Goal: Task Accomplishment & Management: Complete application form

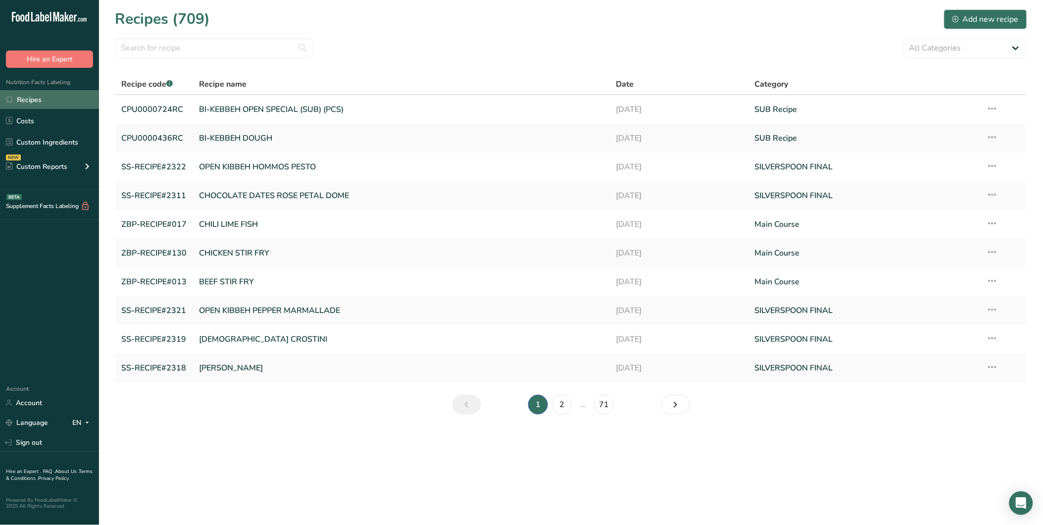
click at [40, 104] on link "Recipes" at bounding box center [49, 99] width 99 height 19
click at [979, 19] on div "Add new recipe" at bounding box center [985, 19] width 66 height 12
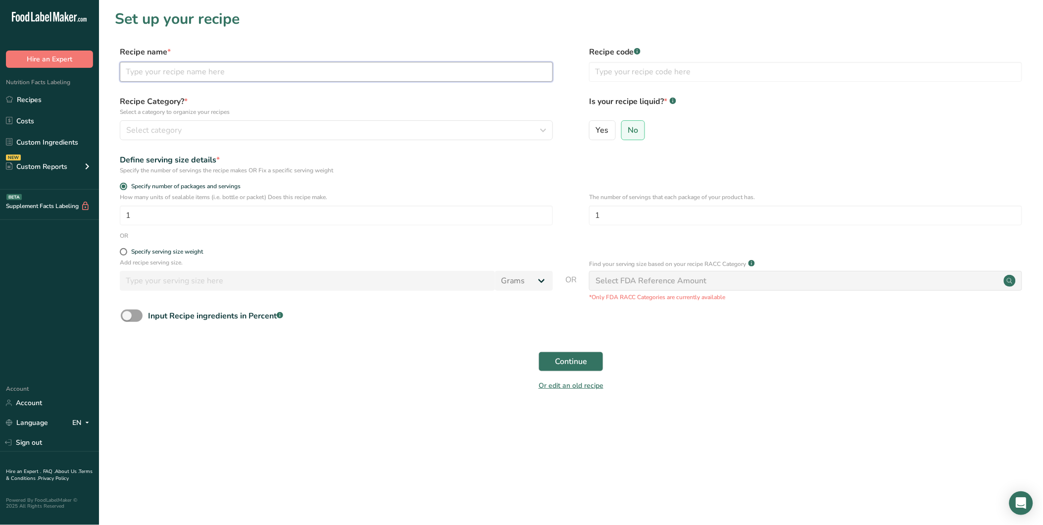
click at [192, 73] on input "text" at bounding box center [336, 72] width 433 height 20
paste input "Chickpeas Salad With Feta"
type input "Chickpeas Salad With Feta"
click at [657, 78] on input "text" at bounding box center [805, 72] width 433 height 20
click at [184, 104] on span "*" at bounding box center [185, 101] width 3 height 11
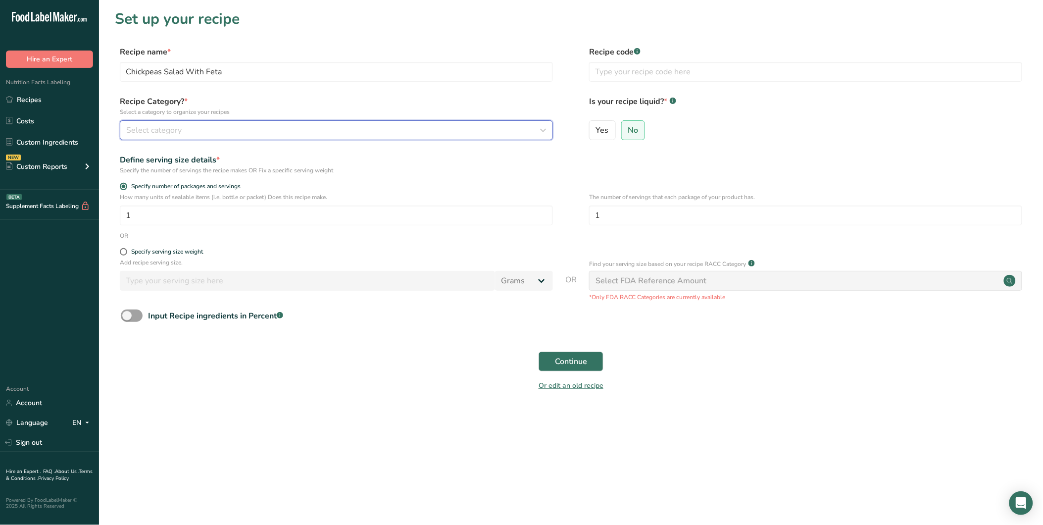
click at [199, 124] on div "Select category" at bounding box center [333, 130] width 414 height 12
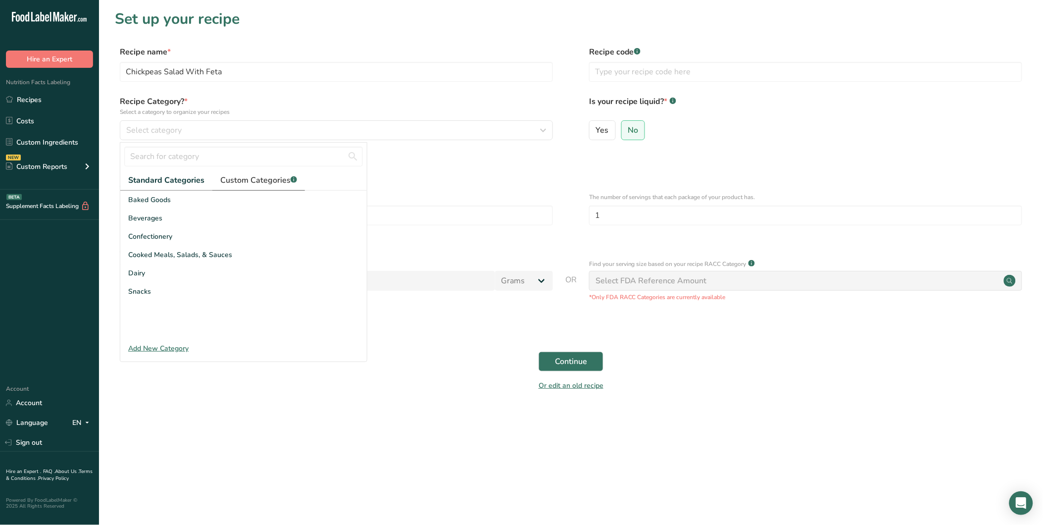
click at [274, 180] on span "Custom Categories .a-a{fill:#347362;}.b-a{fill:#fff;}" at bounding box center [258, 180] width 77 height 12
click at [189, 294] on span "SILVERSPOON FINAL" at bounding box center [163, 293] width 70 height 10
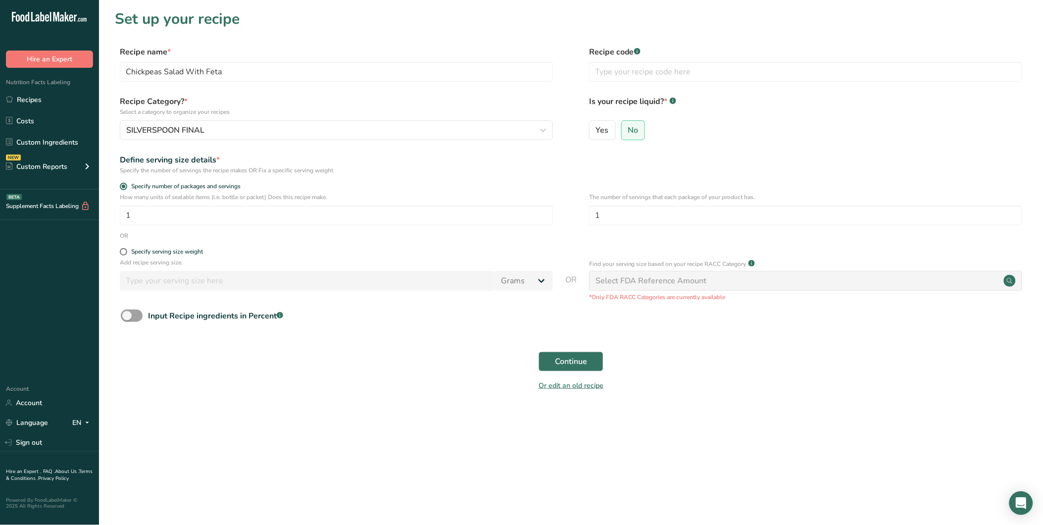
click at [423, 348] on div "Continue" at bounding box center [571, 361] width 912 height 32
click at [587, 360] on button "Continue" at bounding box center [571, 361] width 65 height 20
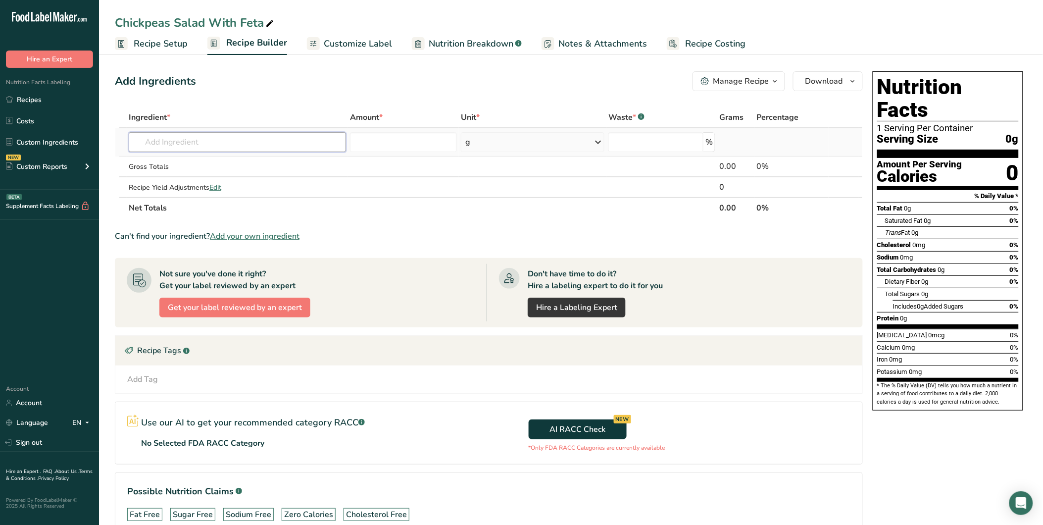
click at [177, 133] on input "text" at bounding box center [237, 142] width 217 height 20
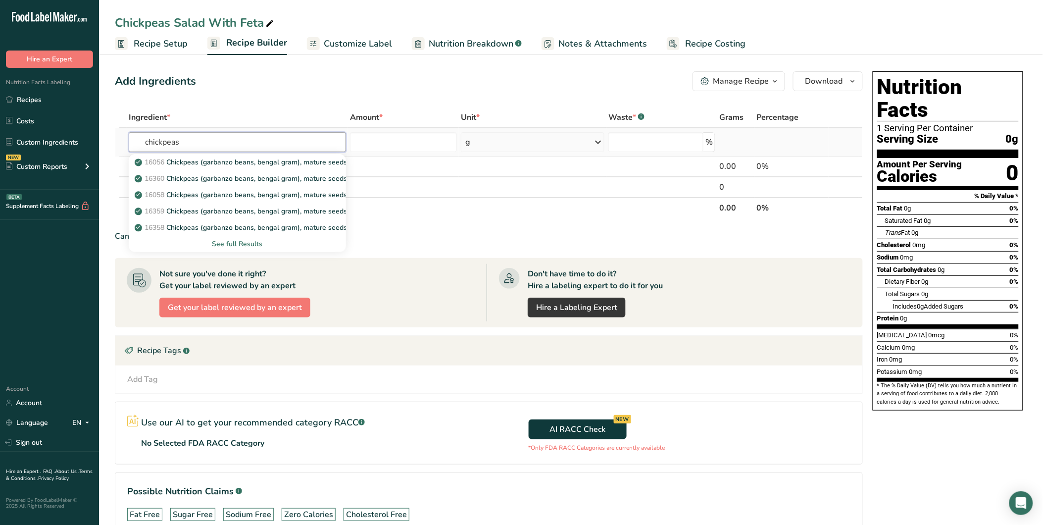
type input "chickpeas"
click at [251, 241] on div "See full Results" at bounding box center [237, 244] width 201 height 10
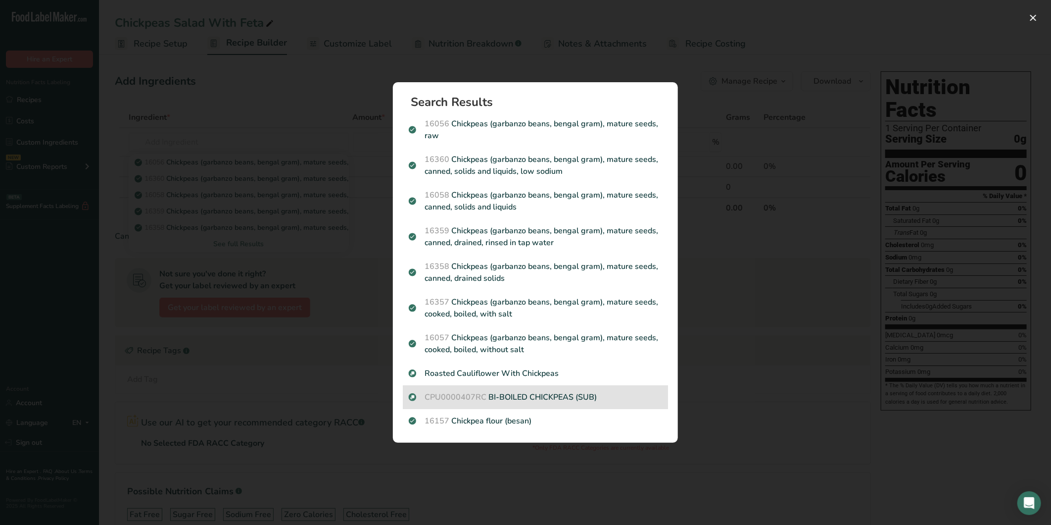
click at [535, 399] on p "CPU0000407RC BI-BOILED CHICKPEAS (SUB)" at bounding box center [535, 397] width 253 height 12
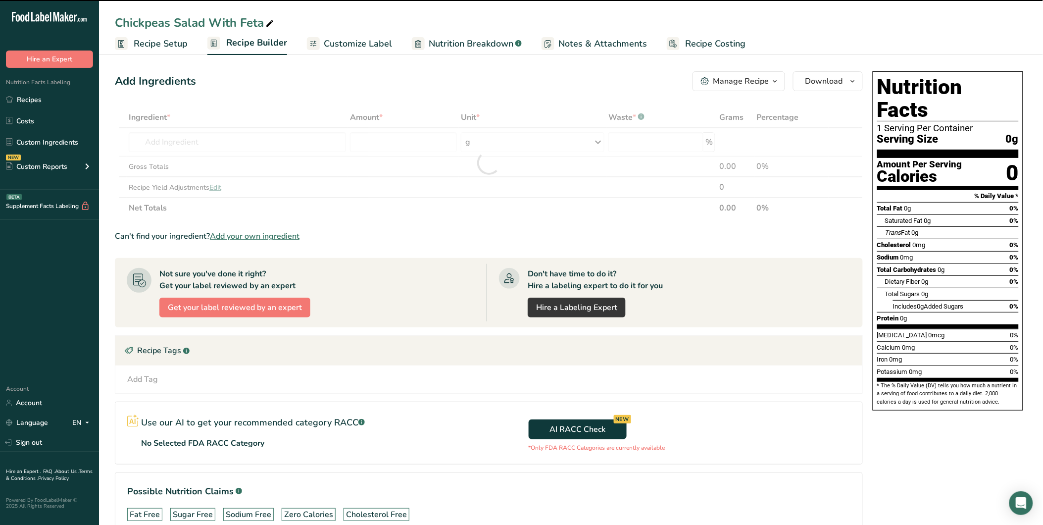
type input "0"
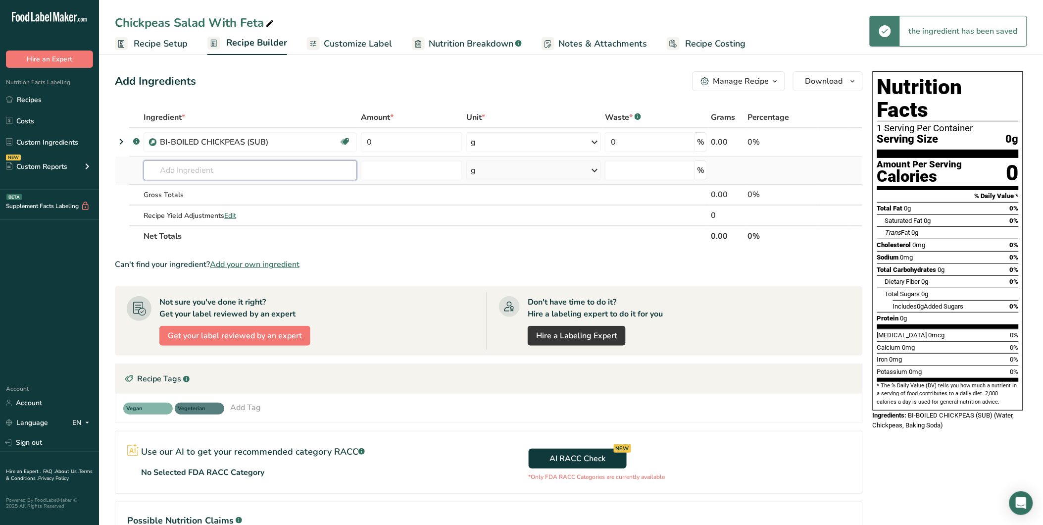
click at [190, 171] on input "text" at bounding box center [250, 170] width 213 height 20
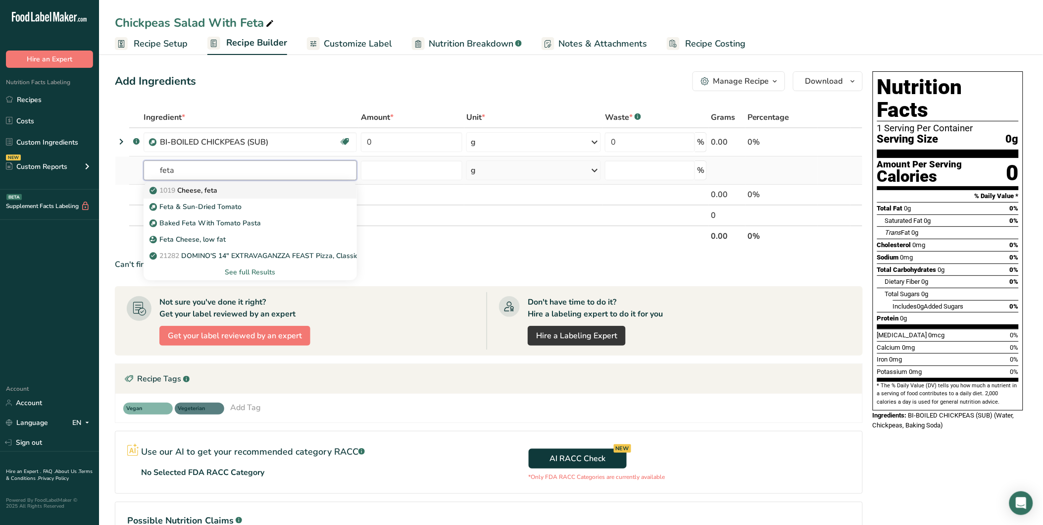
type input "feta"
click at [225, 186] on div "1019 Cheese, feta" at bounding box center [242, 190] width 182 height 10
type input "Cheese, feta"
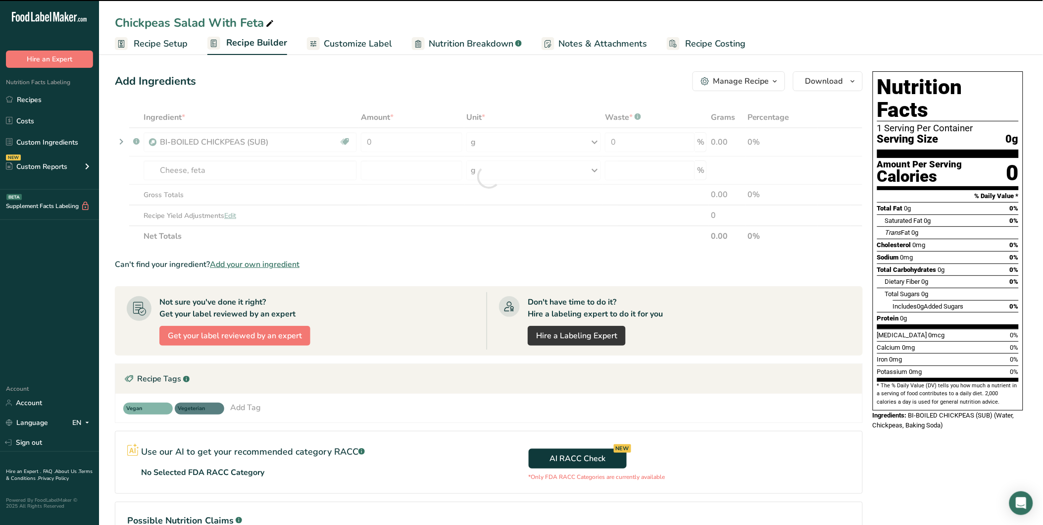
type input "0"
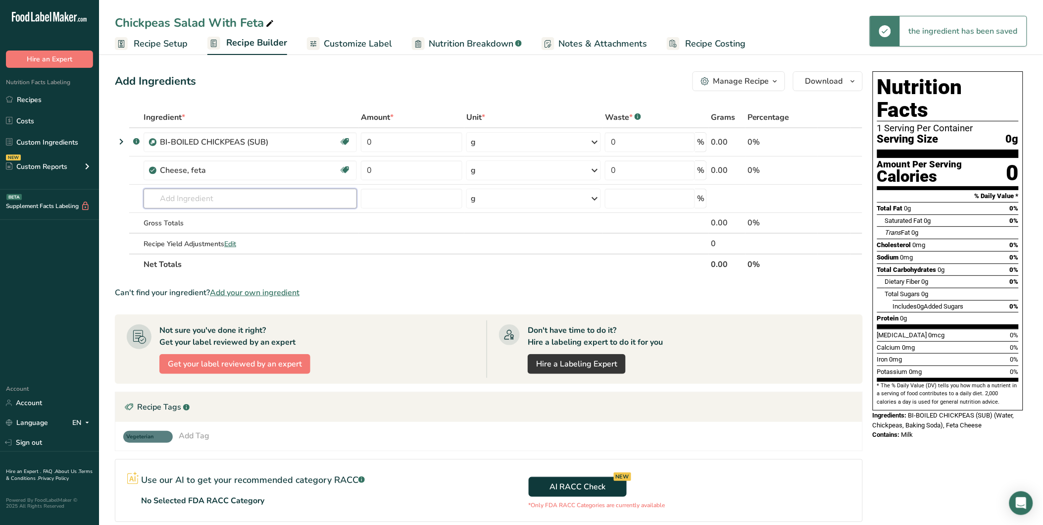
click at [200, 194] on input "text" at bounding box center [250, 199] width 213 height 20
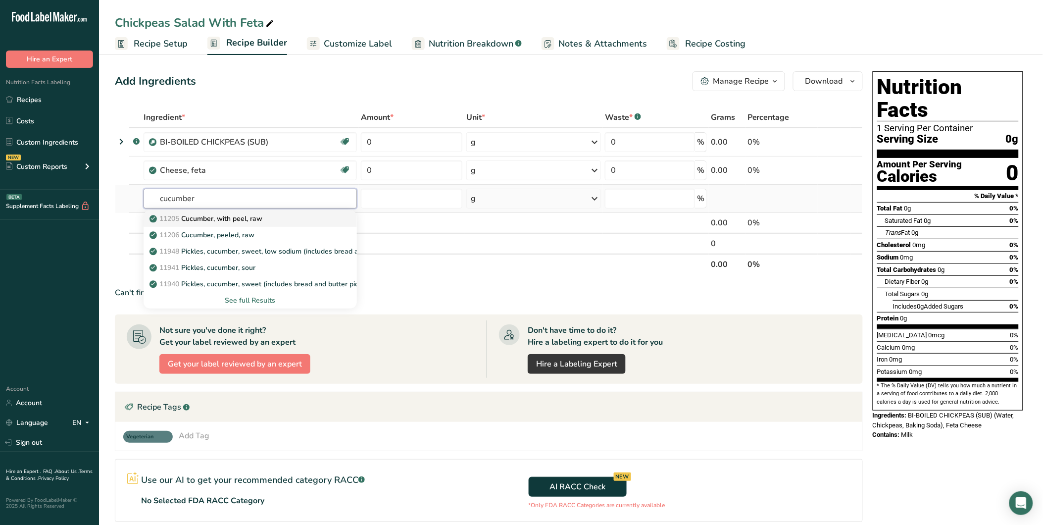
type input "cucumber"
click at [262, 216] on p "11205 Cucumber, with peel, raw" at bounding box center [206, 218] width 111 height 10
type input "Cucumber, with peel, raw"
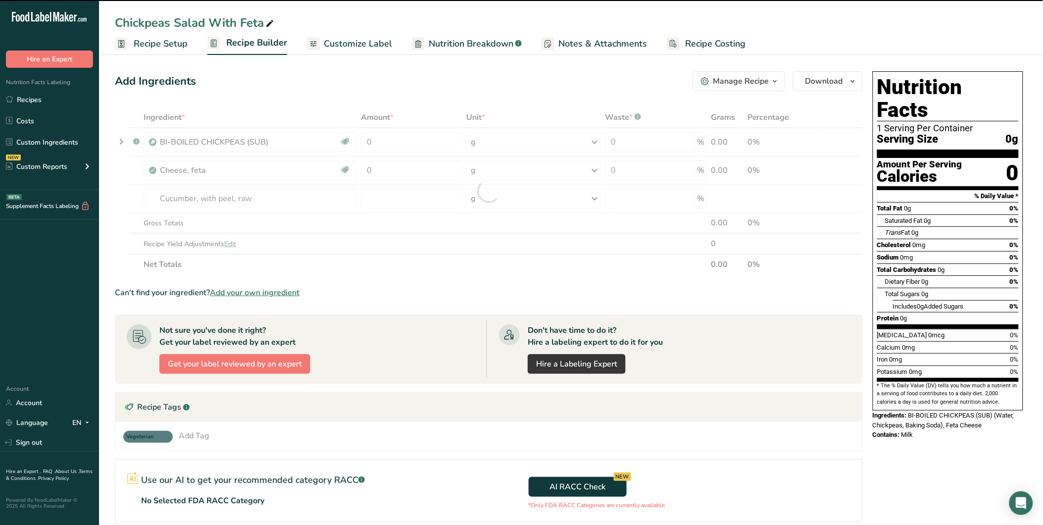
click at [223, 199] on div at bounding box center [489, 191] width 748 height 168
type input "0"
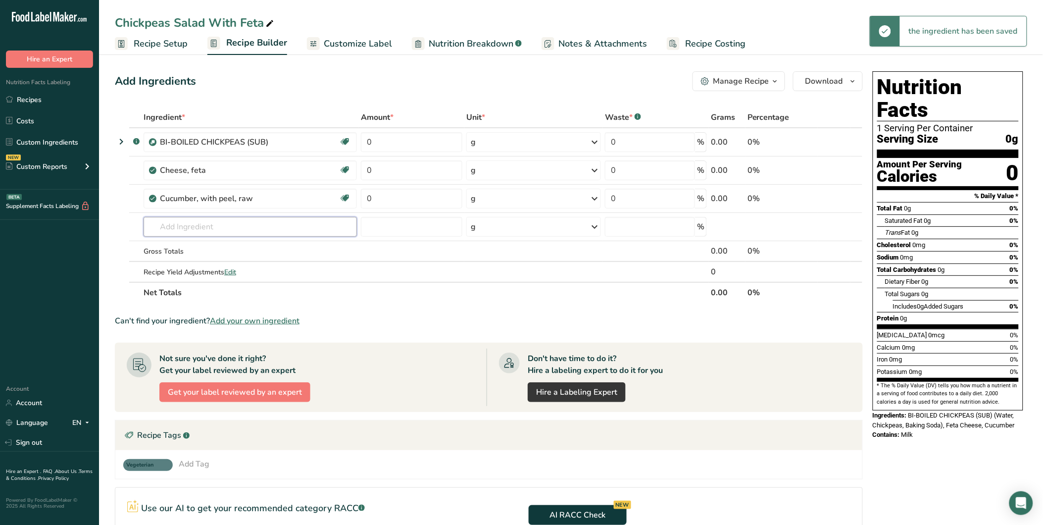
click at [215, 217] on input "text" at bounding box center [250, 227] width 213 height 20
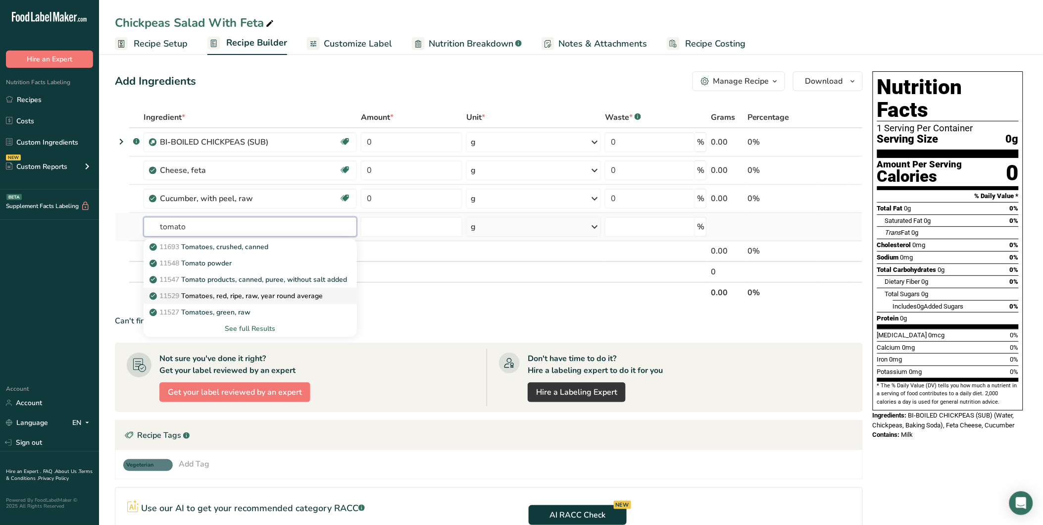
type input "tomato"
click at [233, 299] on p "11529 Tomatoes, red, ripe, raw, year round average" at bounding box center [236, 296] width 171 height 10
type input "Tomatoes, red, ripe, raw, year round average"
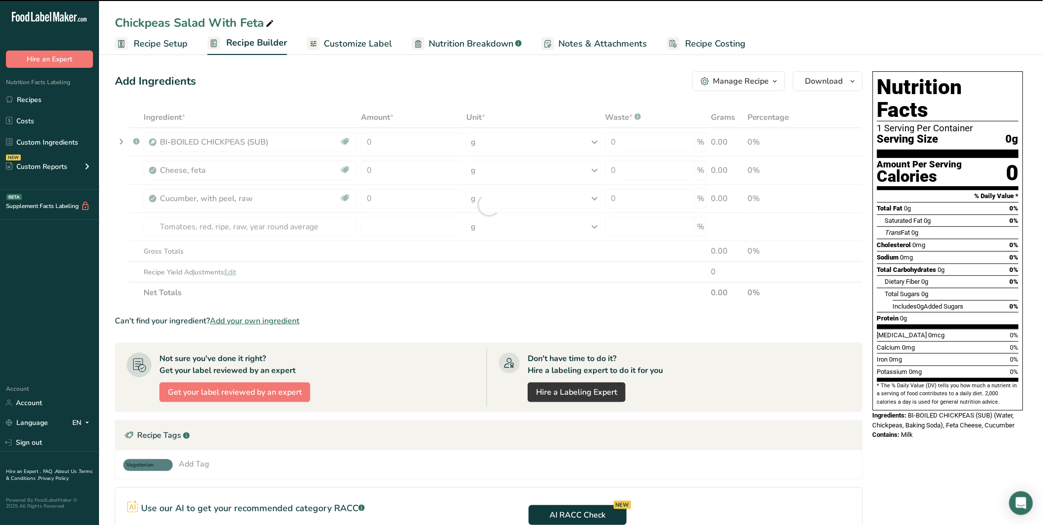
type input "0"
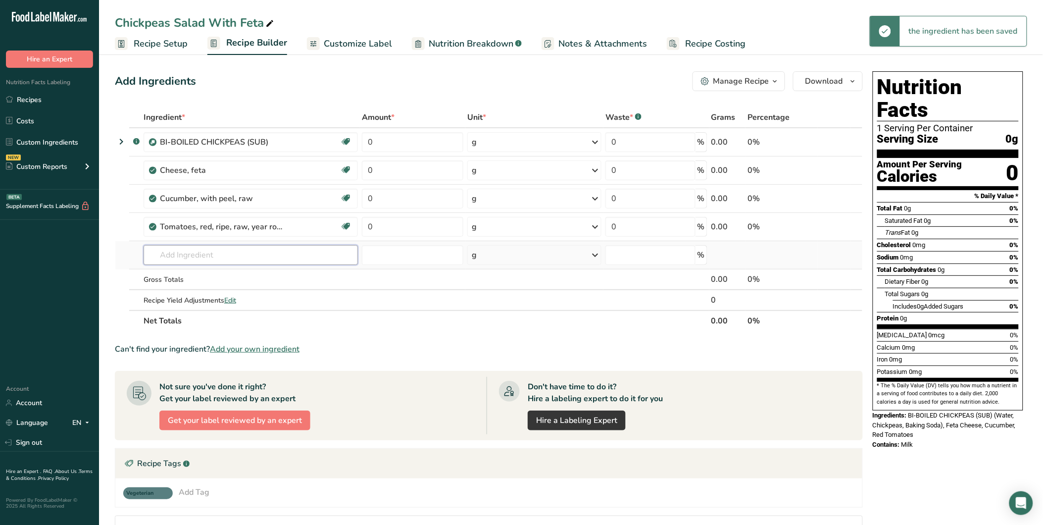
click at [179, 253] on input "text" at bounding box center [251, 255] width 214 height 20
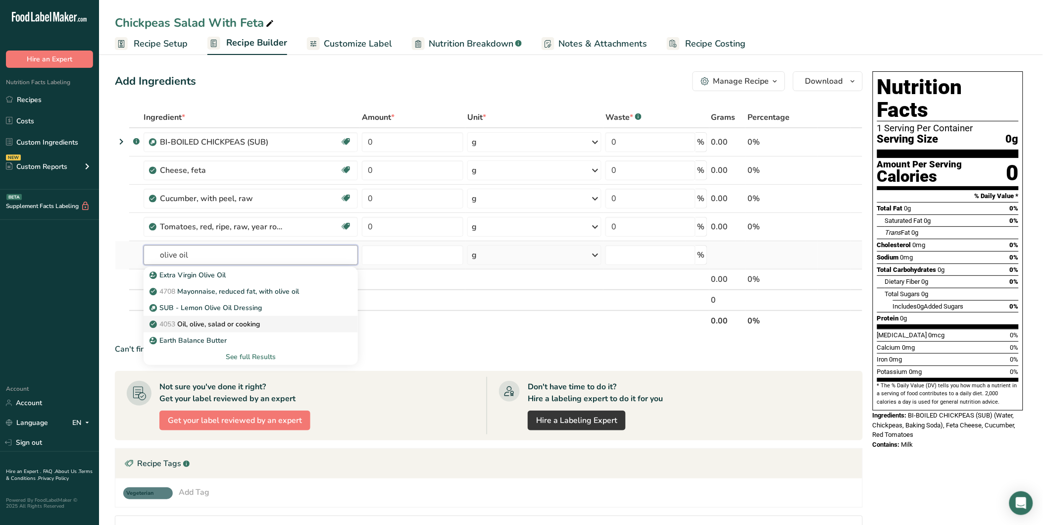
type input "olive oil"
click at [260, 322] on p "4053 Oil, olive, salad or cooking" at bounding box center [205, 324] width 108 height 10
type input "Oil, olive, salad or cooking"
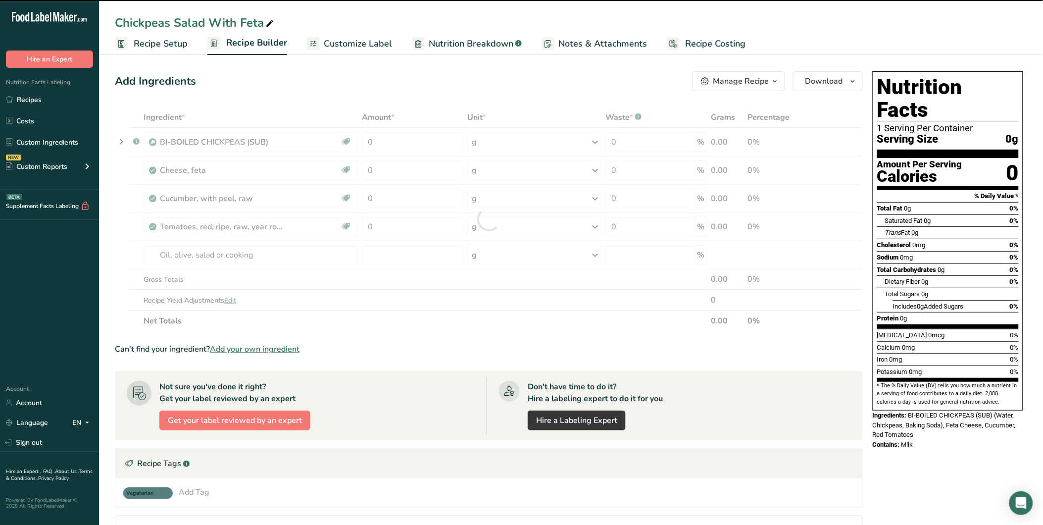
type input "0"
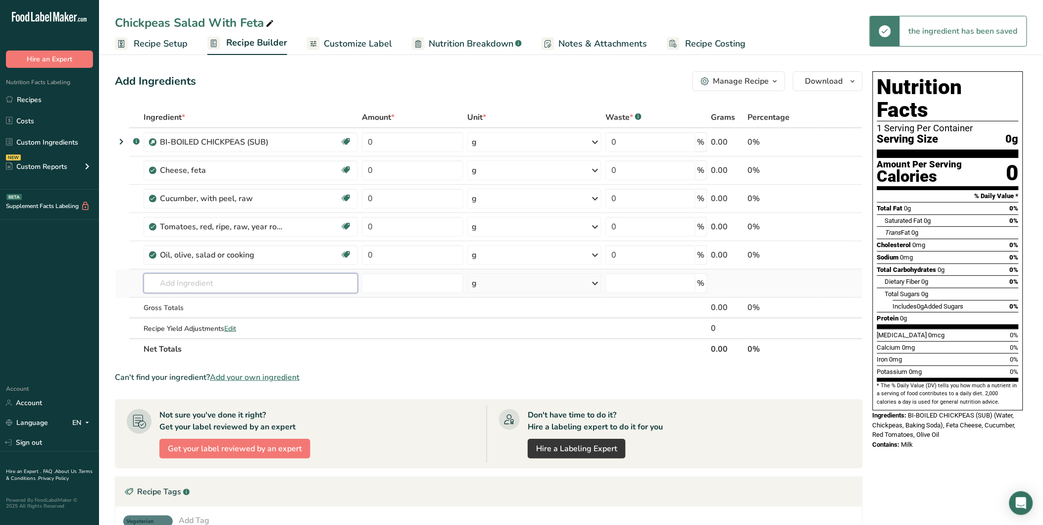
click at [197, 281] on input "text" at bounding box center [251, 283] width 214 height 20
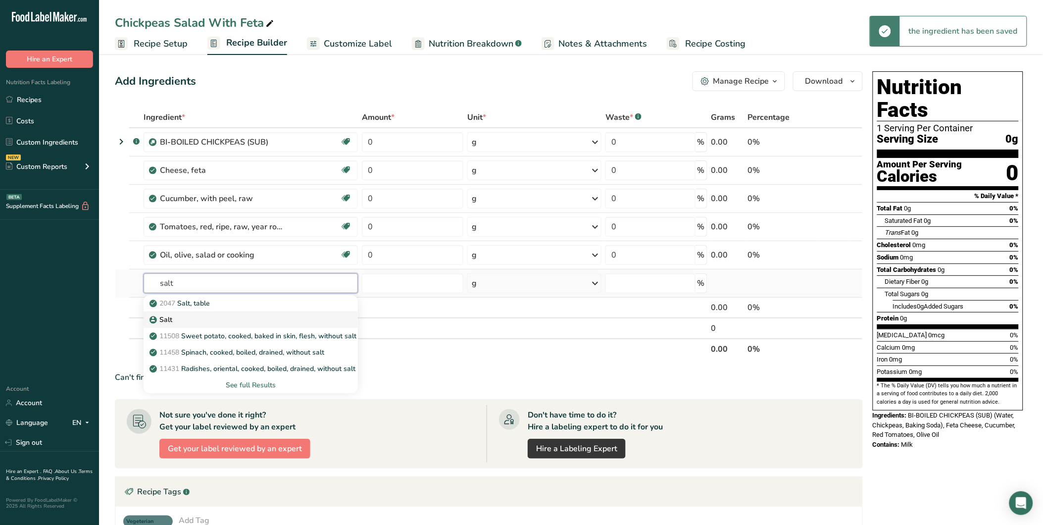
type input "salt"
click at [214, 318] on div "Salt" at bounding box center [242, 319] width 183 height 10
type input "Salt"
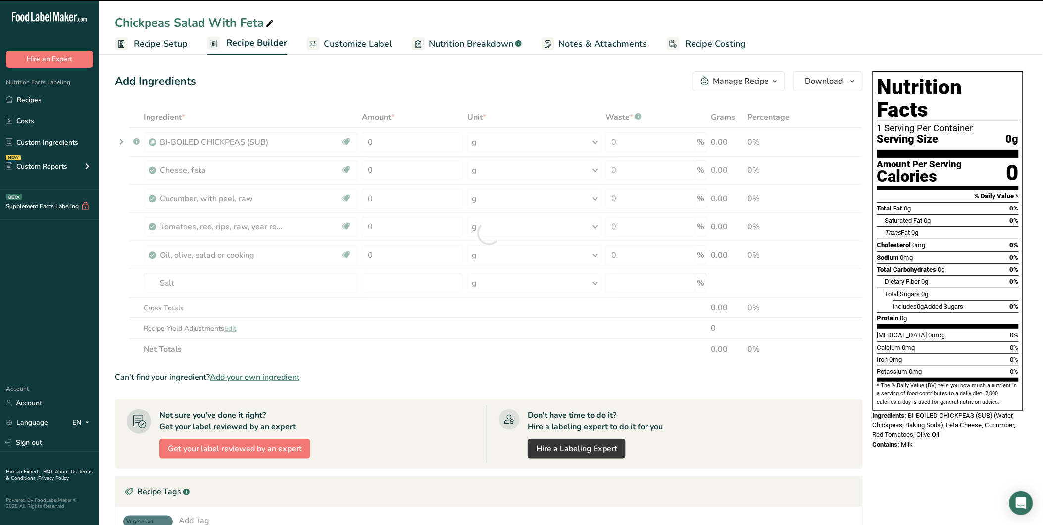
type input "0"
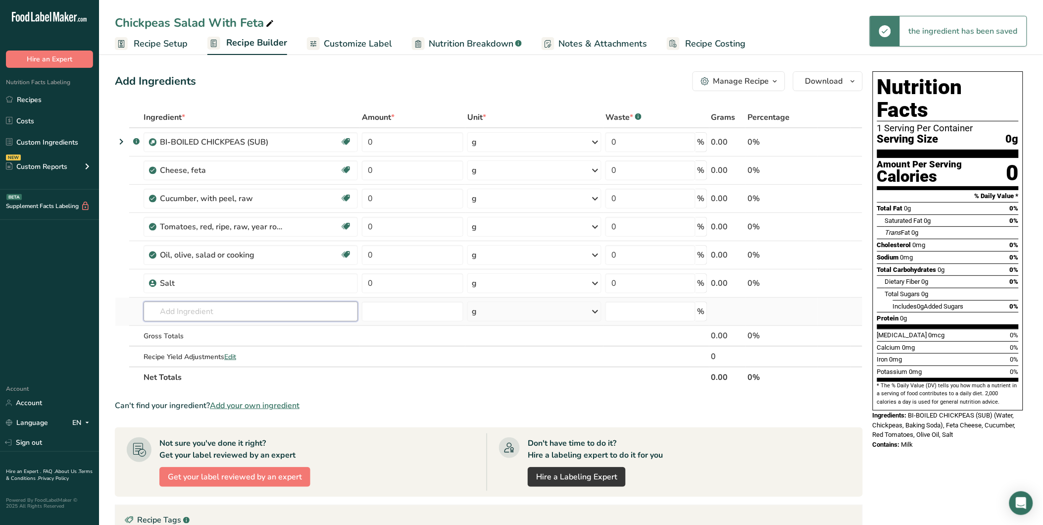
click at [165, 308] on input "text" at bounding box center [251, 311] width 214 height 20
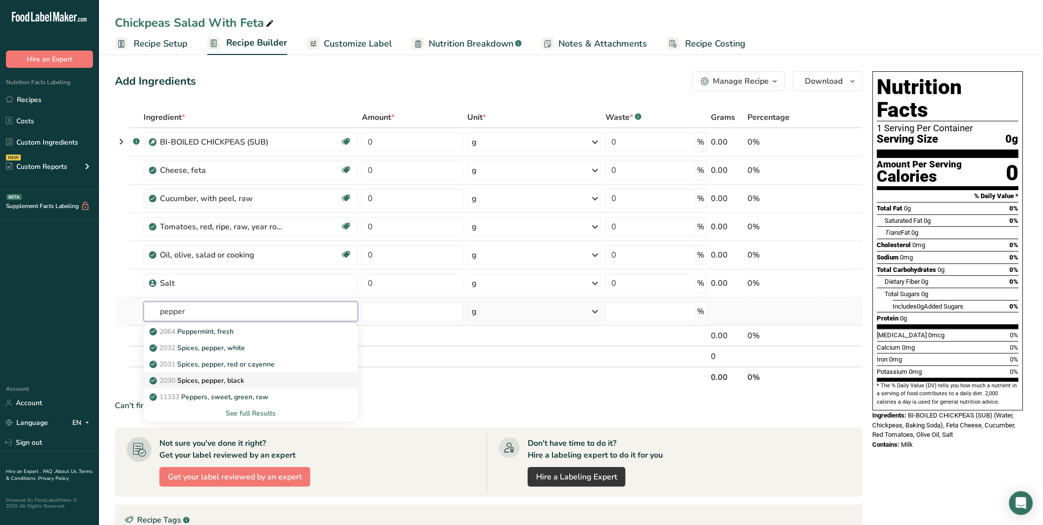
type input "pepper"
click at [257, 377] on div "2030 Spices, pepper, black" at bounding box center [242, 380] width 183 height 10
type input "Spices, pepper, black"
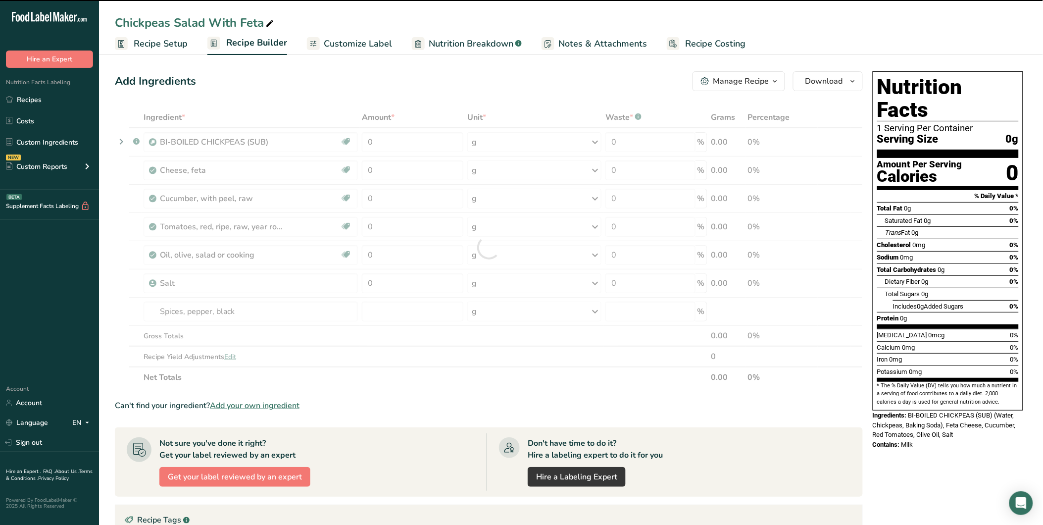
type input "0"
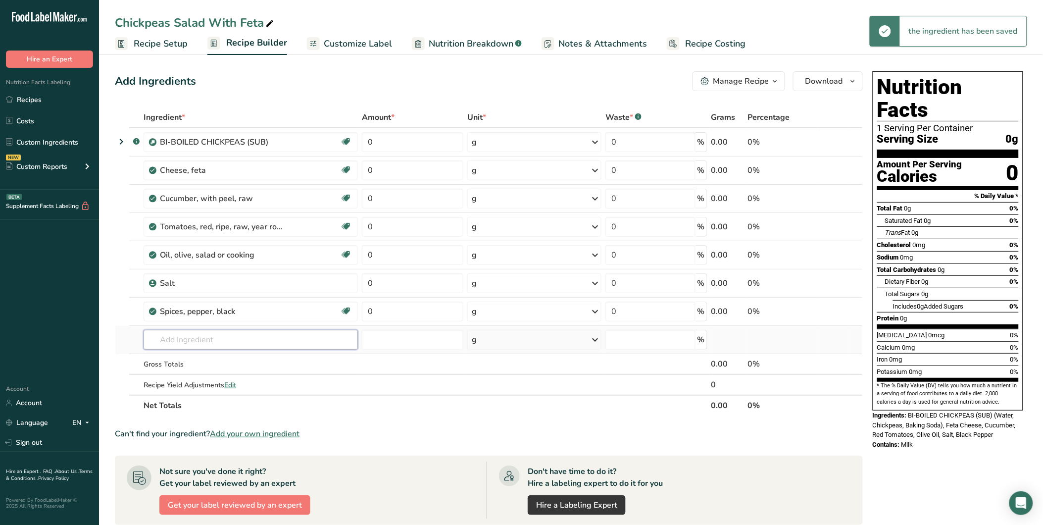
click at [198, 334] on input "text" at bounding box center [251, 340] width 214 height 20
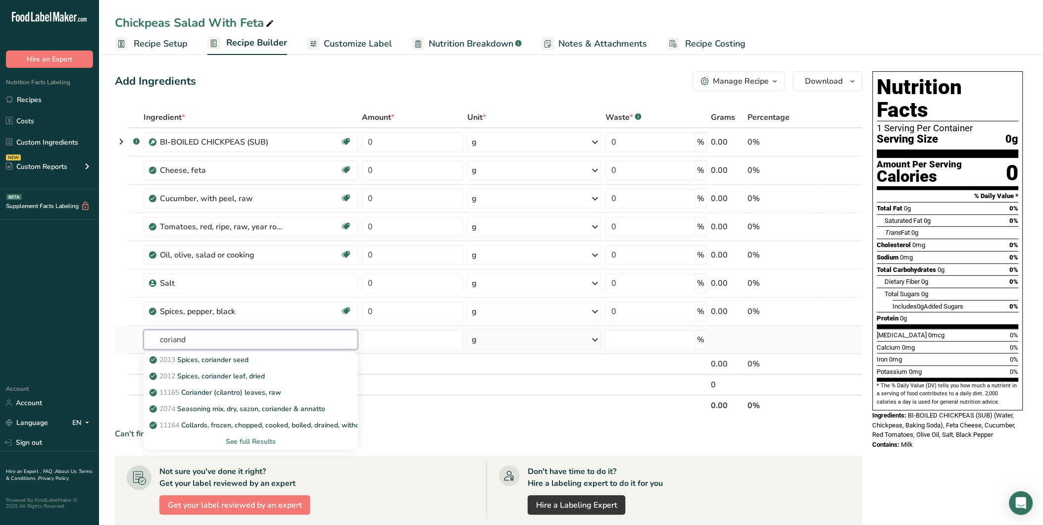
type input "coriand"
drag, startPoint x: 261, startPoint y: 441, endPoint x: 283, endPoint y: 440, distance: 22.3
click at [260, 441] on div "See full Results" at bounding box center [250, 441] width 198 height 10
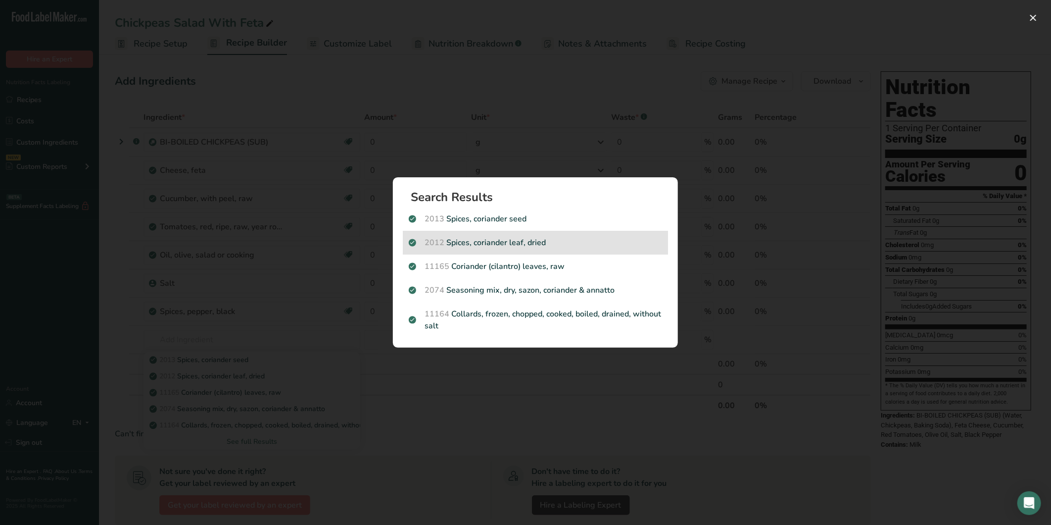
click at [553, 240] on p "2012 Spices, coriander leaf, dried" at bounding box center [535, 243] width 253 height 12
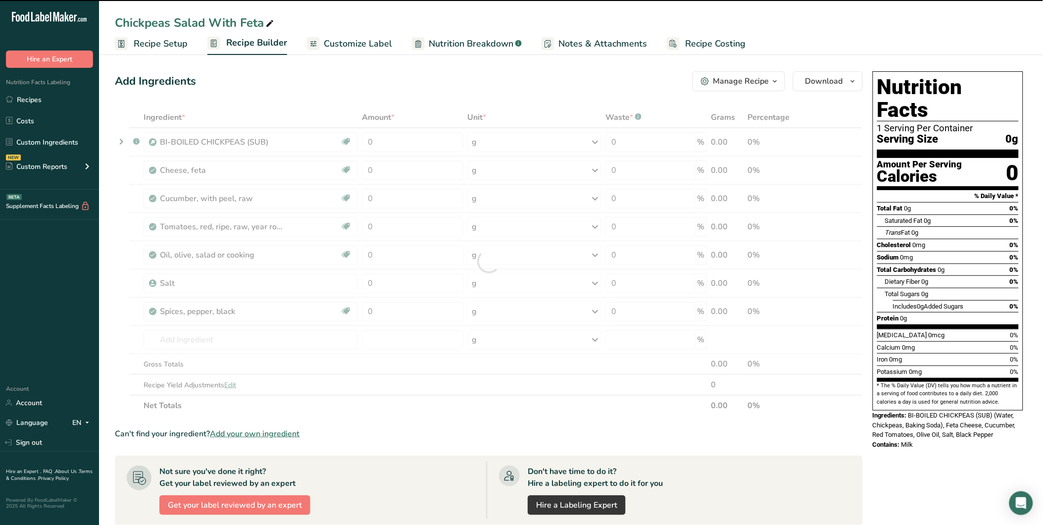
click at [245, 343] on div at bounding box center [489, 261] width 748 height 309
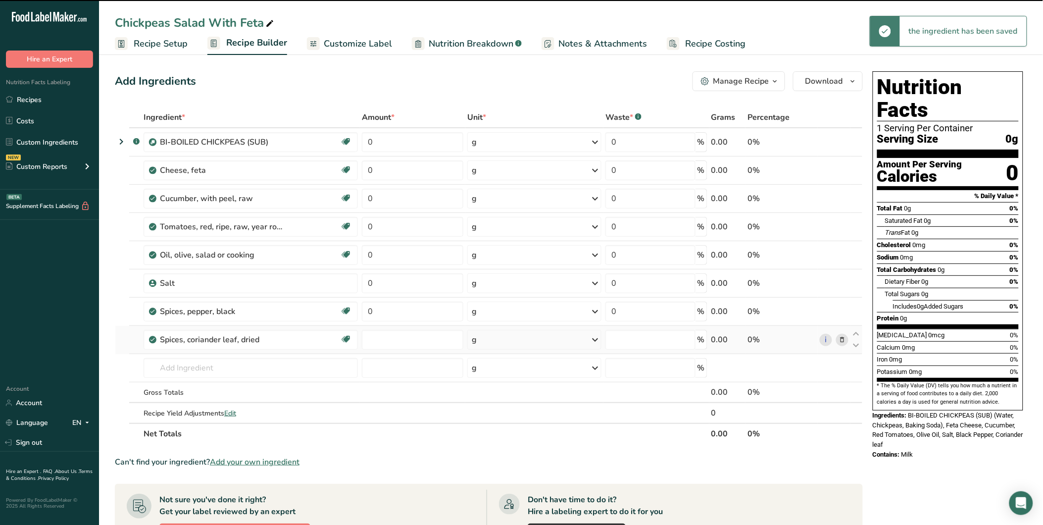
type input "0"
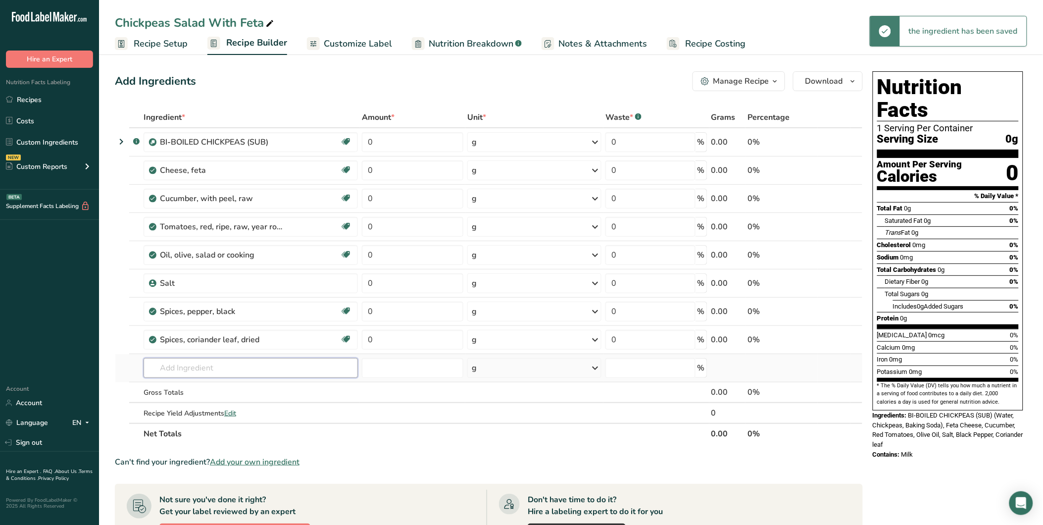
click at [189, 360] on input "text" at bounding box center [251, 368] width 214 height 20
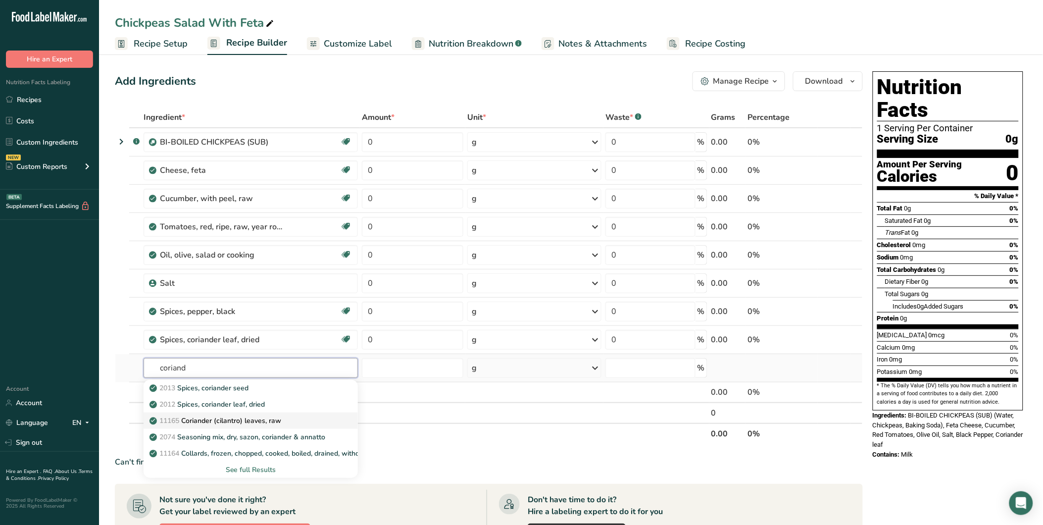
type input "coriand"
click at [256, 423] on p "11165 Coriander (cilantro) leaves, raw" at bounding box center [216, 420] width 130 height 10
type input "Coriander (cilantro) leaves, raw"
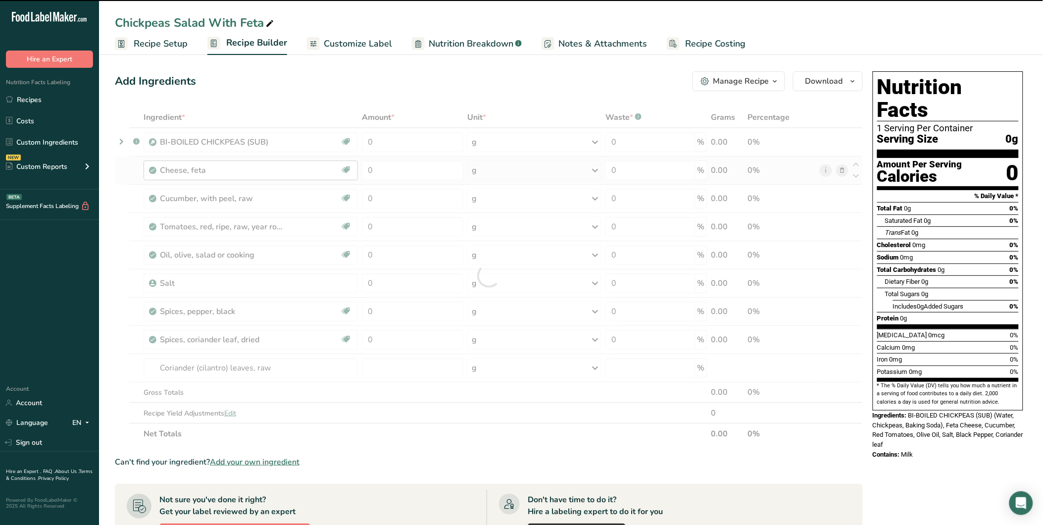
type input "0"
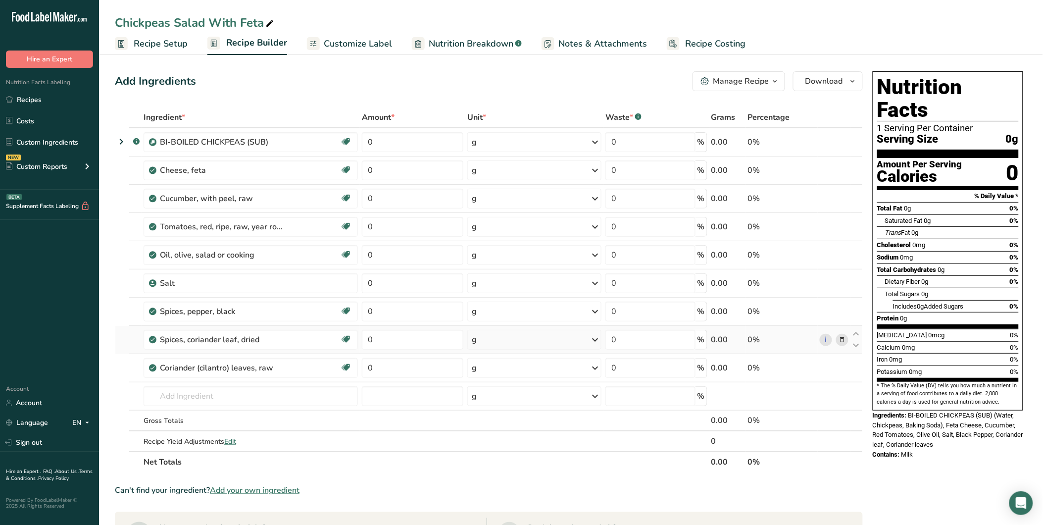
click at [844, 340] on icon at bounding box center [841, 340] width 7 height 10
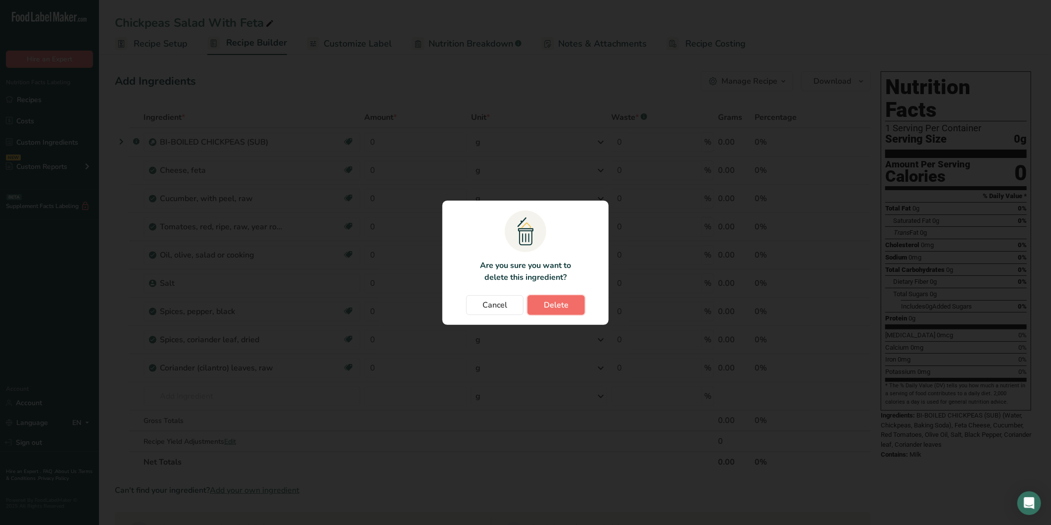
click at [547, 300] on span "Delete" at bounding box center [556, 305] width 25 height 12
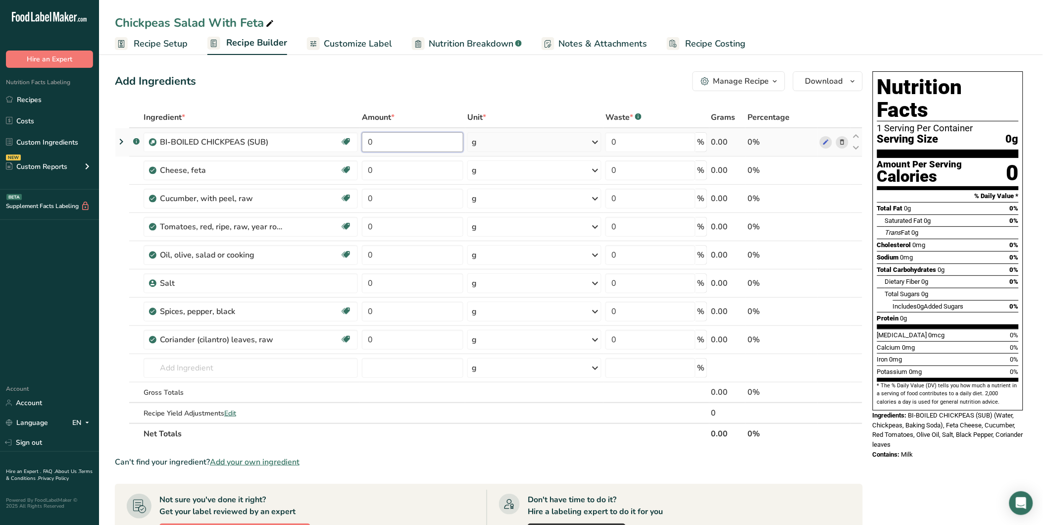
drag, startPoint x: 374, startPoint y: 143, endPoint x: 368, endPoint y: 143, distance: 5.9
click at [368, 143] on input "0" at bounding box center [412, 142] width 101 height 20
type input "40"
click at [365, 164] on div "Ingredient * Amount * Unit * Waste * .a-a{fill:#347362;}.b-a{fill:#fff;} Grams …" at bounding box center [489, 275] width 748 height 337
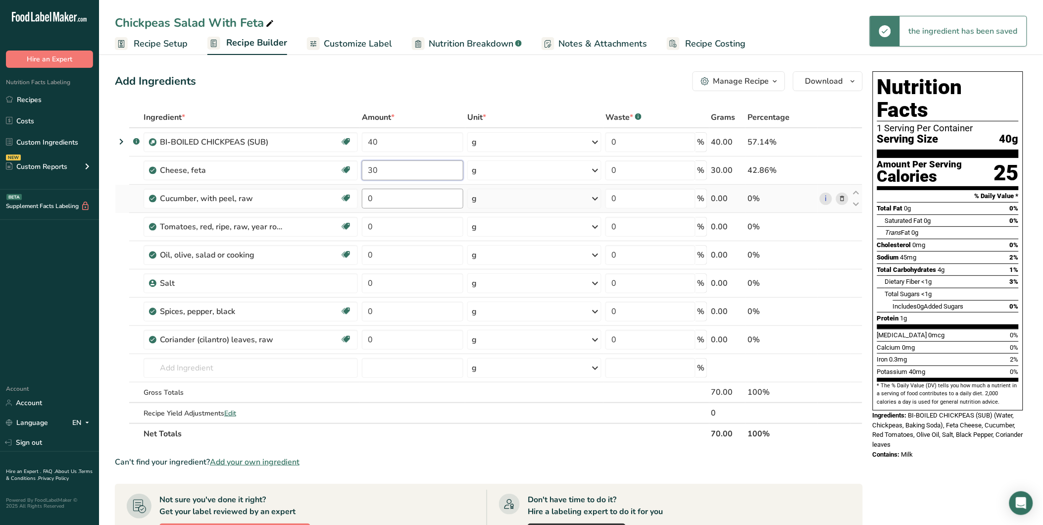
type input "30"
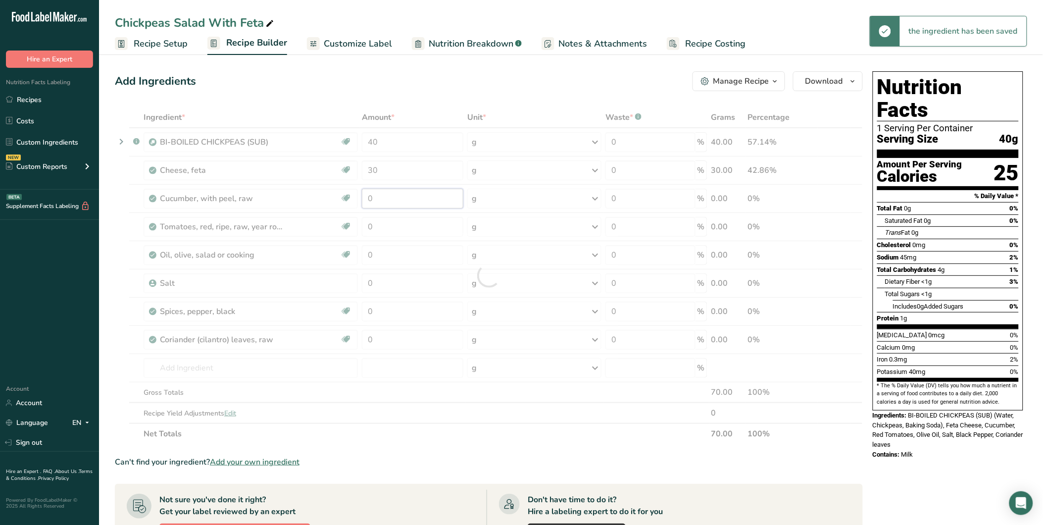
drag, startPoint x: 383, startPoint y: 202, endPoint x: 351, endPoint y: 203, distance: 31.7
click at [351, 203] on div "Ingredient * Amount * Unit * Waste * .a-a{fill:#347362;}.b-a{fill:#fff;} Grams …" at bounding box center [489, 275] width 748 height 337
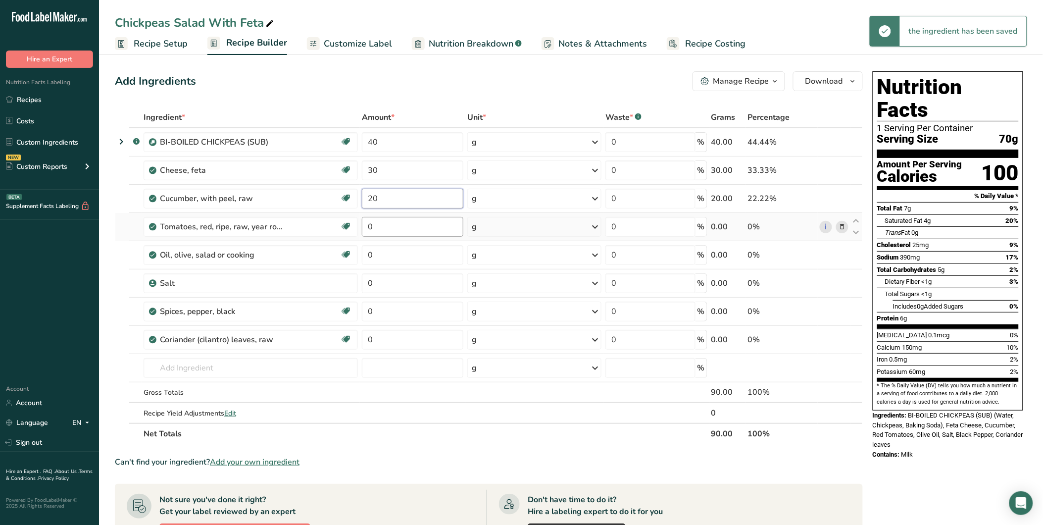
type input "20"
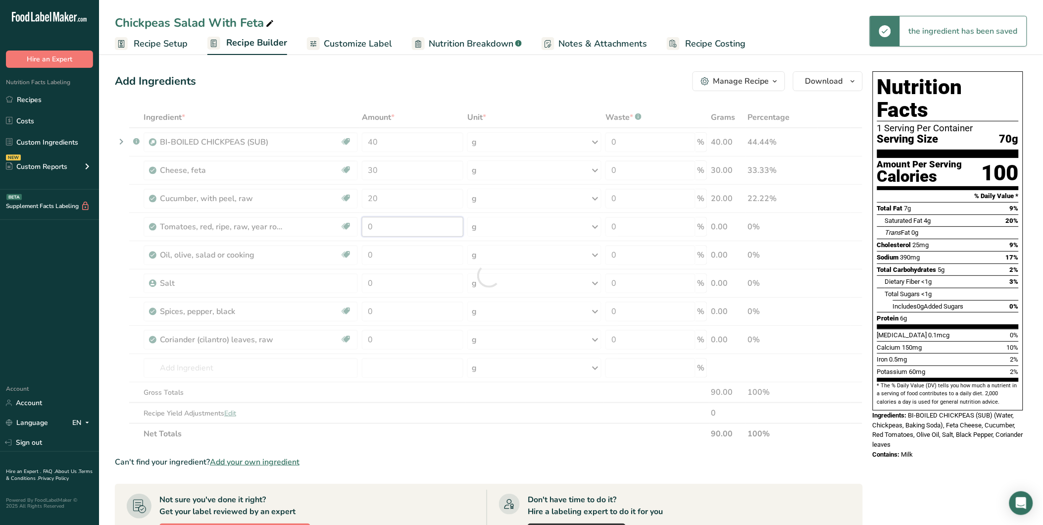
drag, startPoint x: 372, startPoint y: 225, endPoint x: 352, endPoint y: 225, distance: 19.3
click at [352, 225] on div "Ingredient * Amount * Unit * Waste * .a-a{fill:#347362;}.b-a{fill:#fff;} Grams …" at bounding box center [489, 275] width 748 height 337
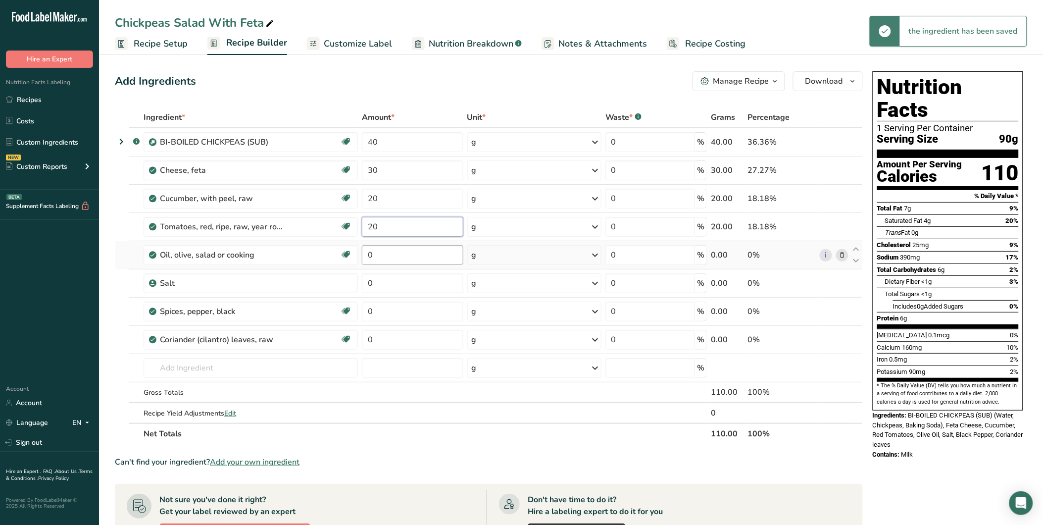
type input "20"
click at [364, 248] on div "Ingredient * Amount * Unit * Waste * .a-a{fill:#347362;}.b-a{fill:#fff;} Grams …" at bounding box center [489, 275] width 748 height 337
type input "10"
click at [359, 282] on div "Ingredient * Amount * Unit * Waste * .a-a{fill:#347362;}.b-a{fill:#fff;} Grams …" at bounding box center [489, 275] width 748 height 337
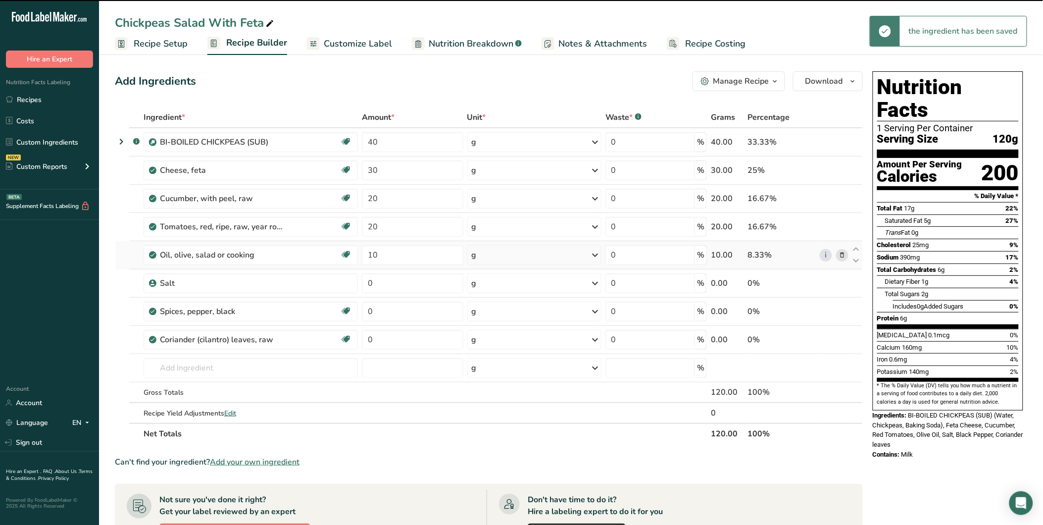
click at [595, 253] on icon at bounding box center [595, 255] width 12 height 18
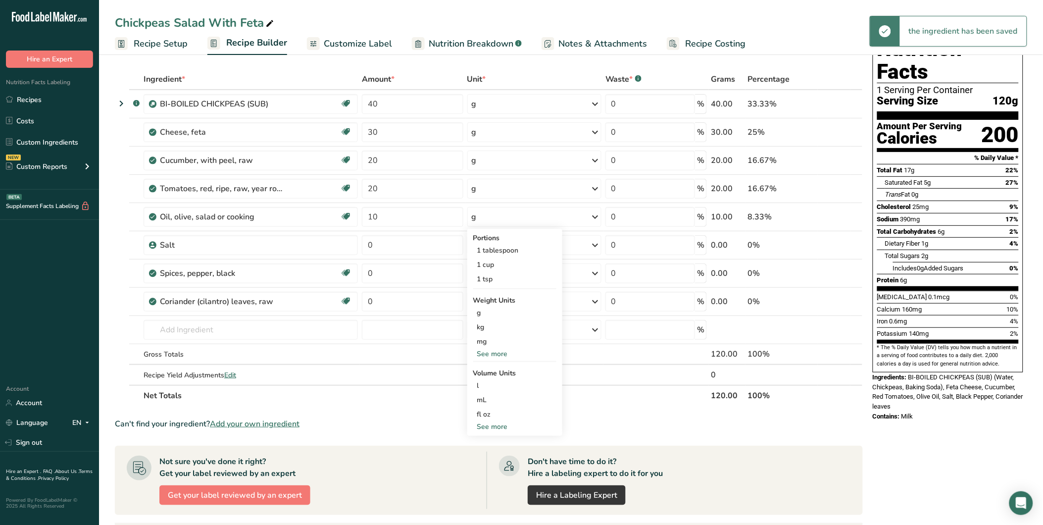
scroll to position [55, 0]
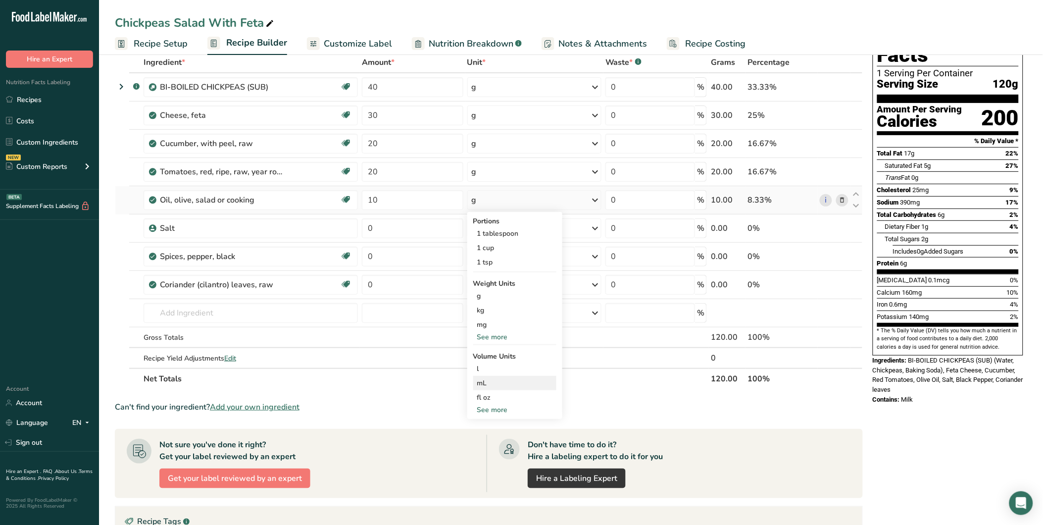
click at [486, 382] on div "mL" at bounding box center [514, 383] width 75 height 10
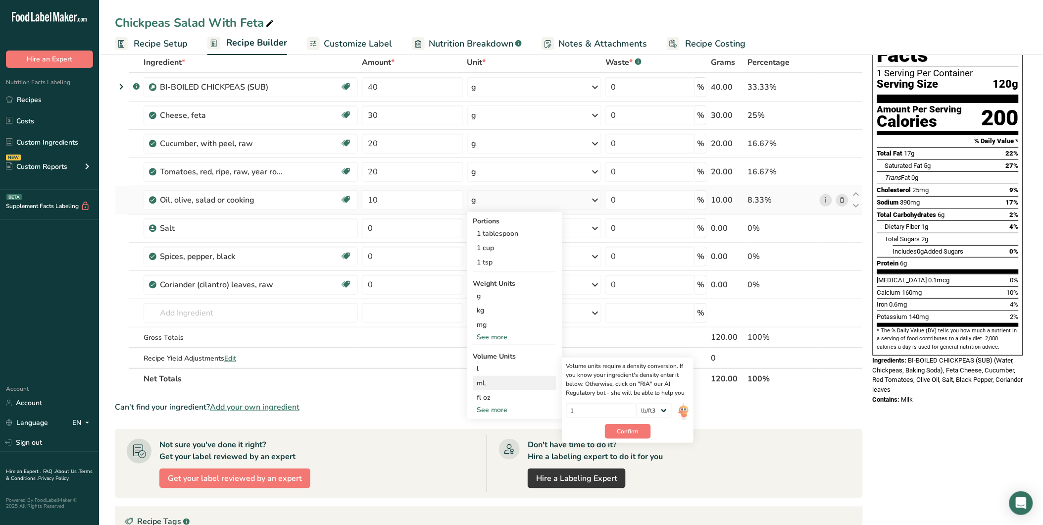
click at [491, 384] on div "mL" at bounding box center [514, 383] width 75 height 10
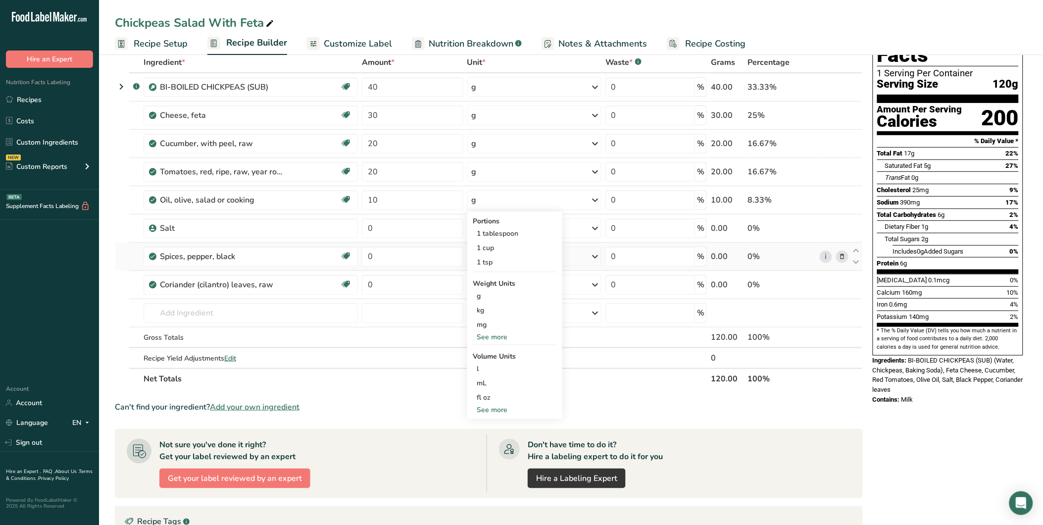
click at [418, 245] on td "0" at bounding box center [412, 257] width 105 height 28
click at [362, 224] on input "0" at bounding box center [412, 228] width 101 height 20
type input "2"
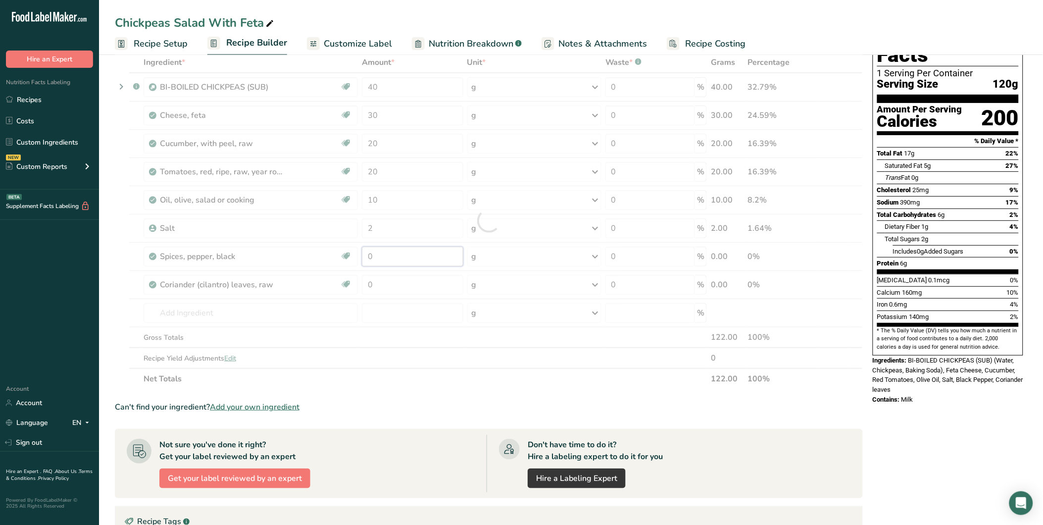
drag, startPoint x: 385, startPoint y: 258, endPoint x: 362, endPoint y: 256, distance: 22.3
click at [362, 255] on div "Ingredient * Amount * Unit * Waste * .a-a{fill:#347362;}.b-a{fill:#fff;} Grams …" at bounding box center [489, 220] width 748 height 337
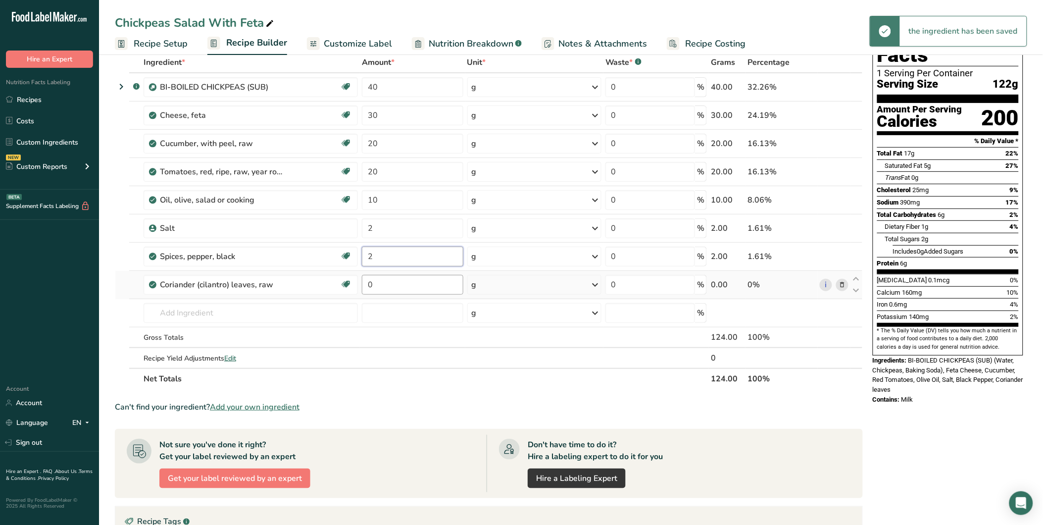
type input "2"
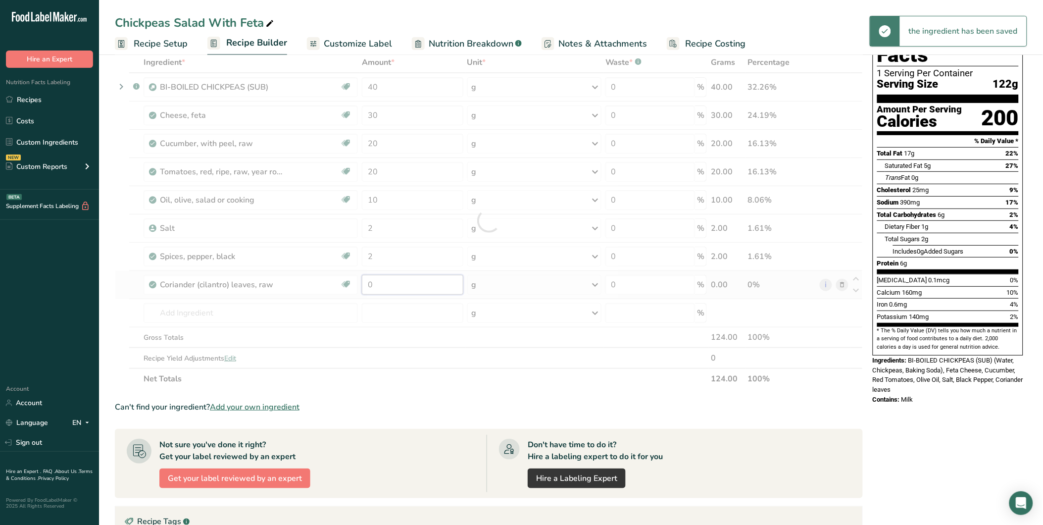
click at [358, 284] on div "Ingredient * Amount * Unit * Waste * .a-a{fill:#347362;}.b-a{fill:#fff;} Grams …" at bounding box center [489, 220] width 748 height 337
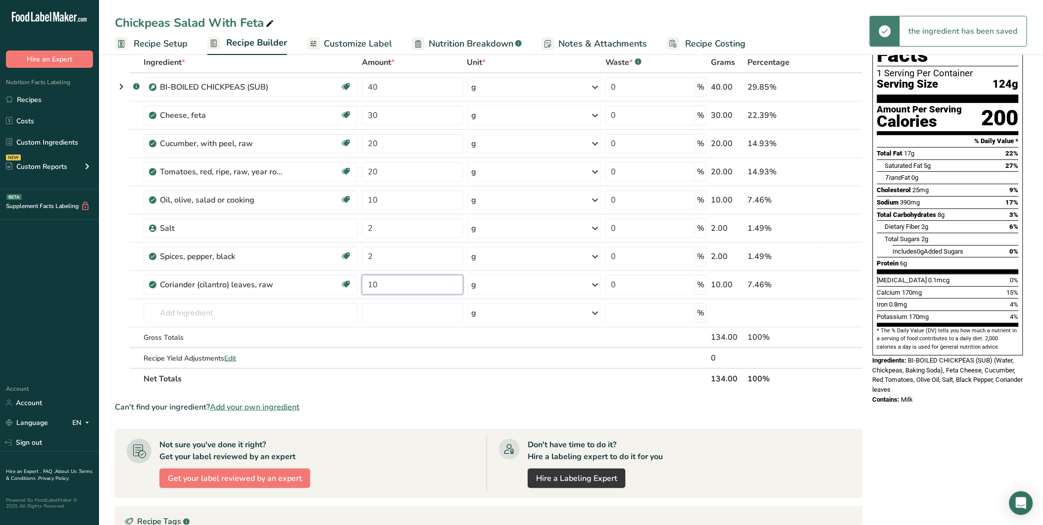
type input "10"
click at [114, 265] on section "Add Ingredients Manage Recipe Delete Recipe Duplicate Recipe Scale Recipe Save …" at bounding box center [571, 376] width 944 height 759
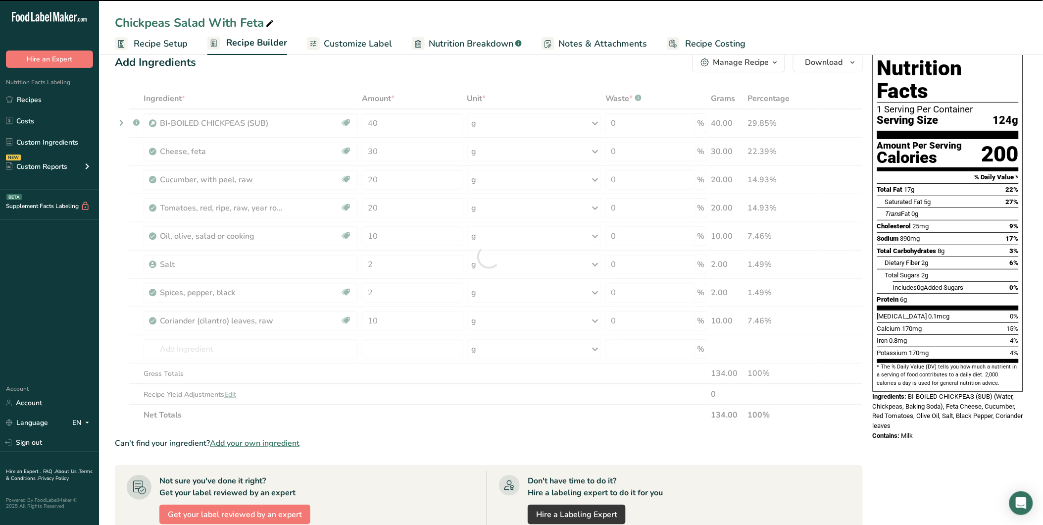
scroll to position [0, 0]
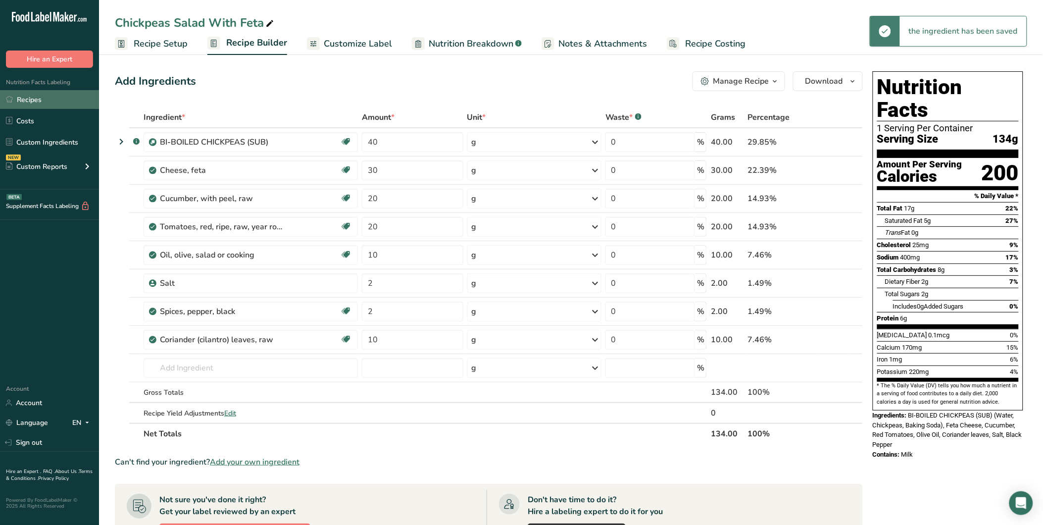
click at [38, 94] on link "Recipes" at bounding box center [49, 99] width 99 height 19
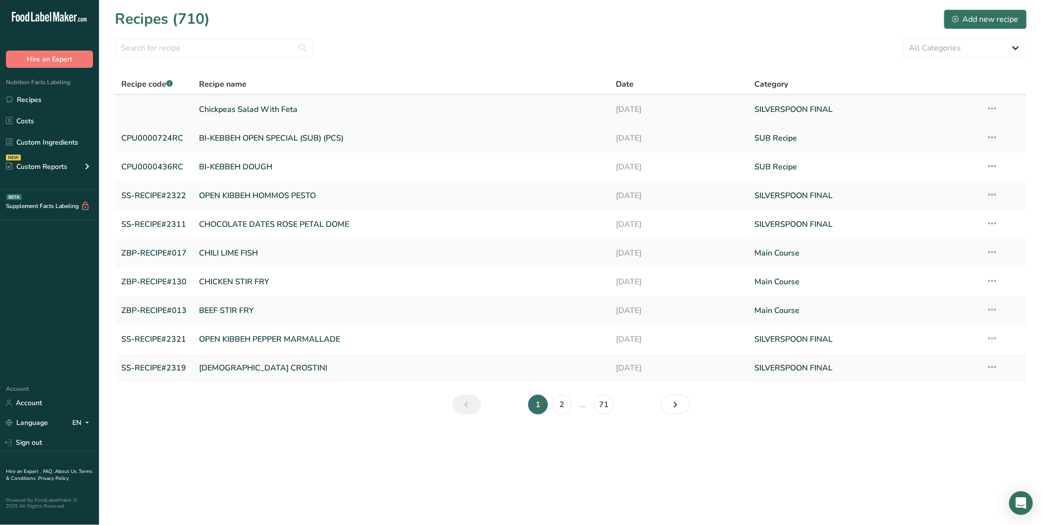
click at [279, 105] on link "Chickpeas Salad With Feta" at bounding box center [401, 109] width 405 height 21
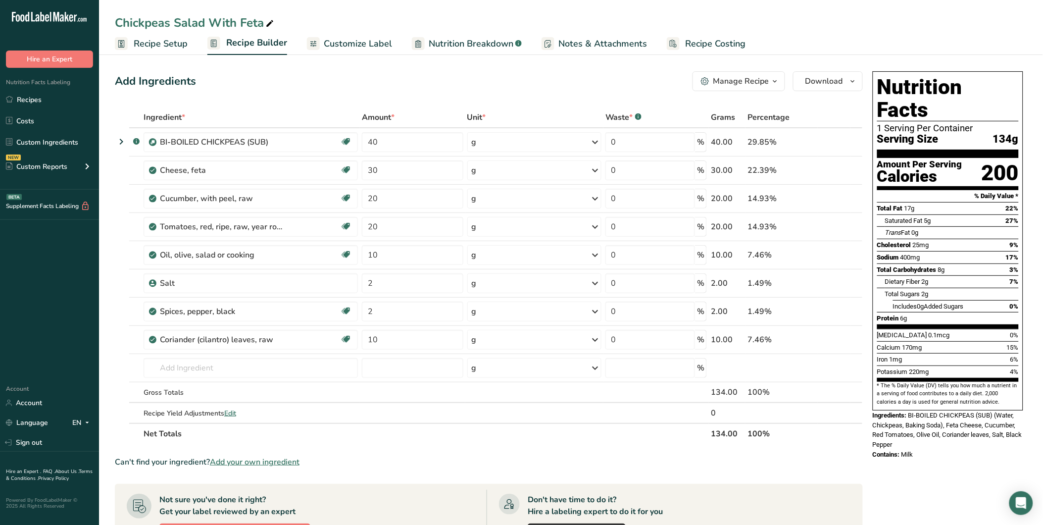
click at [145, 45] on span "Recipe Setup" at bounding box center [161, 43] width 54 height 13
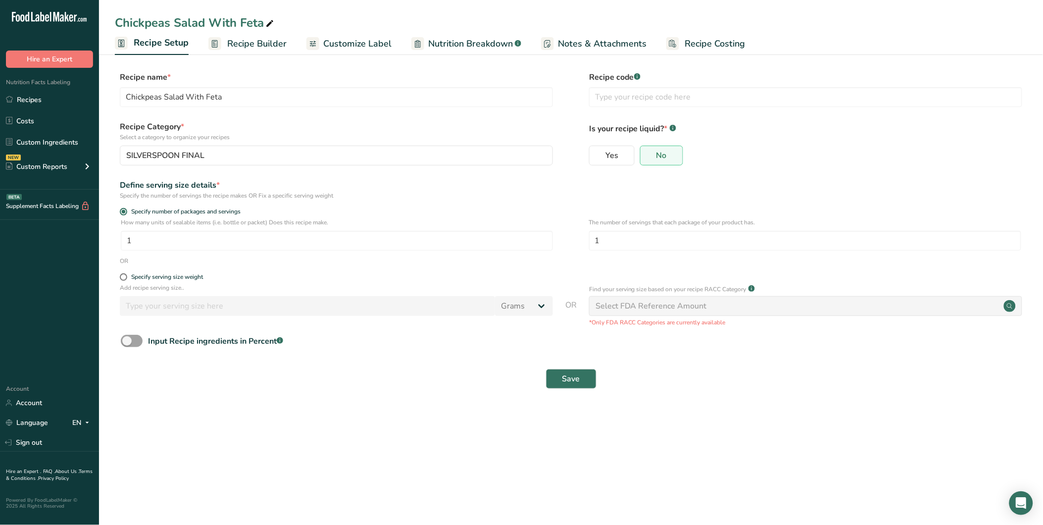
click at [235, 41] on span "Recipe Builder" at bounding box center [256, 43] width 59 height 13
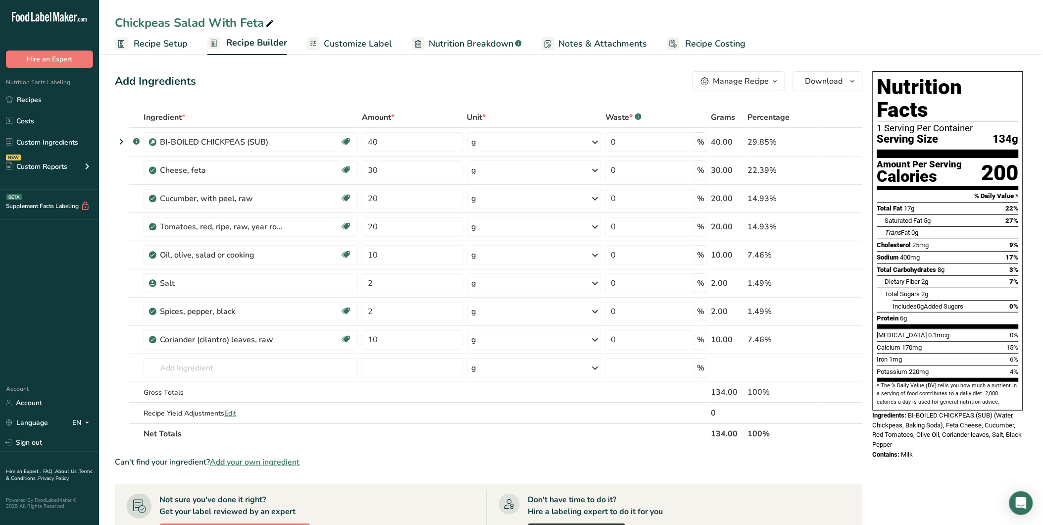
drag, startPoint x: 995, startPoint y: 115, endPoint x: 1023, endPoint y: 119, distance: 27.4
click at [1023, 119] on div "Nutrition Facts 1 Serving Per Container Serving Size 134g Amount Per Serving Ca…" at bounding box center [948, 240] width 150 height 339
click at [411, 83] on div "Add Ingredients Manage Recipe Delete Recipe Duplicate Recipe Scale Recipe Save …" at bounding box center [489, 81] width 748 height 20
click at [36, 98] on link "Recipes" at bounding box center [49, 99] width 99 height 19
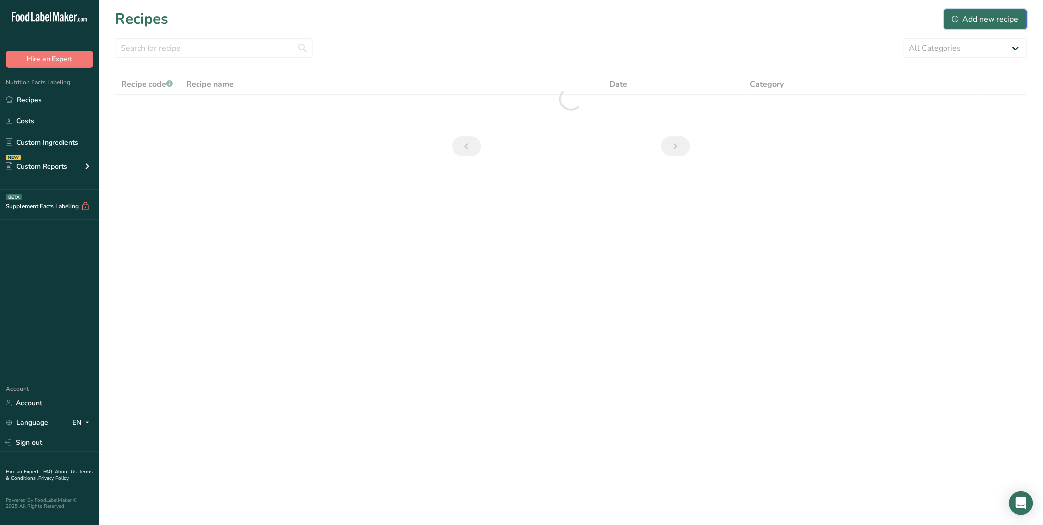
click at [991, 18] on div "Add new recipe" at bounding box center [985, 19] width 66 height 12
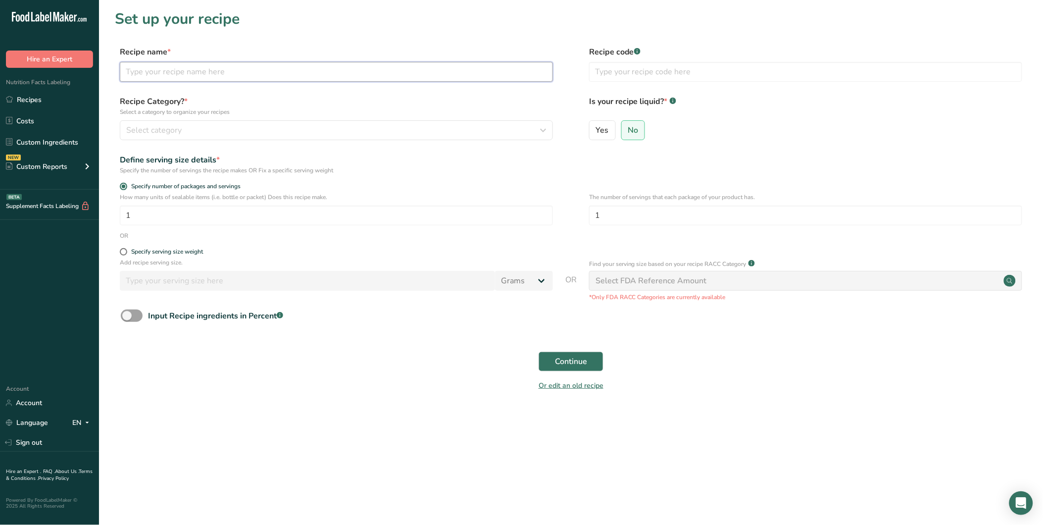
click at [185, 76] on input "text" at bounding box center [336, 72] width 433 height 20
paste input "Shrimps, Pomelo & Coconut Salad"
type input "Shrimps, Pomelo & Coconut Salad"
click at [269, 127] on div "Select category" at bounding box center [333, 130] width 414 height 12
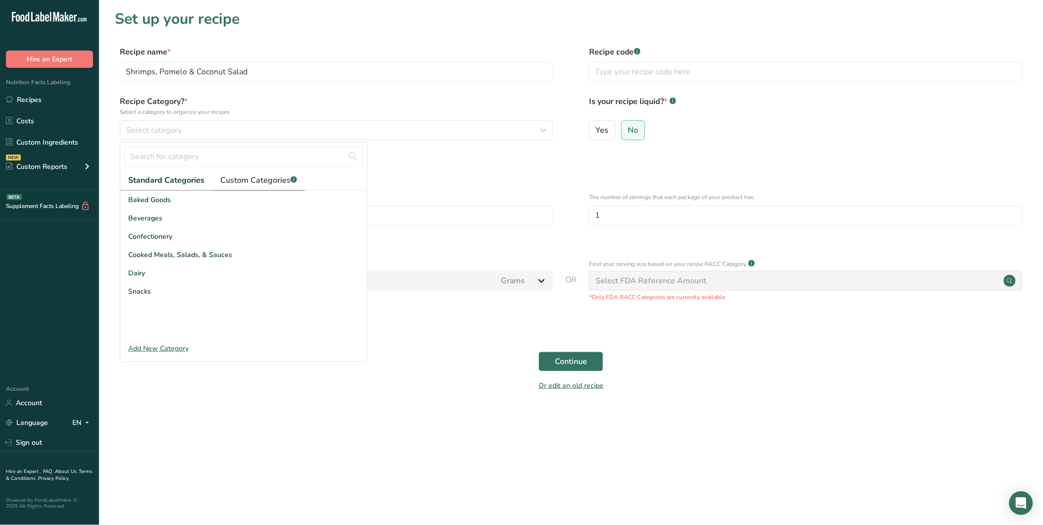
click at [248, 181] on span "Custom Categories .a-a{fill:#347362;}.b-a{fill:#fff;}" at bounding box center [258, 180] width 77 height 12
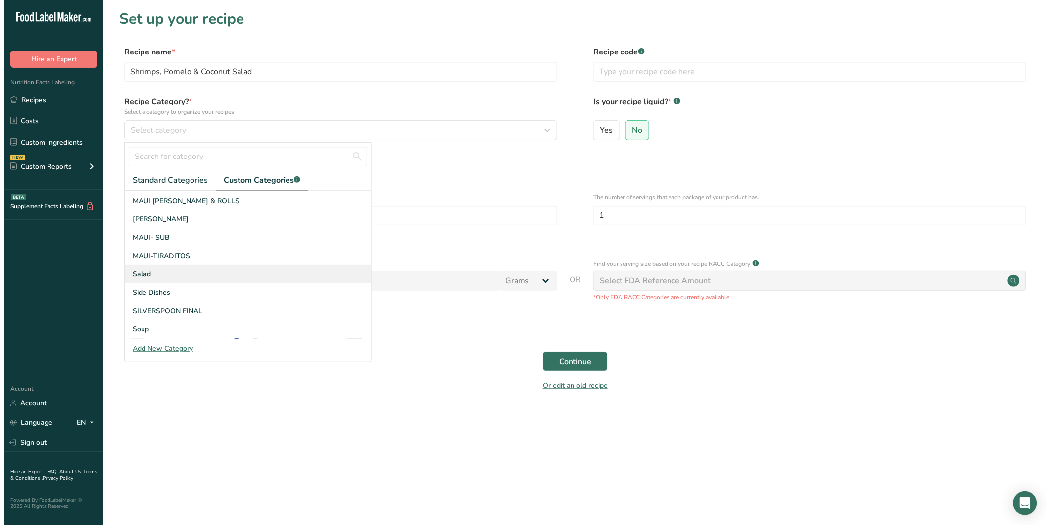
scroll to position [145, 0]
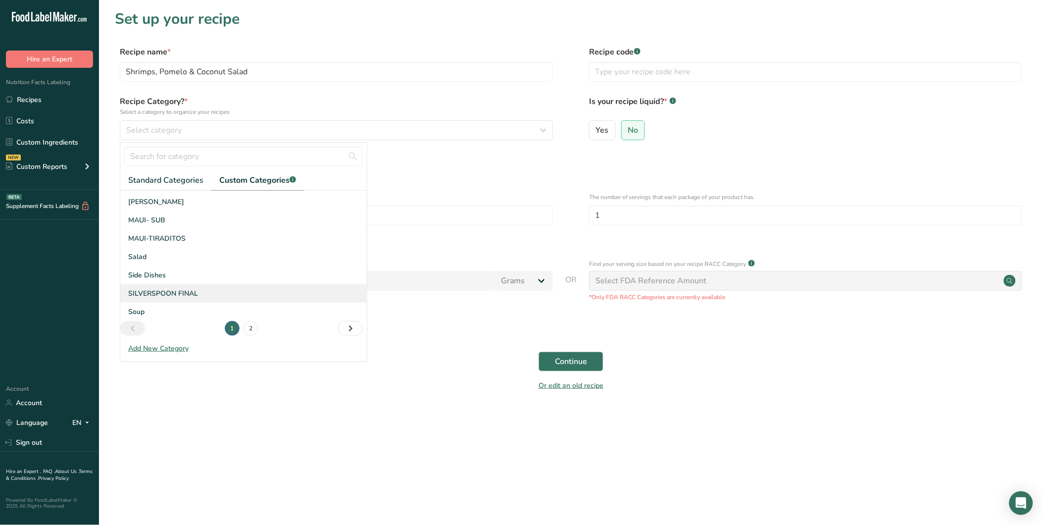
click at [182, 289] on span "SILVERSPOON FINAL" at bounding box center [163, 293] width 70 height 10
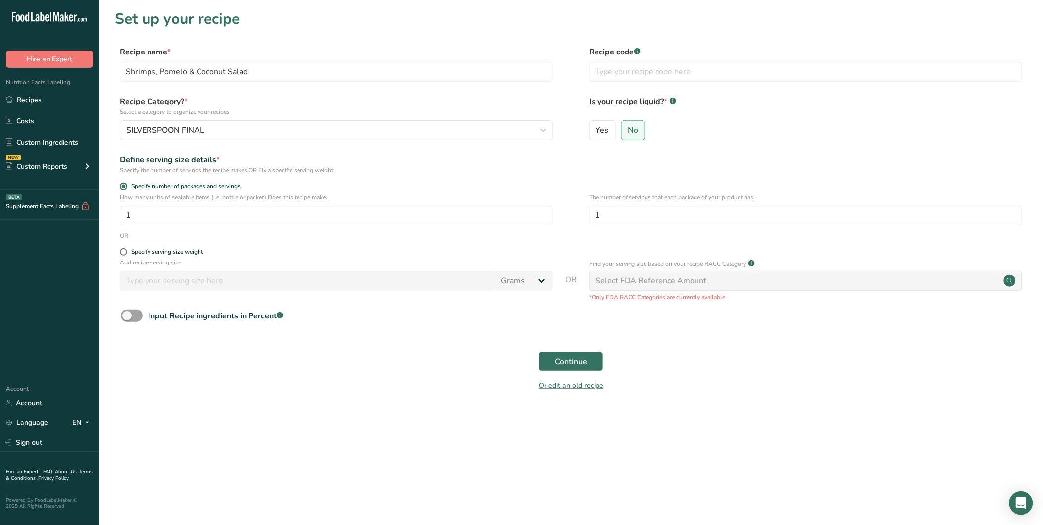
click at [516, 237] on div "OR" at bounding box center [571, 235] width 912 height 9
click at [554, 357] on button "Continue" at bounding box center [571, 361] width 65 height 20
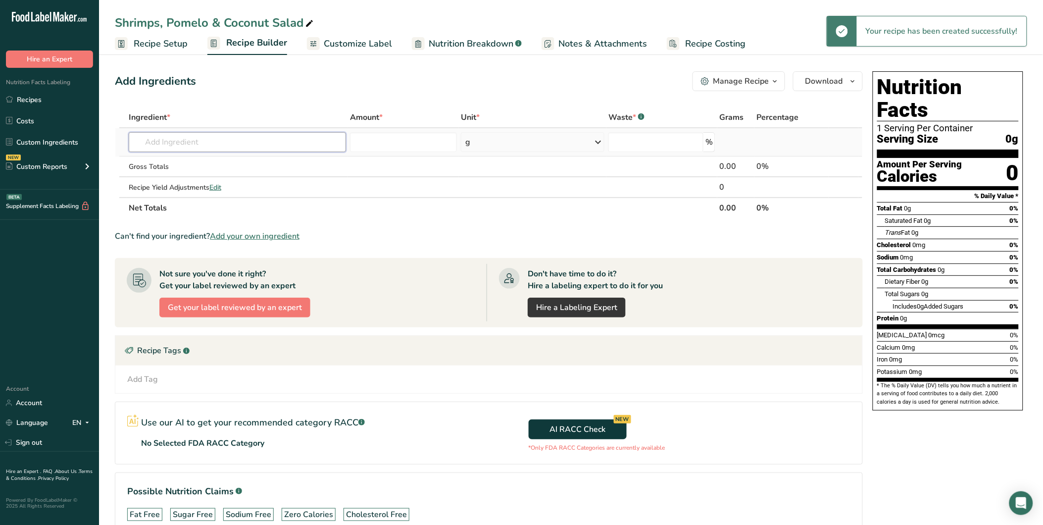
click at [204, 135] on input "text" at bounding box center [237, 142] width 217 height 20
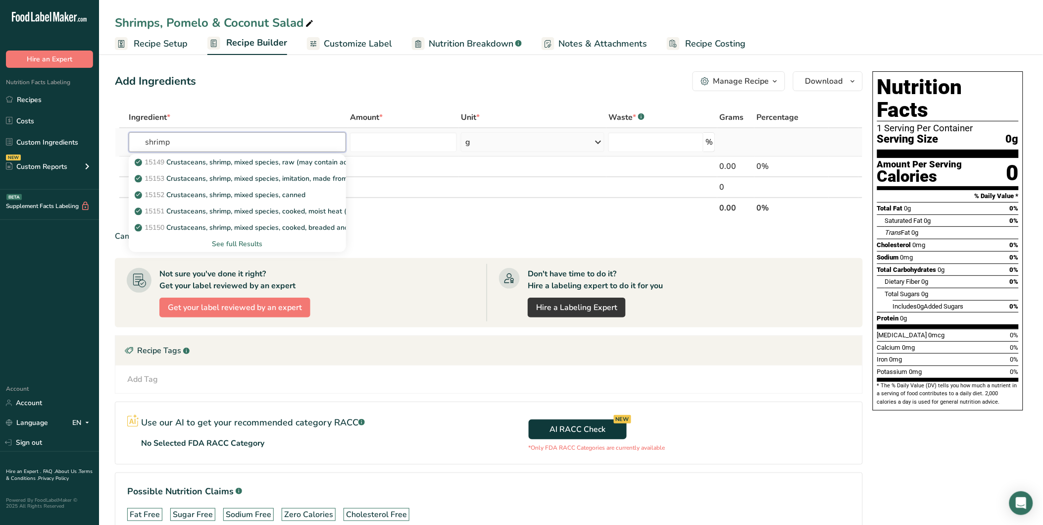
type input "shrimp"
click at [247, 243] on div "See full Results" at bounding box center [237, 244] width 201 height 10
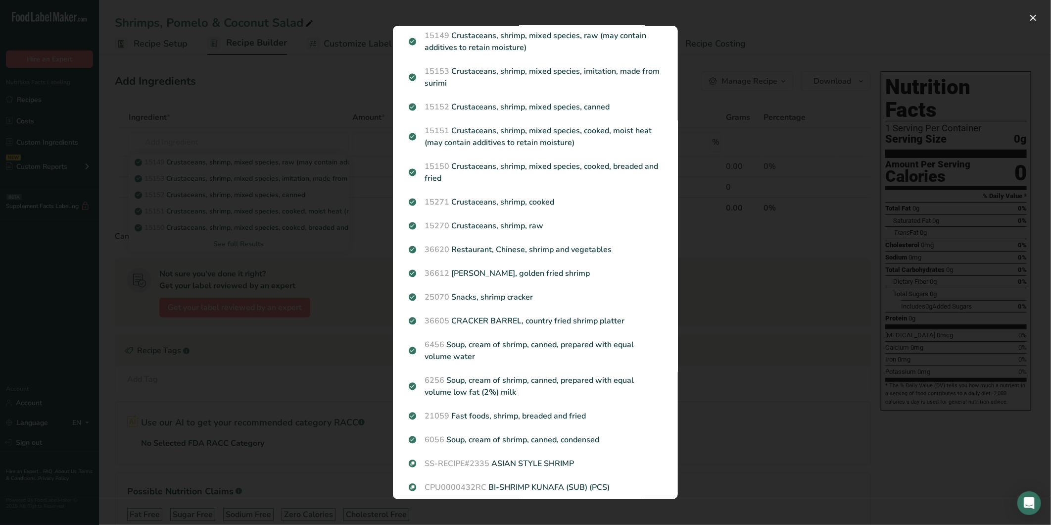
scroll to position [55, 0]
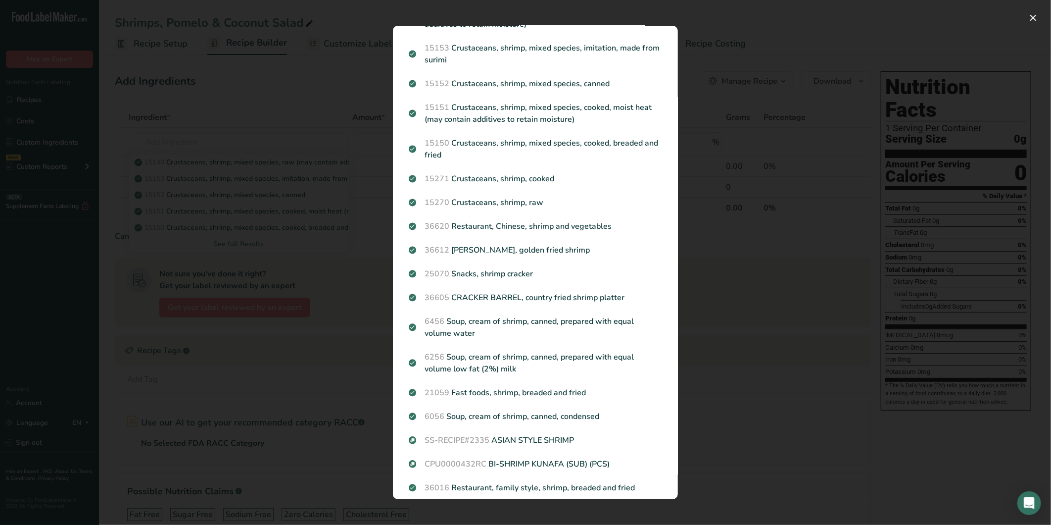
click at [489, 200] on p "15270 Crustaceans, shrimp, raw" at bounding box center [535, 202] width 253 height 12
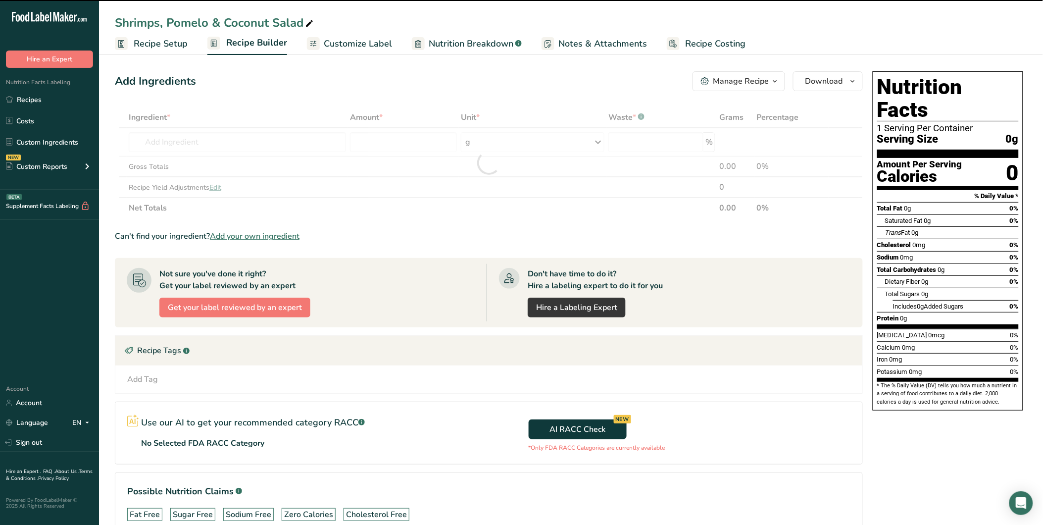
type input "0"
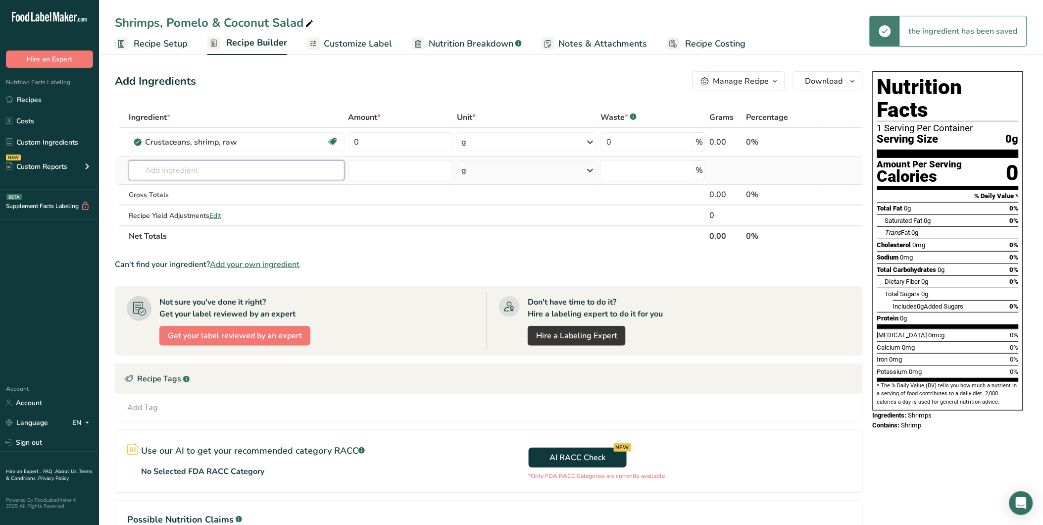
click at [177, 167] on input "text" at bounding box center [237, 170] width 216 height 20
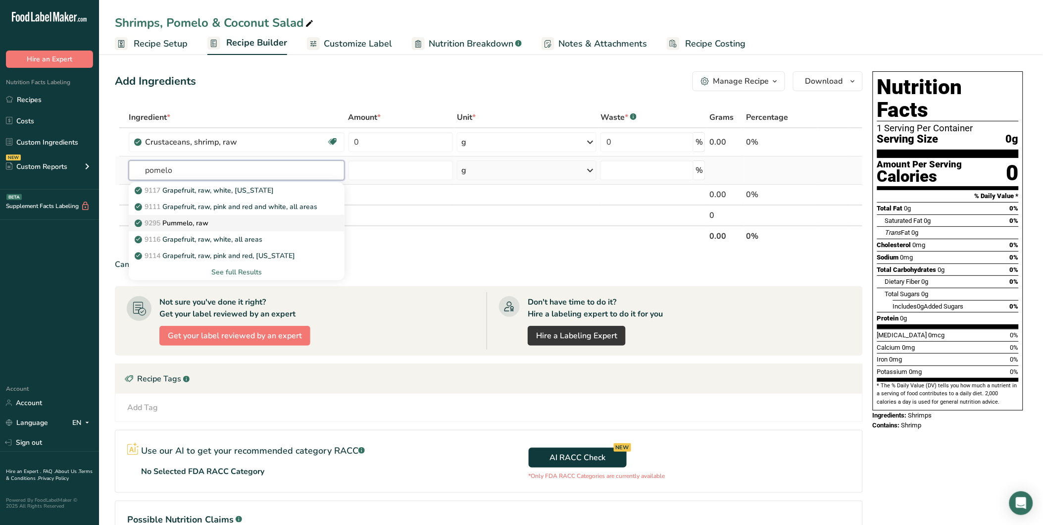
type input "pomelo"
click at [186, 222] on p "9295 Pummelo, raw" at bounding box center [173, 223] width 72 height 10
type input "Pummelo, raw"
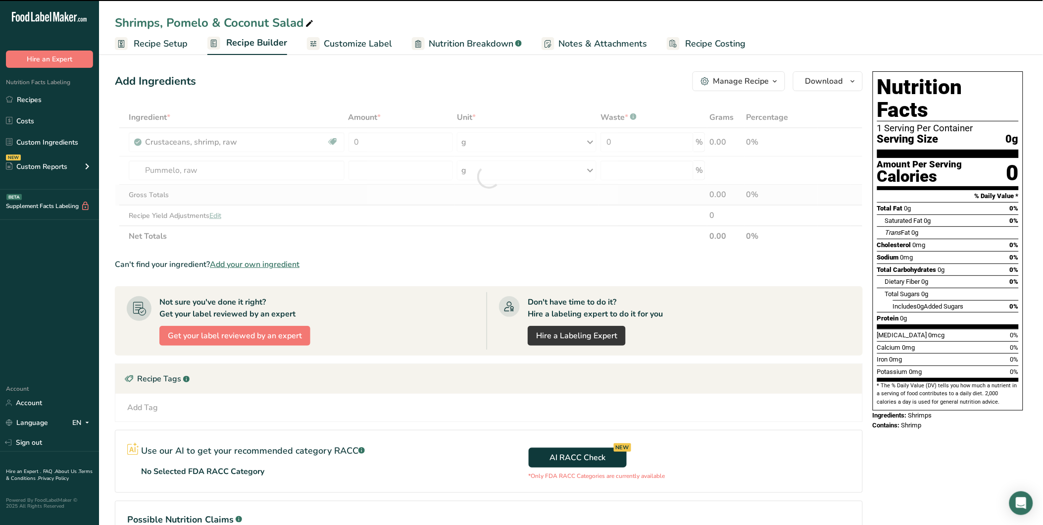
type input "0"
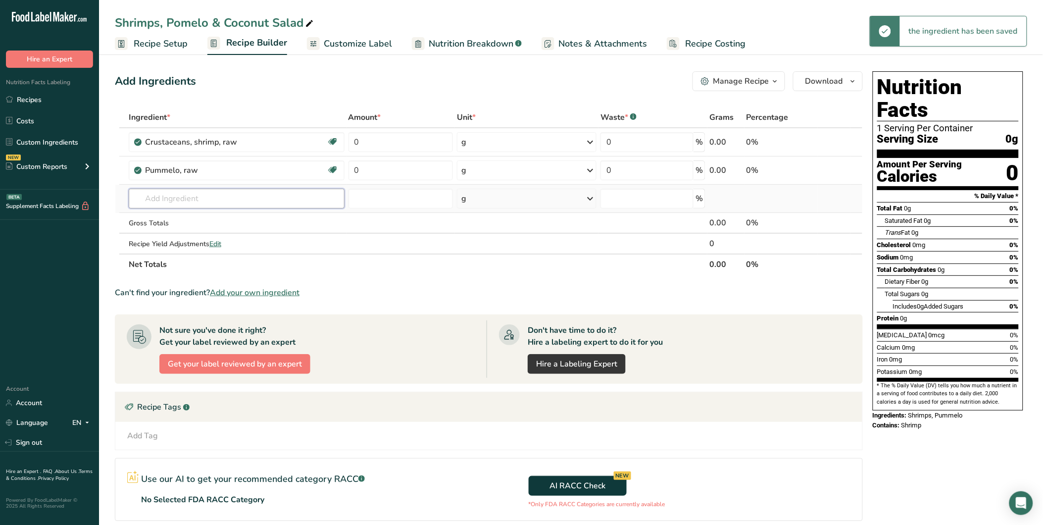
click at [179, 192] on input "text" at bounding box center [237, 199] width 216 height 20
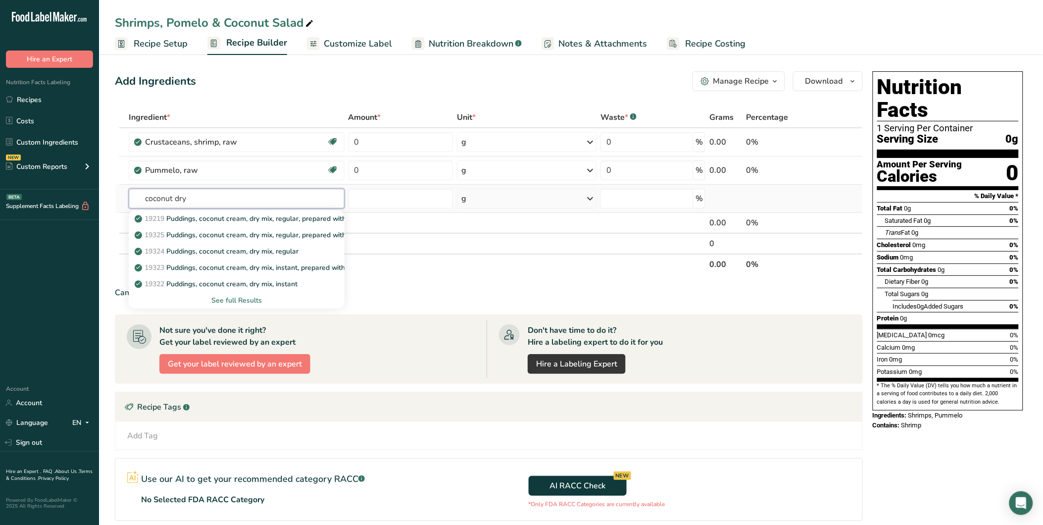
drag, startPoint x: 196, startPoint y: 198, endPoint x: 121, endPoint y: 194, distance: 74.4
click at [121, 194] on tr "coconut dry 19219 Puddings, coconut cream, dry mix, regular, prepared with 2% m…" at bounding box center [488, 199] width 747 height 28
type input "dry cocon"
click at [246, 300] on div "See full Results" at bounding box center [237, 300] width 200 height 10
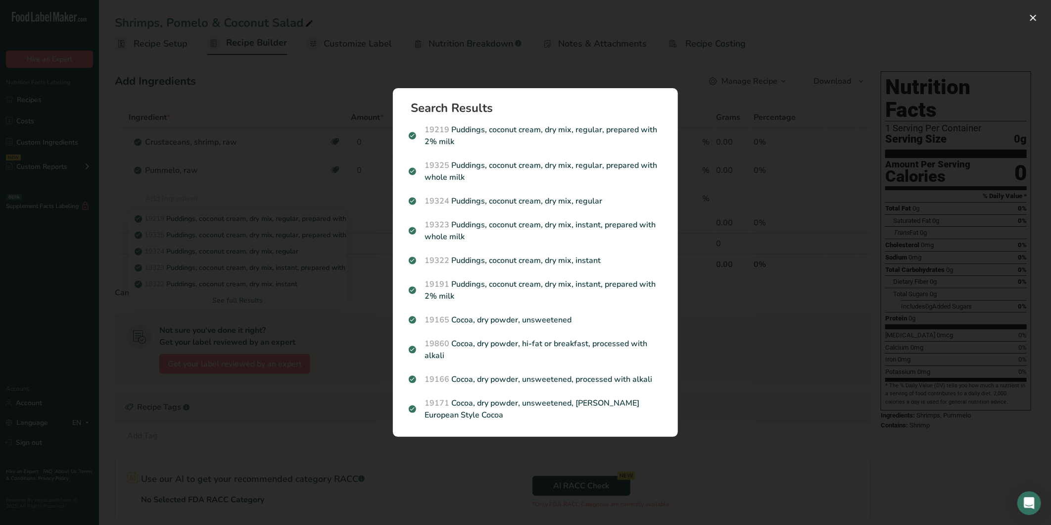
click at [254, 140] on div "Search results modal" at bounding box center [525, 262] width 1051 height 525
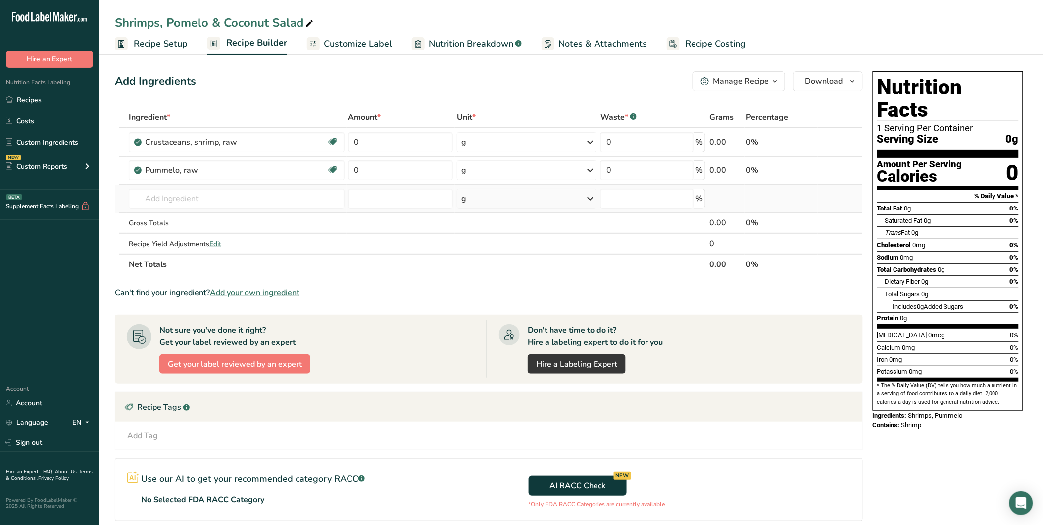
click at [192, 187] on td "19219 Puddings, coconut cream, dry mix, regular, prepared with 2% milk 19325 Pu…" at bounding box center [237, 199] width 220 height 28
drag, startPoint x: 193, startPoint y: 191, endPoint x: 203, endPoint y: 194, distance: 10.8
click at [194, 191] on input "text" at bounding box center [237, 199] width 216 height 20
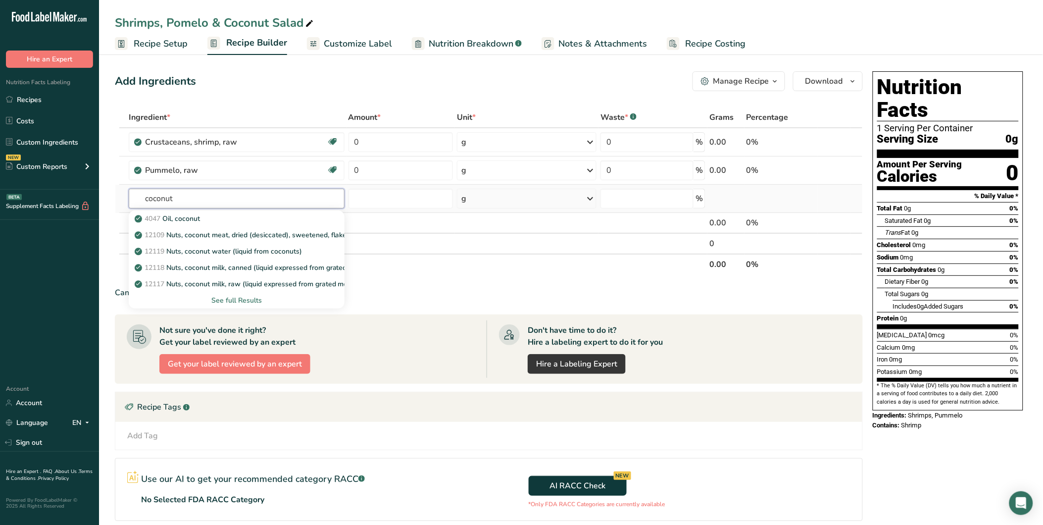
type input "coconut"
click at [240, 302] on div "See full Results" at bounding box center [237, 300] width 200 height 10
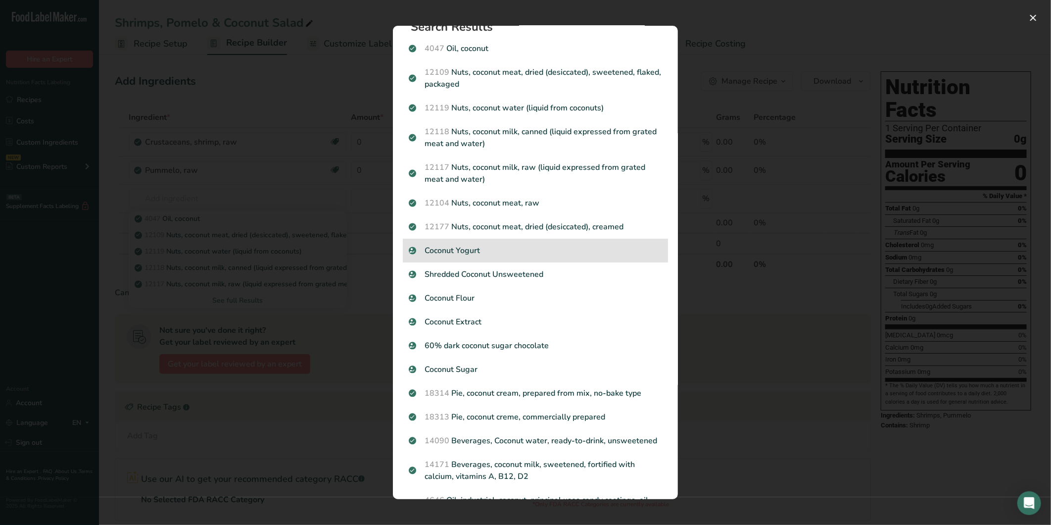
scroll to position [0, 0]
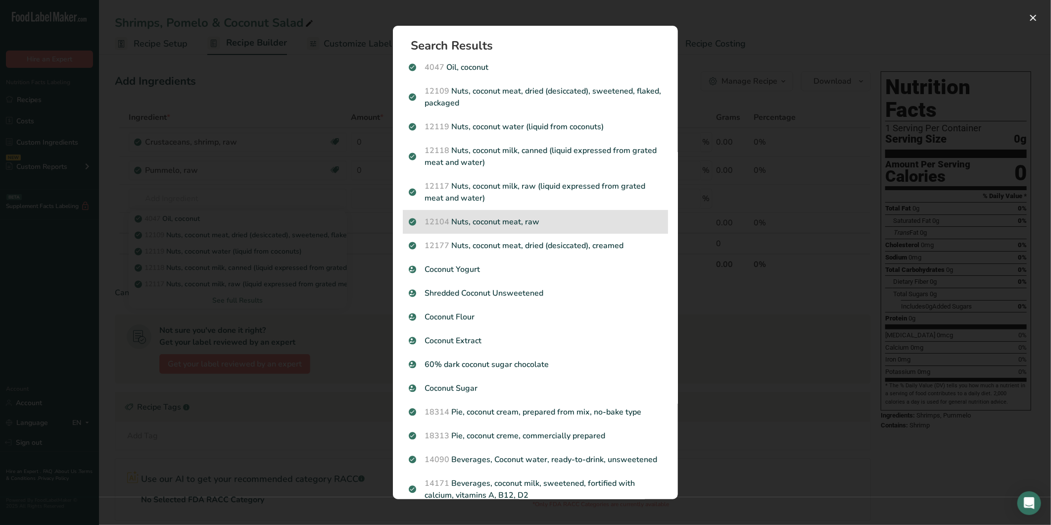
click at [588, 219] on p "12104 Nuts, coconut meat, raw" at bounding box center [535, 222] width 253 height 12
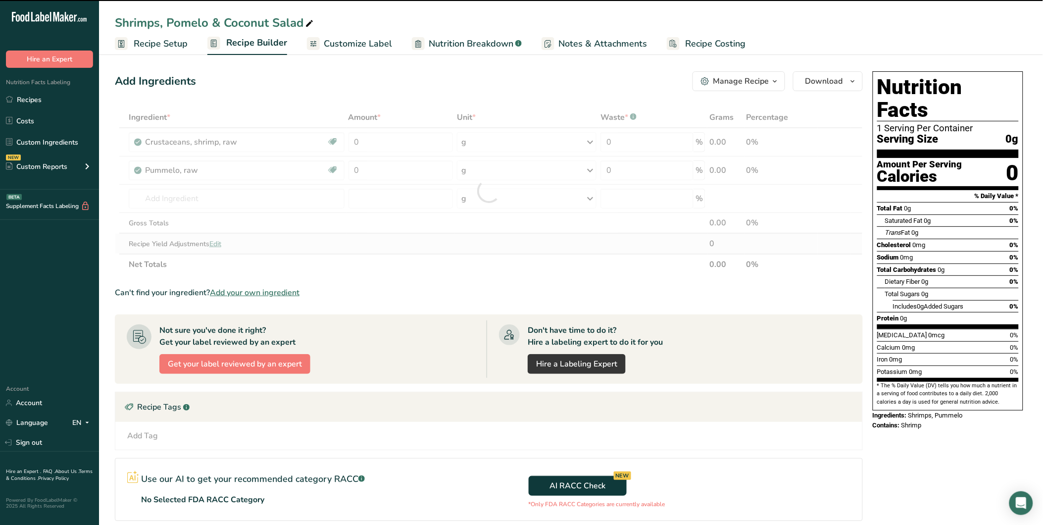
type input "0"
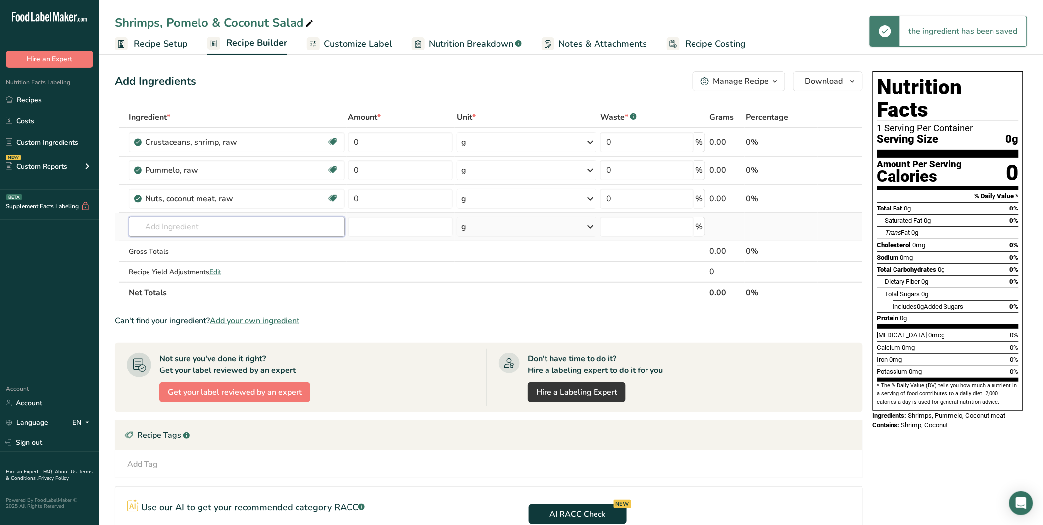
click at [188, 233] on input "text" at bounding box center [237, 227] width 216 height 20
click at [202, 231] on input "text" at bounding box center [237, 227] width 216 height 20
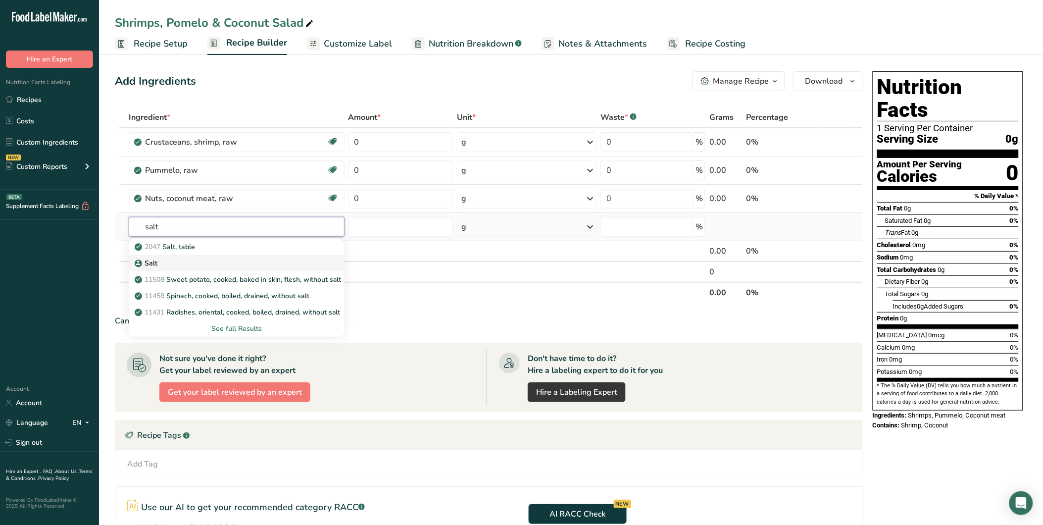
type input "salt"
click at [196, 265] on div "Salt" at bounding box center [229, 263] width 184 height 10
type input "Salt"
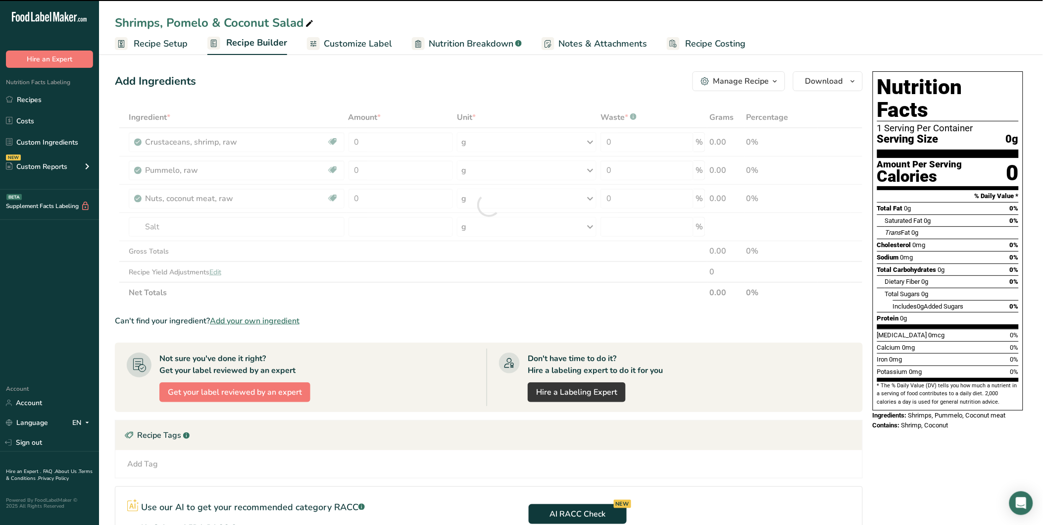
type input "0"
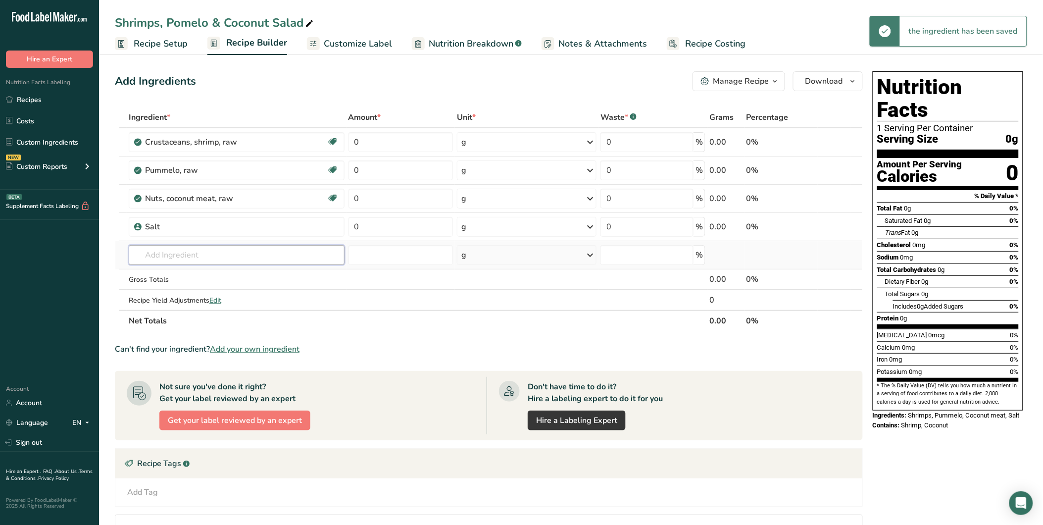
click at [161, 247] on input "text" at bounding box center [237, 255] width 216 height 20
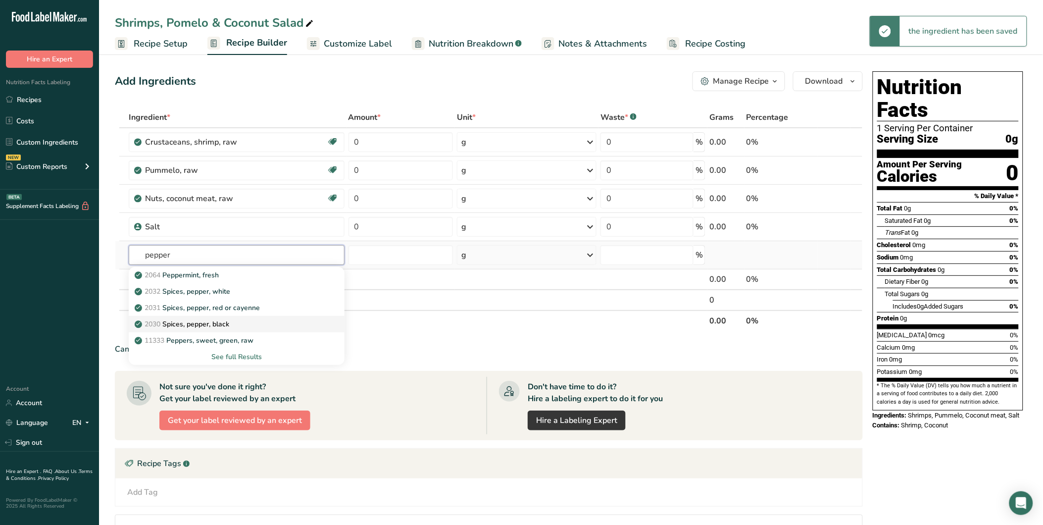
type input "pepper"
click at [229, 322] on p "2030 Spices, pepper, black" at bounding box center [183, 324] width 93 height 10
type input "Spices, pepper, black"
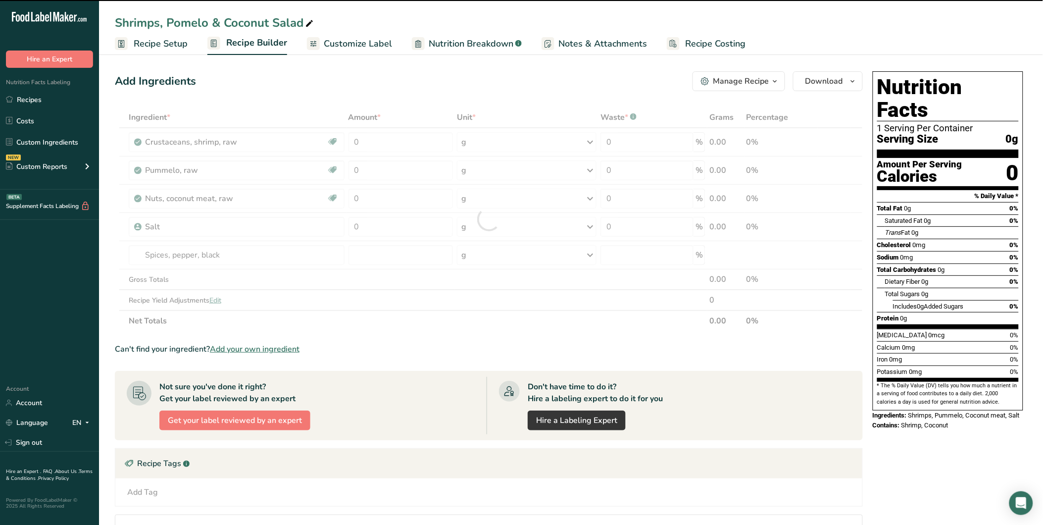
type input "0"
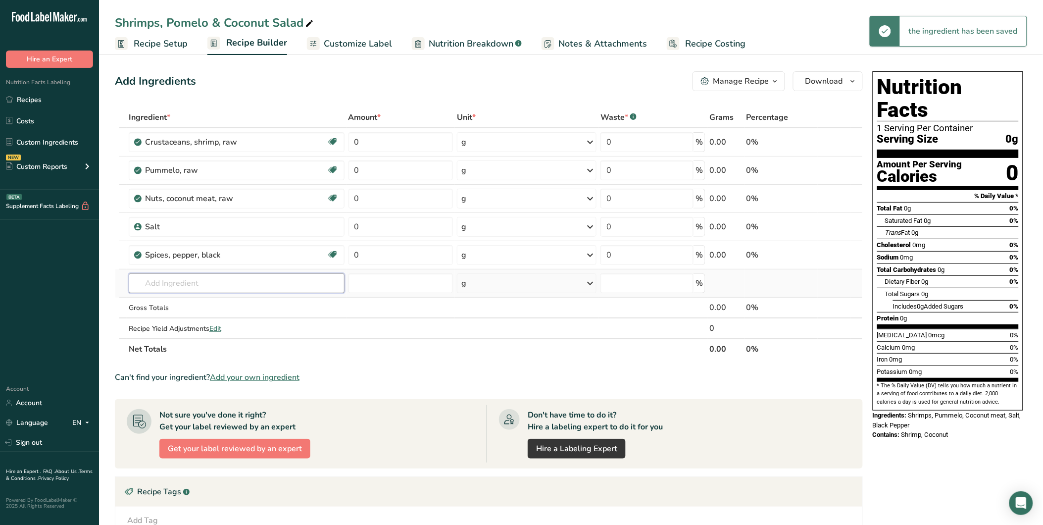
click at [158, 278] on input "text" at bounding box center [237, 283] width 216 height 20
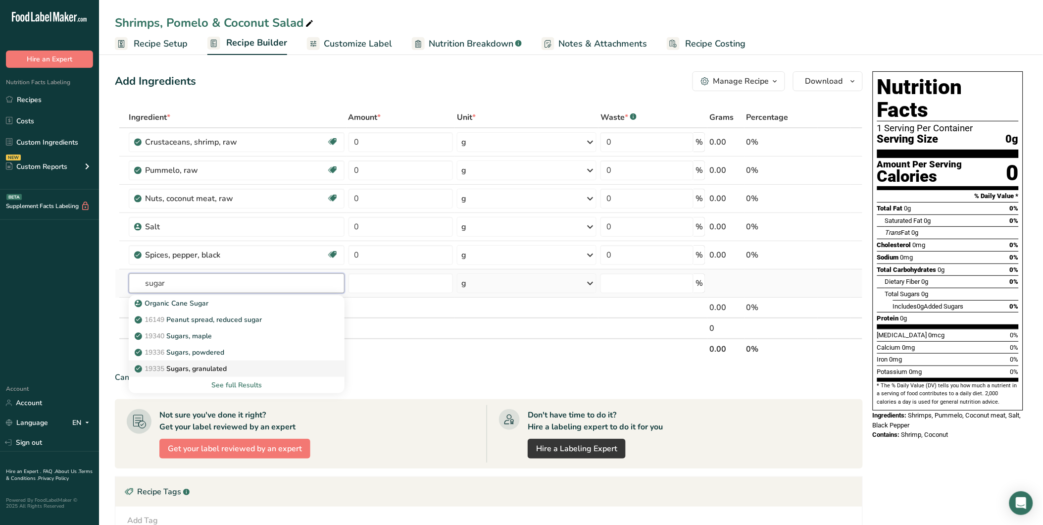
type input "sugar"
click at [238, 364] on div "19335 Sugars, granulated" at bounding box center [229, 368] width 184 height 10
type input "Sugars, granulated"
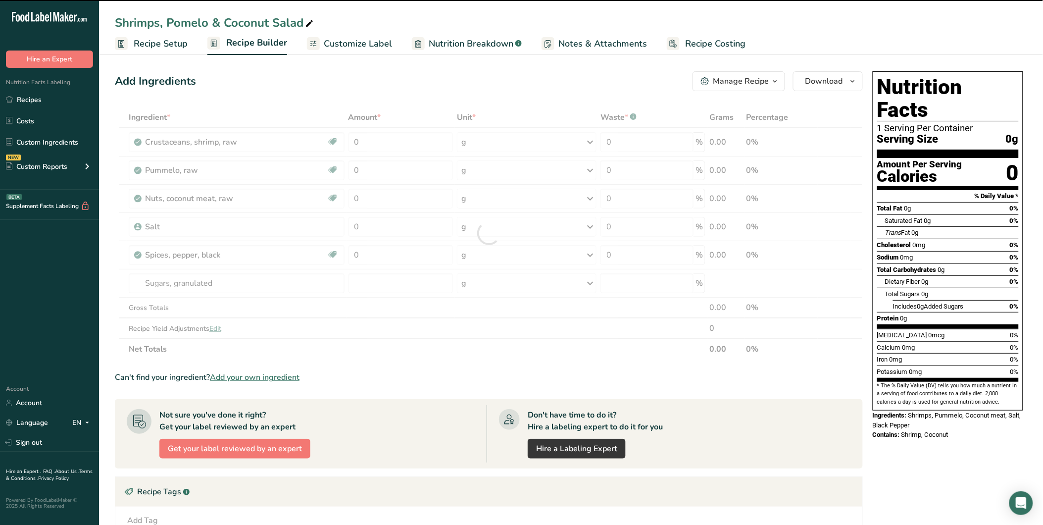
type input "0"
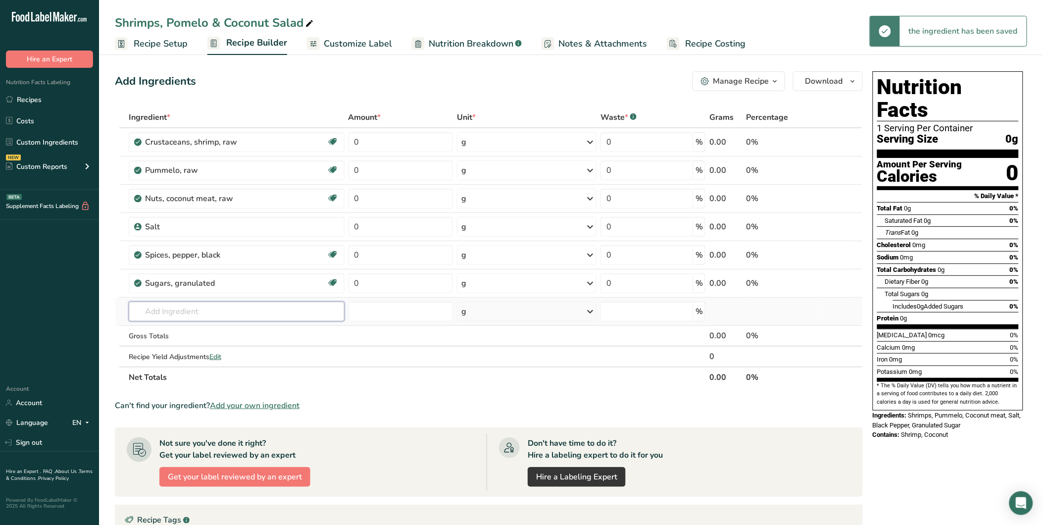
click at [194, 308] on input "text" at bounding box center [237, 311] width 216 height 20
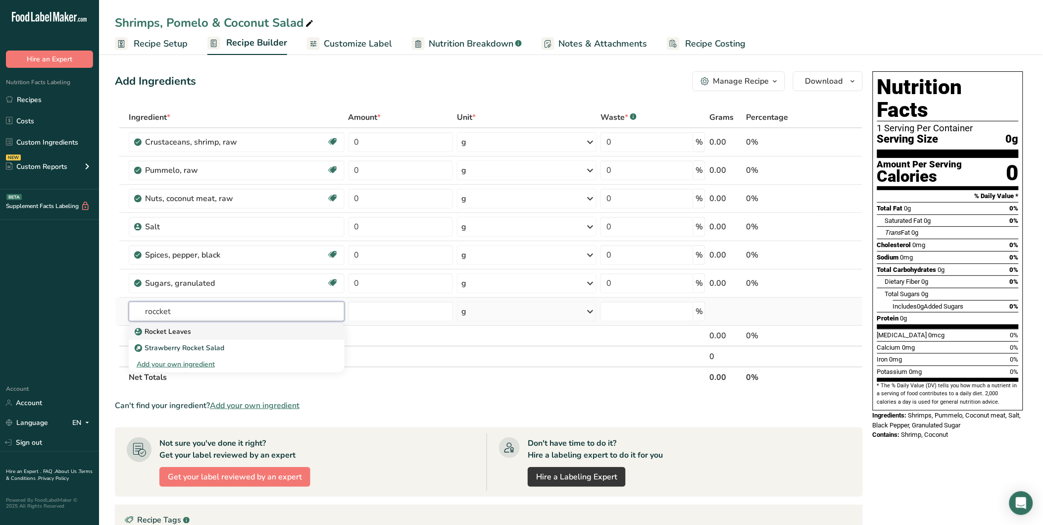
type input "roccket"
click at [204, 330] on div "Rocket Leaves" at bounding box center [229, 331] width 184 height 10
type input "Rocket Leaves"
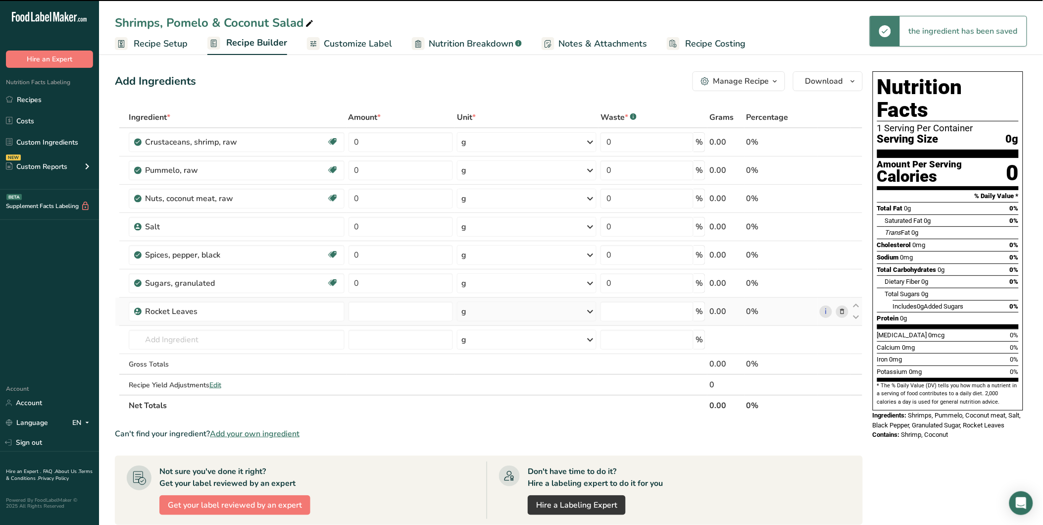
type input "0"
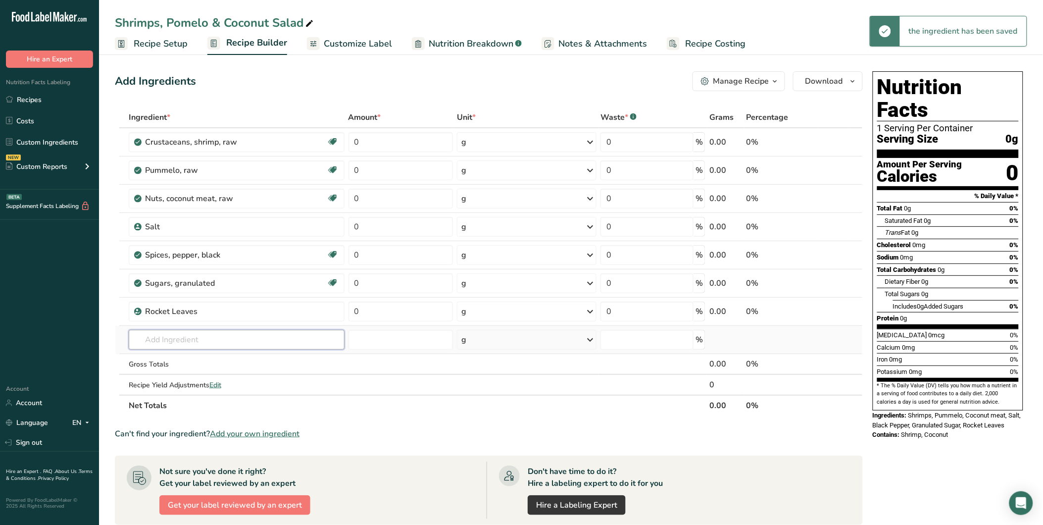
click at [165, 335] on input "text" at bounding box center [237, 340] width 216 height 20
drag, startPoint x: 373, startPoint y: 141, endPoint x: 354, endPoint y: 141, distance: 18.8
click at [354, 141] on input "0" at bounding box center [400, 142] width 104 height 20
click at [210, 341] on div "Ingredient * Amount * Unit * Waste * .a-a{fill:#347362;}.b-a{fill:#fff;} Grams …" at bounding box center [489, 261] width 748 height 309
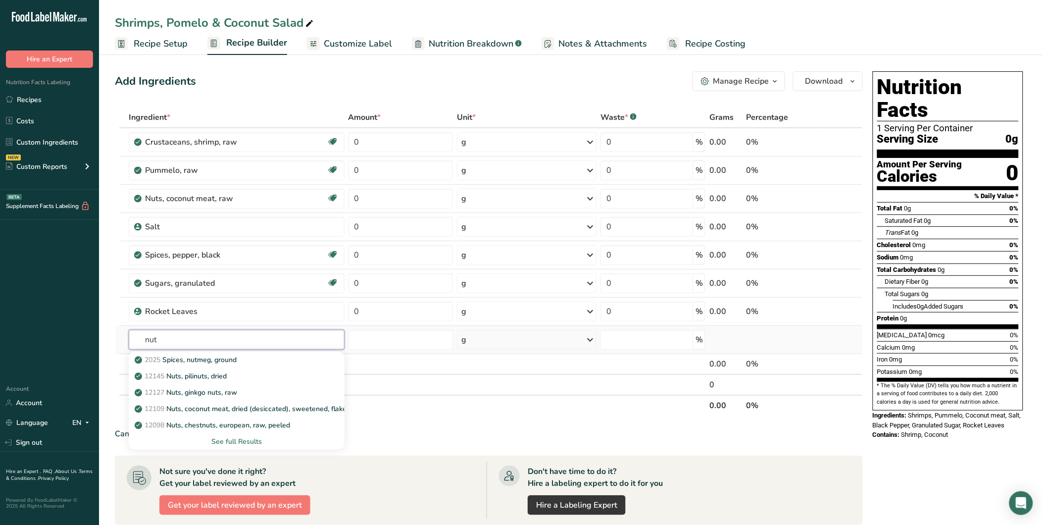
click at [151, 342] on input "nut" at bounding box center [237, 340] width 216 height 20
type input "sesame"
click at [250, 441] on div "See full Results" at bounding box center [237, 441] width 200 height 10
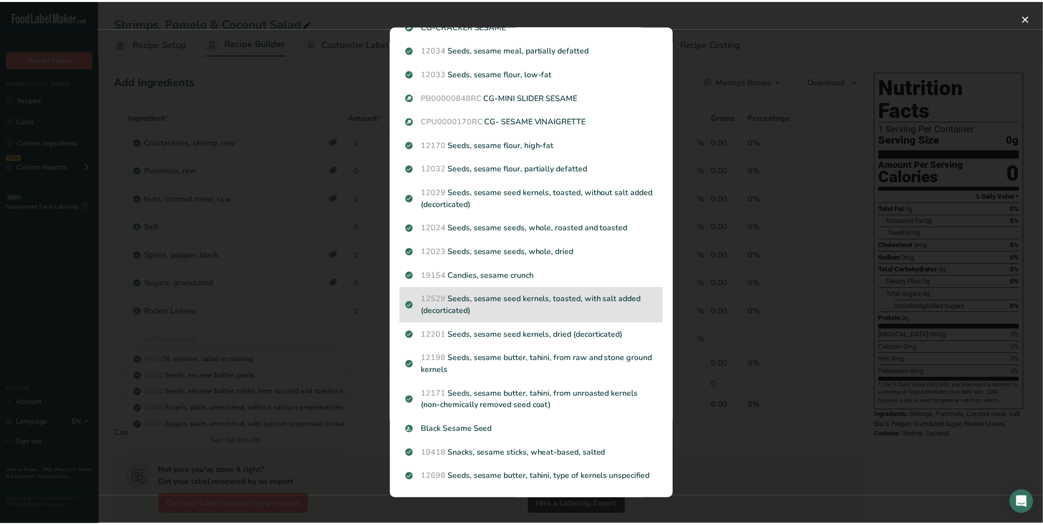
scroll to position [505, 0]
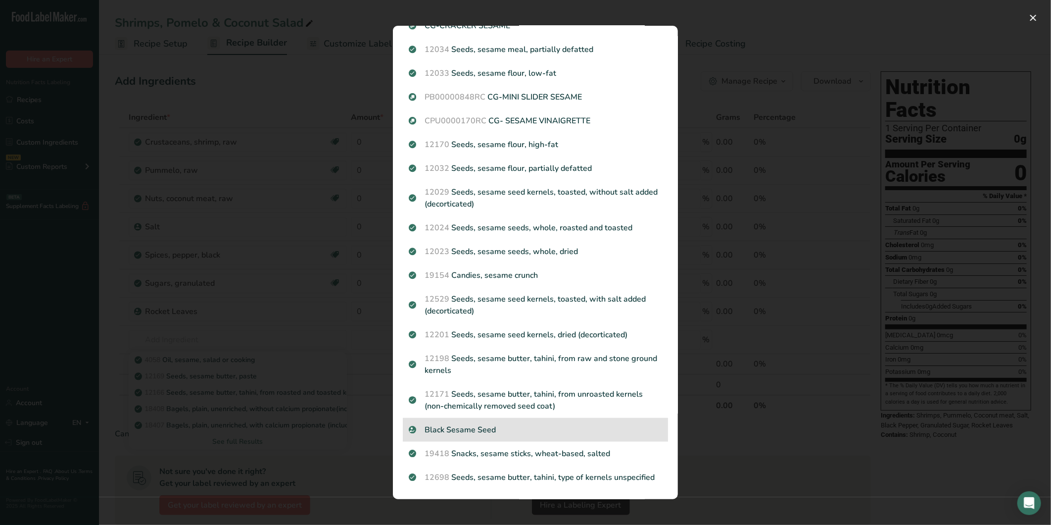
click at [508, 424] on p "Black Sesame Seed" at bounding box center [535, 430] width 253 height 12
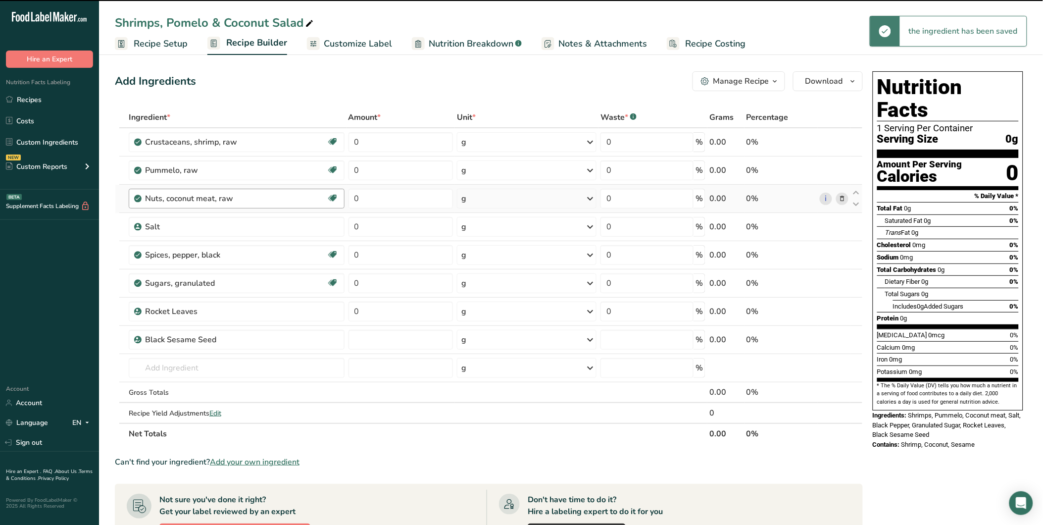
type input "0"
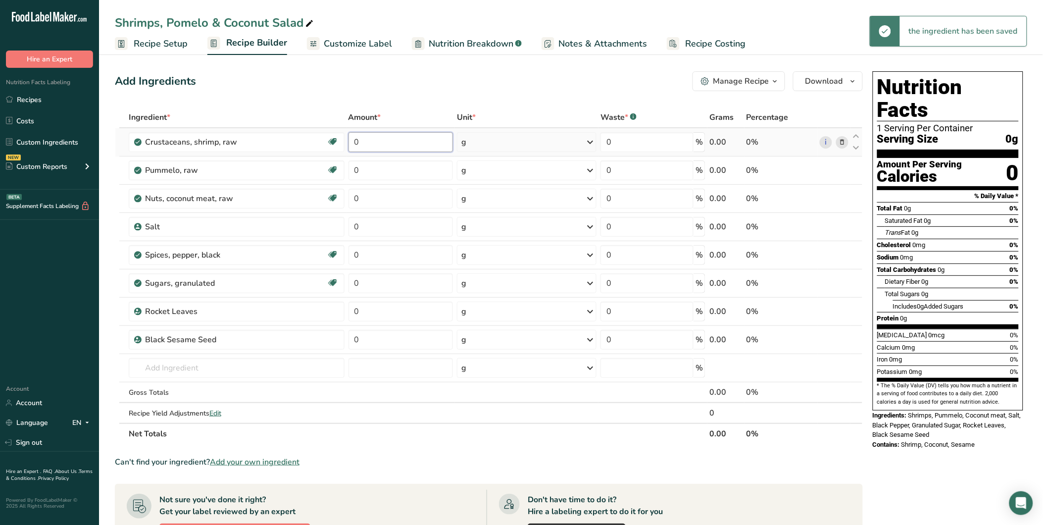
click at [353, 146] on input "0" at bounding box center [400, 142] width 104 height 20
type input "120"
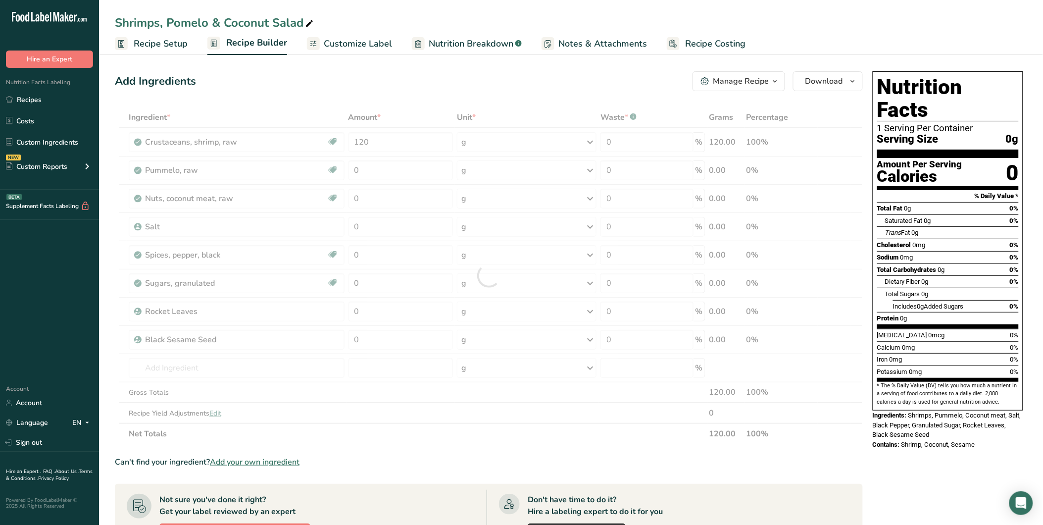
drag, startPoint x: 365, startPoint y: 181, endPoint x: 350, endPoint y: 181, distance: 14.4
click at [350, 181] on div "Ingredient * Amount * Unit * Waste * .a-a{fill:#347362;}.b-a{fill:#fff;} Grams …" at bounding box center [489, 275] width 748 height 337
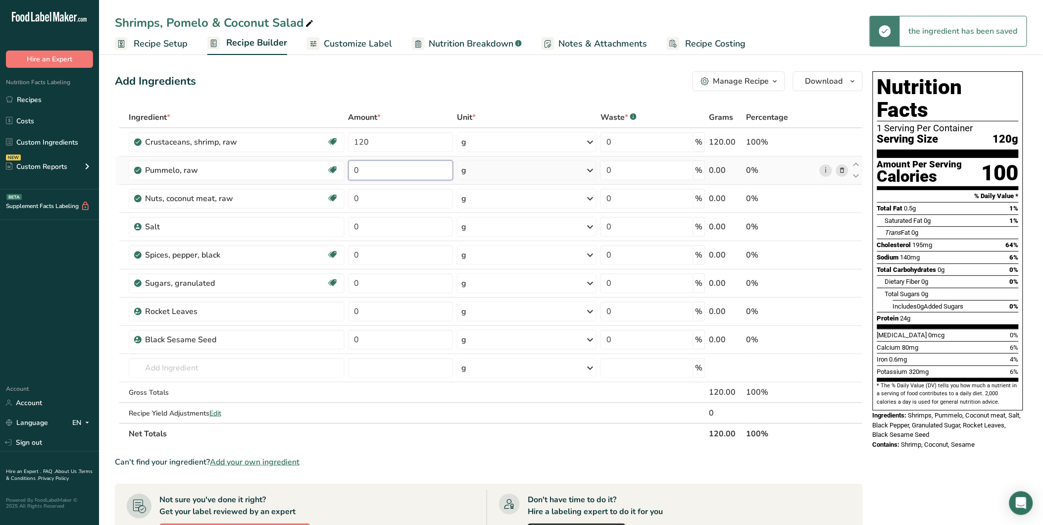
drag, startPoint x: 363, startPoint y: 169, endPoint x: 345, endPoint y: 169, distance: 18.3
click at [345, 169] on tr "Pummelo, raw Source of Antioxidants Dairy free Gluten free Vegan Vegetarian Soy…" at bounding box center [488, 170] width 747 height 28
type input "150"
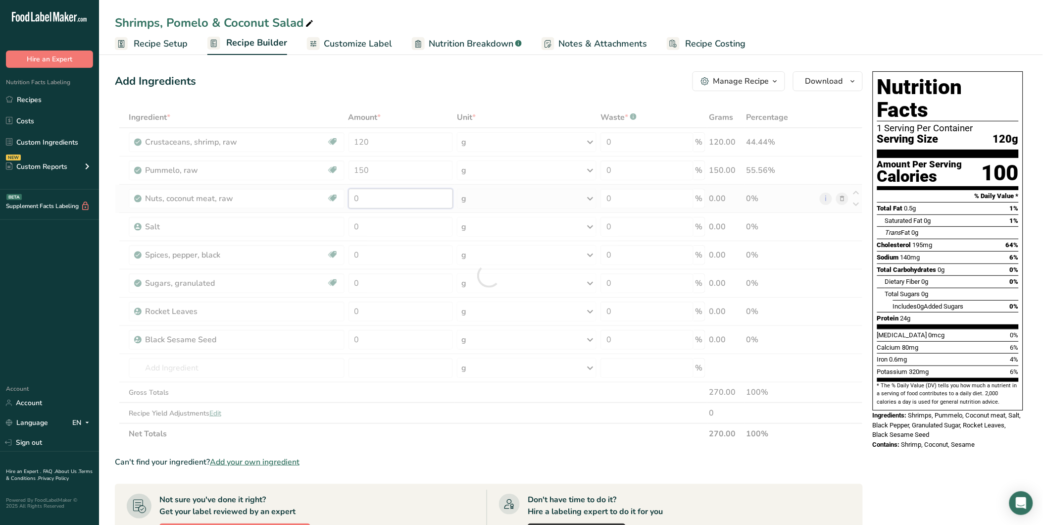
click at [349, 196] on div "Ingredient * Amount * Unit * Waste * .a-a{fill:#347362;}.b-a{fill:#fff;} Grams …" at bounding box center [489, 275] width 748 height 337
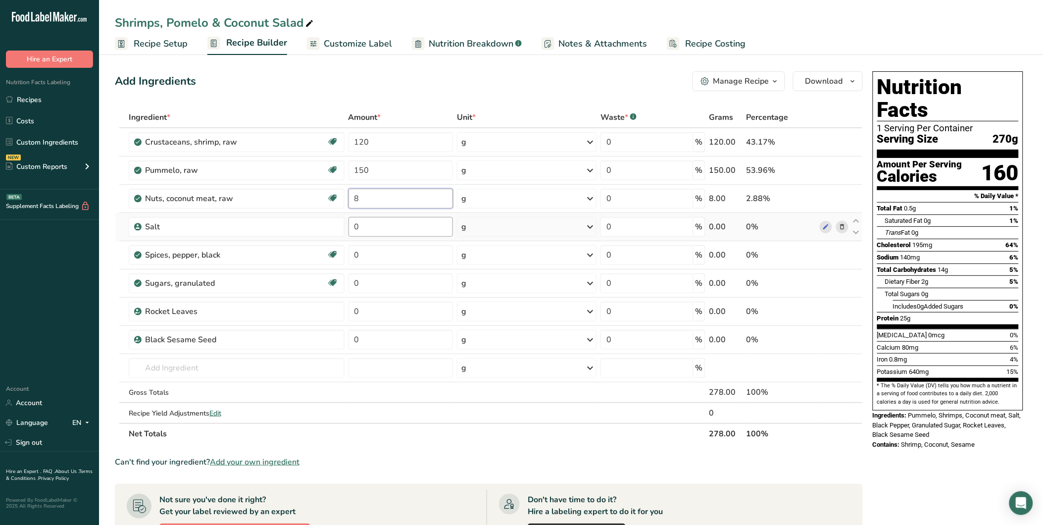
type input "8"
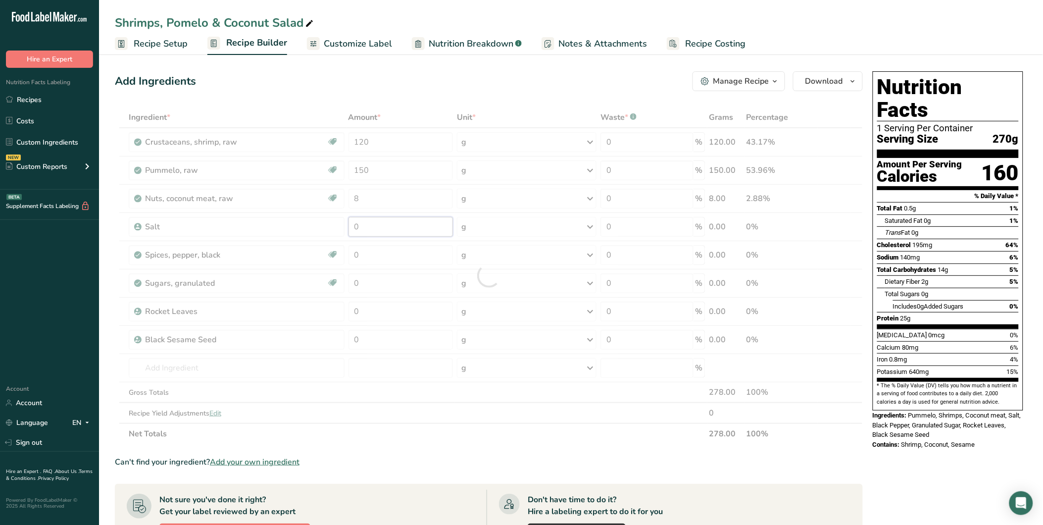
drag, startPoint x: 364, startPoint y: 223, endPoint x: 349, endPoint y: 226, distance: 14.7
click at [349, 226] on div "Ingredient * Amount * Unit * Waste * .a-a{fill:#347362;}.b-a{fill:#fff;} Grams …" at bounding box center [489, 275] width 748 height 337
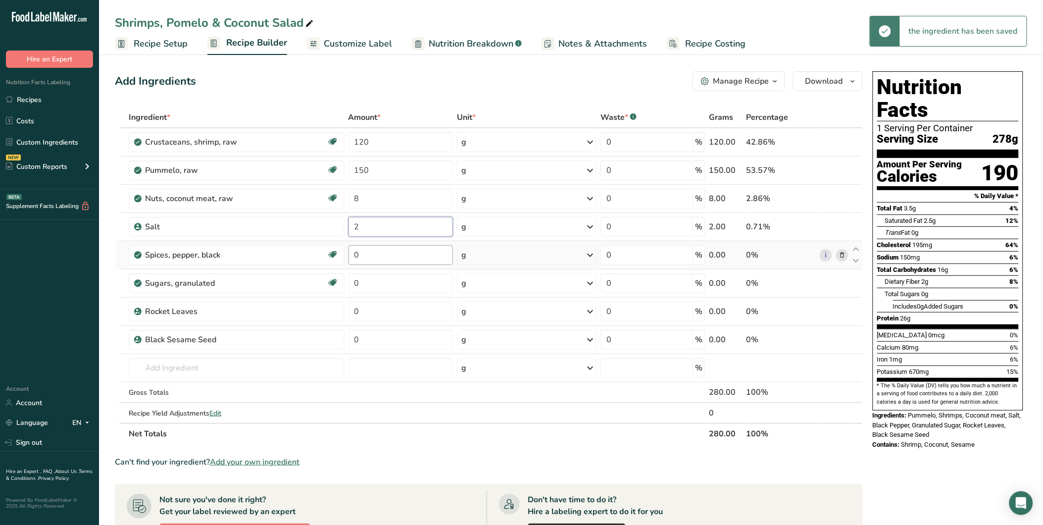
type input "2"
click at [346, 254] on div "Ingredient * Amount * Unit * Waste * .a-a{fill:#347362;}.b-a{fill:#fff;} Grams …" at bounding box center [489, 275] width 748 height 337
type input "2"
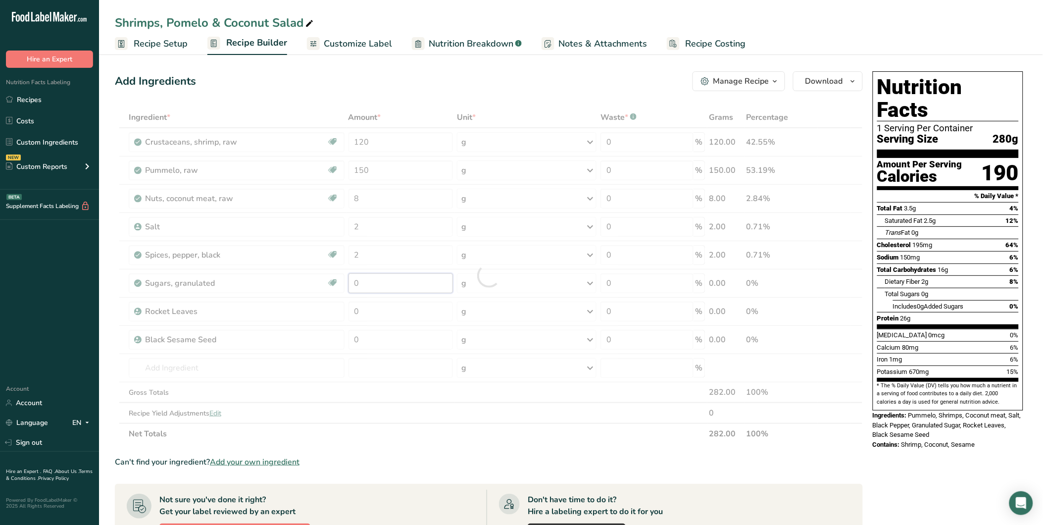
drag, startPoint x: 363, startPoint y: 281, endPoint x: 350, endPoint y: 281, distance: 12.9
click at [350, 281] on div "Ingredient * Amount * Unit * Waste * .a-a{fill:#347362;}.b-a{fill:#fff;} Grams …" at bounding box center [489, 275] width 748 height 337
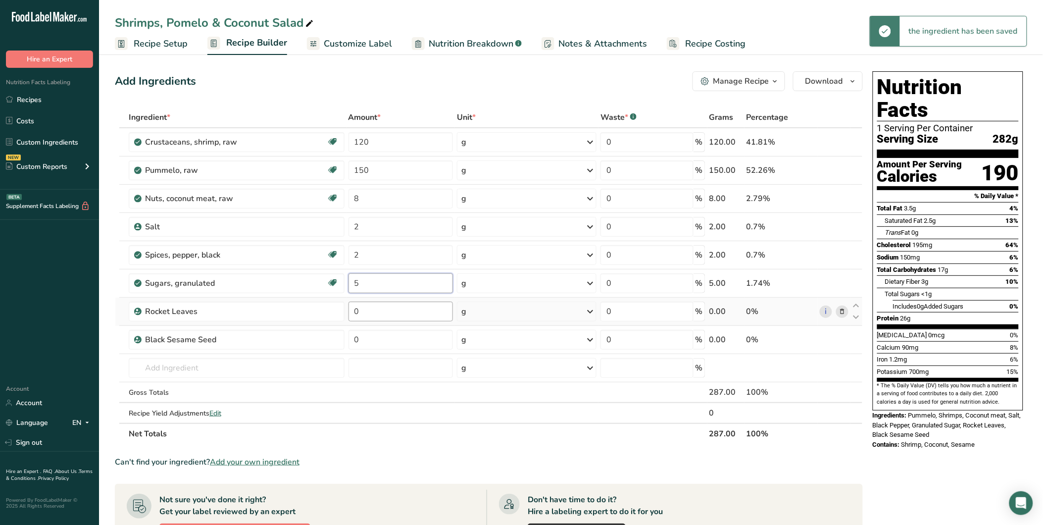
type input "5"
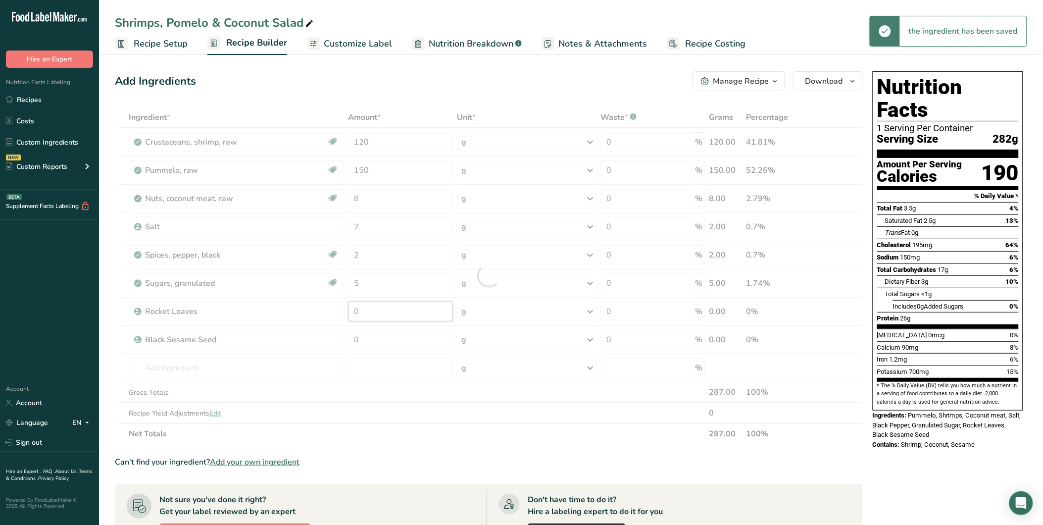
drag, startPoint x: 363, startPoint y: 308, endPoint x: 349, endPoint y: 309, distance: 13.9
click at [349, 308] on div "Ingredient * Amount * Unit * Waste * .a-a{fill:#347362;}.b-a{fill:#fff;} Grams …" at bounding box center [489, 275] width 748 height 337
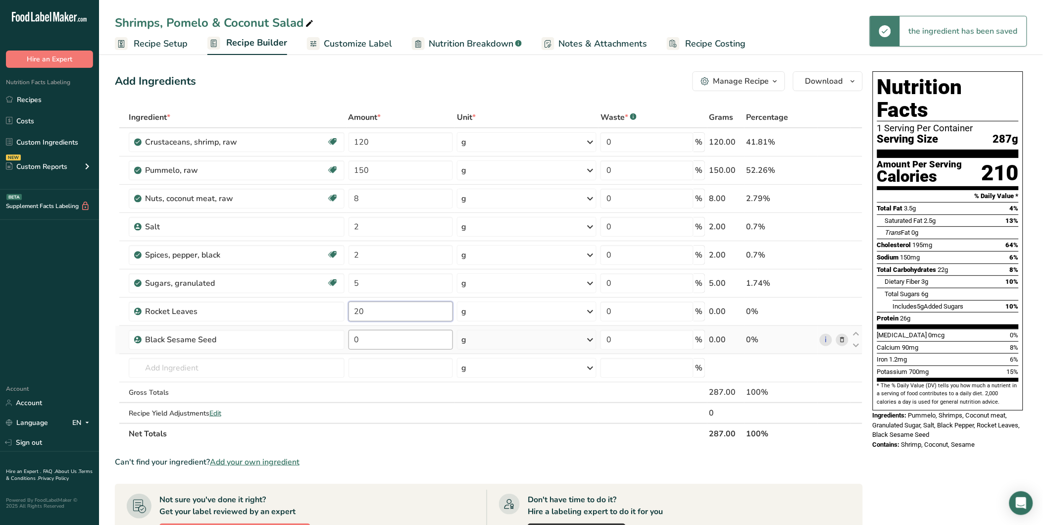
type input "20"
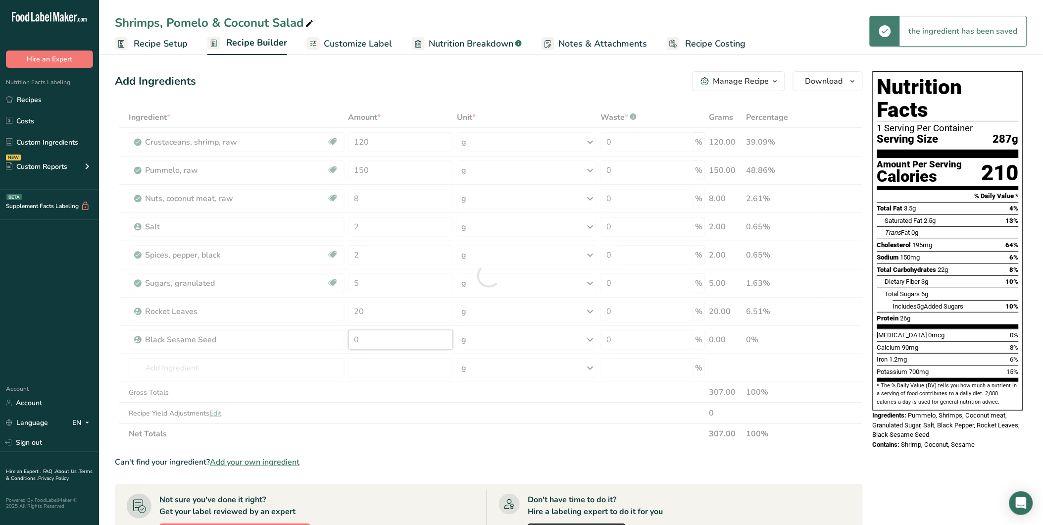
drag, startPoint x: 363, startPoint y: 337, endPoint x: 350, endPoint y: 338, distance: 13.4
click at [350, 338] on div "Ingredient * Amount * Unit * Waste * .a-a{fill:#347362;}.b-a{fill:#fff;} Grams …" at bounding box center [489, 275] width 748 height 337
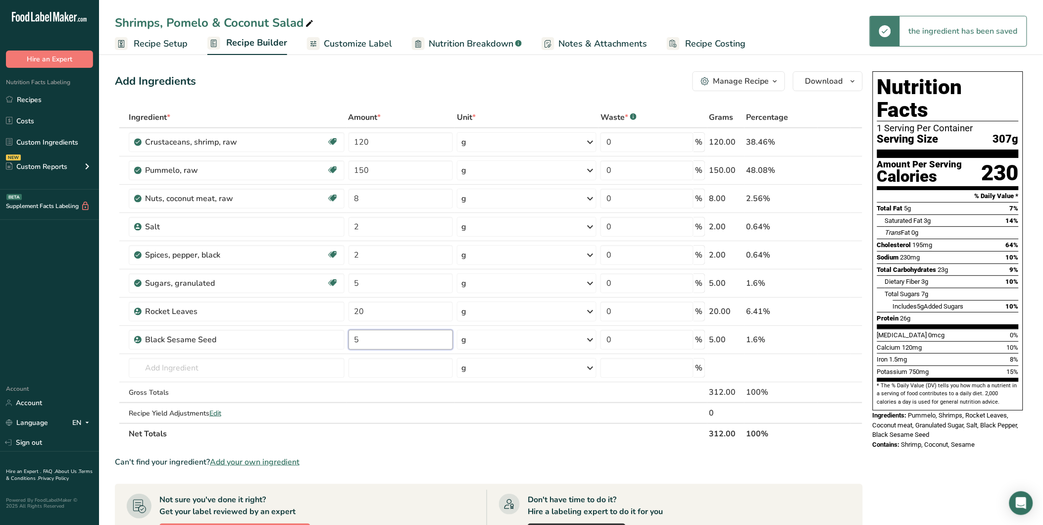
type input "5"
click at [452, 80] on div "Add Ingredients Manage Recipe Delete Recipe Duplicate Recipe Scale Recipe Save …" at bounding box center [489, 81] width 748 height 20
click at [365, 42] on span "Customize Label" at bounding box center [358, 43] width 68 height 13
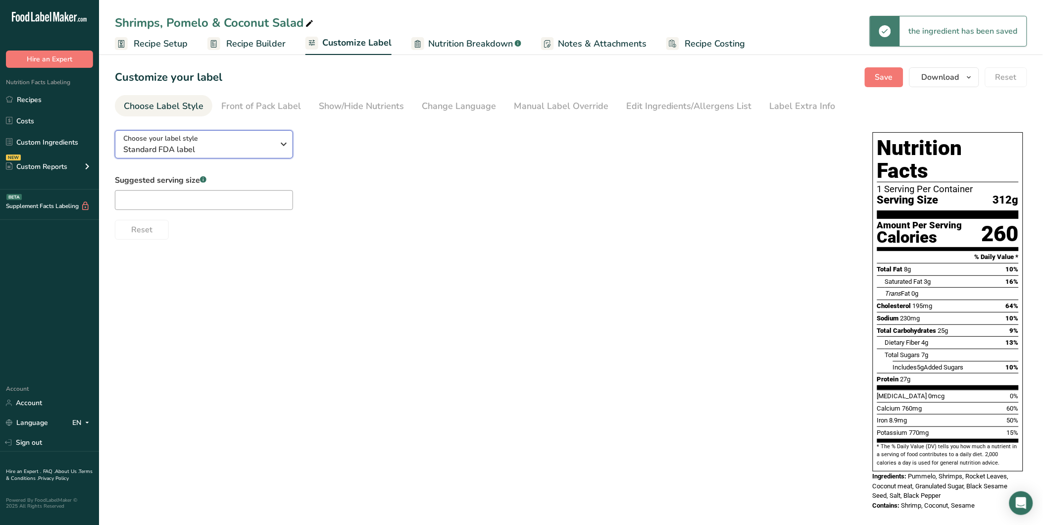
click at [209, 139] on div "Choose your label style Standard FDA label" at bounding box center [198, 144] width 151 height 22
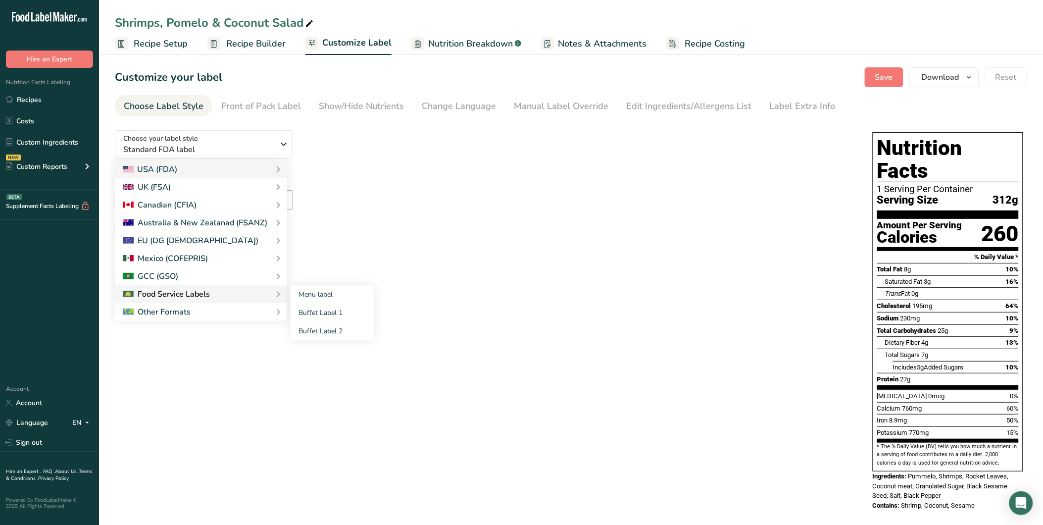
click at [207, 294] on div "Food Service Labels" at bounding box center [166, 294] width 87 height 12
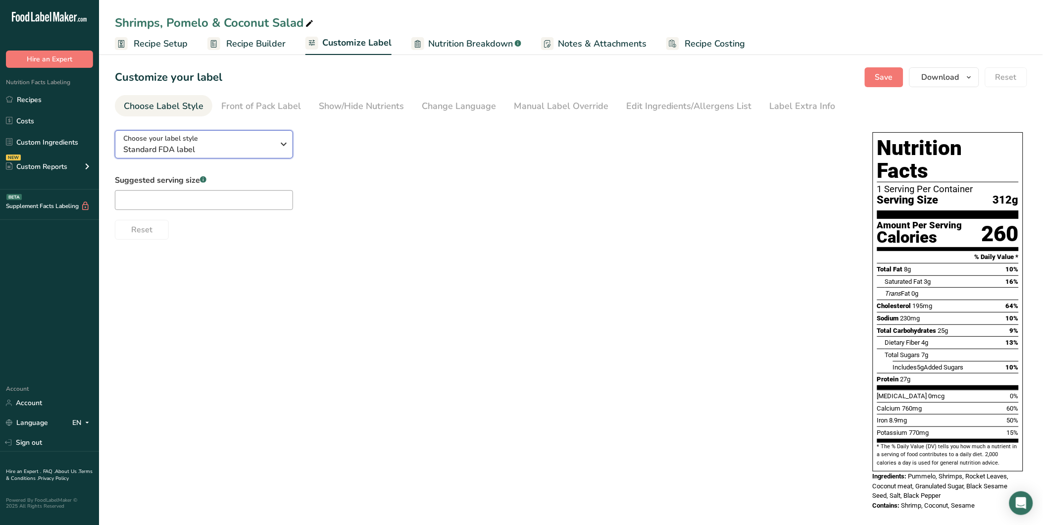
click at [228, 140] on div "Choose your label style Standard FDA label" at bounding box center [198, 144] width 151 height 22
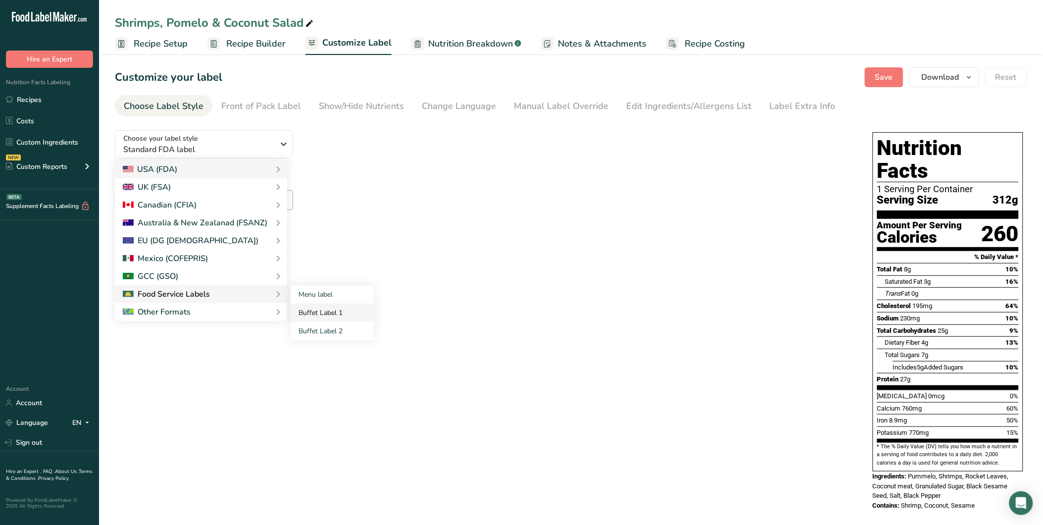
click at [322, 323] on link "Buffet Label 2" at bounding box center [332, 331] width 83 height 18
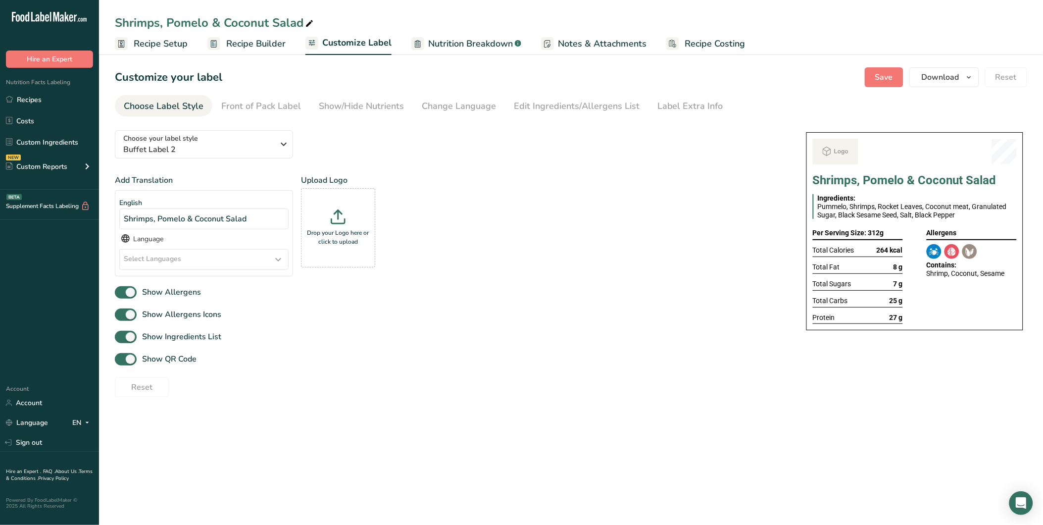
click at [403, 329] on div "Show Ingredients List" at bounding box center [451, 337] width 672 height 16
drag, startPoint x: 935, startPoint y: 272, endPoint x: 974, endPoint y: 270, distance: 38.2
click at [974, 270] on div "Shrimp, Coconut, Sesame" at bounding box center [972, 273] width 90 height 8
drag, startPoint x: 974, startPoint y: 270, endPoint x: 749, endPoint y: 308, distance: 227.5
click at [750, 308] on div "Show Allergens Icons" at bounding box center [451, 314] width 672 height 16
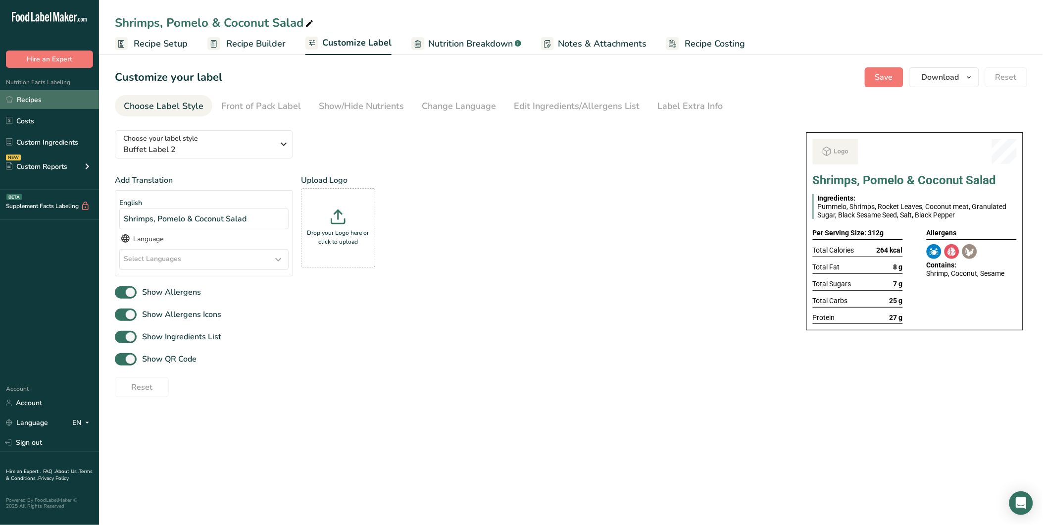
click at [41, 97] on link "Recipes" at bounding box center [49, 99] width 99 height 19
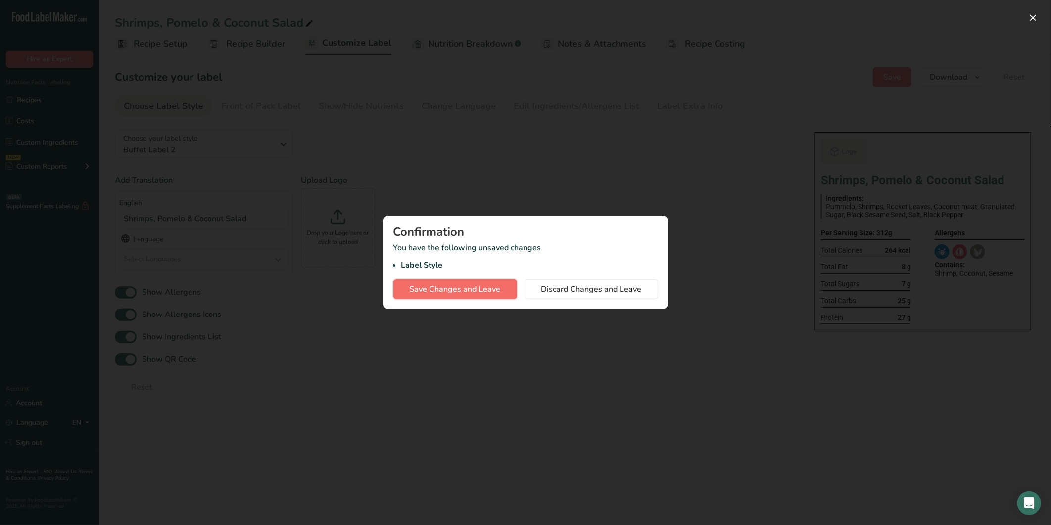
click at [487, 286] on span "Save Changes and Leave" at bounding box center [455, 289] width 91 height 12
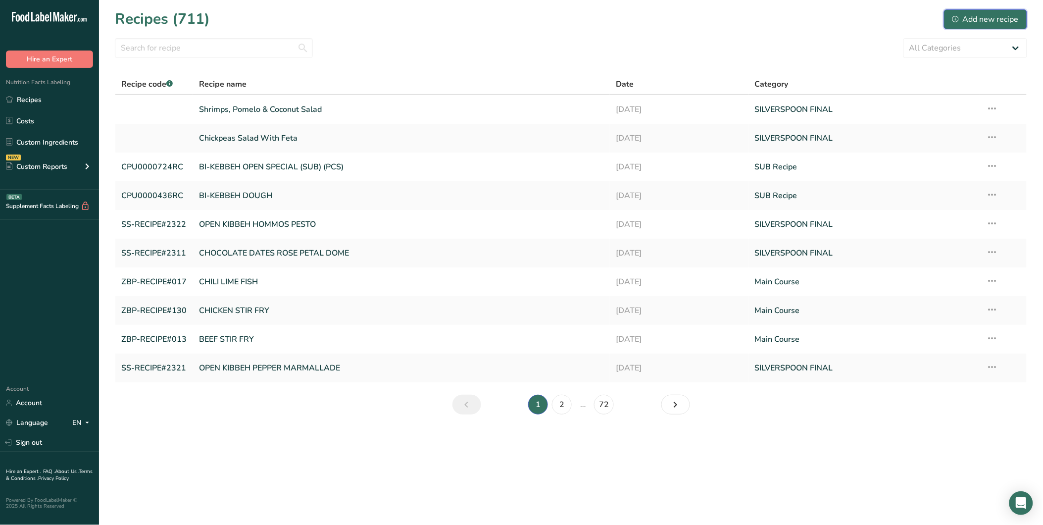
click at [978, 15] on div "Add new recipe" at bounding box center [985, 19] width 66 height 12
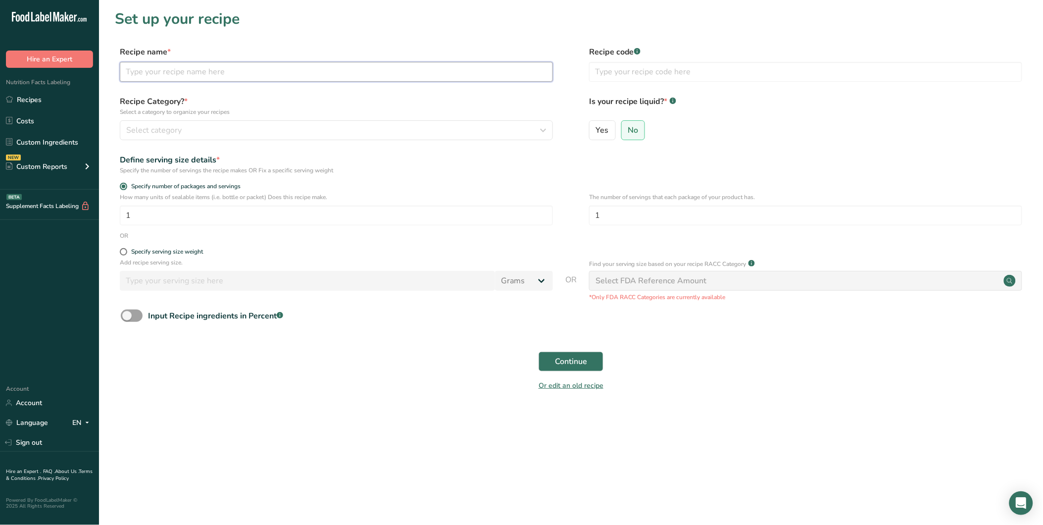
click at [174, 75] on input "text" at bounding box center [336, 72] width 433 height 20
paste input "Chimichurri & Raddish Shrimps"
click at [257, 123] on button "Select category" at bounding box center [336, 130] width 433 height 20
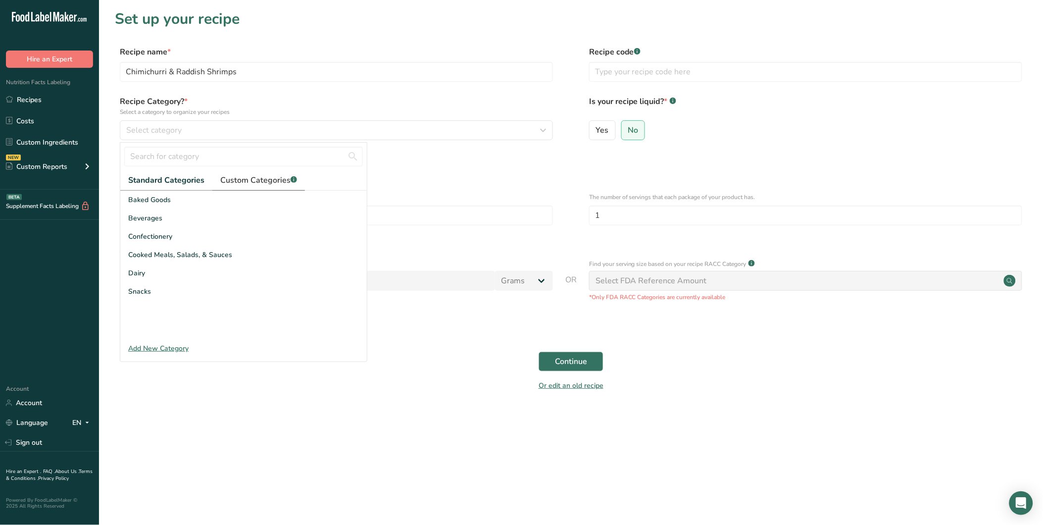
click at [266, 181] on span "Custom Categories .a-a{fill:#347362;}.b-a{fill:#fff;}" at bounding box center [258, 180] width 77 height 12
click at [190, 294] on span "SILVERSPOON FINAL" at bounding box center [163, 293] width 70 height 10
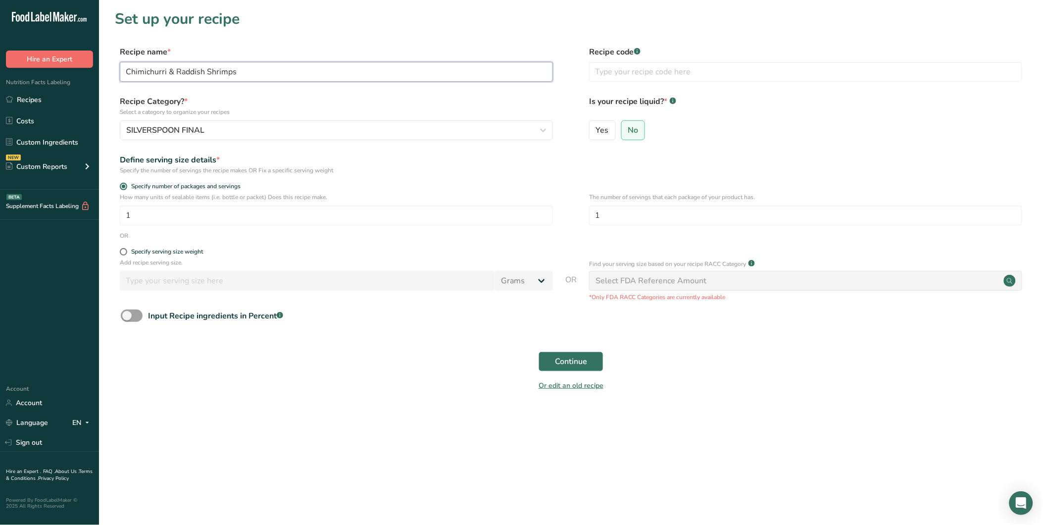
drag, startPoint x: 250, startPoint y: 74, endPoint x: 12, endPoint y: 57, distance: 239.2
click at [12, 57] on div ".a-20{fill:#fff;} Hire an Expert Nutrition Facts Labeling Recipes Costs Custom …" at bounding box center [521, 262] width 1043 height 525
click at [124, 71] on input "Calamari" at bounding box center [336, 72] width 433 height 20
click at [177, 77] on input "Raw Calamari" at bounding box center [336, 72] width 433 height 20
type input "Raw Calamari"
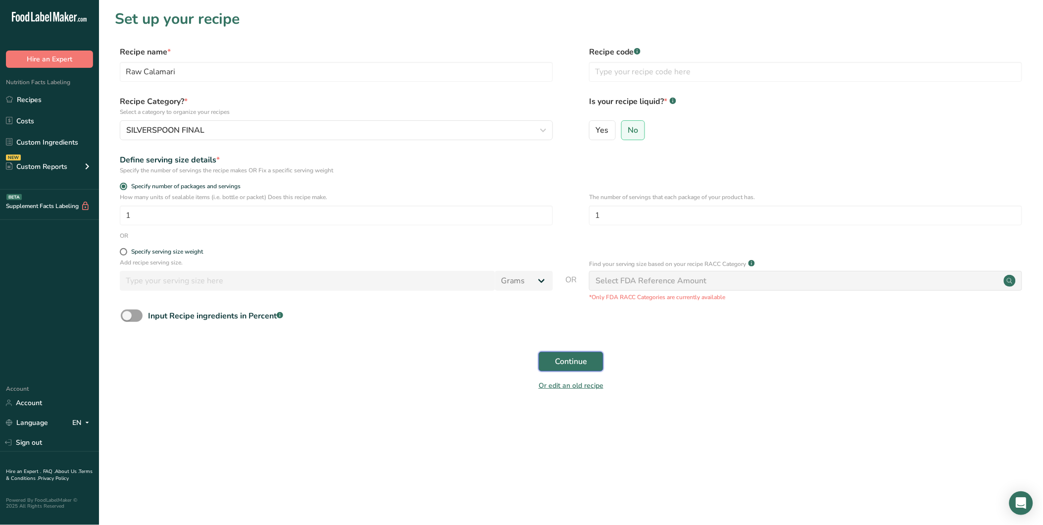
click at [577, 370] on button "Continue" at bounding box center [571, 361] width 65 height 20
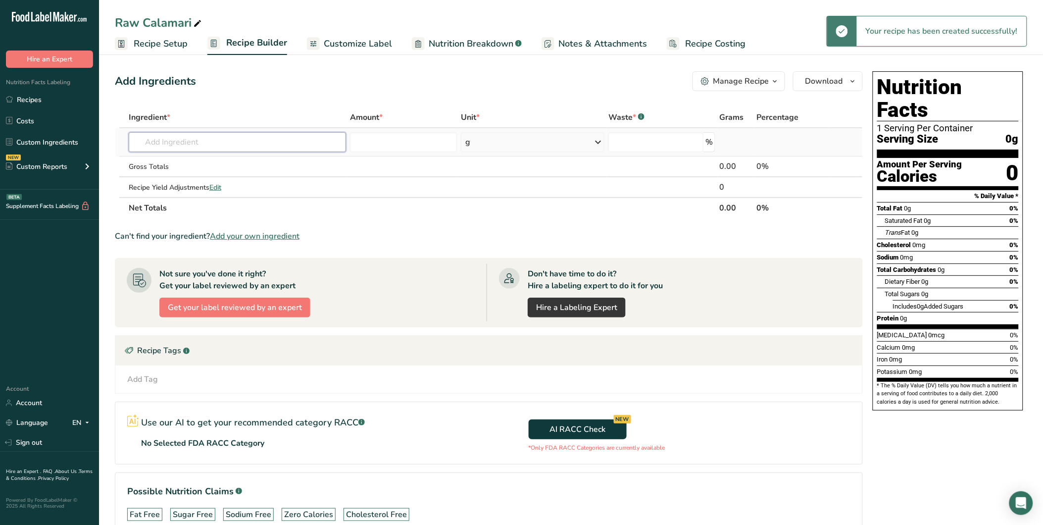
click at [181, 133] on input "text" at bounding box center [237, 142] width 217 height 20
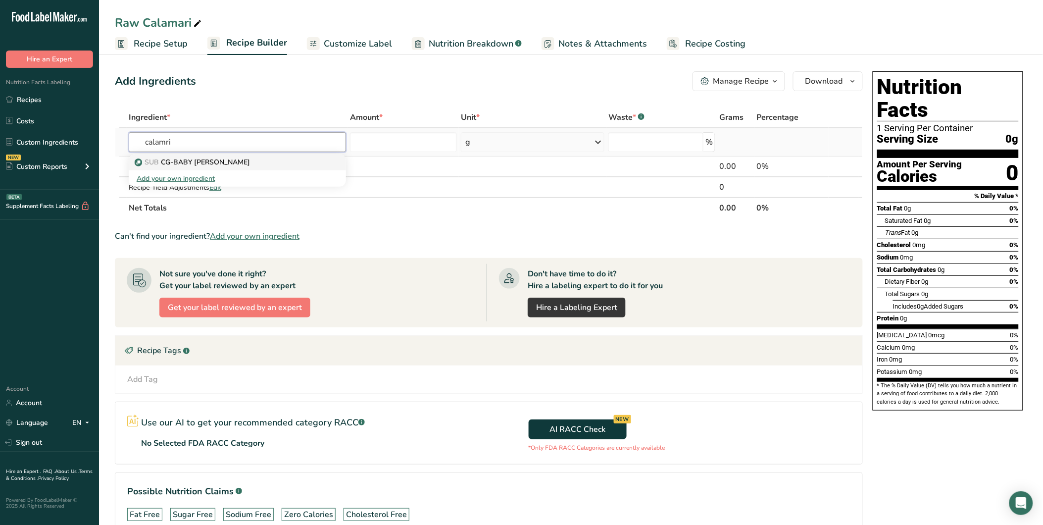
type input "calamri"
click at [275, 161] on div "SUB CG-BABY CALAMARI YIELLD" at bounding box center [230, 162] width 186 height 10
type input "CG-BABY CALAMARI YIELLD"
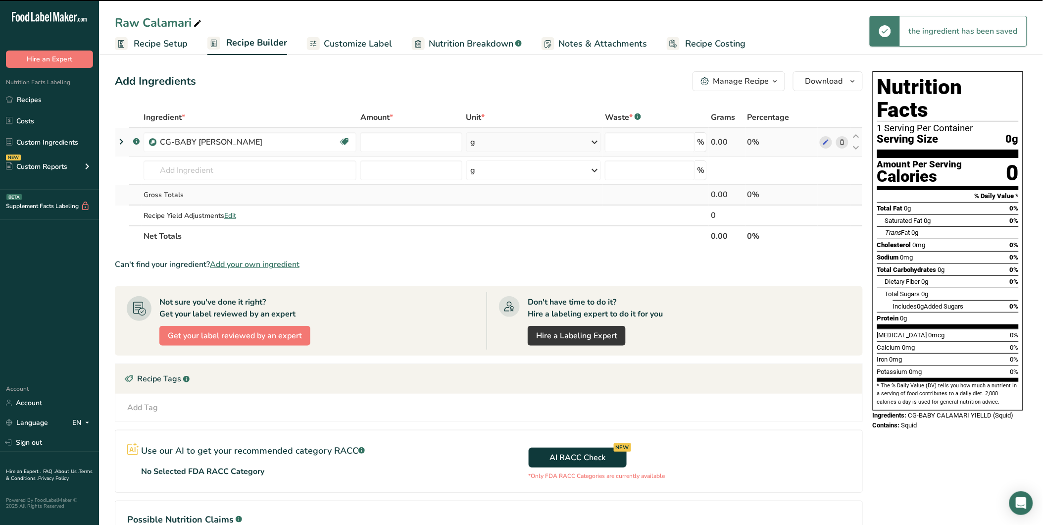
type input "0"
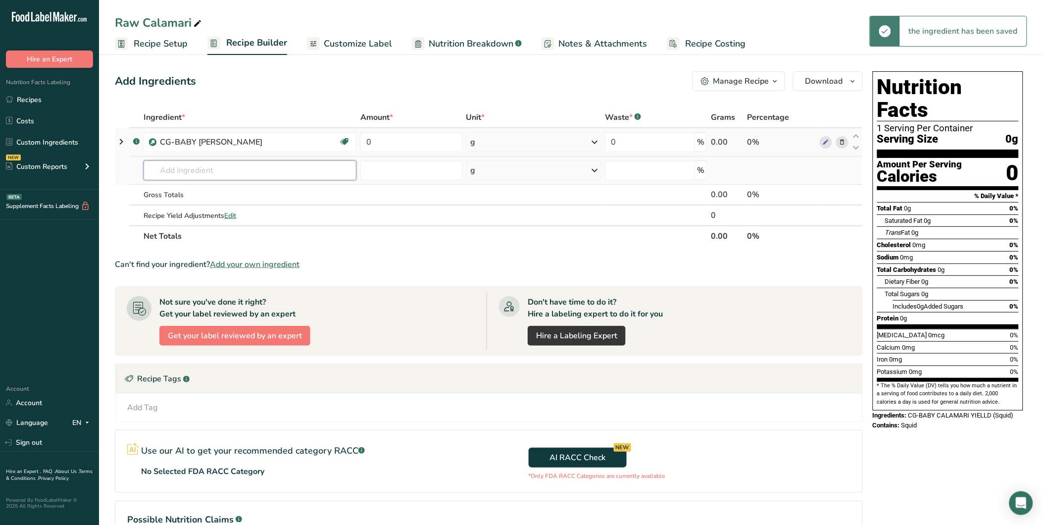
click at [209, 179] on input "text" at bounding box center [250, 170] width 213 height 20
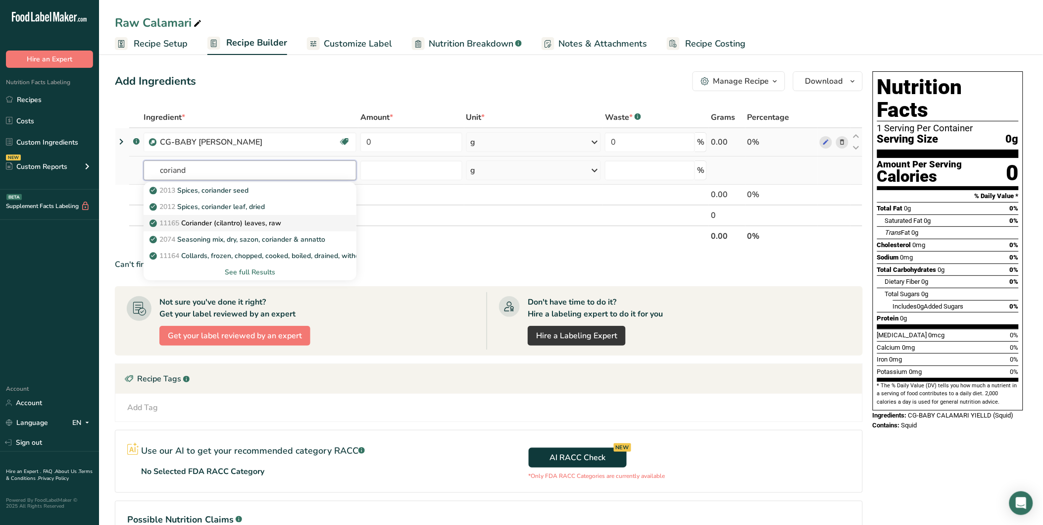
type input "coriand"
click at [278, 219] on p "11165 Coriander (cilantro) leaves, raw" at bounding box center [216, 223] width 130 height 10
type input "Coriander (cilantro) leaves, raw"
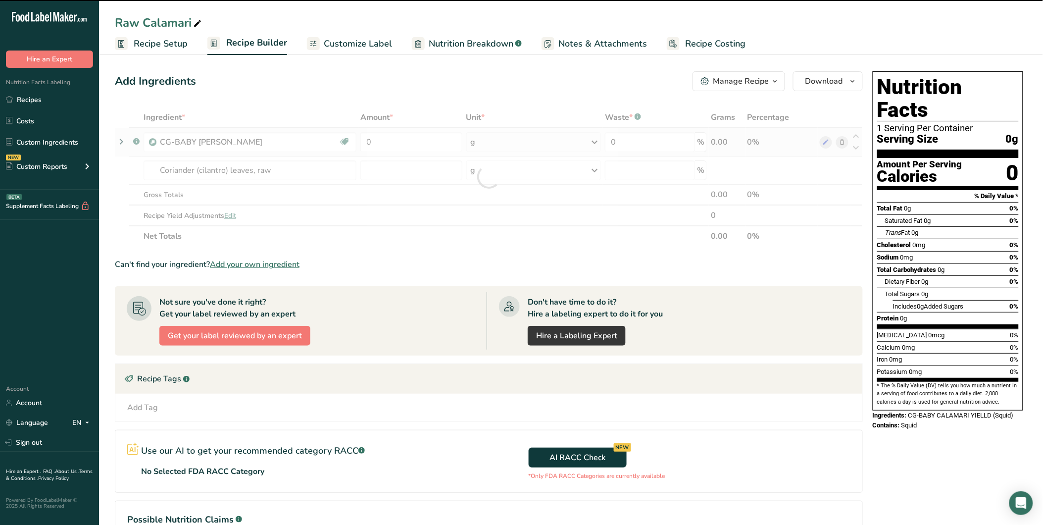
type input "0"
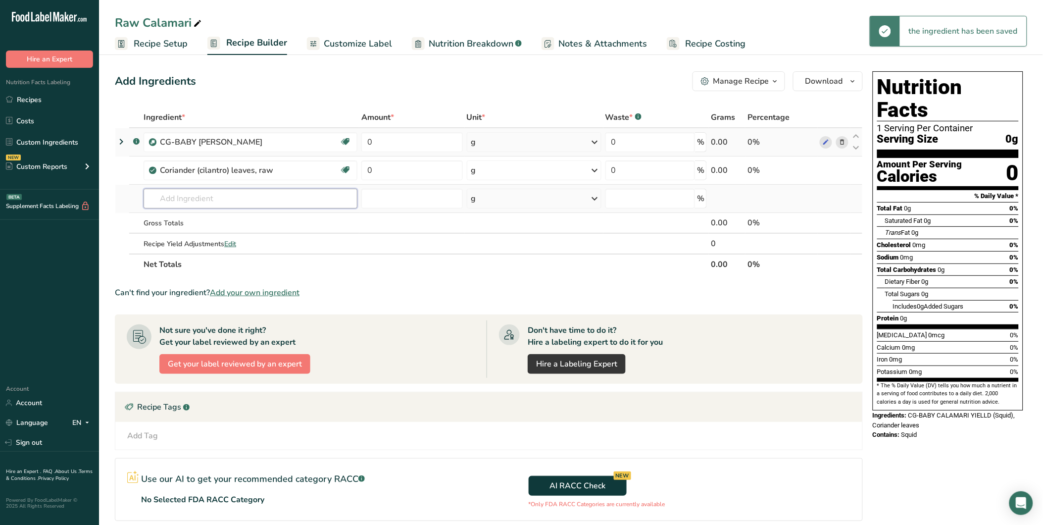
click at [197, 192] on input "text" at bounding box center [251, 199] width 214 height 20
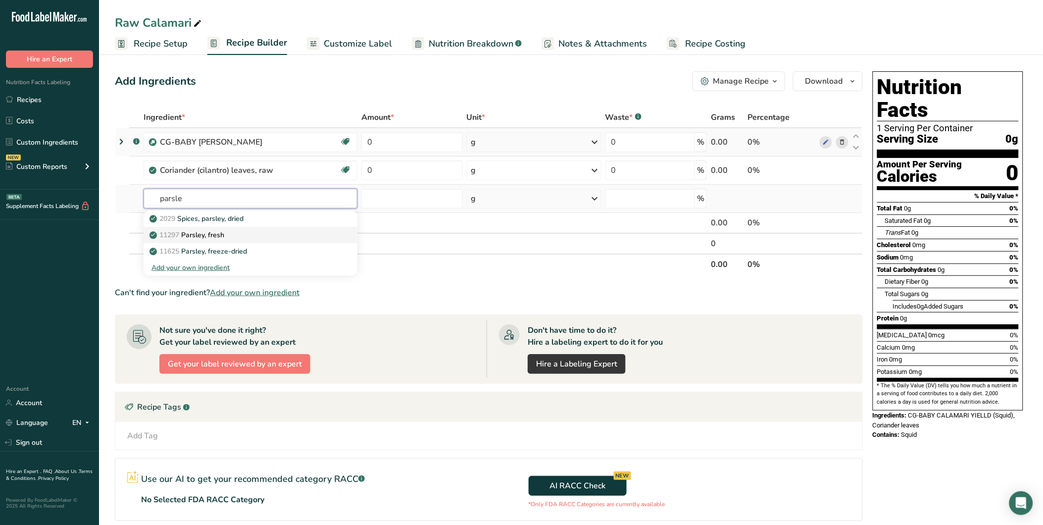
type input "parsle"
click at [237, 235] on div "11297 Parsley, fresh" at bounding box center [242, 235] width 182 height 10
type input "Parsley, fresh"
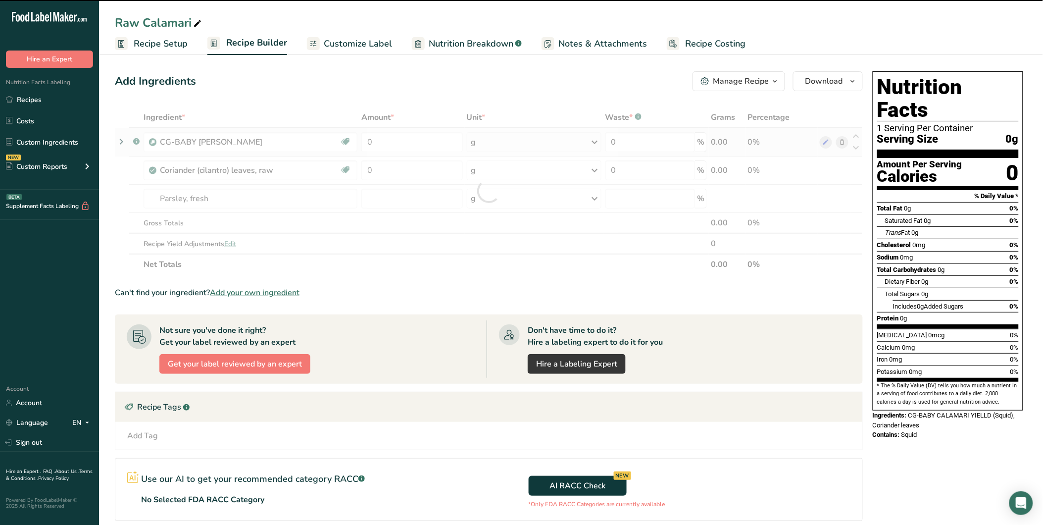
drag, startPoint x: 189, startPoint y: 224, endPoint x: 210, endPoint y: 225, distance: 20.8
click at [190, 224] on div at bounding box center [489, 191] width 748 height 168
type input "0"
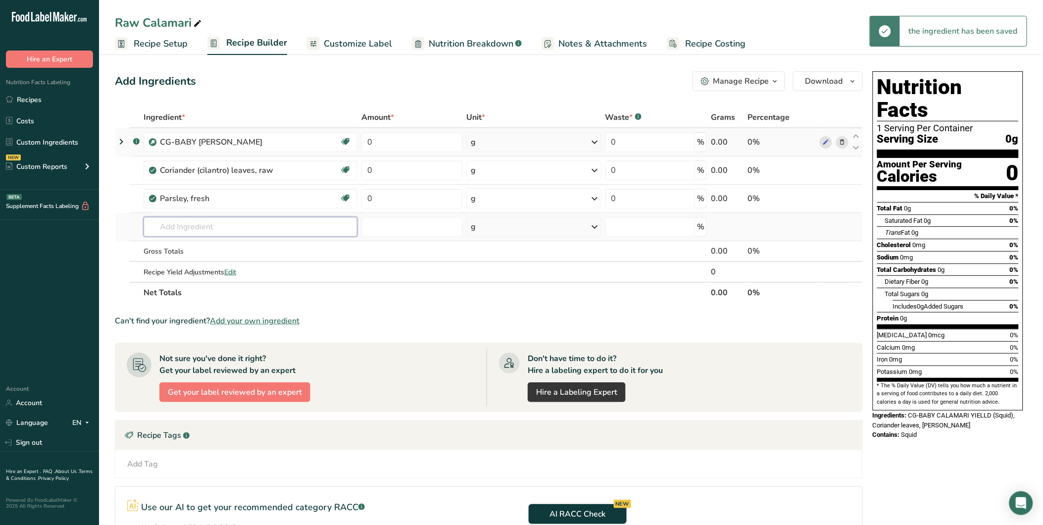
click at [196, 220] on input "text" at bounding box center [251, 227] width 214 height 20
click at [163, 228] on input "erd chil" at bounding box center [251, 227] width 214 height 20
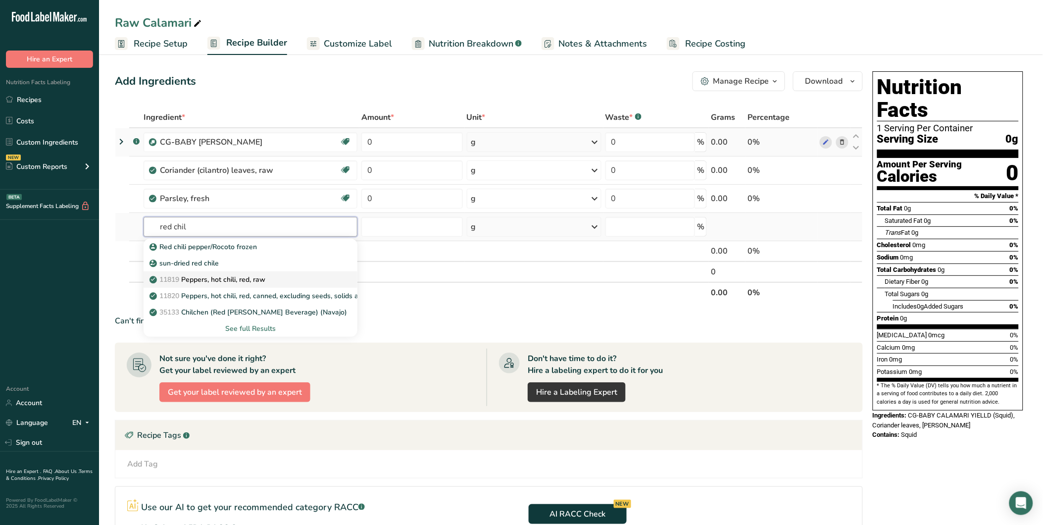
type input "red chil"
click at [285, 279] on div "11819 Peppers, hot chili, red, raw" at bounding box center [242, 279] width 182 height 10
type input "Peppers, hot chili, red, raw"
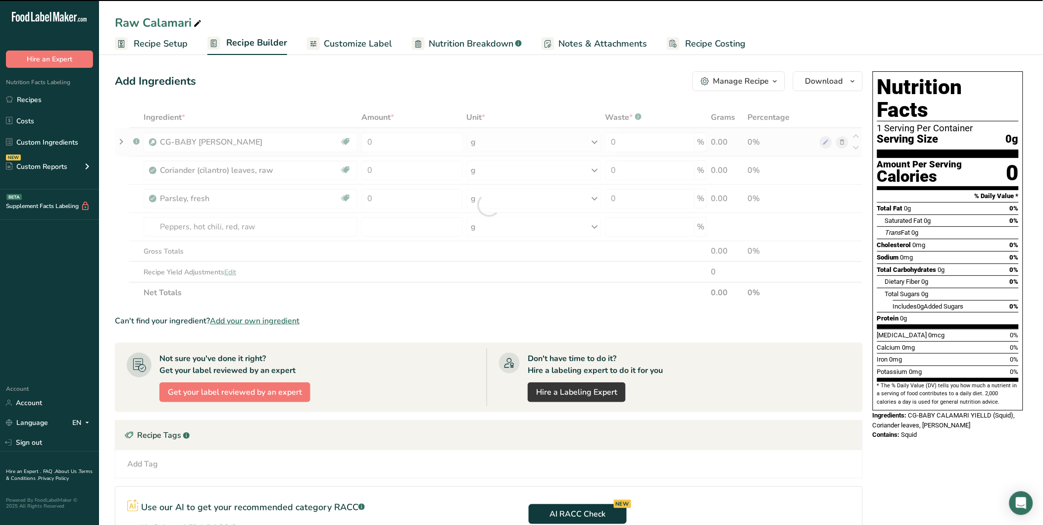
type input "0"
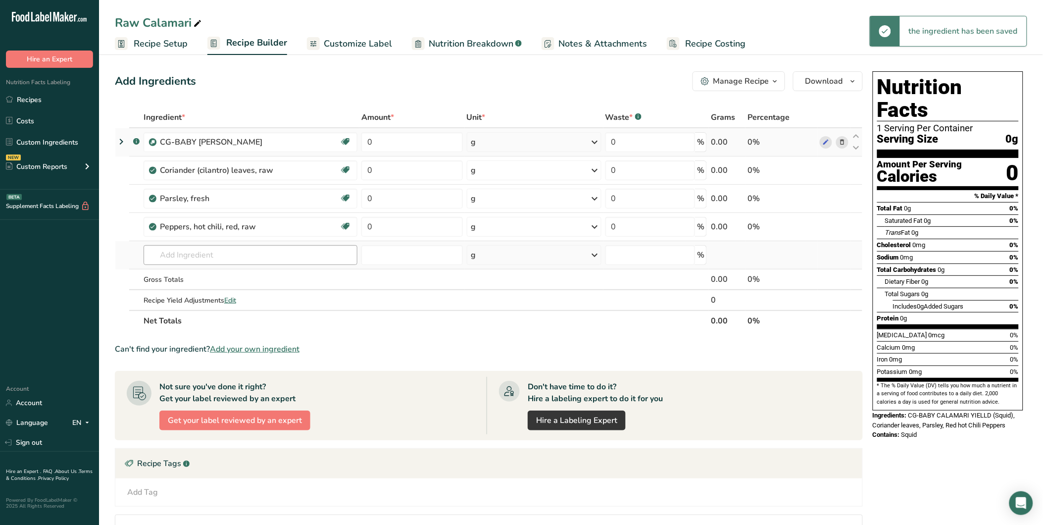
click at [199, 245] on input "text" at bounding box center [251, 255] width 214 height 20
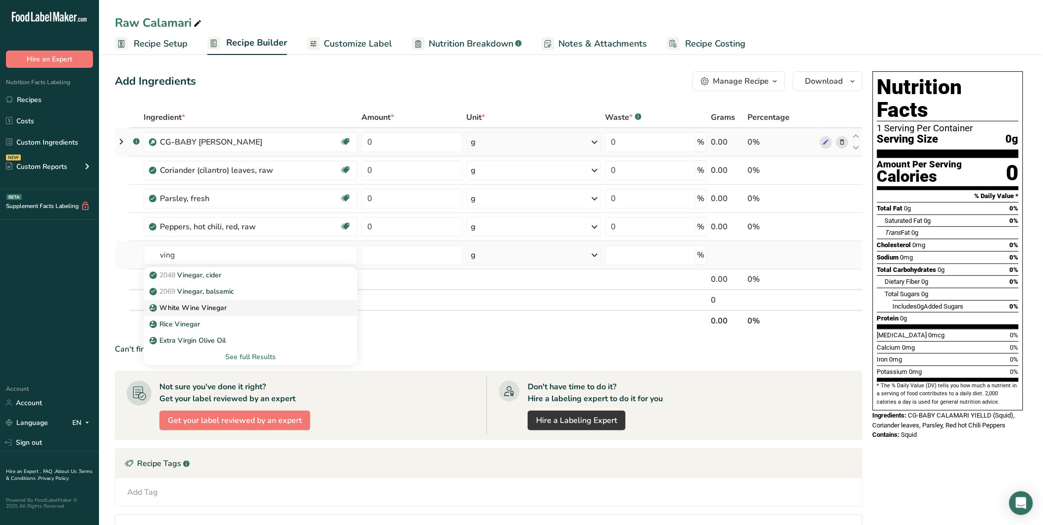
type input "ving"
click at [234, 306] on div "White Wine Vinegar" at bounding box center [242, 307] width 182 height 10
type input "White Wine Vinegar"
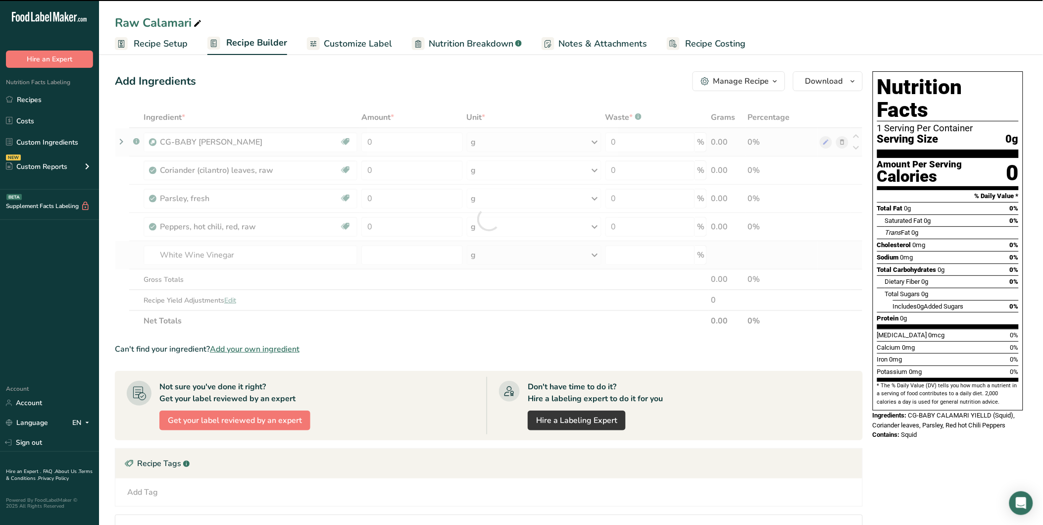
type input "0"
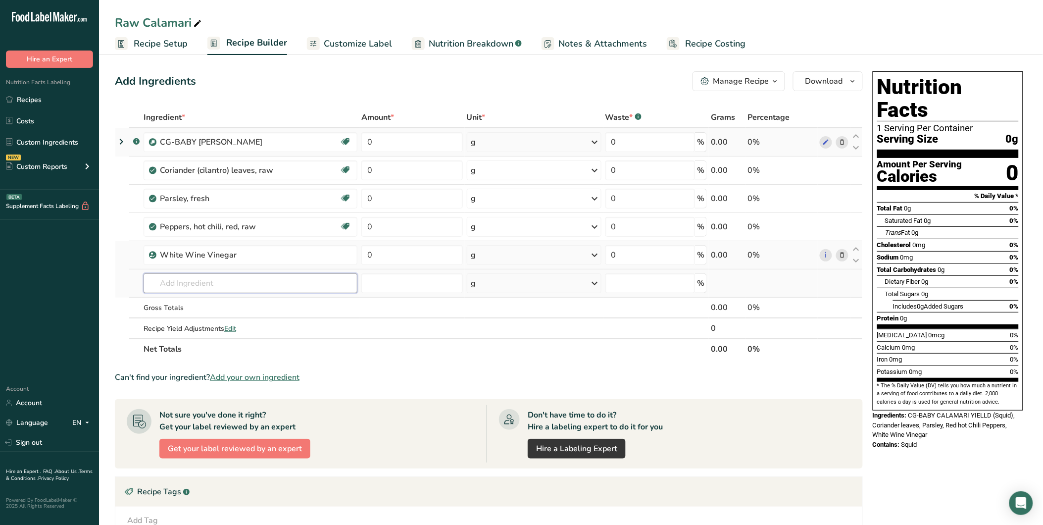
click at [211, 291] on input "text" at bounding box center [251, 283] width 214 height 20
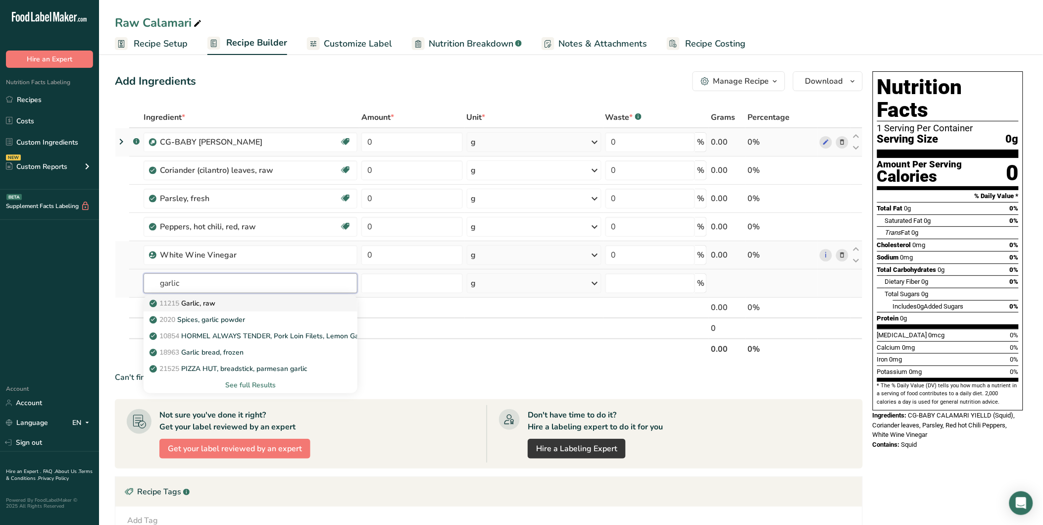
type input "garlic"
click at [244, 304] on div "11215 Garlic, raw" at bounding box center [242, 303] width 182 height 10
type input "Garlic, raw"
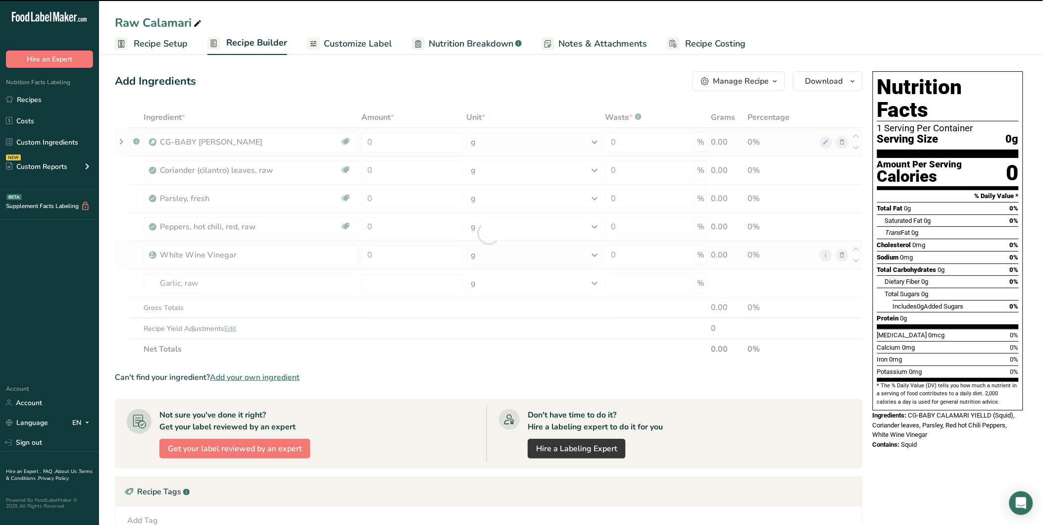
type input "0"
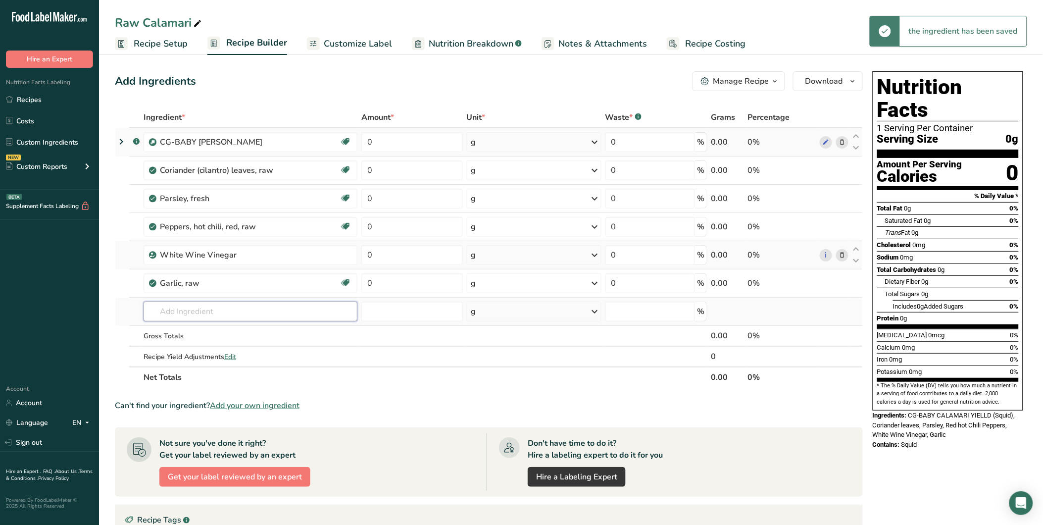
click at [196, 308] on input "text" at bounding box center [251, 311] width 214 height 20
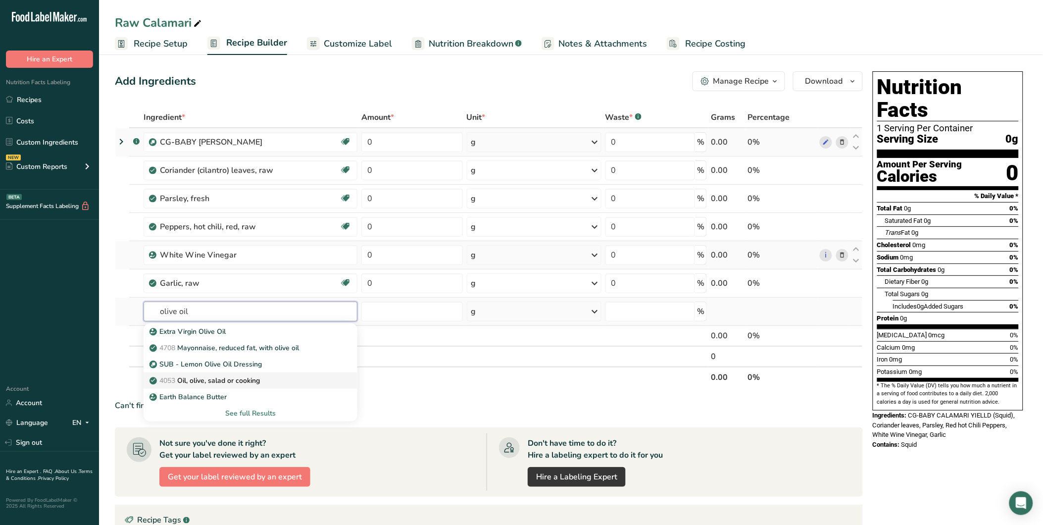
type input "olive oil"
click at [260, 382] on p "4053 Oil, olive, salad or cooking" at bounding box center [205, 380] width 108 height 10
type input "Oil, olive, salad or cooking"
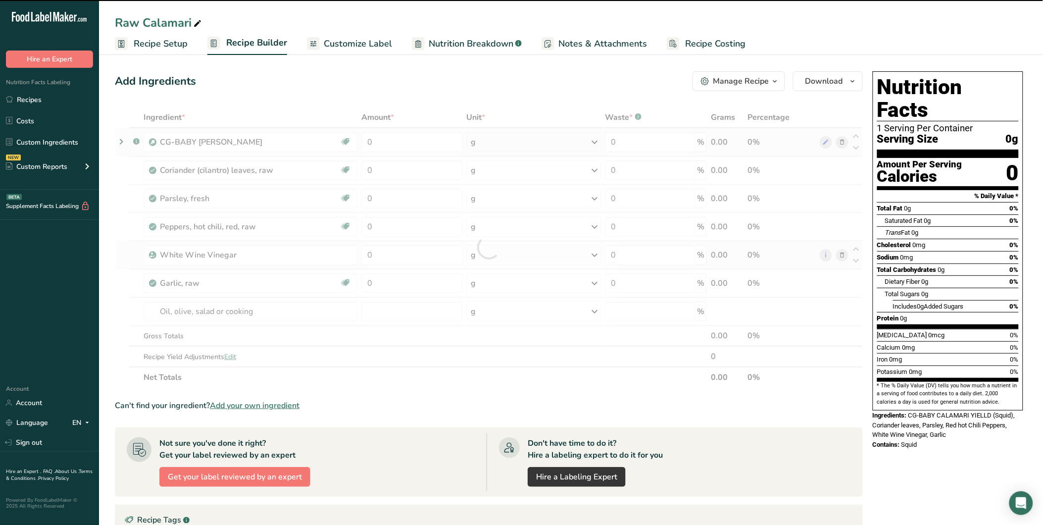
type input "0"
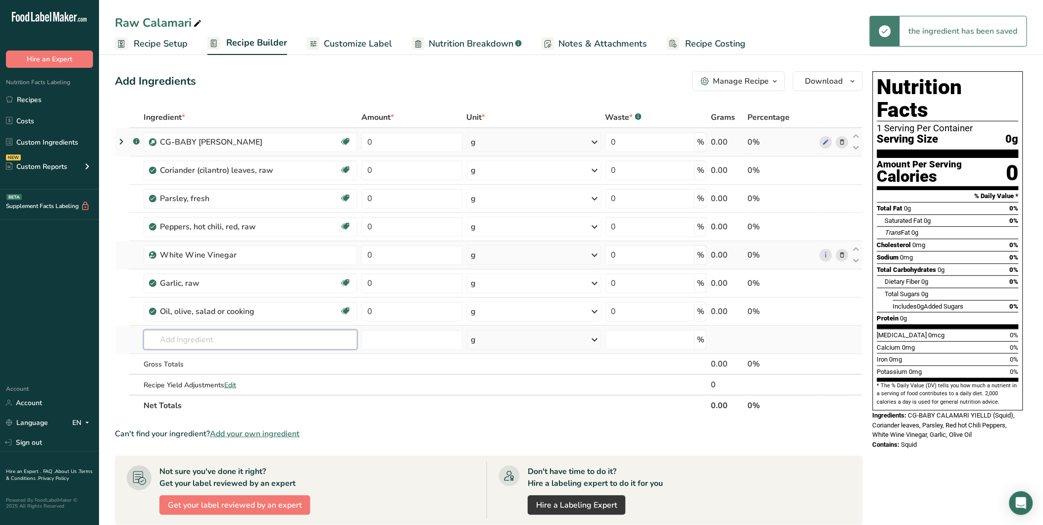
click at [209, 342] on input "text" at bounding box center [251, 340] width 214 height 20
type input "oregano"
click at [231, 361] on p "2027 Spices, oregano, dried" at bounding box center [199, 359] width 96 height 10
type input "Spices, oregano, dried"
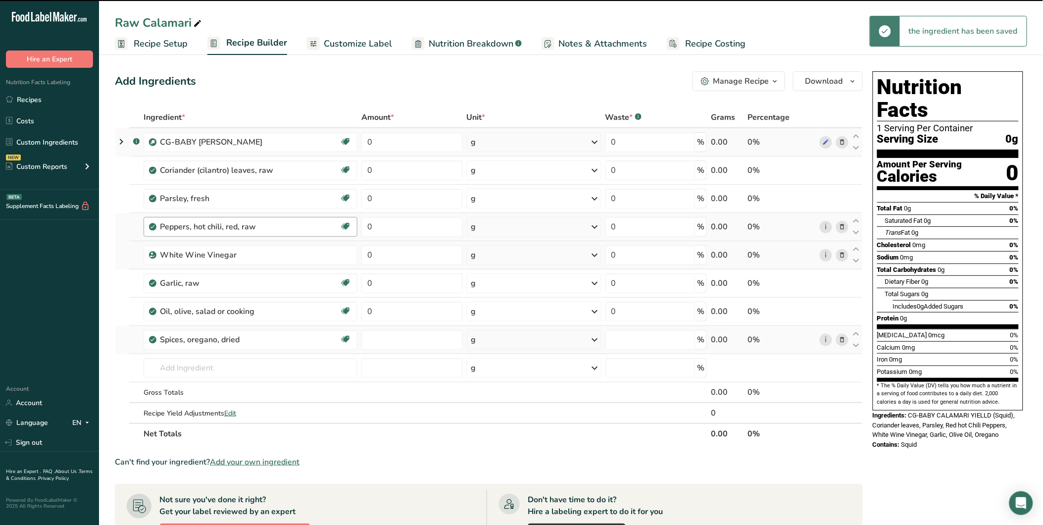
type input "0"
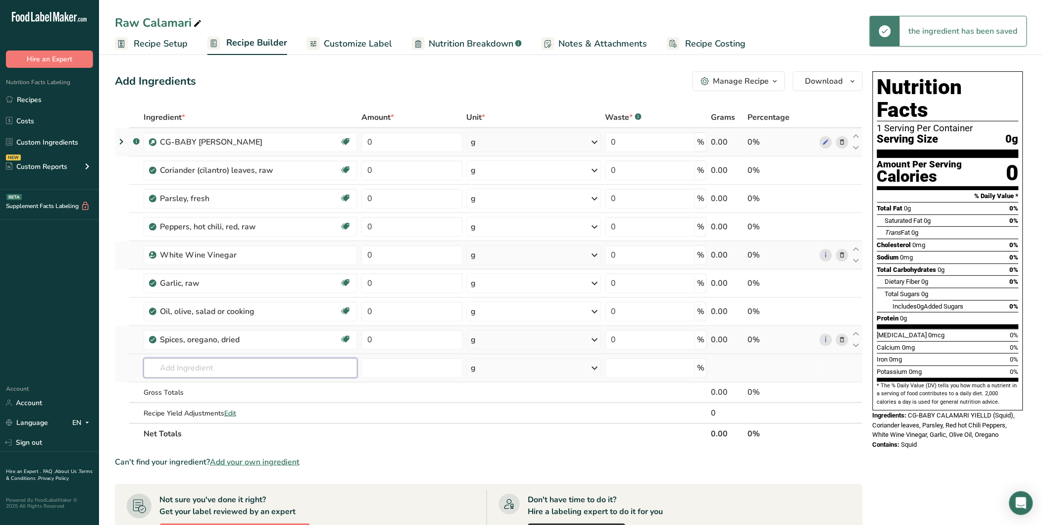
click at [235, 363] on input "text" at bounding box center [251, 368] width 214 height 20
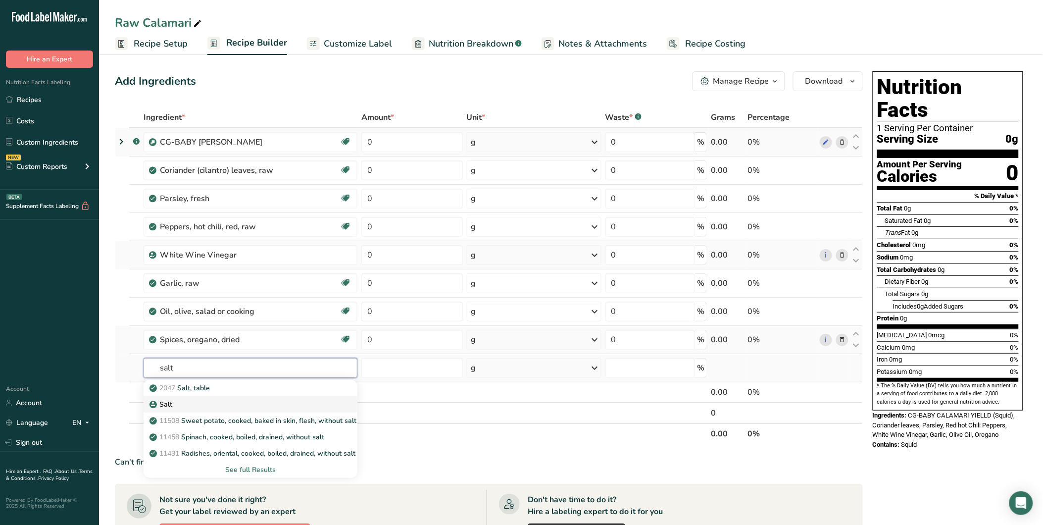
type input "salt"
click at [199, 406] on div "Salt" at bounding box center [242, 404] width 182 height 10
type input "Salt"
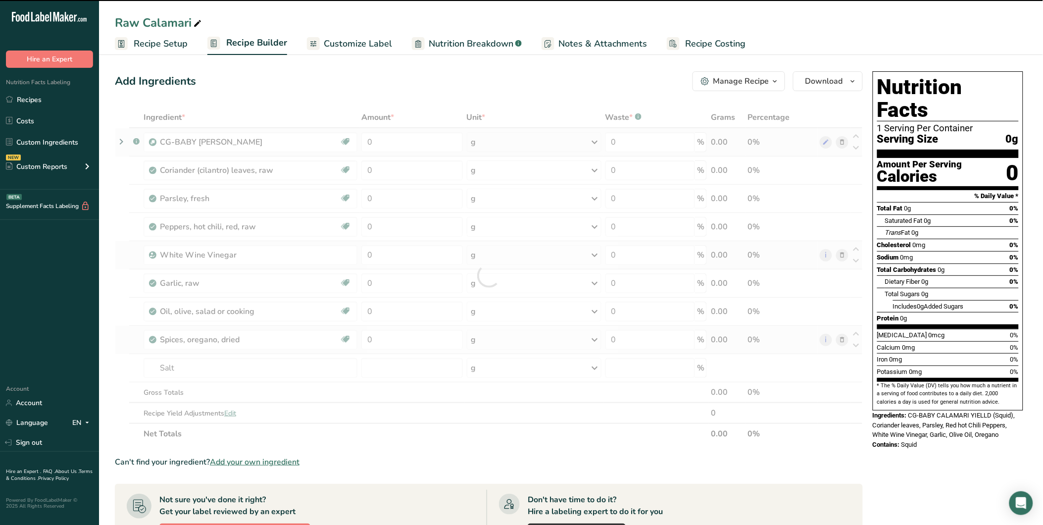
type input "0"
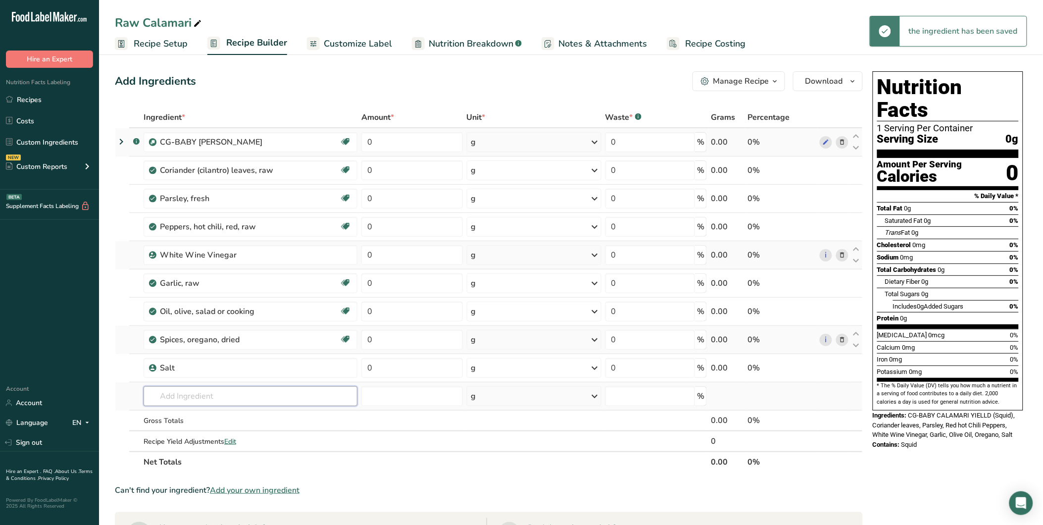
click at [181, 388] on input "text" at bounding box center [251, 396] width 214 height 20
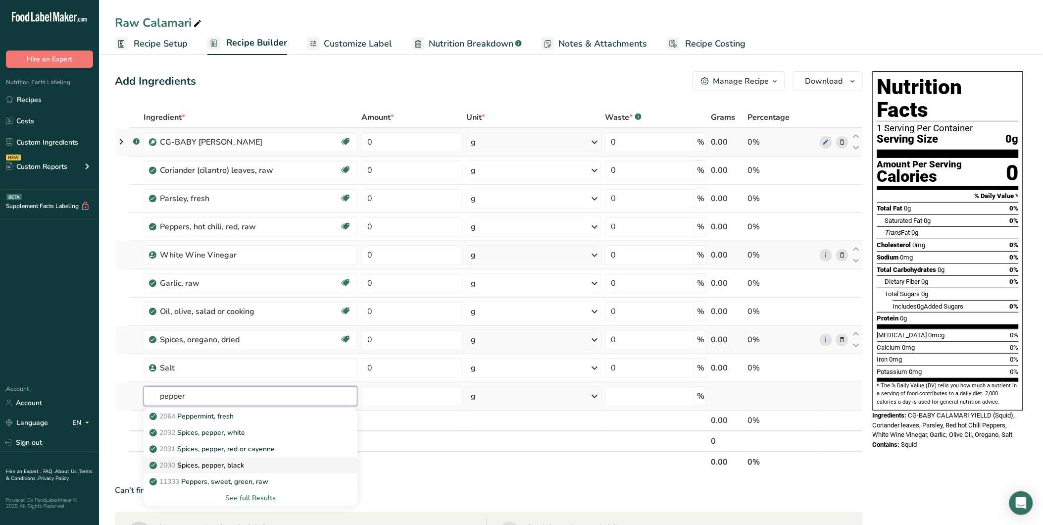
type input "pepper"
click at [238, 467] on p "2030 Spices, pepper, black" at bounding box center [197, 465] width 93 height 10
type input "Spices, pepper, black"
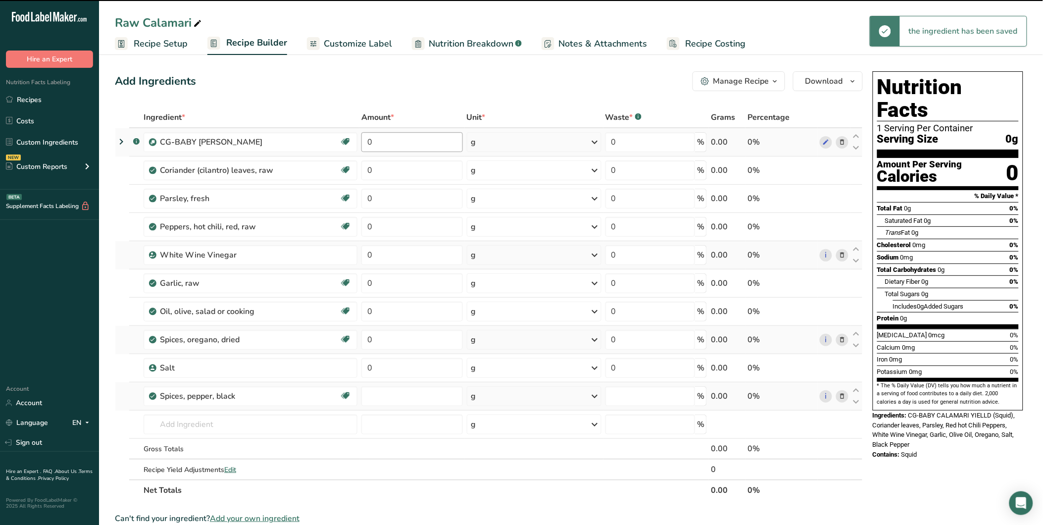
type input "0"
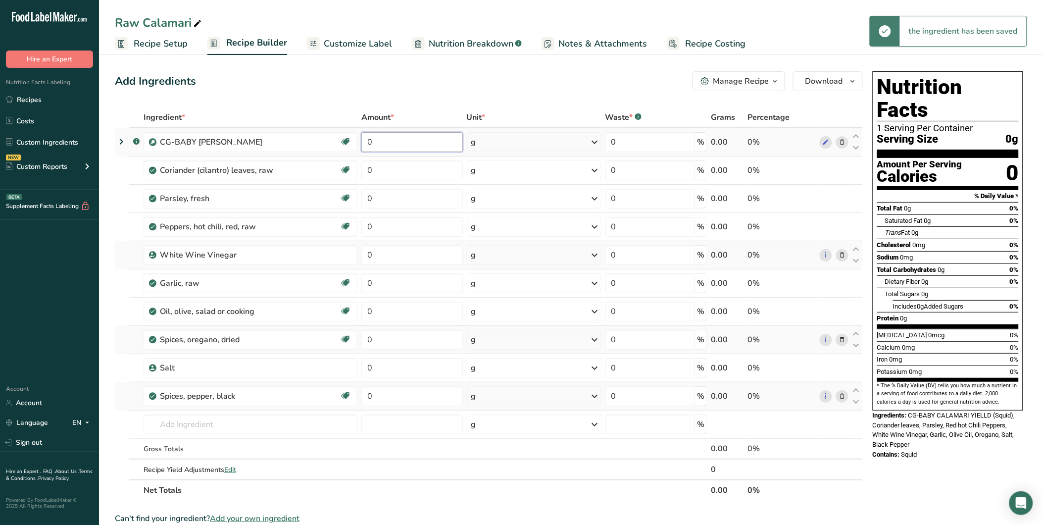
drag, startPoint x: 377, startPoint y: 141, endPoint x: 360, endPoint y: 143, distance: 16.9
click at [361, 143] on input "0" at bounding box center [411, 142] width 101 height 20
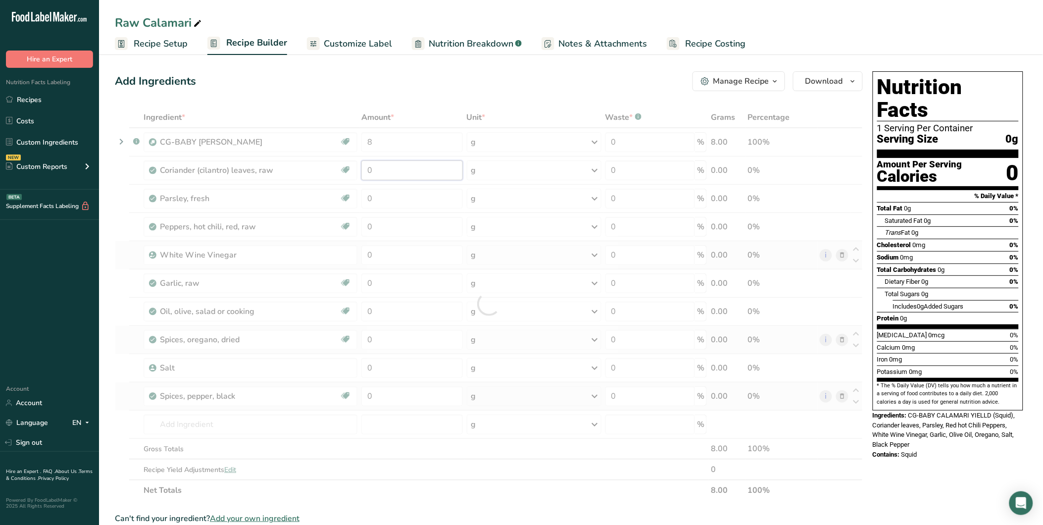
drag, startPoint x: 378, startPoint y: 173, endPoint x: 364, endPoint y: 173, distance: 13.9
click at [364, 173] on div "Ingredient * Amount * Unit * Waste * .a-a{fill:#347362;}.b-a{fill:#fff;} Grams …" at bounding box center [489, 303] width 748 height 393
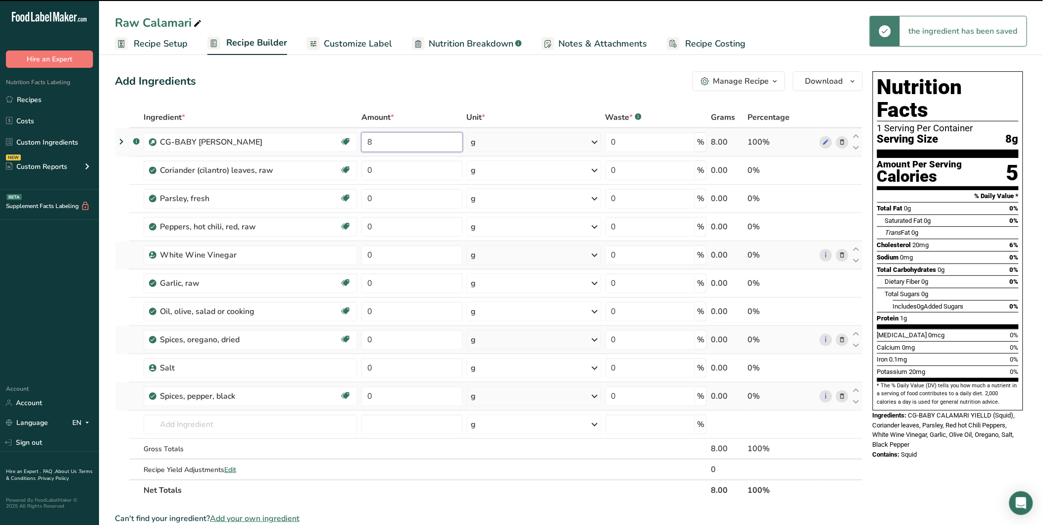
click at [379, 140] on input "8" at bounding box center [411, 142] width 101 height 20
click at [367, 142] on input "8" at bounding box center [411, 142] width 101 height 20
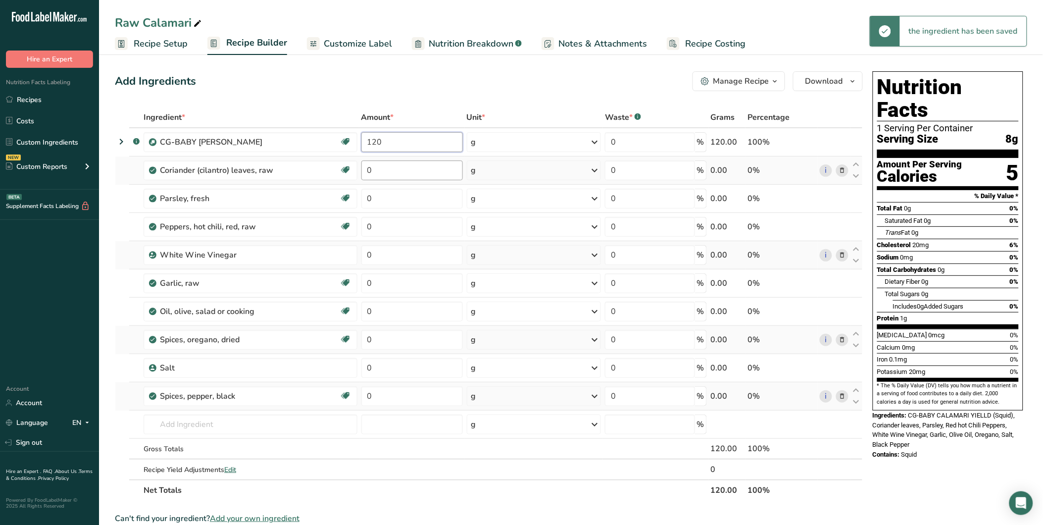
type input "120"
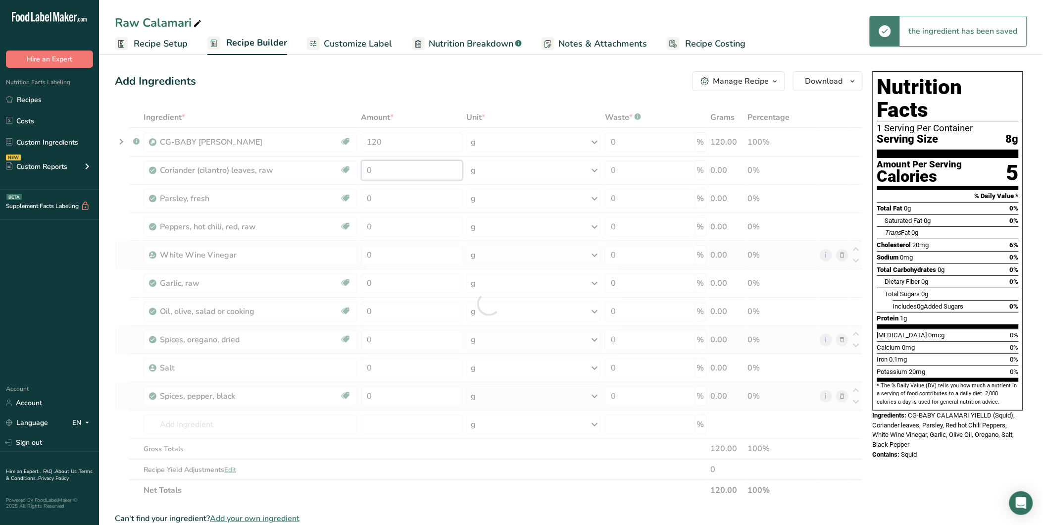
drag, startPoint x: 375, startPoint y: 165, endPoint x: 360, endPoint y: 165, distance: 14.9
click at [360, 165] on div "Ingredient * Amount * Unit * Waste * .a-a{fill:#347362;}.b-a{fill:#fff;} Grams …" at bounding box center [489, 303] width 748 height 393
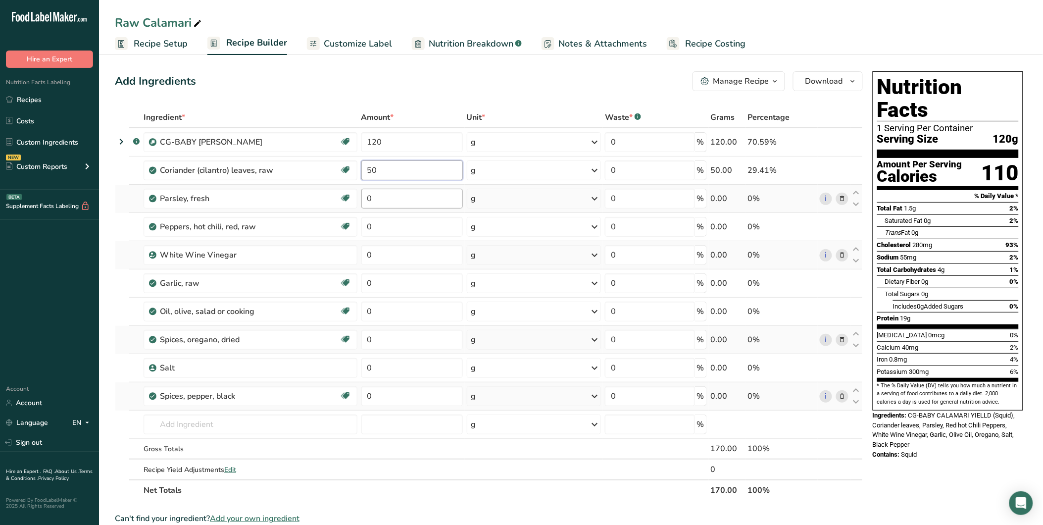
type input "50"
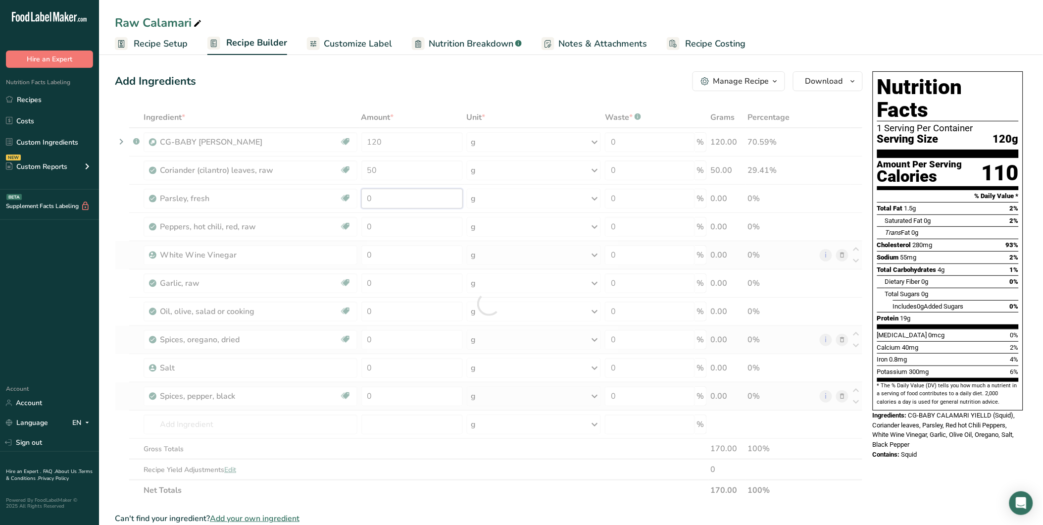
drag, startPoint x: 366, startPoint y: 195, endPoint x: 357, endPoint y: 196, distance: 8.9
click at [355, 195] on div "Ingredient * Amount * Unit * Waste * .a-a{fill:#347362;}.b-a{fill:#fff;} Grams …" at bounding box center [489, 303] width 748 height 393
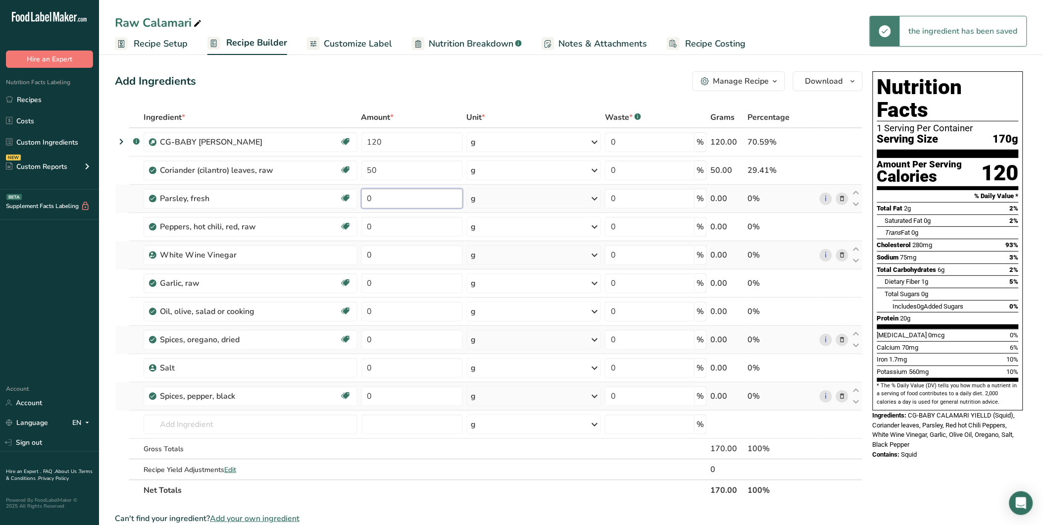
drag, startPoint x: 373, startPoint y: 199, endPoint x: 364, endPoint y: 198, distance: 8.9
click at [364, 198] on input "0" at bounding box center [411, 199] width 101 height 20
type input "50"
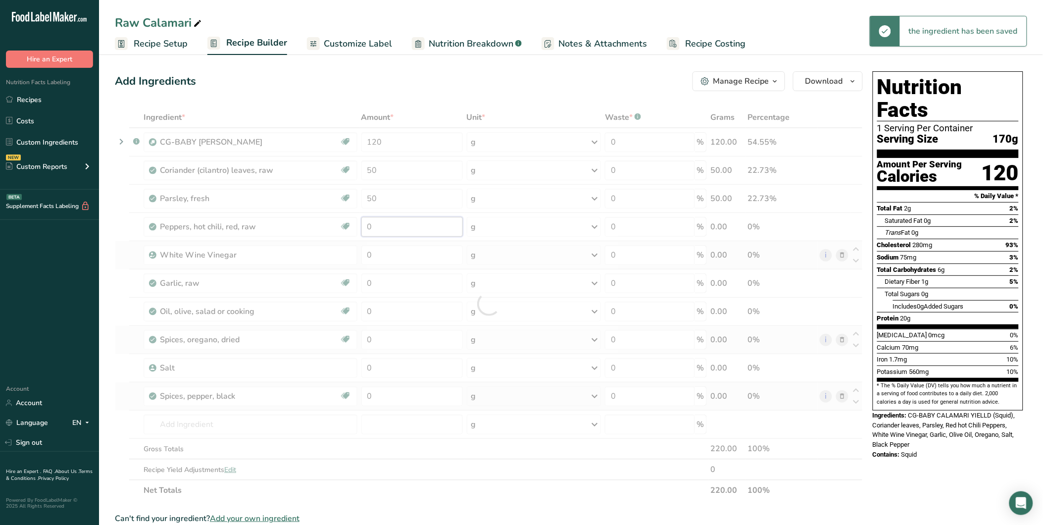
drag, startPoint x: 374, startPoint y: 223, endPoint x: 358, endPoint y: 224, distance: 15.8
click at [358, 223] on div "Ingredient * Amount * Unit * Waste * .a-a{fill:#347362;}.b-a{fill:#fff;} Grams …" at bounding box center [489, 303] width 748 height 393
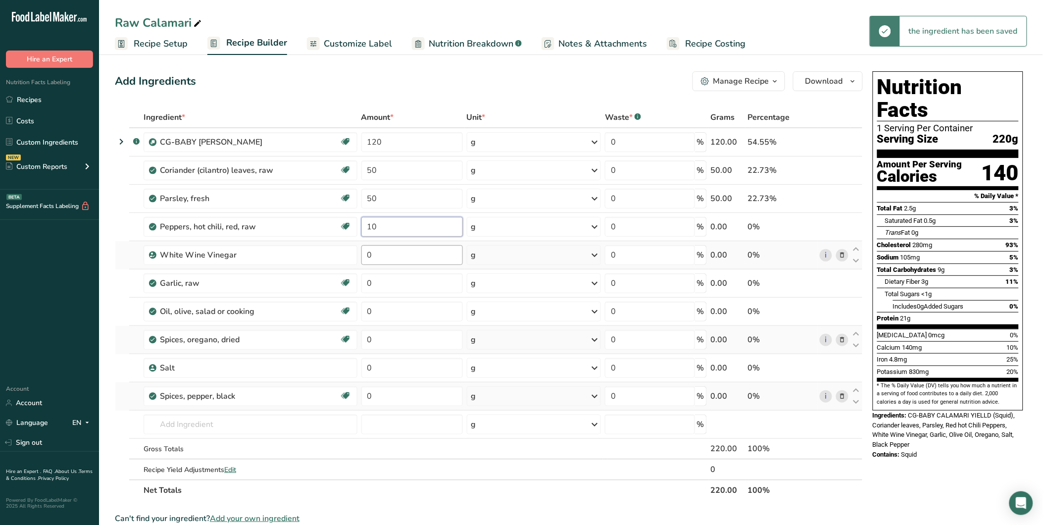
type input "10"
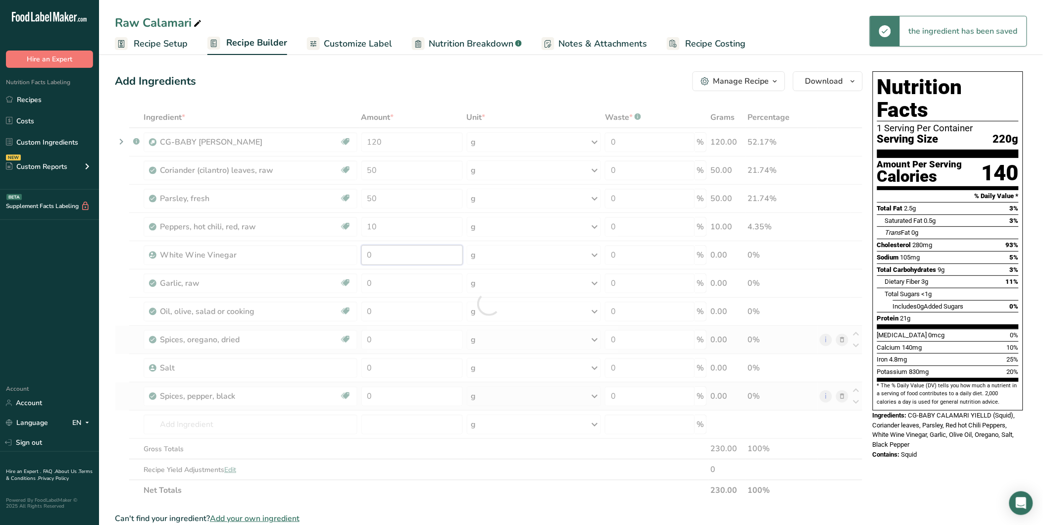
drag, startPoint x: 373, startPoint y: 253, endPoint x: 364, endPoint y: 253, distance: 8.4
click at [364, 253] on div "Ingredient * Amount * Unit * Waste * .a-a{fill:#347362;}.b-a{fill:#fff;} Grams …" at bounding box center [489, 303] width 748 height 393
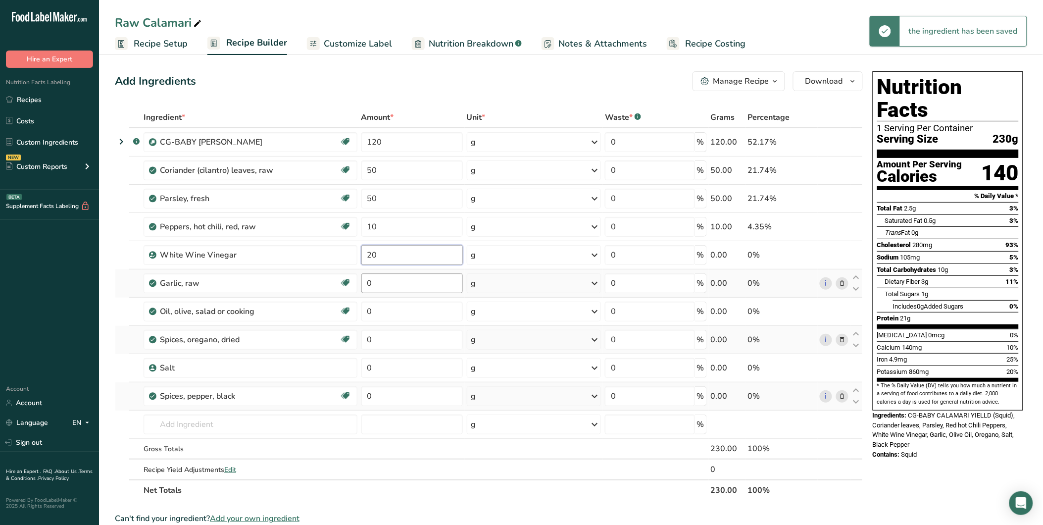
type input "20"
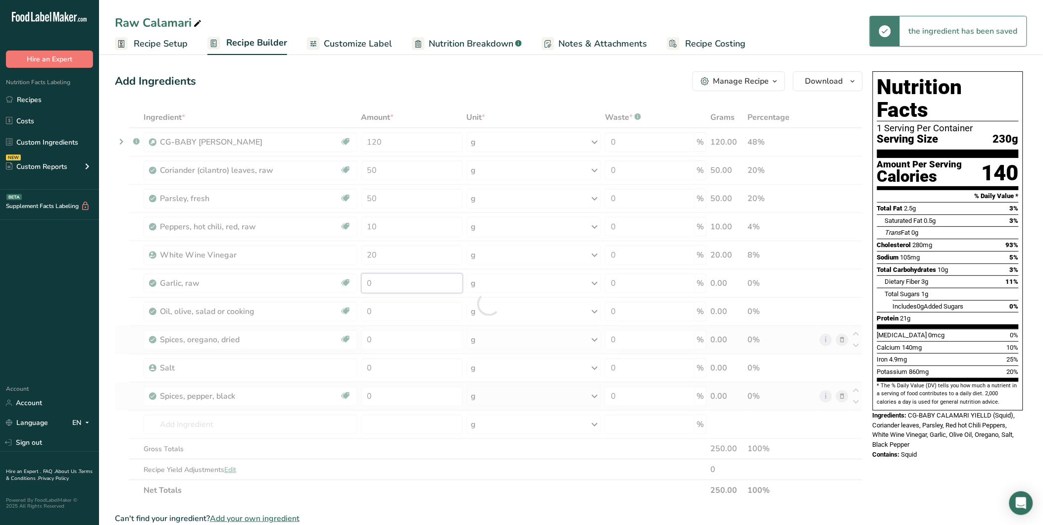
drag, startPoint x: 372, startPoint y: 280, endPoint x: 359, endPoint y: 282, distance: 13.1
click at [359, 281] on div "Ingredient * Amount * Unit * Waste * .a-a{fill:#347362;}.b-a{fill:#fff;} Grams …" at bounding box center [489, 303] width 748 height 393
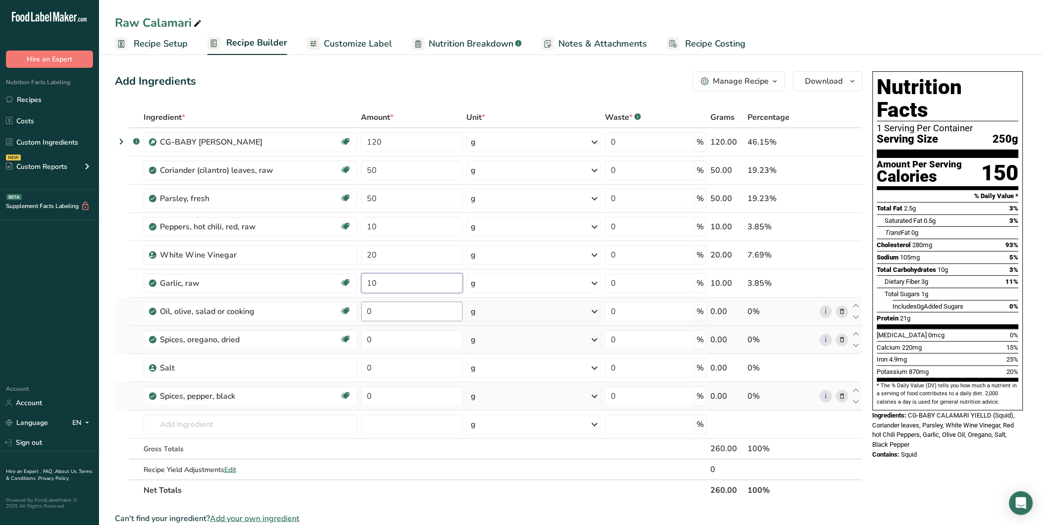
type input "10"
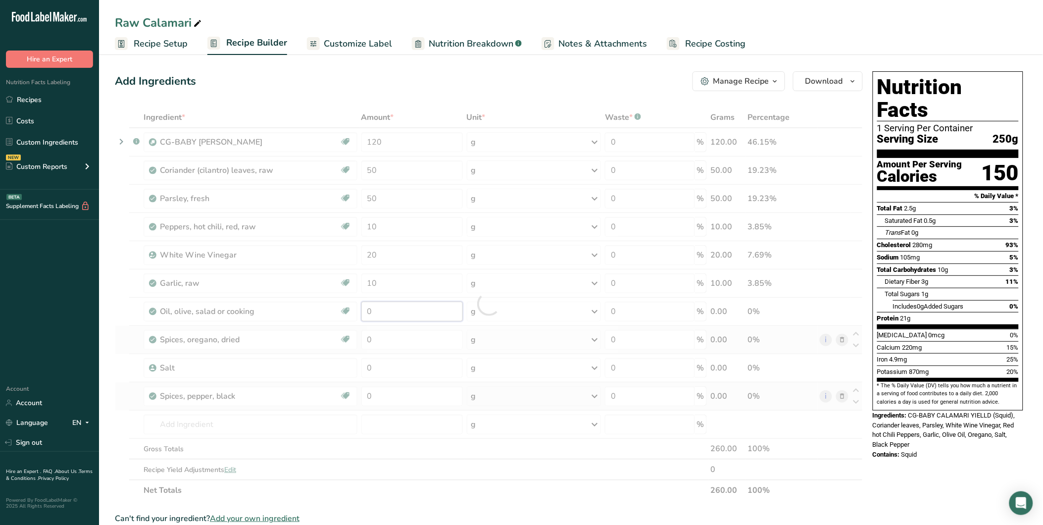
drag, startPoint x: 399, startPoint y: 306, endPoint x: 350, endPoint y: 309, distance: 49.1
click at [350, 309] on div "Ingredient * Amount * Unit * Waste * .a-a{fill:#347362;}.b-a{fill:#fff;} Grams …" at bounding box center [489, 303] width 748 height 393
drag, startPoint x: 375, startPoint y: 340, endPoint x: 367, endPoint y: 342, distance: 8.5
click at [367, 342] on div "Ingredient * Amount * Unit * Waste * .a-a{fill:#347362;}.b-a{fill:#fff;} Grams …" at bounding box center [489, 303] width 748 height 393
drag, startPoint x: 372, startPoint y: 313, endPoint x: 385, endPoint y: 313, distance: 12.4
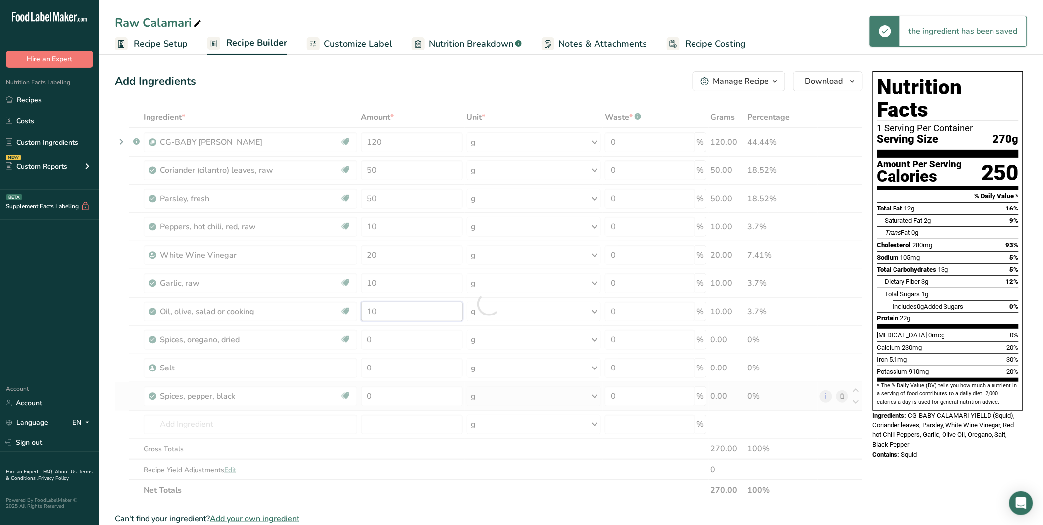
click at [385, 313] on div "Ingredient * Amount * Unit * Waste * .a-a{fill:#347362;}.b-a{fill:#fff;} Grams …" at bounding box center [489, 303] width 748 height 393
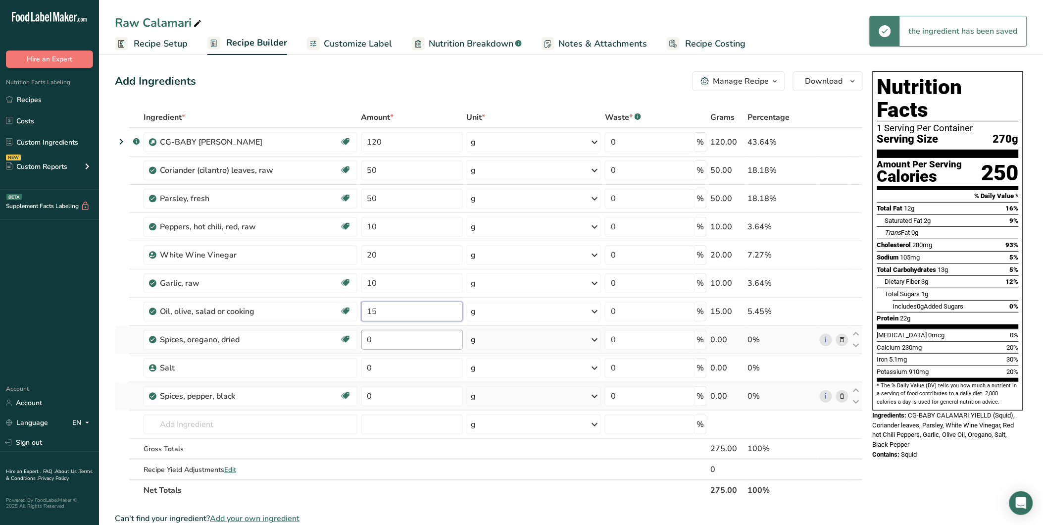
type input "15"
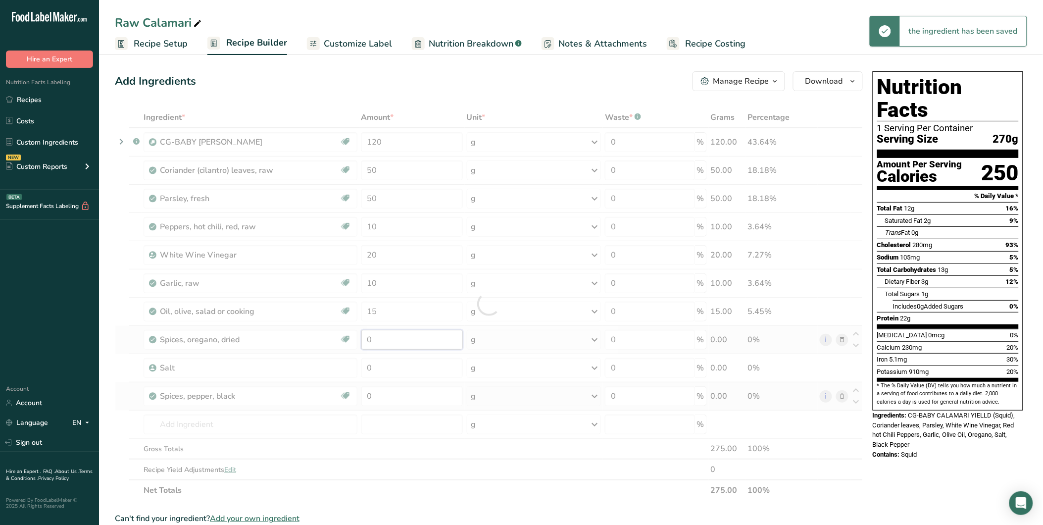
drag, startPoint x: 375, startPoint y: 339, endPoint x: 374, endPoint y: 349, distance: 10.9
click at [366, 339] on div "Ingredient * Amount * Unit * Waste * .a-a{fill:#347362;}.b-a{fill:#fff;} Grams …" at bounding box center [489, 303] width 748 height 393
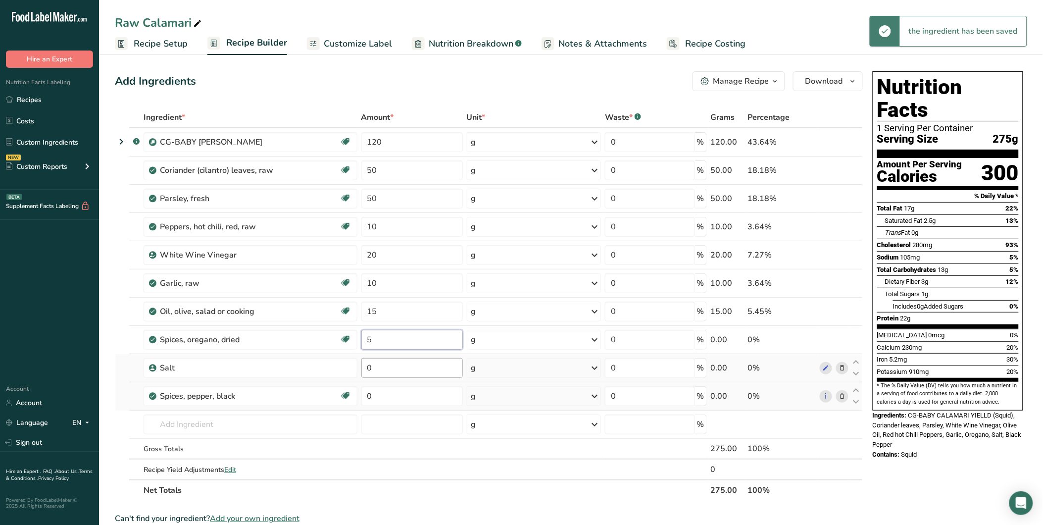
type input "5"
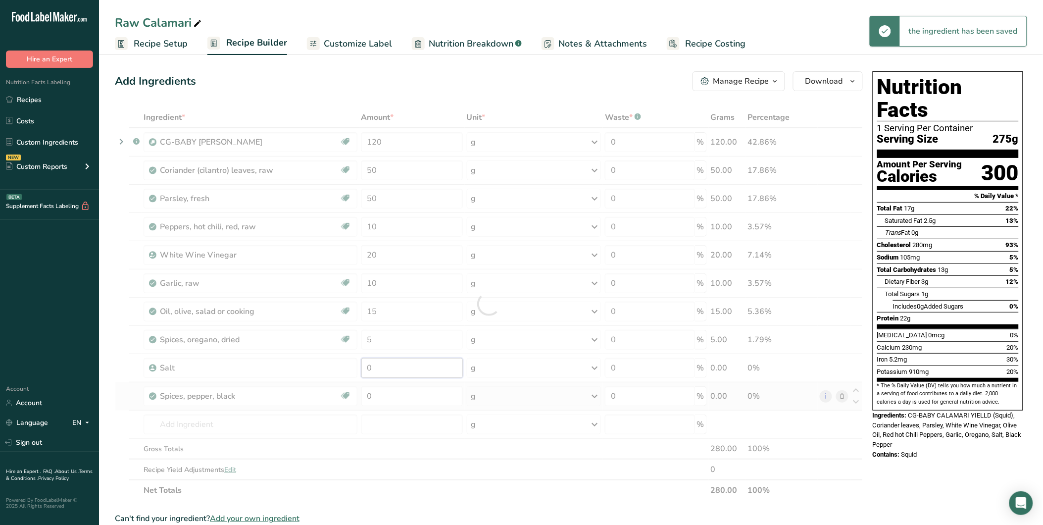
drag, startPoint x: 374, startPoint y: 365, endPoint x: 368, endPoint y: 365, distance: 6.5
click at [368, 365] on div "Ingredient * Amount * Unit * Waste * .a-a{fill:#347362;}.b-a{fill:#fff;} Grams …" at bounding box center [489, 303] width 748 height 393
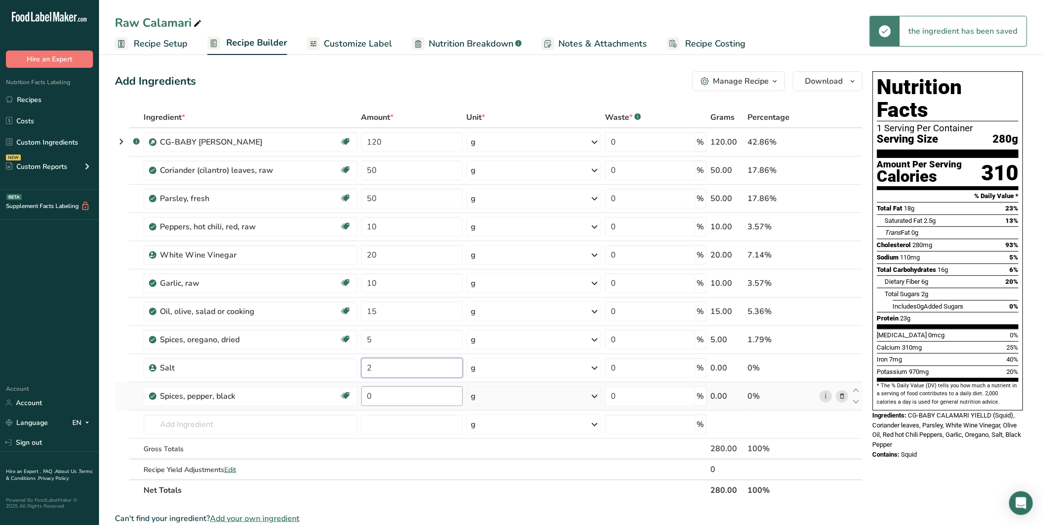
type input "2"
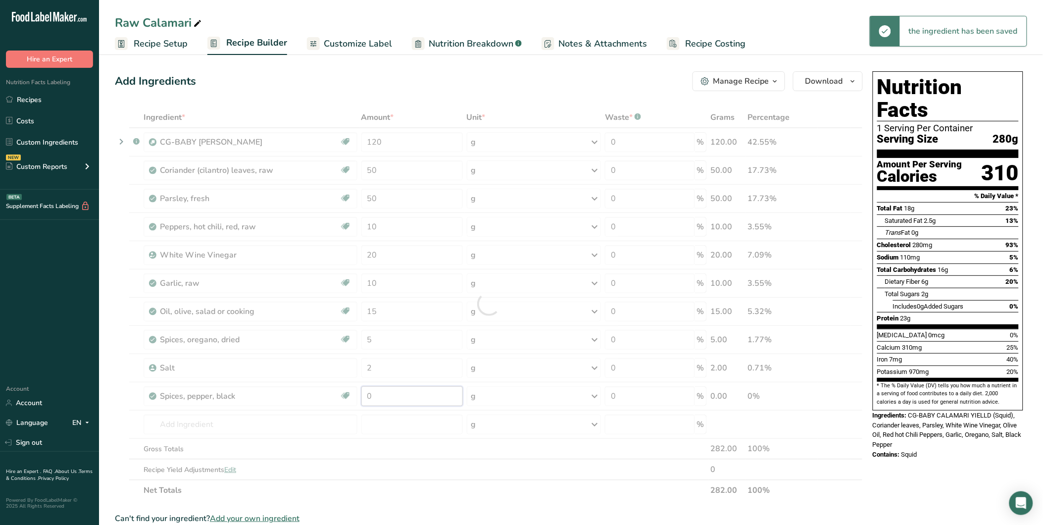
drag, startPoint x: 369, startPoint y: 393, endPoint x: 363, endPoint y: 393, distance: 5.9
click at [363, 393] on div "Ingredient * Amount * Unit * Waste * .a-a{fill:#347362;}.b-a{fill:#fff;} Grams …" at bounding box center [489, 303] width 748 height 393
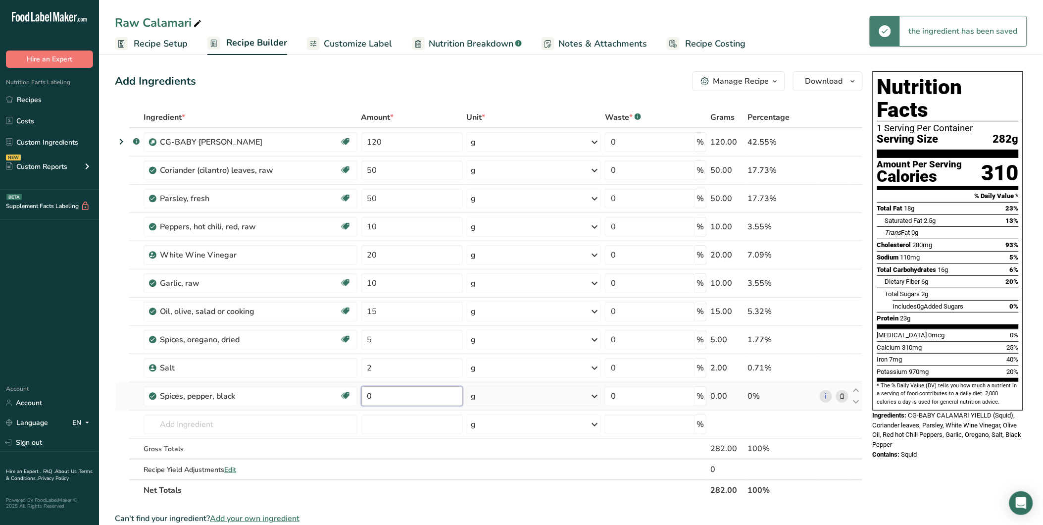
drag, startPoint x: 377, startPoint y: 394, endPoint x: 368, endPoint y: 394, distance: 8.9
click at [368, 394] on input "0" at bounding box center [411, 396] width 101 height 20
type input "2"
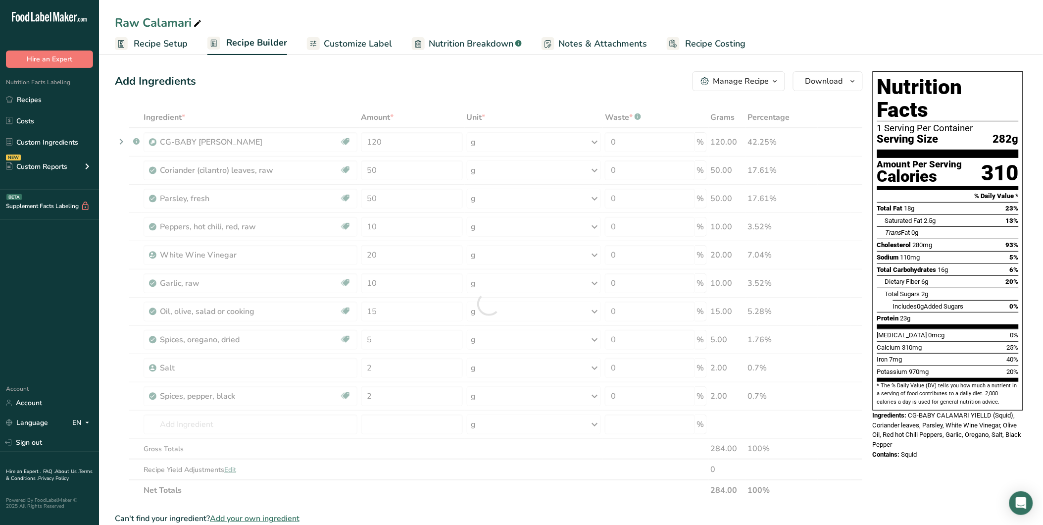
click at [109, 262] on section "Add Ingredients Manage Recipe Delete Recipe Duplicate Recipe Scale Recipe Save …" at bounding box center [571, 469] width 944 height 836
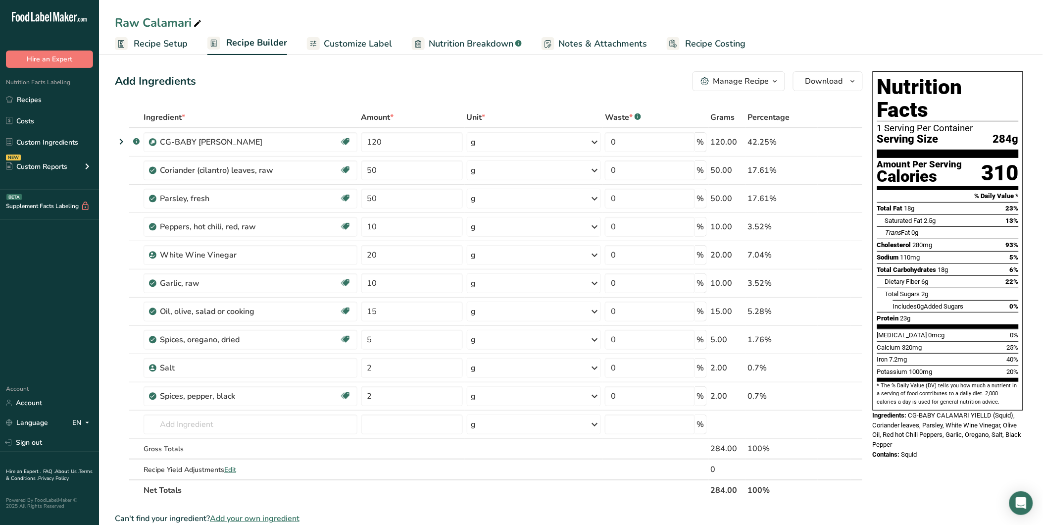
drag, startPoint x: 330, startPoint y: 35, endPoint x: 179, endPoint y: 86, distance: 159.5
click at [330, 35] on link "Customize Label" at bounding box center [349, 44] width 85 height 22
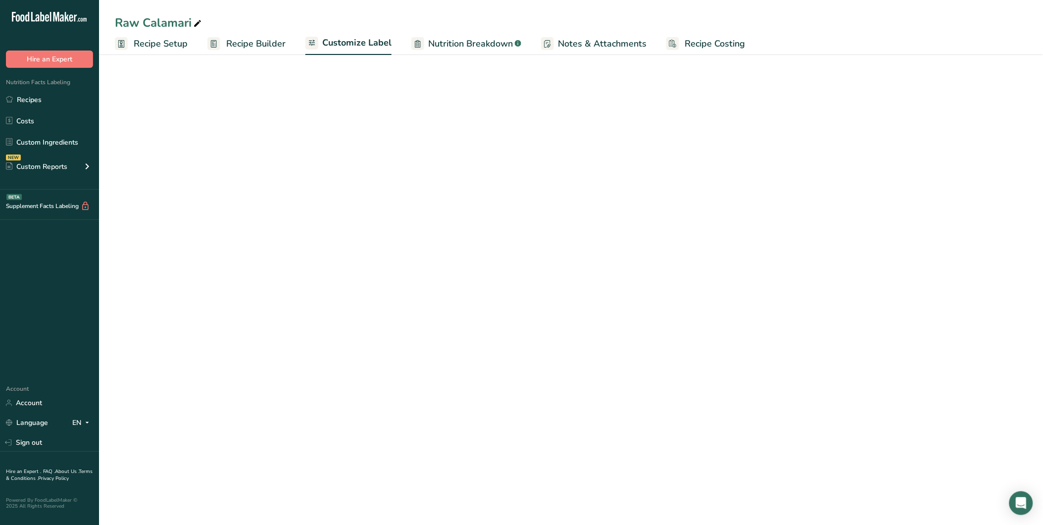
click at [197, 18] on icon at bounding box center [197, 24] width 9 height 14
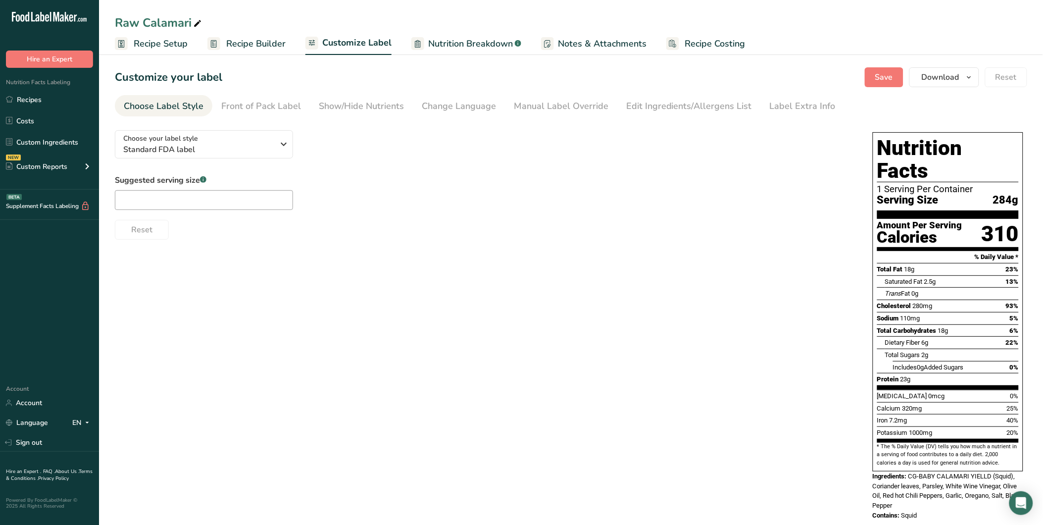
click at [196, 20] on icon at bounding box center [197, 24] width 9 height 14
drag, startPoint x: 114, startPoint y: 21, endPoint x: 208, endPoint y: 23, distance: 93.6
click at [208, 23] on input "Raw Calamari" at bounding box center [571, 23] width 912 height 18
type input "Chimichurri & Raddish Calamari"
click at [264, 65] on section "Customize your label Save Download Choose what to show on your downloaded label…" at bounding box center [571, 298] width 944 height 494
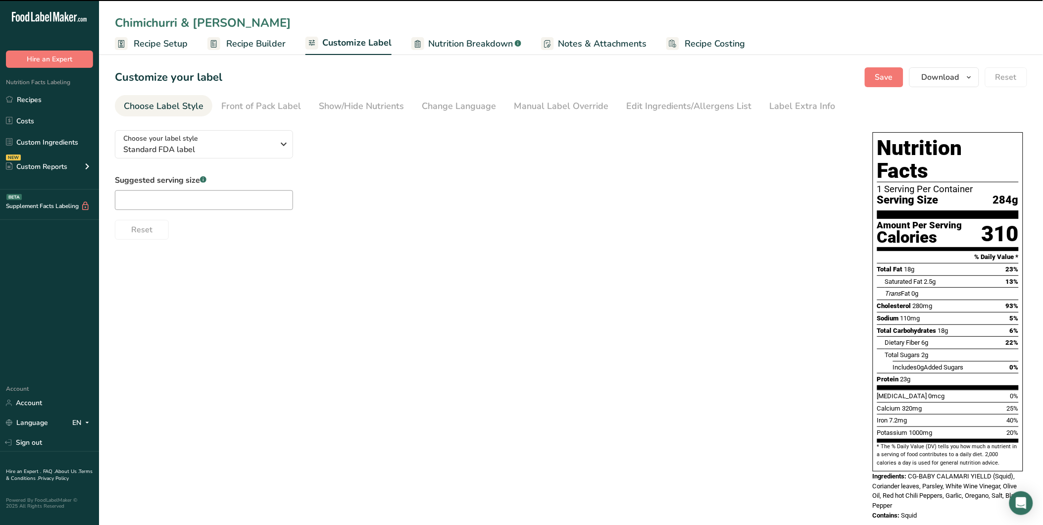
click at [259, 48] on span "Recipe Builder" at bounding box center [255, 43] width 59 height 13
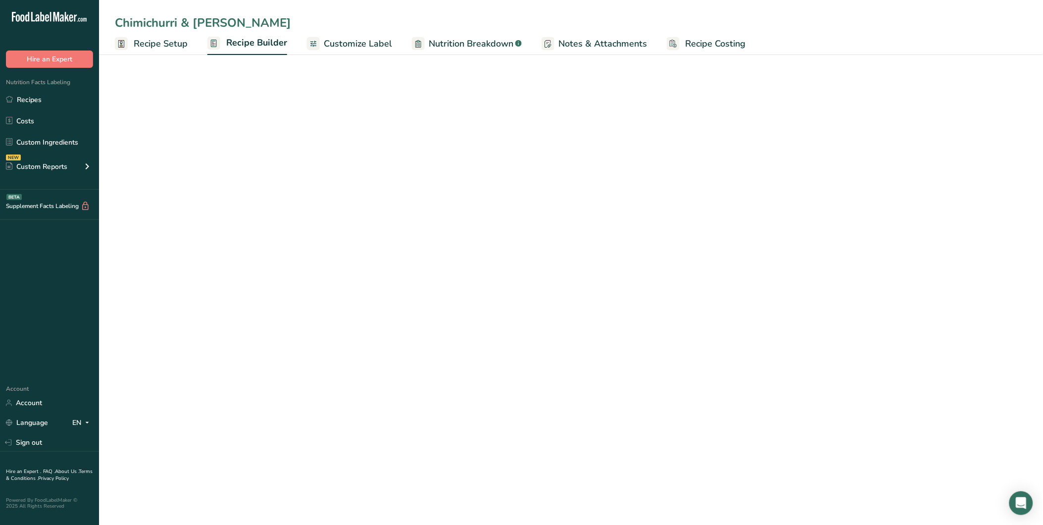
click at [218, 251] on div "White Wine Vinegar" at bounding box center [222, 255] width 124 height 12
click at [249, 260] on div "White Wine Vinegar" at bounding box center [251, 255] width 214 height 20
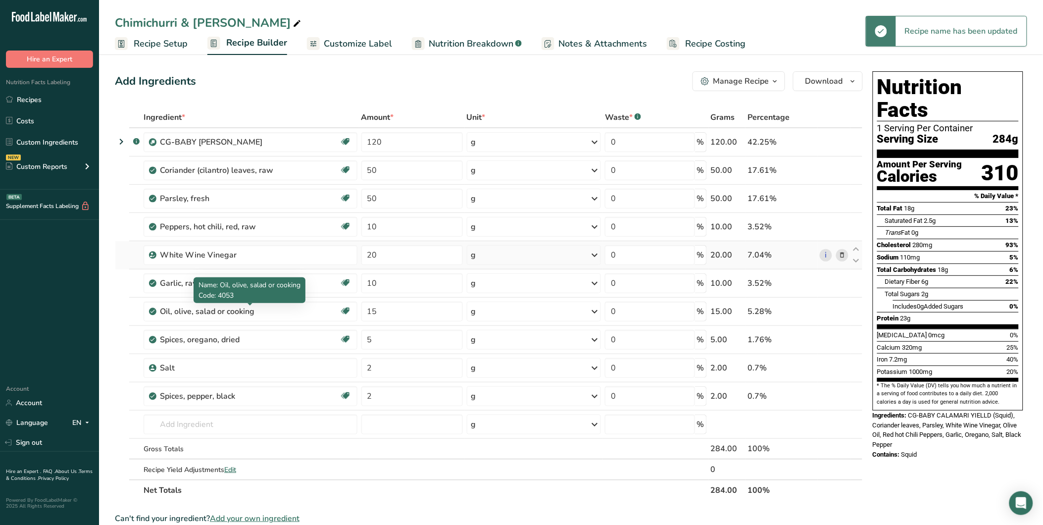
scroll to position [165, 0]
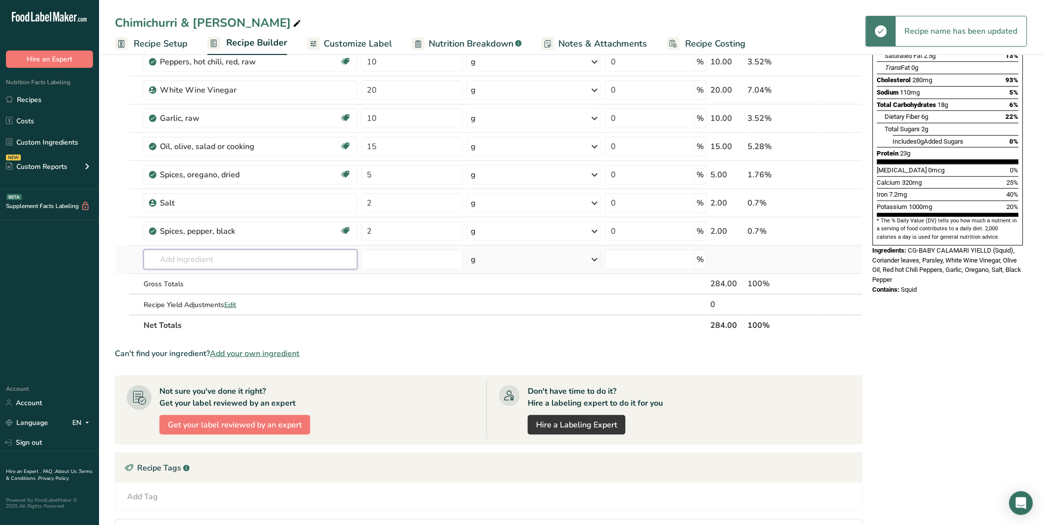
click at [186, 255] on input "text" at bounding box center [251, 259] width 214 height 20
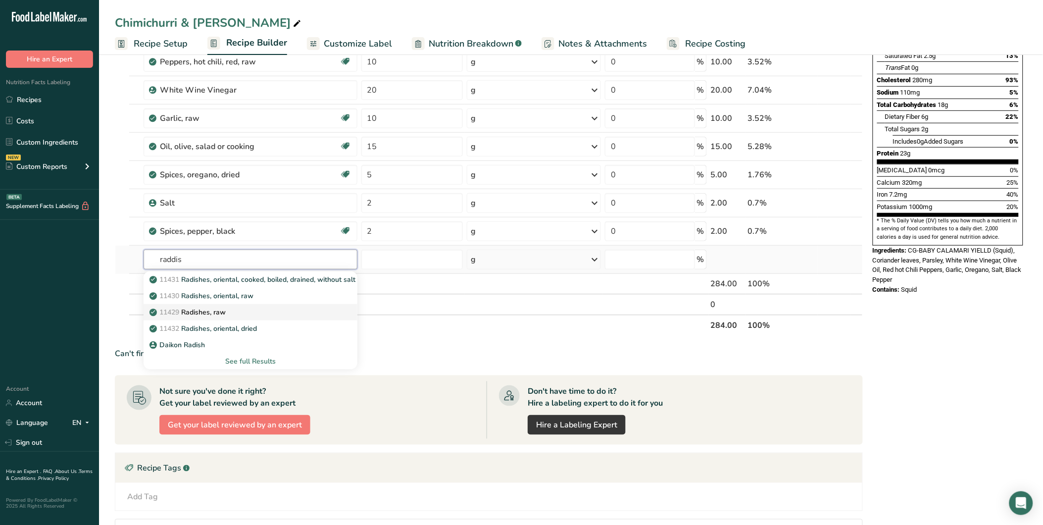
type input "raddis"
click at [235, 310] on div "11429 Radishes, raw" at bounding box center [242, 312] width 182 height 10
type input "Radishes, raw"
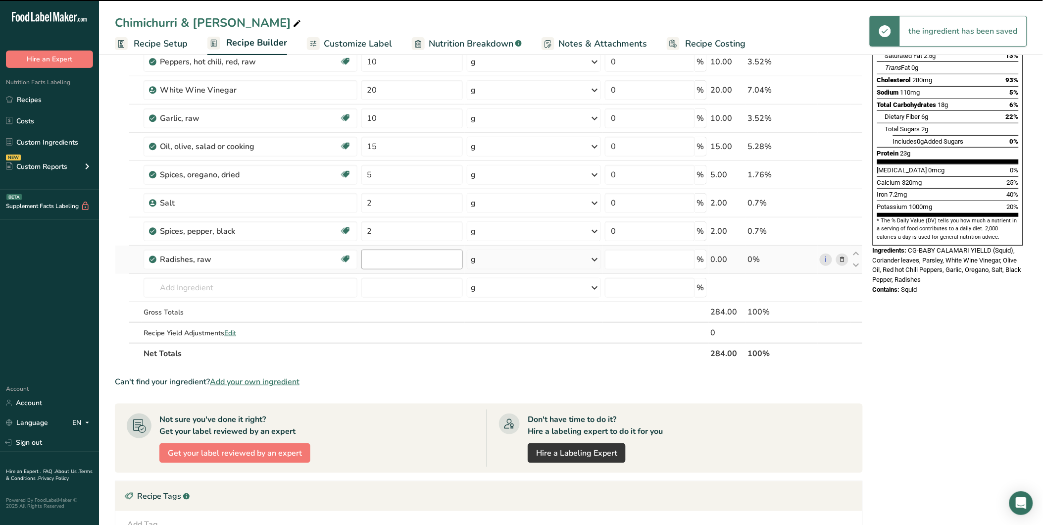
type input "0"
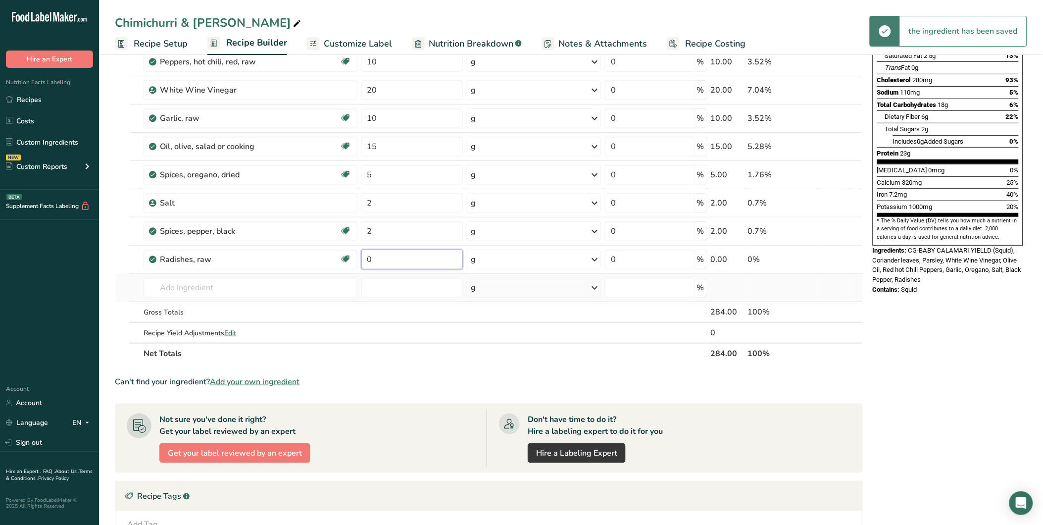
drag, startPoint x: 383, startPoint y: 262, endPoint x: 481, endPoint y: 279, distance: 99.4
click at [365, 264] on input "0" at bounding box center [411, 259] width 101 height 20
type input "50"
click at [906, 350] on div "Nutrition Facts 1 Serving Per Container Serving Size 284g Amount Per Serving Ca…" at bounding box center [948, 318] width 158 height 833
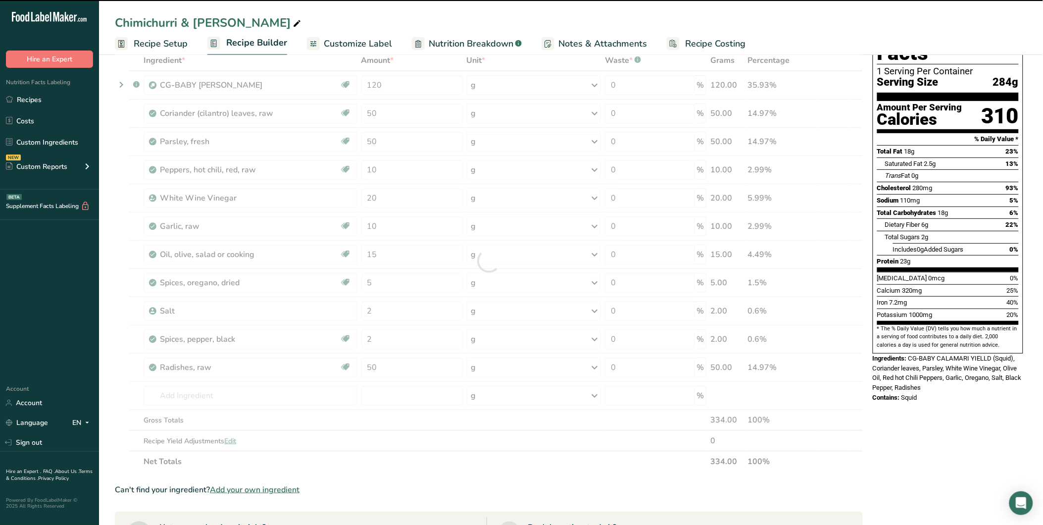
scroll to position [0, 0]
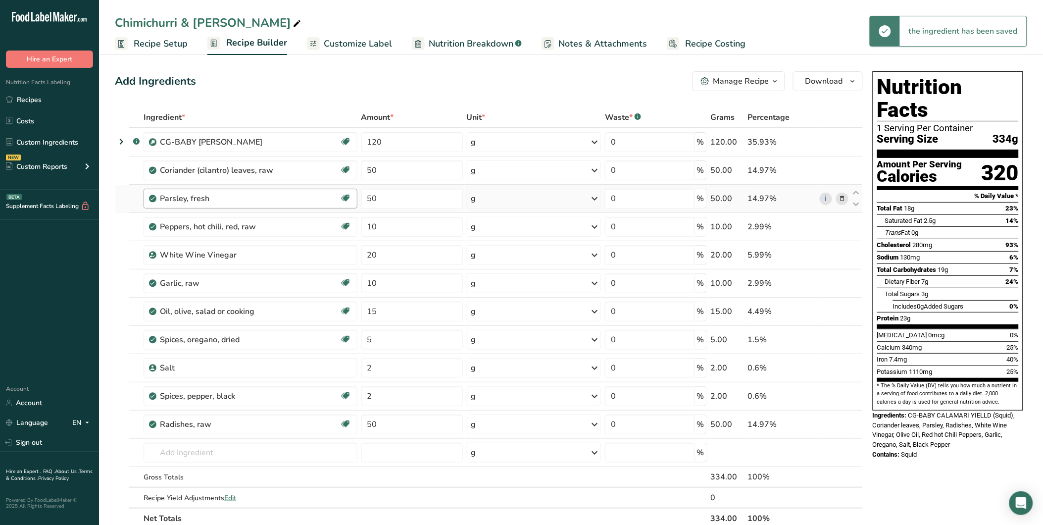
drag, startPoint x: 347, startPoint y: 39, endPoint x: 294, endPoint y: 201, distance: 170.8
click at [348, 39] on span "Customize Label" at bounding box center [358, 43] width 68 height 13
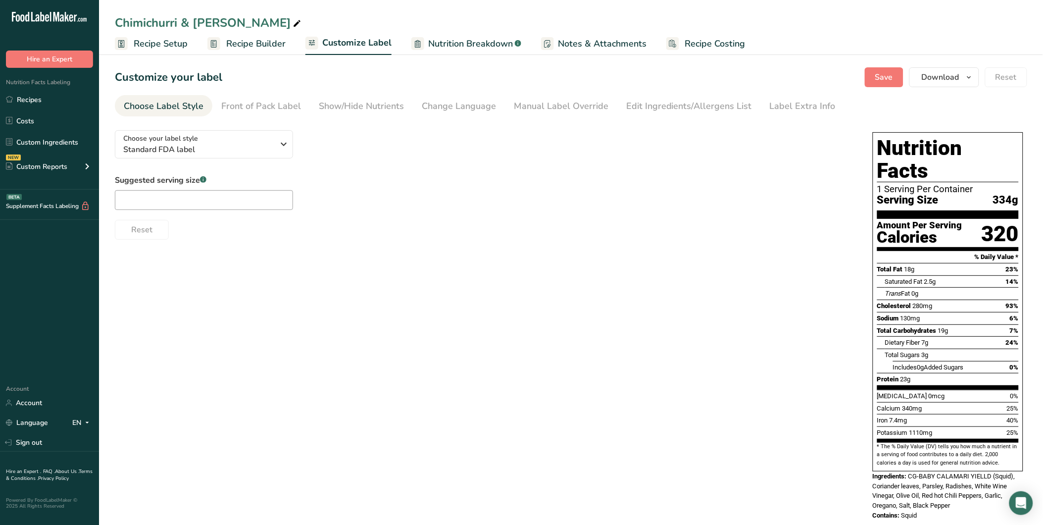
click at [234, 161] on div "Choose your label style Standard FDA label USA (FDA) Standard FDA label Tabular…" at bounding box center [484, 180] width 738 height 117
click at [243, 150] on span "Standard FDA label" at bounding box center [198, 150] width 151 height 12
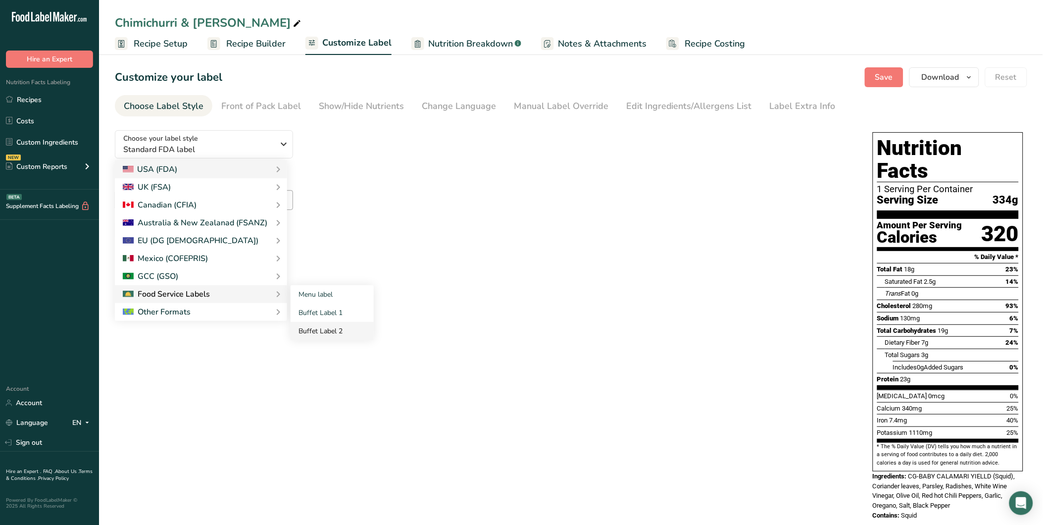
click at [335, 335] on link "Buffet Label 2" at bounding box center [332, 331] width 83 height 18
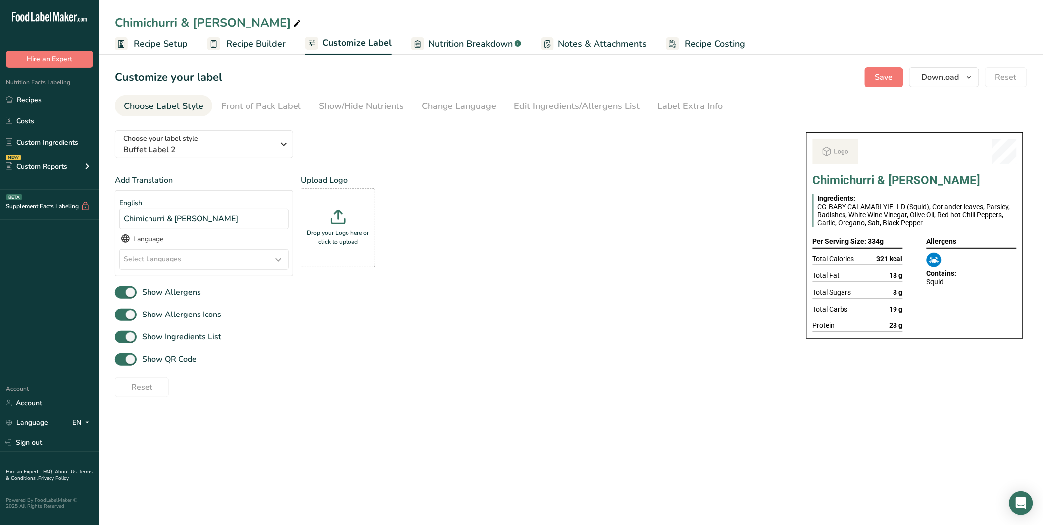
click at [719, 314] on div "Show Allergens Icons" at bounding box center [451, 314] width 672 height 16
drag, startPoint x: 941, startPoint y: 283, endPoint x: 929, endPoint y: 279, distance: 13.2
click at [929, 279] on div "Squid" at bounding box center [972, 282] width 90 height 8
click at [932, 284] on div "Squid" at bounding box center [972, 282] width 90 height 8
click at [936, 284] on div "Squid" at bounding box center [972, 282] width 90 height 8
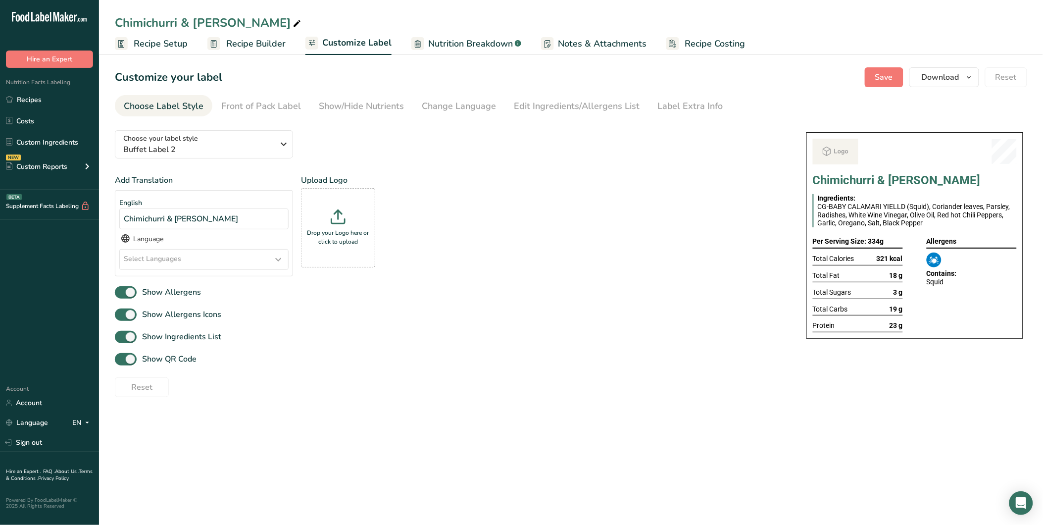
drag, startPoint x: 936, startPoint y: 284, endPoint x: 931, endPoint y: 271, distance: 14.3
click at [933, 270] on span "Contains:" at bounding box center [942, 273] width 30 height 8
click at [248, 48] on span "Recipe Builder" at bounding box center [255, 43] width 59 height 13
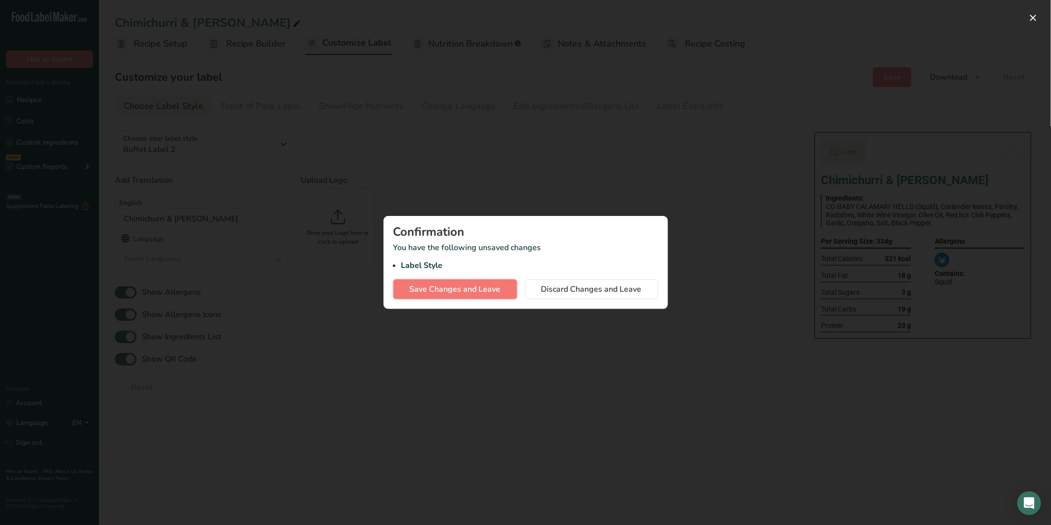
click at [461, 289] on span "Save Changes and Leave" at bounding box center [455, 289] width 91 height 12
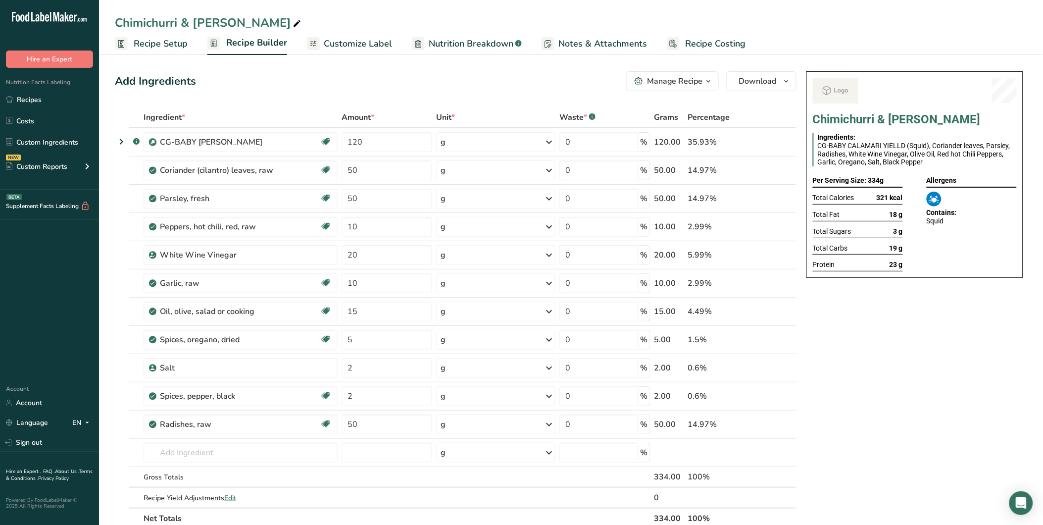
click at [48, 91] on link "Recipes" at bounding box center [49, 99] width 99 height 19
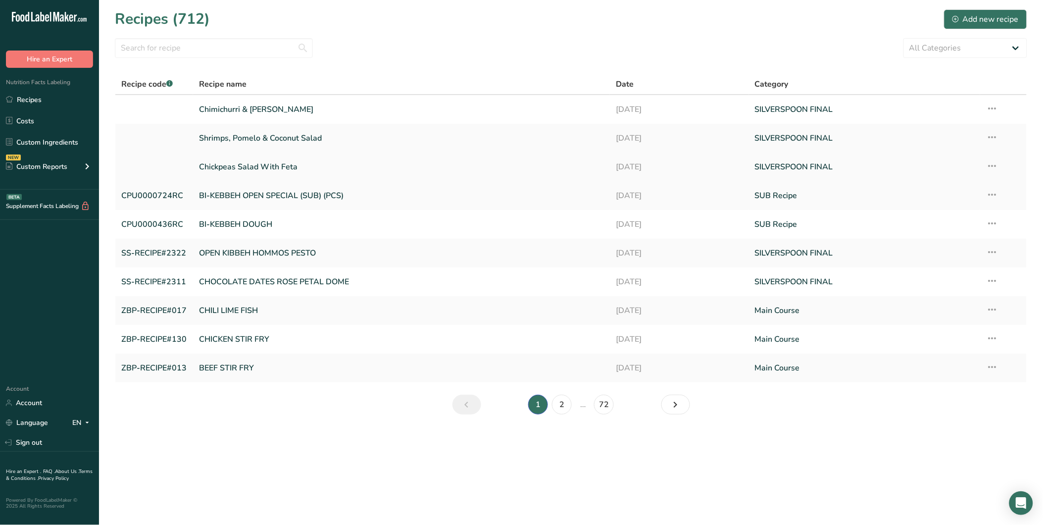
click at [236, 164] on link "Chickpeas Salad With Feta" at bounding box center [401, 166] width 405 height 21
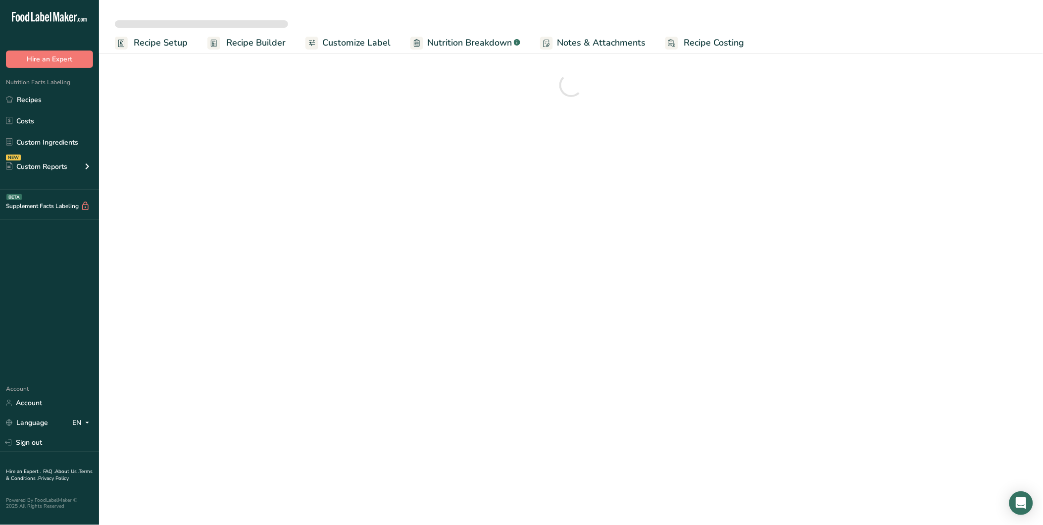
click at [343, 37] on span "Customize Label" at bounding box center [356, 42] width 68 height 13
click at [360, 36] on span "Customize Label" at bounding box center [356, 42] width 69 height 13
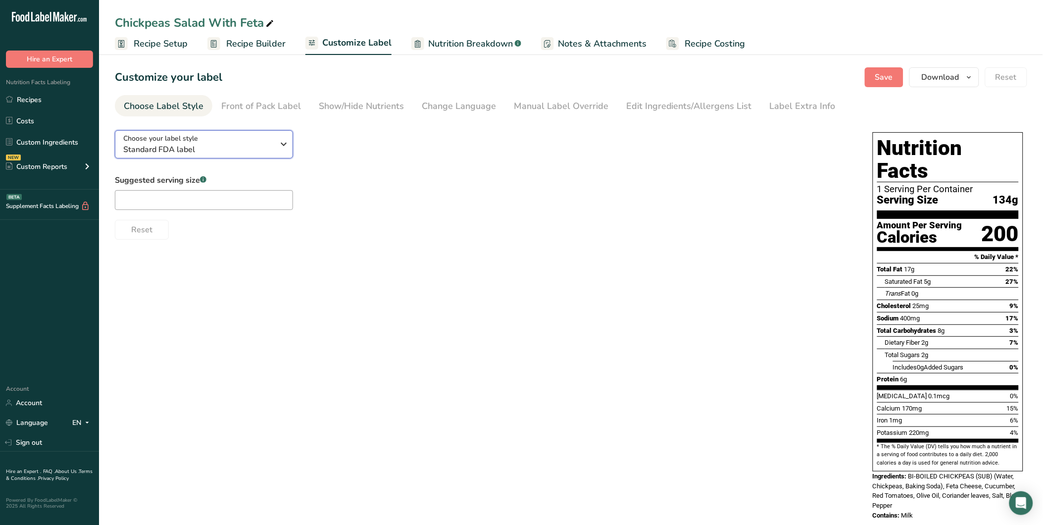
click at [206, 135] on div "Choose your label style Standard FDA label" at bounding box center [198, 144] width 151 height 22
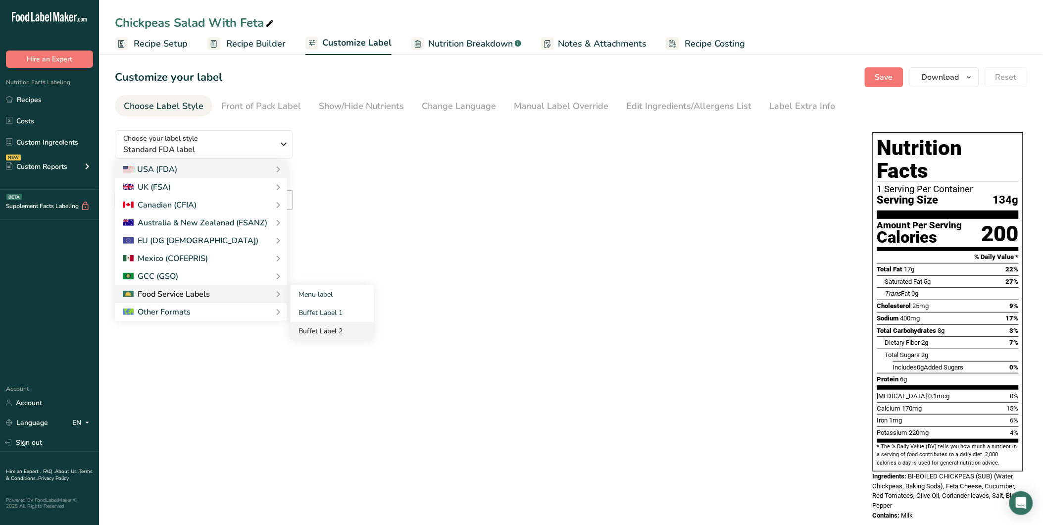
click at [329, 332] on link "Buffet Label 2" at bounding box center [332, 331] width 83 height 18
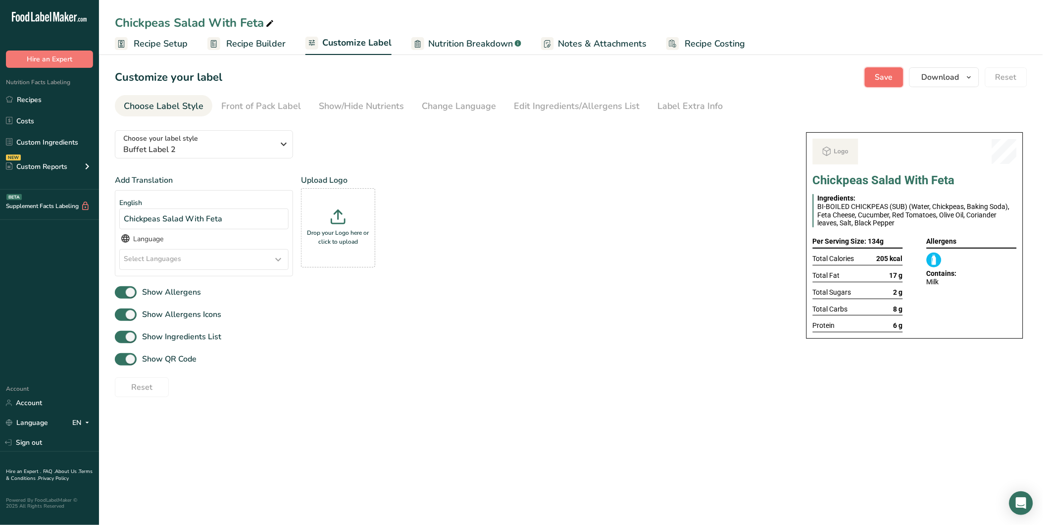
click at [872, 84] on button "Save" at bounding box center [884, 77] width 39 height 20
click at [64, 97] on link "Recipes" at bounding box center [49, 99] width 99 height 19
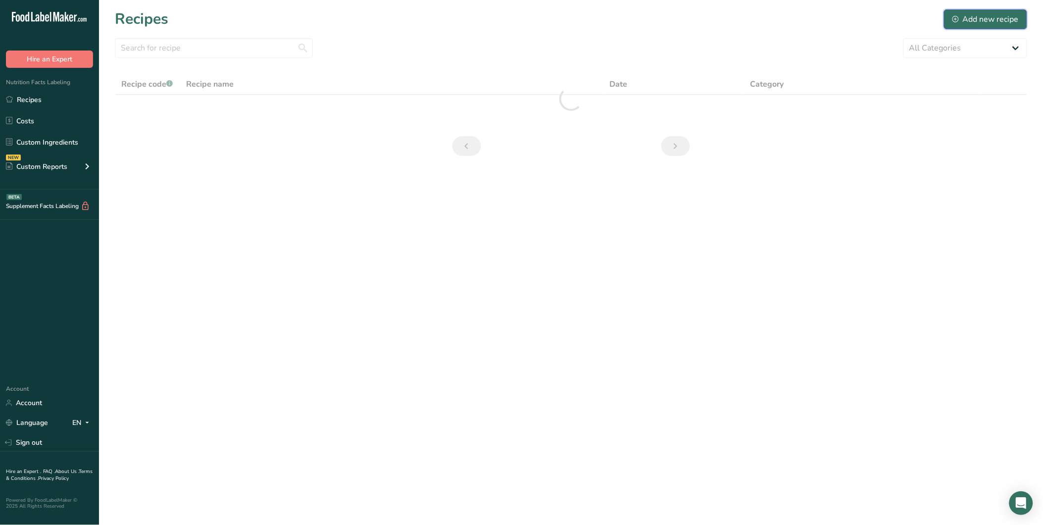
click at [981, 18] on div "Add new recipe" at bounding box center [985, 19] width 66 height 12
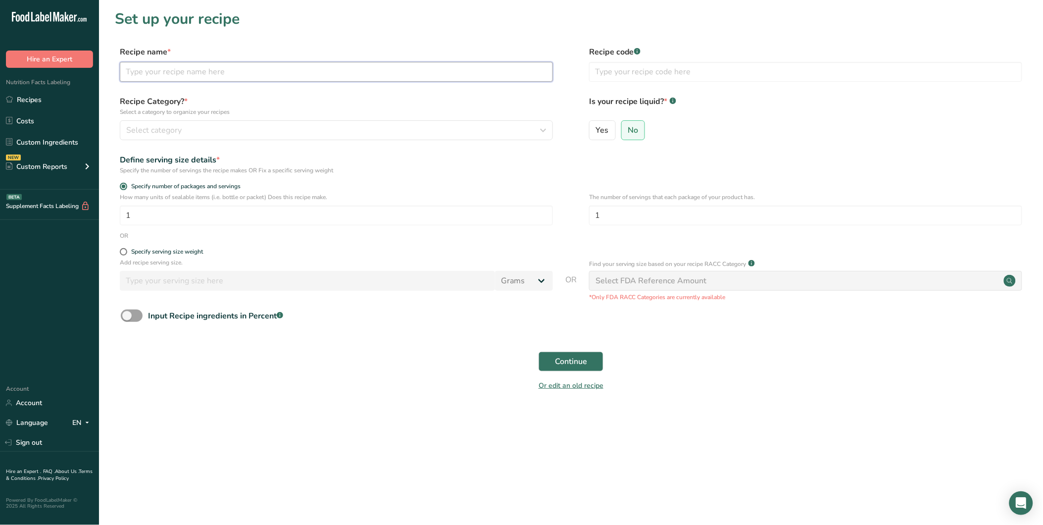
click at [187, 66] on input "text" at bounding box center [336, 72] width 433 height 20
paste input "Indian Spicy Potato"
type input "Indian Spicy Potato"
click at [179, 119] on div "Recipe Category? * Select a category to organize your recipes Select category S…" at bounding box center [336, 118] width 433 height 45
drag, startPoint x: 185, startPoint y: 122, endPoint x: 213, endPoint y: 130, distance: 29.3
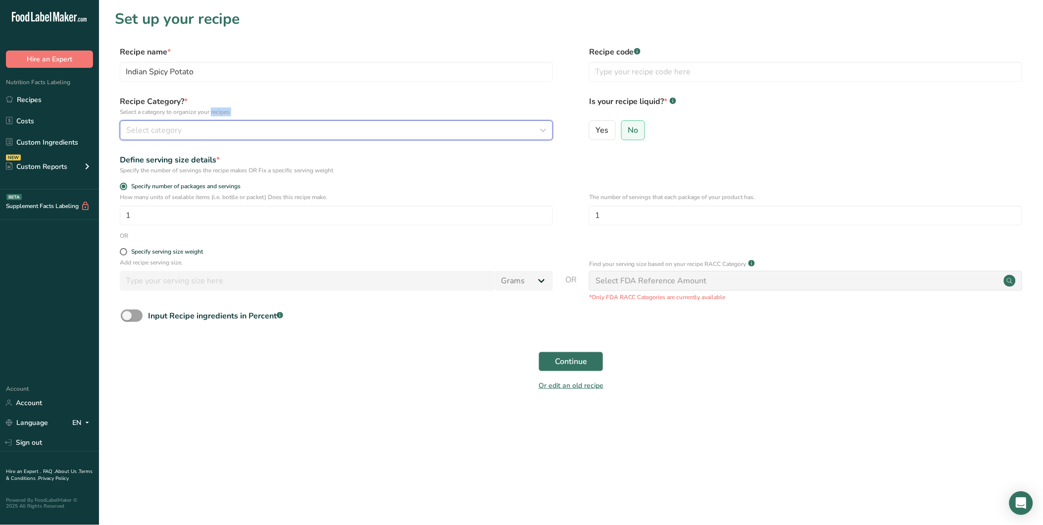
click at [187, 123] on button "Select category" at bounding box center [336, 130] width 433 height 20
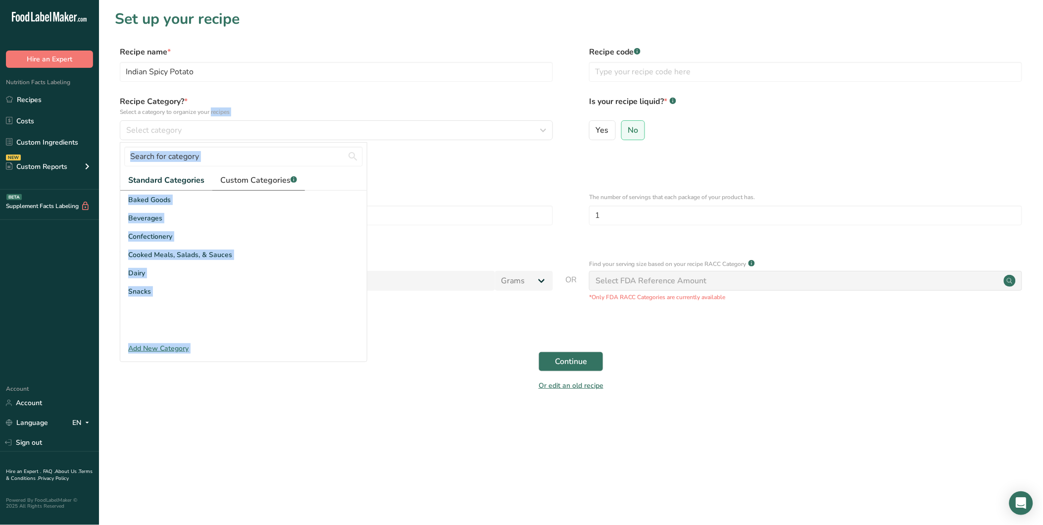
click at [247, 182] on span "Custom Categories .a-a{fill:#347362;}.b-a{fill:#fff;}" at bounding box center [258, 180] width 77 height 12
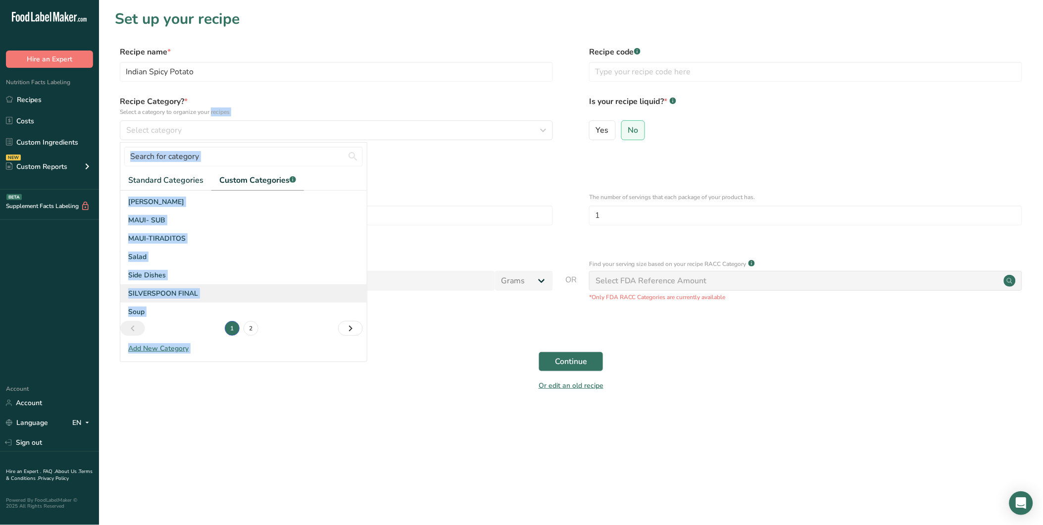
click at [171, 291] on span "SILVERSPOON FINAL" at bounding box center [163, 293] width 70 height 10
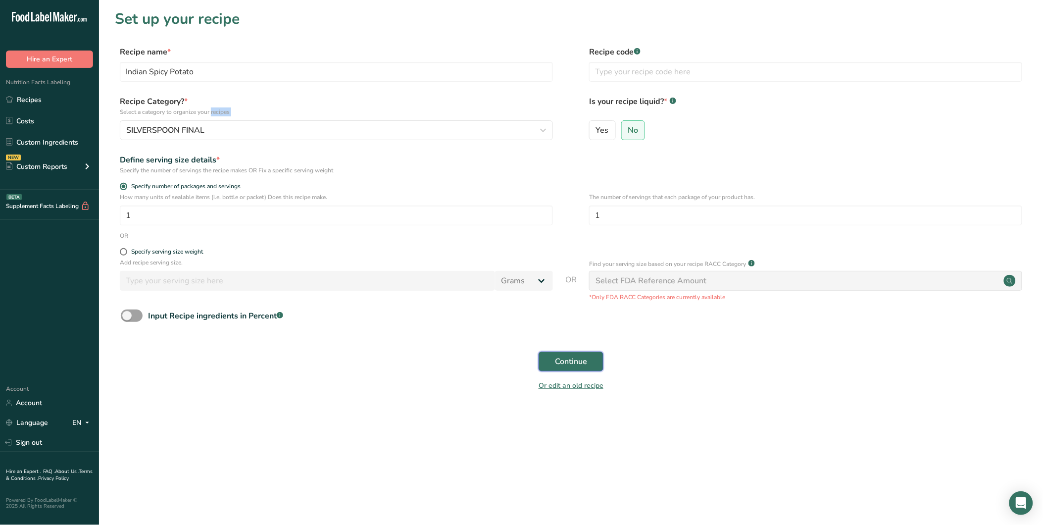
click at [569, 360] on span "Continue" at bounding box center [571, 361] width 32 height 12
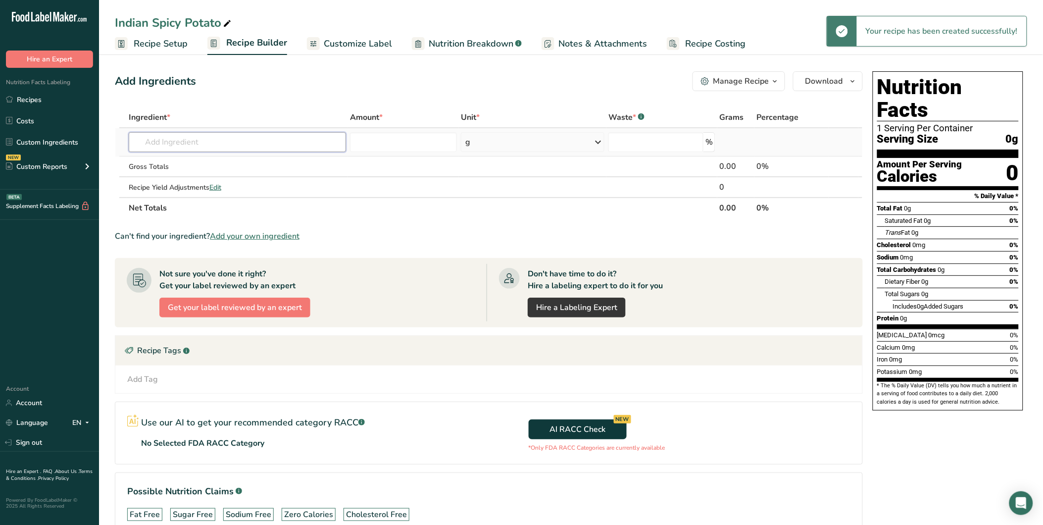
click at [190, 147] on input "text" at bounding box center [237, 142] width 217 height 20
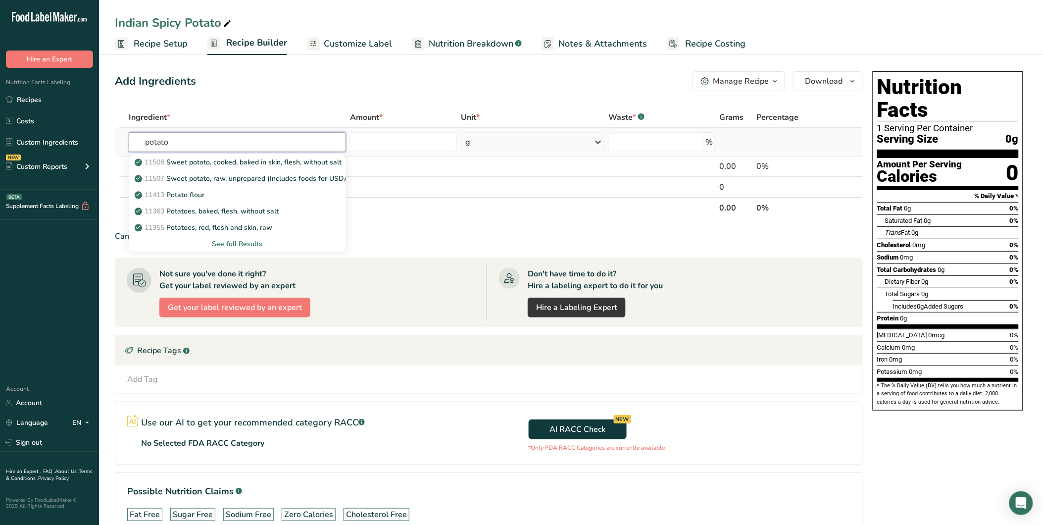
type input "potato"
click at [244, 244] on div "See full Results" at bounding box center [237, 244] width 201 height 10
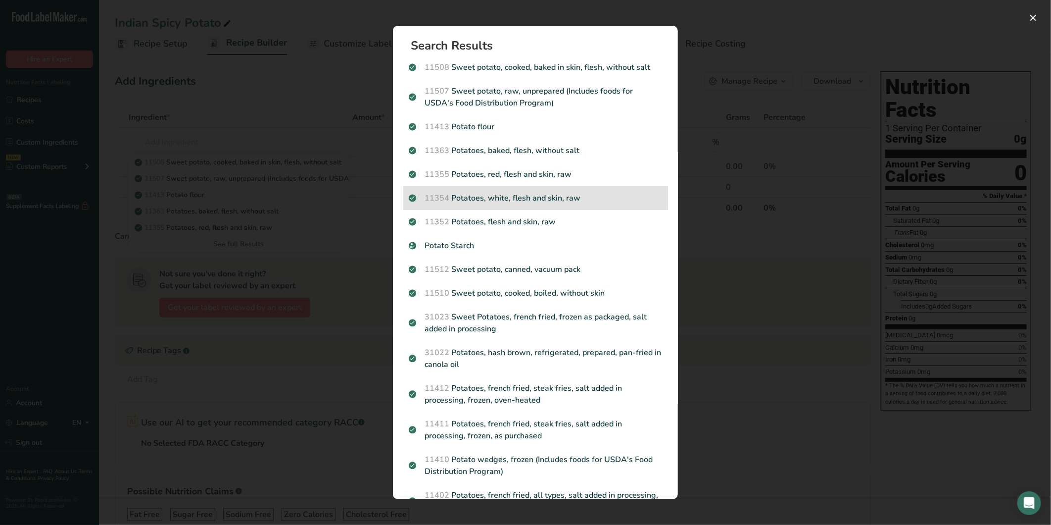
click at [523, 196] on p "11354 Potatoes, white, flesh and skin, raw" at bounding box center [535, 198] width 253 height 12
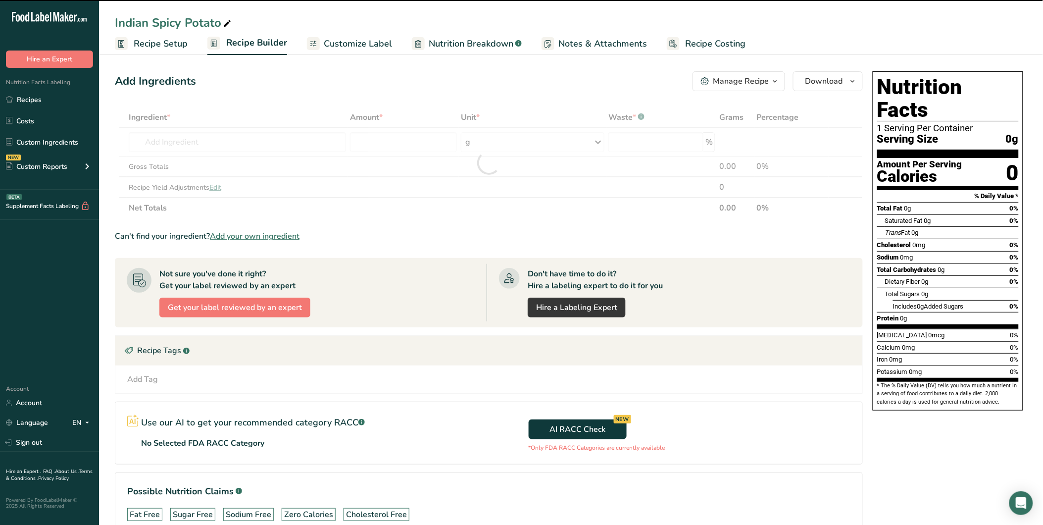
type input "0"
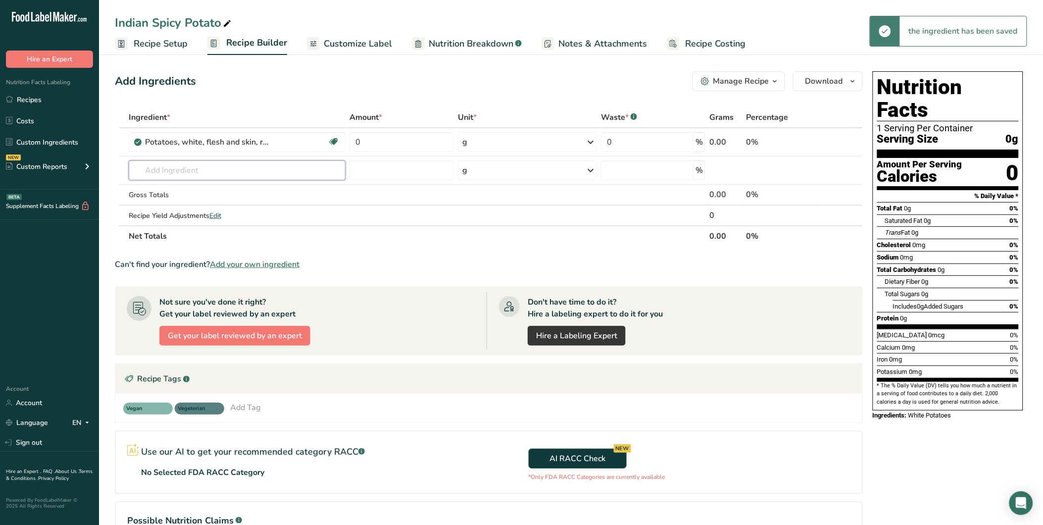
click at [185, 166] on input "text" at bounding box center [237, 170] width 217 height 20
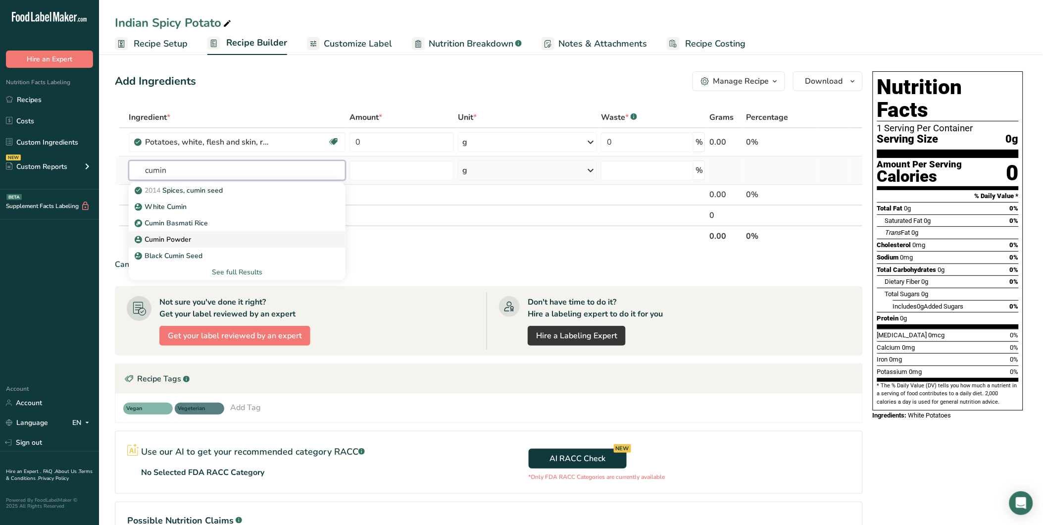
type input "cumin"
click at [200, 241] on div "Cumin Powder" at bounding box center [229, 239] width 185 height 10
type input "Cumin Powder"
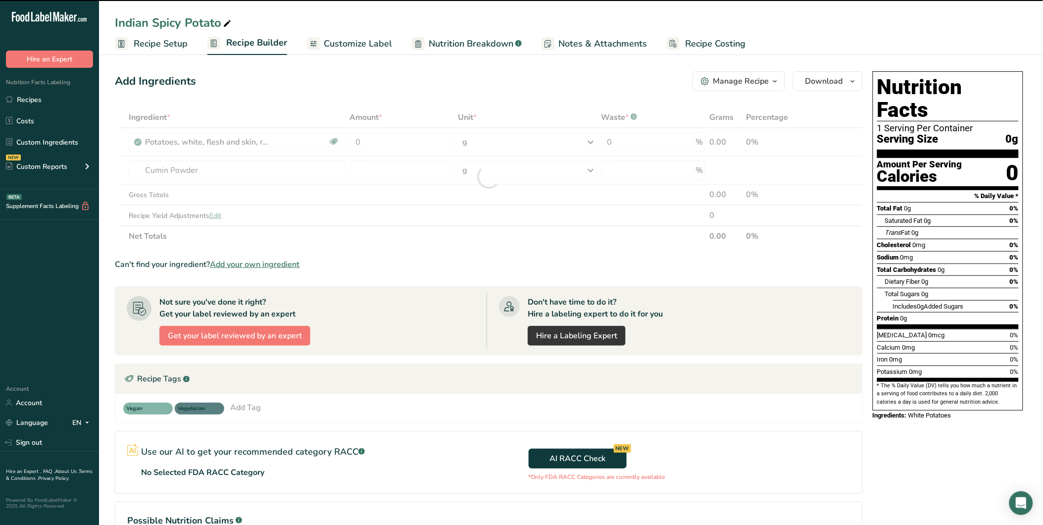
type input "0"
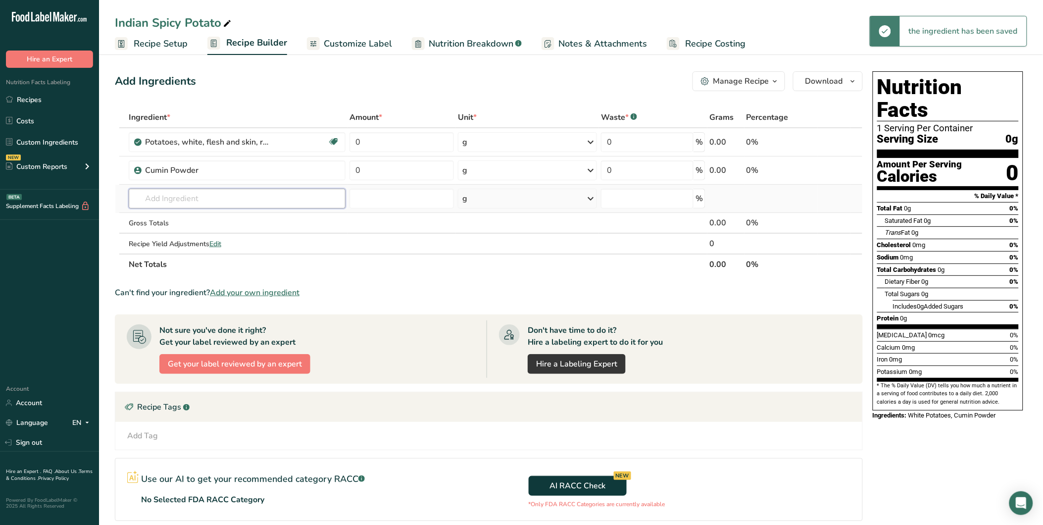
click at [179, 195] on input "text" at bounding box center [237, 199] width 217 height 20
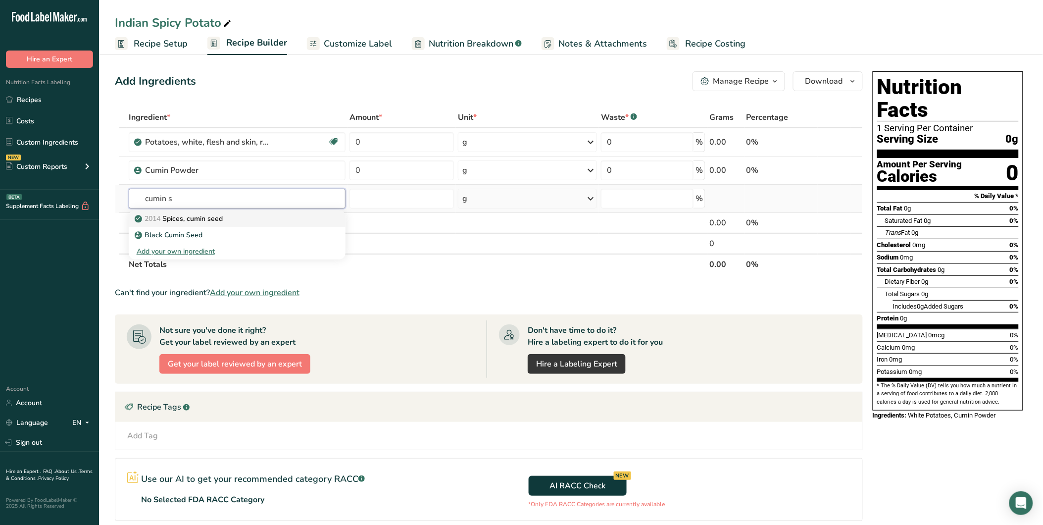
type input "cumin s"
click at [255, 216] on div "2014 Spices, cumin seed" at bounding box center [229, 218] width 185 height 10
type input "Spices, cumin seed"
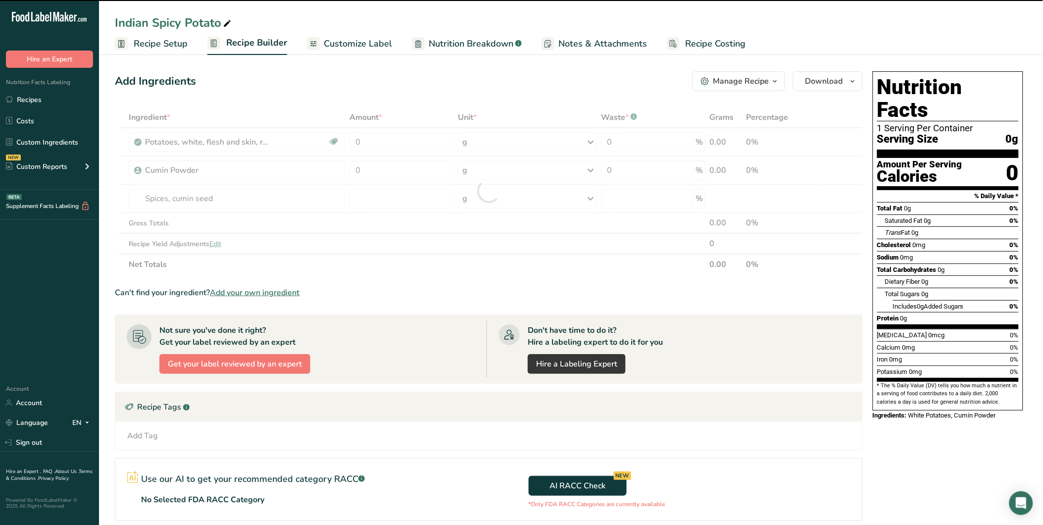
type input "0"
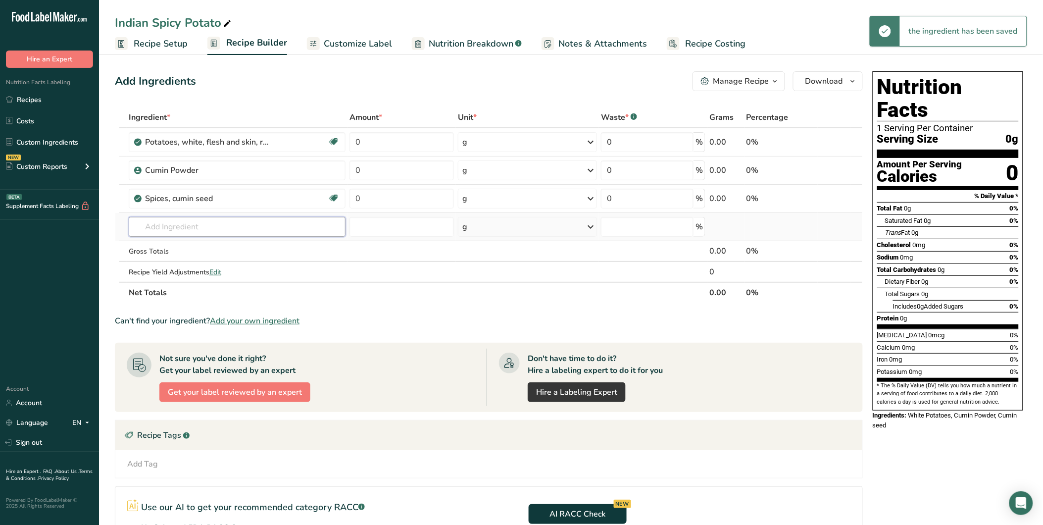
click at [196, 223] on input "text" at bounding box center [237, 227] width 217 height 20
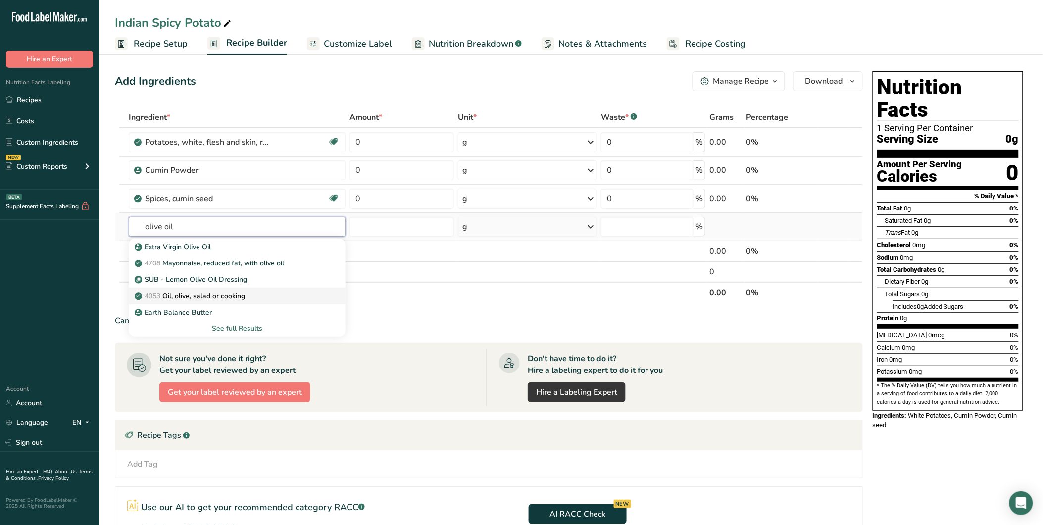
type input "olive oil"
click at [251, 291] on div "4053 Oil, olive, salad or cooking" at bounding box center [229, 296] width 185 height 10
type input "Oil, olive, salad or cooking"
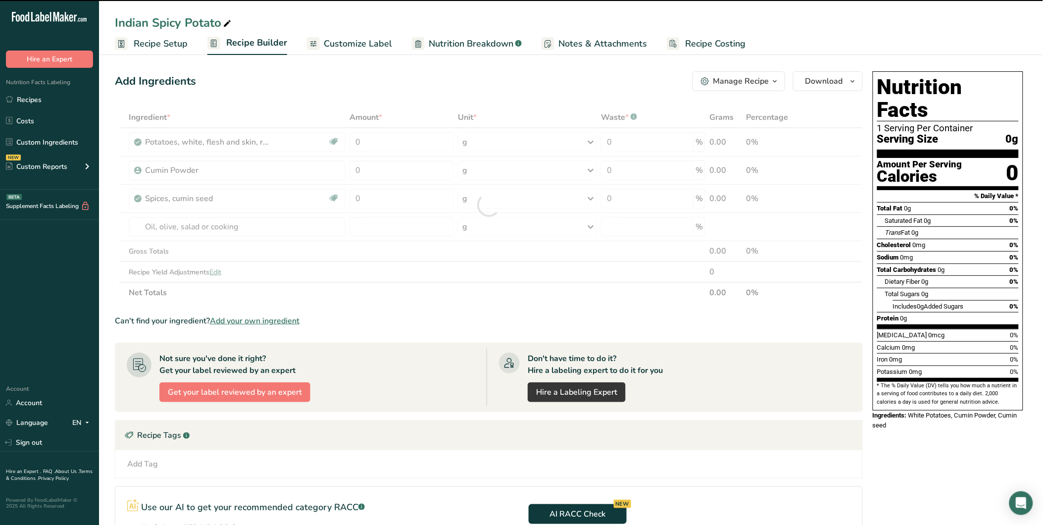
type input "0"
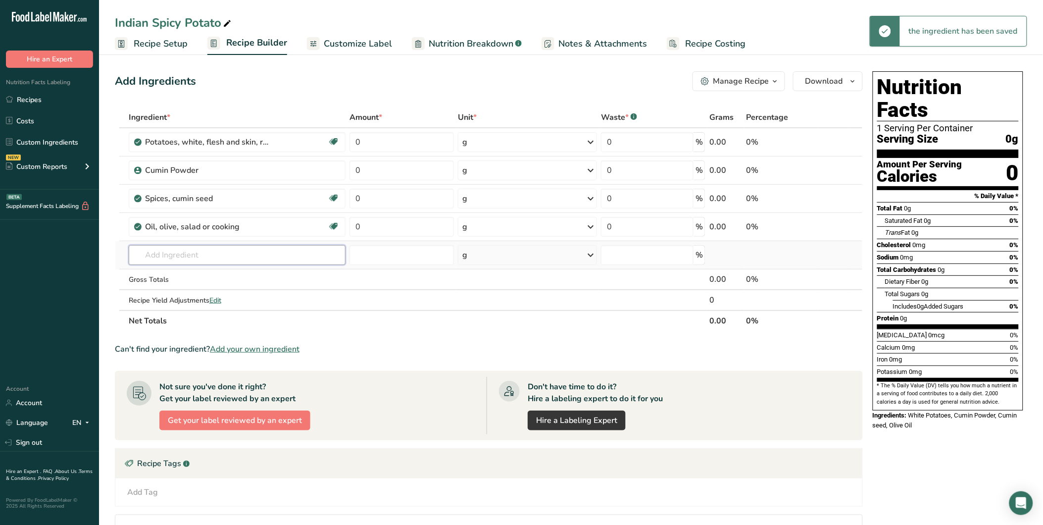
click at [229, 245] on input "text" at bounding box center [237, 255] width 217 height 20
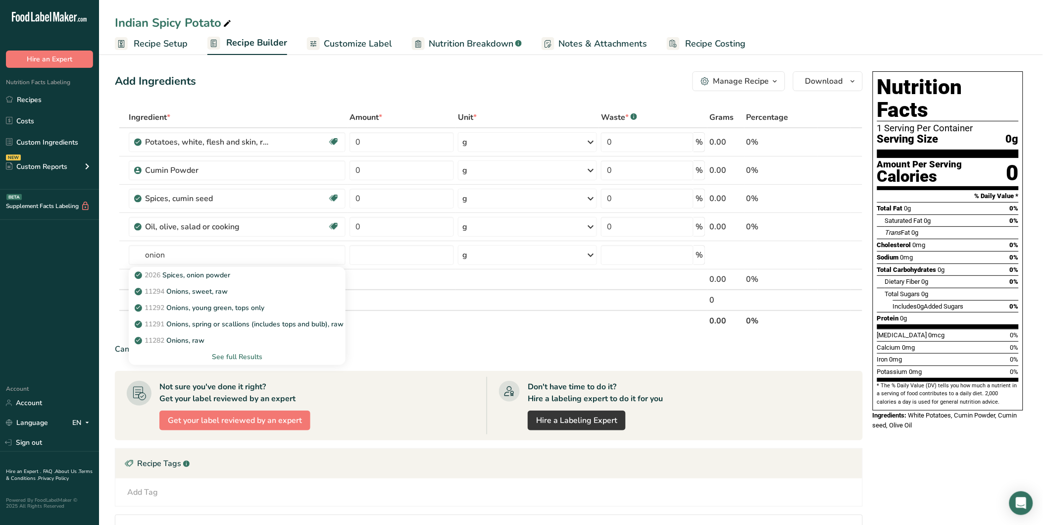
click at [200, 339] on p "11282 Onions, raw" at bounding box center [171, 340] width 68 height 10
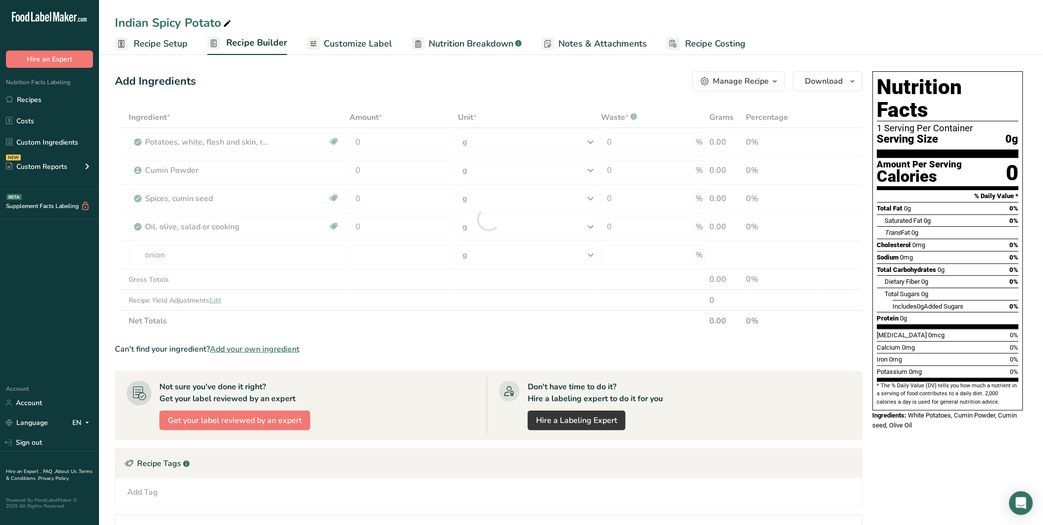
type input "Onions, raw"
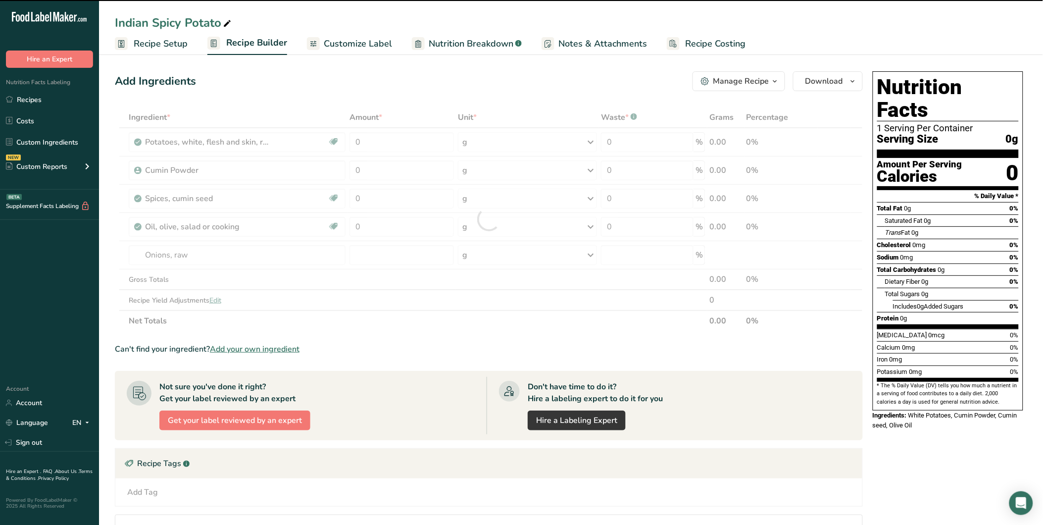
type input "0"
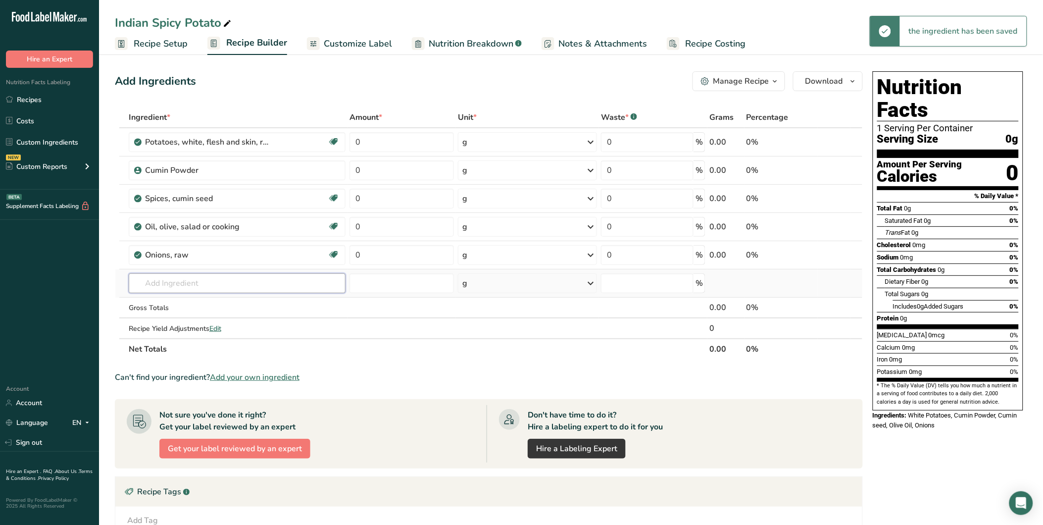
click at [175, 278] on input "text" at bounding box center [237, 283] width 217 height 20
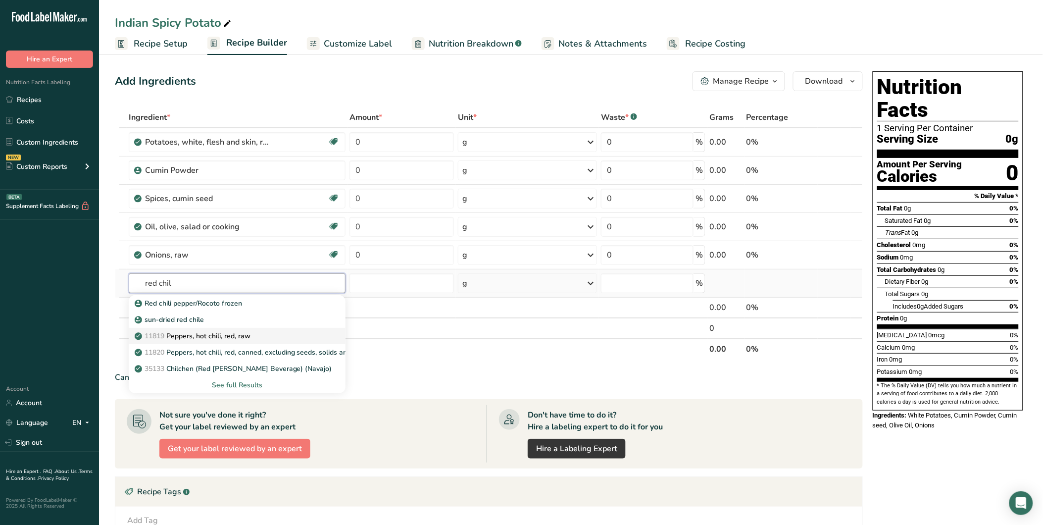
type input "red chil"
click at [259, 335] on div "11819 Peppers, hot chili, red, raw" at bounding box center [229, 336] width 185 height 10
type input "Peppers, hot chili, red, raw"
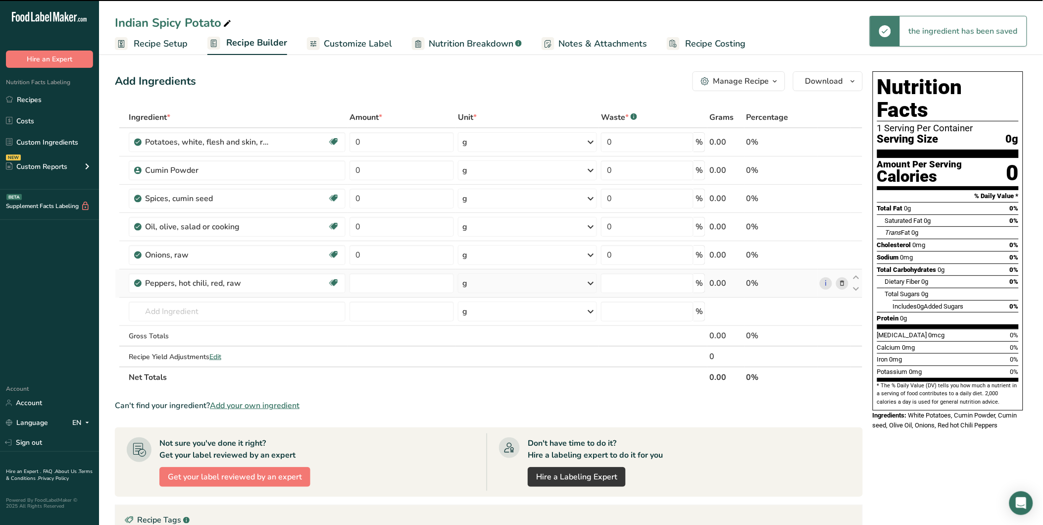
type input "0"
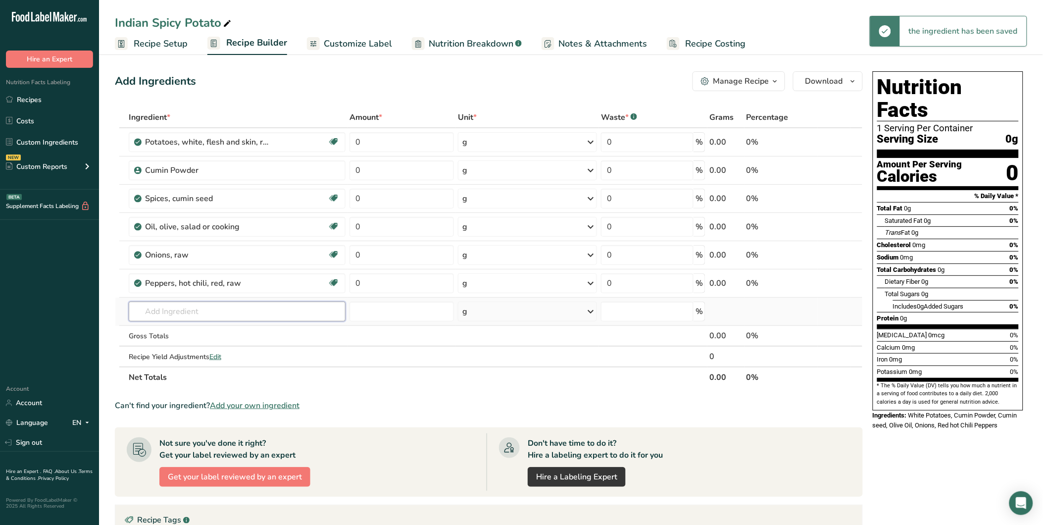
click at [208, 304] on input "text" at bounding box center [237, 311] width 217 height 20
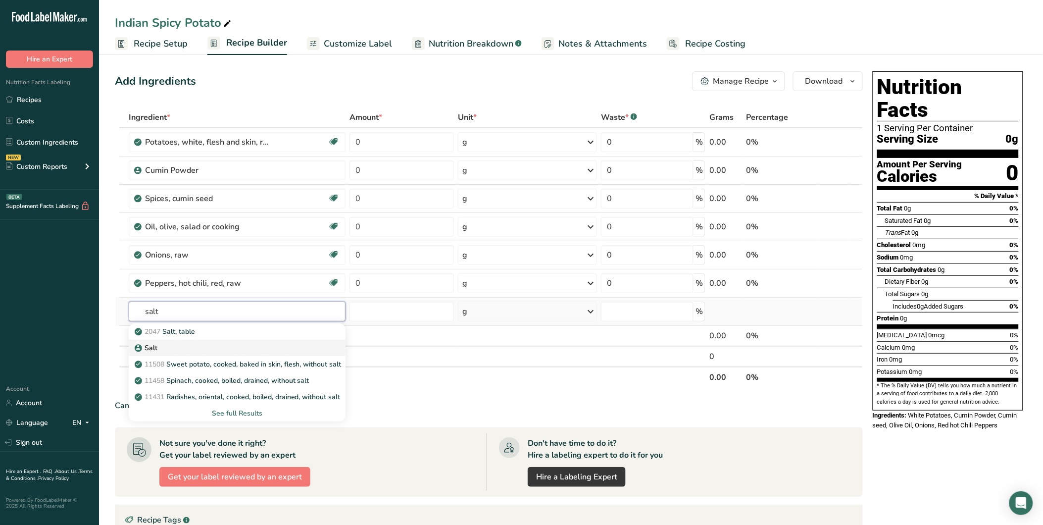
type input "salt"
click at [198, 347] on div "Salt" at bounding box center [229, 348] width 185 height 10
type input "Salt"
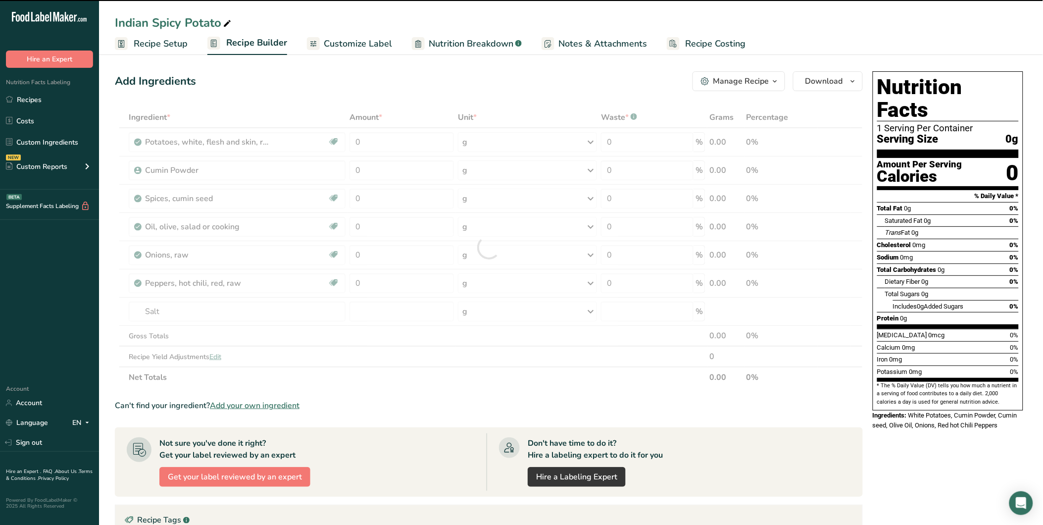
type input "0"
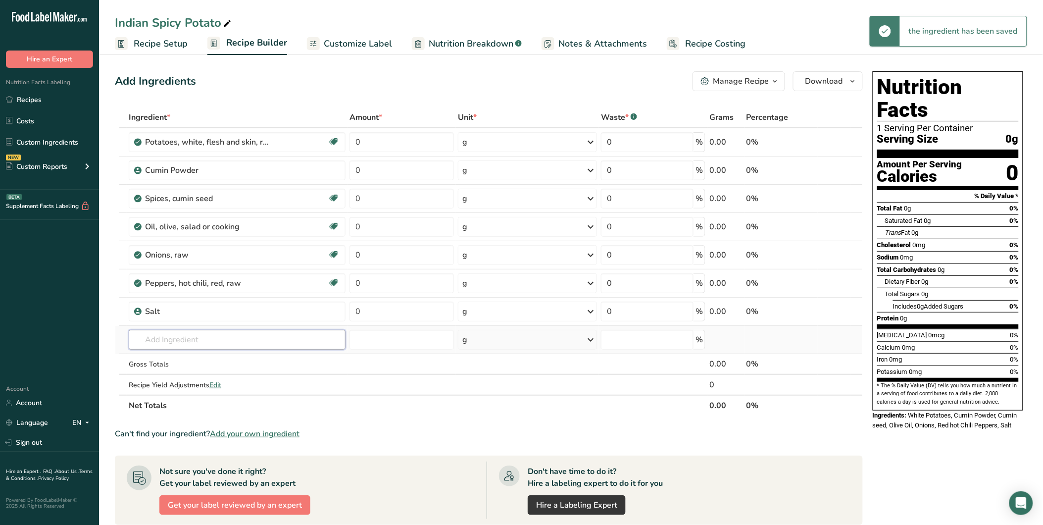
click at [167, 331] on input "text" at bounding box center [237, 340] width 217 height 20
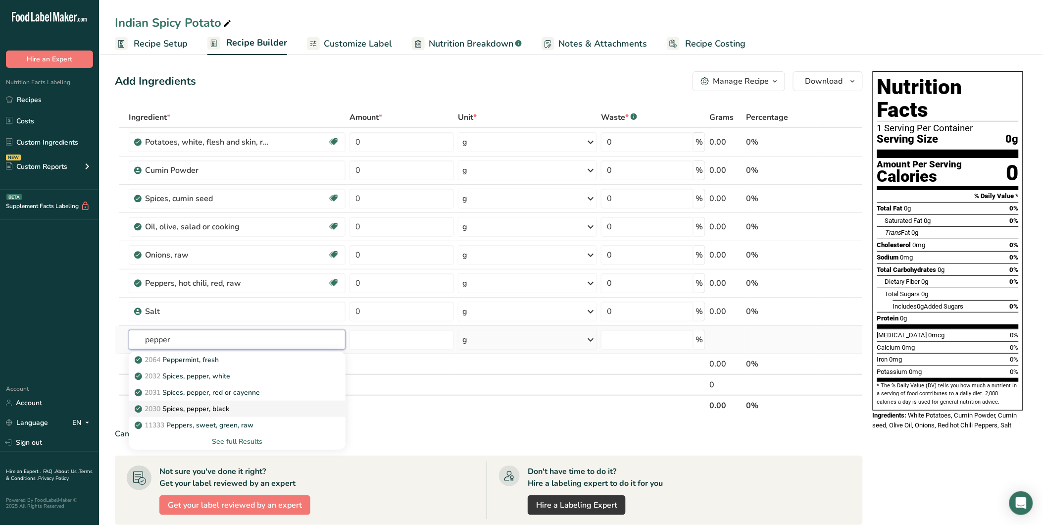
type input "pepper"
click at [245, 404] on div "2030 Spices, pepper, black" at bounding box center [229, 408] width 185 height 10
type input "Spices, pepper, black"
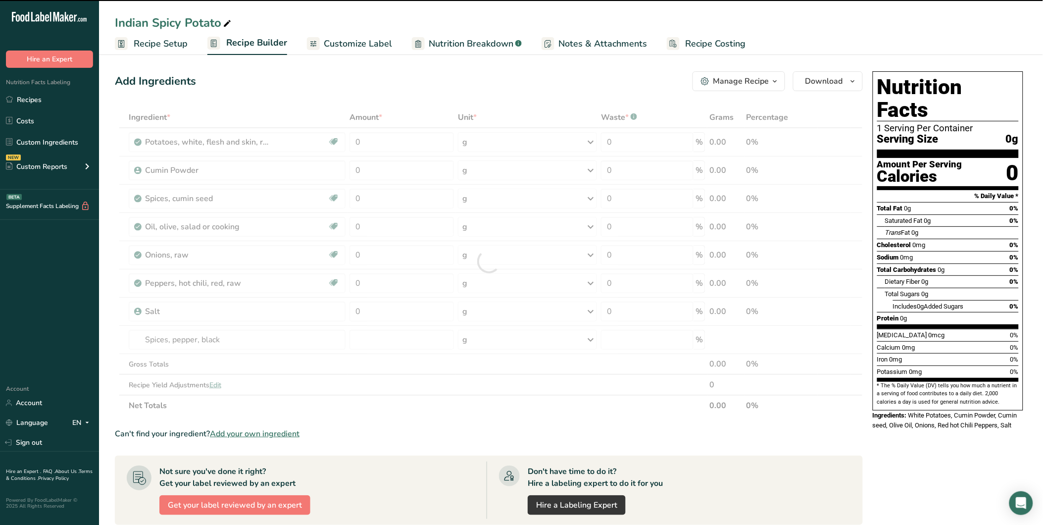
type input "0"
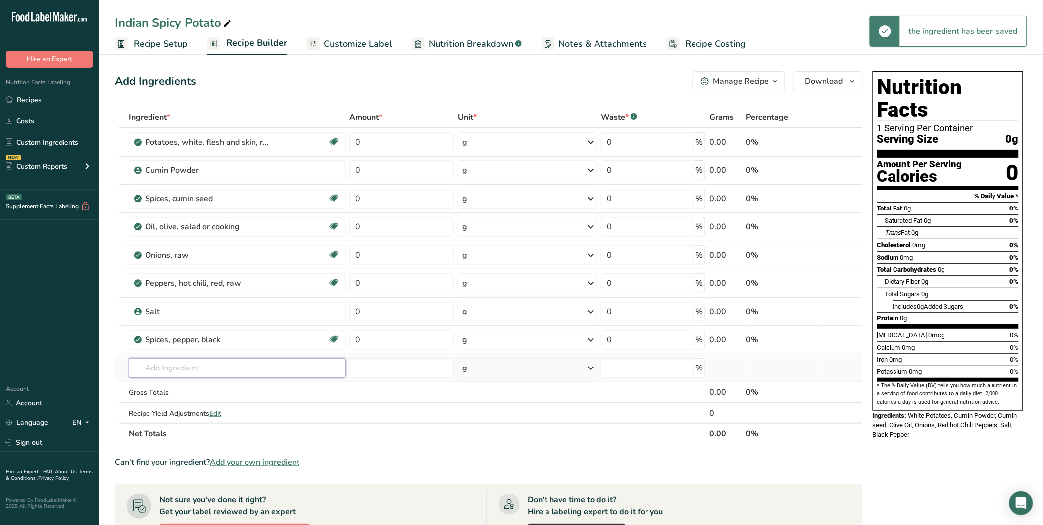
click at [170, 363] on input "text" at bounding box center [237, 368] width 217 height 20
type input "garan mas"
click at [175, 390] on p "Garam Masala" at bounding box center [164, 388] width 54 height 10
type input "Garam Masala"
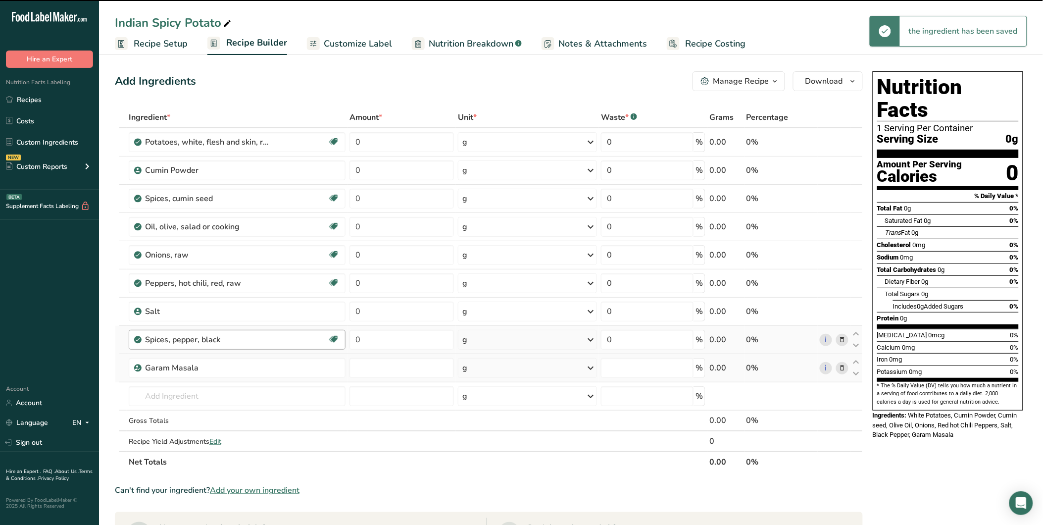
type input "0"
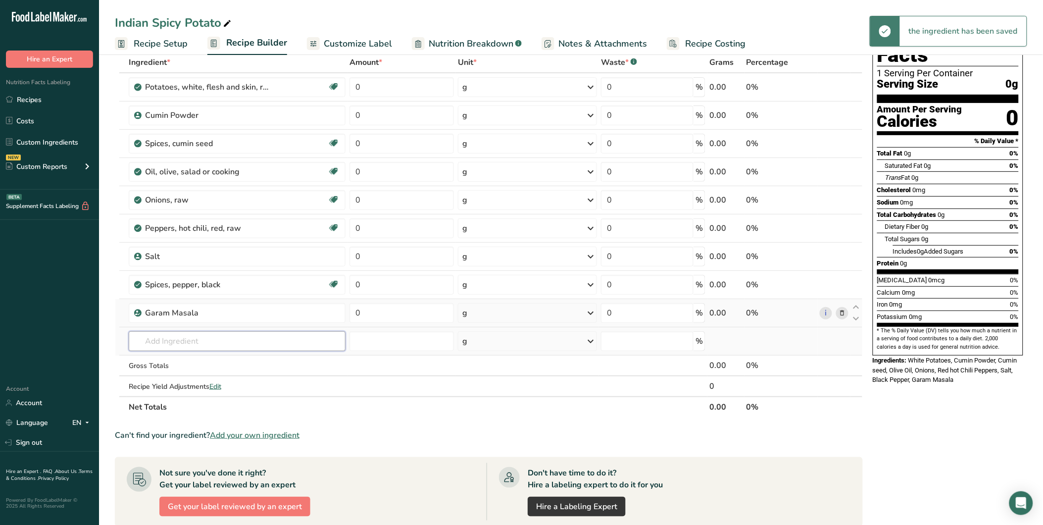
click at [174, 340] on input "text" at bounding box center [237, 341] width 217 height 20
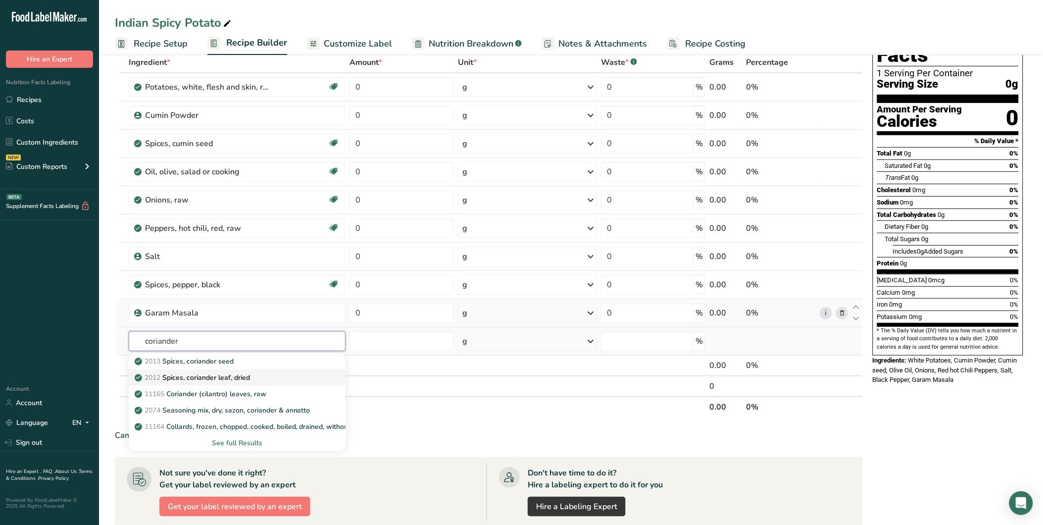
type input "coriander"
click at [248, 378] on p "2012 Spices, coriander leaf, dried" at bounding box center [193, 377] width 113 height 10
type input "Spices, coriander leaf, dried"
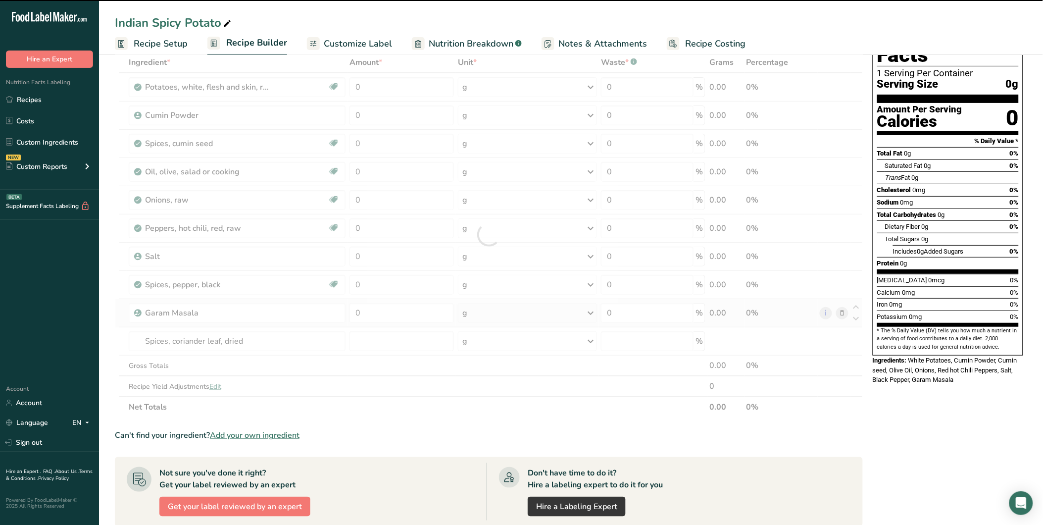
type input "0"
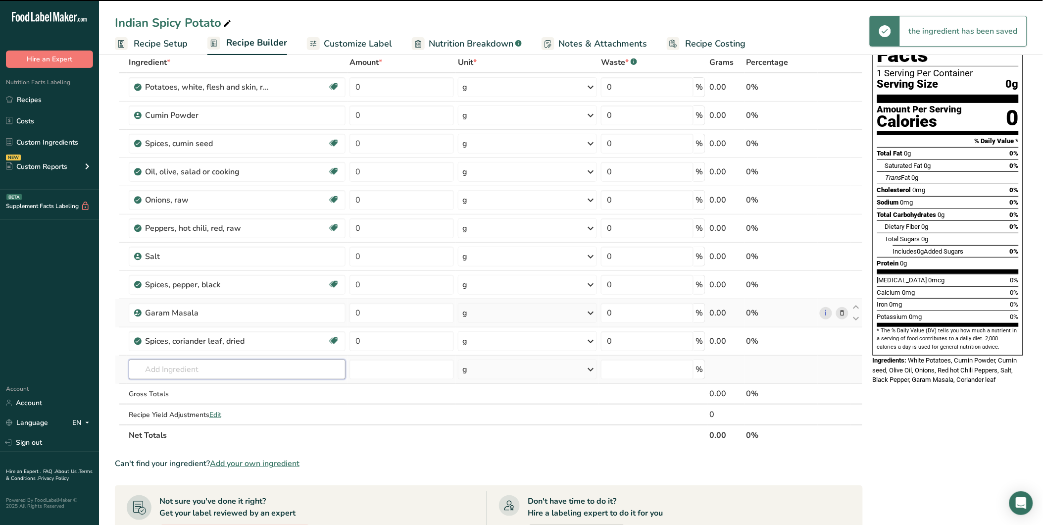
click at [219, 362] on input "text" at bounding box center [237, 369] width 217 height 20
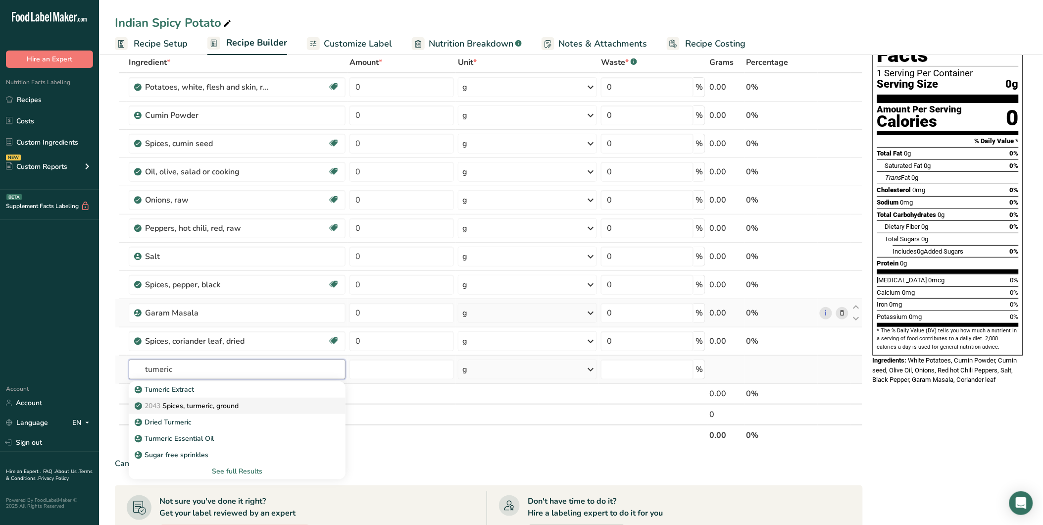
type input "tumeric"
click at [238, 404] on p "2043 Spices, turmeric, ground" at bounding box center [188, 405] width 102 height 10
type input "Spices, turmeric, ground"
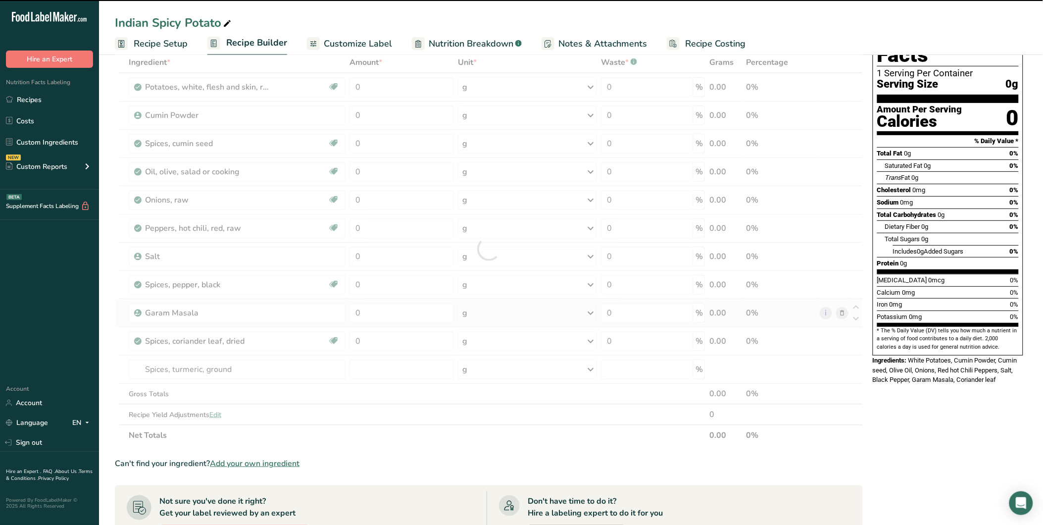
type input "0"
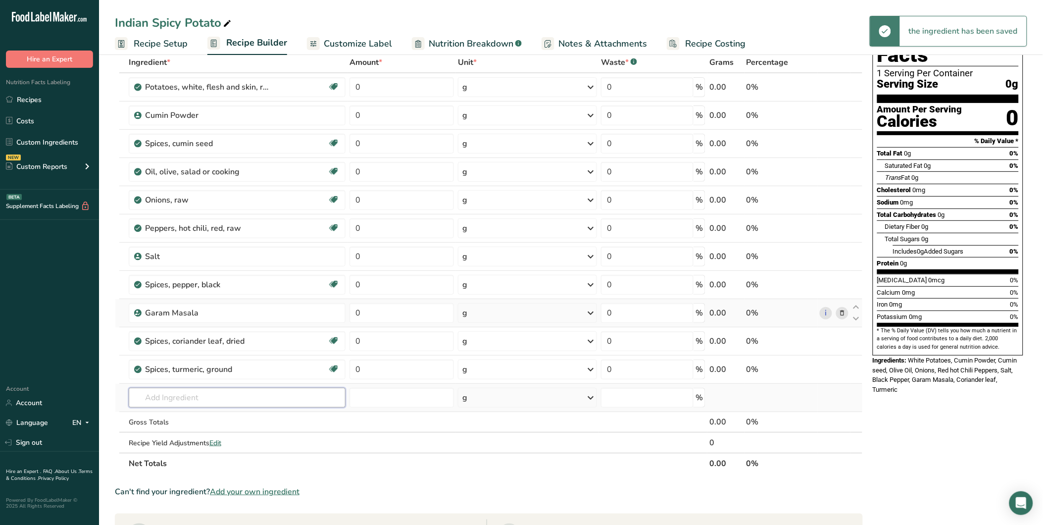
click at [177, 390] on input "text" at bounding box center [237, 398] width 217 height 20
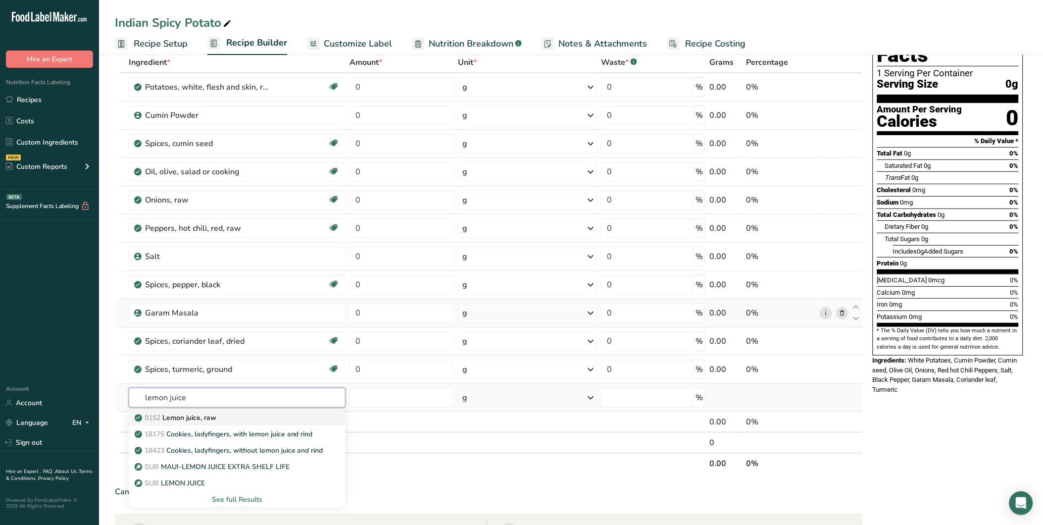
type input "lemon juice"
click at [233, 422] on div "9152 Lemon juice, raw" at bounding box center [229, 417] width 185 height 10
type input "Lemon juice, raw"
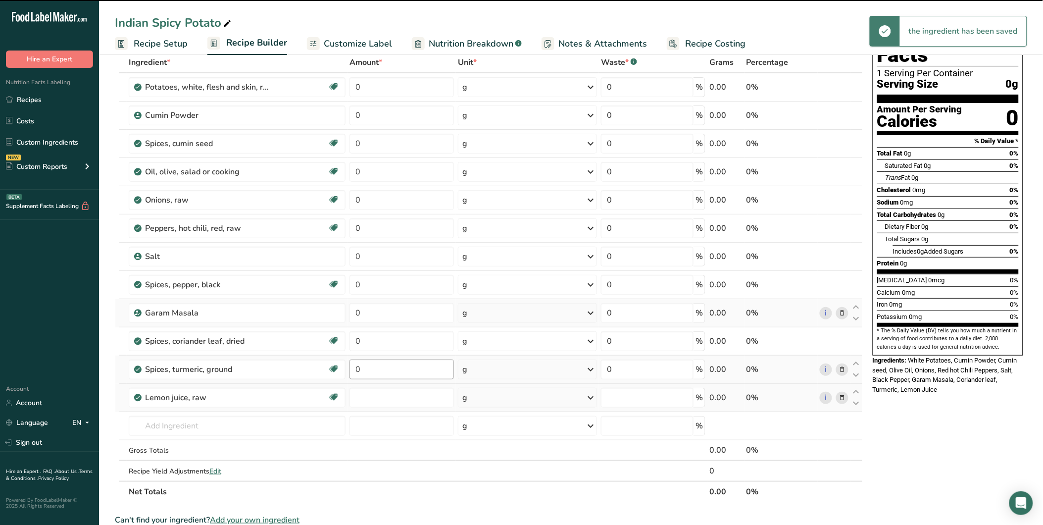
type input "0"
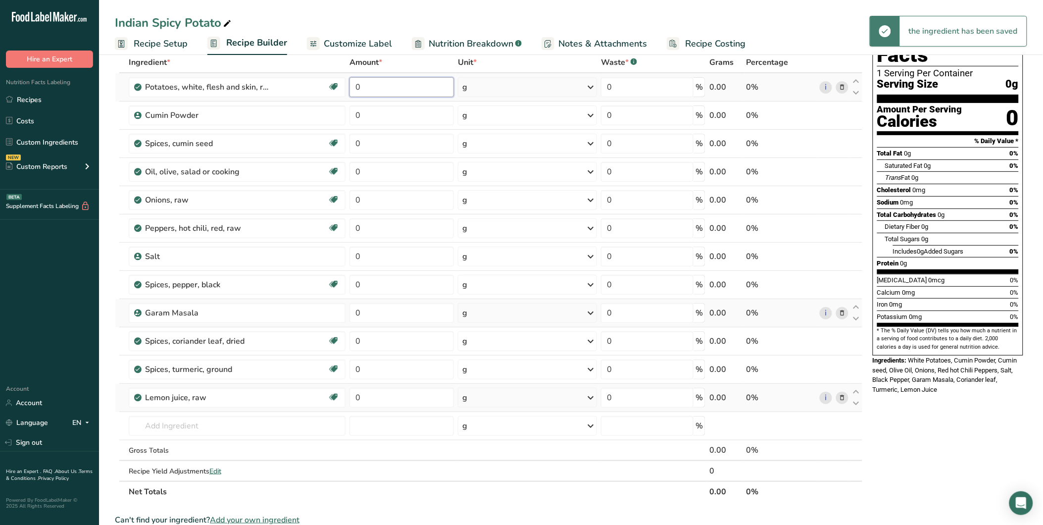
drag, startPoint x: 367, startPoint y: 87, endPoint x: 348, endPoint y: 81, distance: 19.7
click at [348, 81] on td "0" at bounding box center [401, 87] width 108 height 28
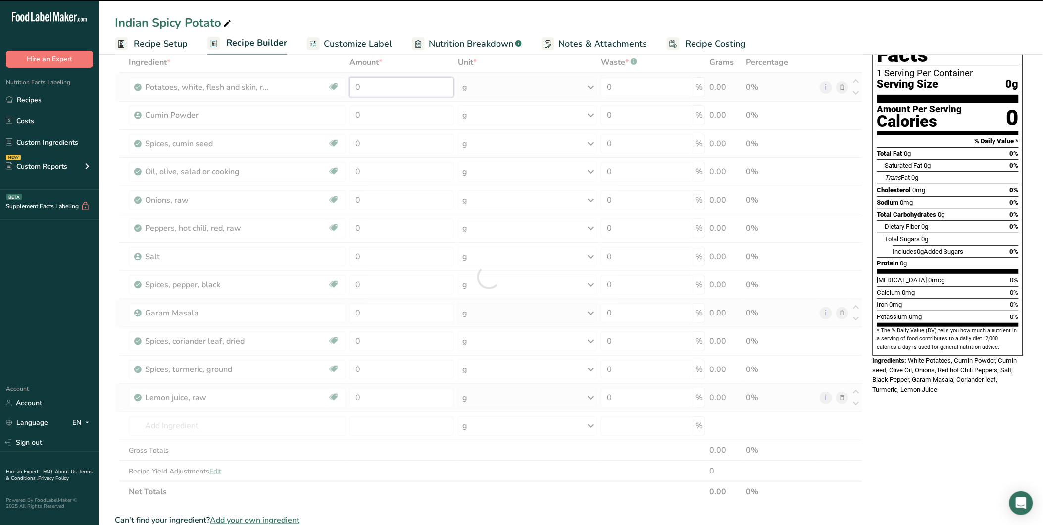
click at [362, 87] on input "0" at bounding box center [401, 87] width 104 height 20
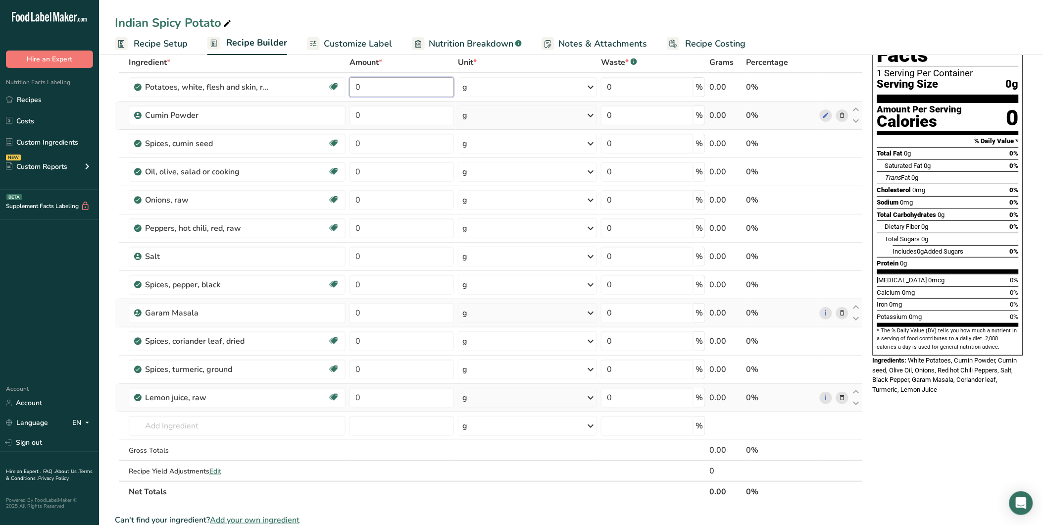
drag, startPoint x: 353, startPoint y: 88, endPoint x: 374, endPoint y: 102, distance: 25.0
click at [351, 88] on input "0" at bounding box center [401, 87] width 104 height 20
type input "100"
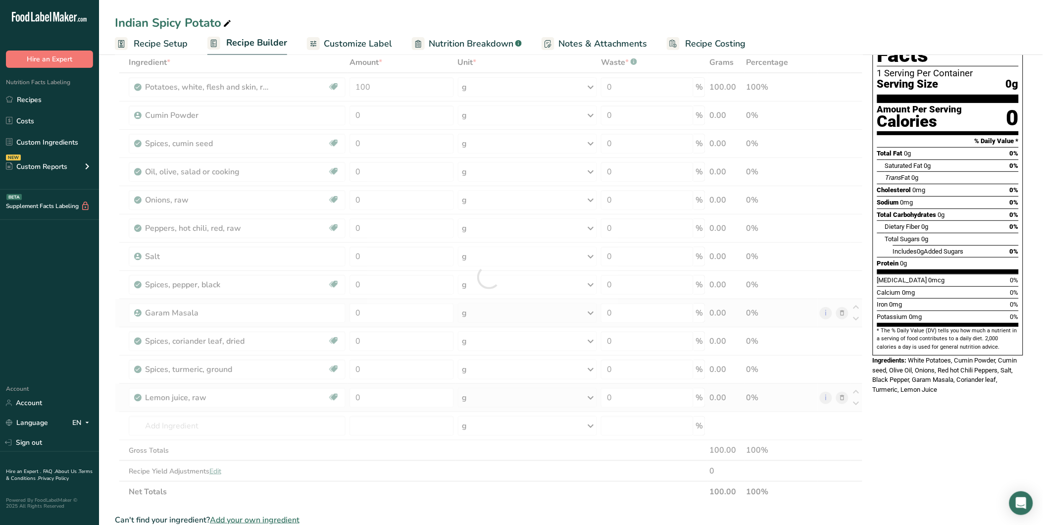
drag, startPoint x: 360, startPoint y: 104, endPoint x: 347, endPoint y: 107, distance: 13.2
click at [347, 106] on div "Ingredient * Amount * Unit * Waste * .a-a{fill:#347362;}.b-a{fill:#fff;} Grams …" at bounding box center [489, 277] width 748 height 450
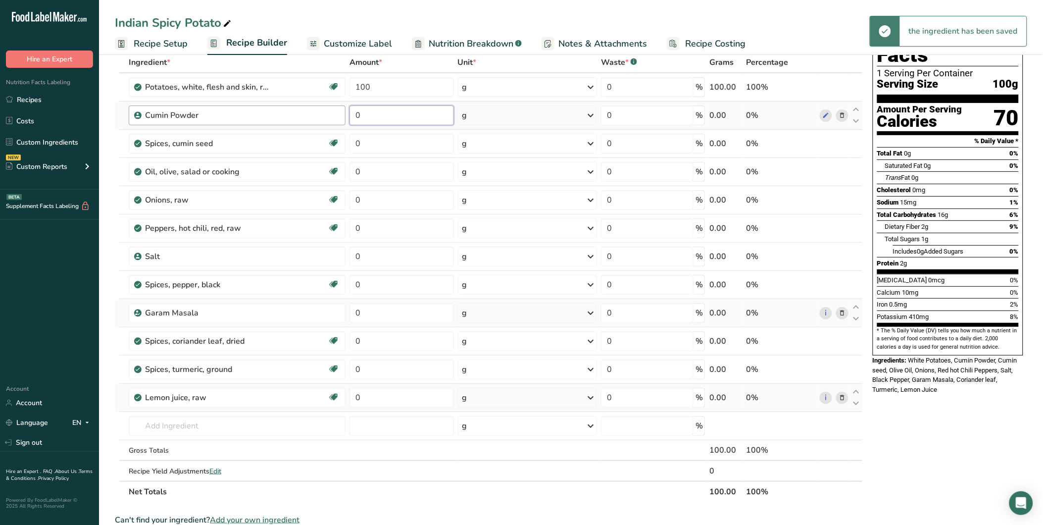
click at [343, 115] on tr "Cumin Powder 0 g Weight Units g kg mg See more Volume Units l Volume units requ…" at bounding box center [488, 115] width 747 height 28
type input "10"
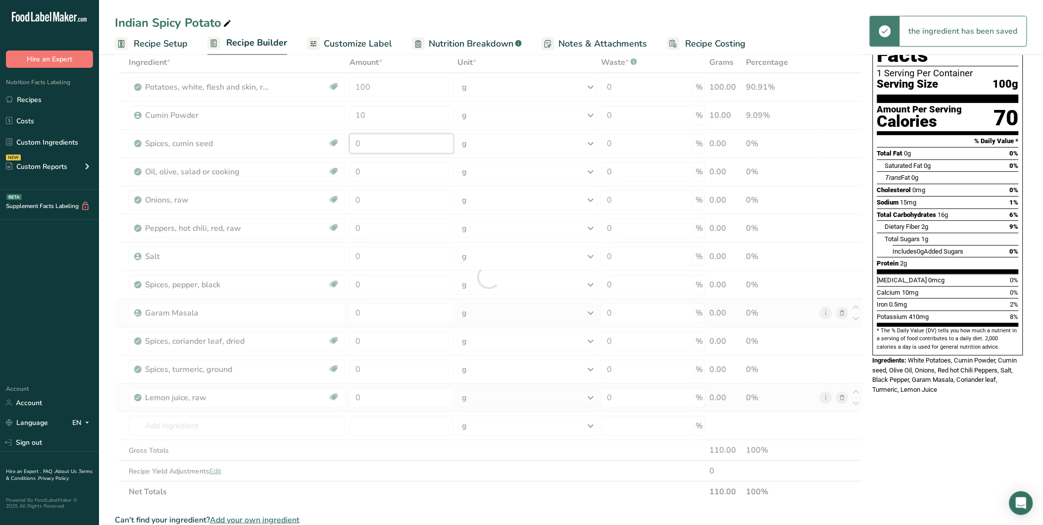
drag, startPoint x: 367, startPoint y: 138, endPoint x: 346, endPoint y: 140, distance: 20.9
click at [347, 140] on div "Ingredient * Amount * Unit * Waste * .a-a{fill:#347362;}.b-a{fill:#fff;} Grams …" at bounding box center [489, 277] width 748 height 450
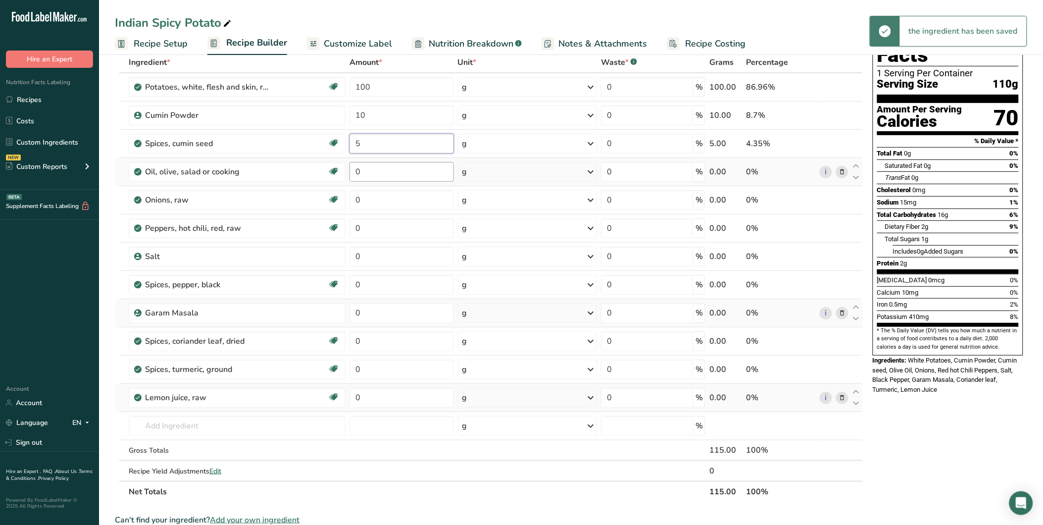
type input "5"
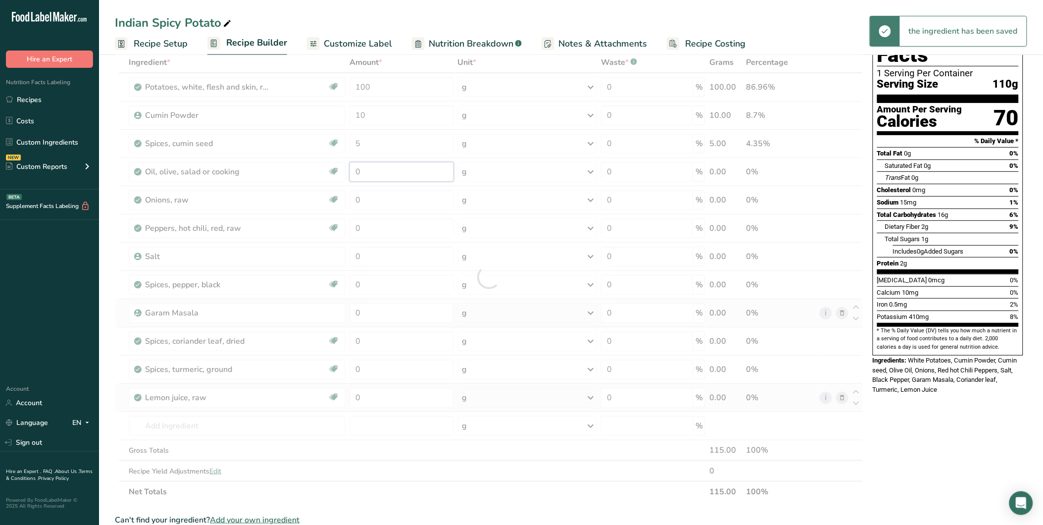
drag, startPoint x: 364, startPoint y: 171, endPoint x: 350, endPoint y: 171, distance: 13.4
click at [350, 171] on div "Ingredient * Amount * Unit * Waste * .a-a{fill:#347362;}.b-a{fill:#fff;} Grams …" at bounding box center [489, 277] width 748 height 450
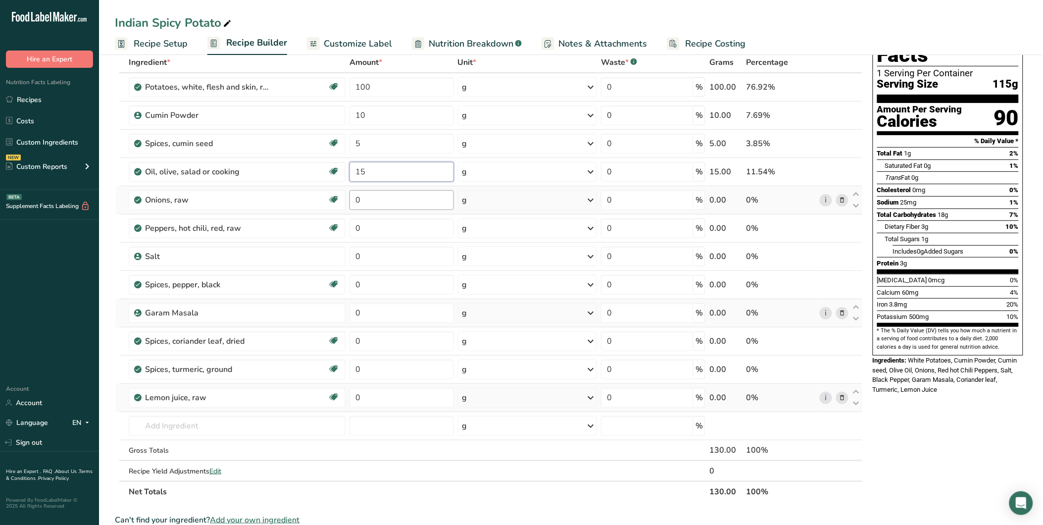
type input "15"
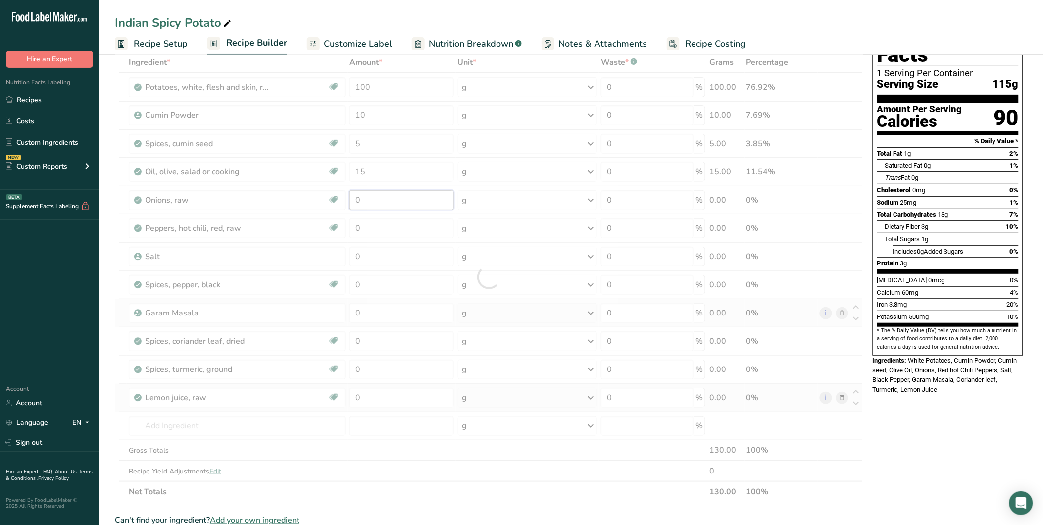
drag, startPoint x: 363, startPoint y: 201, endPoint x: 352, endPoint y: 200, distance: 10.9
click at [352, 200] on div "Ingredient * Amount * Unit * Waste * .a-a{fill:#347362;}.b-a{fill:#fff;} Grams …" at bounding box center [489, 277] width 748 height 450
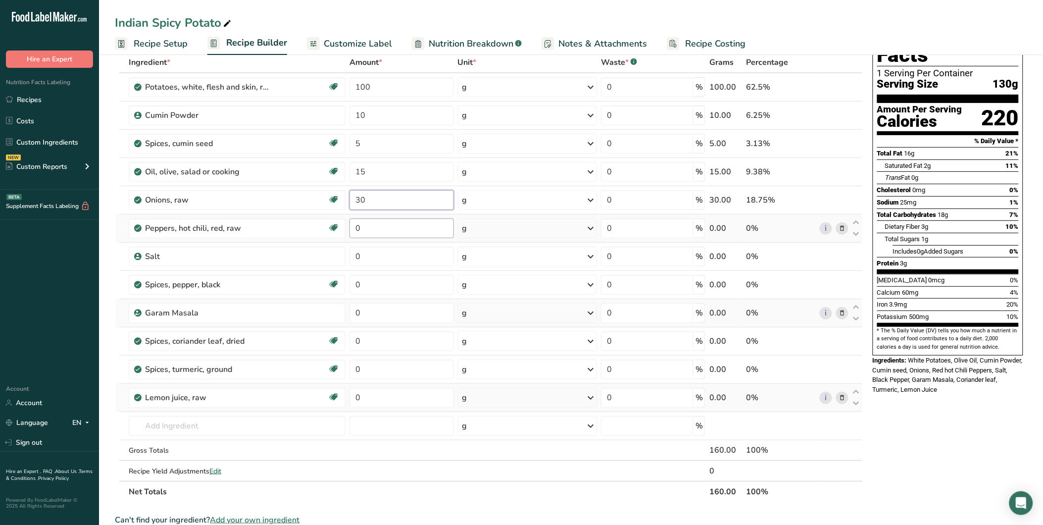
type input "30"
click at [353, 220] on div "Ingredient * Amount * Unit * Waste * .a-a{fill:#347362;}.b-a{fill:#fff;} Grams …" at bounding box center [489, 277] width 748 height 450
drag, startPoint x: 360, startPoint y: 228, endPoint x: 368, endPoint y: 258, distance: 31.7
click at [352, 228] on input "0" at bounding box center [401, 228] width 104 height 20
type input "5"
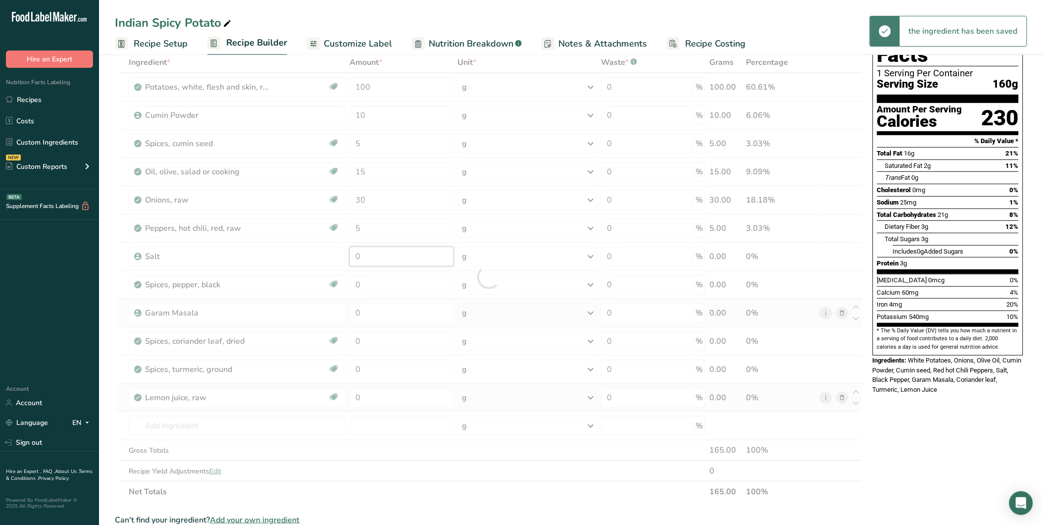
drag, startPoint x: 368, startPoint y: 257, endPoint x: 357, endPoint y: 257, distance: 10.9
click at [357, 257] on div "Ingredient * Amount * Unit * Waste * .a-a{fill:#347362;}.b-a{fill:#fff;} Grams …" at bounding box center [489, 277] width 748 height 450
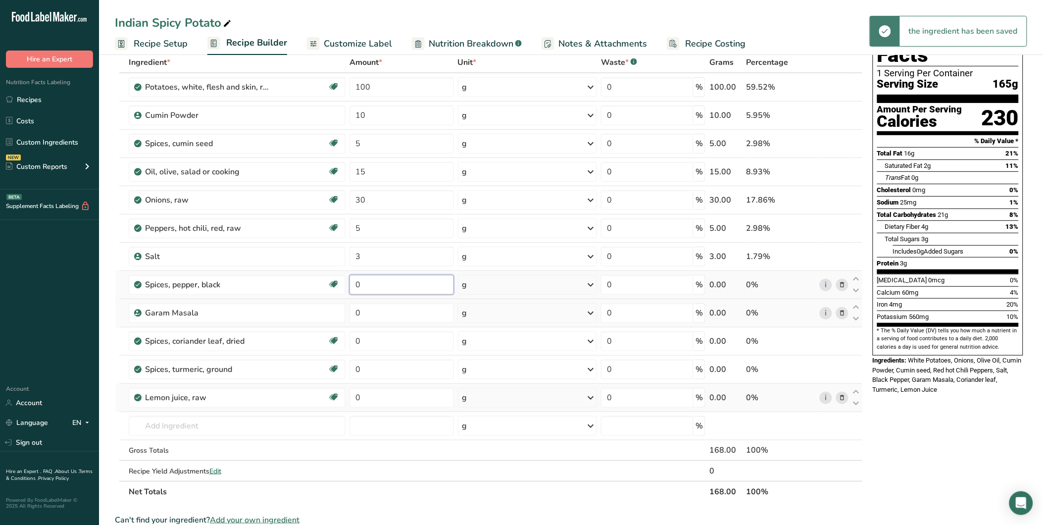
click at [354, 279] on div "Ingredient * Amount * Unit * Waste * .a-a{fill:#347362;}.b-a{fill:#fff;} Grams …" at bounding box center [489, 277] width 748 height 450
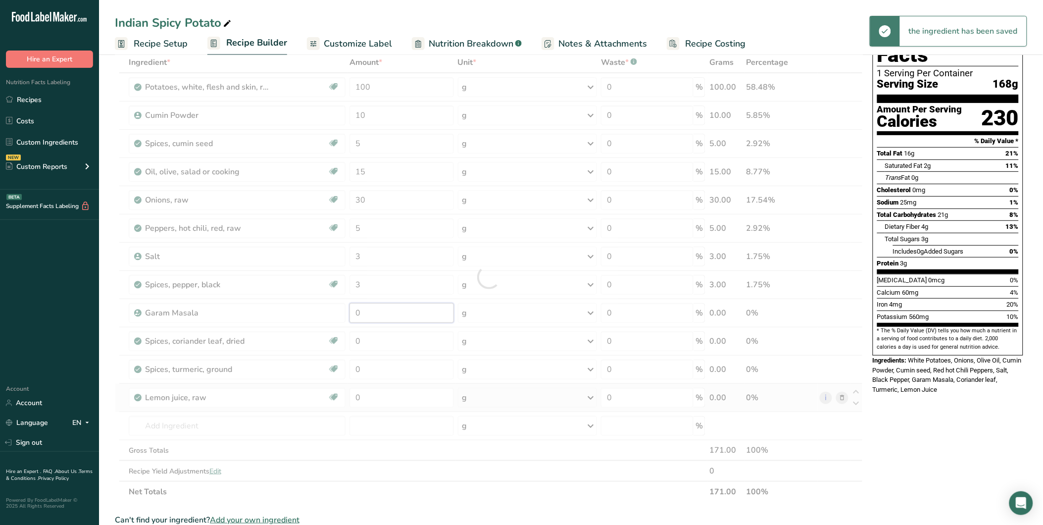
drag, startPoint x: 363, startPoint y: 313, endPoint x: 354, endPoint y: 313, distance: 8.9
click at [354, 313] on div "Ingredient * Amount * Unit * Waste * .a-a{fill:#347362;}.b-a{fill:#fff;} Grams …" at bounding box center [489, 277] width 748 height 450
drag, startPoint x: 360, startPoint y: 339, endPoint x: 355, endPoint y: 340, distance: 5.5
click at [355, 340] on div "Ingredient * Amount * Unit * Waste * .a-a{fill:#347362;}.b-a{fill:#fff;} Grams …" at bounding box center [489, 277] width 748 height 450
drag, startPoint x: 364, startPoint y: 370, endPoint x: 352, endPoint y: 370, distance: 11.9
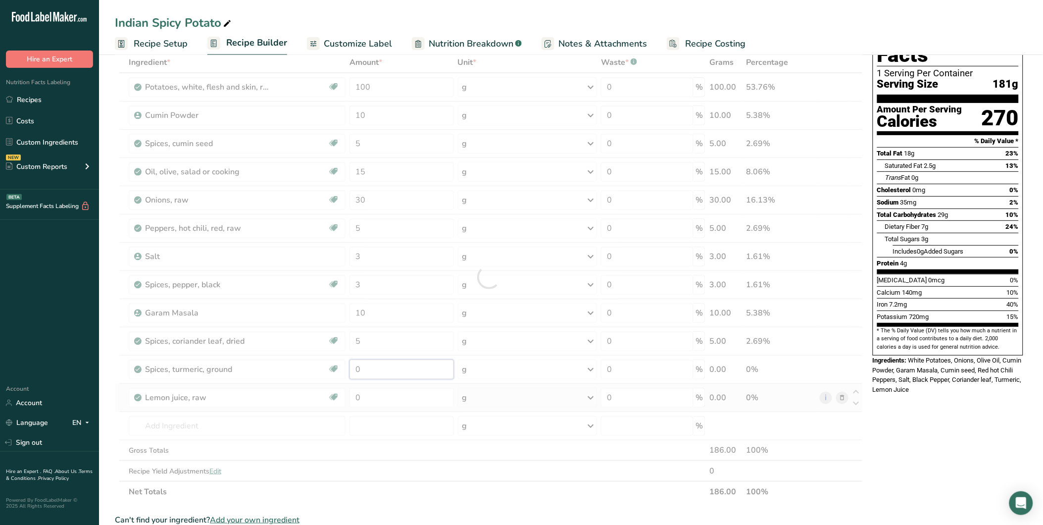
click at [352, 370] on div "Ingredient * Amount * Unit * Waste * .a-a{fill:#347362;}.b-a{fill:#fff;} Grams …" at bounding box center [489, 277] width 748 height 450
drag, startPoint x: 361, startPoint y: 398, endPoint x: 353, endPoint y: 398, distance: 7.9
click at [353, 398] on div "Ingredient * Amount * Unit * Waste * .a-a{fill:#347362;}.b-a{fill:#fff;} Grams …" at bounding box center [489, 277] width 748 height 450
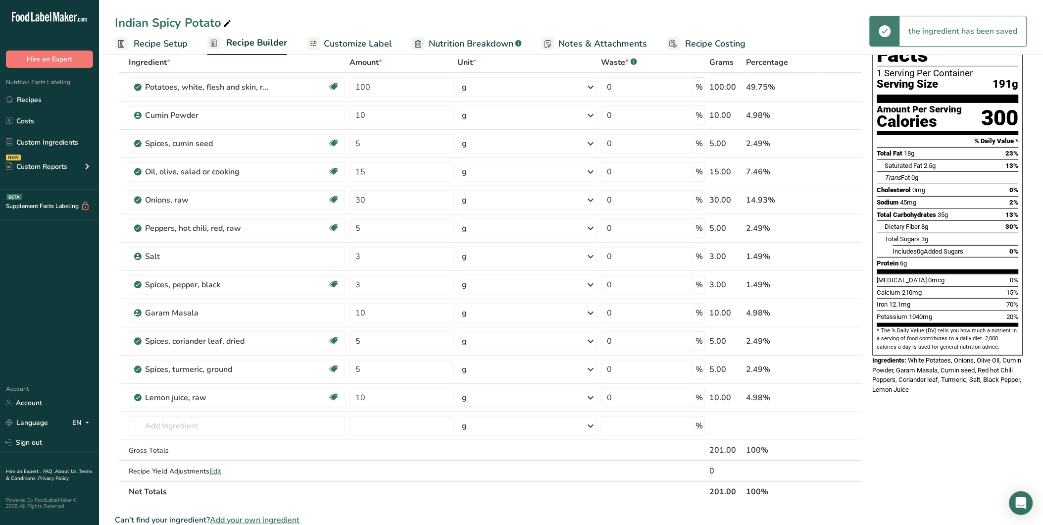
click at [1004, 437] on div "Nutrition Facts 1 Serving Per Container Serving Size 191g Amount Per Serving Ca…" at bounding box center [948, 442] width 158 height 861
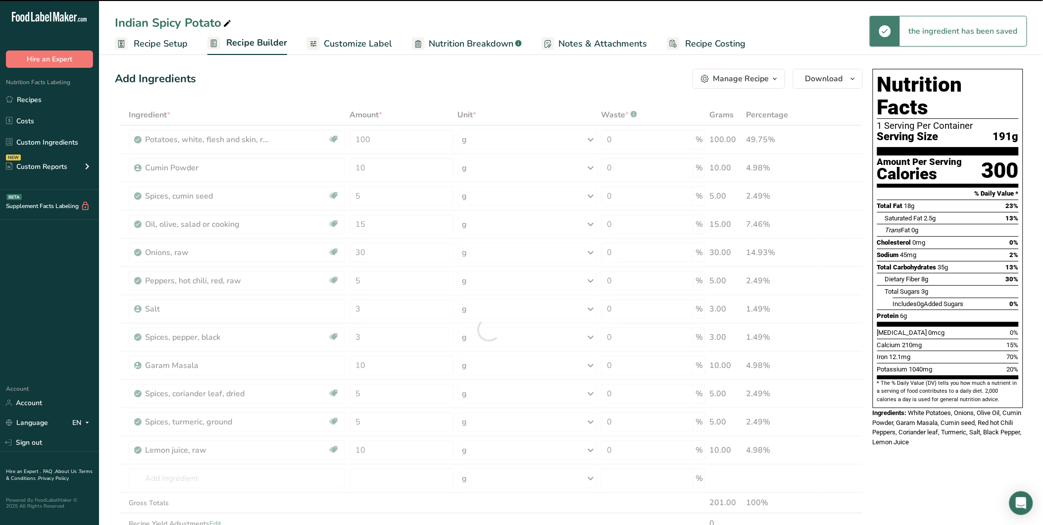
scroll to position [0, 0]
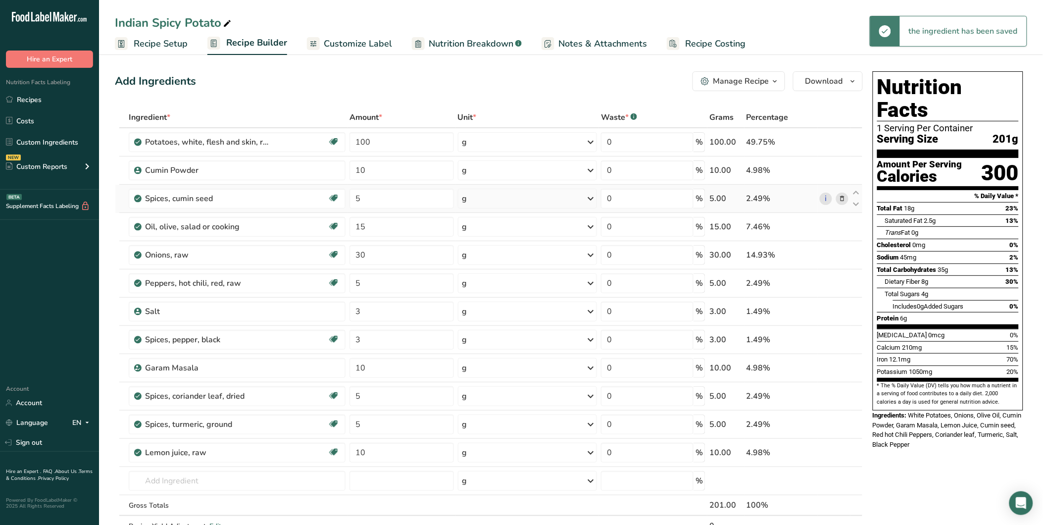
click at [358, 40] on span "Customize Label" at bounding box center [358, 43] width 68 height 13
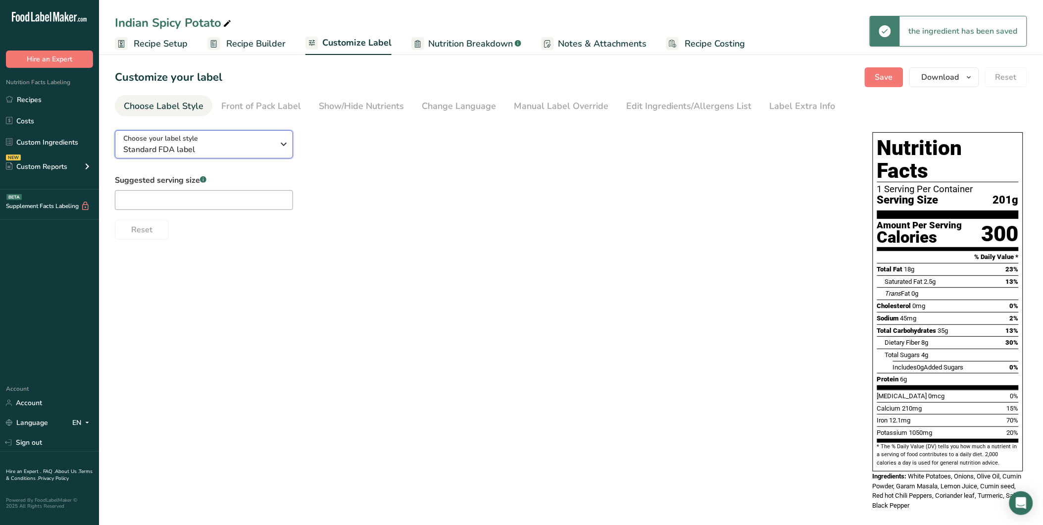
click at [233, 148] on span "Standard FDA label" at bounding box center [198, 150] width 151 height 12
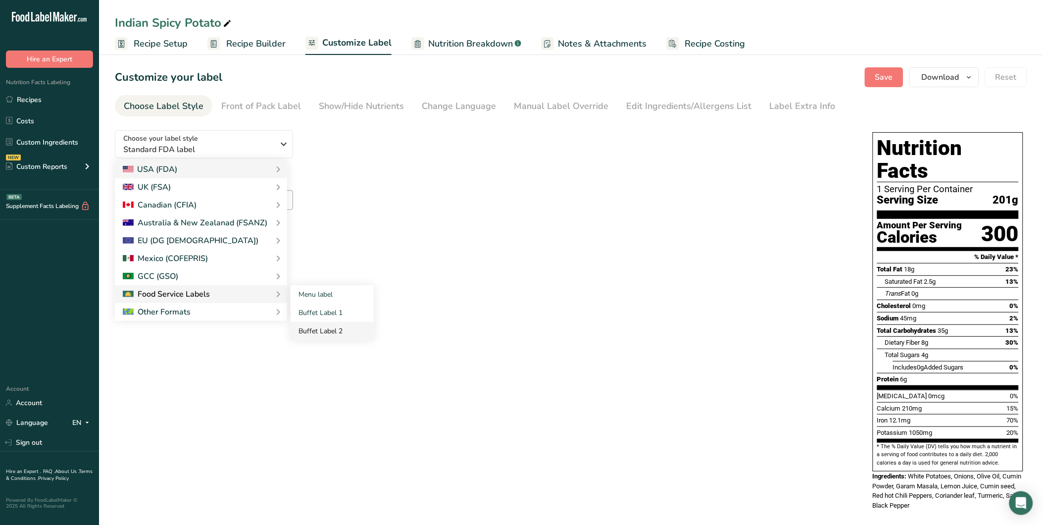
click at [313, 326] on link "Buffet Label 2" at bounding box center [332, 331] width 83 height 18
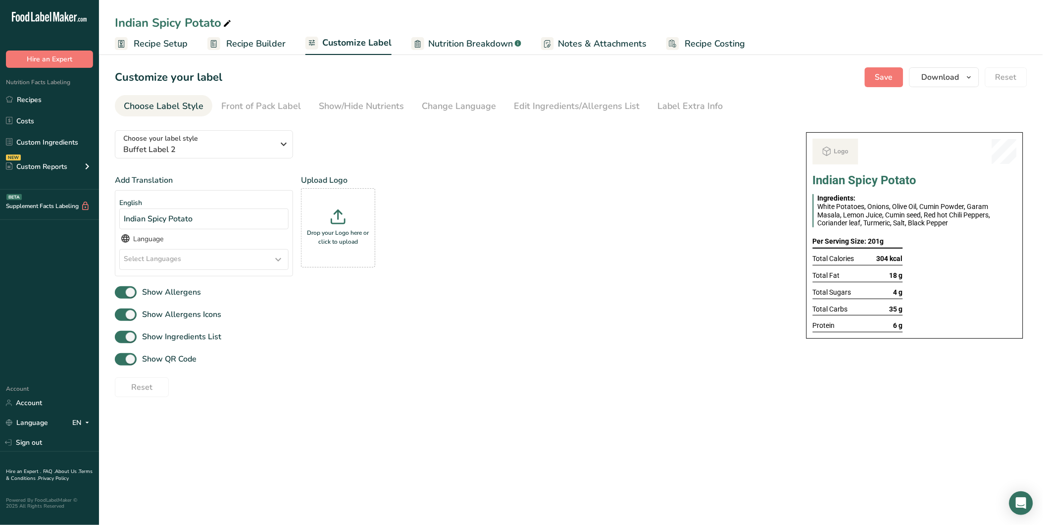
click at [744, 338] on div "Show Ingredients List" at bounding box center [451, 337] width 672 height 16
click at [266, 55] on section "Customize your label Save Download Choose what to show on your downloaded label…" at bounding box center [571, 231] width 944 height 361
click at [265, 45] on span "Recipe Builder" at bounding box center [255, 43] width 59 height 13
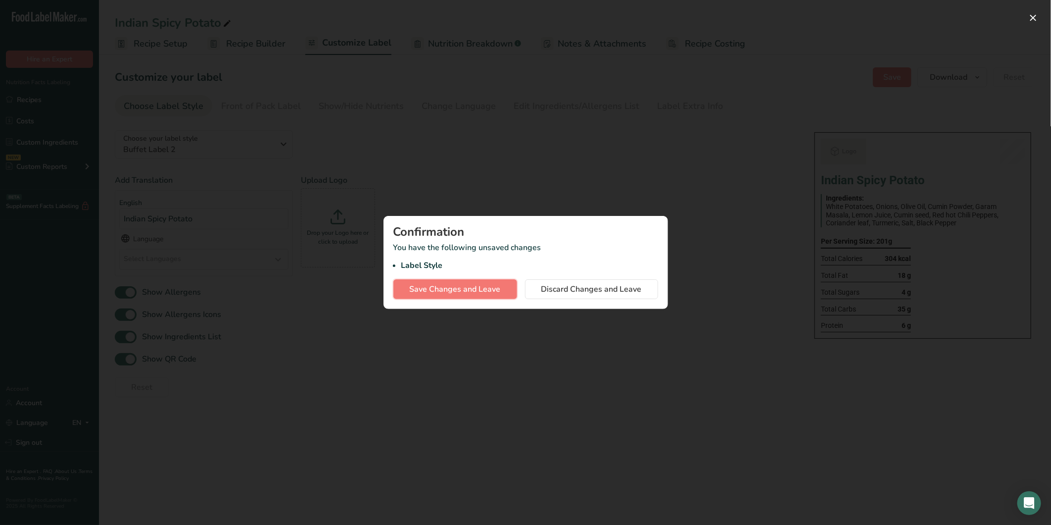
click at [493, 289] on span "Save Changes and Leave" at bounding box center [455, 289] width 91 height 12
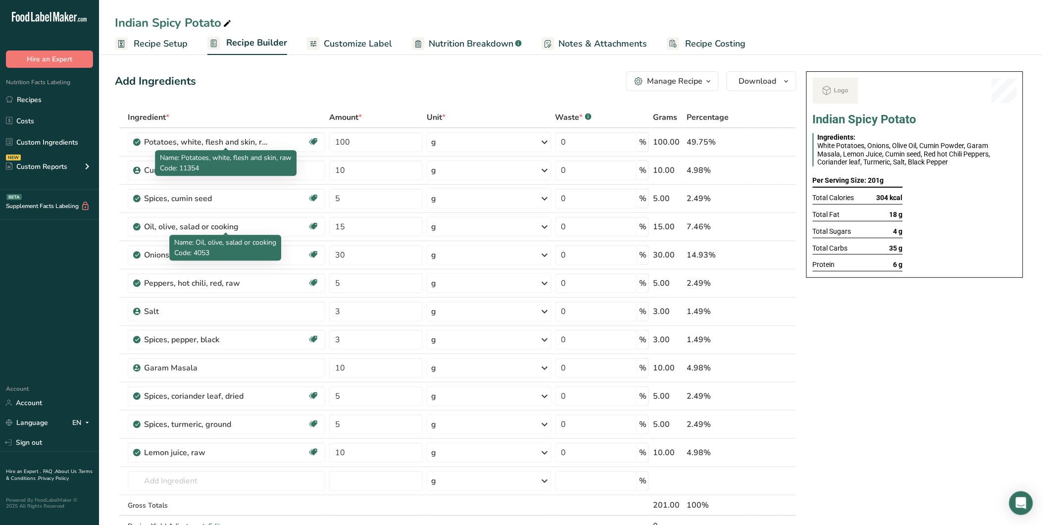
scroll to position [330, 0]
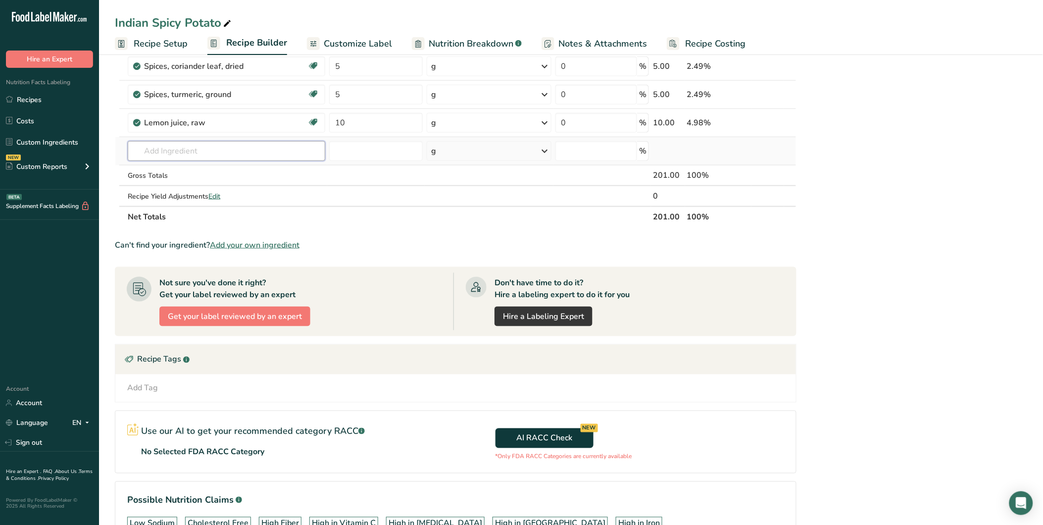
click at [192, 144] on input "text" at bounding box center [226, 151] width 197 height 20
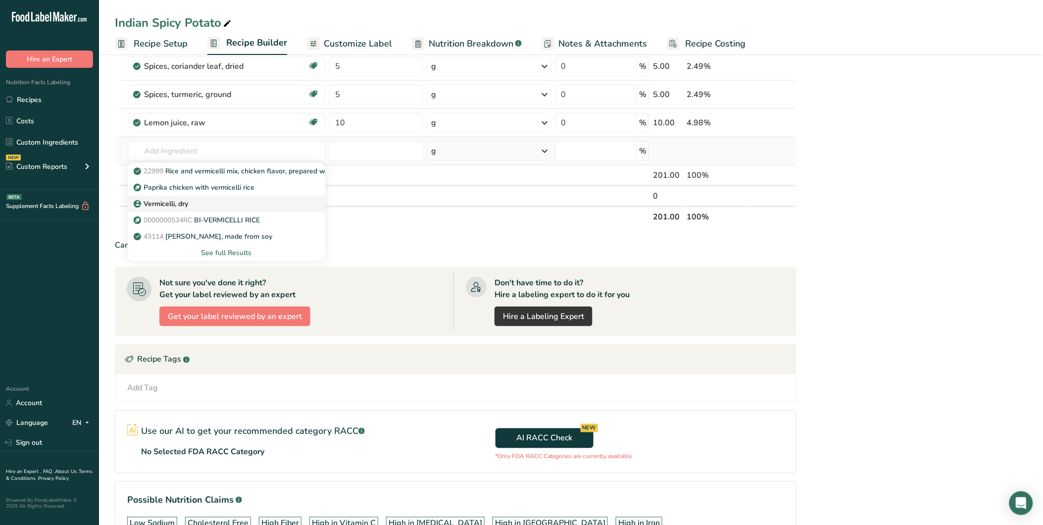
click at [208, 204] on div "Vermicelli, dry" at bounding box center [219, 203] width 166 height 10
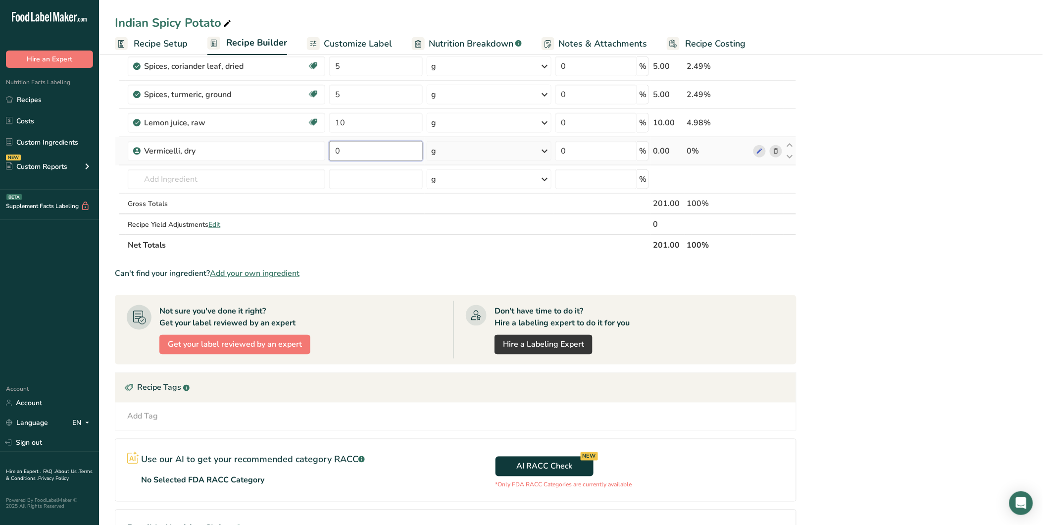
drag, startPoint x: 357, startPoint y: 154, endPoint x: 335, endPoint y: 154, distance: 22.3
click at [335, 154] on input "0" at bounding box center [376, 151] width 94 height 20
click at [798, 179] on div "Add Ingredients Manage Recipe Delete Recipe Duplicate Recipe Scale Recipe Save …" at bounding box center [458, 182] width 687 height 889
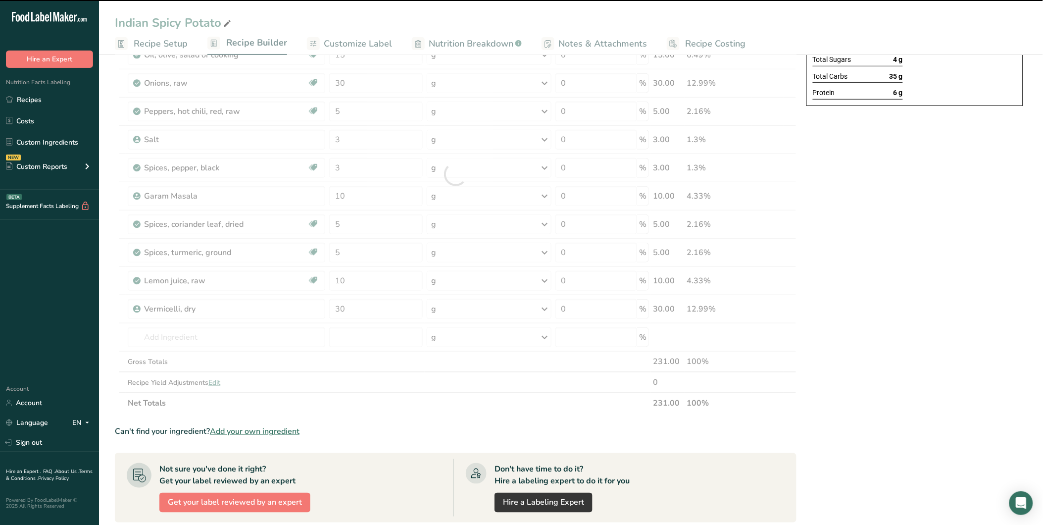
scroll to position [0, 0]
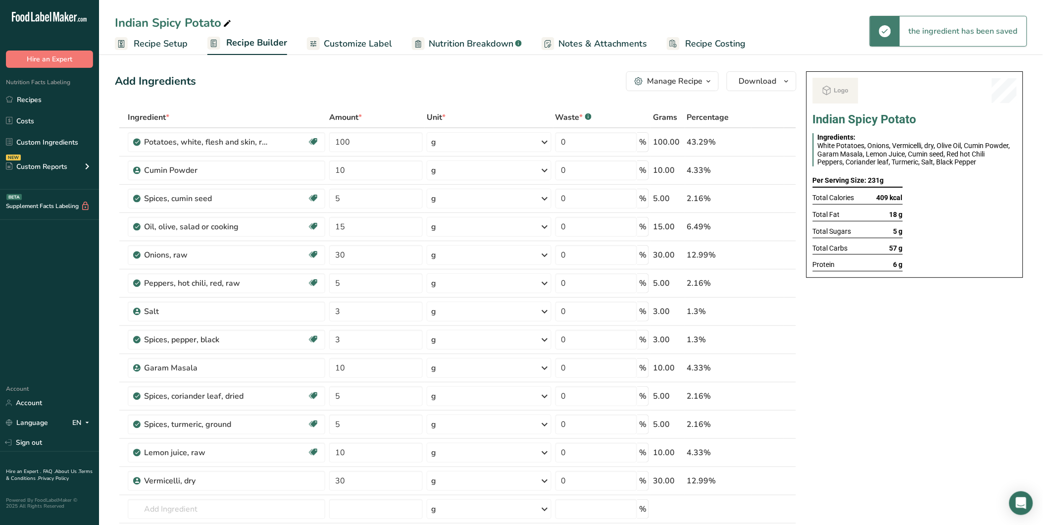
click at [855, 319] on div "Indian Spicy Potato Ingredients: White Potatoes, Onions, Vermicelli, dry, Olive…" at bounding box center [914, 511] width 225 height 889
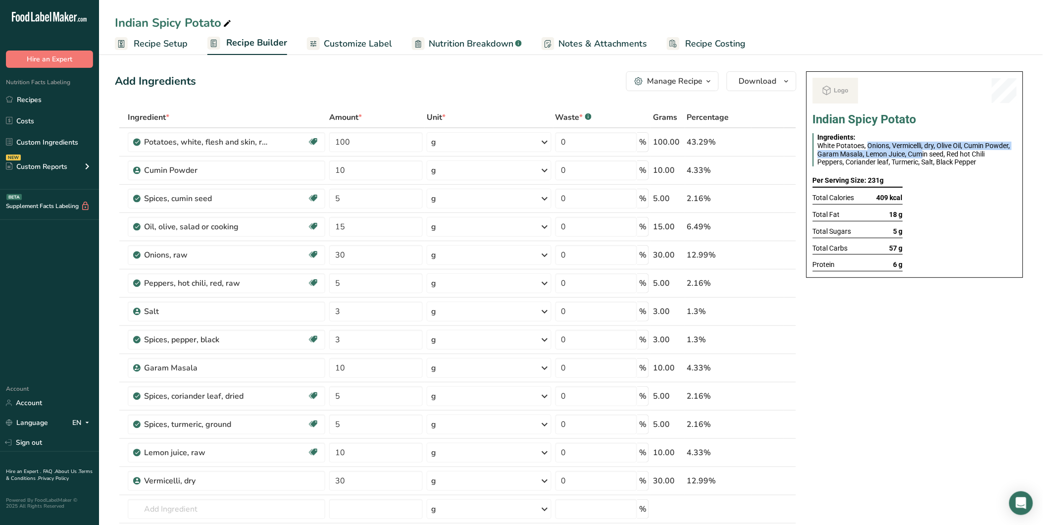
drag, startPoint x: 903, startPoint y: 152, endPoint x: 867, endPoint y: 148, distance: 35.9
click at [867, 148] on span "White Potatoes, Onions, Vermicelli, dry, Olive Oil, Cumin Powder, Garam Masala,…" at bounding box center [914, 154] width 193 height 25
drag, startPoint x: 867, startPoint y: 148, endPoint x: 964, endPoint y: 239, distance: 132.7
click at [964, 239] on div at bounding box center [972, 222] width 90 height 97
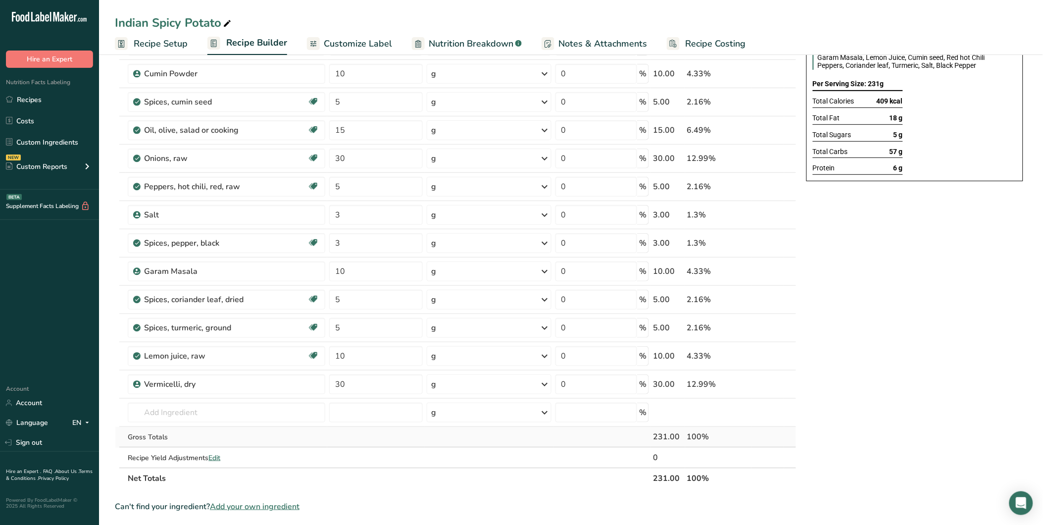
scroll to position [220, 0]
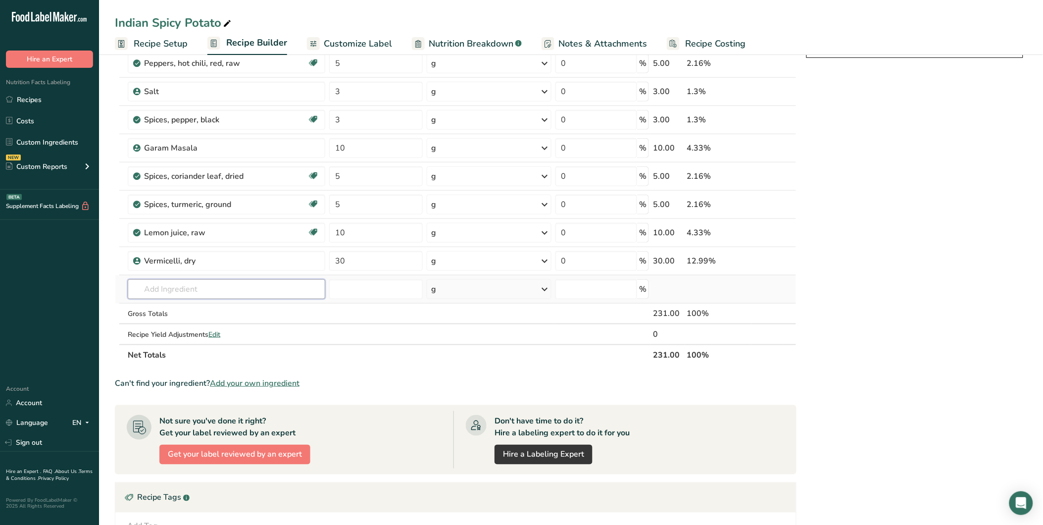
click at [296, 286] on input "text" at bounding box center [226, 289] width 197 height 20
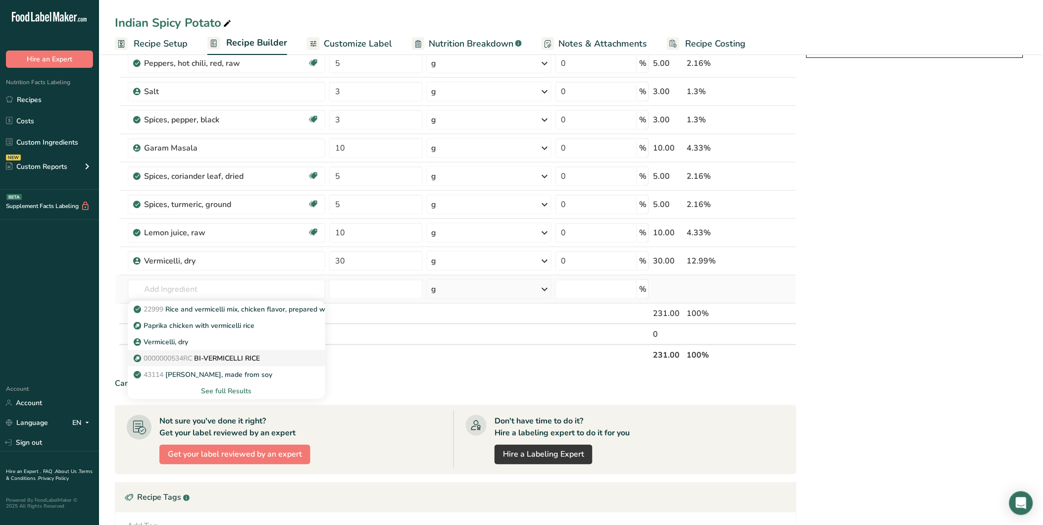
click at [276, 355] on div "0000000534RC BI-VERMICELLI RICE" at bounding box center [219, 358] width 166 height 10
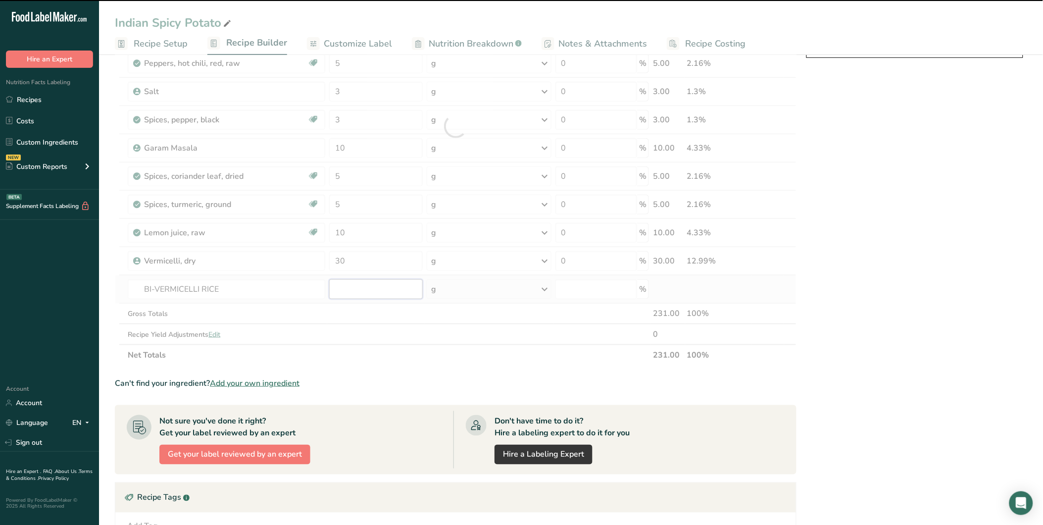
click at [362, 290] on input "number" at bounding box center [376, 289] width 94 height 20
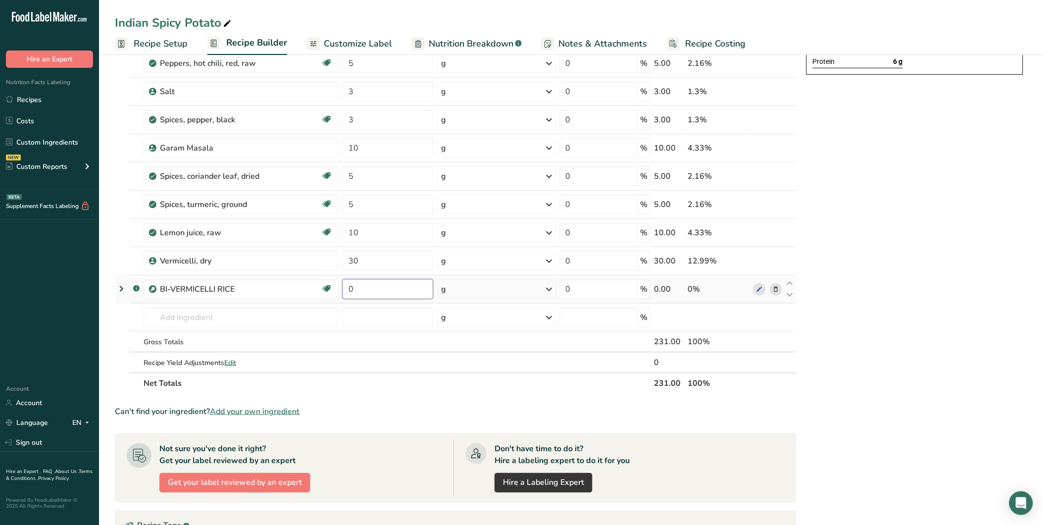
drag, startPoint x: 357, startPoint y: 289, endPoint x: 344, endPoint y: 290, distance: 12.4
click at [344, 290] on input "0" at bounding box center [388, 289] width 90 height 20
click at [987, 174] on div "Indian Spicy Potato Ingredients: White Potatoes, Onions, Vermicelli, dry, Olive…" at bounding box center [914, 306] width 225 height 917
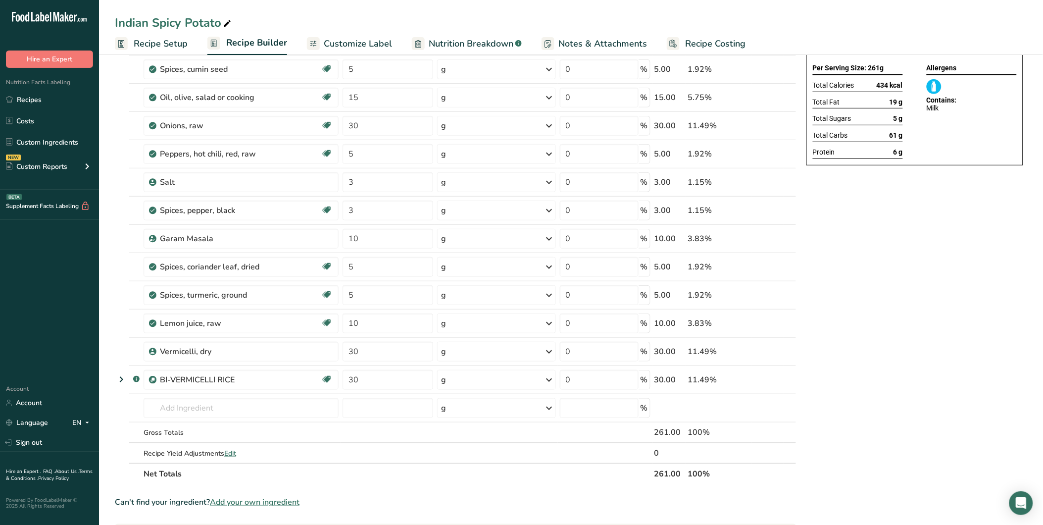
scroll to position [110, 0]
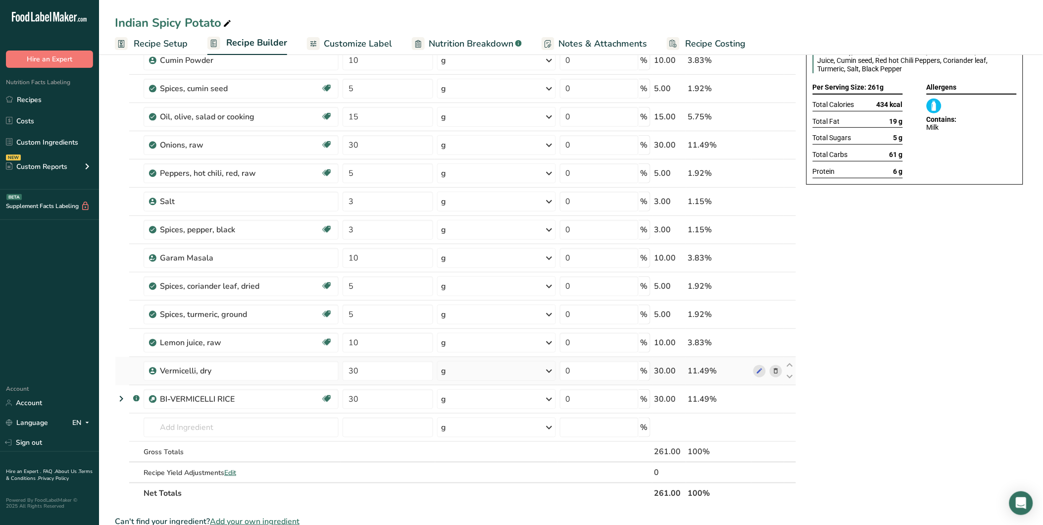
click at [777, 368] on icon at bounding box center [775, 371] width 7 height 10
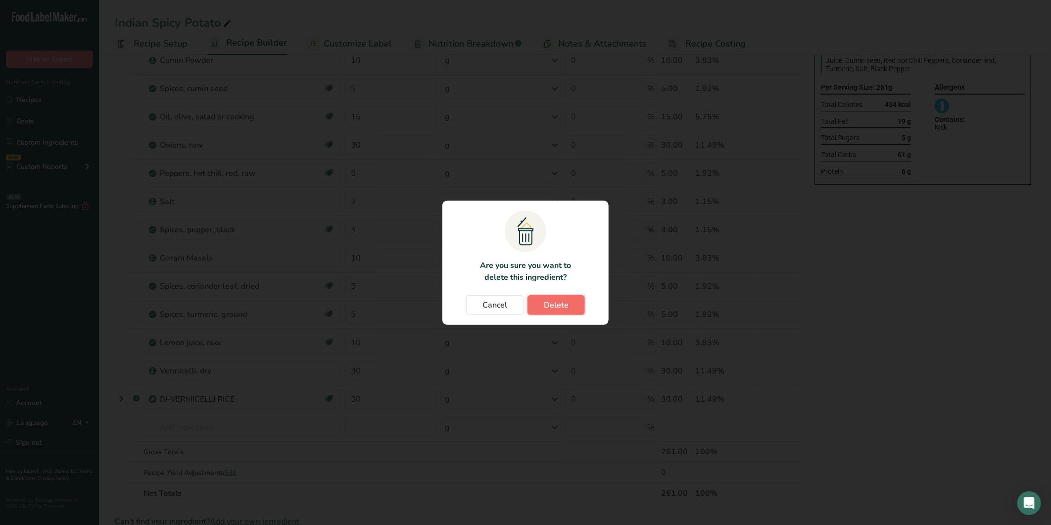
click at [550, 295] on button "Delete" at bounding box center [556, 305] width 57 height 20
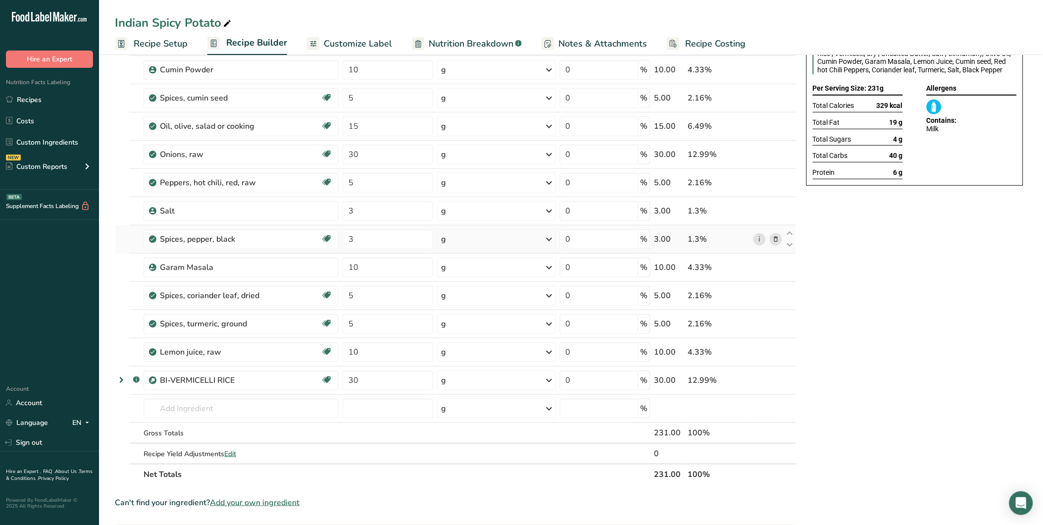
scroll to position [0, 0]
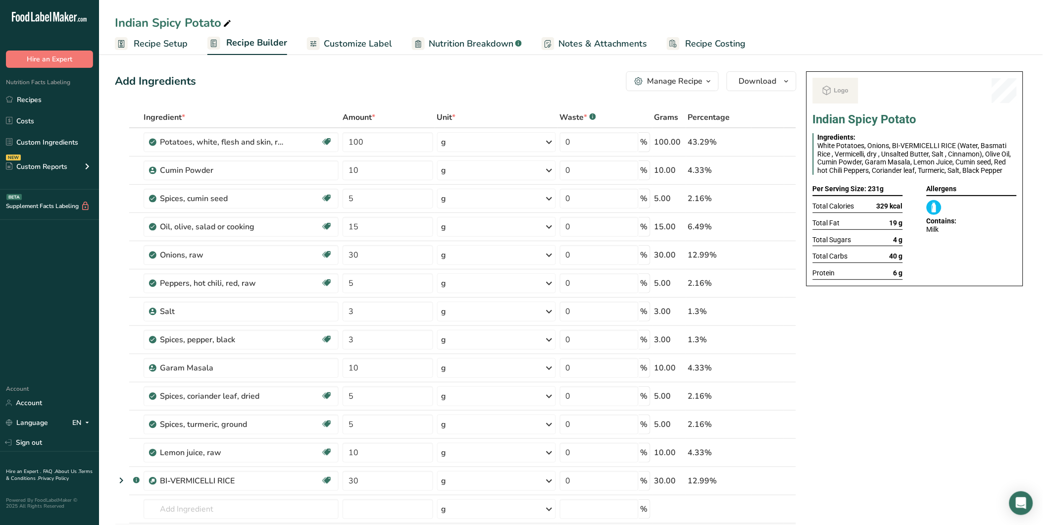
drag, startPoint x: 45, startPoint y: 97, endPoint x: 769, endPoint y: 524, distance: 841.1
click at [45, 97] on link "Recipes" at bounding box center [49, 99] width 99 height 19
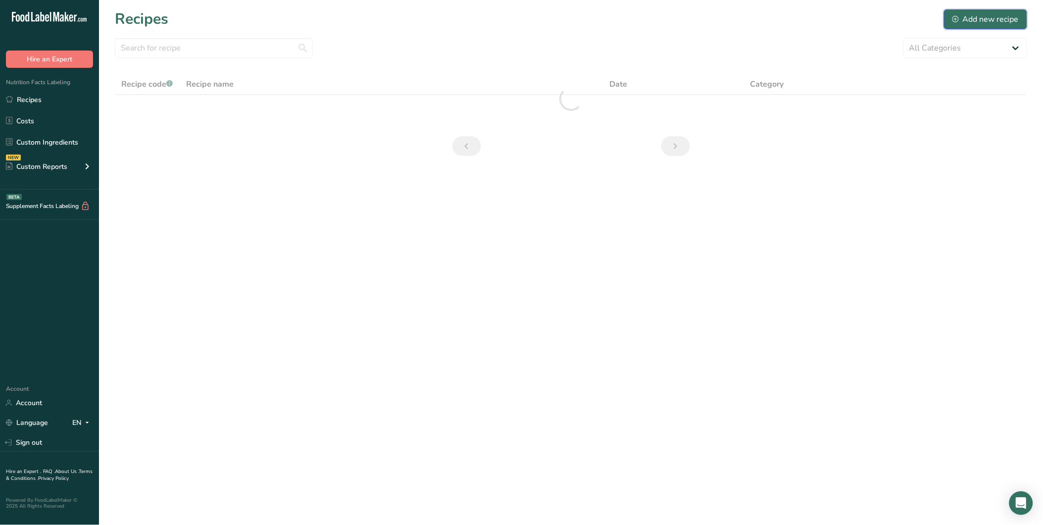
click at [1009, 22] on div "Add new recipe" at bounding box center [985, 19] width 66 height 12
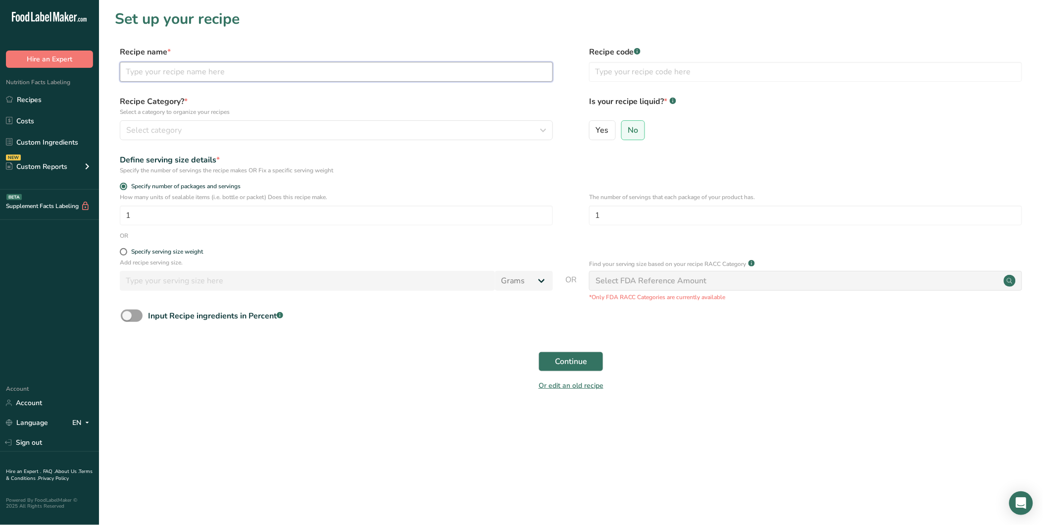
click at [220, 73] on input "text" at bounding box center [336, 72] width 433 height 20
paste input "Chicken Corn Soup & Vermicelli"
click at [198, 120] on button "Select category" at bounding box center [336, 130] width 433 height 20
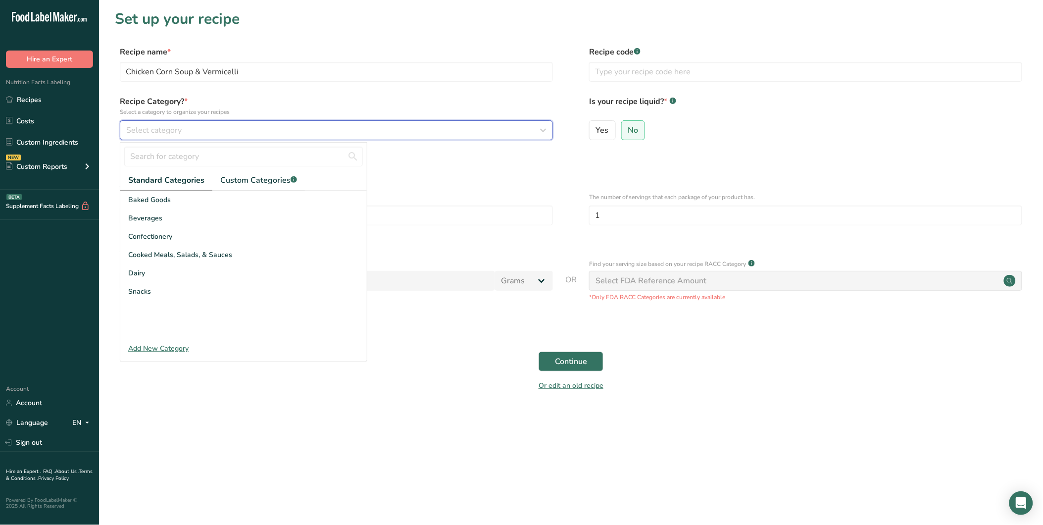
click at [208, 126] on div "Select category" at bounding box center [333, 130] width 414 height 12
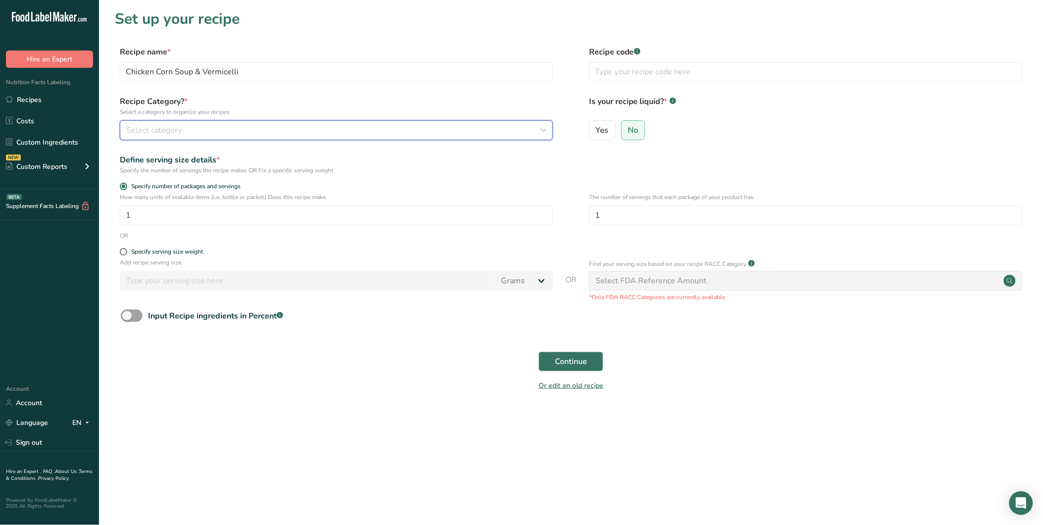
click at [239, 132] on div "Select category" at bounding box center [333, 130] width 414 height 12
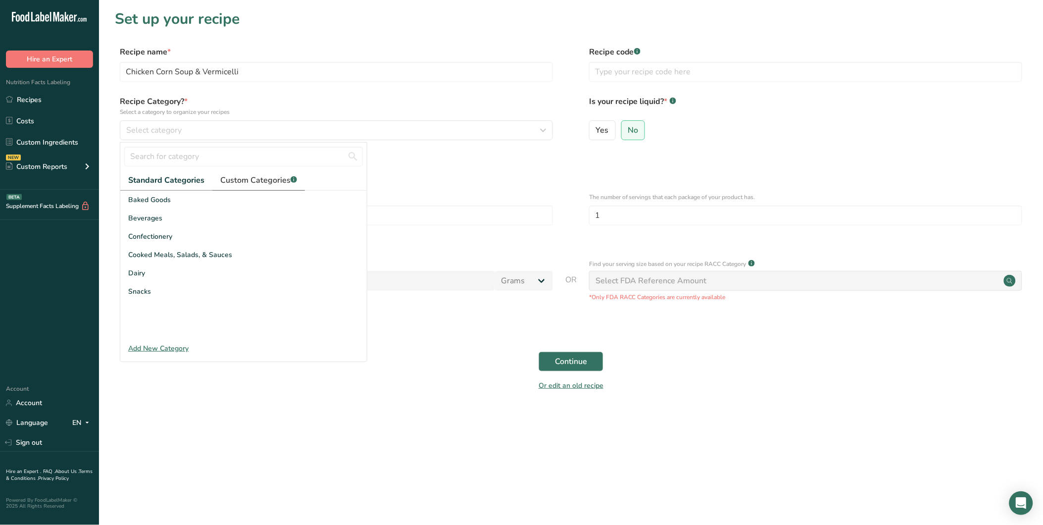
click at [259, 180] on span "Custom Categories .a-a{fill:#347362;}.b-a{fill:#fff;}" at bounding box center [258, 180] width 77 height 12
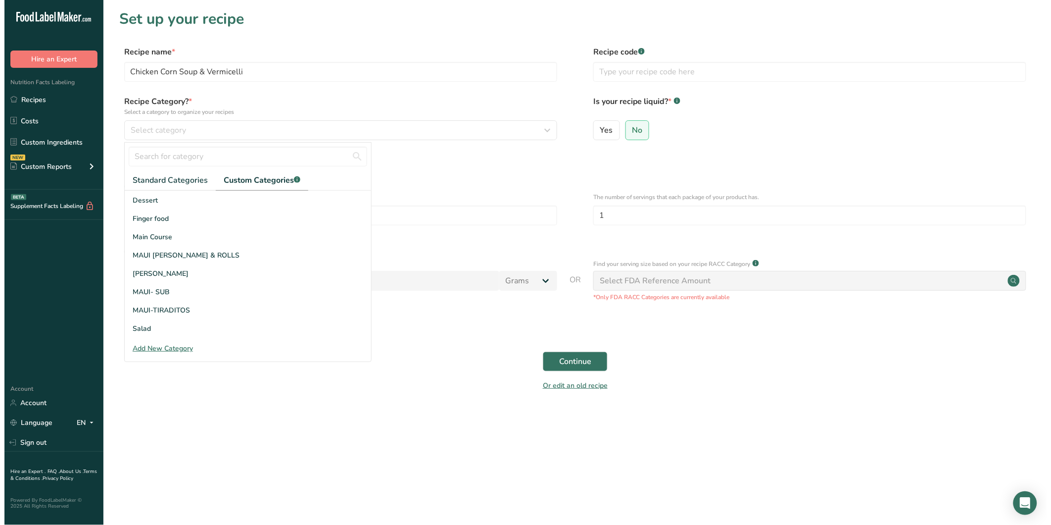
scroll to position [145, 0]
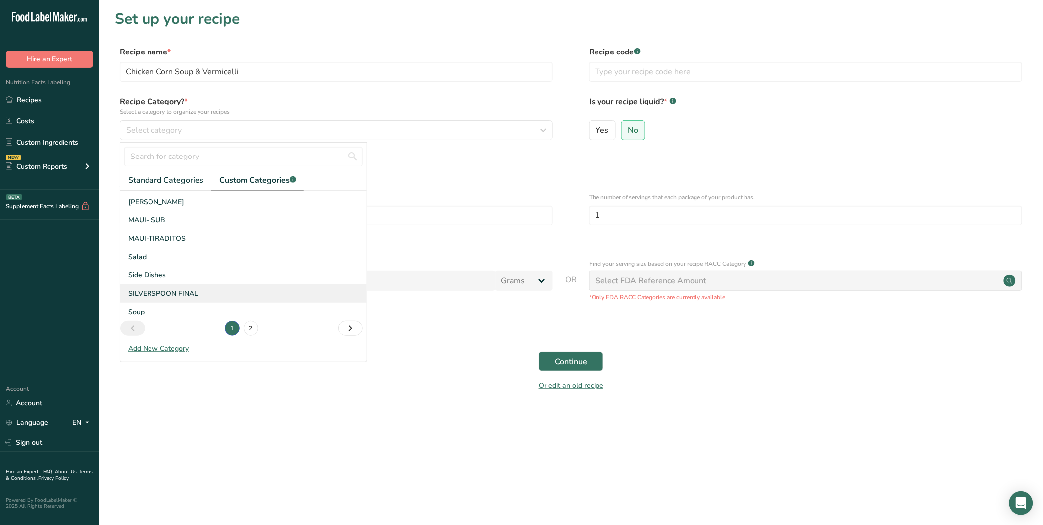
drag, startPoint x: 166, startPoint y: 292, endPoint x: 175, endPoint y: 290, distance: 9.1
click at [169, 291] on span "SILVERSPOON FINAL" at bounding box center [163, 293] width 70 height 10
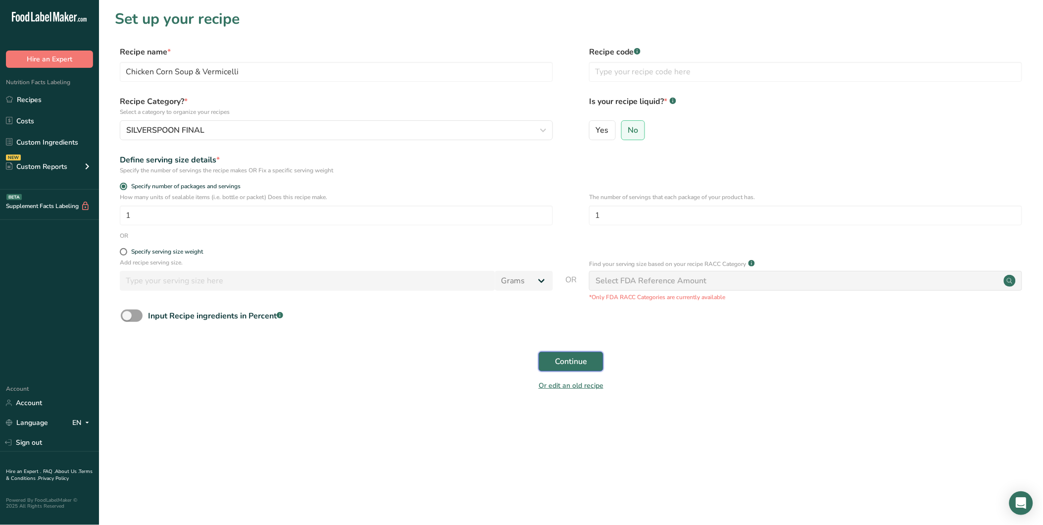
click at [570, 360] on span "Continue" at bounding box center [571, 361] width 32 height 12
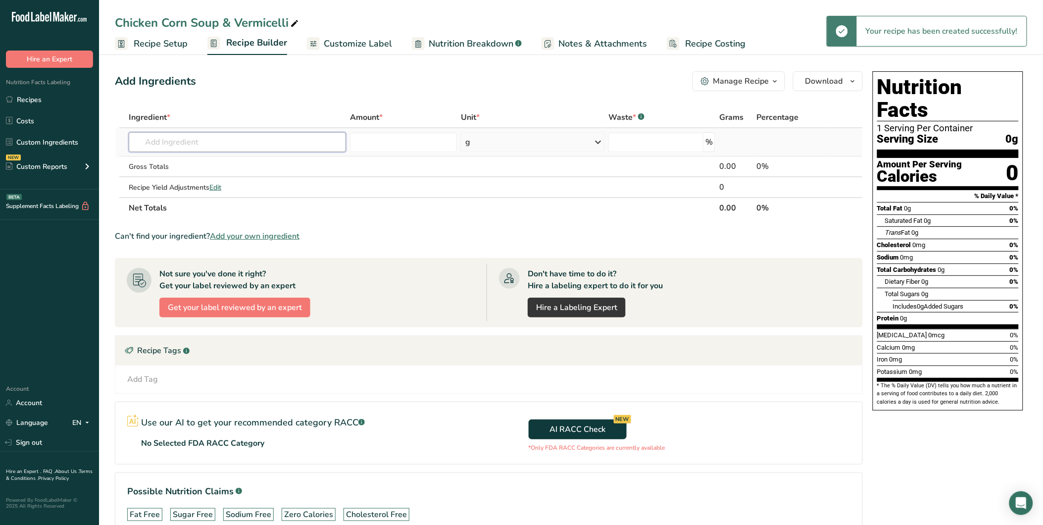
click at [182, 140] on input "text" at bounding box center [237, 142] width 217 height 20
click at [245, 145] on input "text" at bounding box center [237, 142] width 217 height 20
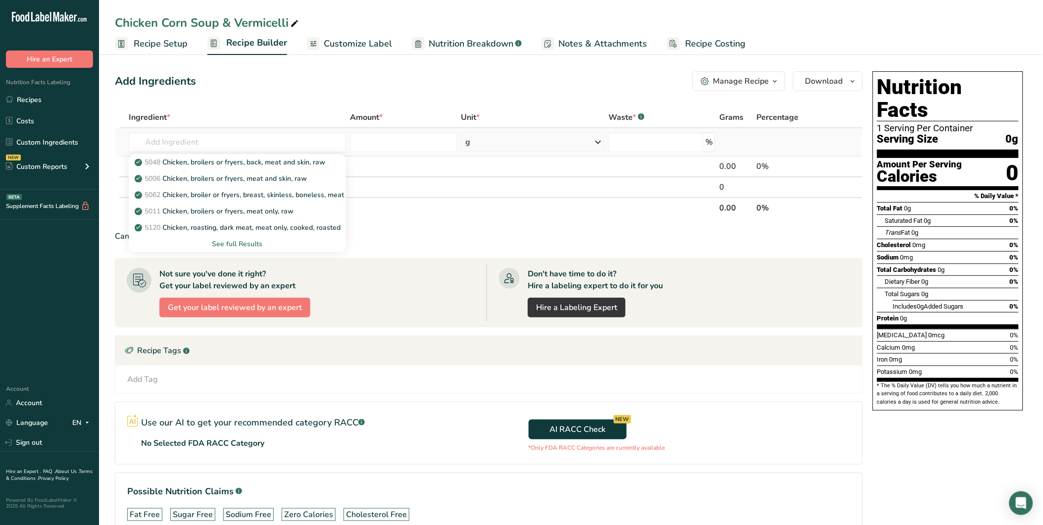
click at [249, 245] on div "See full Results" at bounding box center [237, 244] width 201 height 10
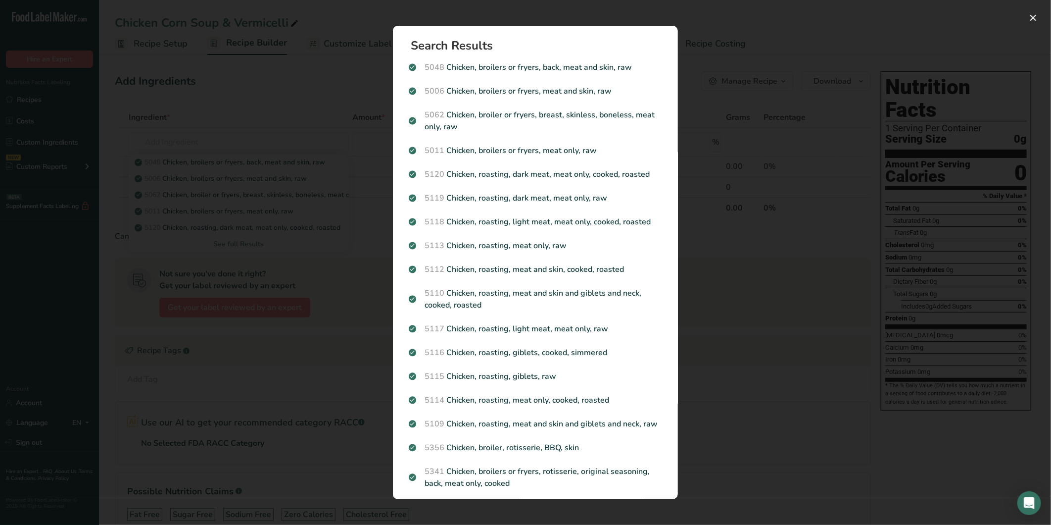
click at [741, 105] on div "Search results modal" at bounding box center [525, 262] width 1051 height 525
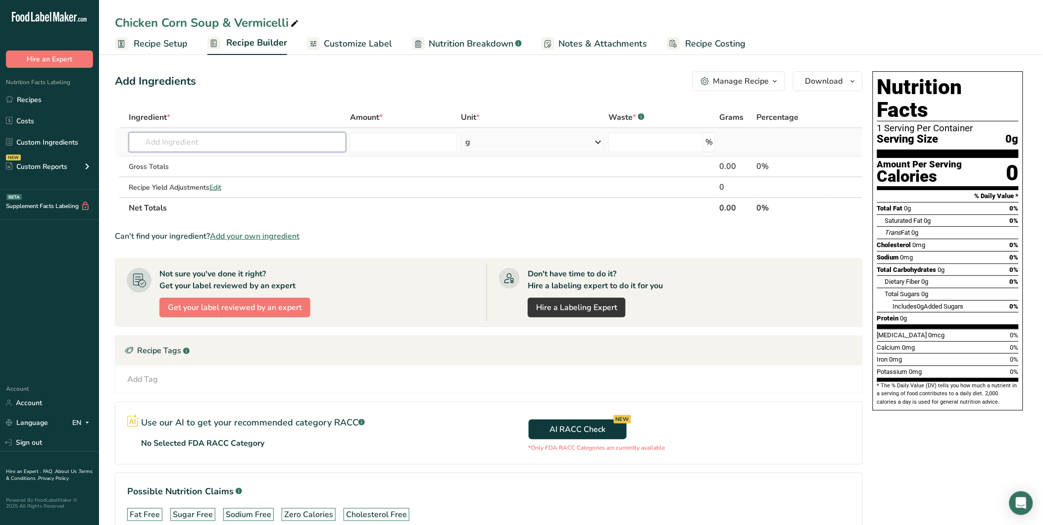
click at [182, 148] on input "text" at bounding box center [237, 142] width 217 height 20
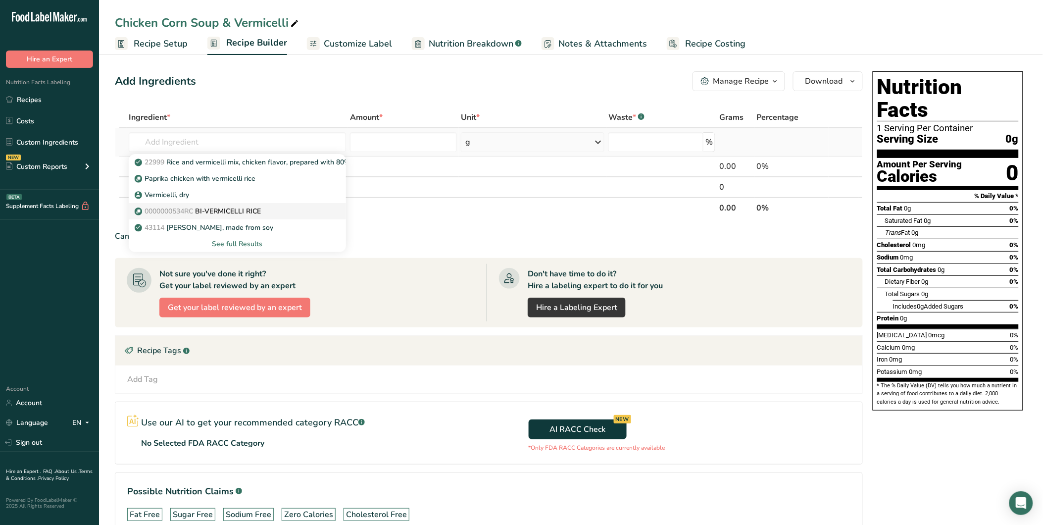
click at [270, 216] on link "0000000534RC BI-VERMICELLI RICE" at bounding box center [237, 211] width 217 height 16
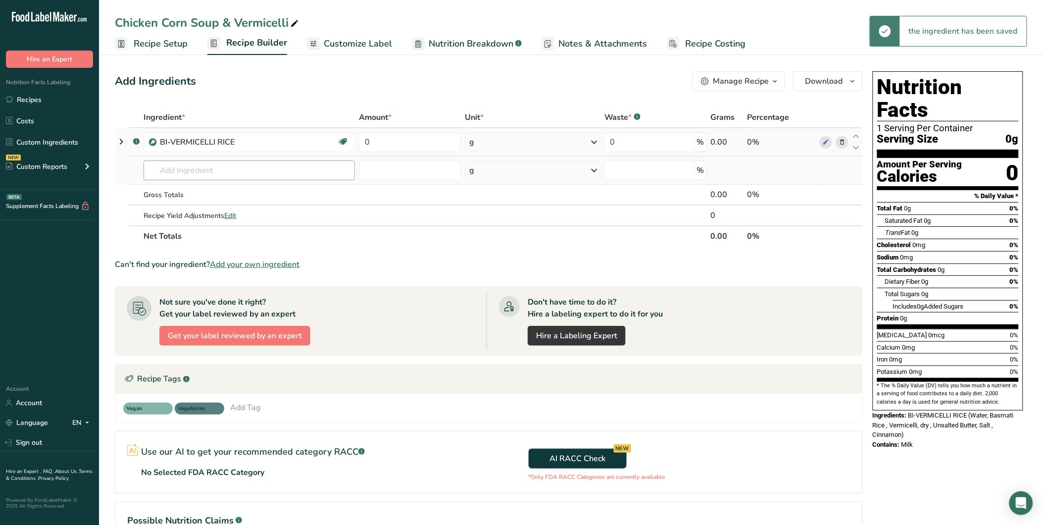
click at [181, 166] on input "text" at bounding box center [249, 170] width 211 height 20
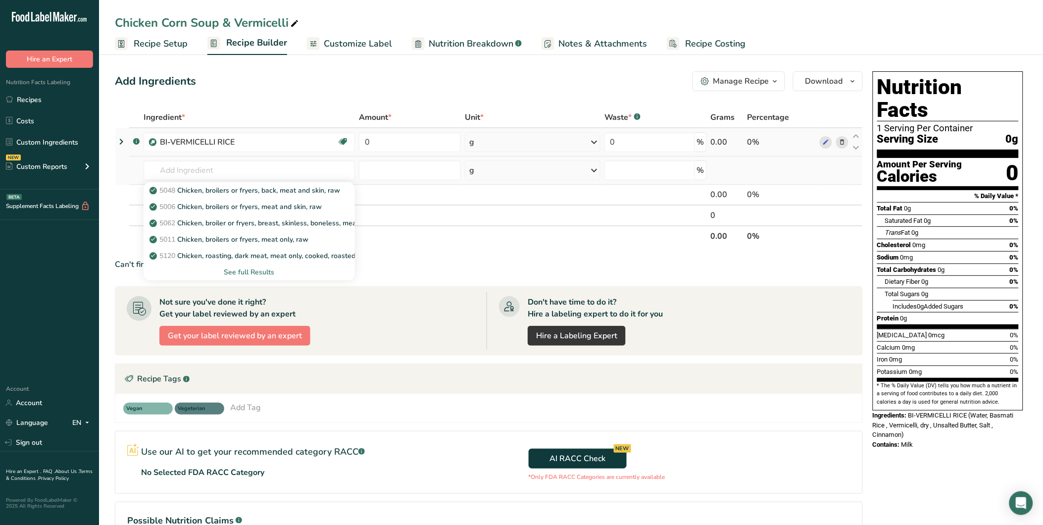
click at [249, 273] on div "See full Results" at bounding box center [249, 272] width 196 height 10
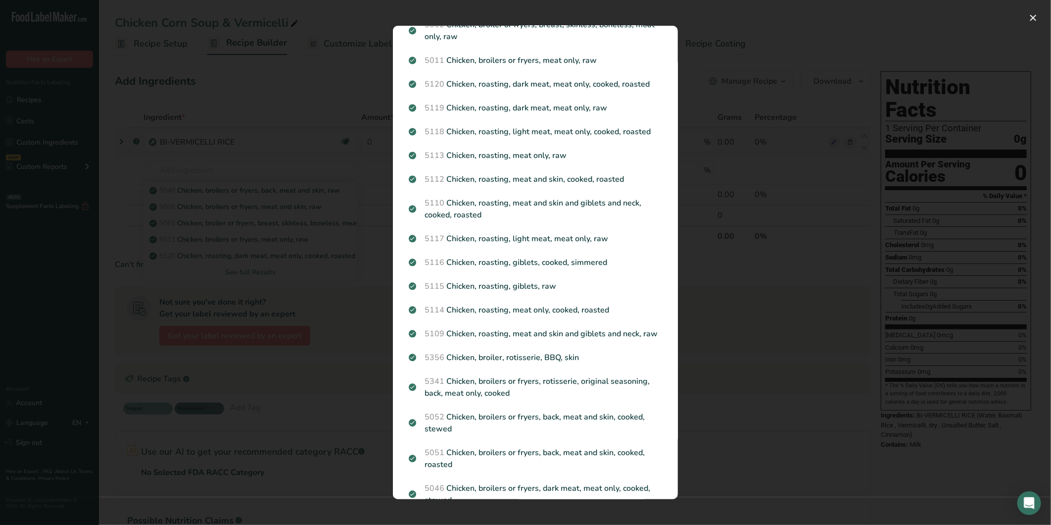
scroll to position [110, 0]
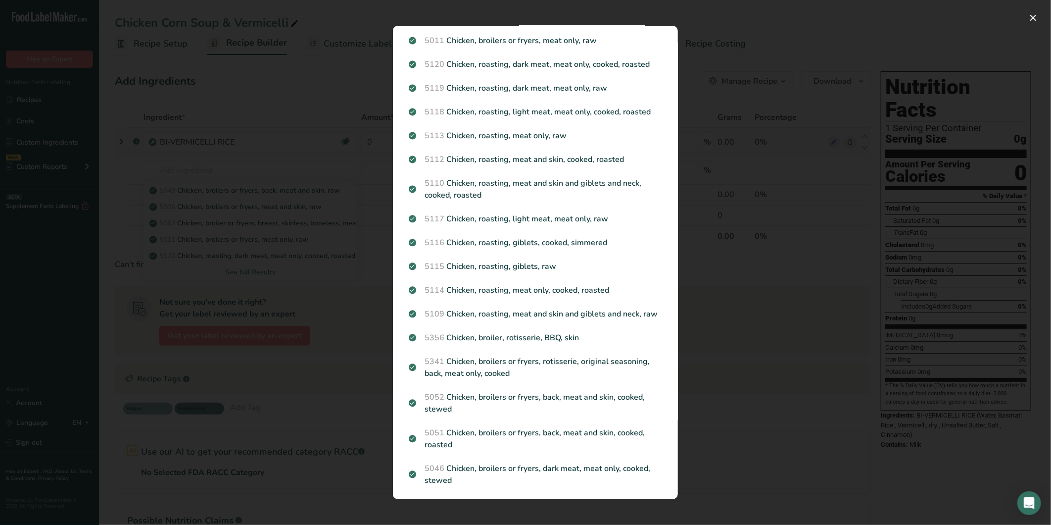
click at [322, 298] on div "Search results modal" at bounding box center [525, 262] width 1051 height 525
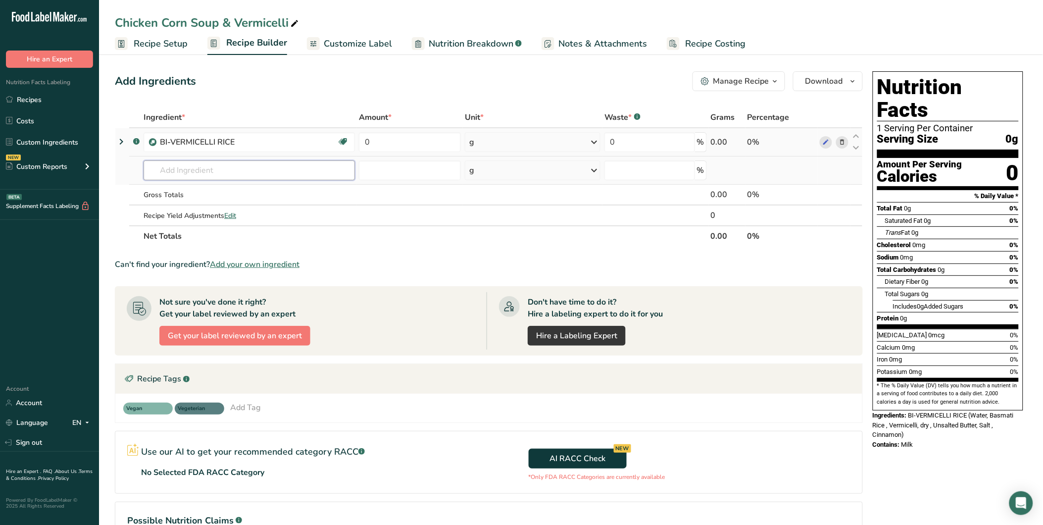
click at [177, 171] on input "text" at bounding box center [249, 170] width 211 height 20
drag, startPoint x: 212, startPoint y: 170, endPoint x: 158, endPoint y: 171, distance: 53.5
click at [158, 171] on input "whole chicken" at bounding box center [249, 170] width 211 height 20
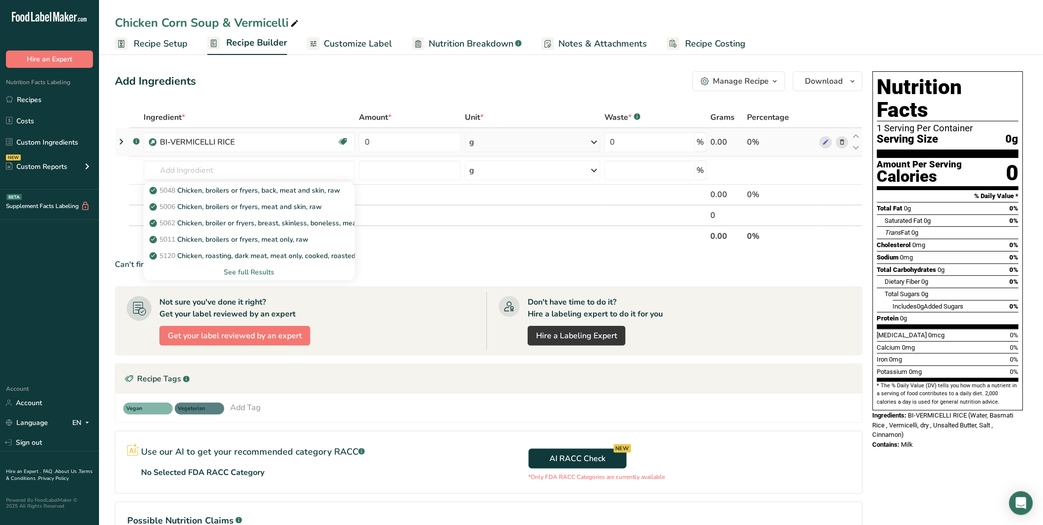
click at [270, 270] on div "See full Results" at bounding box center [249, 272] width 196 height 10
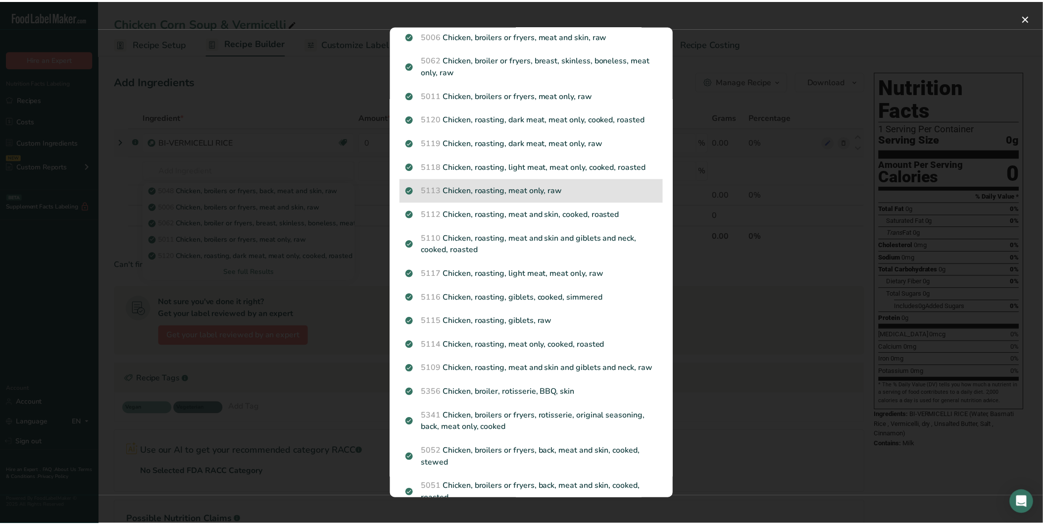
scroll to position [0, 0]
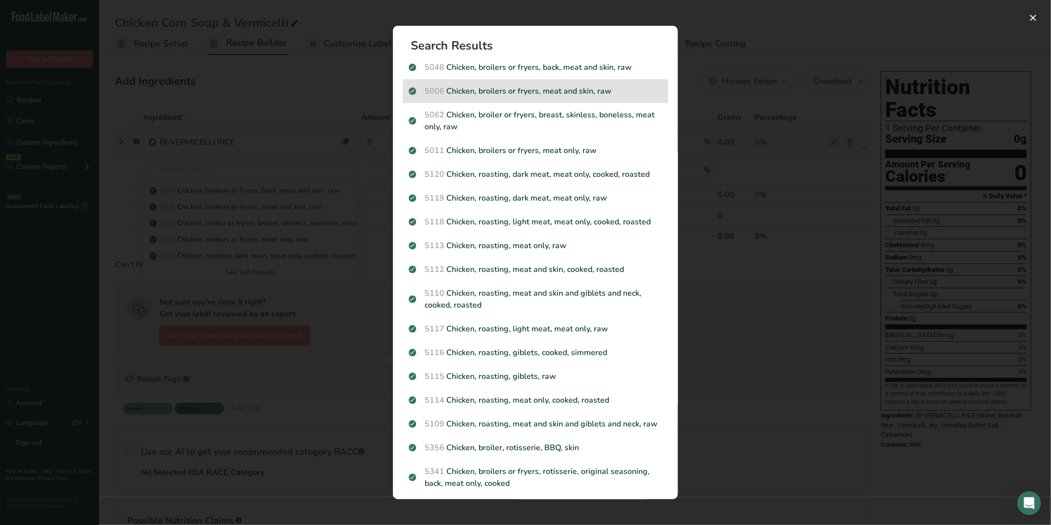
click at [624, 85] on p "5006 Chicken, broilers or fryers, meat and skin, raw" at bounding box center [535, 91] width 253 height 12
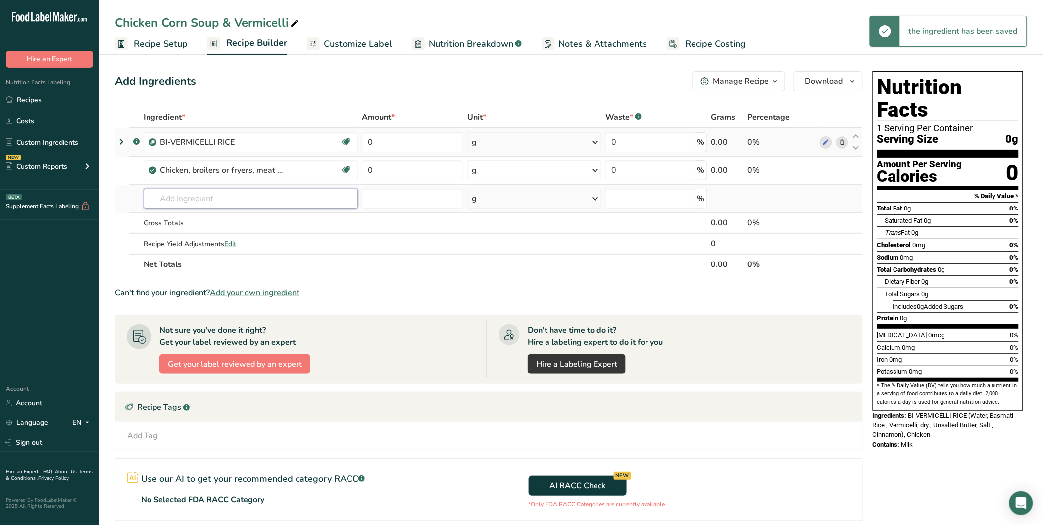
click at [223, 189] on input "text" at bounding box center [251, 199] width 214 height 20
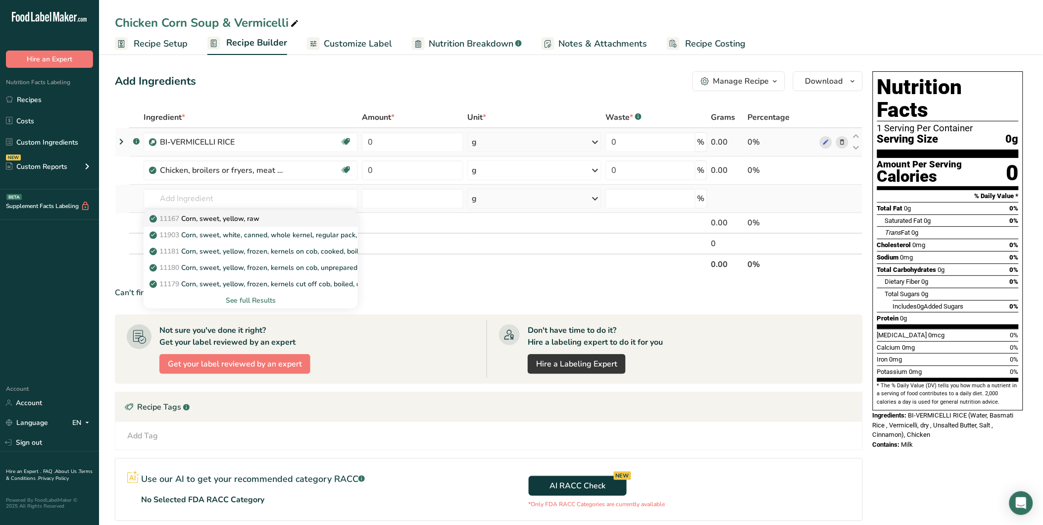
click at [288, 218] on div "11167 Corn, sweet, yellow, raw" at bounding box center [242, 218] width 183 height 10
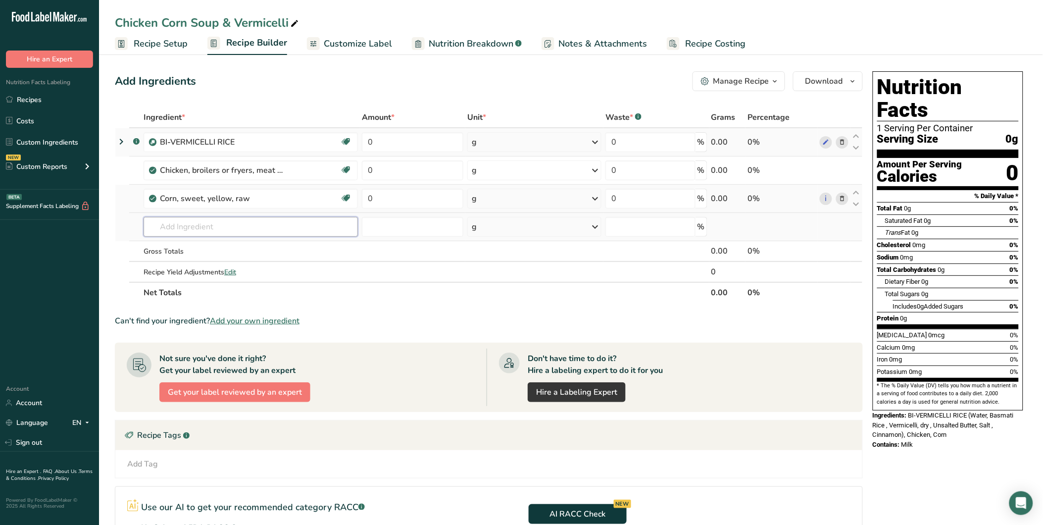
click at [198, 229] on input "text" at bounding box center [251, 227] width 214 height 20
click at [244, 100] on div "Add Ingredients Manage Recipe Delete Recipe Duplicate Recipe Scale Recipe Save …" at bounding box center [492, 360] width 754 height 586
click at [269, 230] on input "text" at bounding box center [251, 227] width 214 height 20
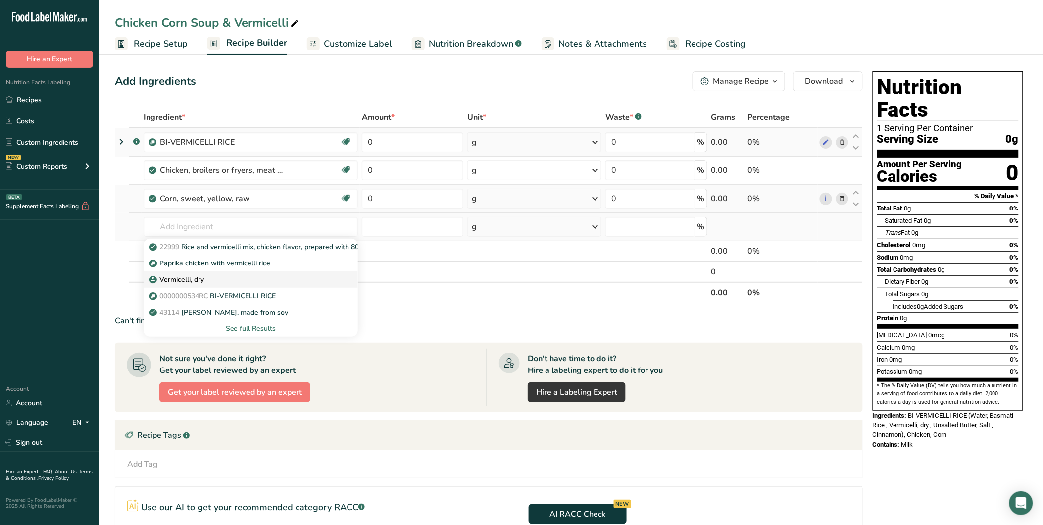
click at [208, 278] on div "Vermicelli, dry" at bounding box center [242, 279] width 183 height 10
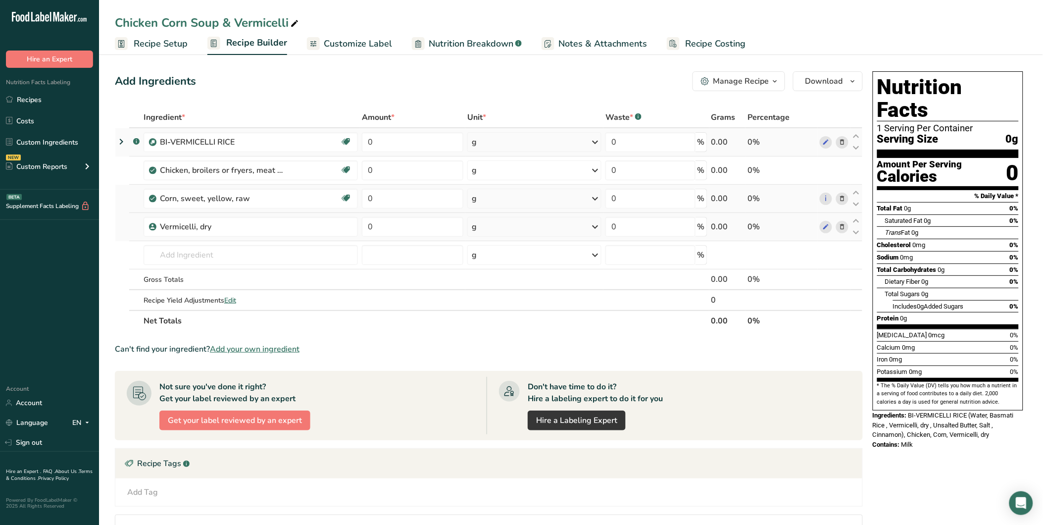
click at [847, 142] on span at bounding box center [842, 142] width 12 height 12
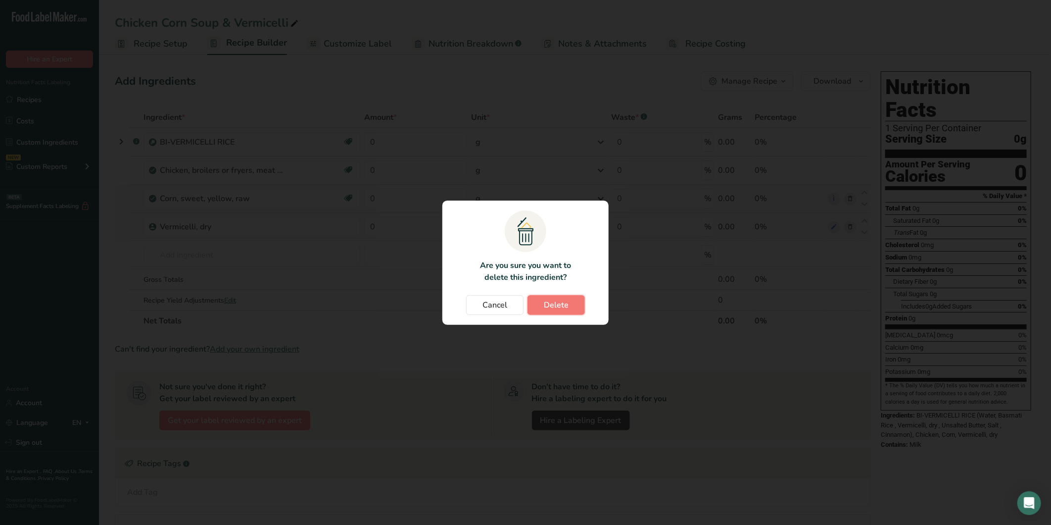
click at [556, 302] on span "Delete" at bounding box center [556, 305] width 25 height 12
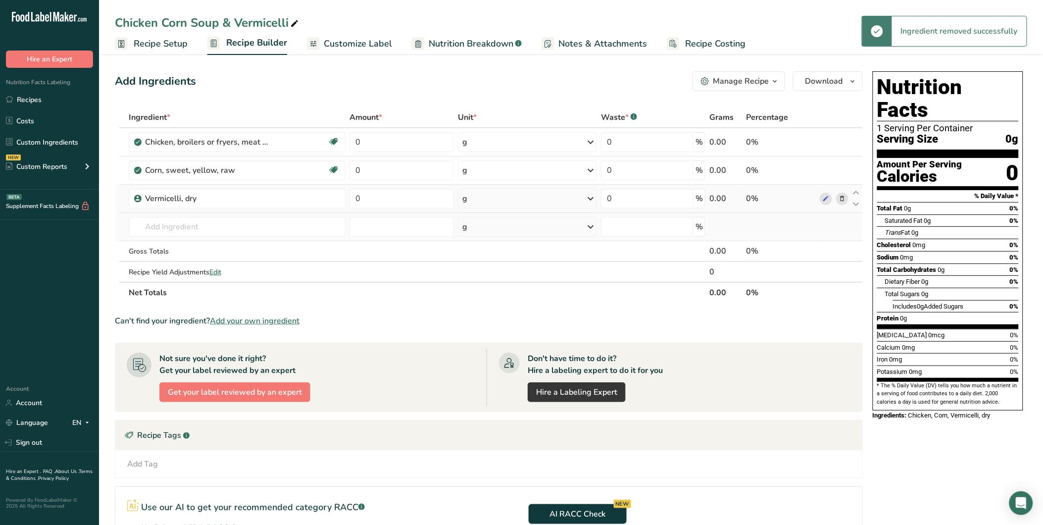
click at [202, 209] on td "Vermicelli, dry" at bounding box center [237, 199] width 221 height 28
click at [200, 220] on input "text" at bounding box center [237, 227] width 217 height 20
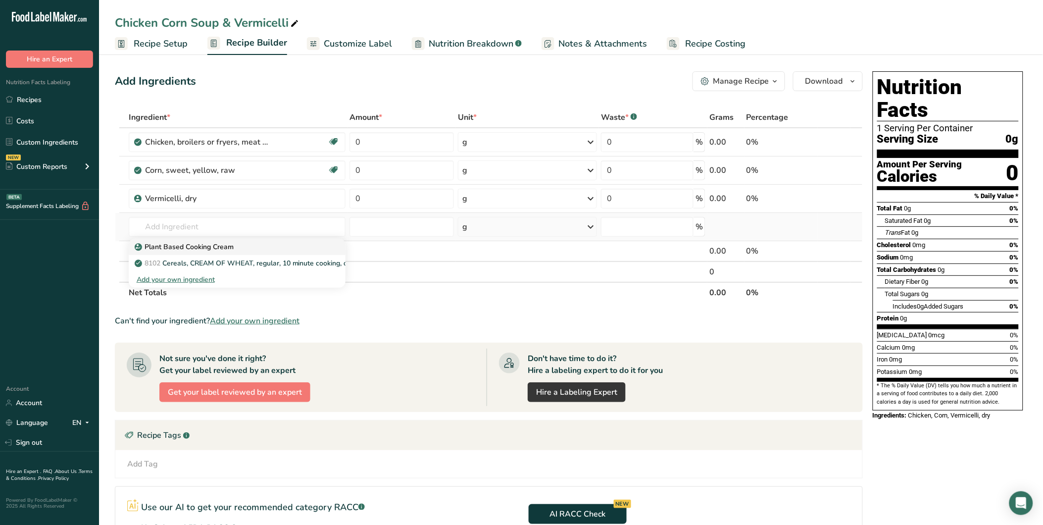
click at [310, 246] on div "Plant Based Cooking Cream" at bounding box center [229, 247] width 185 height 10
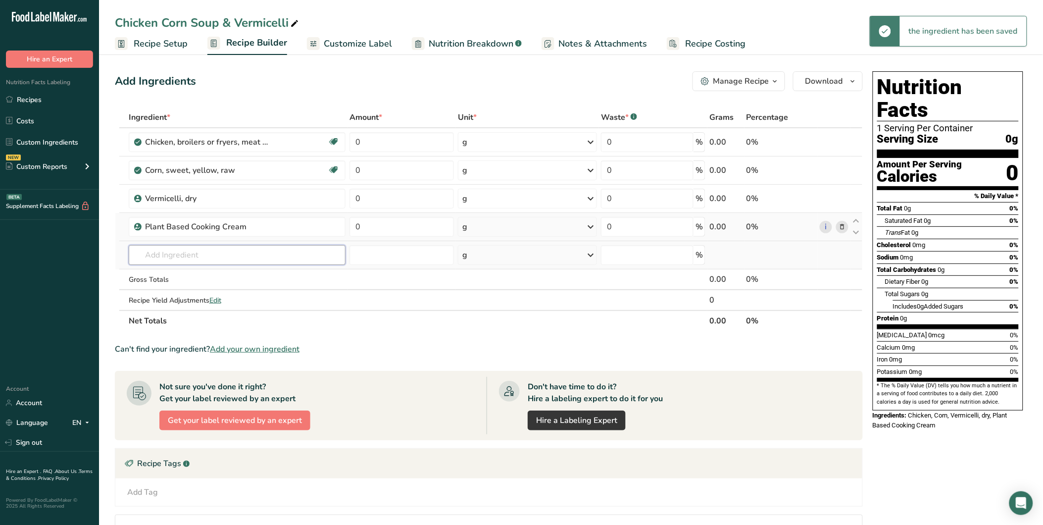
click at [192, 246] on input "text" at bounding box center [237, 255] width 217 height 20
click at [206, 255] on input "text" at bounding box center [237, 255] width 217 height 20
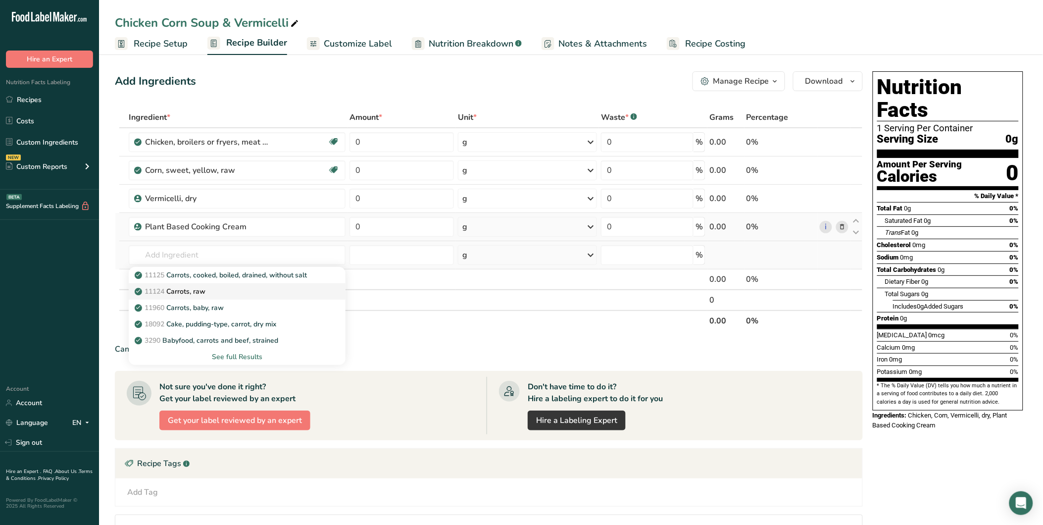
click at [219, 290] on div "11124 Carrots, raw" at bounding box center [229, 291] width 185 height 10
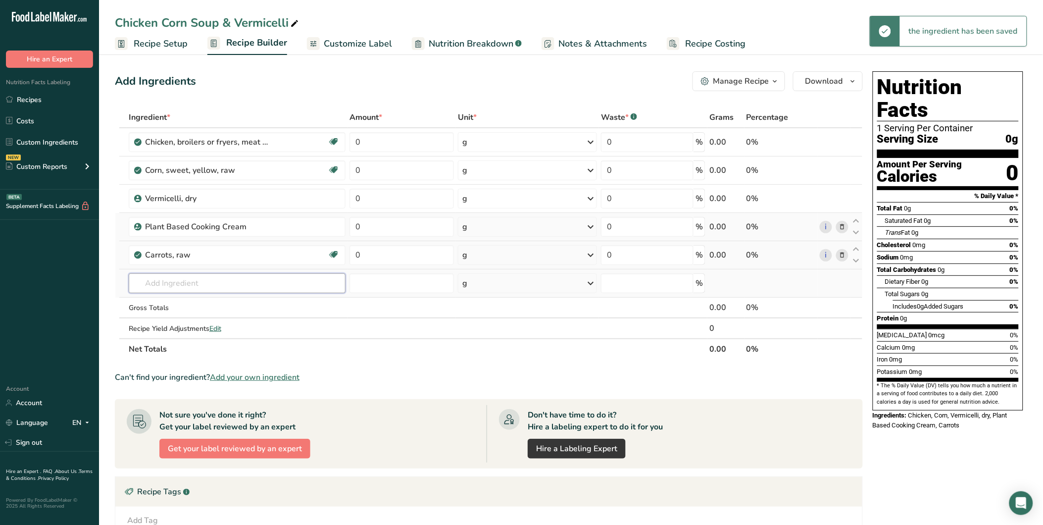
drag, startPoint x: 205, startPoint y: 280, endPoint x: 200, endPoint y: 279, distance: 5.0
click at [203, 280] on input "text" at bounding box center [237, 283] width 217 height 20
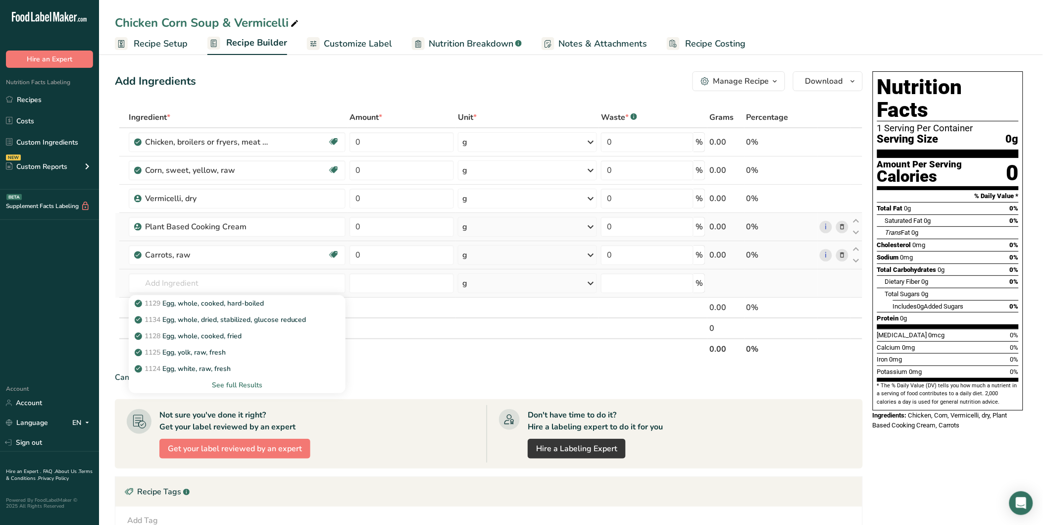
click at [248, 380] on div "See full Results" at bounding box center [237, 385] width 201 height 10
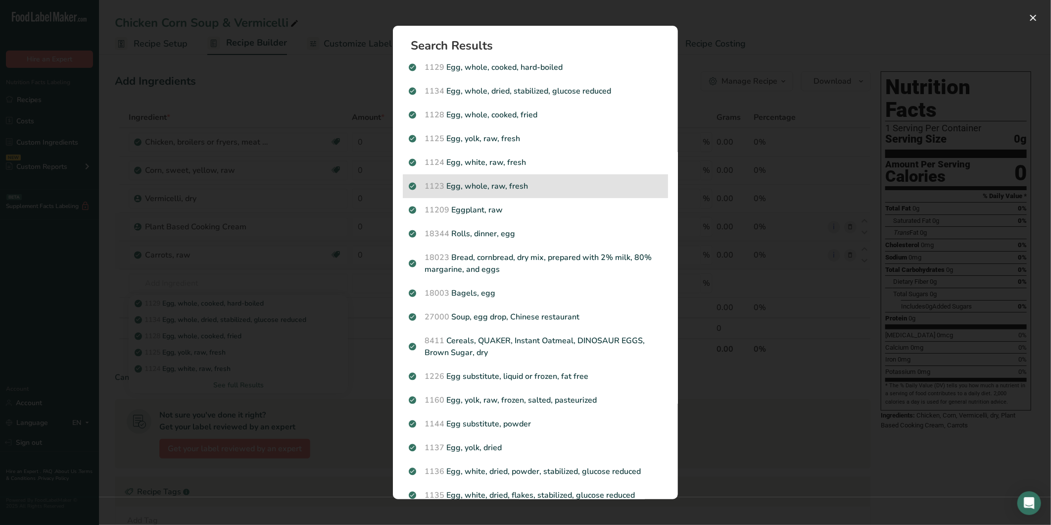
click at [541, 185] on p "1123 Egg, whole, raw, fresh" at bounding box center [535, 186] width 253 height 12
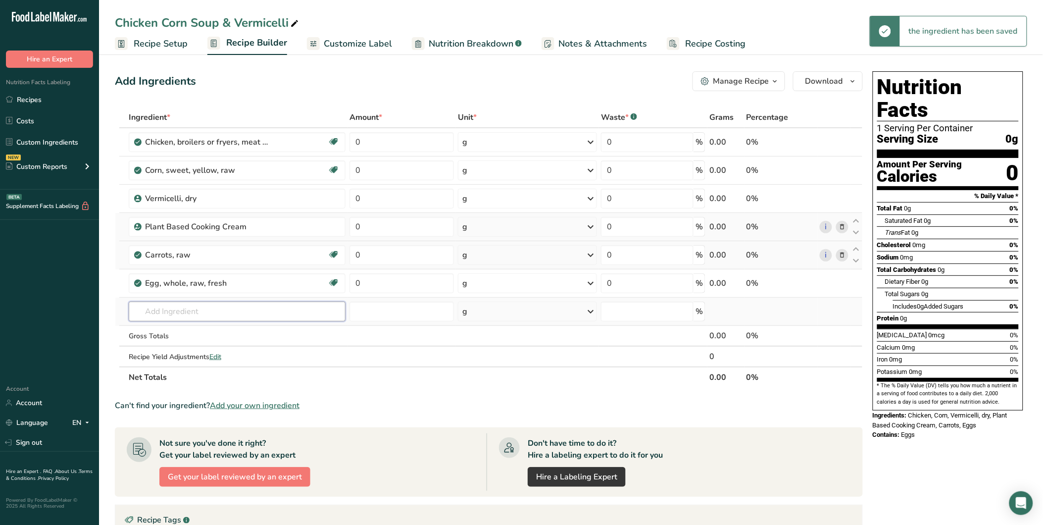
click at [203, 302] on input "text" at bounding box center [237, 311] width 217 height 20
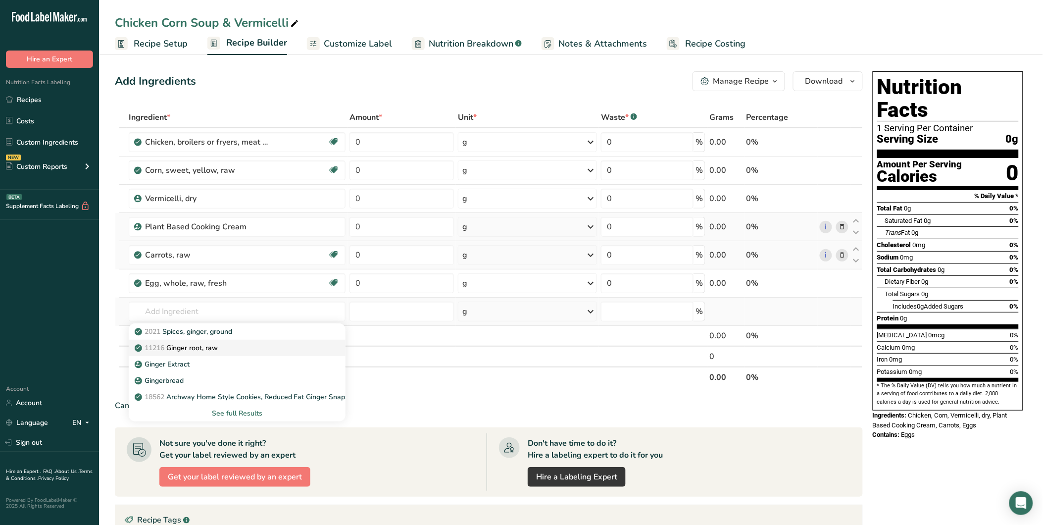
click at [240, 343] on div "11216 Ginger root, raw" at bounding box center [229, 348] width 185 height 10
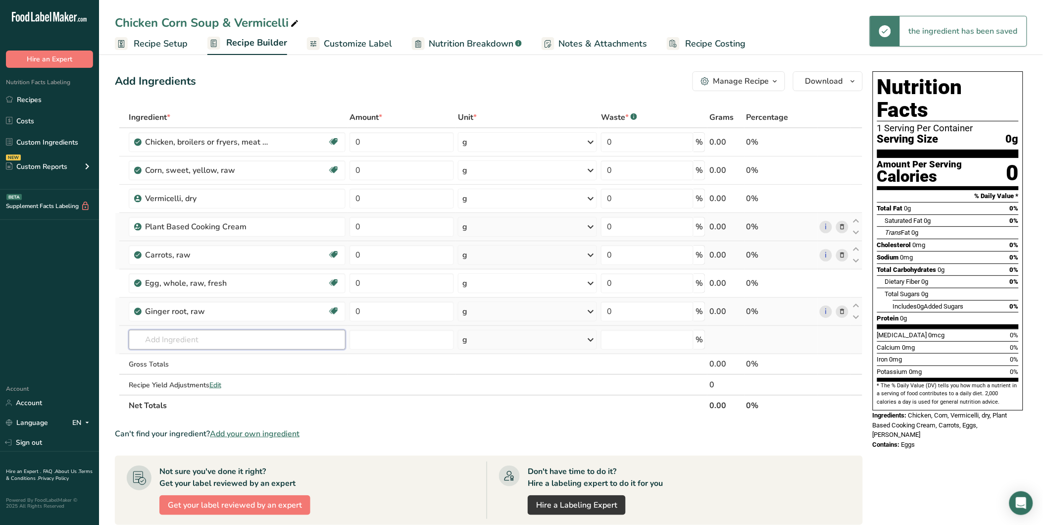
click at [166, 332] on input "text" at bounding box center [237, 340] width 217 height 20
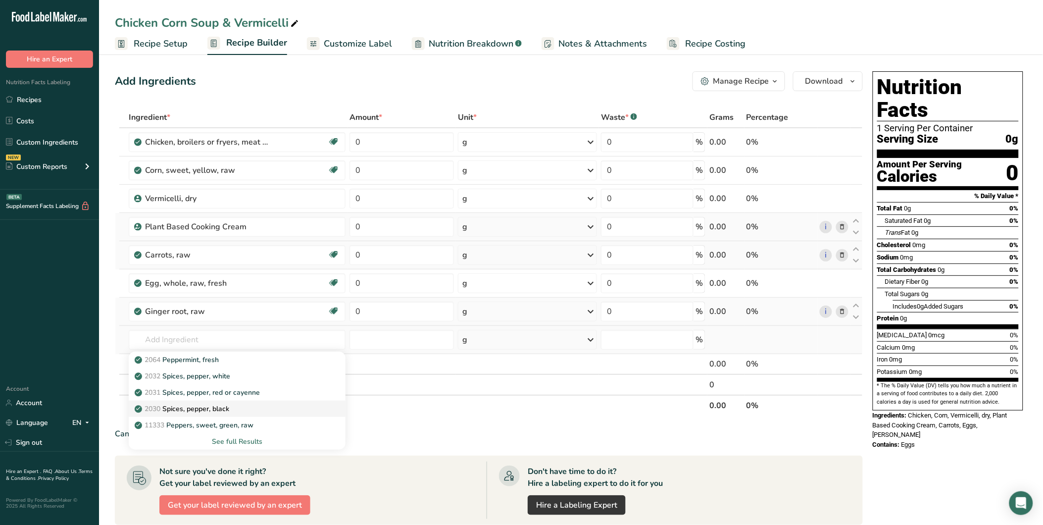
click at [210, 400] on link "2030 Spices, pepper, black" at bounding box center [237, 408] width 217 height 16
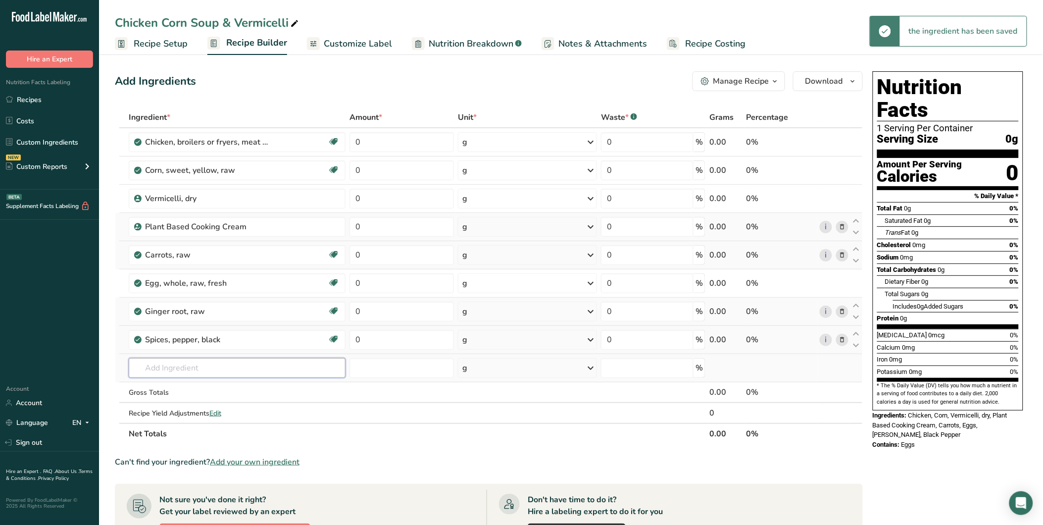
click at [163, 362] on input "text" at bounding box center [237, 368] width 217 height 20
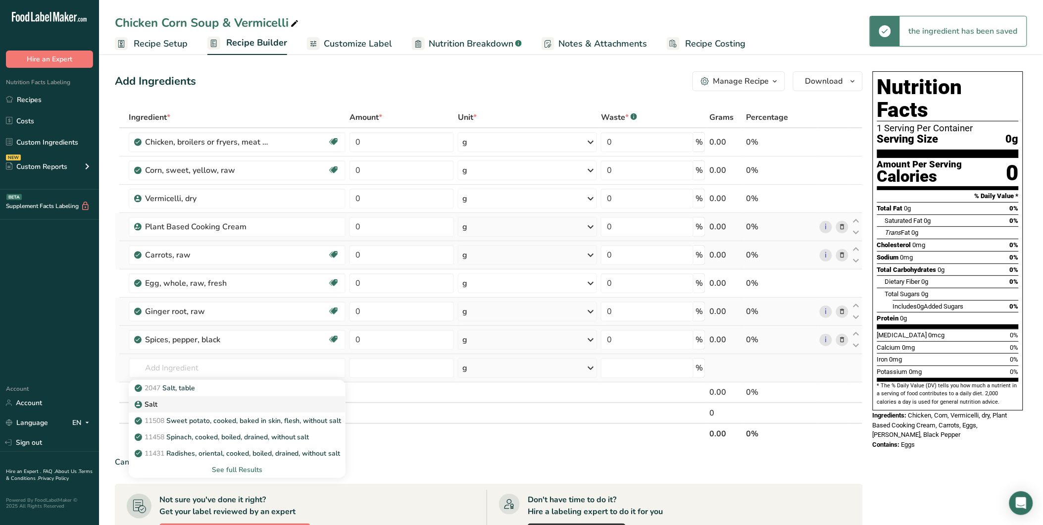
click at [172, 398] on link "Salt" at bounding box center [237, 404] width 217 height 16
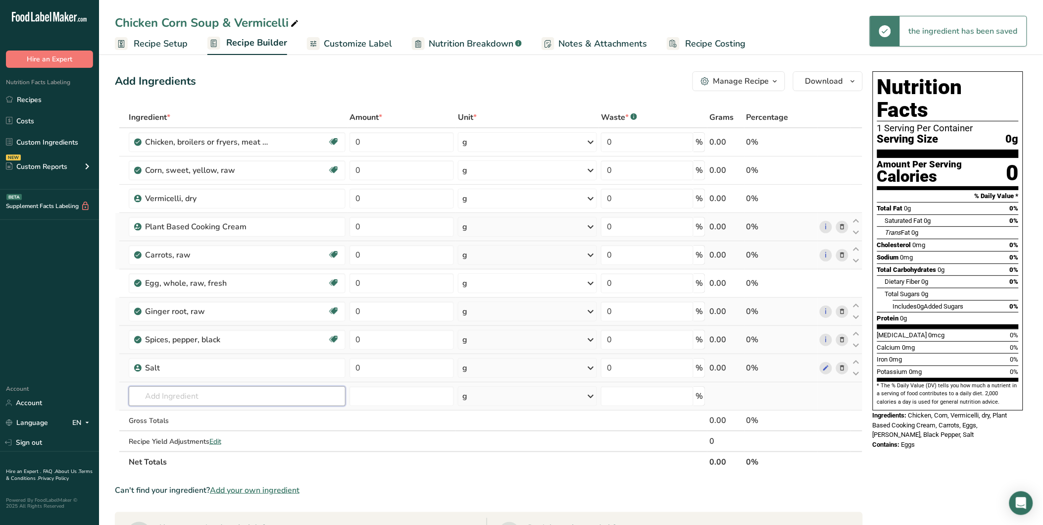
click at [174, 389] on input "text" at bounding box center [237, 396] width 217 height 20
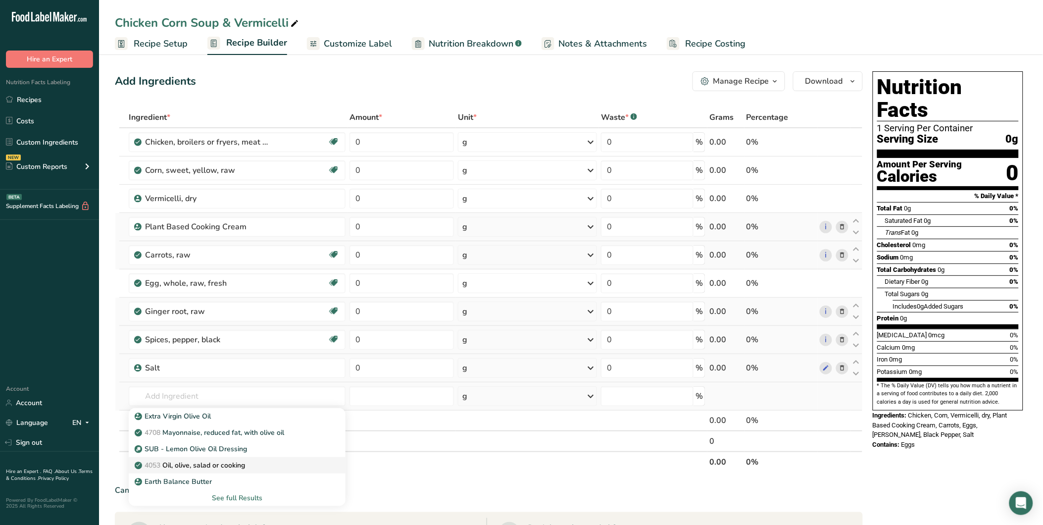
click at [229, 465] on p "4053 Oil, olive, salad or cooking" at bounding box center [191, 465] width 108 height 10
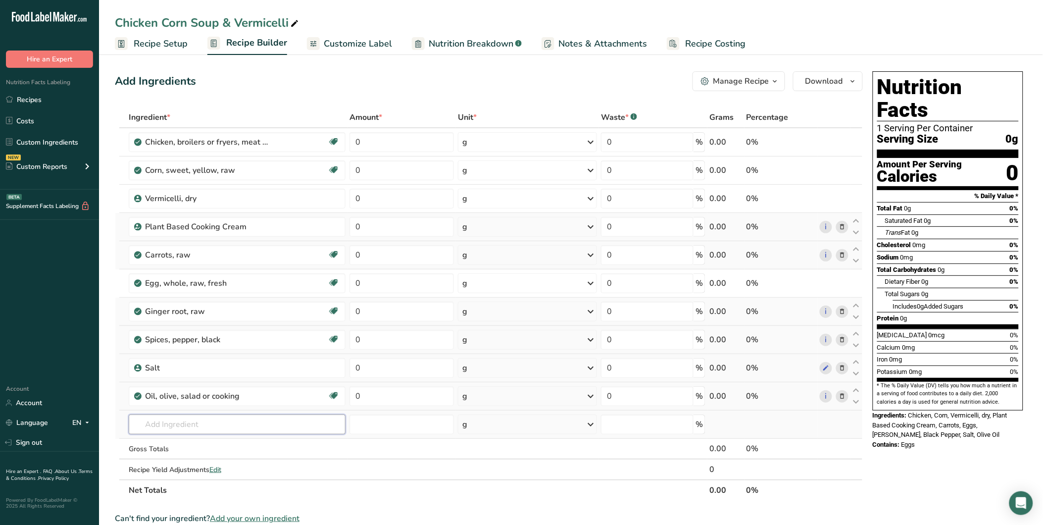
click at [176, 416] on input "text" at bounding box center [237, 424] width 217 height 20
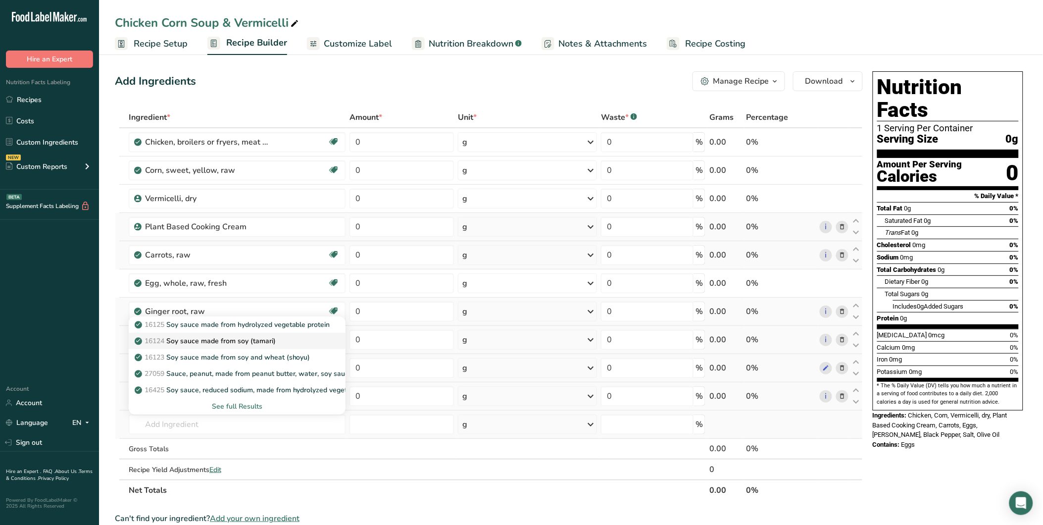
click at [248, 339] on p "16124 Soy sauce made from soy (tamari)" at bounding box center [206, 341] width 139 height 10
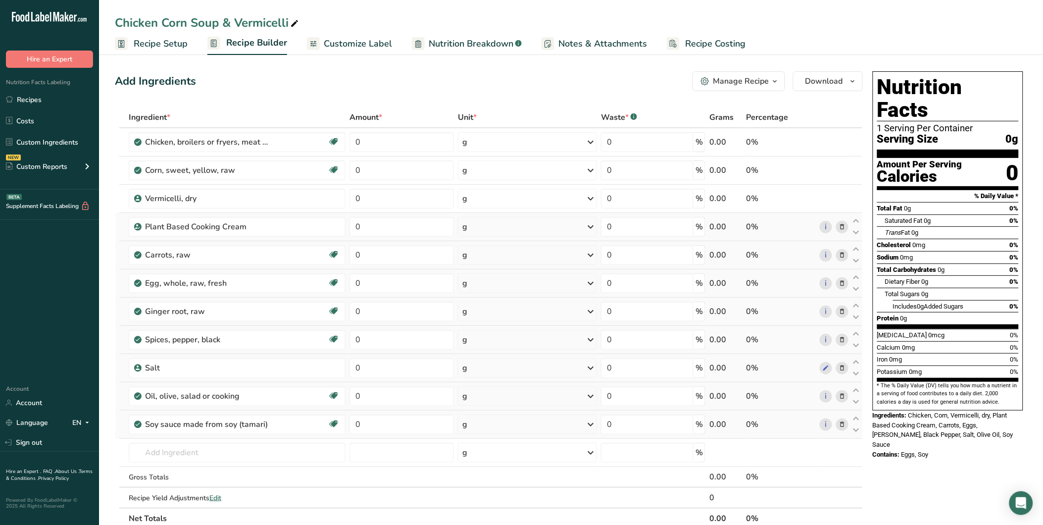
click at [484, 282] on div "g" at bounding box center [527, 283] width 139 height 20
click at [489, 359] on div "See more" at bounding box center [505, 357] width 83 height 10
click at [501, 371] on div "1 medium" at bounding box center [505, 374] width 83 height 14
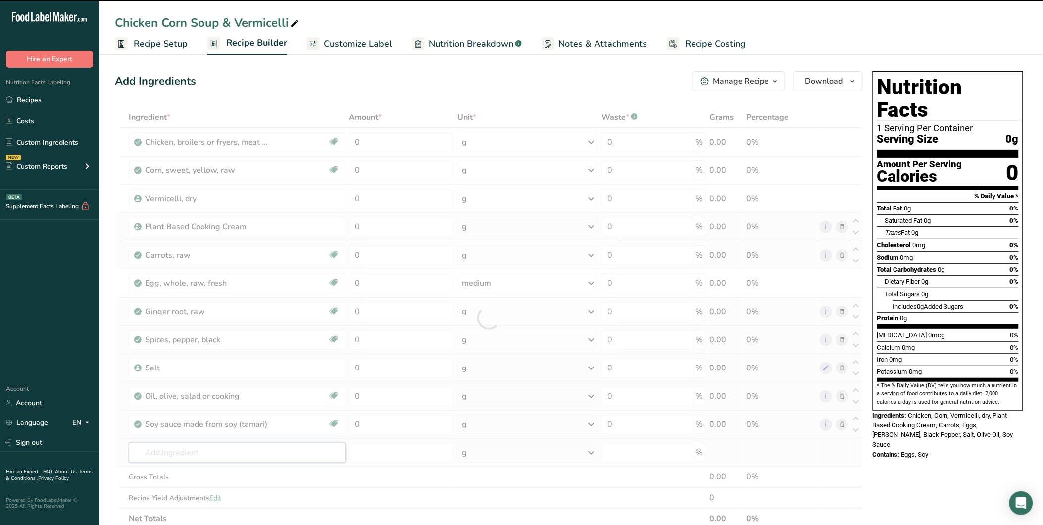
click at [167, 452] on input "text" at bounding box center [237, 452] width 217 height 20
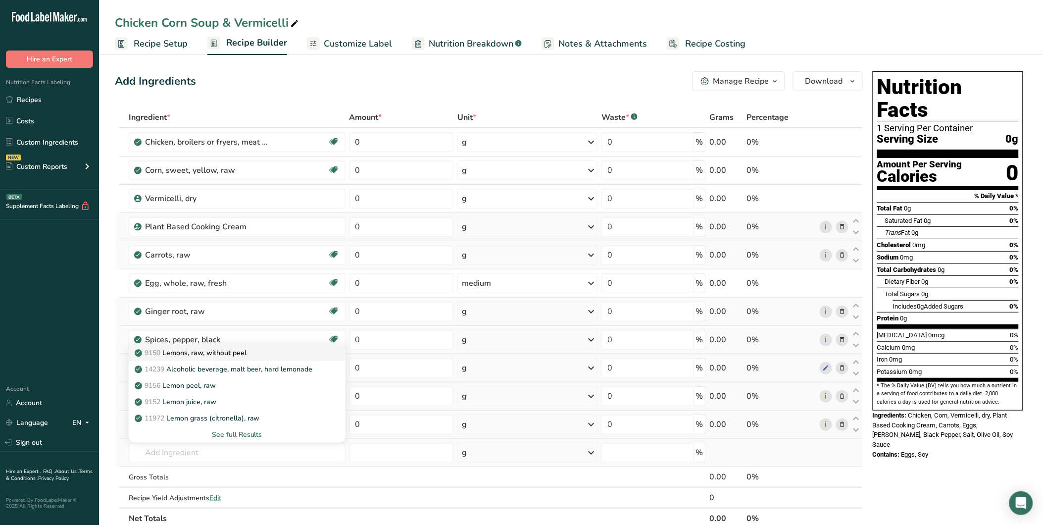
click at [255, 352] on div "9150 Lemons, raw, without peel" at bounding box center [229, 352] width 185 height 10
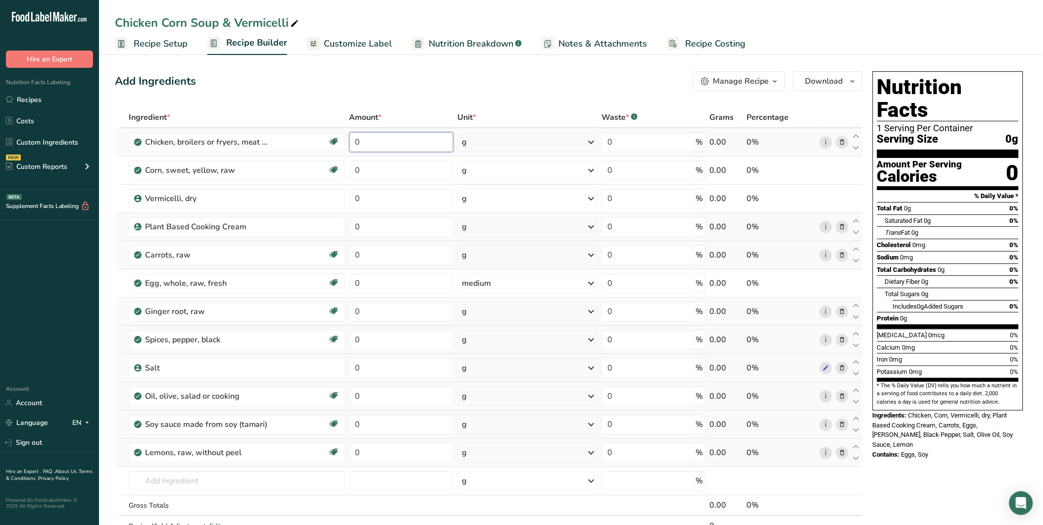
click at [349, 136] on input "0" at bounding box center [401, 142] width 104 height 20
click at [380, 140] on input "0" at bounding box center [401, 142] width 104 height 20
drag, startPoint x: 363, startPoint y: 141, endPoint x: 357, endPoint y: 140, distance: 5.5
click at [357, 140] on input "0" at bounding box center [401, 142] width 104 height 20
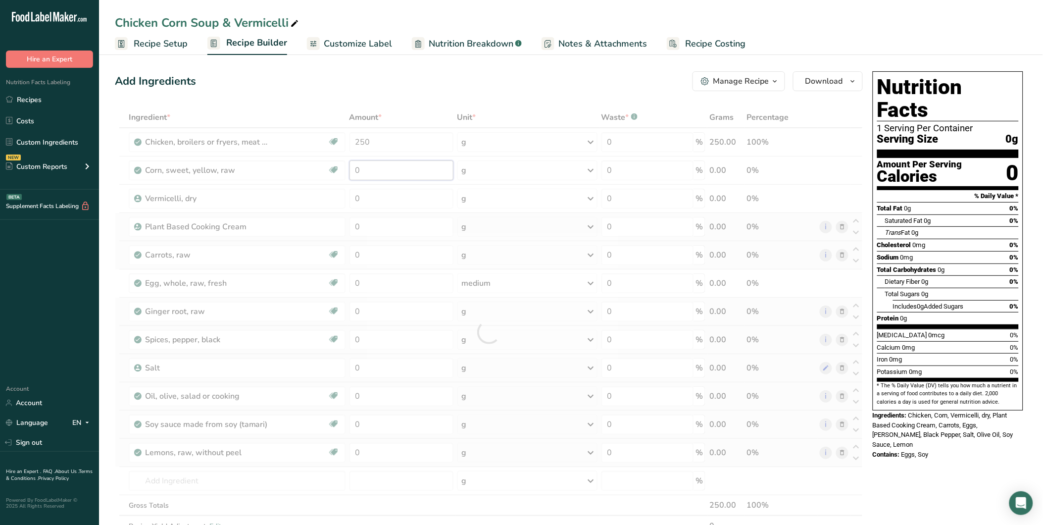
drag, startPoint x: 368, startPoint y: 172, endPoint x: 356, endPoint y: 172, distance: 11.4
click at [356, 172] on div "Ingredient * Amount * Unit * Waste * .a-a{fill:#347362;}.b-a{fill:#fff;} Grams …" at bounding box center [489, 332] width 748 height 450
drag, startPoint x: 370, startPoint y: 199, endPoint x: 353, endPoint y: 199, distance: 17.3
click at [353, 199] on div "Ingredient * Amount * Unit * Waste * .a-a{fill:#347362;}.b-a{fill:#fff;} Grams …" at bounding box center [489, 332] width 748 height 450
drag, startPoint x: 359, startPoint y: 224, endPoint x: 350, endPoint y: 224, distance: 9.4
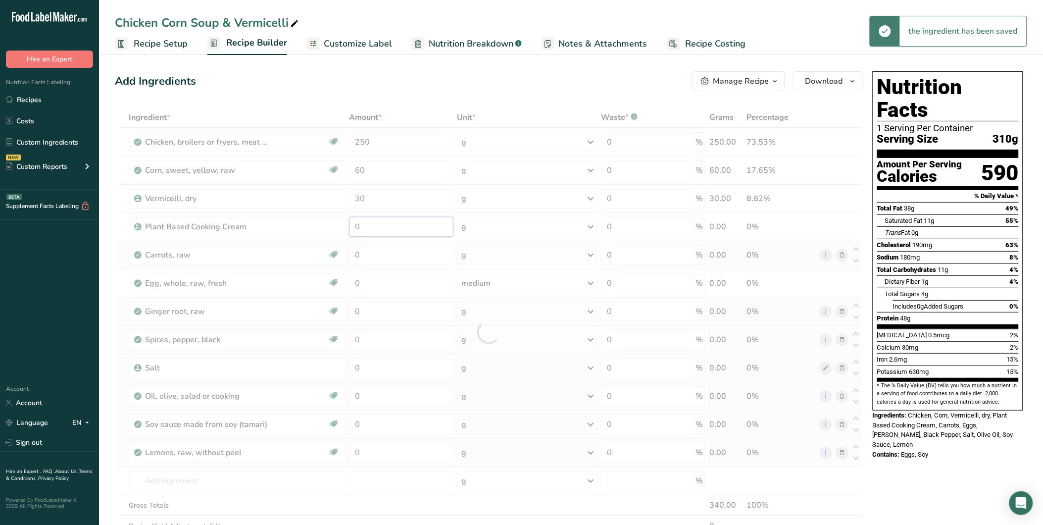
click at [350, 224] on div "Ingredient * Amount * Unit * Waste * .a-a{fill:#347362;}.b-a{fill:#fff;} Grams …" at bounding box center [489, 332] width 748 height 450
drag, startPoint x: 370, startPoint y: 259, endPoint x: 342, endPoint y: 258, distance: 27.7
click at [342, 258] on div "Ingredient * Amount * Unit * Waste * .a-a{fill:#347362;}.b-a{fill:#fff;} Grams …" at bounding box center [489, 332] width 748 height 450
drag, startPoint x: 361, startPoint y: 278, endPoint x: 350, endPoint y: 279, distance: 10.9
click at [352, 279] on div "Ingredient * Amount * Unit * Waste * .a-a{fill:#347362;}.b-a{fill:#fff;} Grams …" at bounding box center [489, 332] width 748 height 450
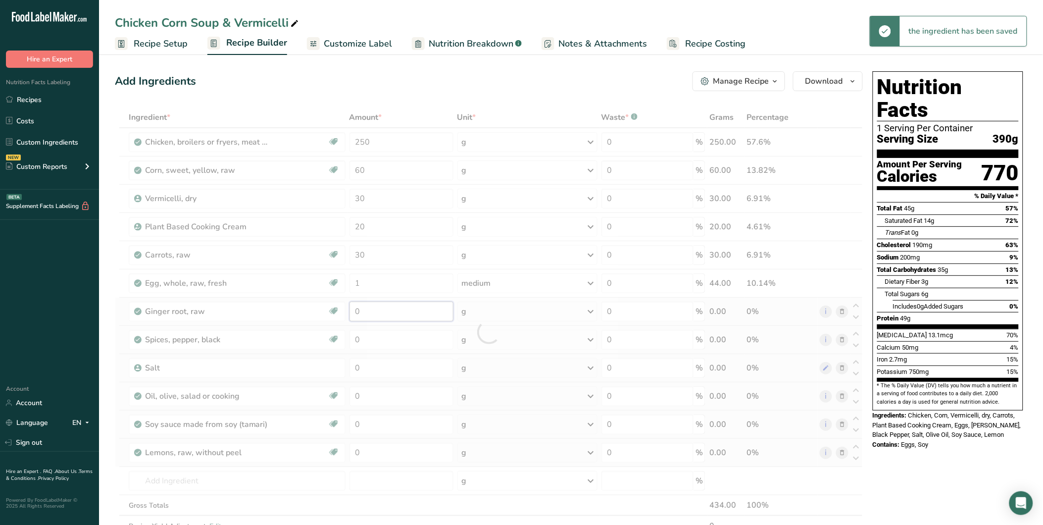
click at [350, 309] on div "Ingredient * Amount * Unit * Waste * .a-a{fill:#347362;}.b-a{fill:#fff;} Grams …" at bounding box center [489, 332] width 748 height 450
drag, startPoint x: 359, startPoint y: 339, endPoint x: 350, endPoint y: 339, distance: 8.9
click at [350, 339] on div "Ingredient * Amount * Unit * Waste * .a-a{fill:#347362;}.b-a{fill:#fff;} Grams …" at bounding box center [489, 332] width 748 height 450
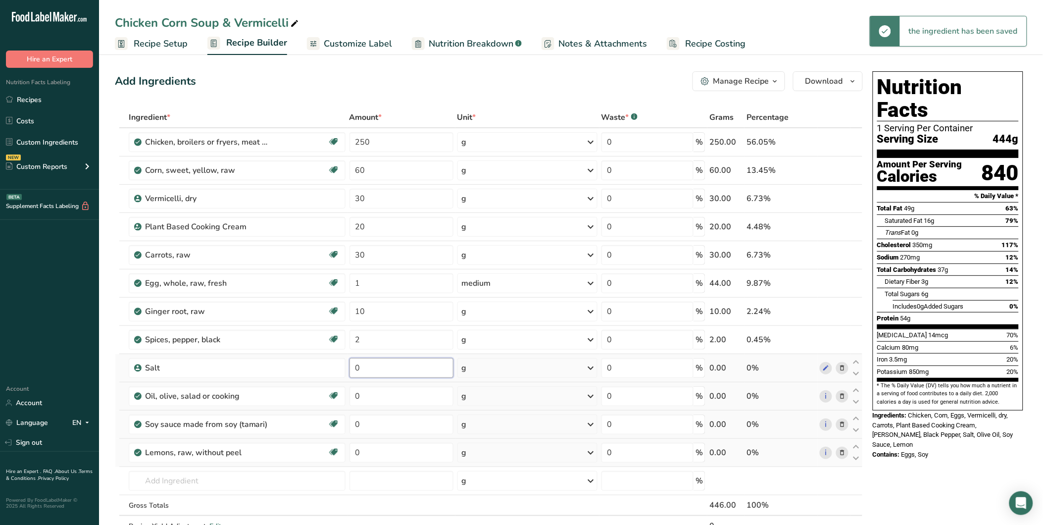
click at [355, 365] on div "Ingredient * Amount * Unit * Waste * .a-a{fill:#347362;}.b-a{fill:#fff;} Grams …" at bounding box center [489, 332] width 748 height 450
click at [355, 396] on div "Ingredient * Amount * Unit * Waste * .a-a{fill:#347362;}.b-a{fill:#fff;} Grams …" at bounding box center [489, 332] width 748 height 450
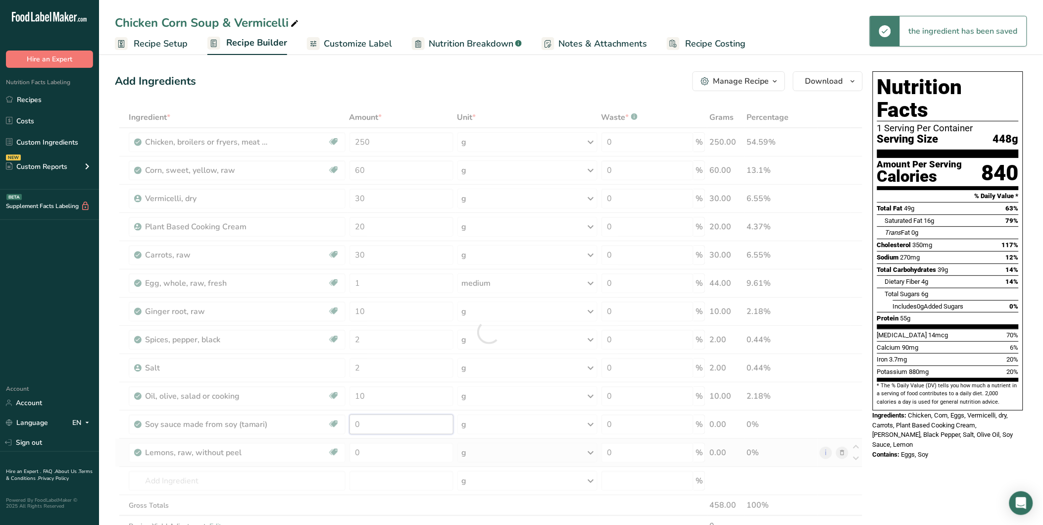
drag, startPoint x: 361, startPoint y: 422, endPoint x: 351, endPoint y: 423, distance: 9.9
click at [351, 423] on div "Ingredient * Amount * Unit * Waste * .a-a{fill:#347362;}.b-a{fill:#fff;} Grams …" at bounding box center [489, 332] width 748 height 450
drag, startPoint x: 359, startPoint y: 449, endPoint x: 353, endPoint y: 448, distance: 6.5
click at [353, 449] on div "Ingredient * Amount * Unit * Waste * .a-a{fill:#347362;}.b-a{fill:#fff;} Grams …" at bounding box center [489, 332] width 748 height 450
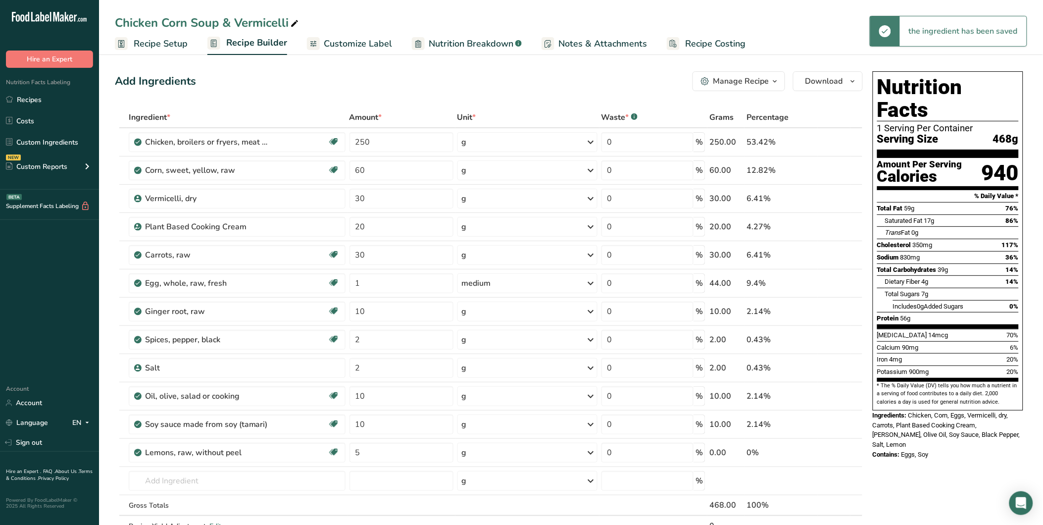
click at [275, 75] on div "Add Ingredients Manage Recipe Delete Recipe Duplicate Recipe Scale Recipe Save …" at bounding box center [489, 81] width 748 height 20
drag, startPoint x: 377, startPoint y: 38, endPoint x: 170, endPoint y: 111, distance: 219.0
click at [377, 38] on span "Customize Label" at bounding box center [358, 43] width 68 height 13
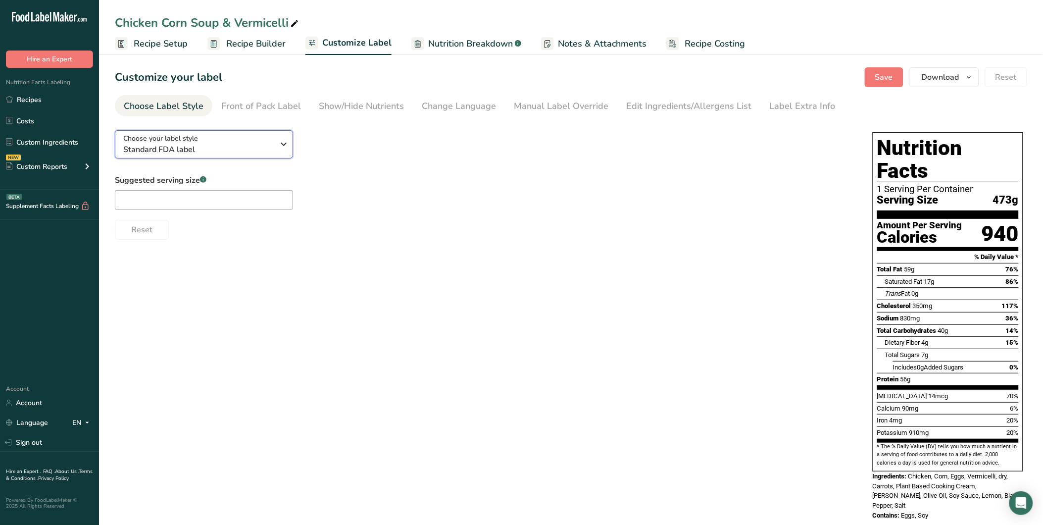
click at [205, 148] on span "Standard FDA label" at bounding box center [198, 150] width 151 height 12
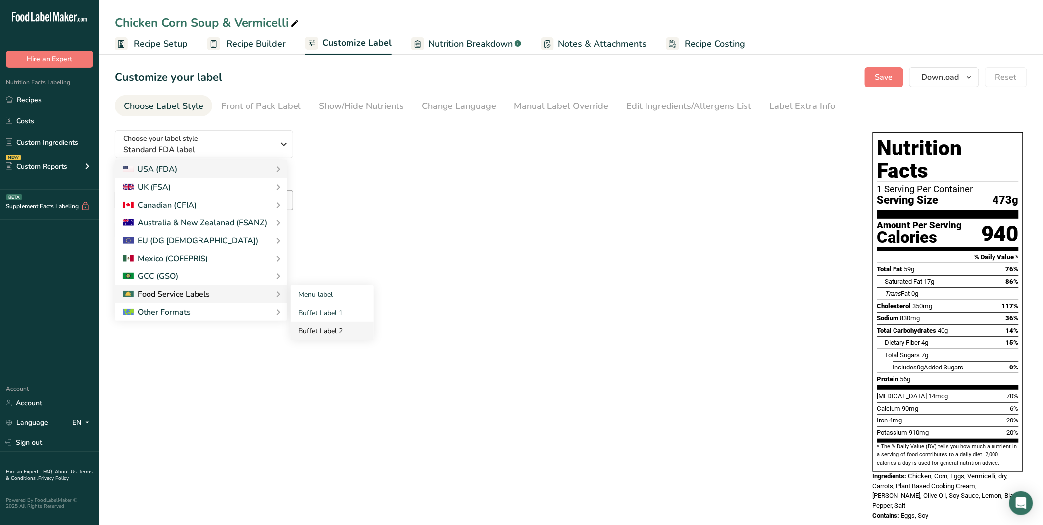
click at [325, 332] on link "Buffet Label 2" at bounding box center [332, 331] width 83 height 18
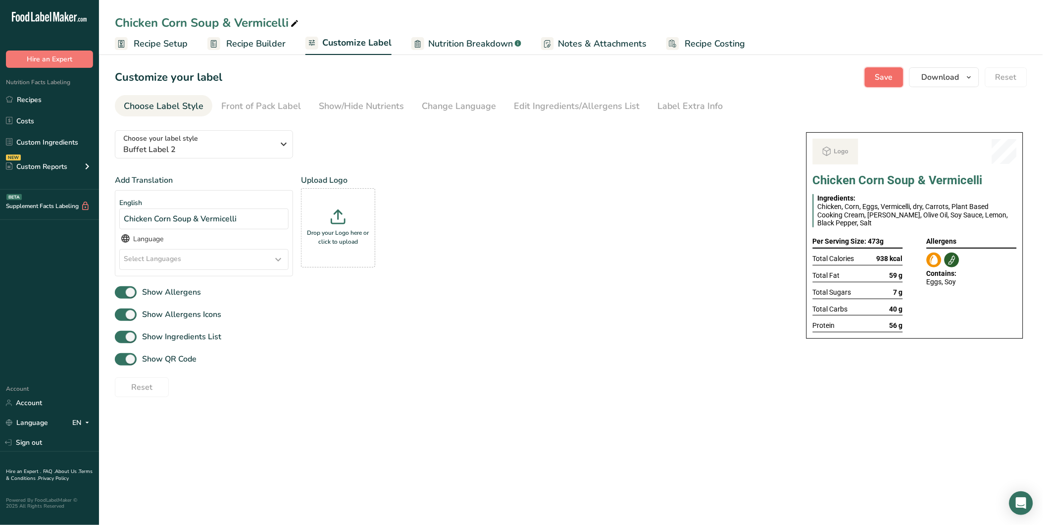
click at [883, 67] on button "Save" at bounding box center [884, 77] width 39 height 20
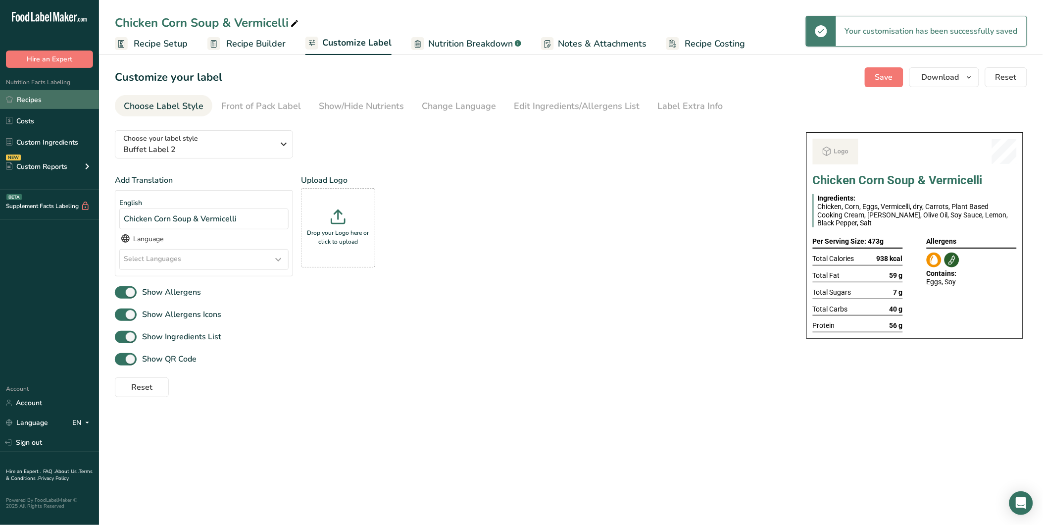
click at [43, 101] on link "Recipes" at bounding box center [49, 99] width 99 height 19
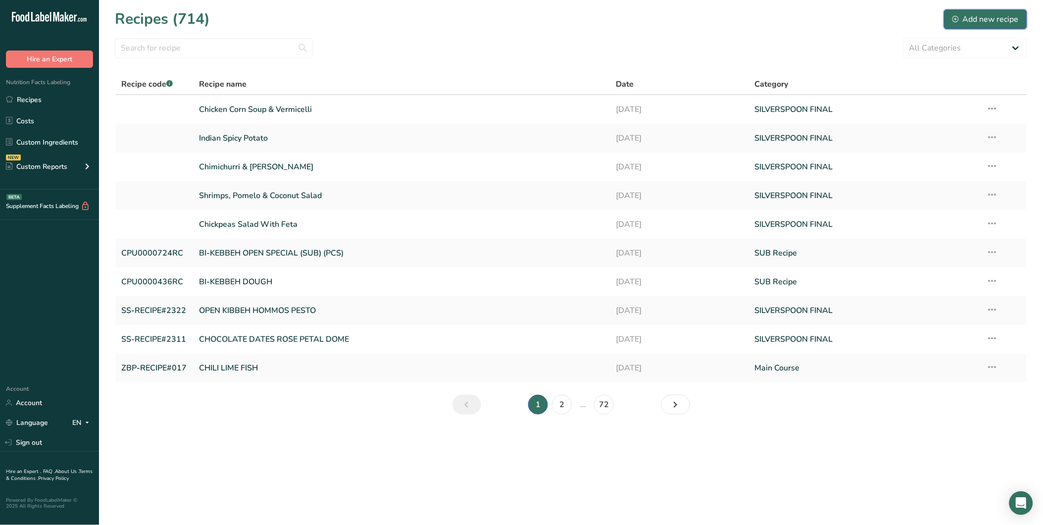
click at [999, 20] on div "Add new recipe" at bounding box center [985, 19] width 66 height 12
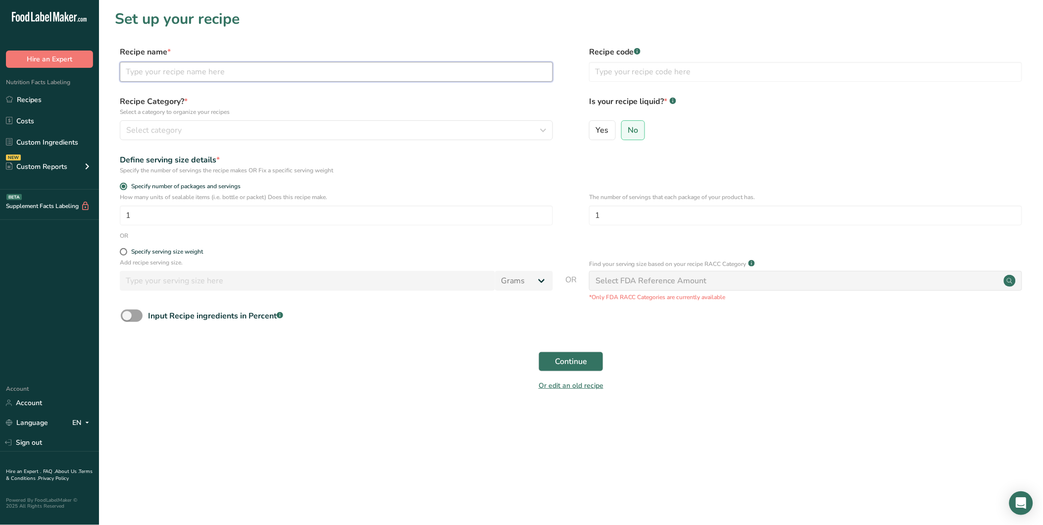
click at [233, 78] on input "text" at bounding box center [336, 72] width 433 height 20
paste input "Omani Lamb [PERSON_NAME], Basmati Rice"
drag, startPoint x: 231, startPoint y: 124, endPoint x: 275, endPoint y: 138, distance: 45.7
click at [232, 124] on div "Select category" at bounding box center [333, 130] width 414 height 12
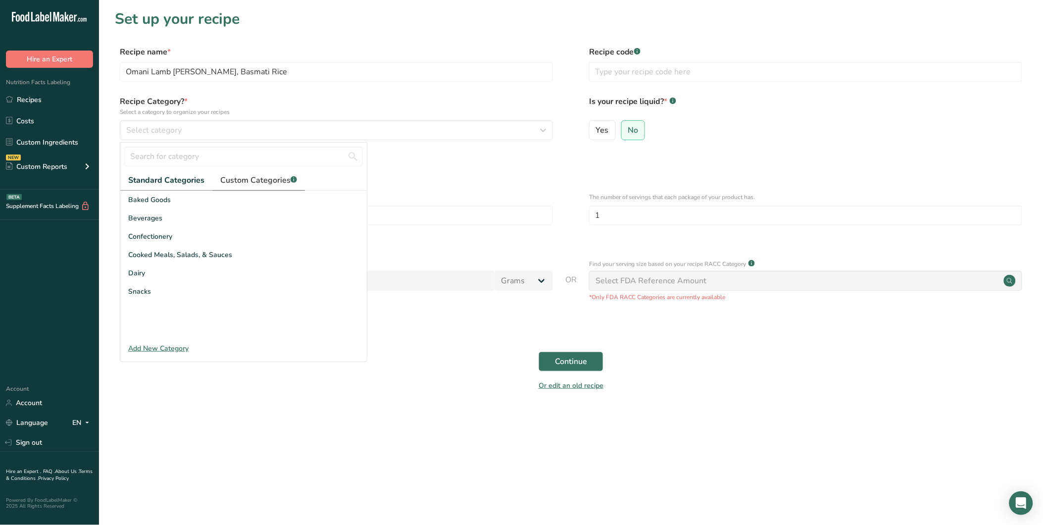
click at [282, 176] on span "Custom Categories .a-a{fill:#347362;}.b-a{fill:#fff;}" at bounding box center [258, 180] width 77 height 12
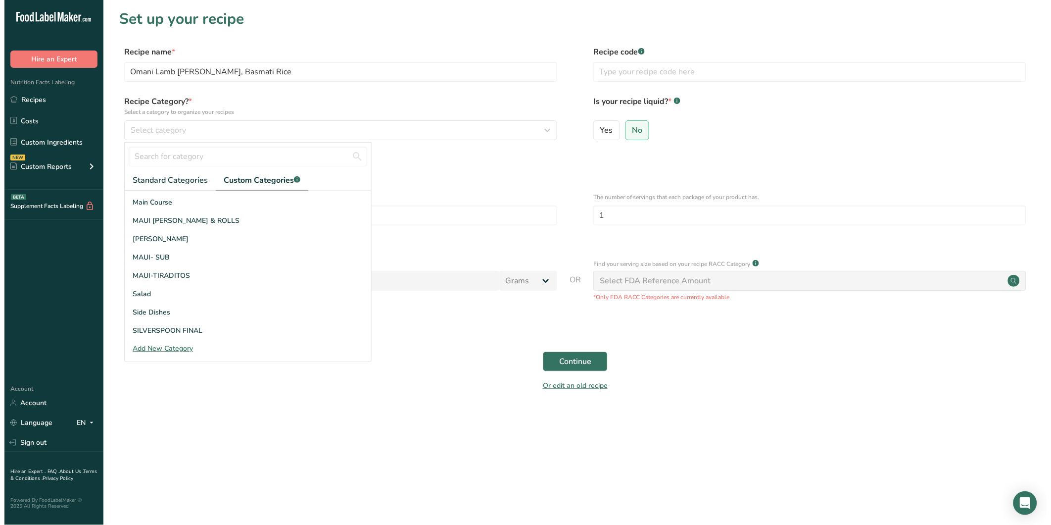
scroll to position [145, 0]
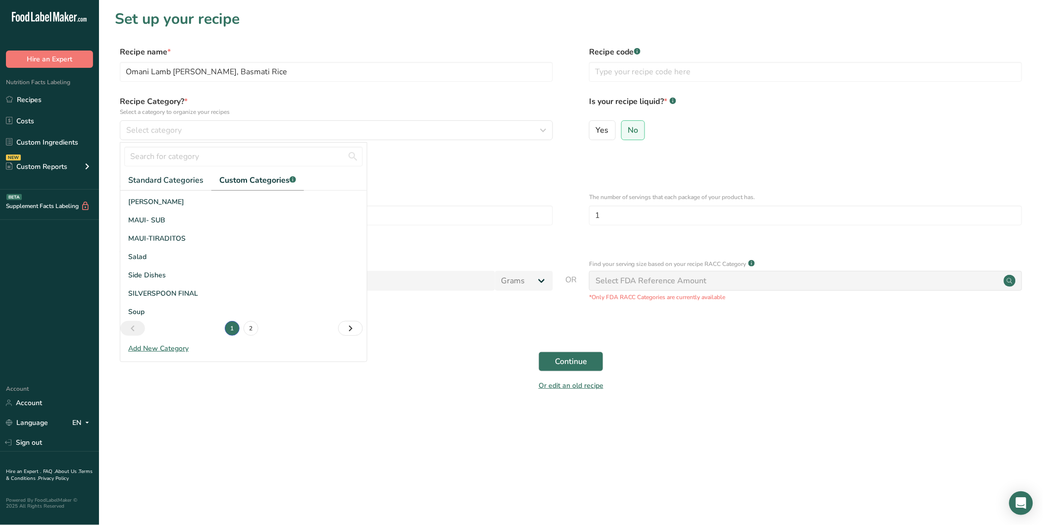
drag, startPoint x: 183, startPoint y: 294, endPoint x: 404, endPoint y: 325, distance: 223.4
click at [184, 294] on span "SILVERSPOON FINAL" at bounding box center [163, 293] width 70 height 10
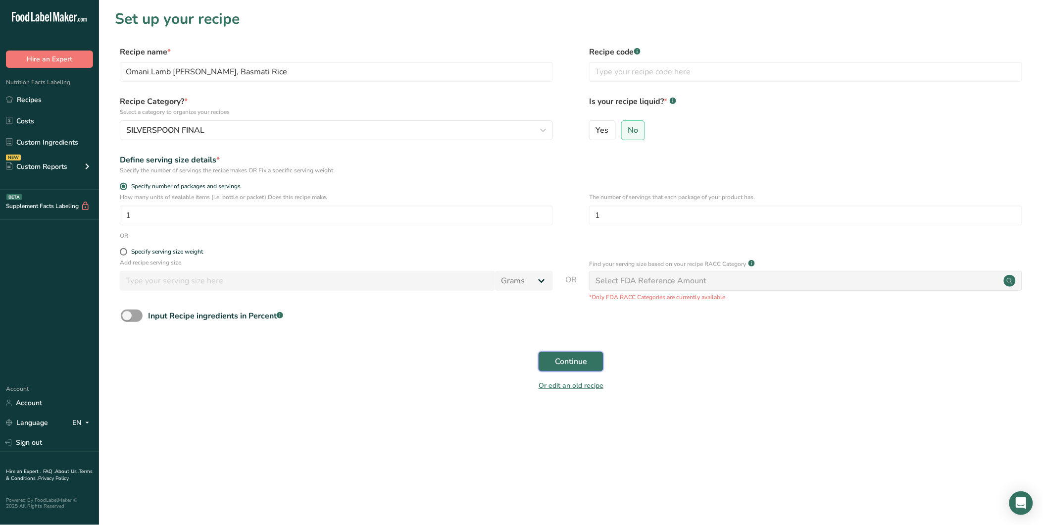
click at [588, 361] on button "Continue" at bounding box center [571, 361] width 65 height 20
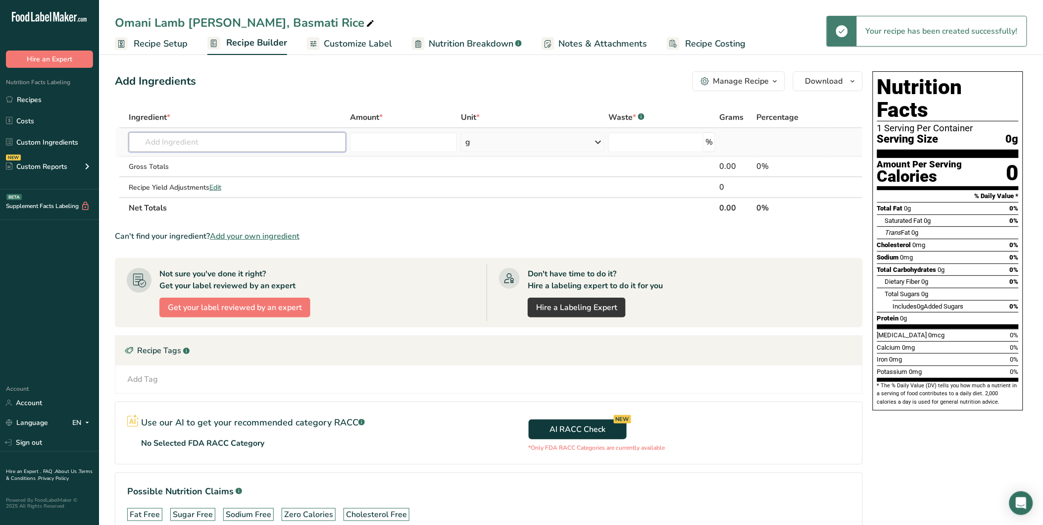
click at [171, 150] on input "text" at bounding box center [237, 142] width 217 height 20
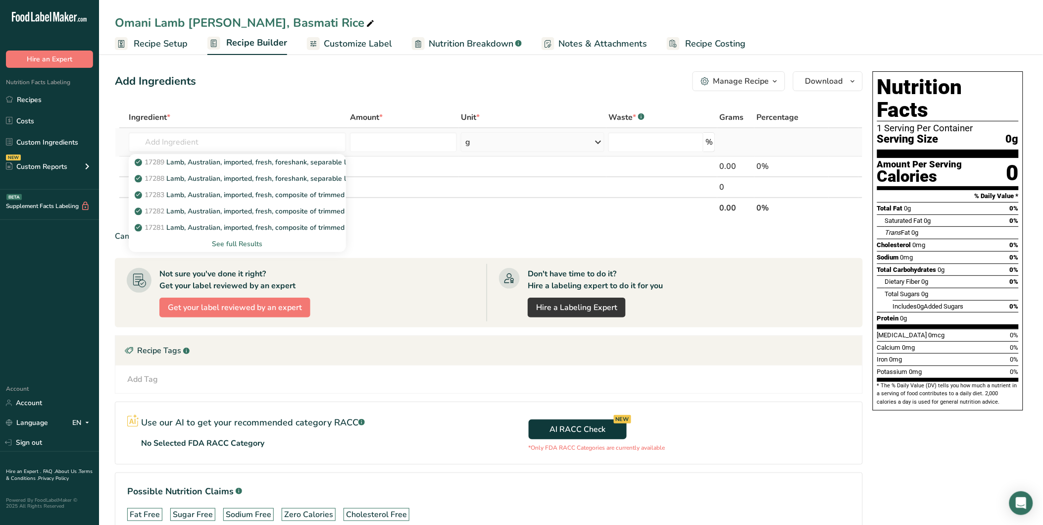
click at [245, 240] on div "See full Results" at bounding box center [237, 244] width 201 height 10
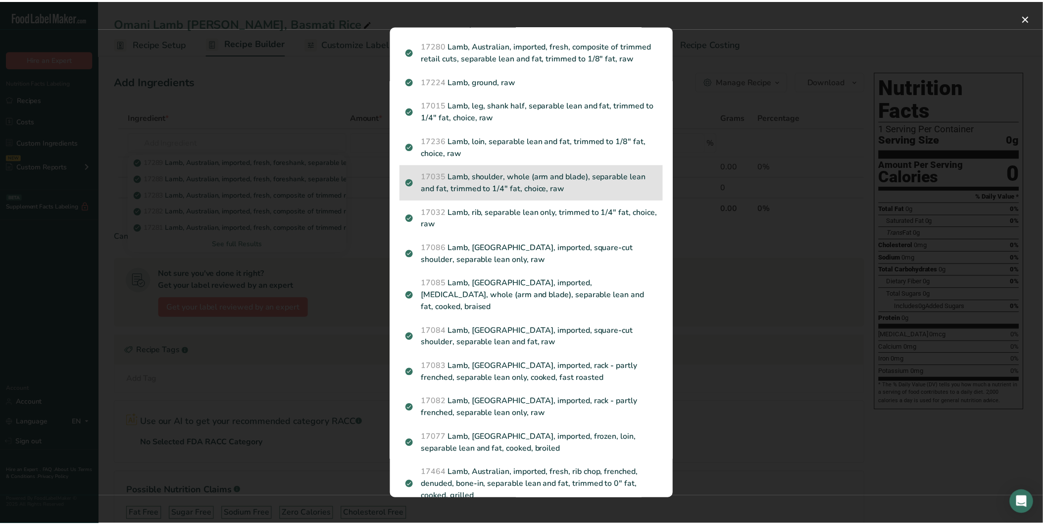
scroll to position [220, 0]
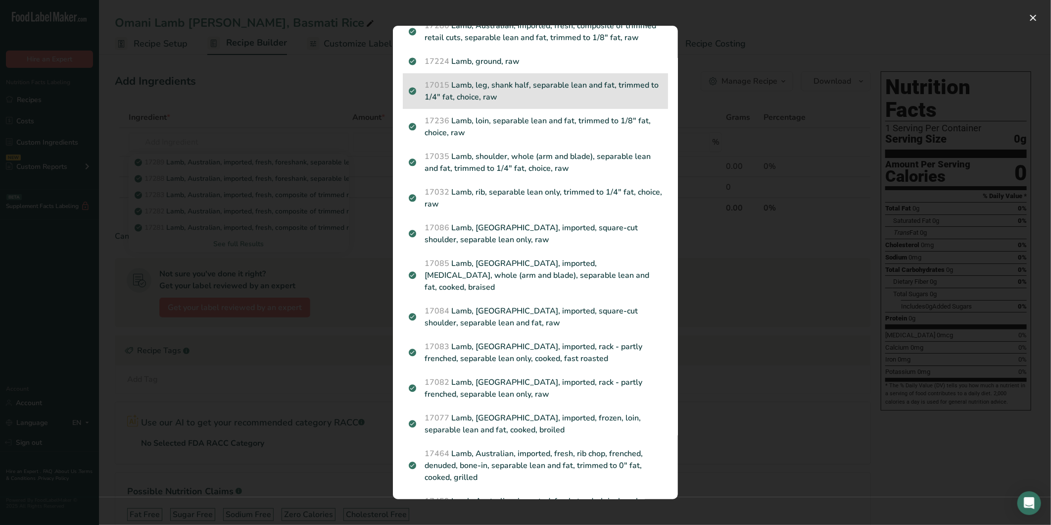
click at [545, 103] on p "17015 Lamb, leg, shank half, separable lean and fat, trimmed to 1/4" fat, choic…" at bounding box center [535, 91] width 253 height 24
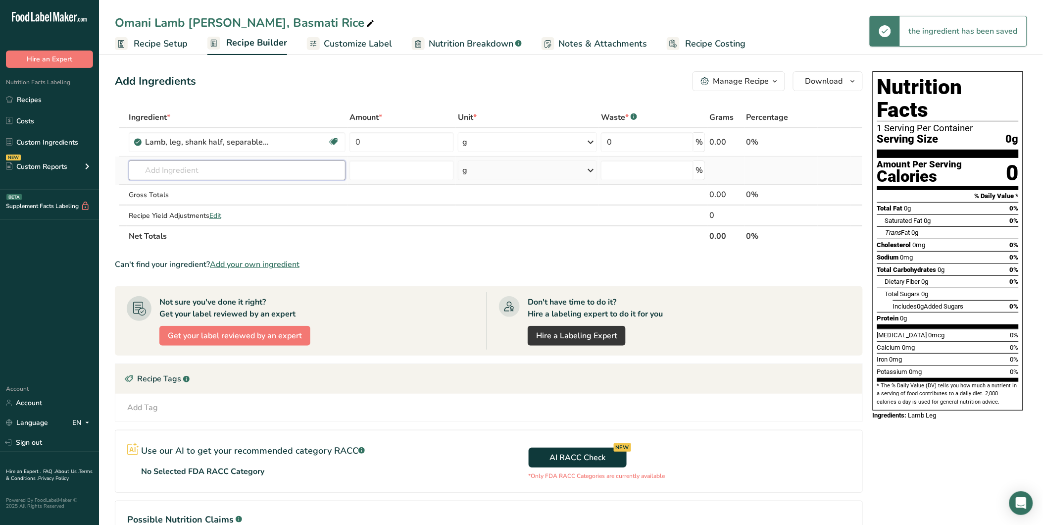
click at [179, 166] on input "text" at bounding box center [237, 170] width 217 height 20
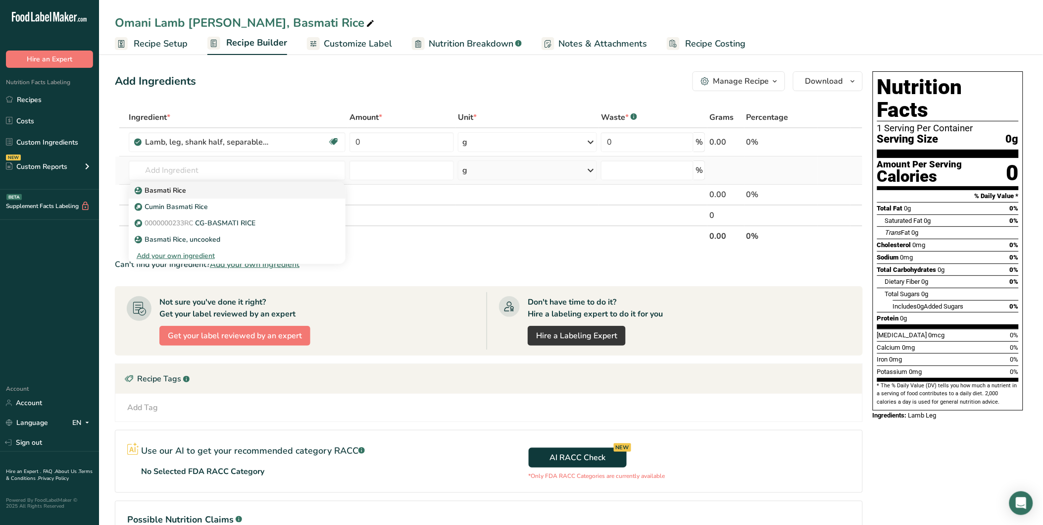
click at [216, 191] on div "Basmati Rice" at bounding box center [229, 190] width 185 height 10
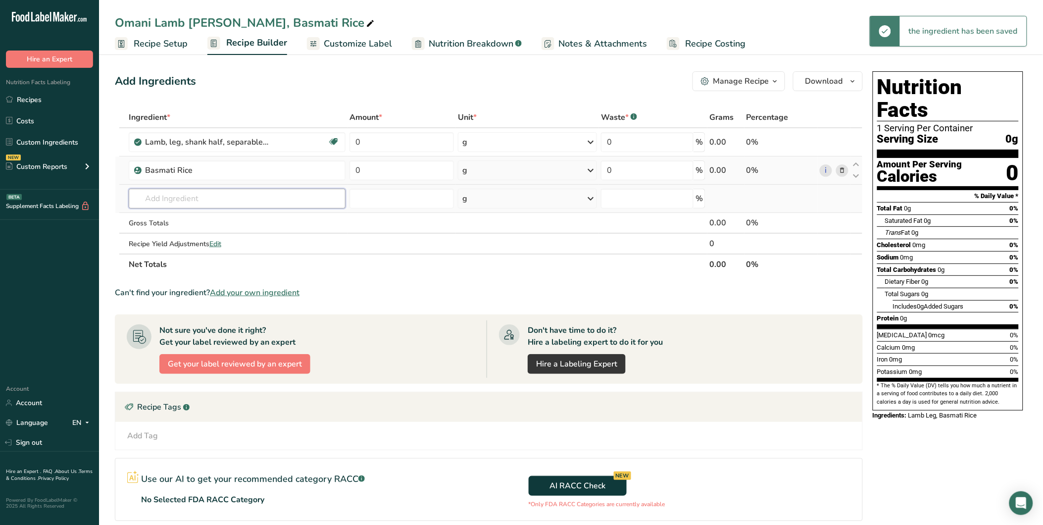
click at [185, 198] on input "text" at bounding box center [237, 199] width 217 height 20
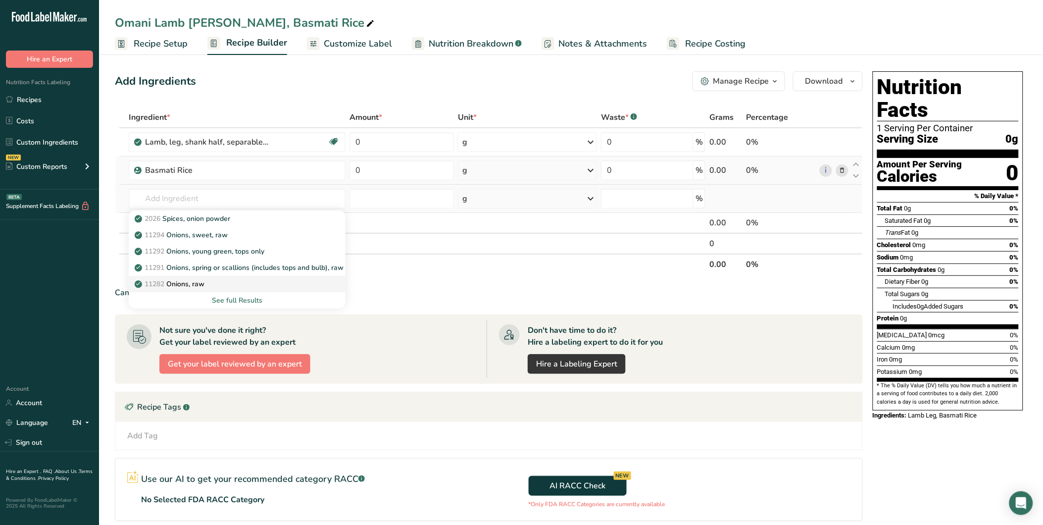
click at [221, 283] on div "11282 Onions, raw" at bounding box center [229, 284] width 185 height 10
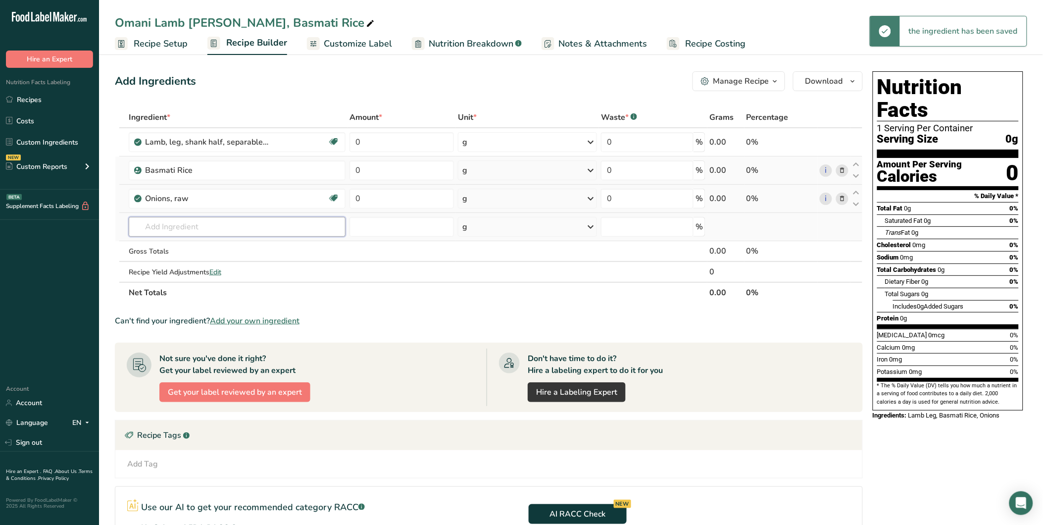
click at [175, 219] on input "text" at bounding box center [237, 227] width 217 height 20
click at [164, 229] on input "tmopato" at bounding box center [237, 227] width 217 height 20
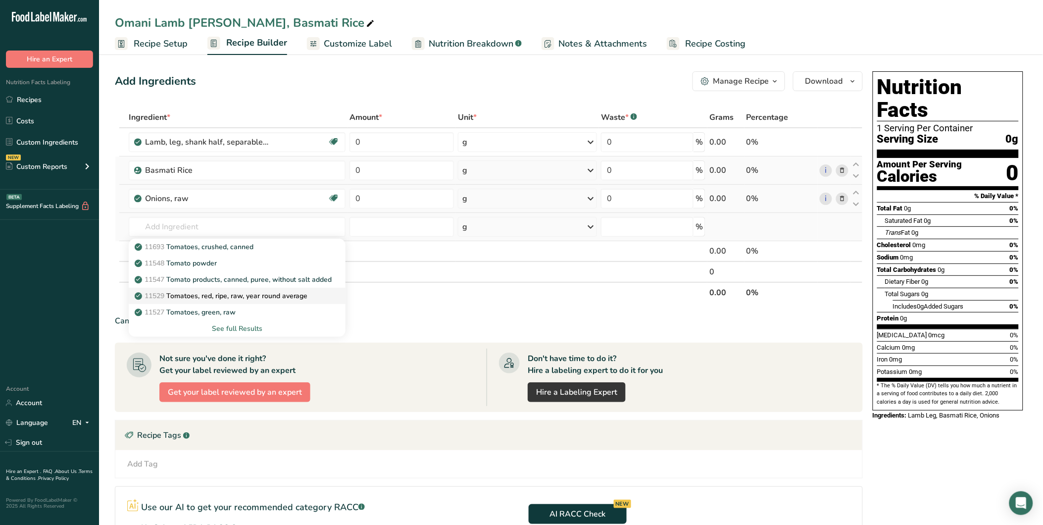
click at [245, 292] on p "11529 Tomatoes, red, ripe, raw, year round average" at bounding box center [222, 296] width 171 height 10
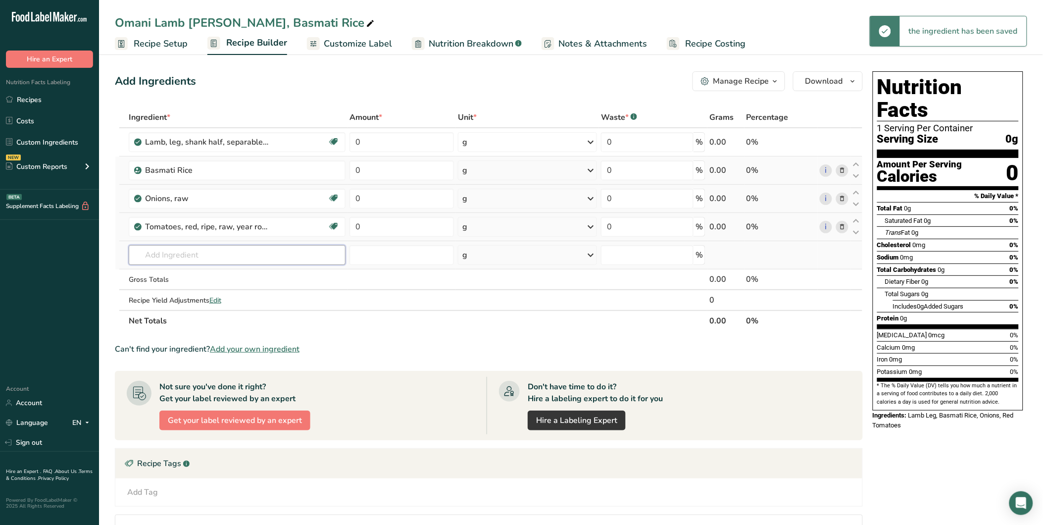
click at [169, 252] on input "text" at bounding box center [237, 255] width 217 height 20
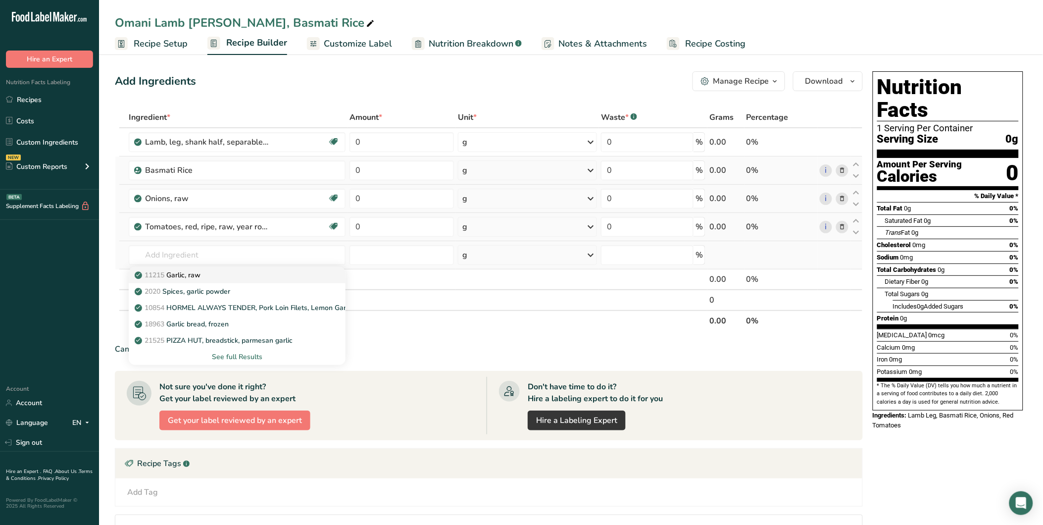
click at [225, 277] on div "11215 Garlic, raw" at bounding box center [229, 275] width 185 height 10
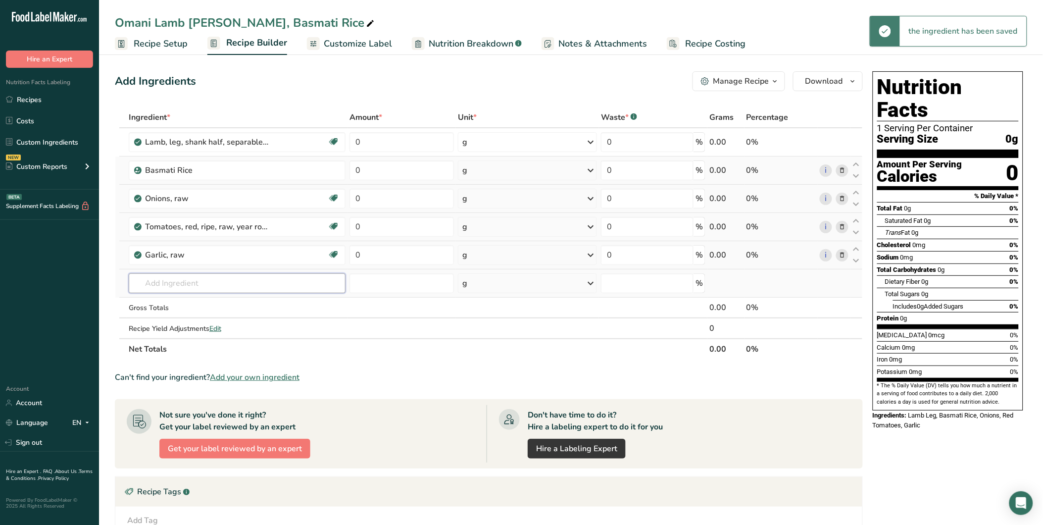
click at [171, 279] on input "text" at bounding box center [237, 283] width 217 height 20
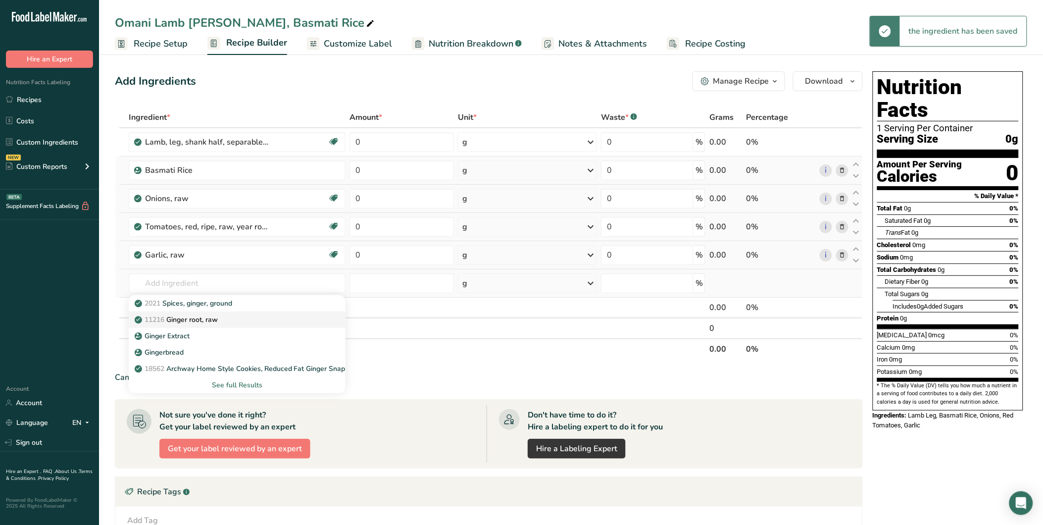
click at [216, 315] on p "11216 Ginger root, raw" at bounding box center [177, 319] width 81 height 10
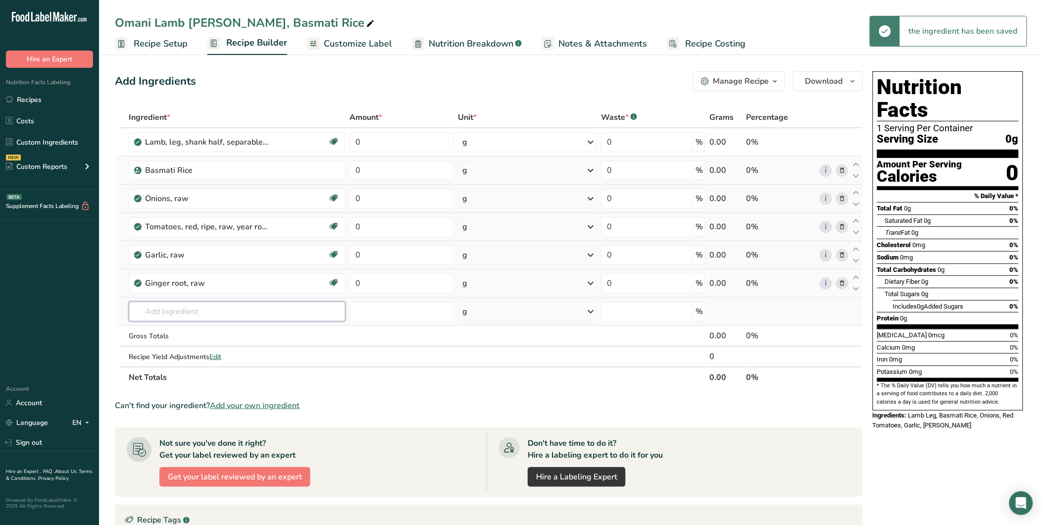
click at [167, 306] on input "text" at bounding box center [237, 311] width 217 height 20
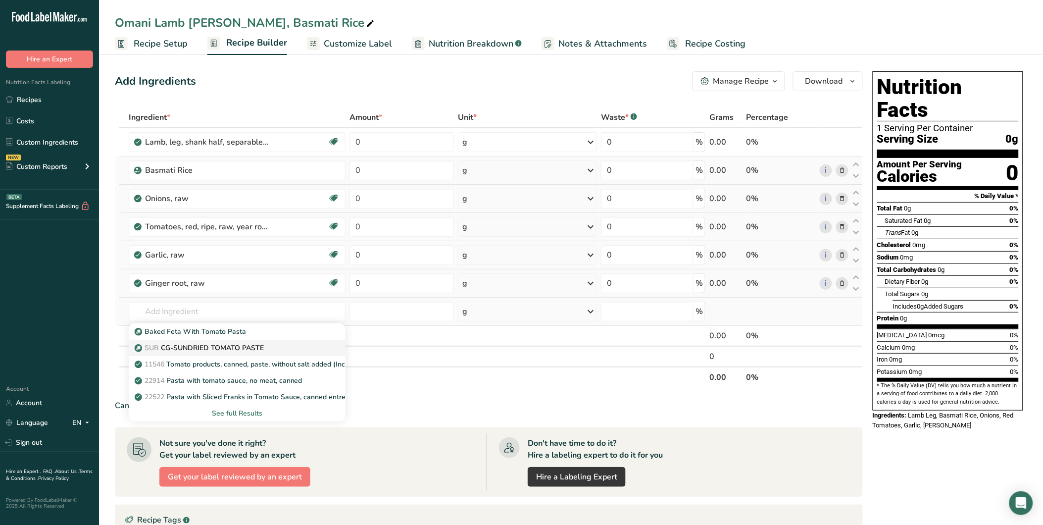
click at [298, 345] on div "SUB CG-SUNDRIED TOMATO PASTE" at bounding box center [229, 348] width 185 height 10
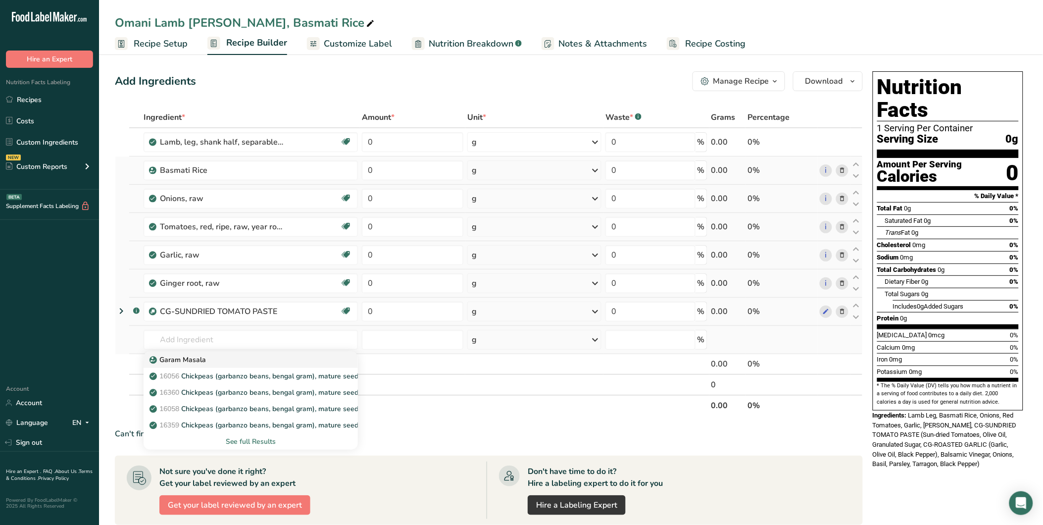
click at [209, 356] on div "Garam Masala" at bounding box center [242, 359] width 183 height 10
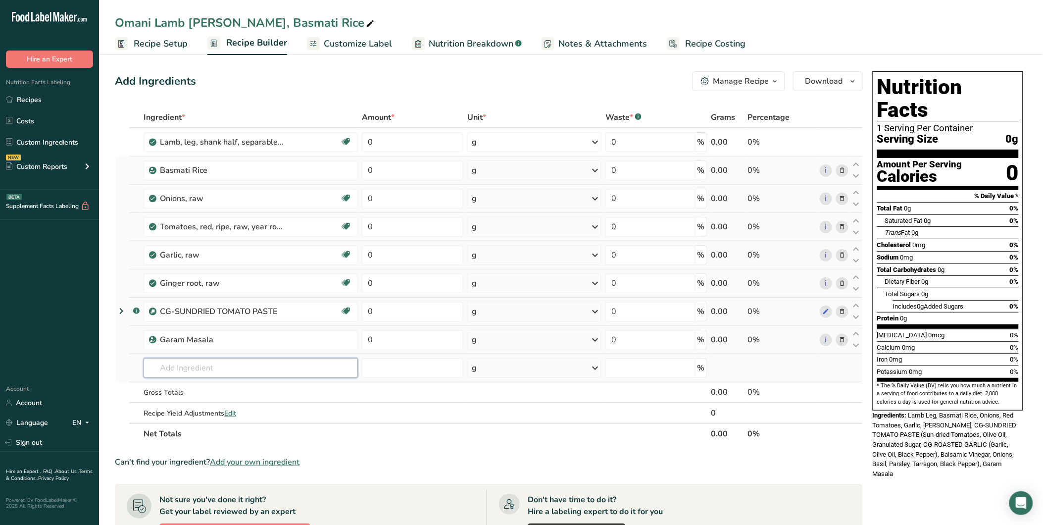
click at [189, 364] on input "text" at bounding box center [251, 368] width 214 height 20
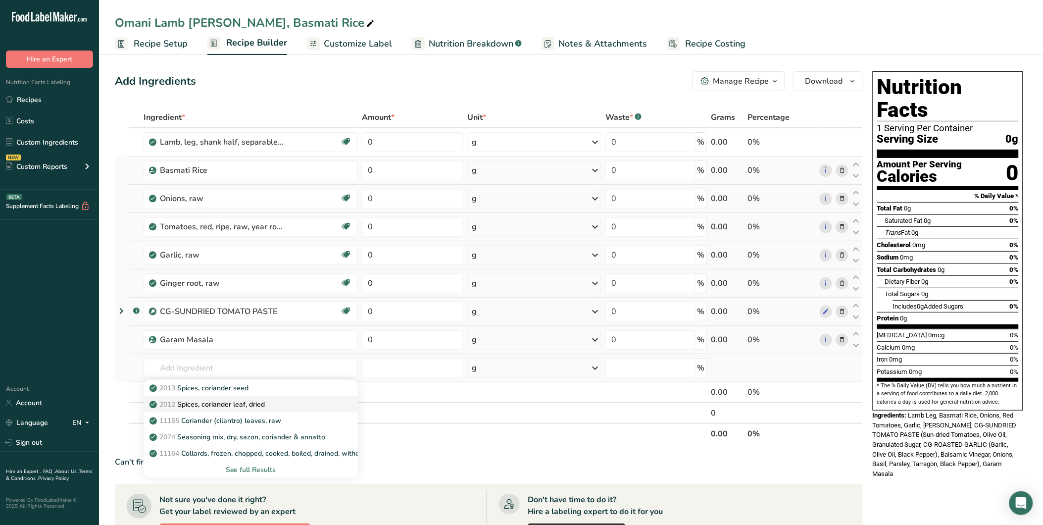
click at [278, 403] on div "2012 Spices, coriander leaf, dried" at bounding box center [242, 404] width 183 height 10
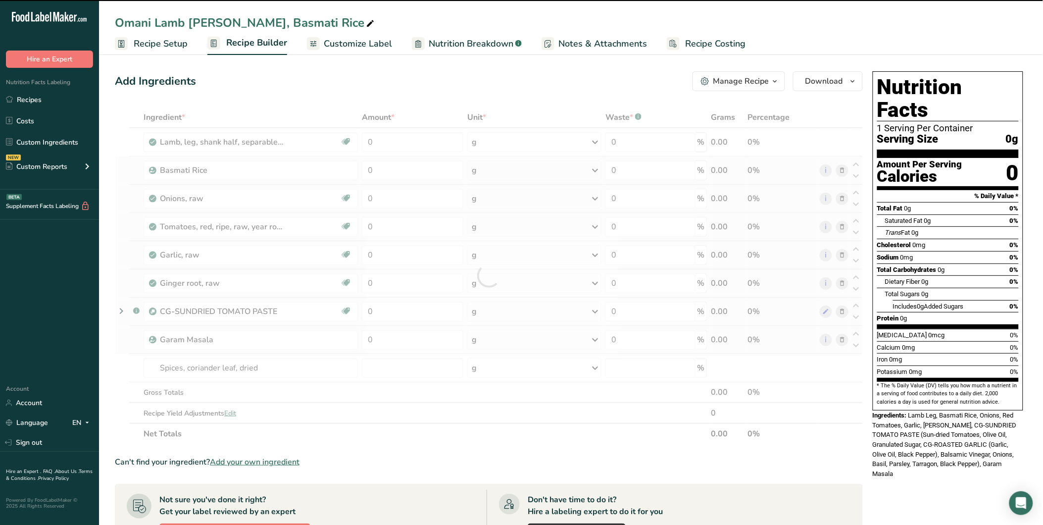
click at [218, 388] on div at bounding box center [489, 275] width 748 height 337
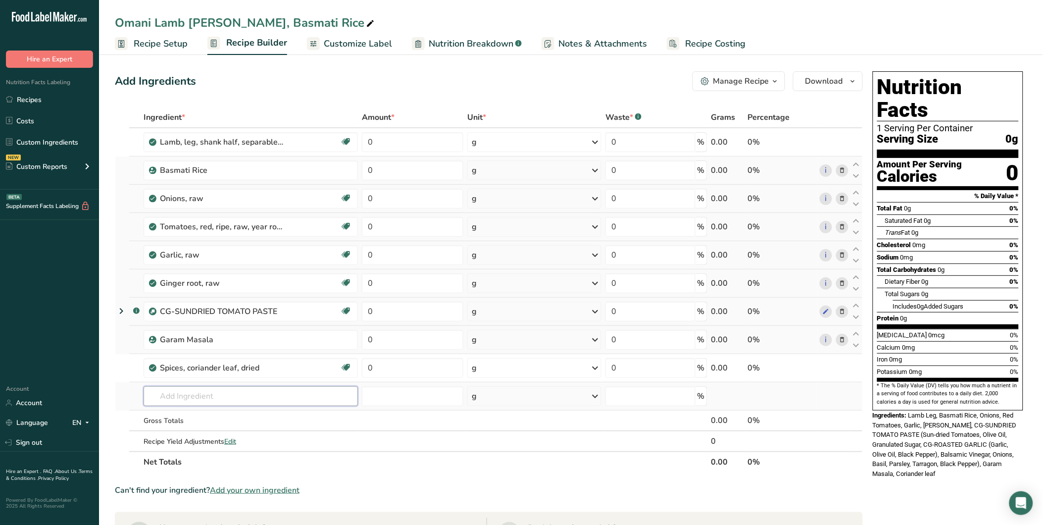
click at [186, 394] on input "text" at bounding box center [251, 396] width 214 height 20
click at [245, 419] on p "2043 Spices, turmeric, ground" at bounding box center [202, 416] width 102 height 10
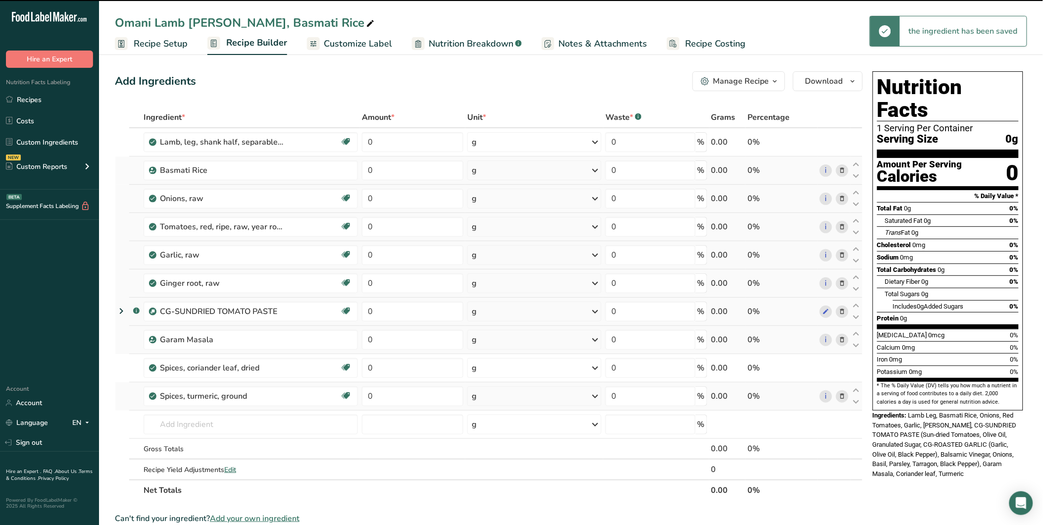
scroll to position [55, 0]
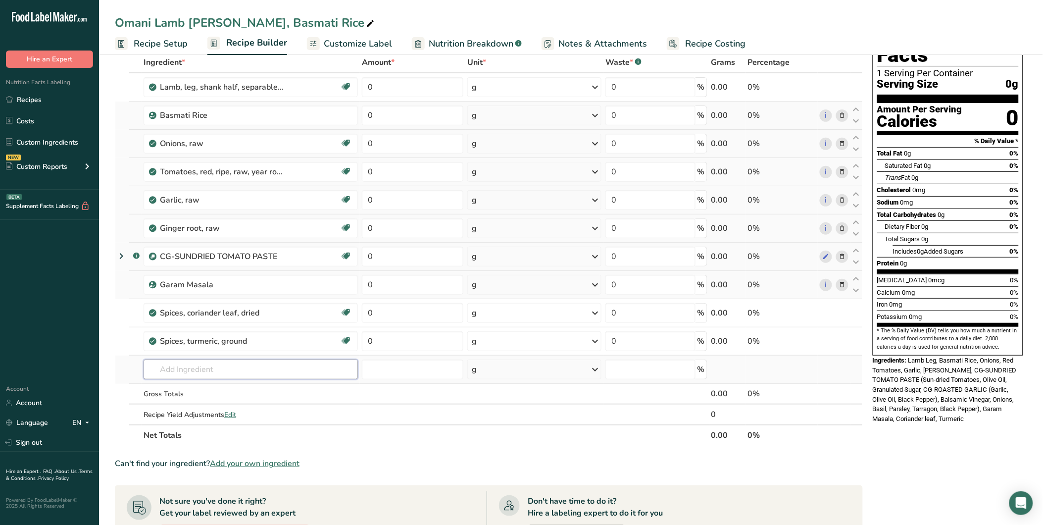
click at [182, 360] on input "text" at bounding box center [251, 369] width 214 height 20
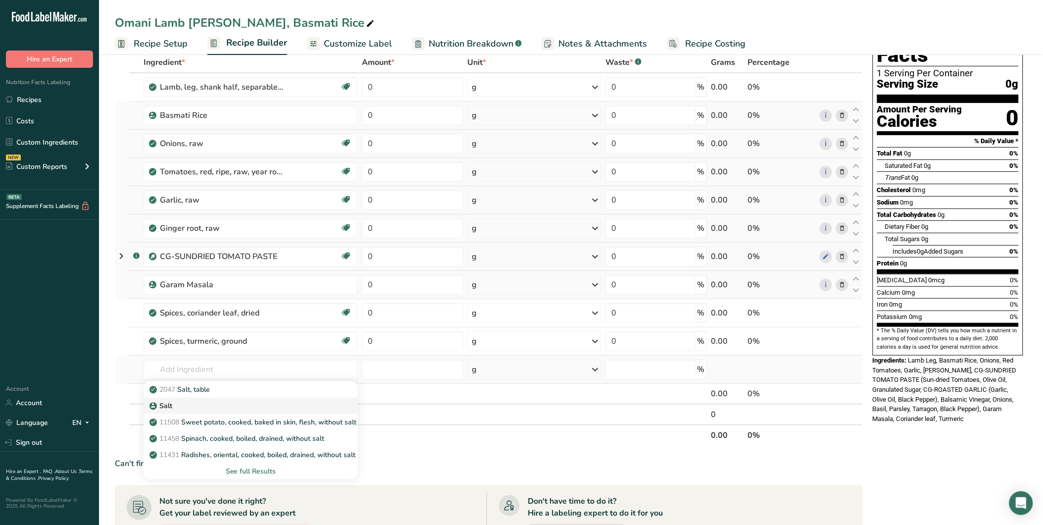
click at [182, 407] on div "Salt" at bounding box center [242, 405] width 183 height 10
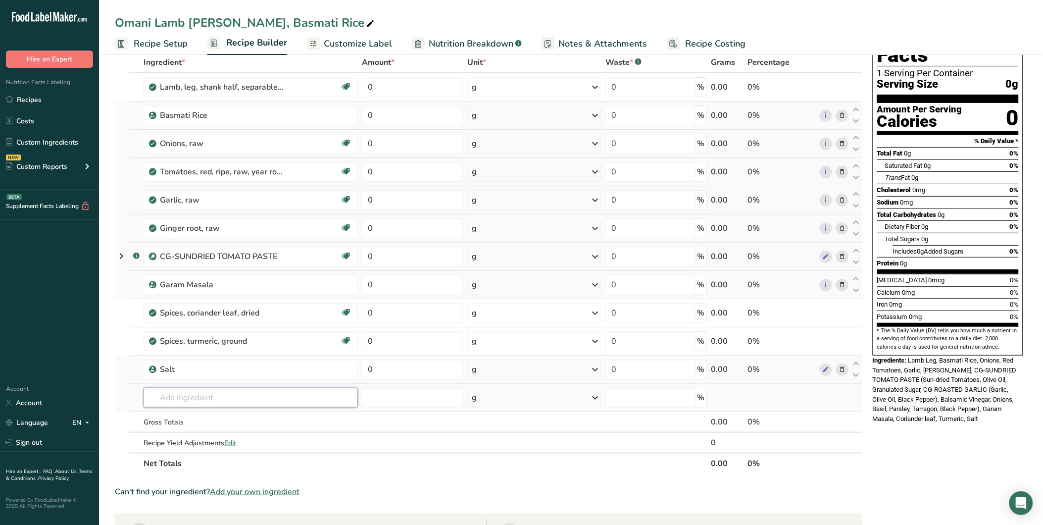
click at [197, 392] on input "text" at bounding box center [251, 398] width 214 height 20
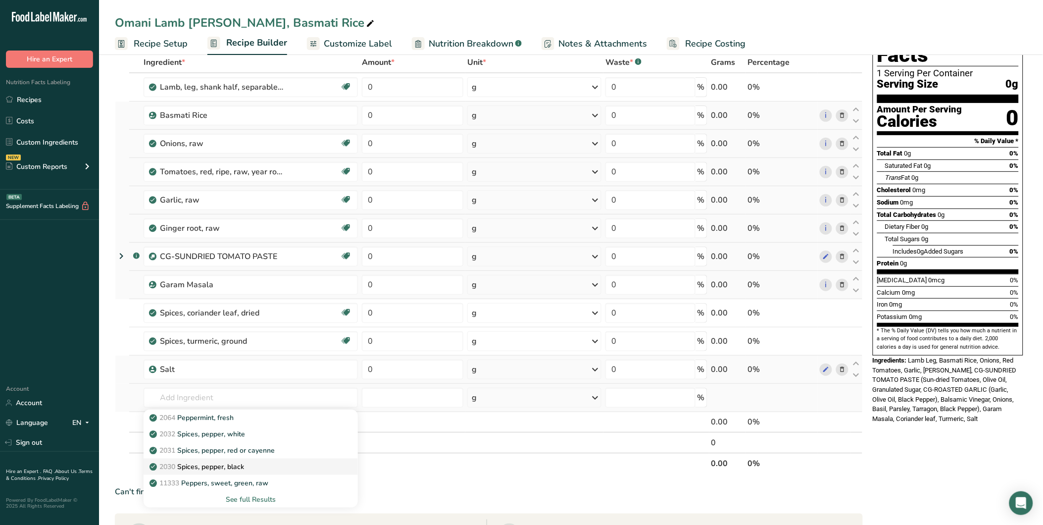
click at [258, 462] on div "2030 Spices, pepper, black" at bounding box center [242, 466] width 183 height 10
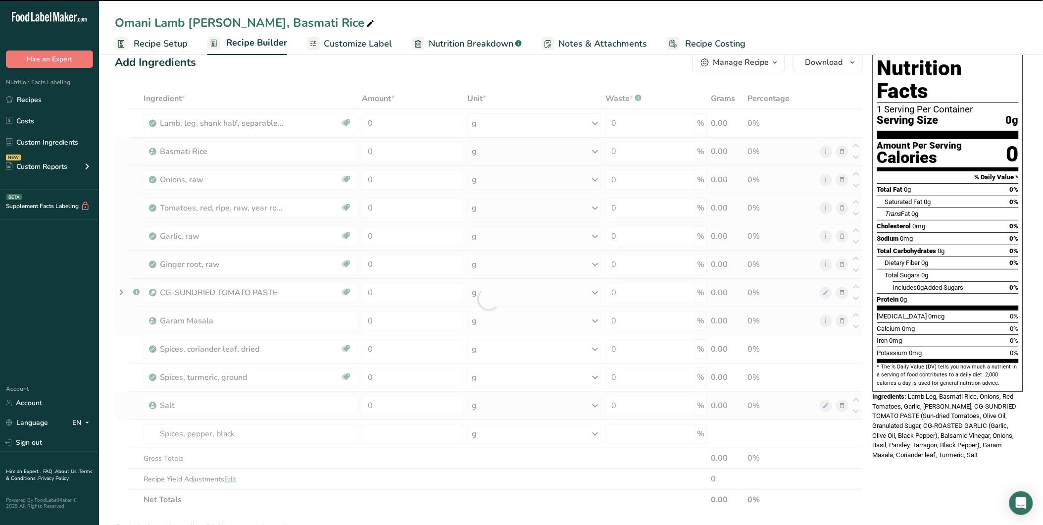
scroll to position [0, 0]
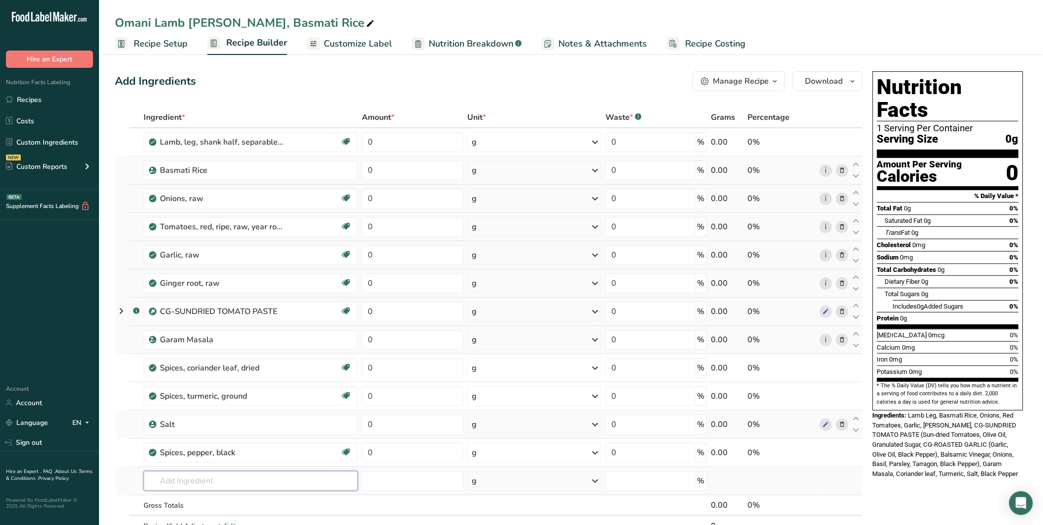
drag, startPoint x: 194, startPoint y: 480, endPoint x: 180, endPoint y: 488, distance: 15.5
click at [194, 481] on input "text" at bounding box center [251, 481] width 214 height 20
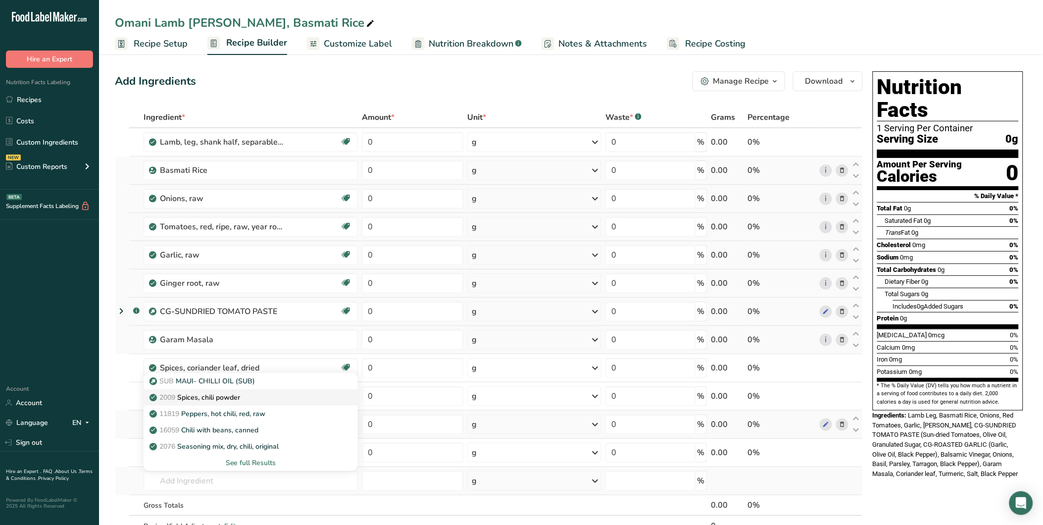
click at [255, 396] on div "2009 Spices, chili powder" at bounding box center [242, 397] width 183 height 10
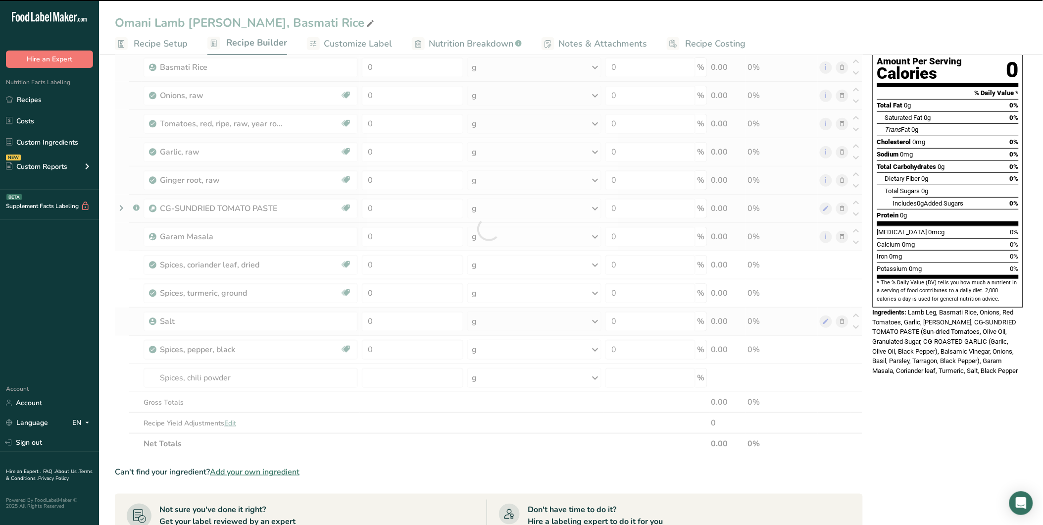
scroll to position [110, 0]
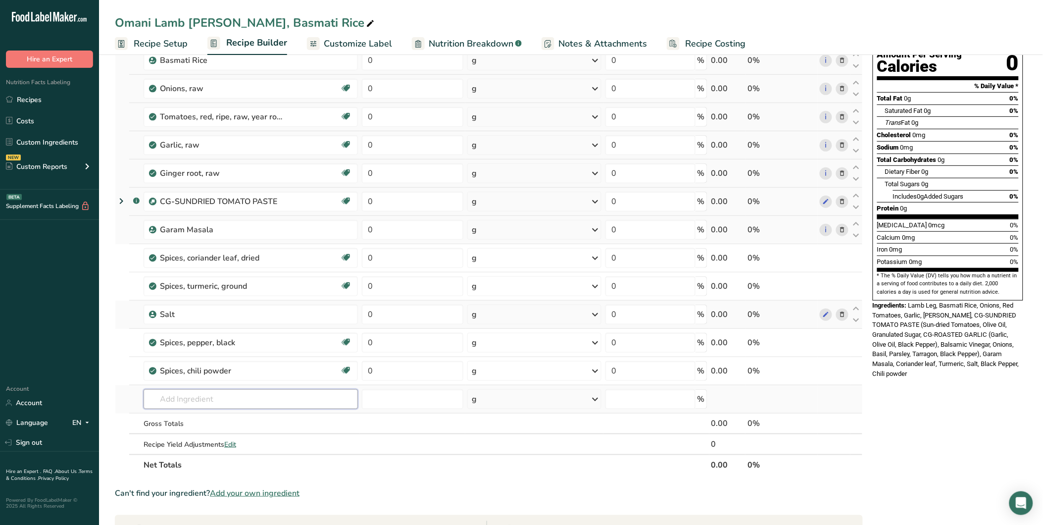
click at [187, 397] on input "text" at bounding box center [251, 399] width 214 height 20
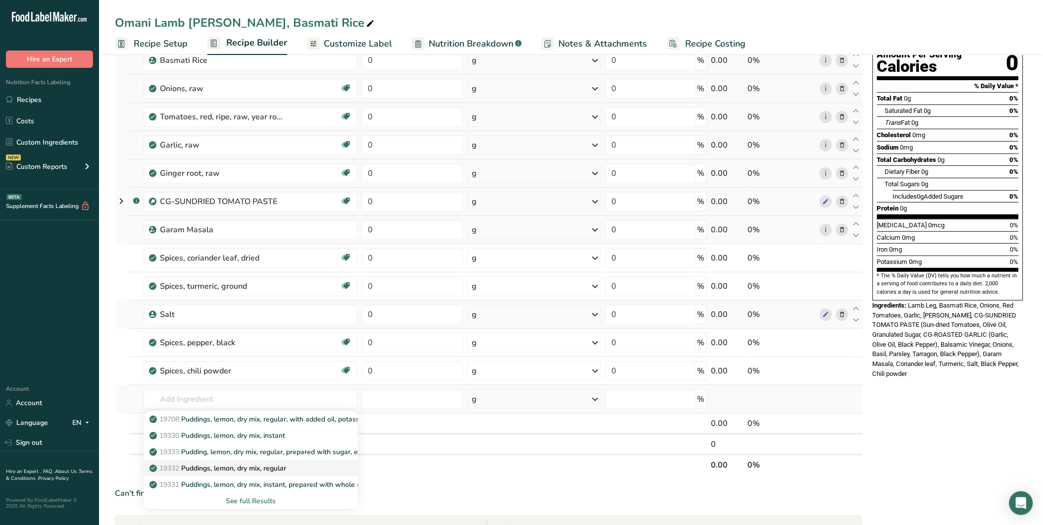
click at [300, 464] on div "19332 Puddings, lemon, dry mix, regular" at bounding box center [242, 468] width 183 height 10
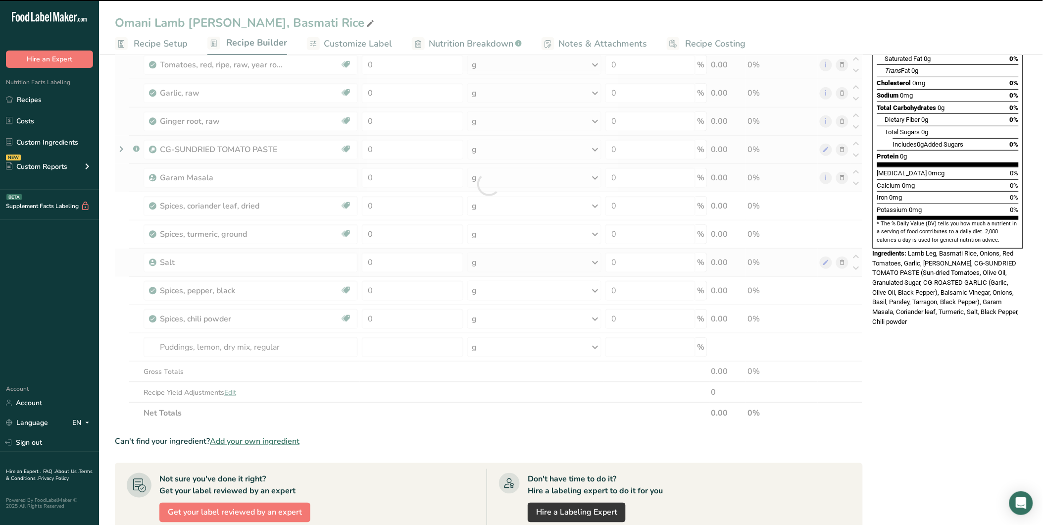
scroll to position [165, 0]
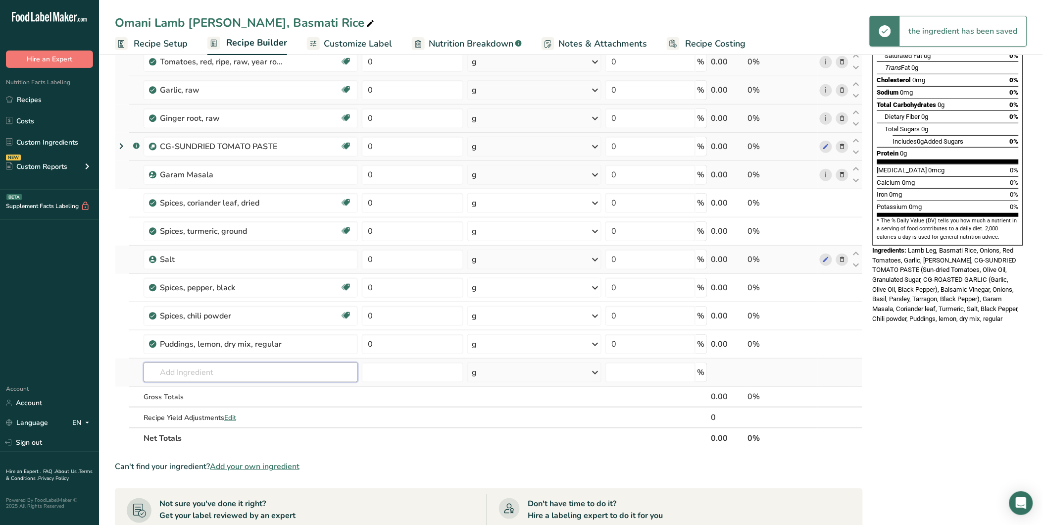
click at [184, 367] on input "text" at bounding box center [251, 372] width 214 height 20
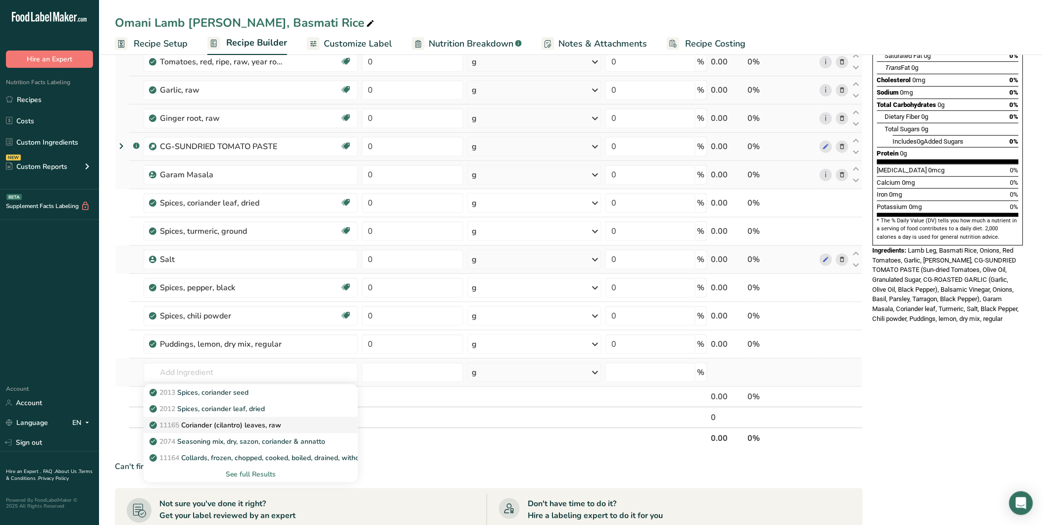
click at [281, 422] on p "11165 Coriander (cilantro) leaves, raw" at bounding box center [216, 425] width 130 height 10
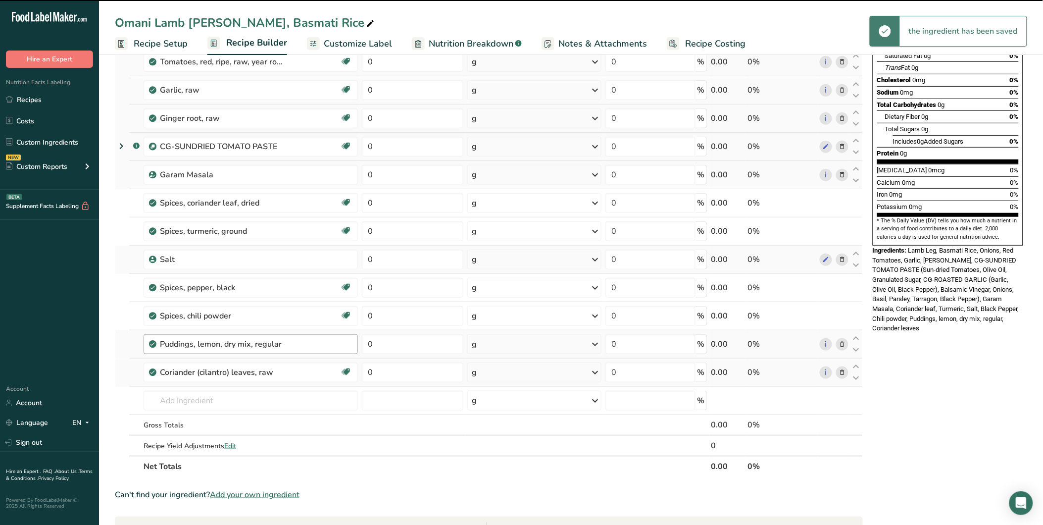
scroll to position [220, 0]
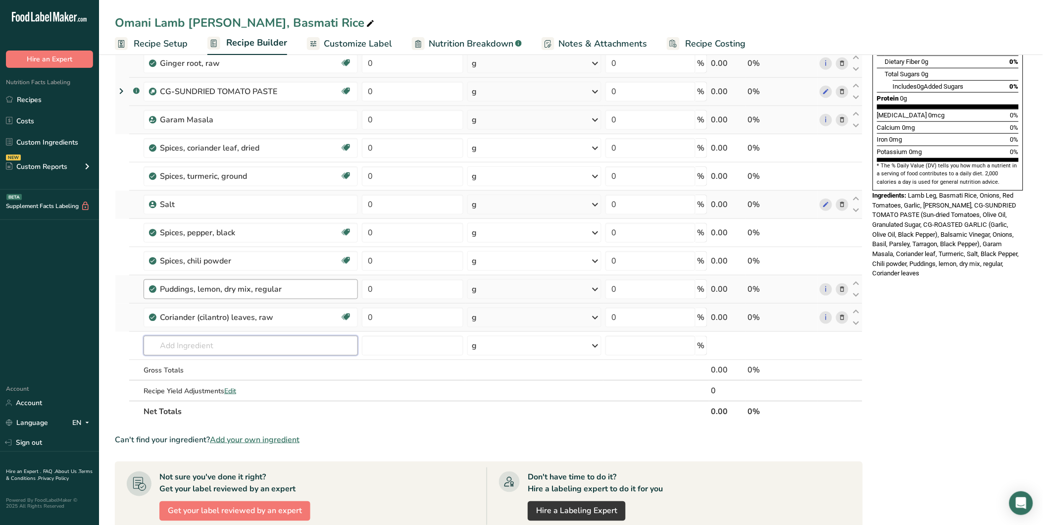
click at [185, 339] on input "text" at bounding box center [251, 346] width 214 height 20
click at [260, 362] on div "2011 Spices, cloves, ground" at bounding box center [242, 365] width 183 height 10
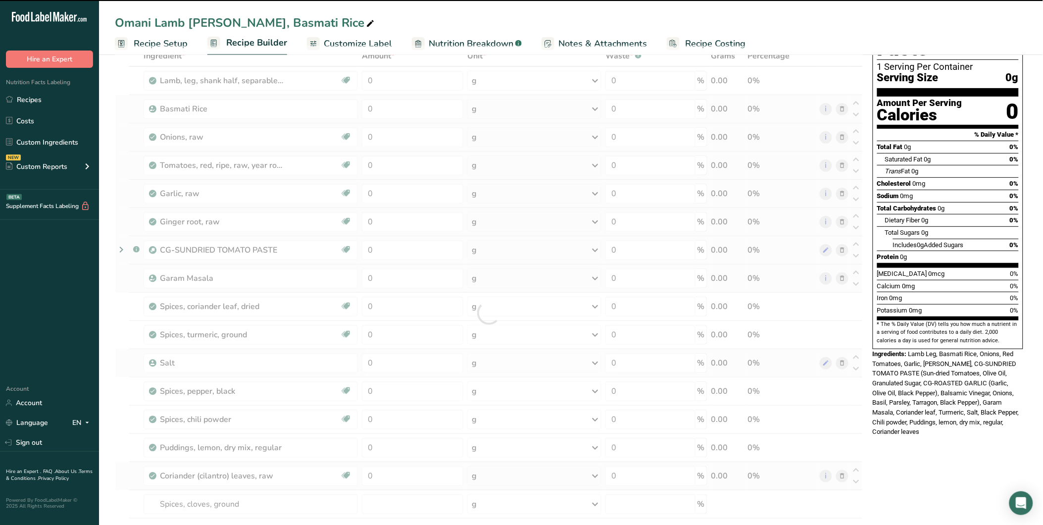
scroll to position [55, 0]
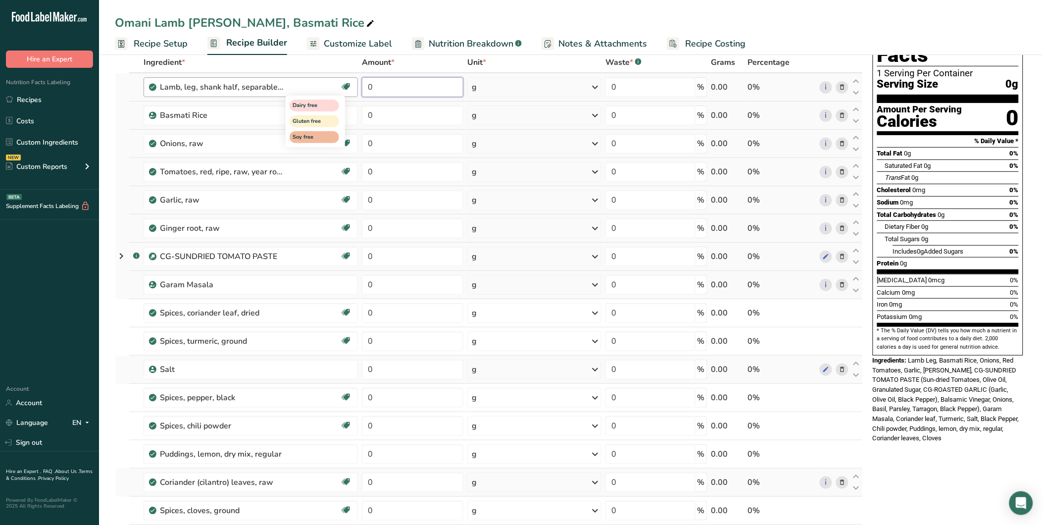
click at [352, 87] on tr "Lamb, leg, shank half, separable lean and fat, trimmed to 1/4" fat, choice, raw…" at bounding box center [488, 87] width 747 height 28
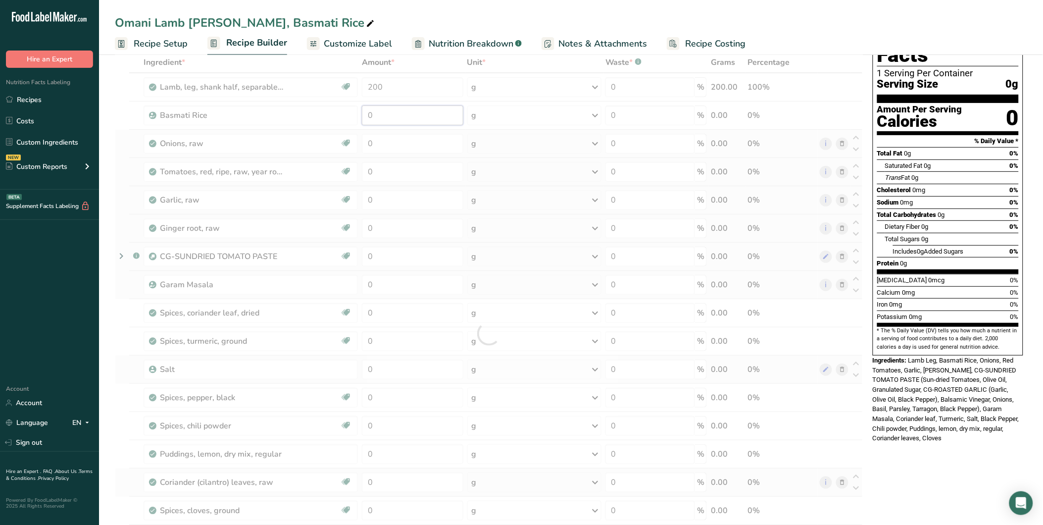
drag, startPoint x: 387, startPoint y: 119, endPoint x: 359, endPoint y: 121, distance: 27.8
click at [359, 121] on div "Ingredient * Amount * Unit * Waste * .a-a{fill:#347362;}.b-a{fill:#fff;} Grams …" at bounding box center [489, 333] width 748 height 563
click at [343, 144] on div "Ingredient * Amount * Unit * Waste * .a-a{fill:#347362;}.b-a{fill:#fff;} Grams …" at bounding box center [489, 333] width 748 height 563
click at [356, 174] on div "Ingredient * Amount * Unit * Waste * .a-a{fill:#347362;}.b-a{fill:#fff;} Grams …" at bounding box center [489, 333] width 748 height 563
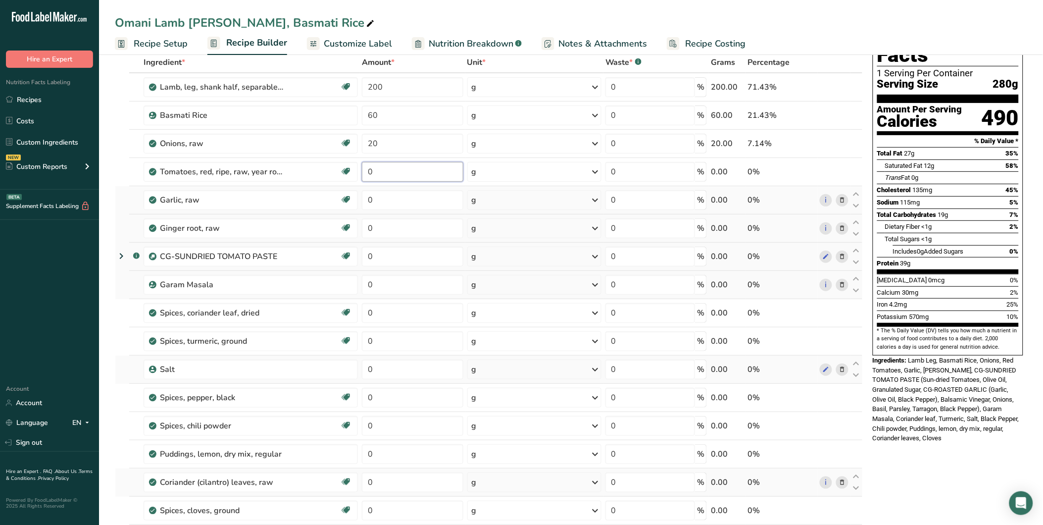
drag, startPoint x: 368, startPoint y: 177, endPoint x: 359, endPoint y: 175, distance: 9.0
click at [359, 175] on tr "Tomatoes, red, ripe, raw, year round average Source of Antioxidants Dairy free …" at bounding box center [488, 172] width 747 height 28
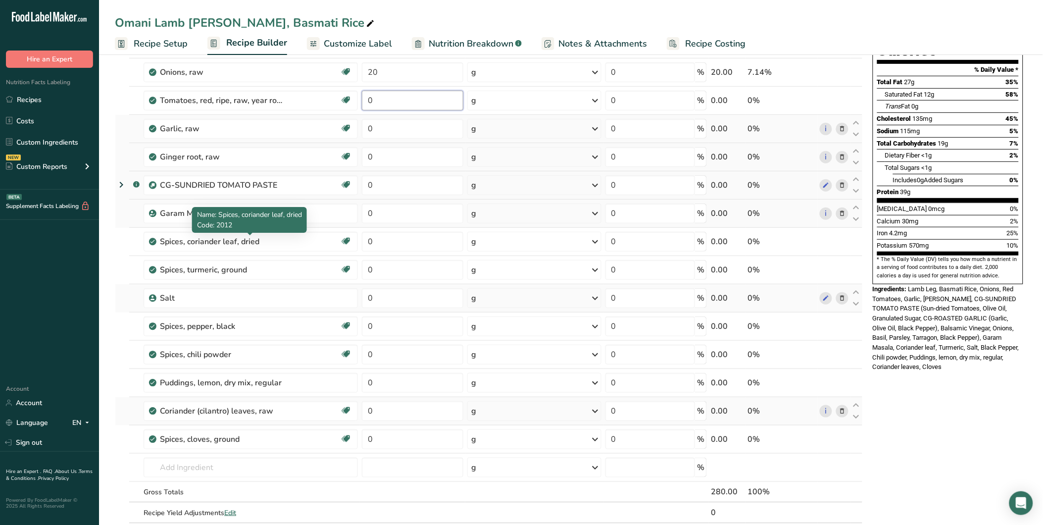
scroll to position [110, 0]
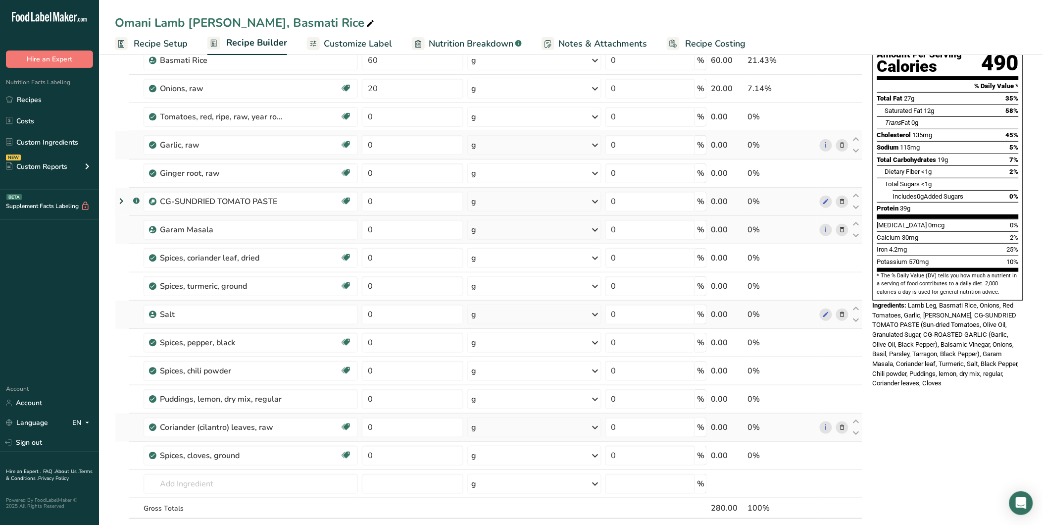
click at [844, 198] on div "Ingredient * Amount * Unit * Waste * .a-a{fill:#347362;}.b-a{fill:#fff;} Grams …" at bounding box center [489, 278] width 748 height 563
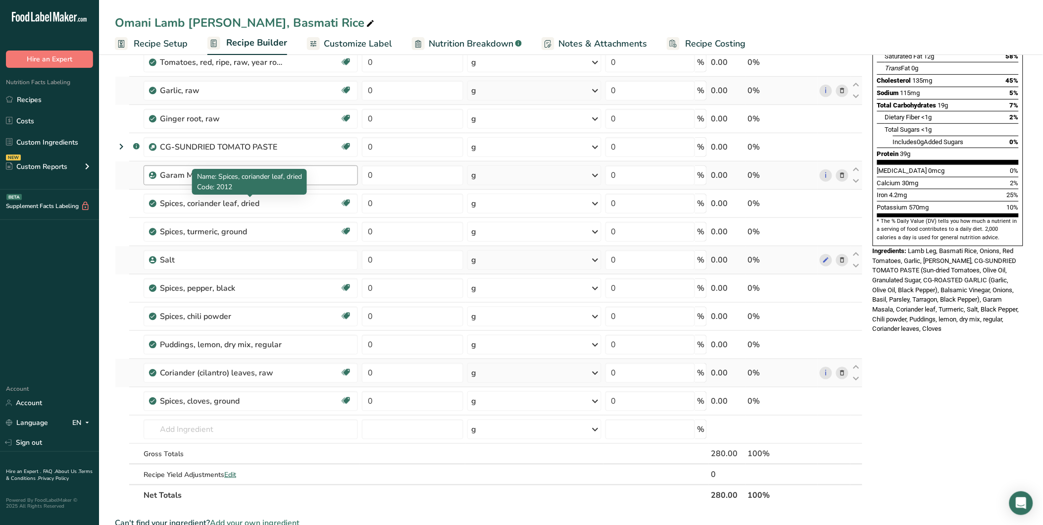
scroll to position [165, 0]
click at [842, 147] on icon at bounding box center [841, 147] width 7 height 10
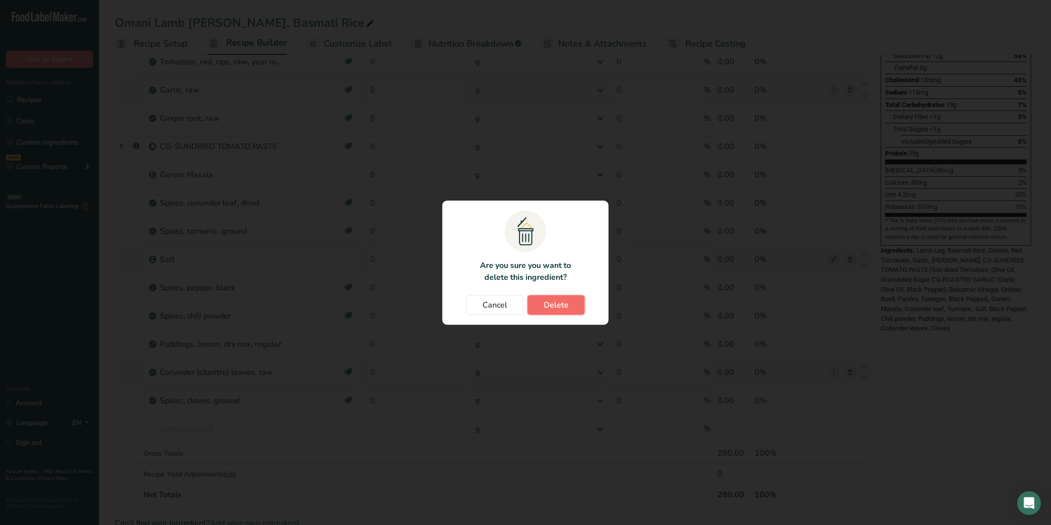
click at [553, 303] on span "Delete" at bounding box center [556, 305] width 25 height 12
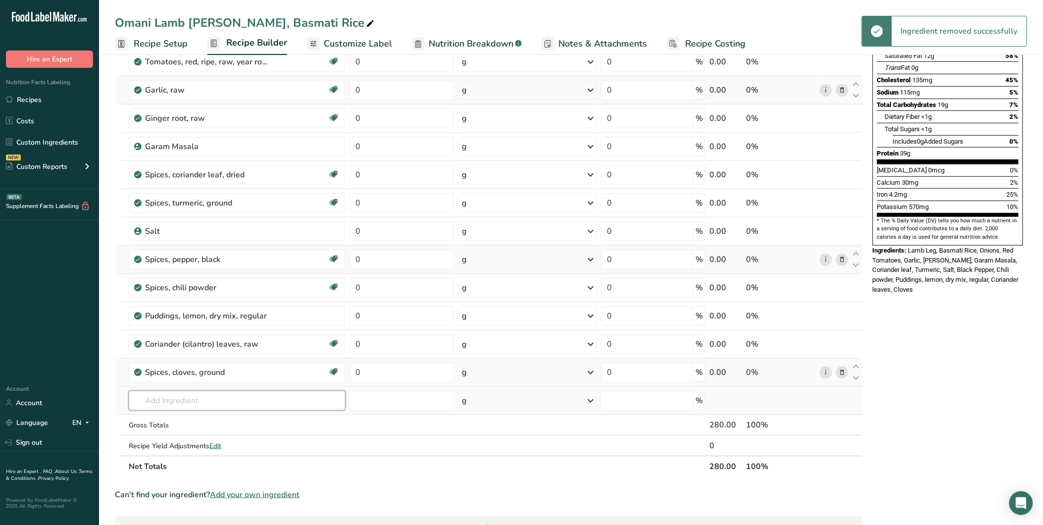
click at [263, 393] on input "text" at bounding box center [237, 401] width 217 height 20
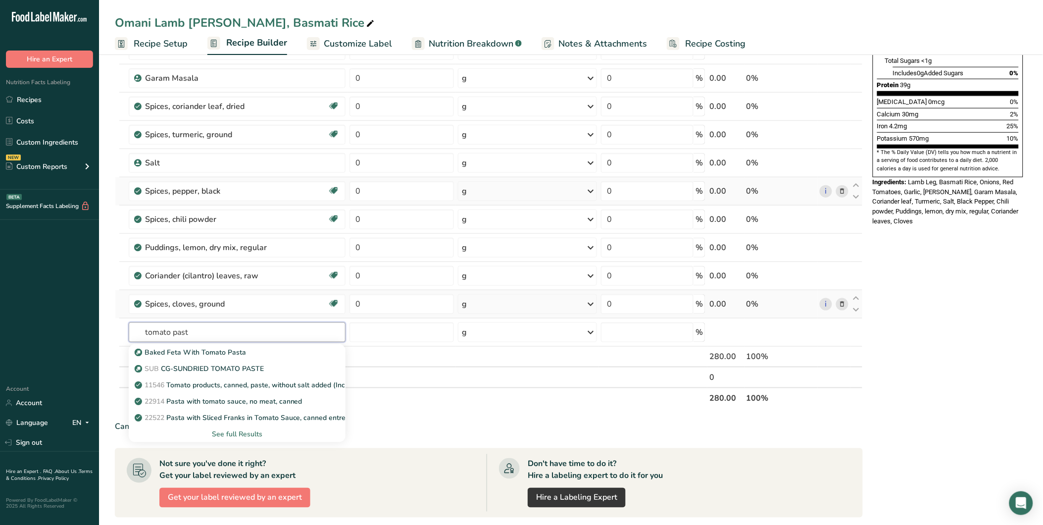
scroll to position [275, 0]
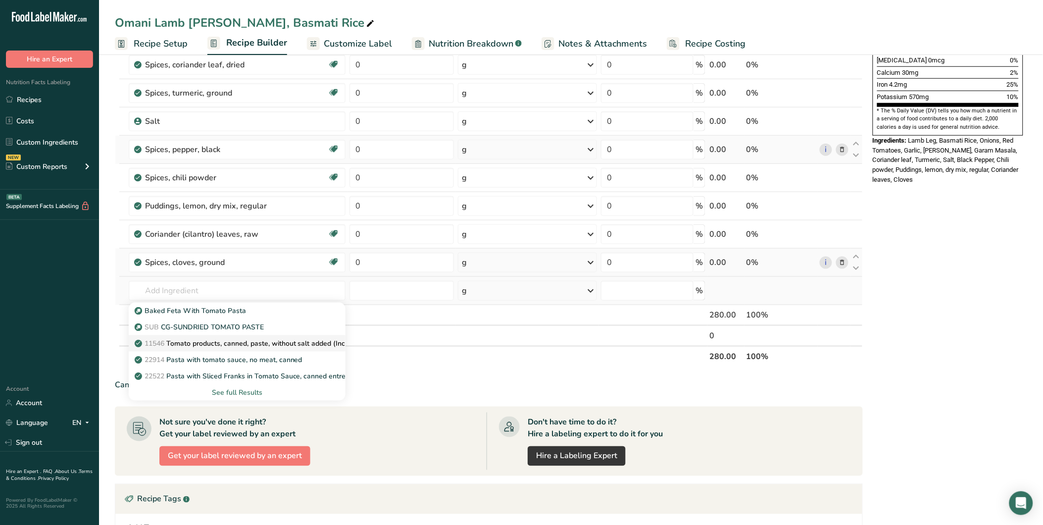
click at [243, 343] on p "11546 Tomato products, canned, paste, without salt added (Includes foods for US…" at bounding box center [323, 343] width 372 height 10
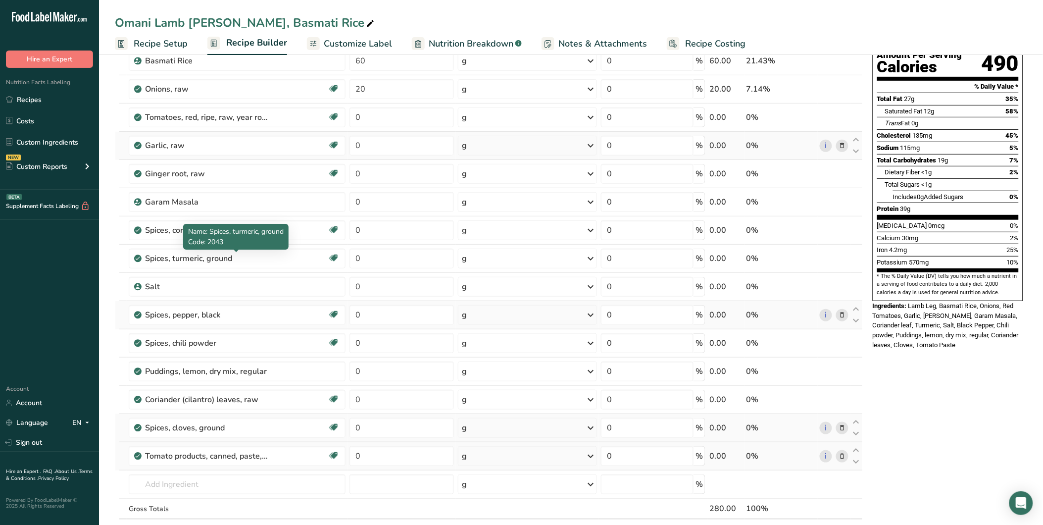
scroll to position [55, 0]
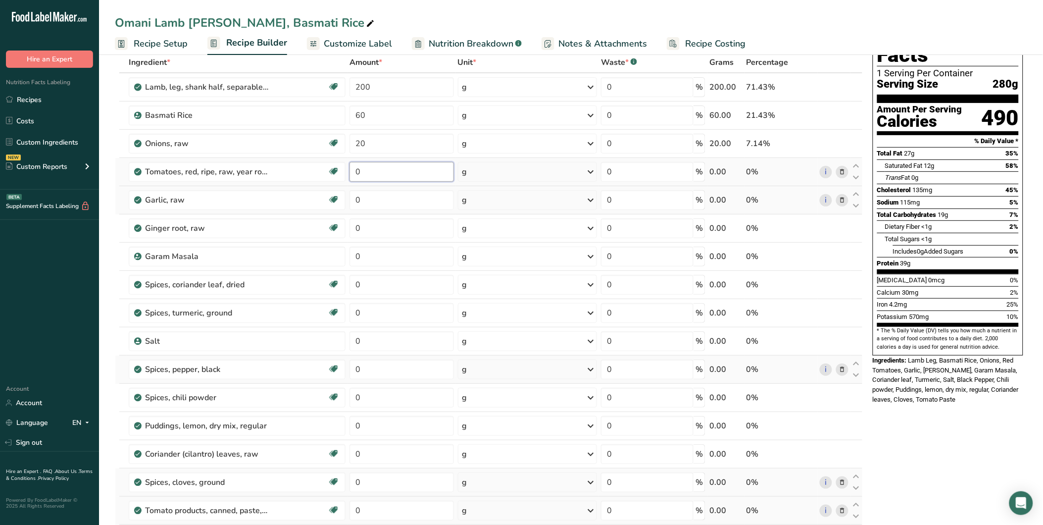
drag, startPoint x: 362, startPoint y: 169, endPoint x: 350, endPoint y: 169, distance: 11.9
click at [350, 169] on input "0" at bounding box center [401, 172] width 104 height 20
click at [352, 195] on div "Ingredient * Amount * Unit * Waste * .a-a{fill:#347362;}.b-a{fill:#fff;} Grams …" at bounding box center [489, 333] width 748 height 563
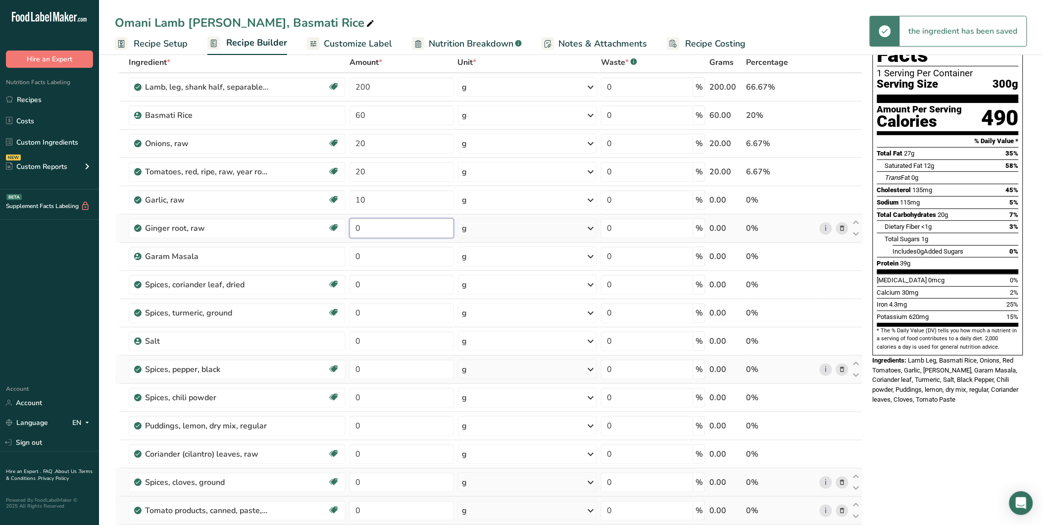
click at [348, 230] on div "Ingredient * Amount * Unit * Waste * .a-a{fill:#347362;}.b-a{fill:#fff;} Grams …" at bounding box center [489, 333] width 748 height 563
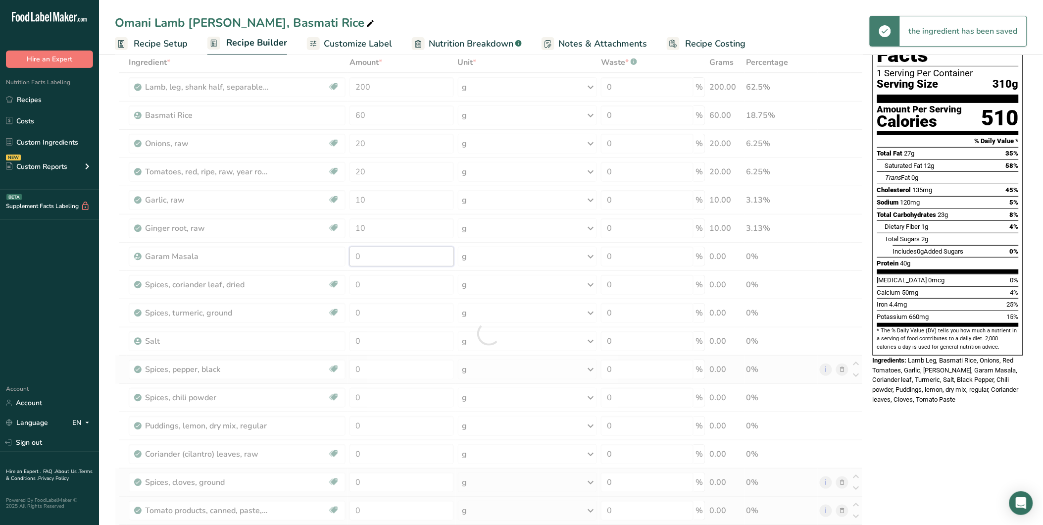
drag, startPoint x: 360, startPoint y: 258, endPoint x: 350, endPoint y: 257, distance: 9.4
click at [350, 257] on div "Ingredient * Amount * Unit * Waste * .a-a{fill:#347362;}.b-a{fill:#fff;} Grams …" at bounding box center [489, 333] width 748 height 563
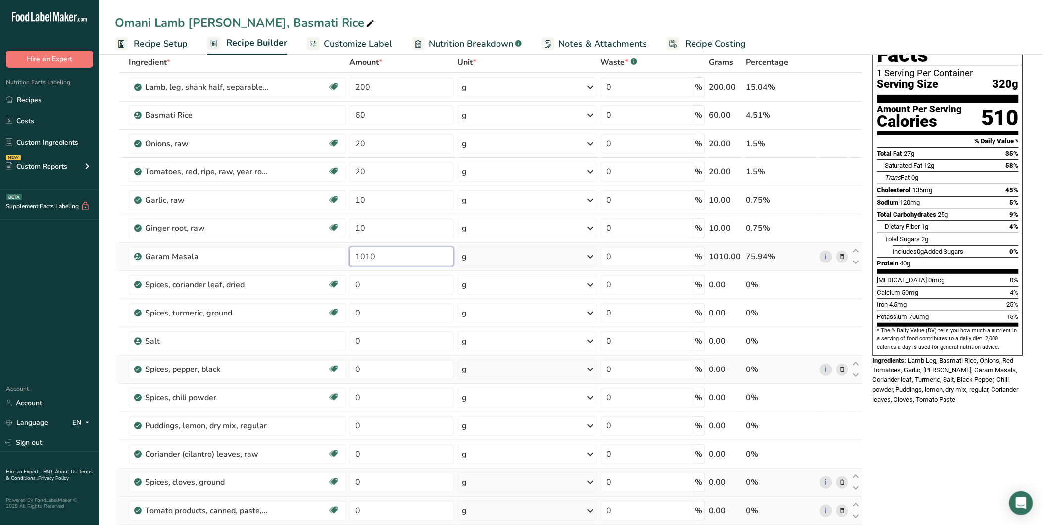
drag, startPoint x: 364, startPoint y: 256, endPoint x: 389, endPoint y: 251, distance: 25.1
click at [389, 252] on input "1010" at bounding box center [401, 256] width 104 height 20
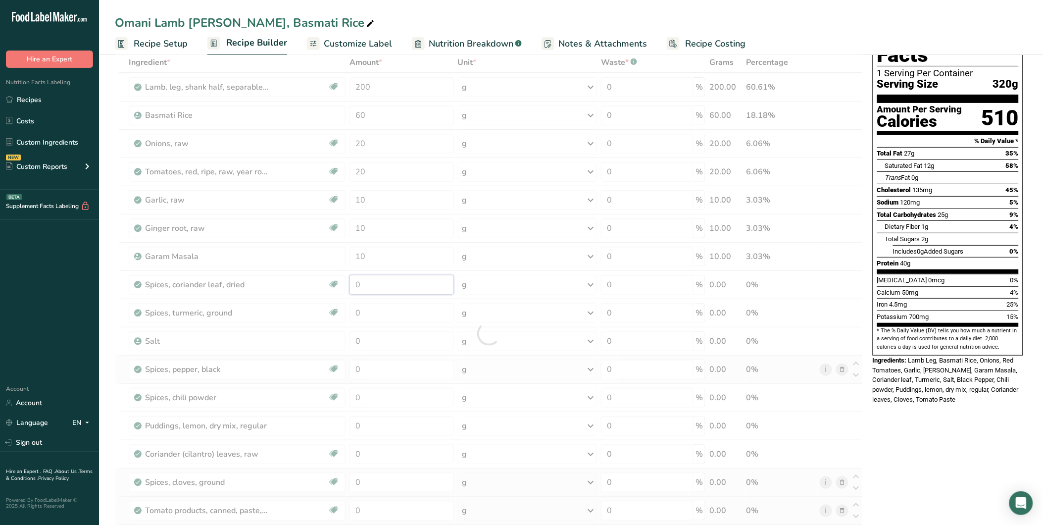
drag, startPoint x: 379, startPoint y: 283, endPoint x: 317, endPoint y: 288, distance: 62.6
click at [316, 288] on div "Ingredient * Amount * Unit * Waste * .a-a{fill:#347362;}.b-a{fill:#fff;} Grams …" at bounding box center [489, 333] width 748 height 563
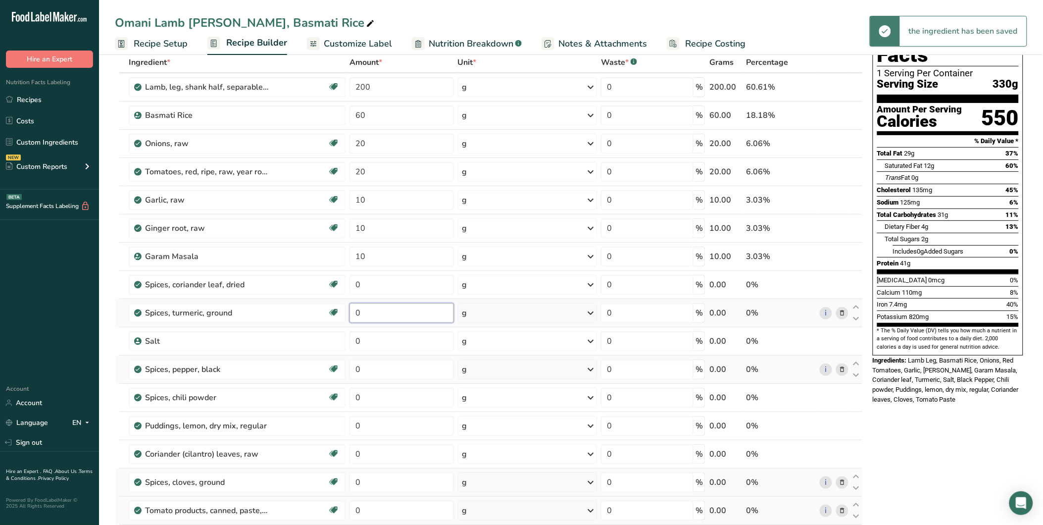
click at [365, 309] on div "Ingredient * Amount * Unit * Waste * .a-a{fill:#347362;}.b-a{fill:#fff;} Grams …" at bounding box center [489, 333] width 748 height 563
click at [350, 281] on div "Ingredient * Amount * Unit * Waste * .a-a{fill:#347362;}.b-a{fill:#fff;} Grams …" at bounding box center [489, 333] width 748 height 563
drag, startPoint x: 357, startPoint y: 288, endPoint x: 351, endPoint y: 288, distance: 6.0
click at [350, 288] on input "0" at bounding box center [401, 285] width 104 height 20
click at [354, 313] on div "Ingredient * Amount * Unit * Waste * .a-a{fill:#347362;}.b-a{fill:#fff;} Grams …" at bounding box center [489, 333] width 748 height 563
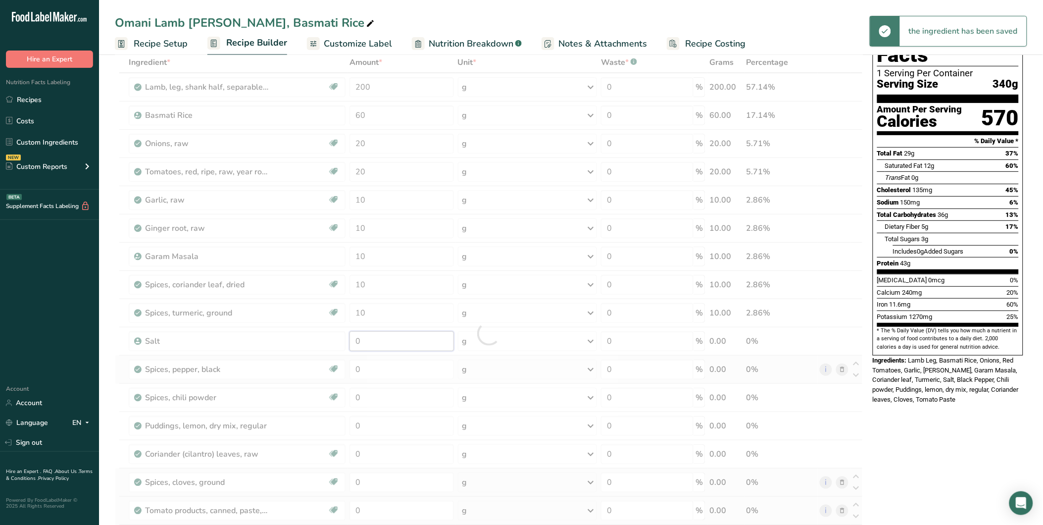
drag, startPoint x: 365, startPoint y: 340, endPoint x: 355, endPoint y: 340, distance: 10.4
click at [355, 340] on div "Ingredient * Amount * Unit * Waste * .a-a{fill:#347362;}.b-a{fill:#fff;} Grams …" at bounding box center [489, 333] width 748 height 563
drag, startPoint x: 368, startPoint y: 372, endPoint x: 353, endPoint y: 368, distance: 15.4
click at [353, 369] on div "Ingredient * Amount * Unit * Waste * .a-a{fill:#347362;}.b-a{fill:#fff;} Grams …" at bounding box center [489, 333] width 748 height 563
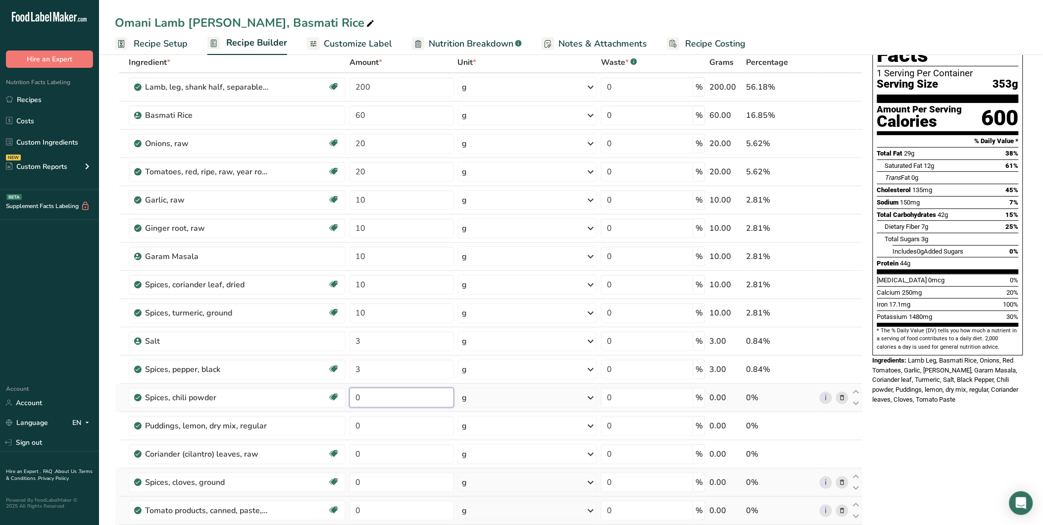
click at [344, 397] on div "Ingredient * Amount * Unit * Waste * .a-a{fill:#347362;}.b-a{fill:#fff;} Grams …" at bounding box center [489, 333] width 748 height 563
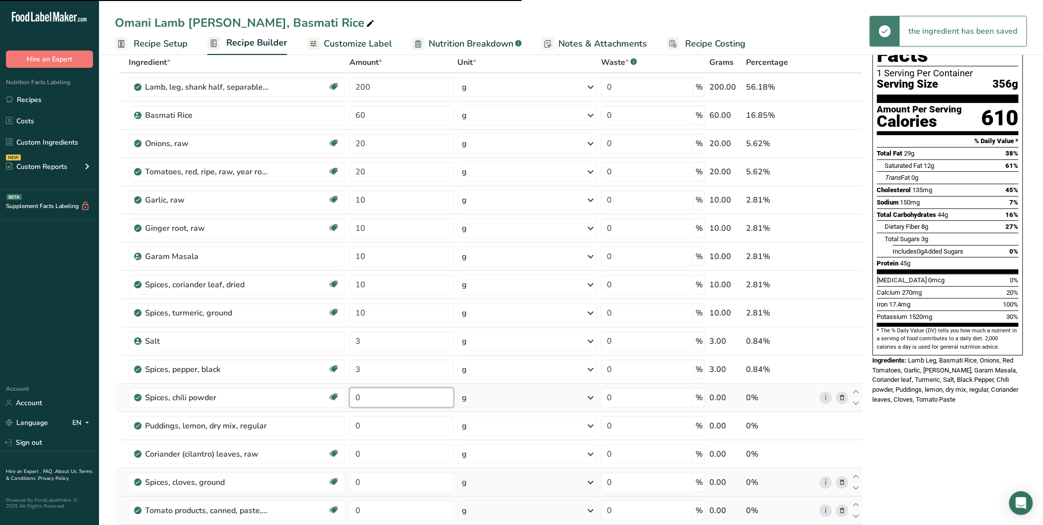
click at [360, 401] on input "0" at bounding box center [401, 398] width 104 height 20
click at [348, 397] on td "0" at bounding box center [401, 398] width 108 height 28
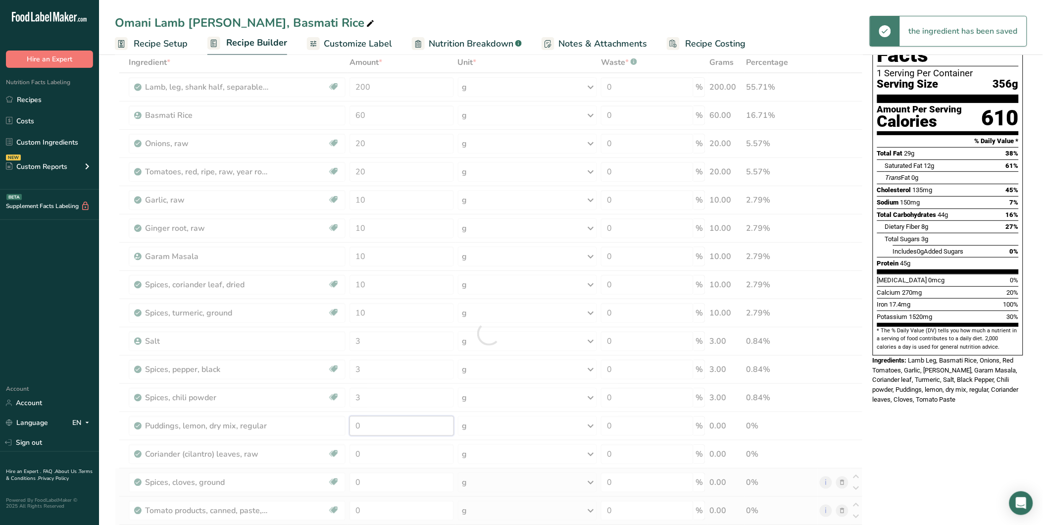
drag, startPoint x: 365, startPoint y: 423, endPoint x: 340, endPoint y: 417, distance: 25.5
click at [340, 417] on div "Ingredient * Amount * Unit * Waste * .a-a{fill:#347362;}.b-a{fill:#fff;} Grams …" at bounding box center [489, 333] width 748 height 563
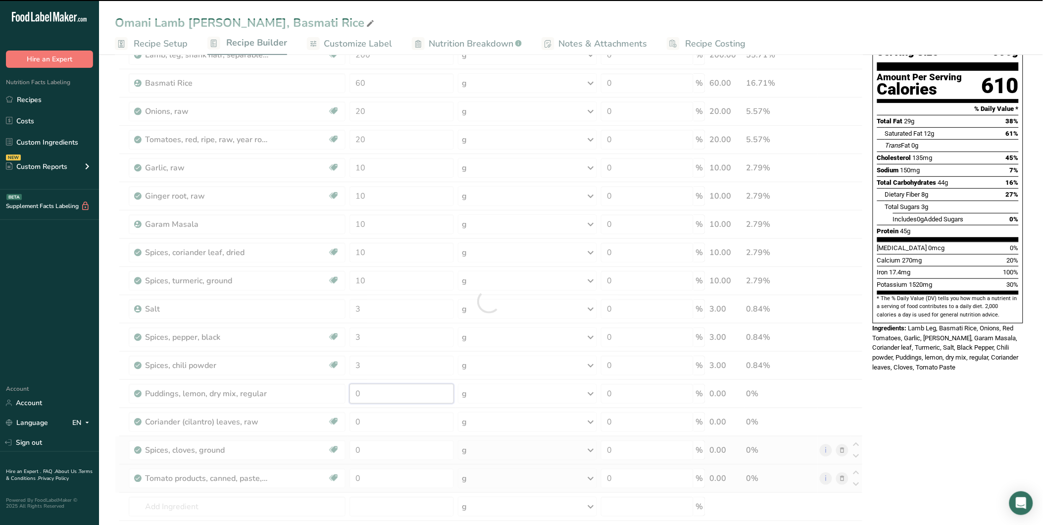
scroll to position [165, 0]
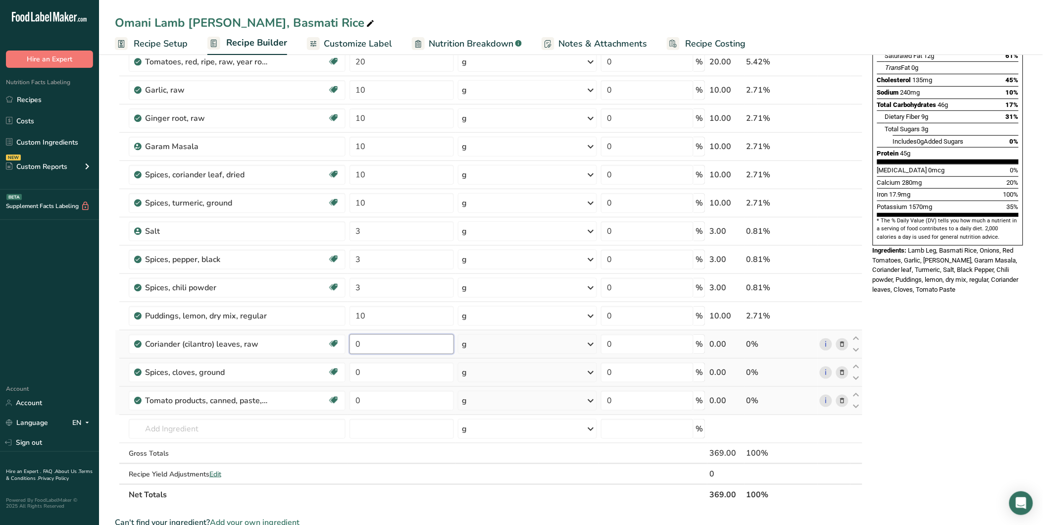
click at [349, 344] on div "Ingredient * Amount * Unit * Waste * .a-a{fill:#347362;}.b-a{fill:#fff;} Grams …" at bounding box center [489, 223] width 748 height 563
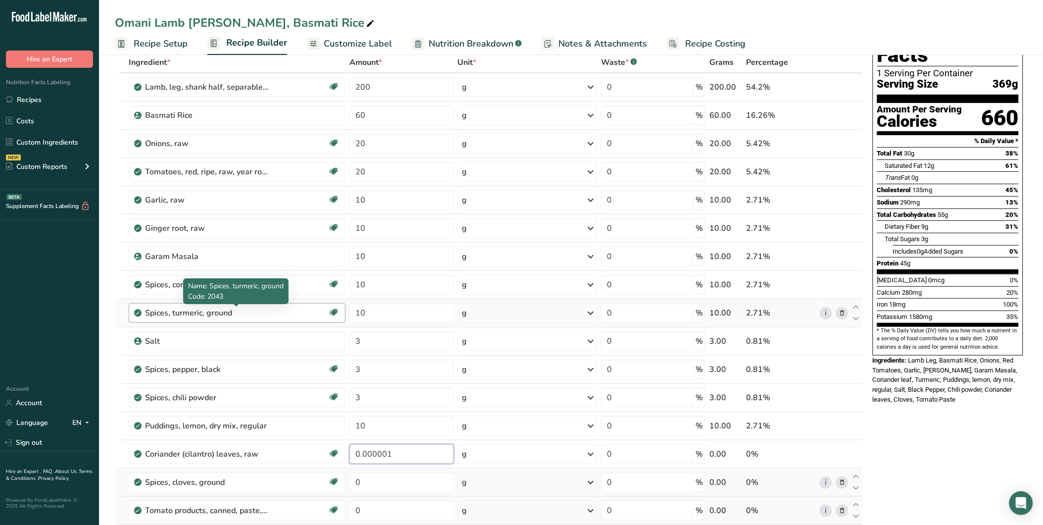
scroll to position [110, 0]
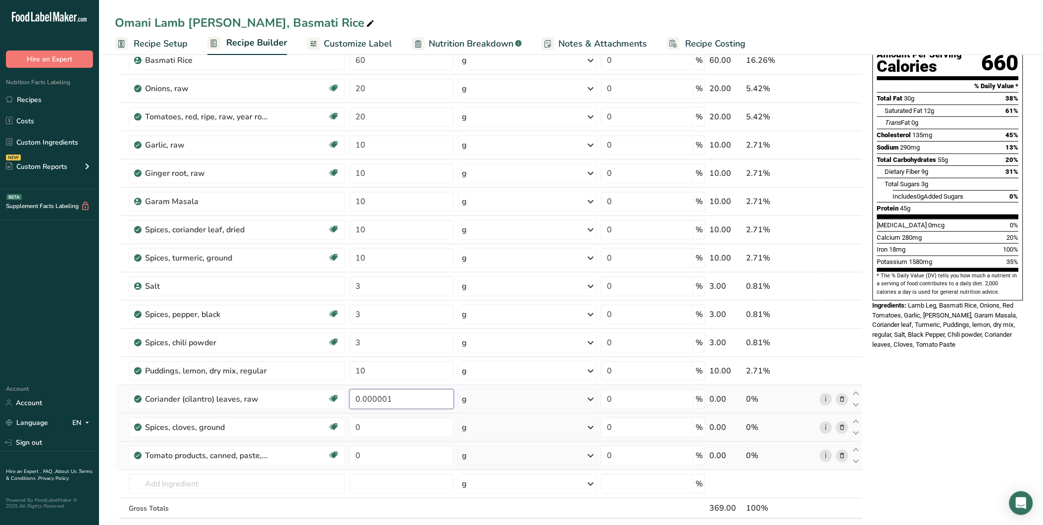
drag, startPoint x: 389, startPoint y: 399, endPoint x: 355, endPoint y: 397, distance: 33.3
click at [355, 397] on input "0.000001" at bounding box center [401, 399] width 104 height 20
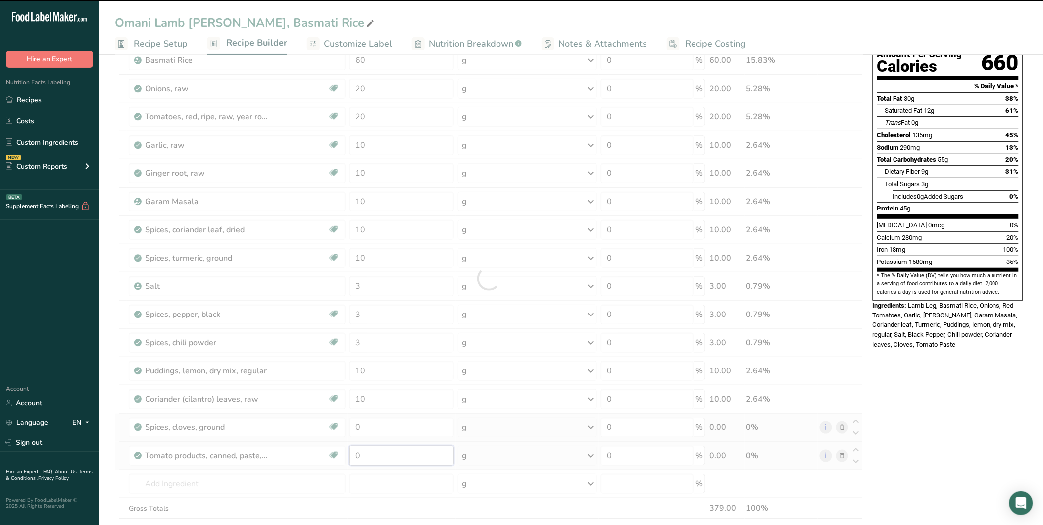
click at [361, 450] on div "Ingredient * Amount * Unit * Waste * .a-a{fill:#347362;}.b-a{fill:#fff;} Grams …" at bounding box center [489, 278] width 748 height 563
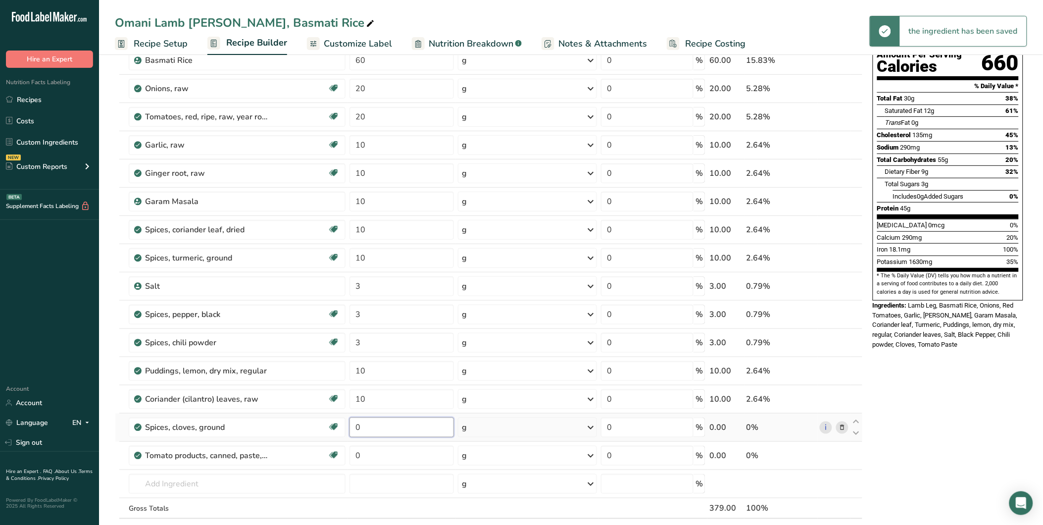
click at [352, 429] on div "Ingredient * Amount * Unit * Waste * .a-a{fill:#347362;}.b-a{fill:#fff;} Grams …" at bounding box center [489, 278] width 748 height 563
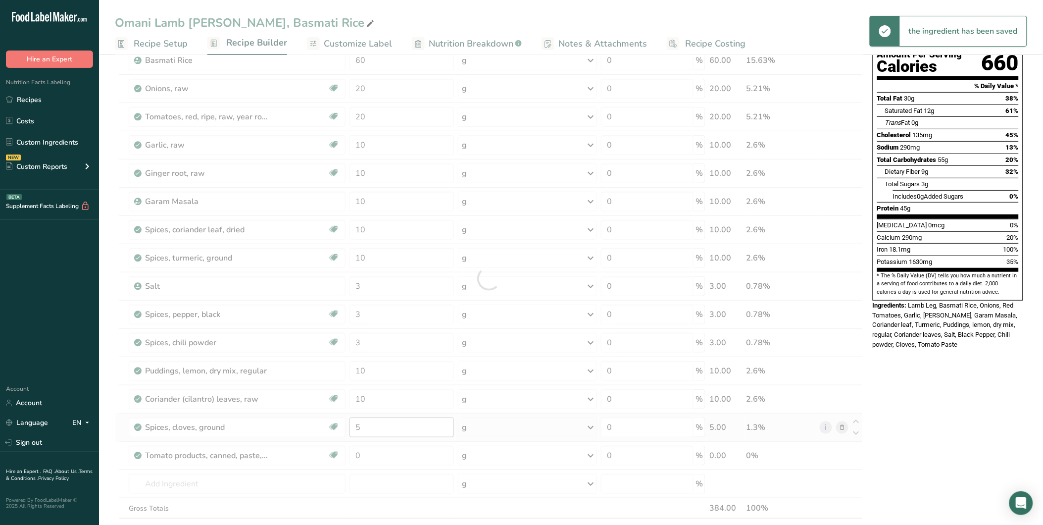
click at [360, 427] on div at bounding box center [489, 278] width 748 height 563
click at [357, 427] on div at bounding box center [489, 278] width 748 height 563
click at [365, 452] on div at bounding box center [489, 278] width 748 height 563
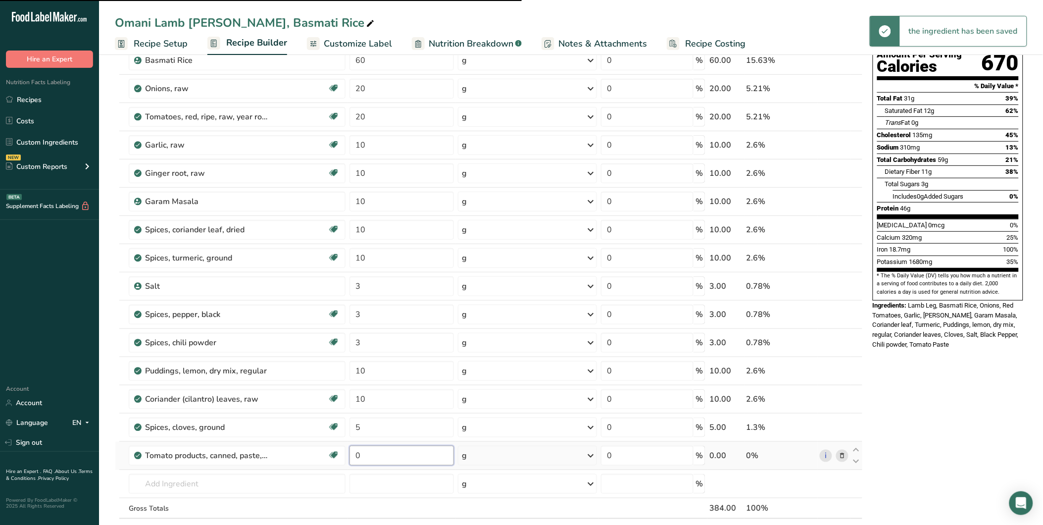
click at [356, 457] on input "0" at bounding box center [401, 455] width 104 height 20
click at [887, 368] on div "Nutrition Facts 1 Serving Per Container Serving Size 379g Amount Per Serving Ca…" at bounding box center [948, 444] width 158 height 974
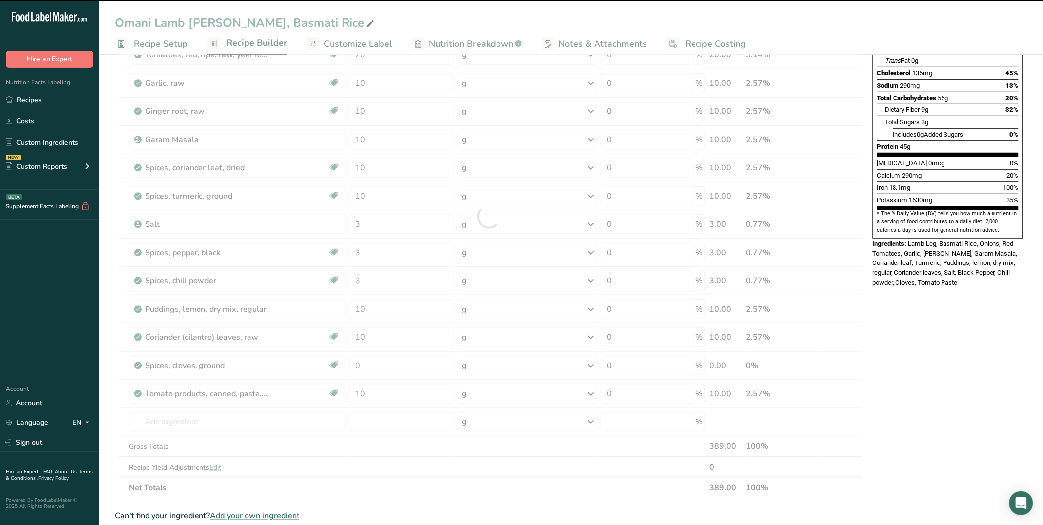
scroll to position [165, 0]
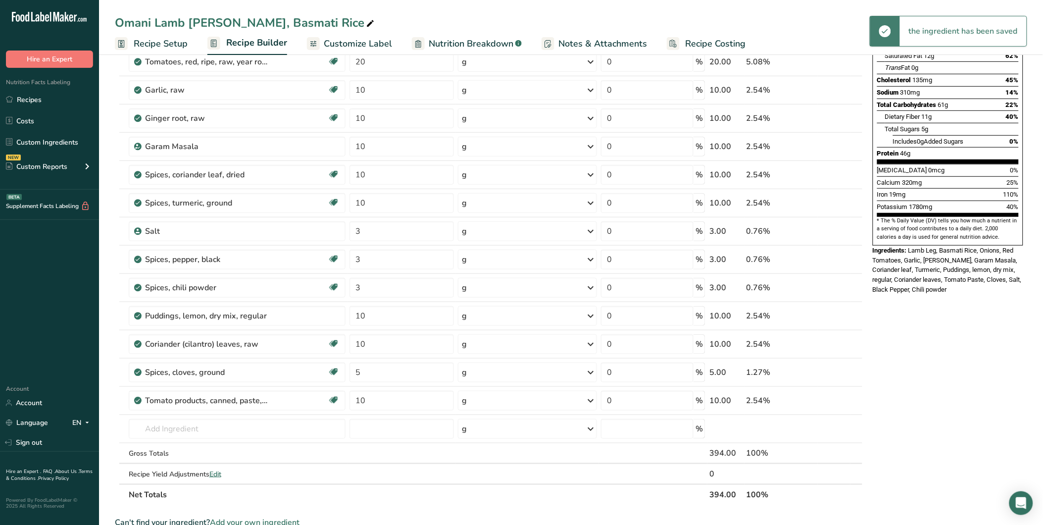
click at [967, 340] on div "Nutrition Facts 1 Serving Per Container Serving Size 394g Amount Per Serving Ca…" at bounding box center [948, 389] width 158 height 974
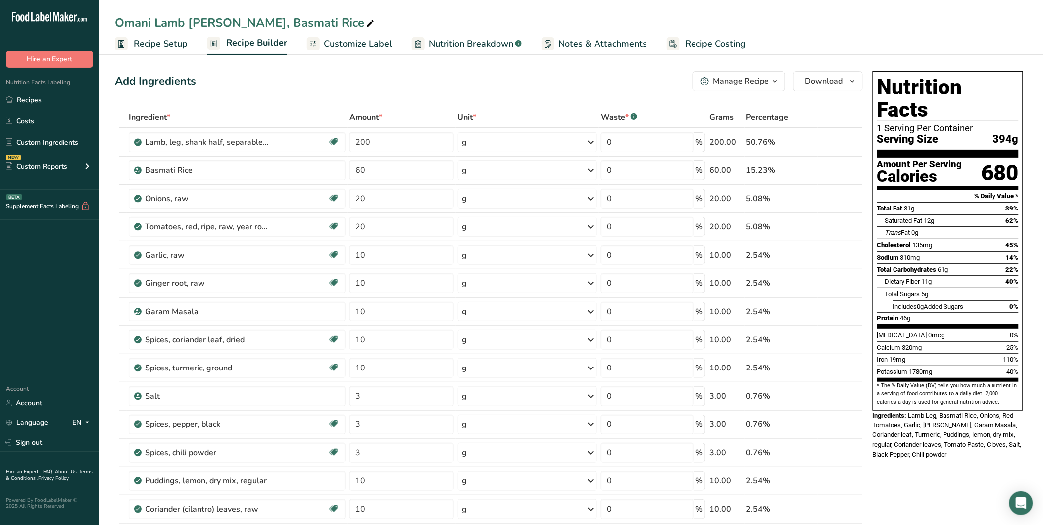
click at [366, 40] on span "Customize Label" at bounding box center [358, 43] width 68 height 13
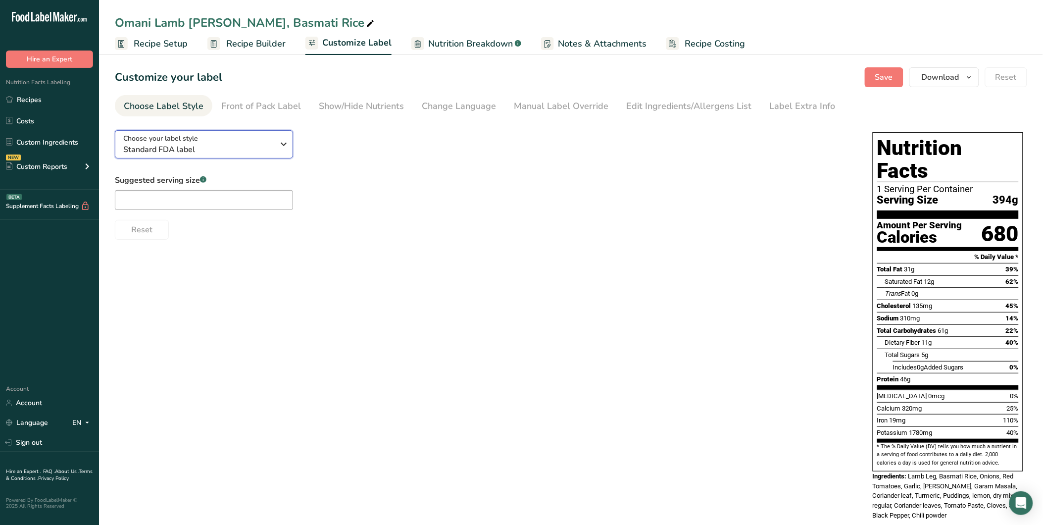
click at [207, 151] on span "Standard FDA label" at bounding box center [198, 150] width 151 height 12
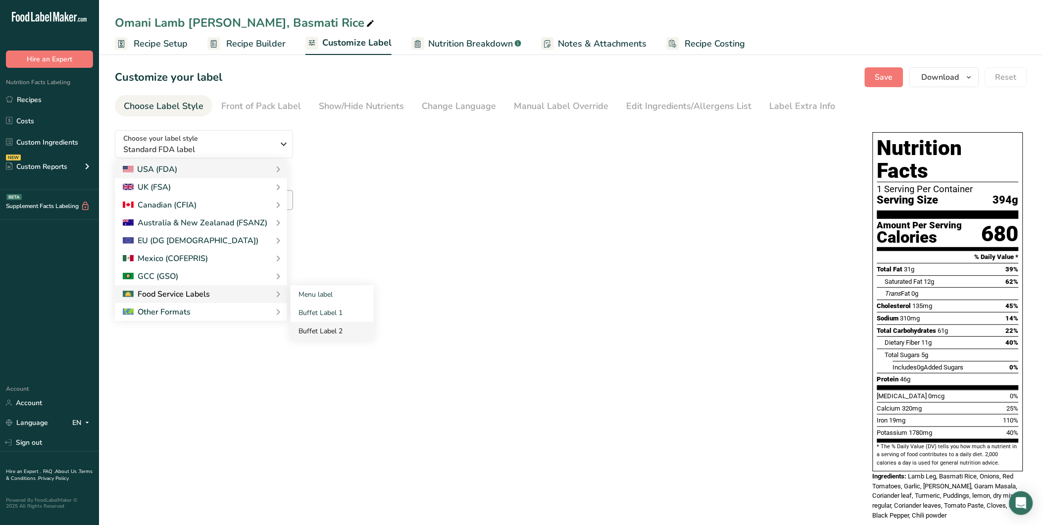
click at [327, 330] on link "Buffet Label 2" at bounding box center [332, 331] width 83 height 18
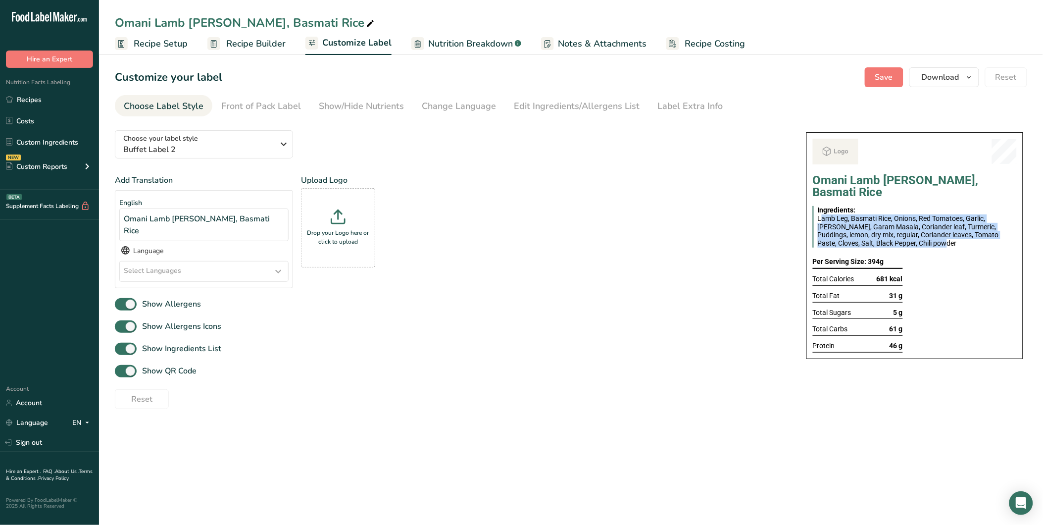
drag, startPoint x: 823, startPoint y: 209, endPoint x: 897, endPoint y: 234, distance: 78.1
click at [897, 233] on span "Lamb Leg, Basmati Rice, Onions, Red Tomatoes, Garlic, Ginger root, Garam Masala…" at bounding box center [908, 230] width 181 height 33
drag, startPoint x: 897, startPoint y: 234, endPoint x: 886, endPoint y: 230, distance: 12.1
click at [886, 230] on span "Lamb Leg, Basmati Rice, Onions, Red Tomatoes, Garlic, Ginger root, Garam Masala…" at bounding box center [908, 230] width 181 height 33
click at [849, 214] on span "Lamb Leg, Basmati Rice, Onions, Red Tomatoes, Garlic, Ginger root, Garam Masala…" at bounding box center [908, 230] width 181 height 33
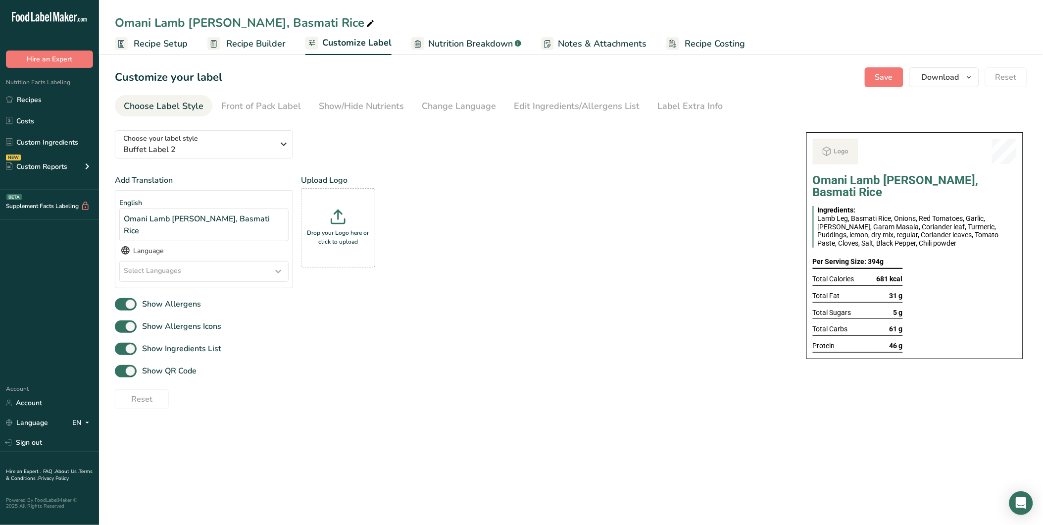
click at [244, 40] on span "Recipe Builder" at bounding box center [255, 43] width 59 height 13
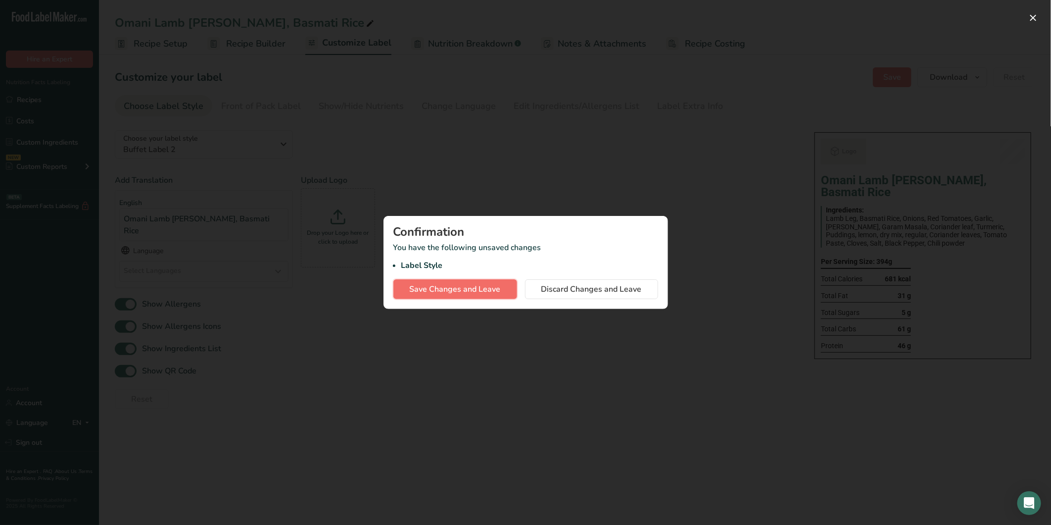
click at [472, 289] on span "Save Changes and Leave" at bounding box center [455, 289] width 91 height 12
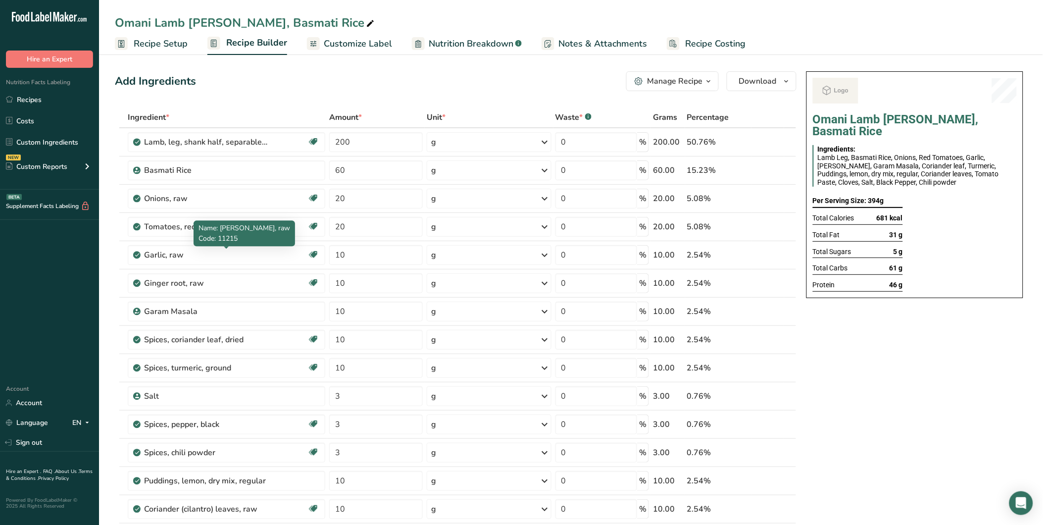
scroll to position [330, 0]
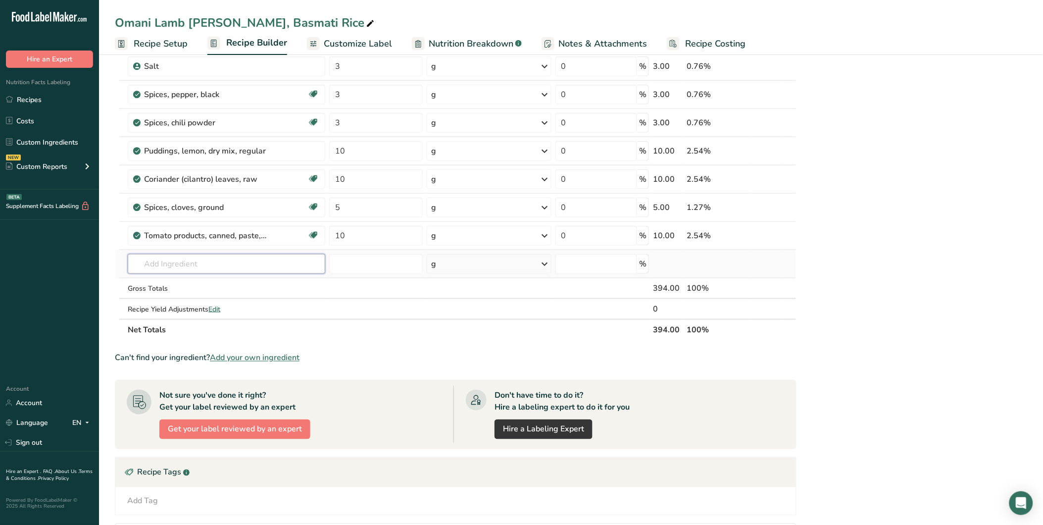
click at [194, 260] on input "text" at bounding box center [226, 264] width 197 height 20
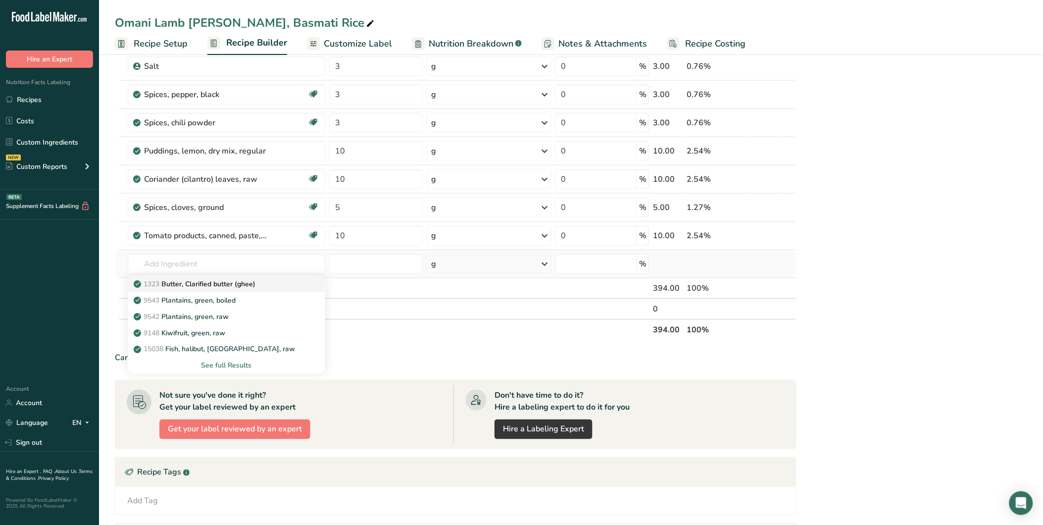
click at [268, 287] on div "1323 Butter, Clarified butter (ghee)" at bounding box center [219, 284] width 166 height 10
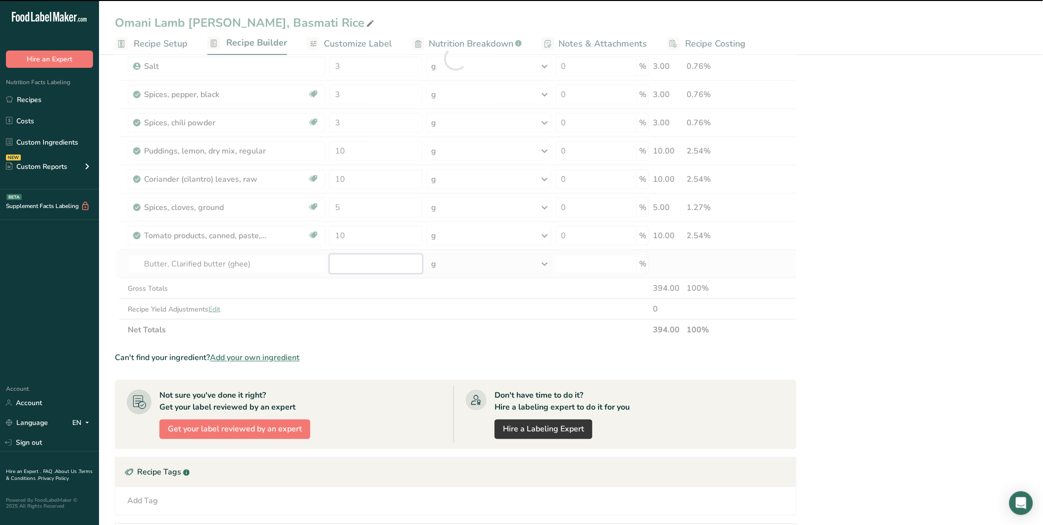
click at [342, 264] on input "number" at bounding box center [376, 264] width 94 height 20
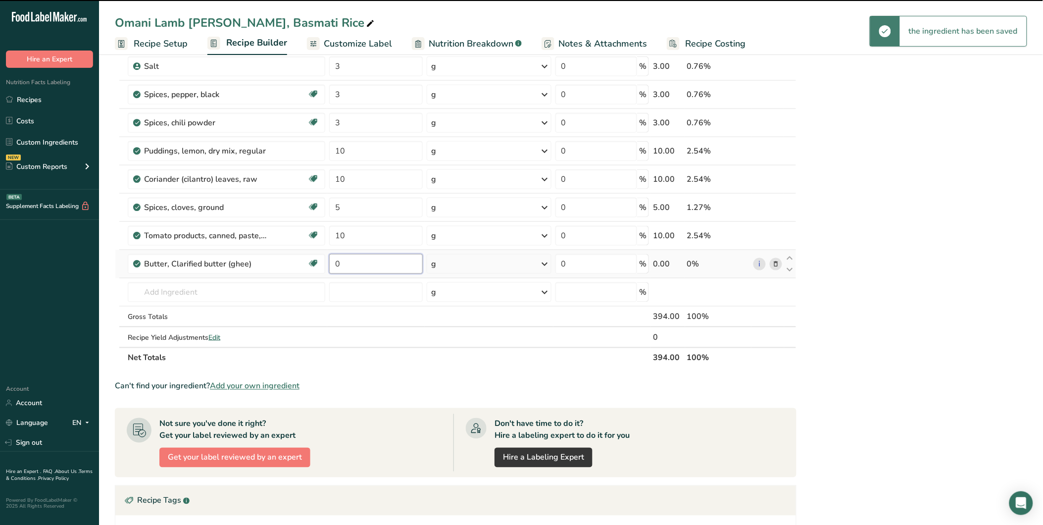
drag, startPoint x: 351, startPoint y: 263, endPoint x: 330, endPoint y: 264, distance: 21.8
click at [330, 264] on input "0" at bounding box center [376, 264] width 94 height 20
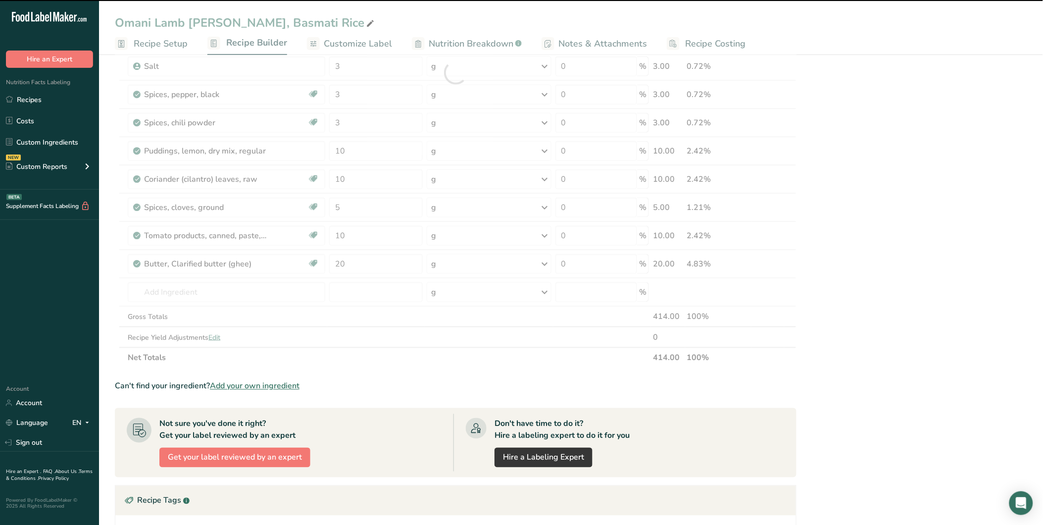
click at [880, 236] on div "Omani Lamb Curry, Basmati Rice Ingredients: Lamb Leg, Basmati Rice, Onions, Red…" at bounding box center [914, 249] width 225 height 1023
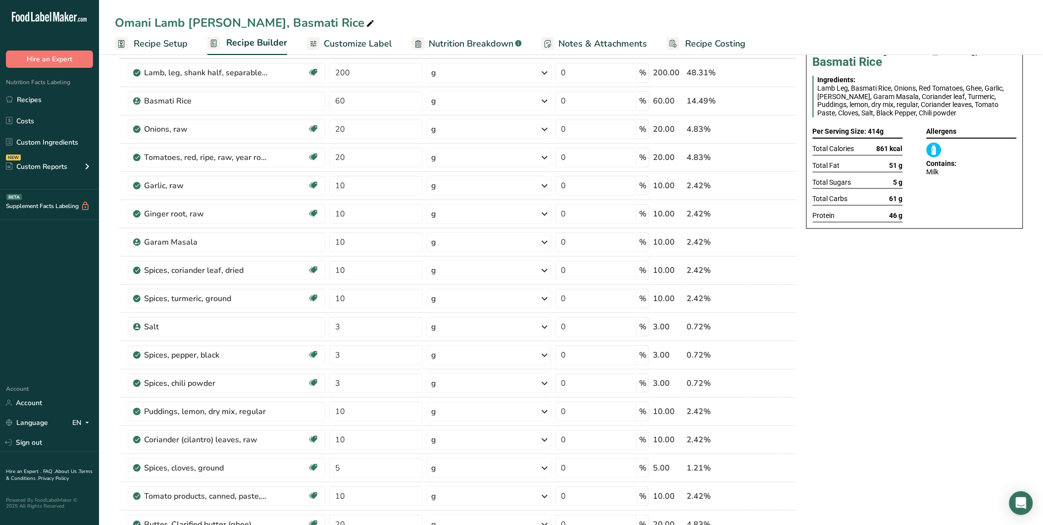
scroll to position [0, 0]
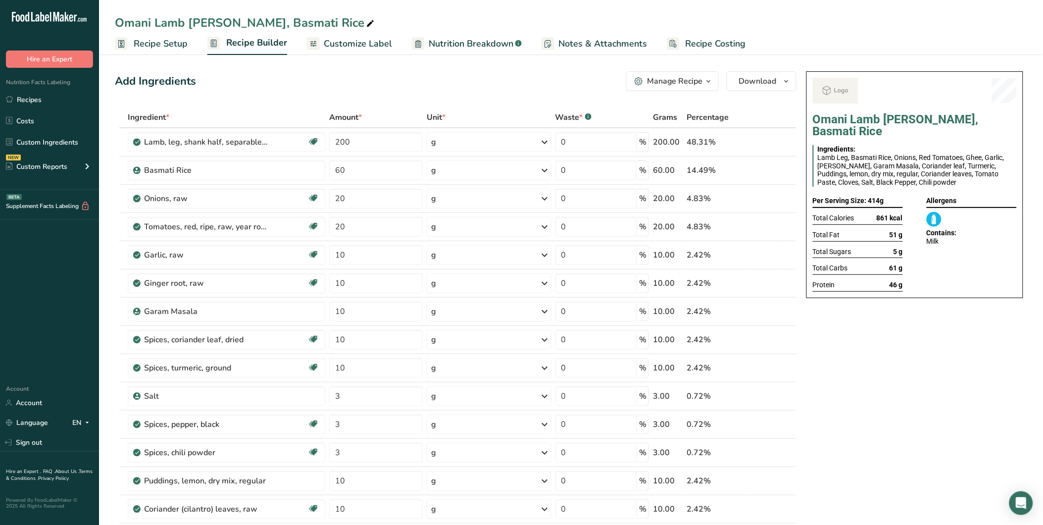
drag, startPoint x: 57, startPoint y: 95, endPoint x: 728, endPoint y: 524, distance: 796.6
click at [57, 95] on link "Recipes" at bounding box center [49, 99] width 99 height 19
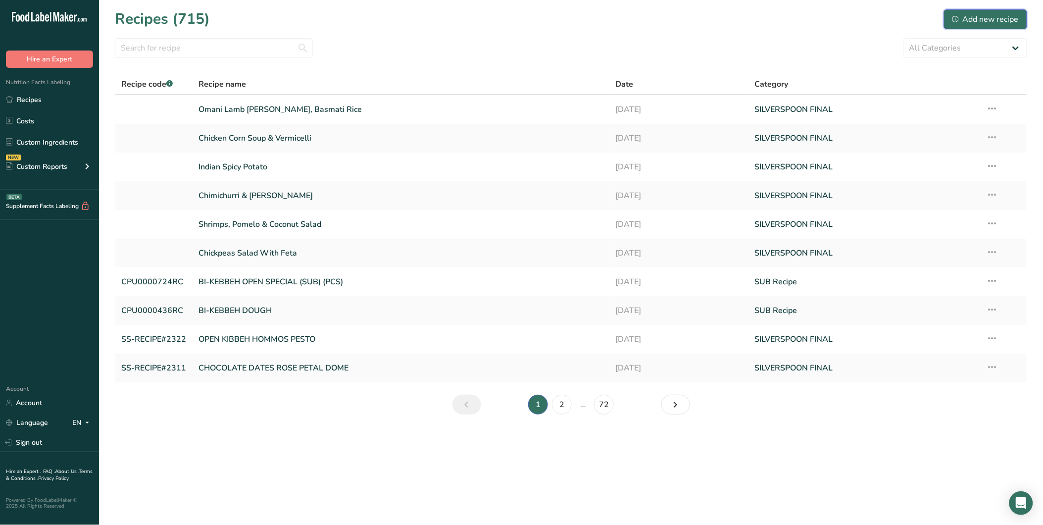
click at [967, 15] on div "Add new recipe" at bounding box center [985, 19] width 66 height 12
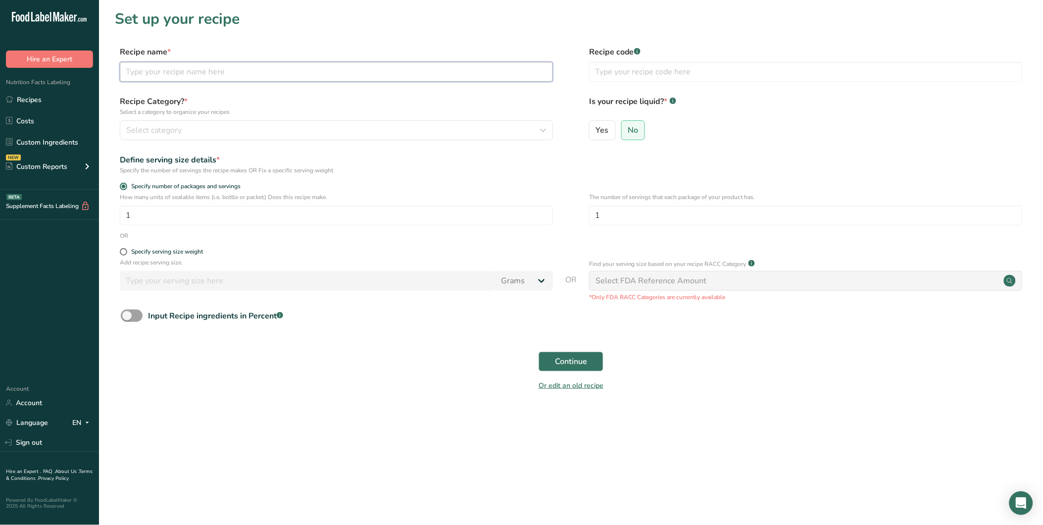
click at [159, 80] on input "text" at bounding box center [336, 72] width 433 height 20
paste input "Chicken Pad Thai Noodles"
click at [632, 75] on input "text" at bounding box center [805, 72] width 433 height 20
click at [291, 126] on div "Select category" at bounding box center [333, 130] width 414 height 12
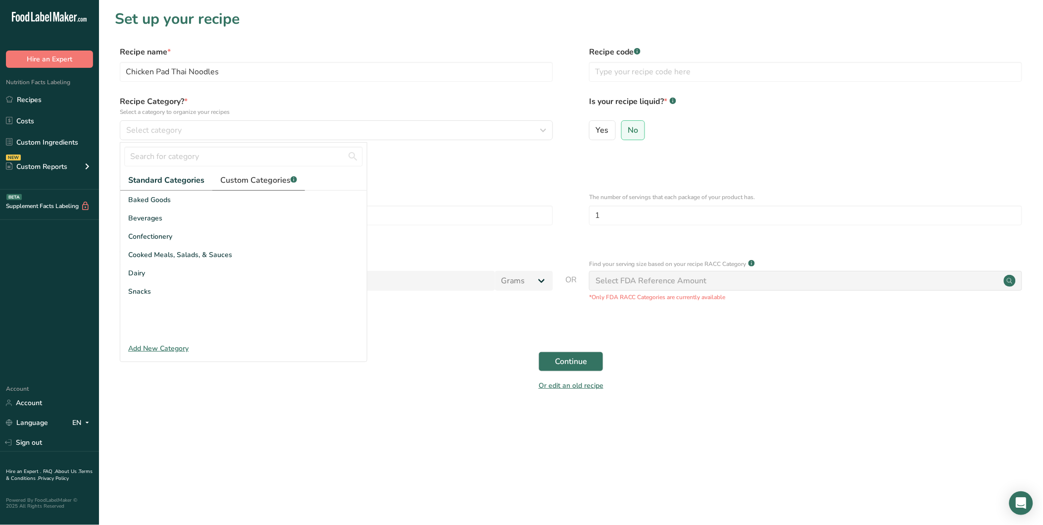
drag, startPoint x: 262, startPoint y: 172, endPoint x: 260, endPoint y: 177, distance: 5.1
click at [262, 173] on link "Custom Categories .a-a{fill:#347362;}.b-a{fill:#fff;}" at bounding box center [258, 180] width 93 height 20
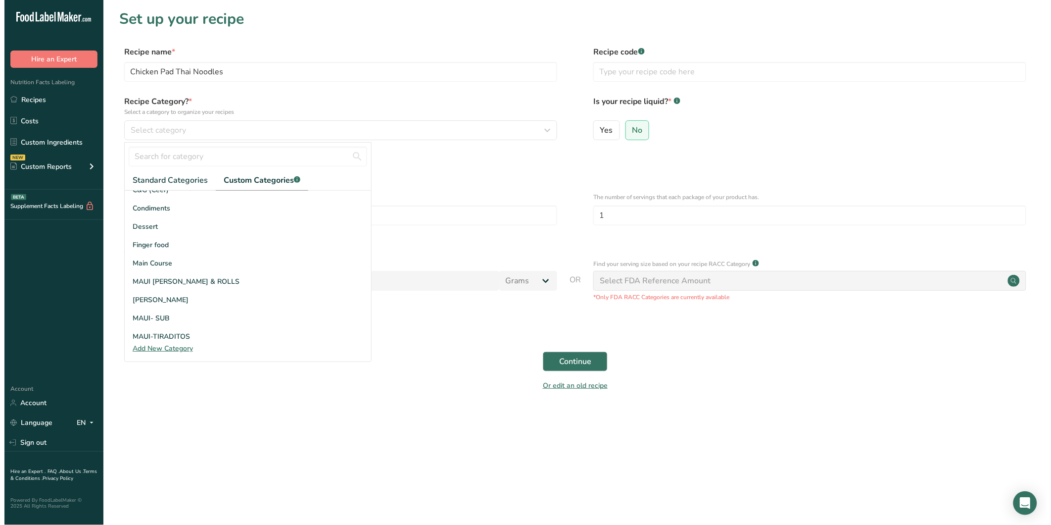
scroll to position [110, 0]
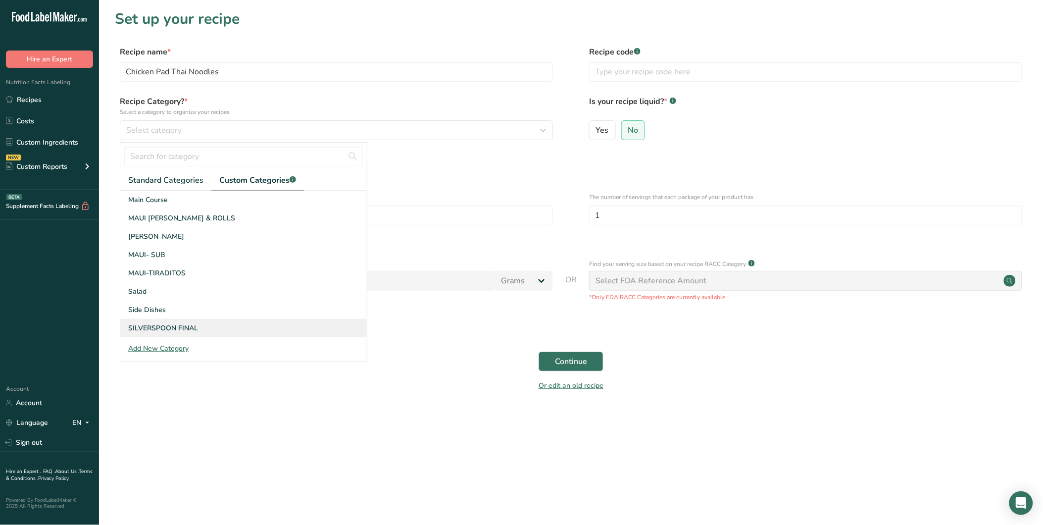
click at [213, 324] on div "SILVERSPOON FINAL" at bounding box center [243, 328] width 246 height 18
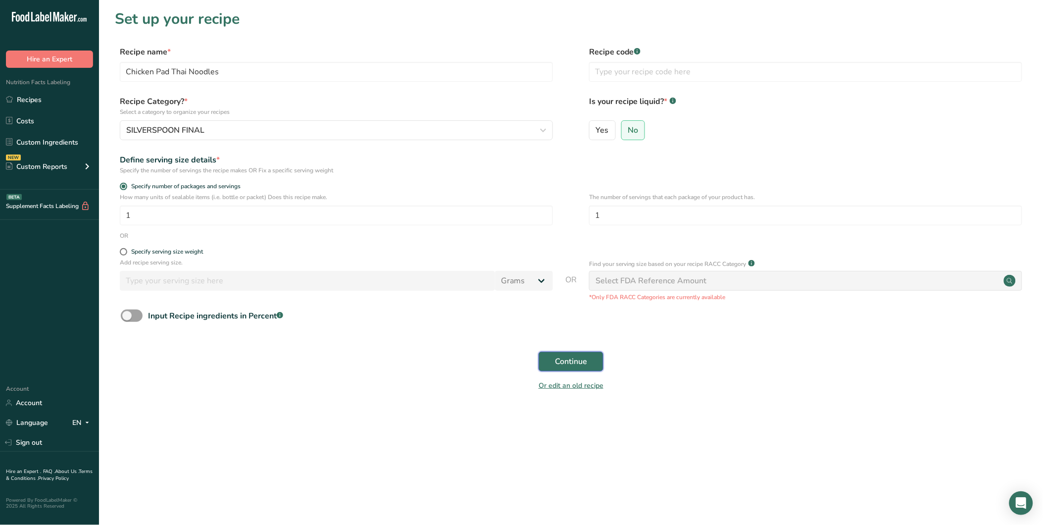
click at [594, 364] on button "Continue" at bounding box center [571, 361] width 65 height 20
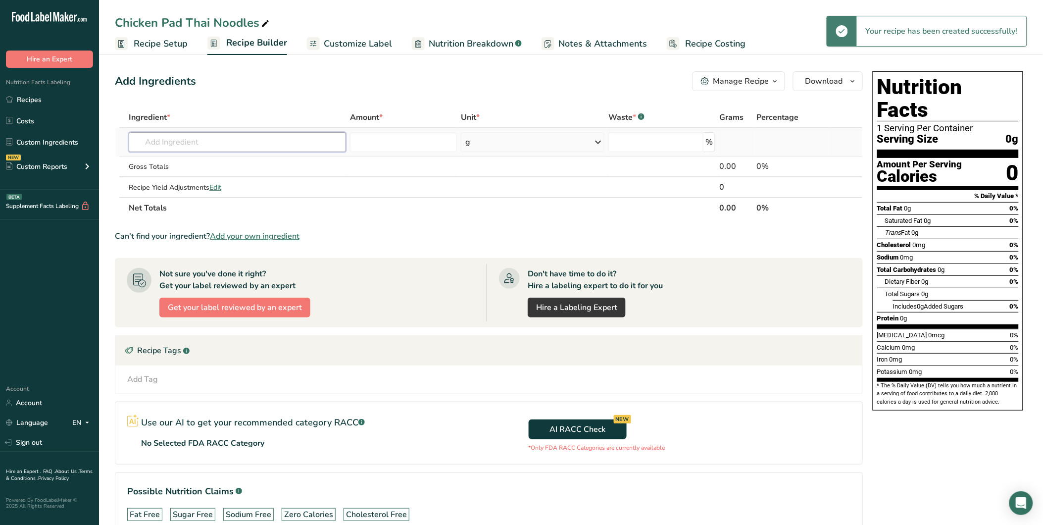
click at [267, 150] on input "text" at bounding box center [237, 142] width 217 height 20
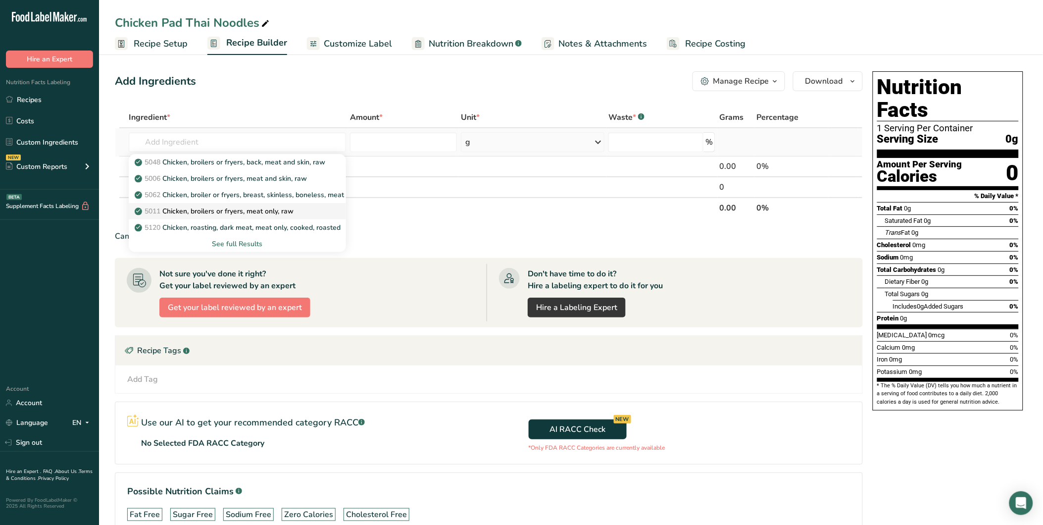
click at [264, 211] on p "5011 Chicken, broilers or fryers, meat only, raw" at bounding box center [215, 211] width 157 height 10
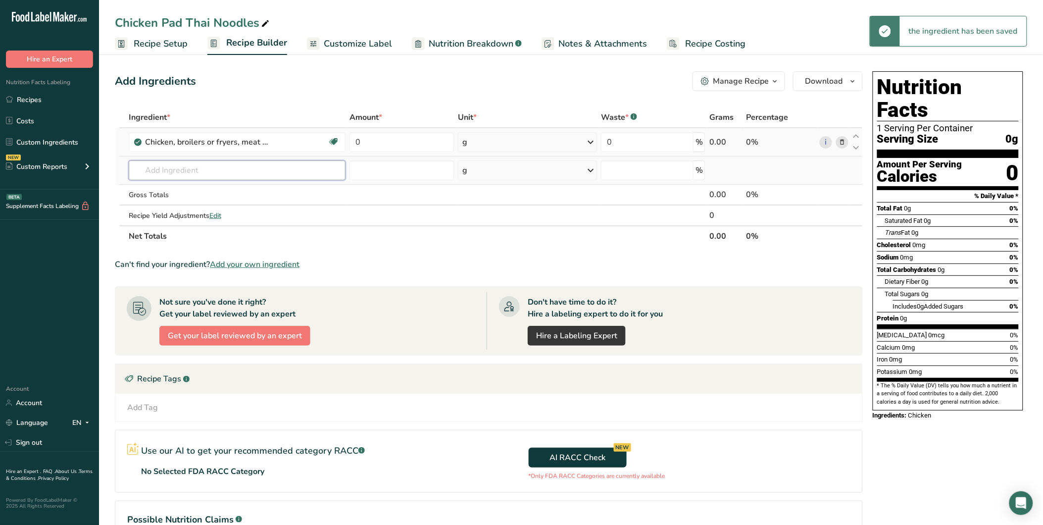
click at [214, 171] on input "text" at bounding box center [237, 170] width 217 height 20
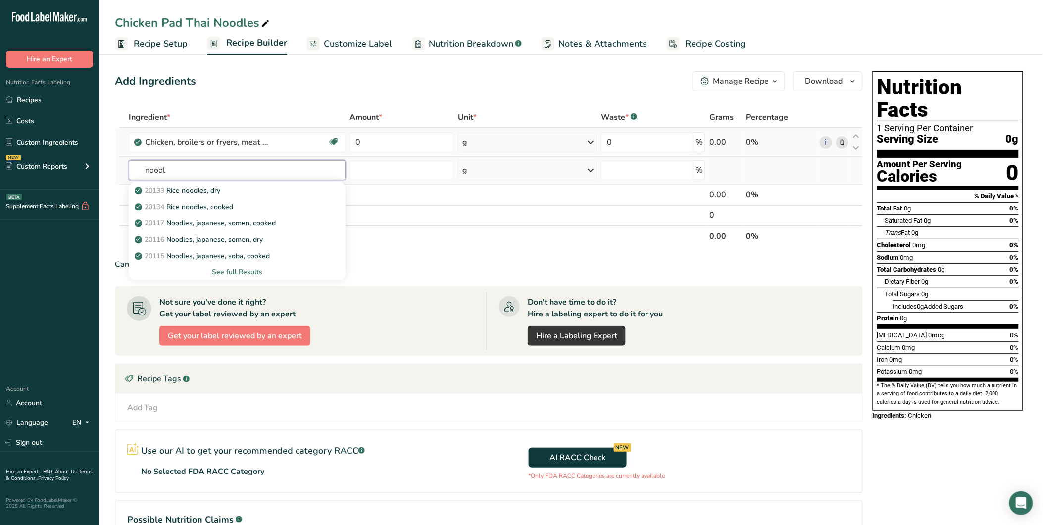
click at [145, 172] on input "noodl" at bounding box center [237, 170] width 217 height 20
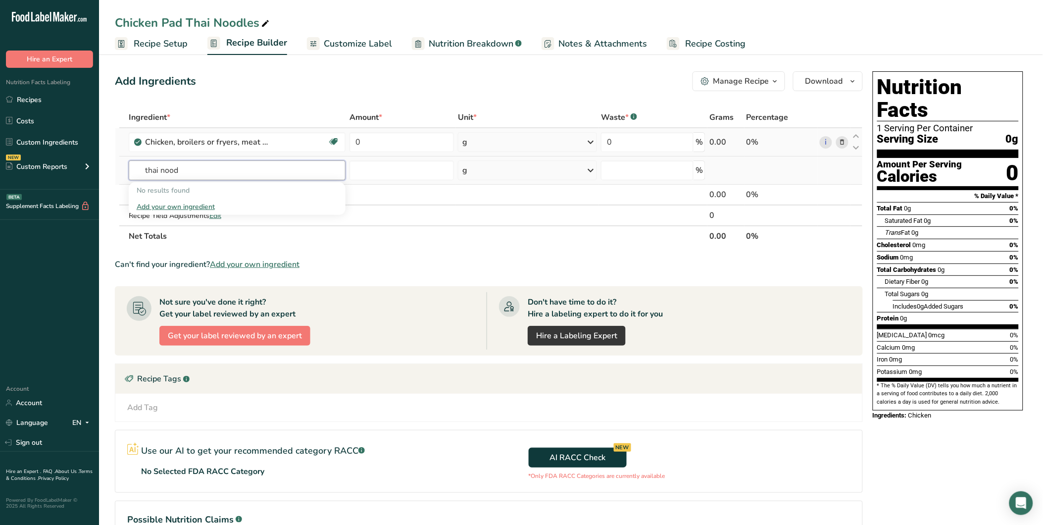
drag, startPoint x: 174, startPoint y: 169, endPoint x: 125, endPoint y: 166, distance: 48.6
click at [125, 166] on tr "thai nood No results found Add your own ingredient g Weight Units g kg mg See m…" at bounding box center [488, 170] width 747 height 28
drag, startPoint x: 184, startPoint y: 171, endPoint x: 126, endPoint y: 171, distance: 58.4
click at [126, 171] on tr "thai nood No results found Add your own ingredient g Weight Units g kg mg See m…" at bounding box center [488, 170] width 747 height 28
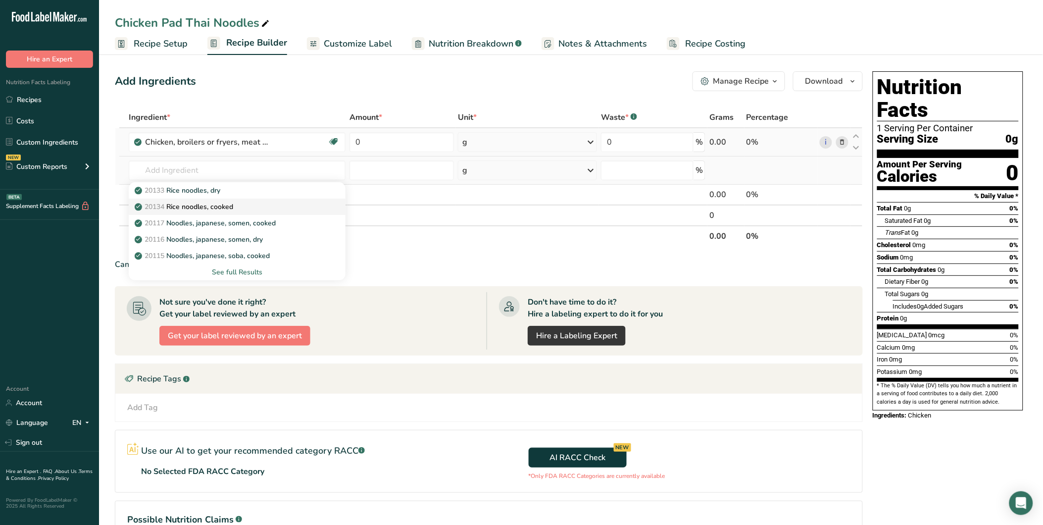
click at [225, 208] on p "20134 Rice noodles, cooked" at bounding box center [185, 206] width 97 height 10
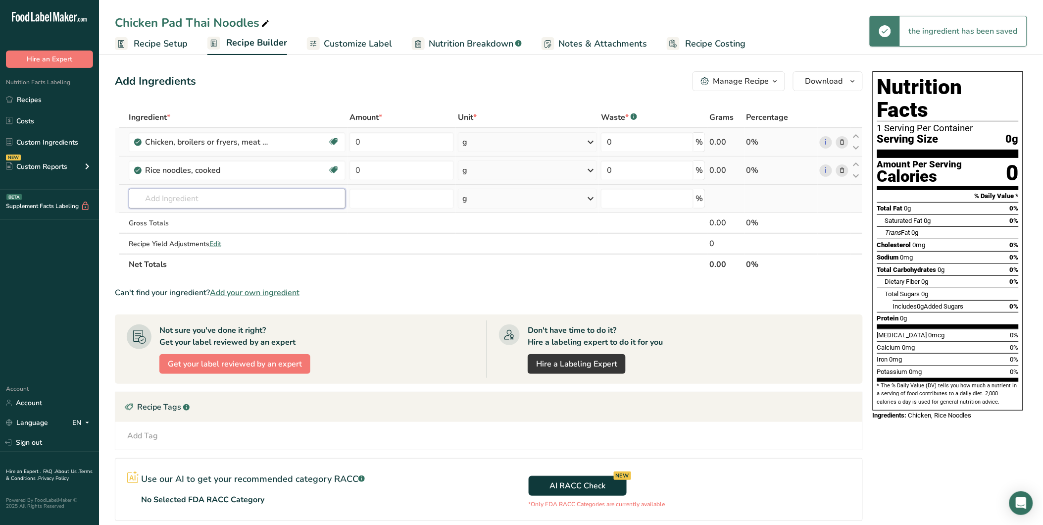
click at [214, 196] on input "text" at bounding box center [237, 199] width 217 height 20
click at [223, 195] on input "text" at bounding box center [237, 199] width 217 height 20
click at [213, 195] on input "text" at bounding box center [237, 199] width 217 height 20
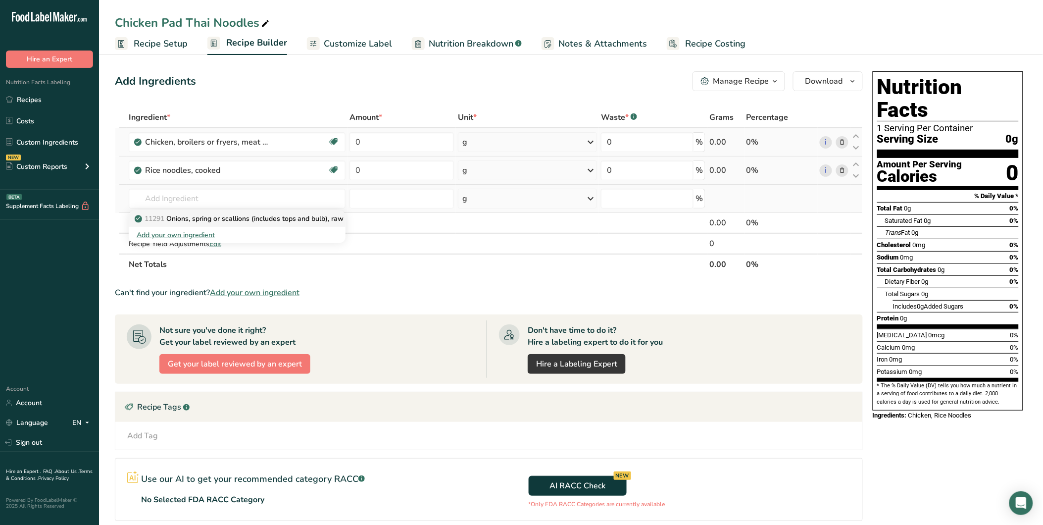
click at [206, 211] on link "11291 Onions, spring or scallions (includes tops and bulb), raw" at bounding box center [237, 218] width 217 height 16
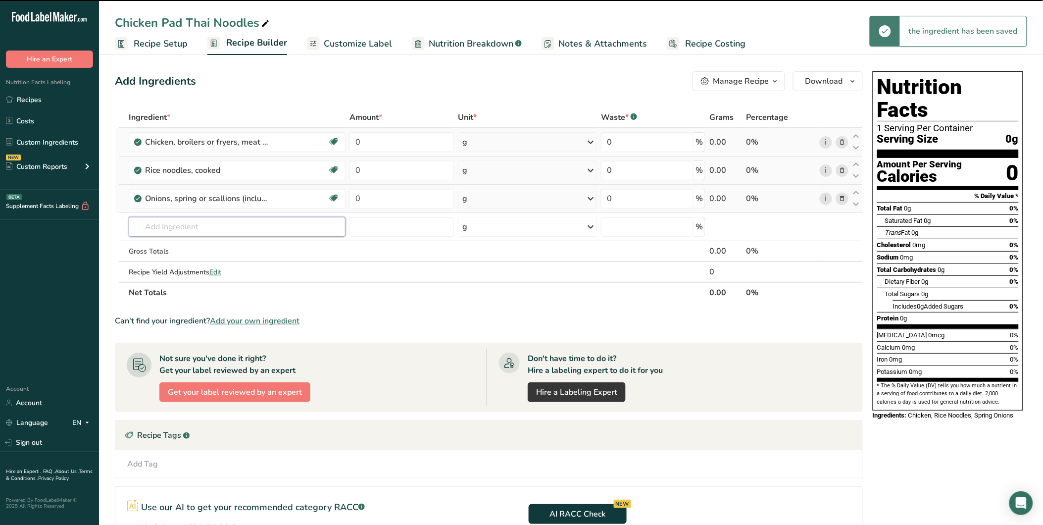
click at [219, 220] on input "text" at bounding box center [237, 227] width 217 height 20
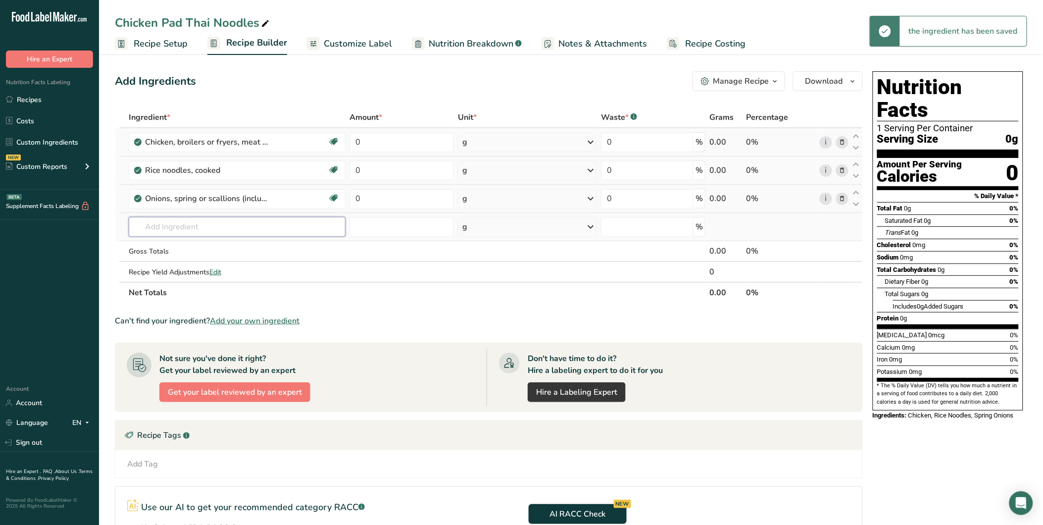
click at [223, 227] on input "text" at bounding box center [237, 227] width 217 height 20
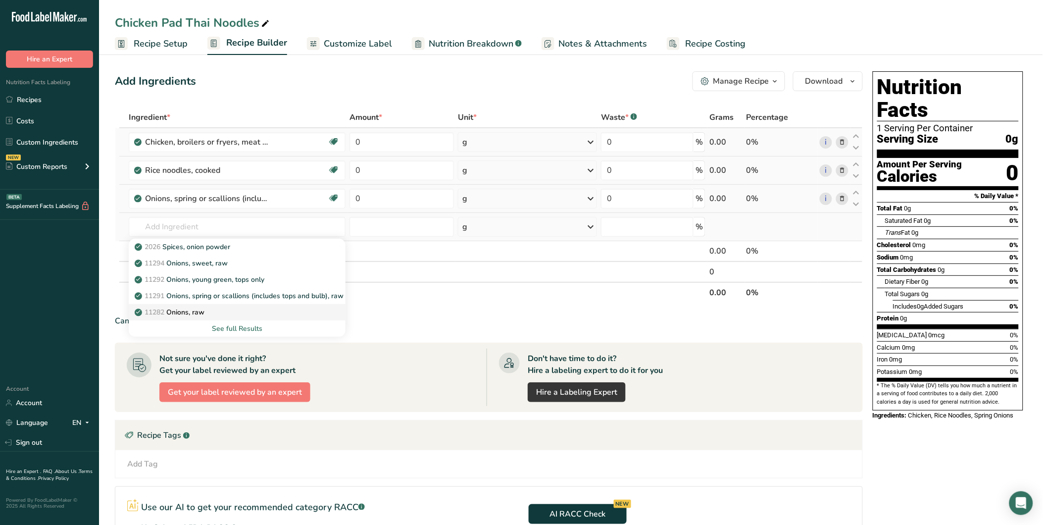
click at [225, 307] on div "11282 Onions, raw" at bounding box center [229, 312] width 185 height 10
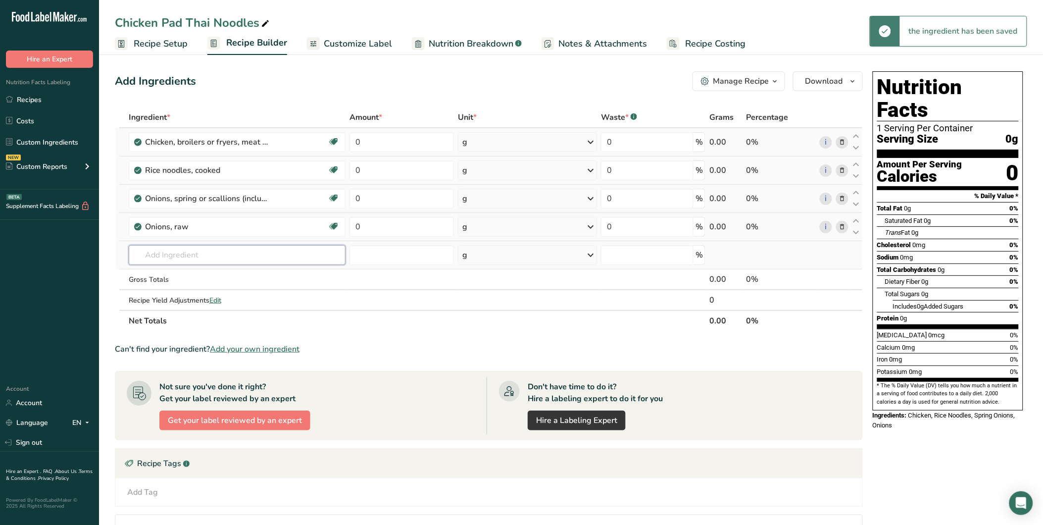
click at [186, 249] on input "text" at bounding box center [237, 255] width 217 height 20
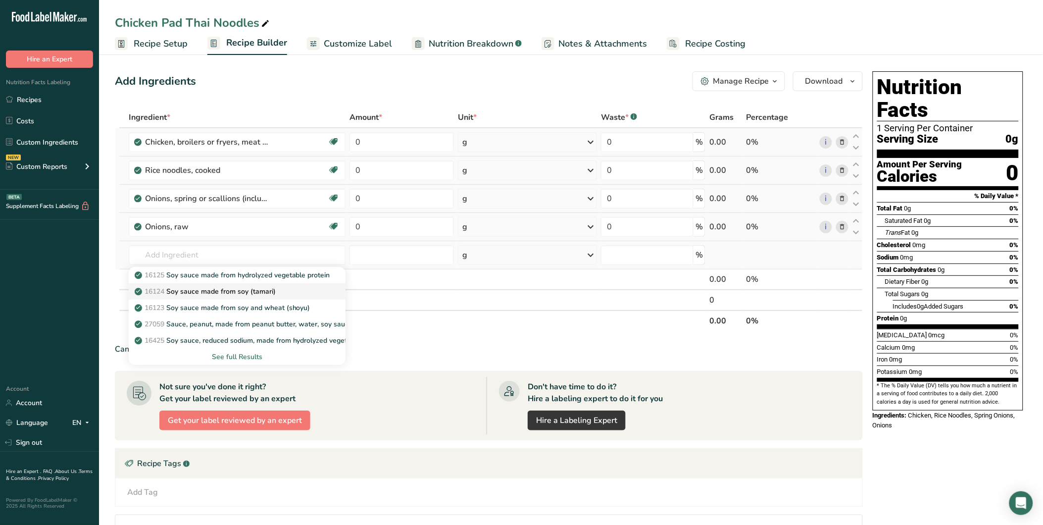
click at [283, 291] on div "16124 Soy sauce made from soy (tamari)" at bounding box center [229, 291] width 185 height 10
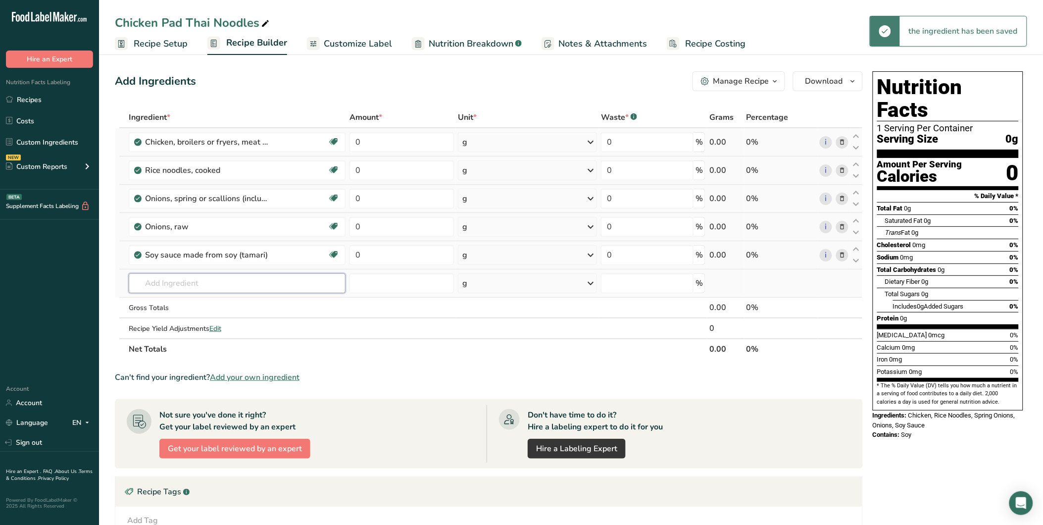
click at [187, 280] on input "text" at bounding box center [237, 283] width 217 height 20
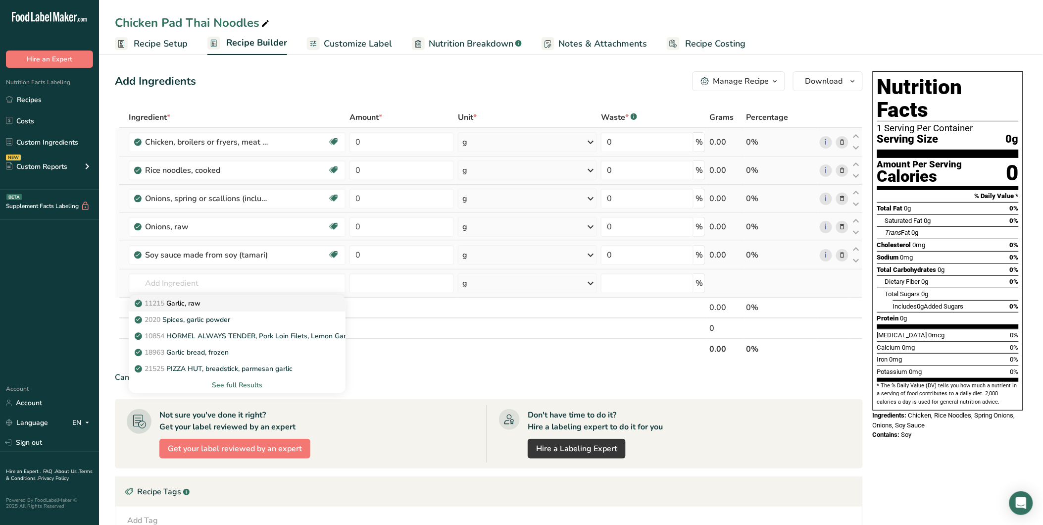
click at [200, 299] on p "11215 Garlic, raw" at bounding box center [169, 303] width 64 height 10
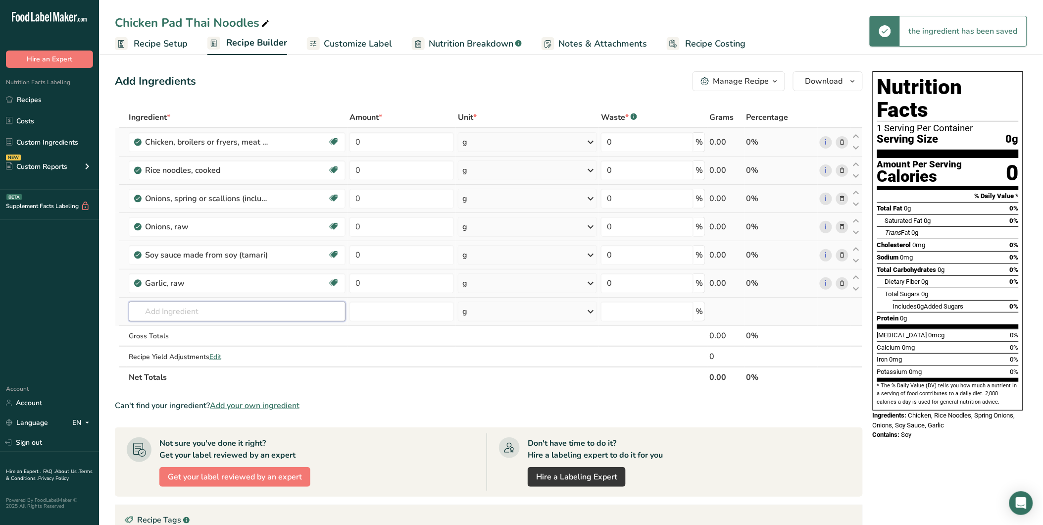
click at [174, 310] on input "text" at bounding box center [237, 311] width 217 height 20
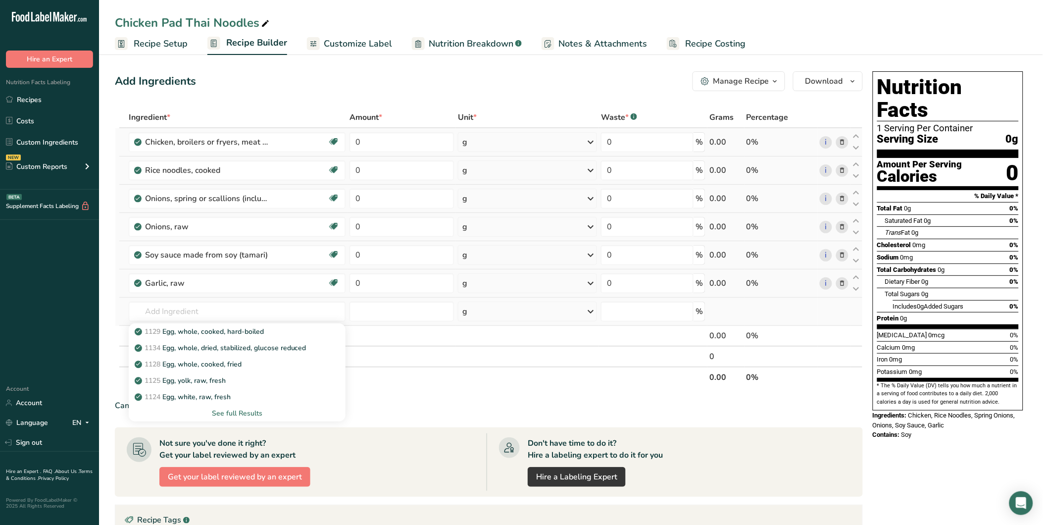
click at [247, 414] on div "See full Results" at bounding box center [237, 413] width 201 height 10
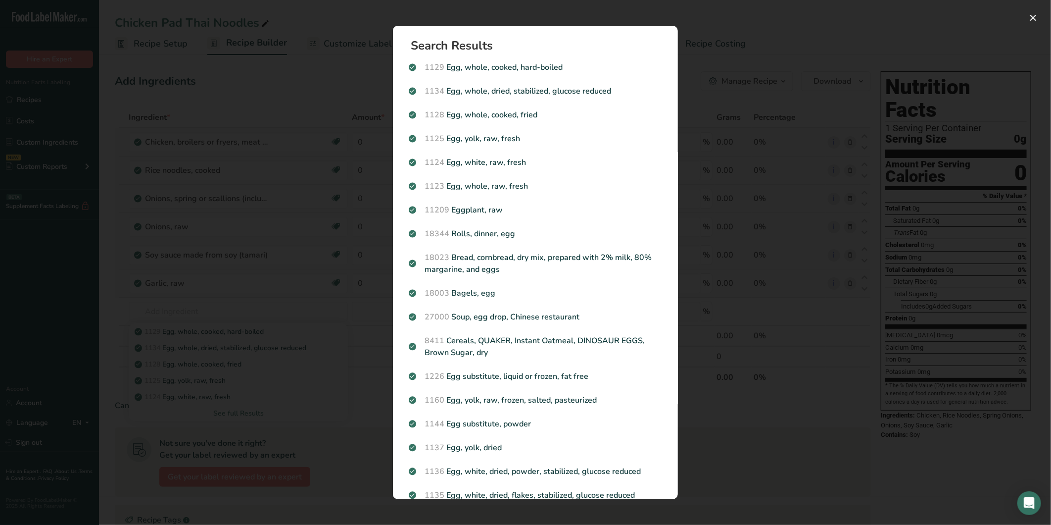
click at [530, 187] on p "1123 Egg, whole, raw, fresh" at bounding box center [535, 186] width 253 height 12
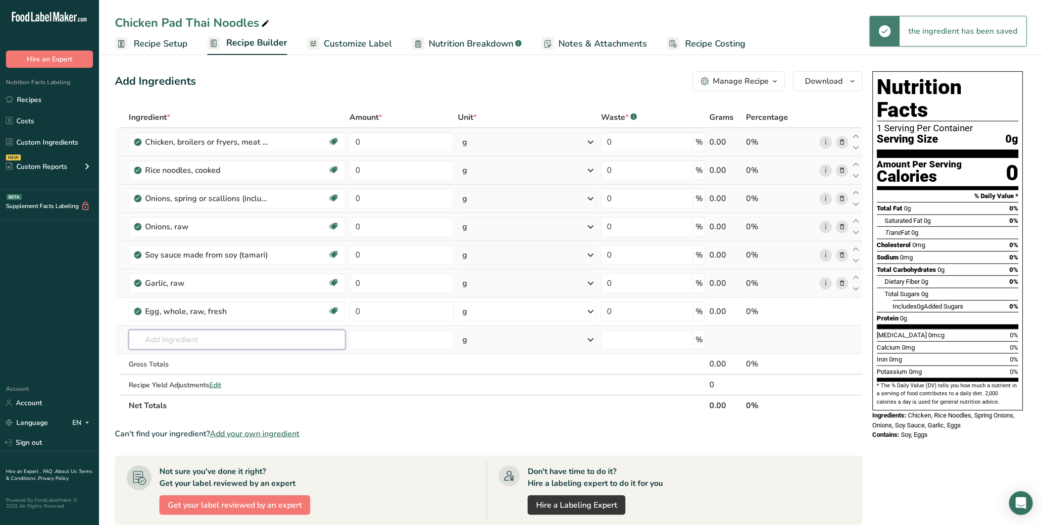
click at [173, 332] on input "text" at bounding box center [237, 340] width 217 height 20
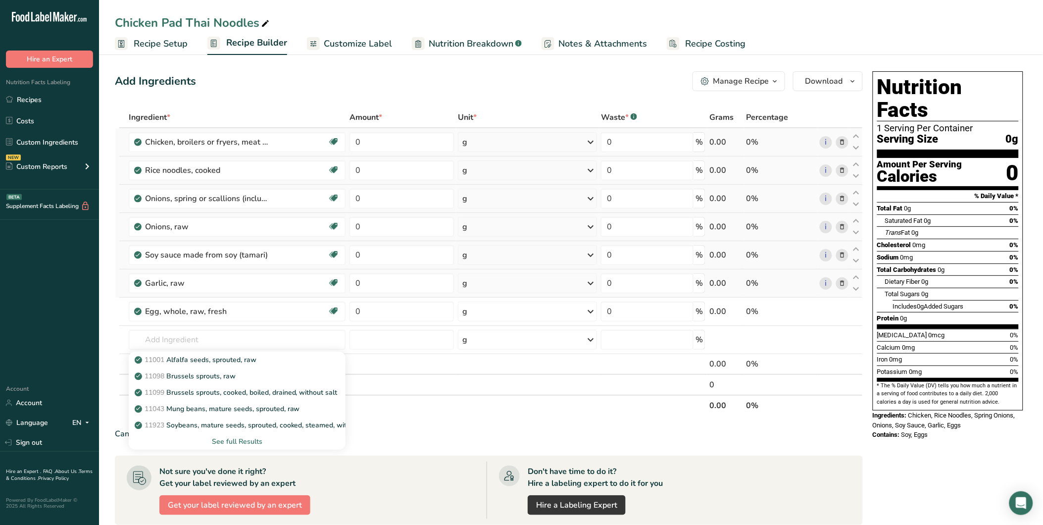
click at [245, 440] on div "See full Results" at bounding box center [237, 441] width 201 height 10
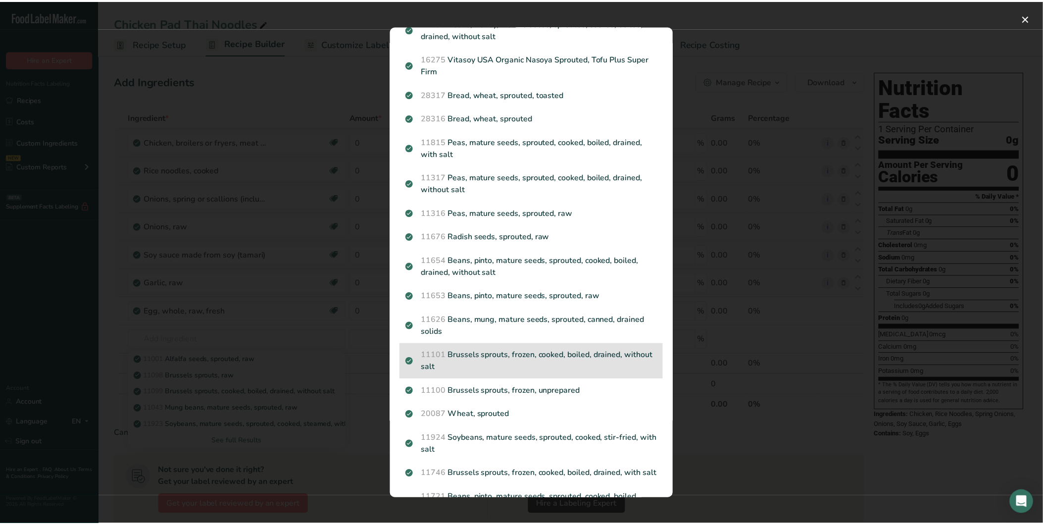
scroll to position [385, 0]
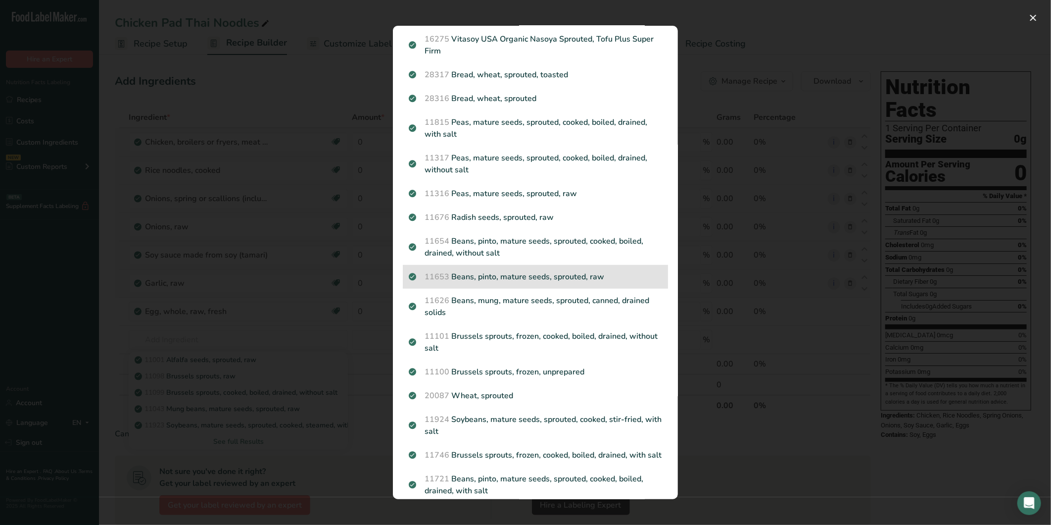
click at [646, 276] on p "11653 Beans, pinto, mature seeds, sprouted, raw" at bounding box center [535, 277] width 253 height 12
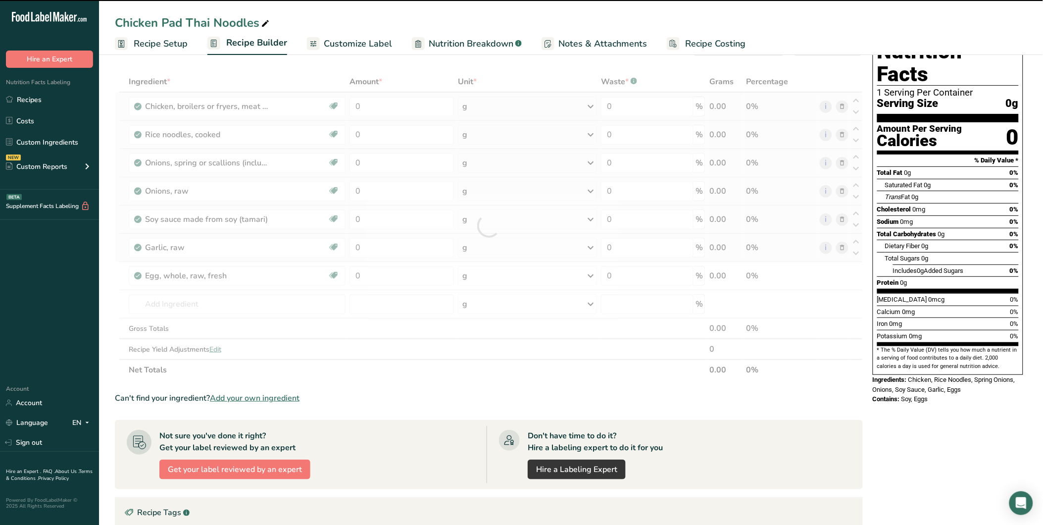
scroll to position [55, 0]
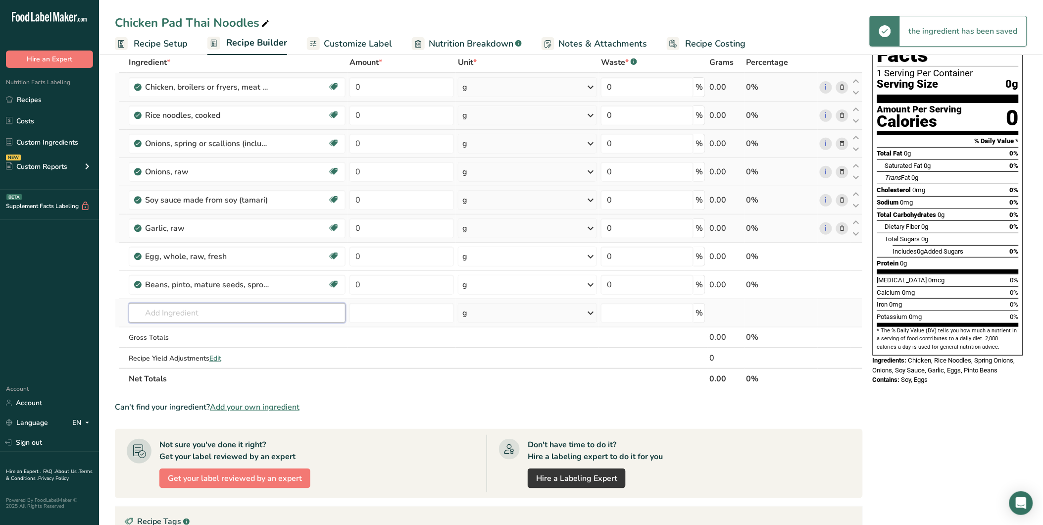
click at [167, 309] on input "text" at bounding box center [237, 313] width 217 height 20
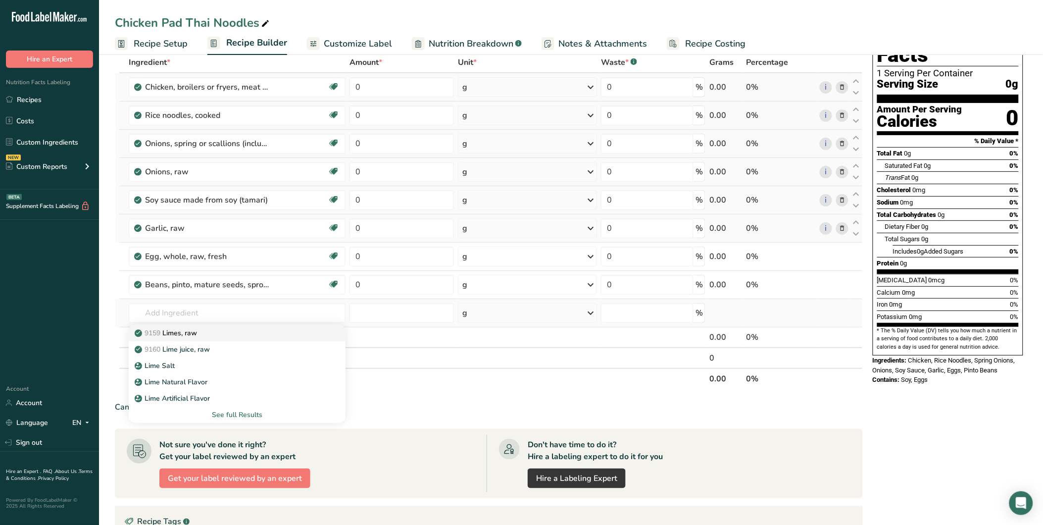
click at [192, 332] on p "9159 Limes, raw" at bounding box center [167, 333] width 60 height 10
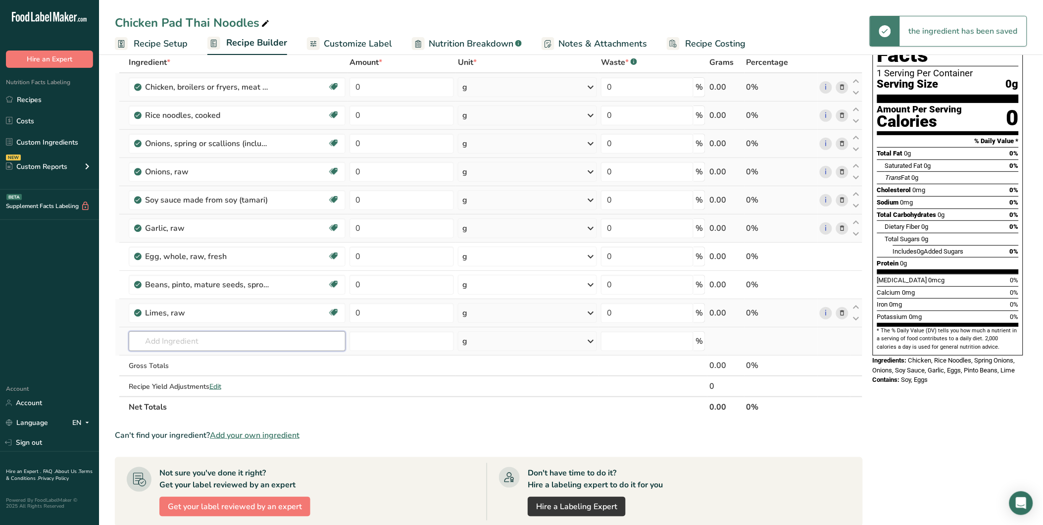
click at [166, 337] on input "text" at bounding box center [237, 341] width 217 height 20
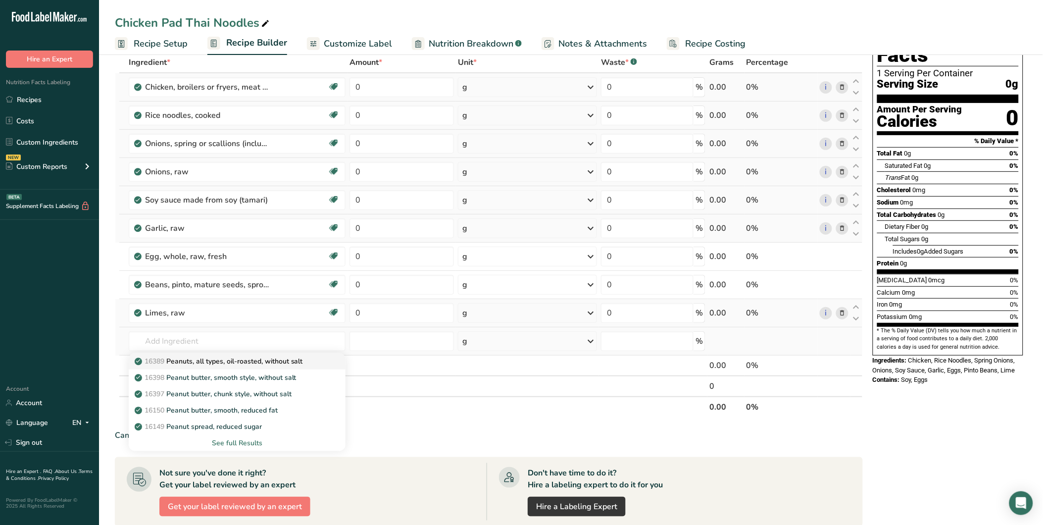
click at [245, 361] on p "16389 Peanuts, all types, oil-roasted, without salt" at bounding box center [220, 361] width 166 height 10
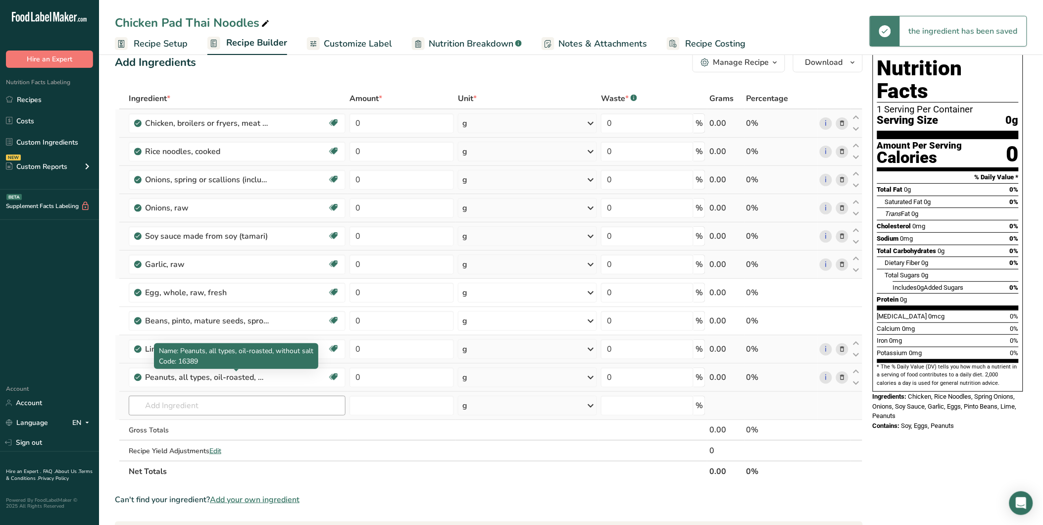
scroll to position [0, 0]
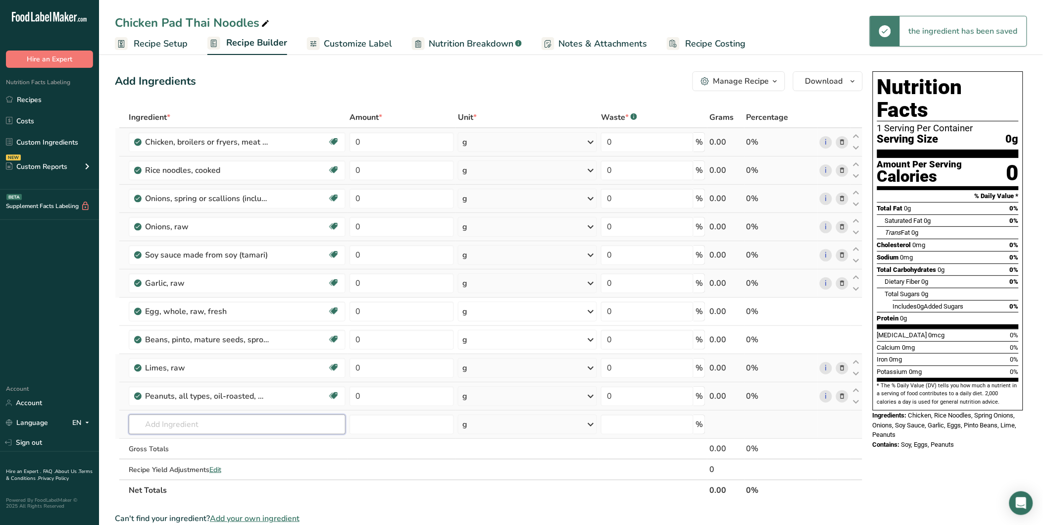
click at [211, 428] on input "text" at bounding box center [237, 424] width 217 height 20
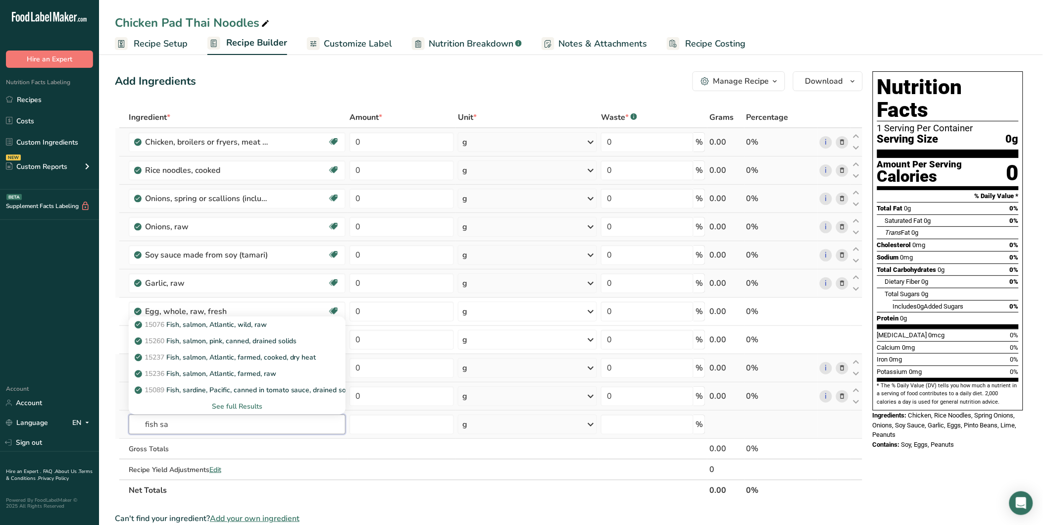
drag, startPoint x: 162, startPoint y: 425, endPoint x: 115, endPoint y: 426, distance: 47.5
click at [115, 426] on tr "fish sa 15076 Fish, salmon, Atlantic, wild, raw 15260 Fish, salmon, pink, canne…" at bounding box center [488, 424] width 747 height 28
click at [225, 323] on div "9322 Tamarinds, raw" at bounding box center [229, 324] width 185 height 10
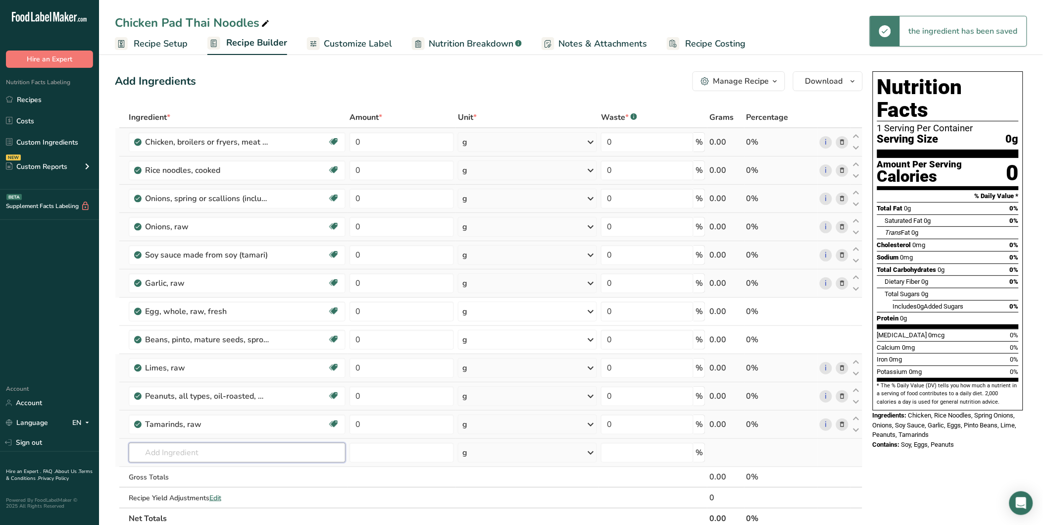
click at [206, 448] on input "text" at bounding box center [237, 452] width 217 height 20
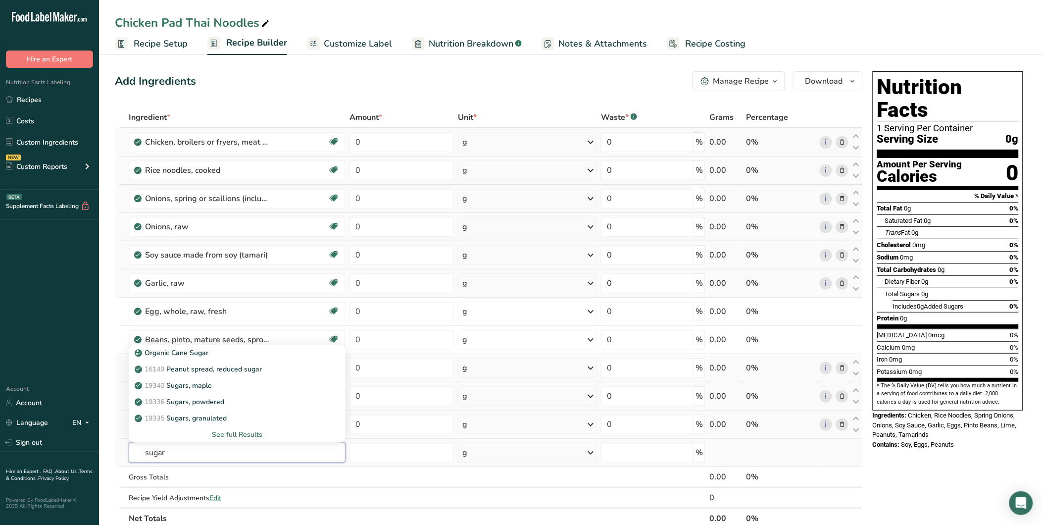
click at [141, 456] on input "sugar" at bounding box center [237, 452] width 217 height 20
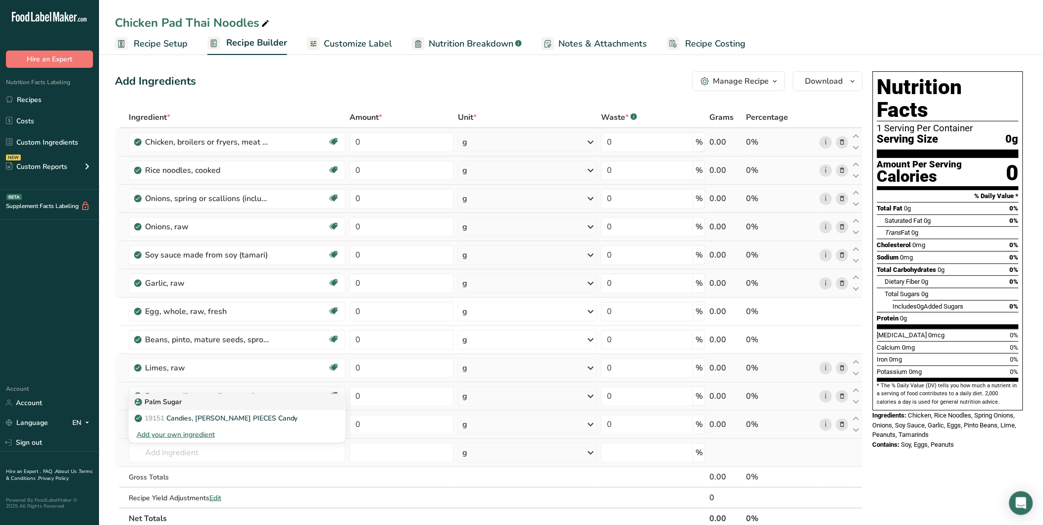
click at [169, 393] on link "Palm Sugar" at bounding box center [237, 401] width 217 height 16
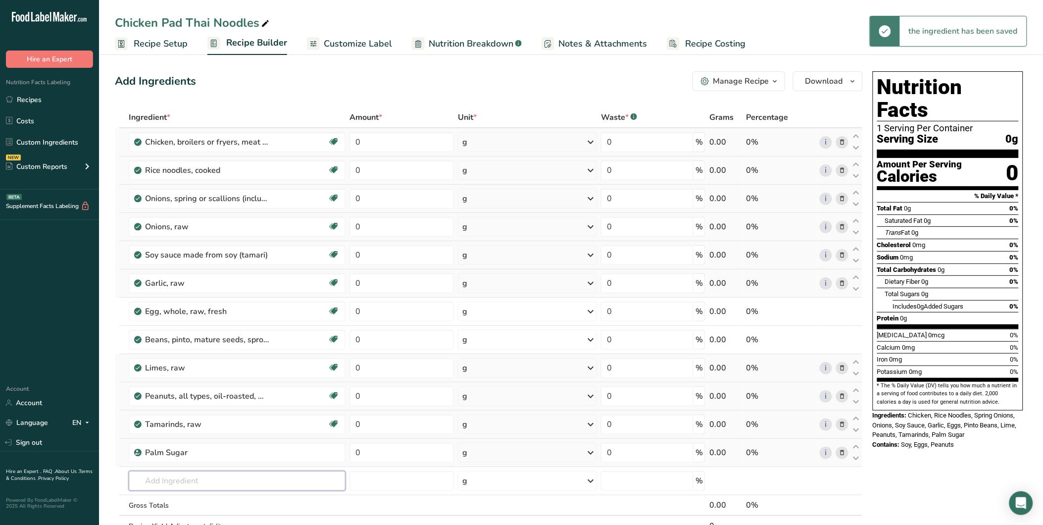
click at [187, 473] on input "text" at bounding box center [237, 481] width 217 height 20
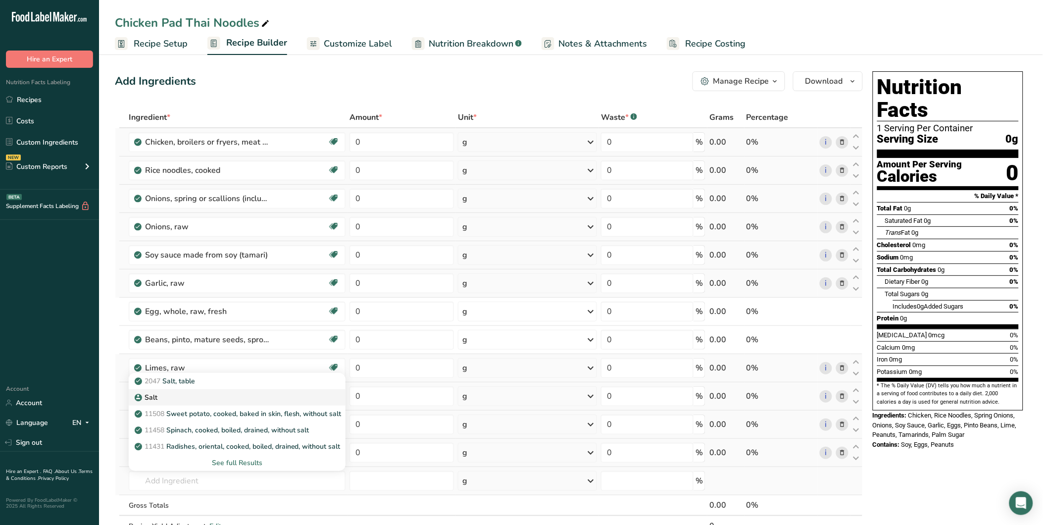
click at [179, 390] on link "Salt" at bounding box center [237, 397] width 217 height 16
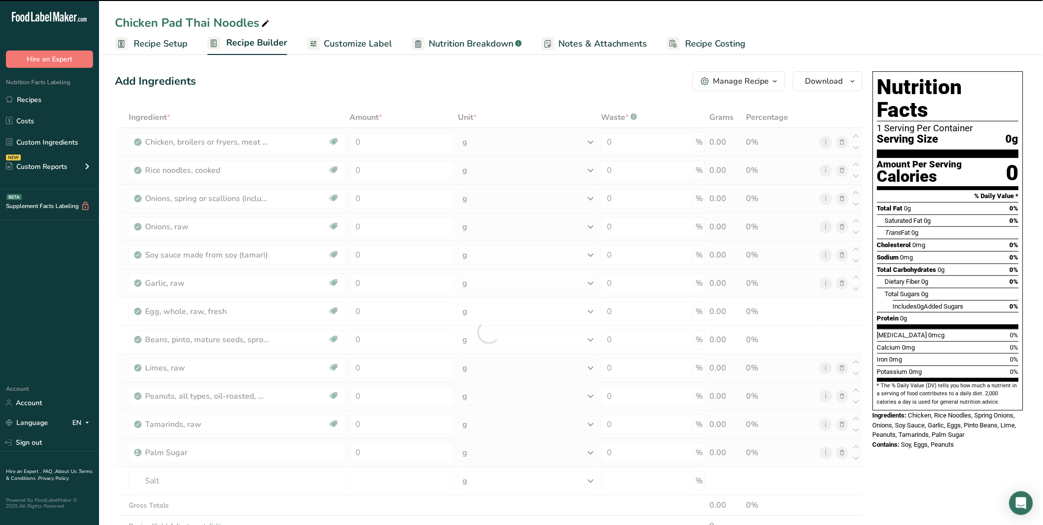
scroll to position [55, 0]
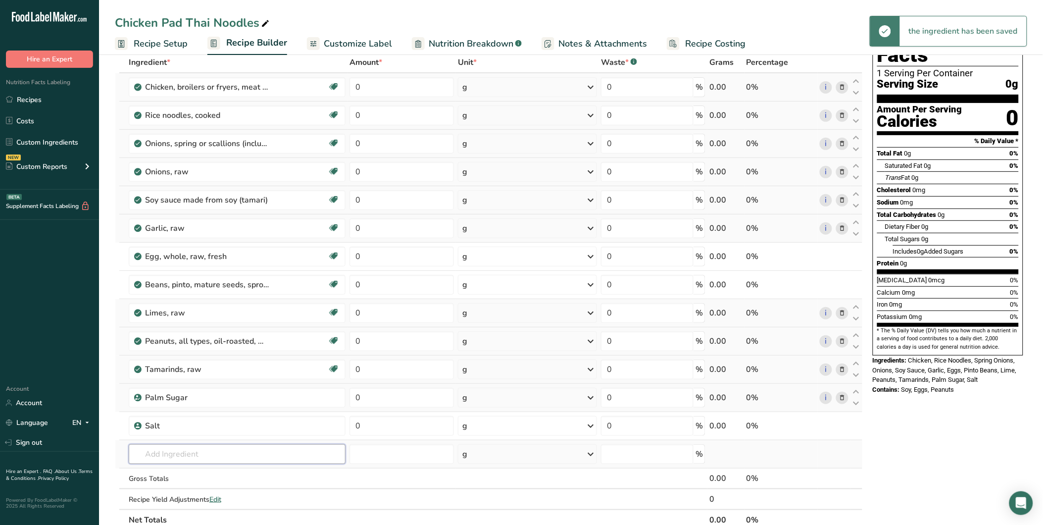
click at [167, 452] on input "text" at bounding box center [237, 454] width 217 height 20
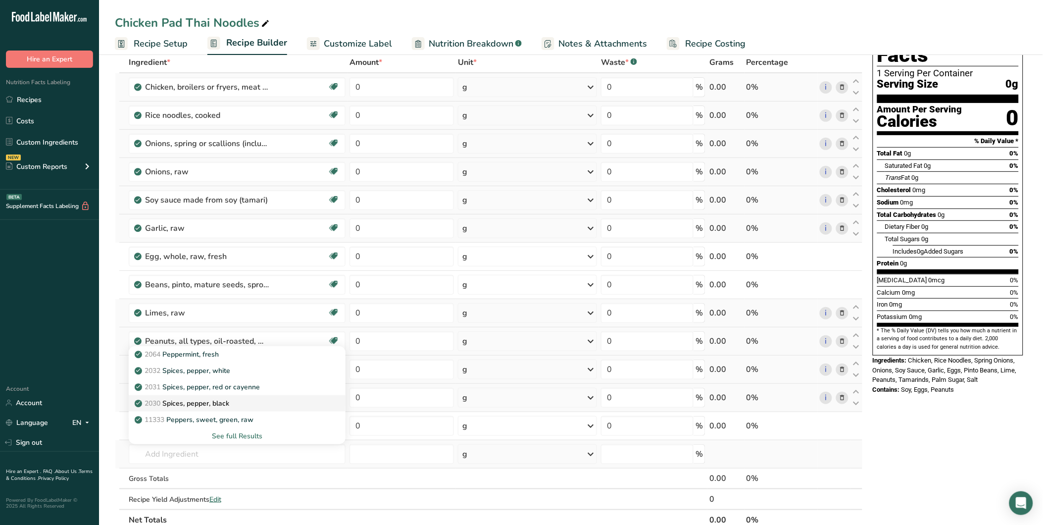
click at [239, 401] on div "2030 Spices, pepper, black" at bounding box center [229, 403] width 185 height 10
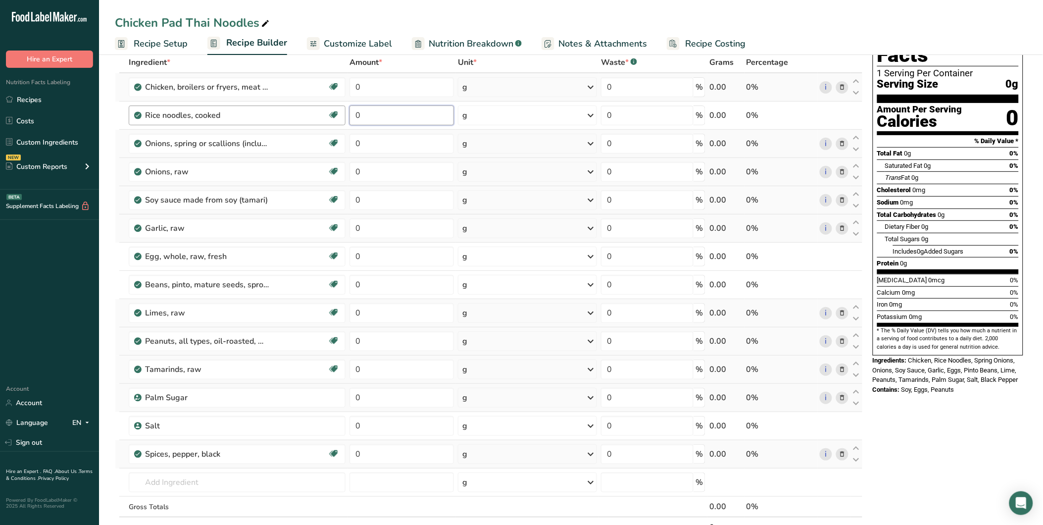
drag, startPoint x: 368, startPoint y: 118, endPoint x: 339, endPoint y: 117, distance: 29.2
click at [339, 117] on tr "Rice noodles, cooked Dairy free Gluten free Vegan Vegetarian Soy free 0 g Porti…" at bounding box center [488, 115] width 747 height 28
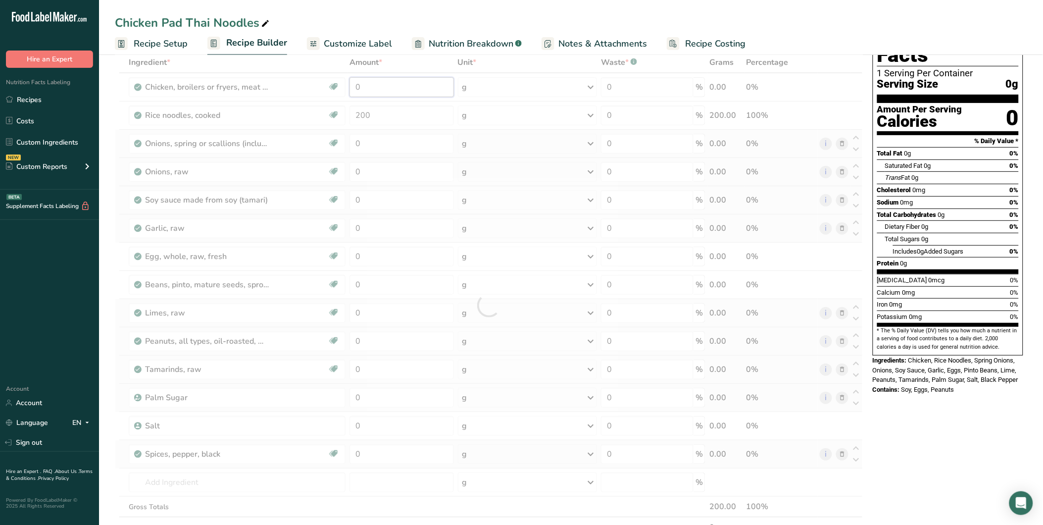
drag, startPoint x: 369, startPoint y: 93, endPoint x: 343, endPoint y: 87, distance: 26.9
click at [343, 87] on div "Ingredient * Amount * Unit * Waste * .a-a{fill:#347362;}.b-a{fill:#fff;} Grams …" at bounding box center [489, 305] width 748 height 506
drag, startPoint x: 365, startPoint y: 142, endPoint x: 350, endPoint y: 142, distance: 15.3
click at [350, 142] on div "Ingredient * Amount * Unit * Waste * .a-a{fill:#347362;}.b-a{fill:#fff;} Grams …" at bounding box center [489, 305] width 748 height 506
click at [362, 170] on div "Ingredient * Amount * Unit * Waste * .a-a{fill:#347362;}.b-a{fill:#fff;} Grams …" at bounding box center [489, 305] width 748 height 506
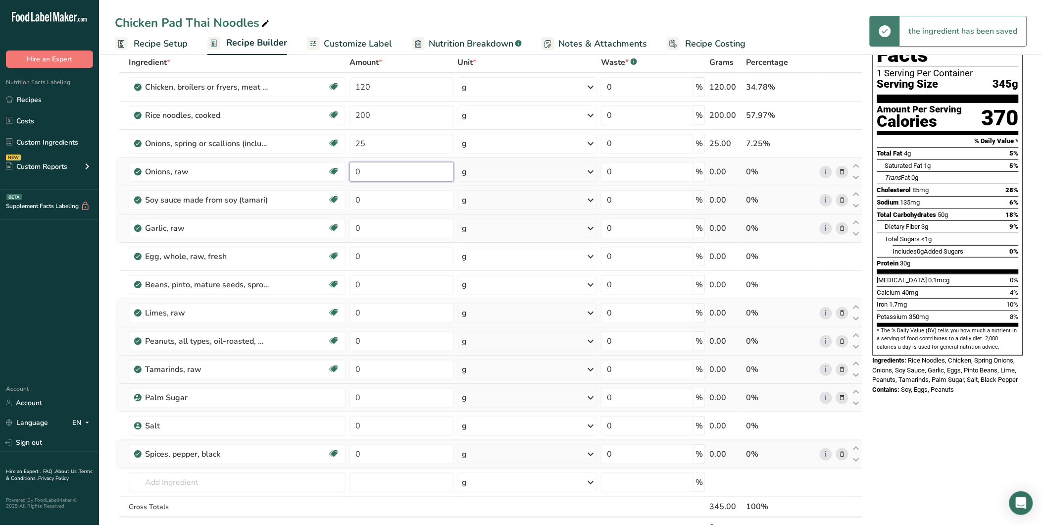
drag, startPoint x: 363, startPoint y: 171, endPoint x: 353, endPoint y: 171, distance: 9.9
click at [353, 171] on input "0" at bounding box center [401, 172] width 104 height 20
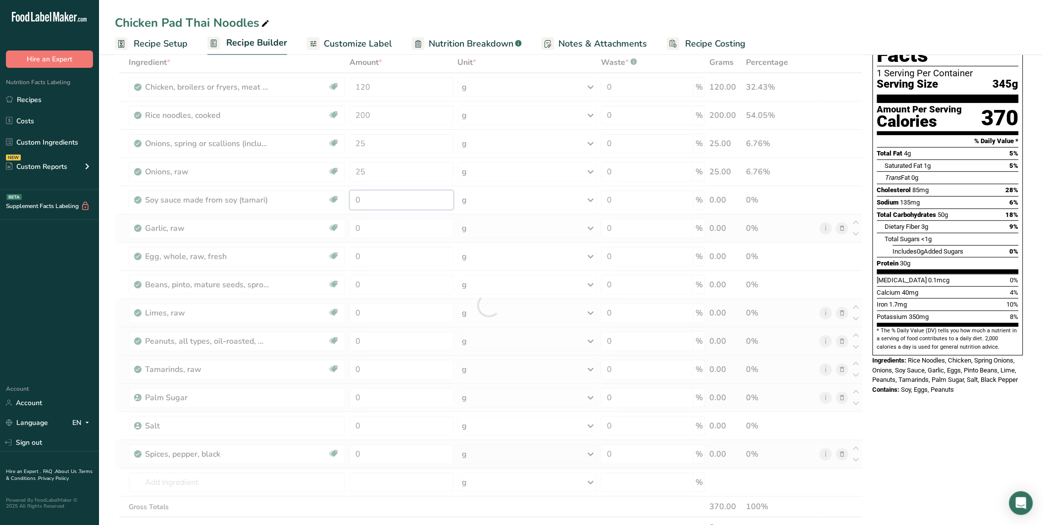
drag, startPoint x: 361, startPoint y: 196, endPoint x: 350, endPoint y: 196, distance: 10.9
click at [350, 196] on div "Ingredient * Amount * Unit * Waste * .a-a{fill:#347362;}.b-a{fill:#fff;} Grams …" at bounding box center [489, 305] width 748 height 506
drag, startPoint x: 360, startPoint y: 223, endPoint x: 349, endPoint y: 223, distance: 10.9
click at [349, 223] on div "Ingredient * Amount * Unit * Waste * .a-a{fill:#347362;}.b-a{fill:#fff;} Grams …" at bounding box center [489, 305] width 748 height 506
drag, startPoint x: 363, startPoint y: 254, endPoint x: 350, endPoint y: 254, distance: 12.4
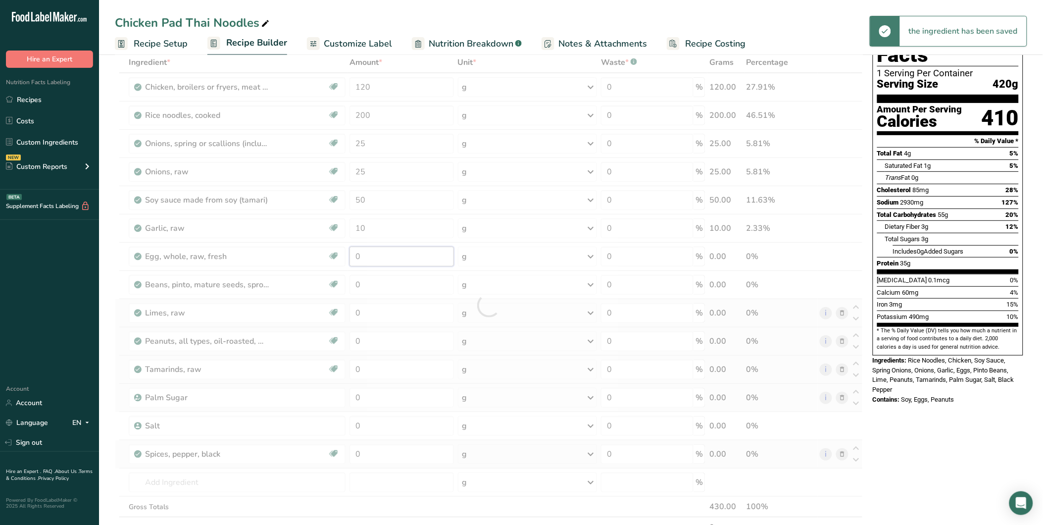
click at [350, 254] on div "Ingredient * Amount * Unit * Waste * .a-a{fill:#347362;}.b-a{fill:#fff;} Grams …" at bounding box center [489, 305] width 748 height 506
click at [358, 283] on div "Ingredient * Amount * Unit * Waste * .a-a{fill:#347362;}.b-a{fill:#fff;} Grams …" at bounding box center [489, 305] width 748 height 506
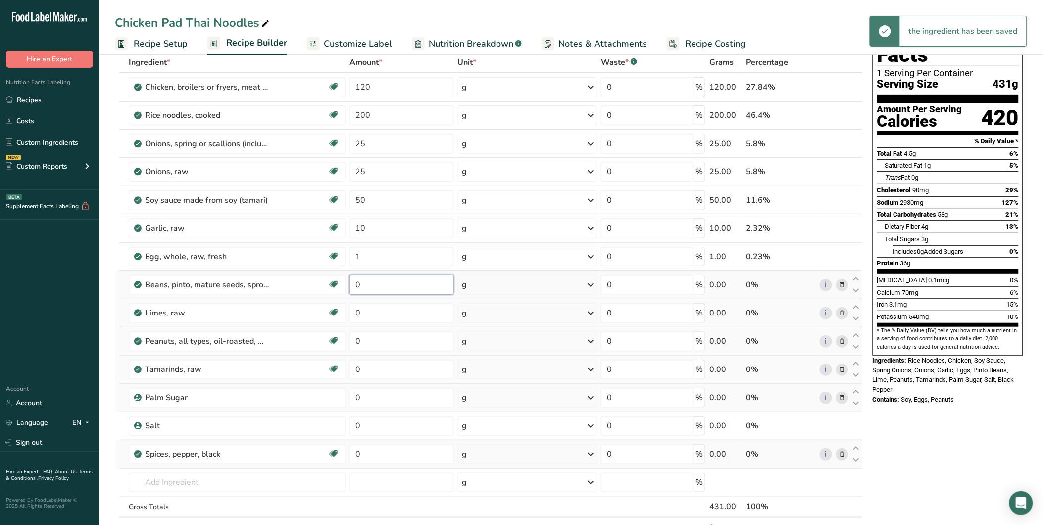
drag, startPoint x: 359, startPoint y: 285, endPoint x: 352, endPoint y: 285, distance: 6.9
click at [352, 285] on input "0" at bounding box center [401, 285] width 104 height 20
click at [354, 320] on div "Ingredient * Amount * Unit * Waste * .a-a{fill:#347362;}.b-a{fill:#fff;} Grams …" at bounding box center [489, 305] width 748 height 506
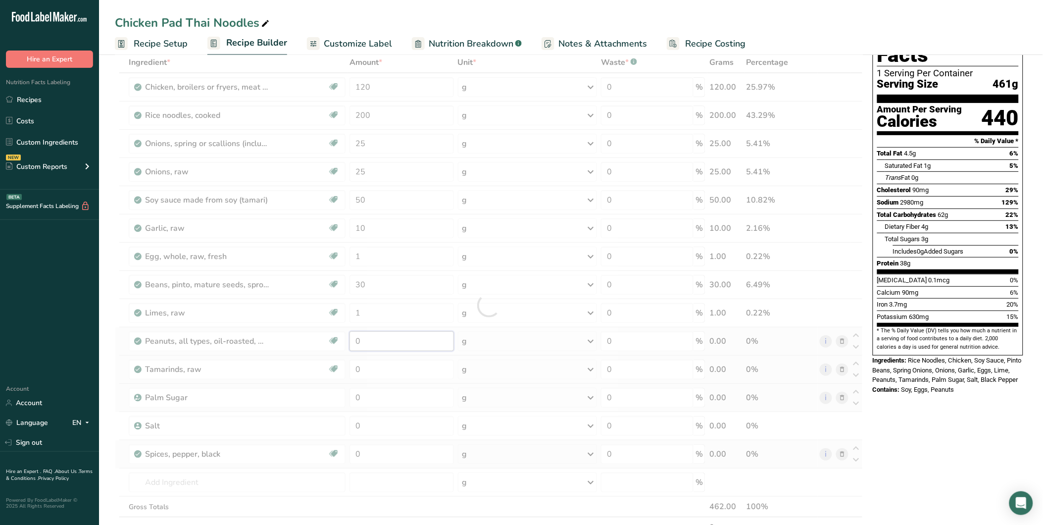
click at [306, 341] on div "Ingredient * Amount * Unit * Waste * .a-a{fill:#347362;}.b-a{fill:#fff;} Grams …" at bounding box center [489, 305] width 748 height 506
drag, startPoint x: 364, startPoint y: 366, endPoint x: 353, endPoint y: 367, distance: 11.4
click at [353, 367] on div "Ingredient * Amount * Unit * Waste * .a-a{fill:#347362;}.b-a{fill:#fff;} Grams …" at bounding box center [489, 305] width 748 height 506
click at [337, 402] on div "Ingredient * Amount * Unit * Waste * .a-a{fill:#347362;}.b-a{fill:#fff;} Grams …" at bounding box center [489, 305] width 748 height 506
drag, startPoint x: 365, startPoint y: 427, endPoint x: 348, endPoint y: 428, distance: 16.3
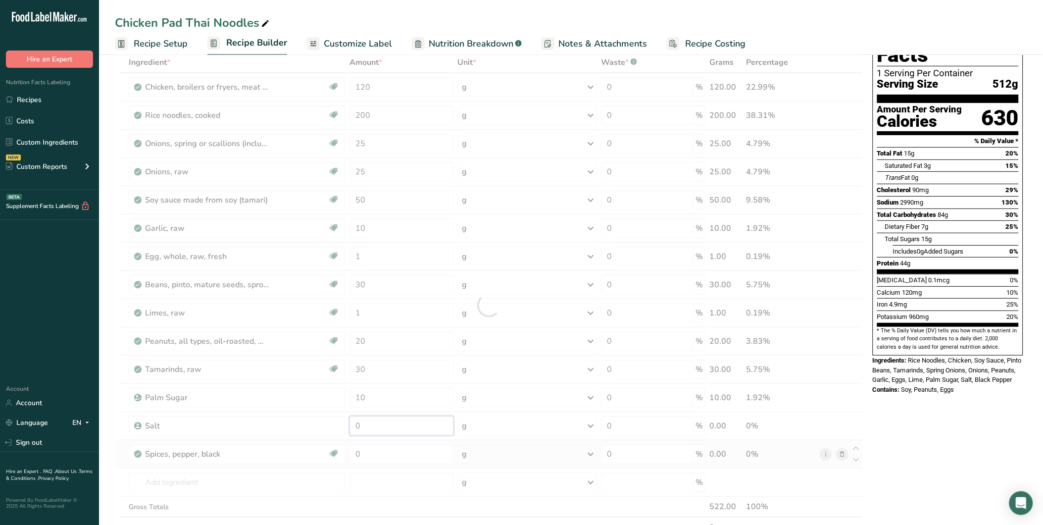
click at [348, 427] on div "Ingredient * Amount * Unit * Waste * .a-a{fill:#347362;}.b-a{fill:#fff;} Grams …" at bounding box center [489, 305] width 748 height 506
click at [587, 260] on div "Ingredient * Amount * Unit * Waste * .a-a{fill:#347362;}.b-a{fill:#fff;} Grams …" at bounding box center [489, 305] width 748 height 506
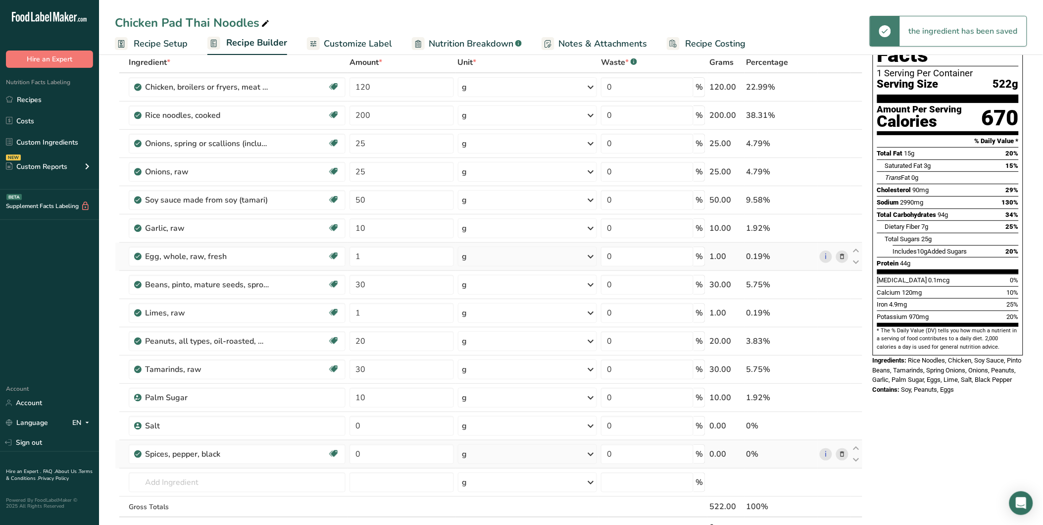
click at [588, 255] on icon at bounding box center [591, 256] width 12 height 18
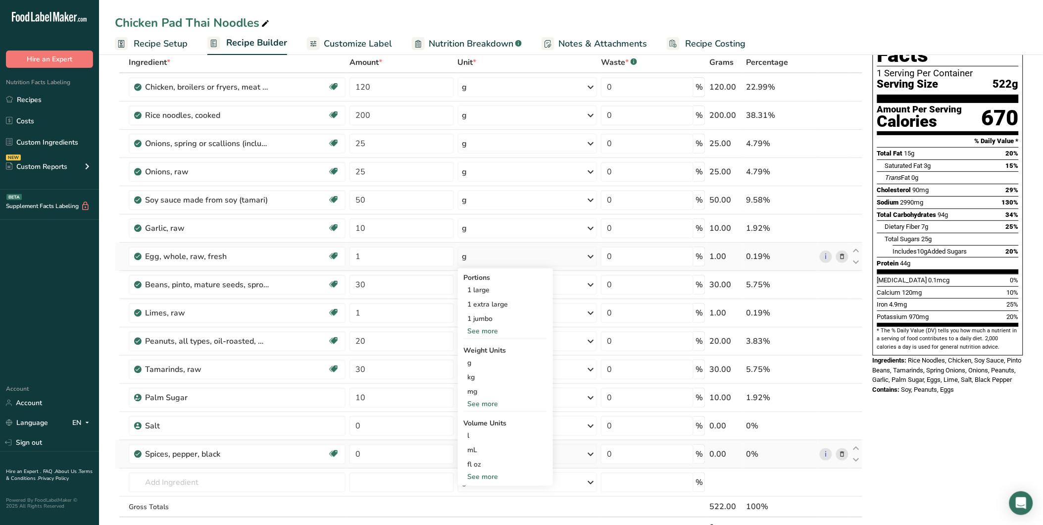
click at [489, 337] on div "Portions 1 large 1 extra large 1 jumbo See more Weight Units g kg mg See more V…" at bounding box center [505, 376] width 95 height 217
click at [489, 333] on div "See more" at bounding box center [505, 331] width 83 height 10
click at [488, 344] on div "1 medium" at bounding box center [505, 347] width 83 height 14
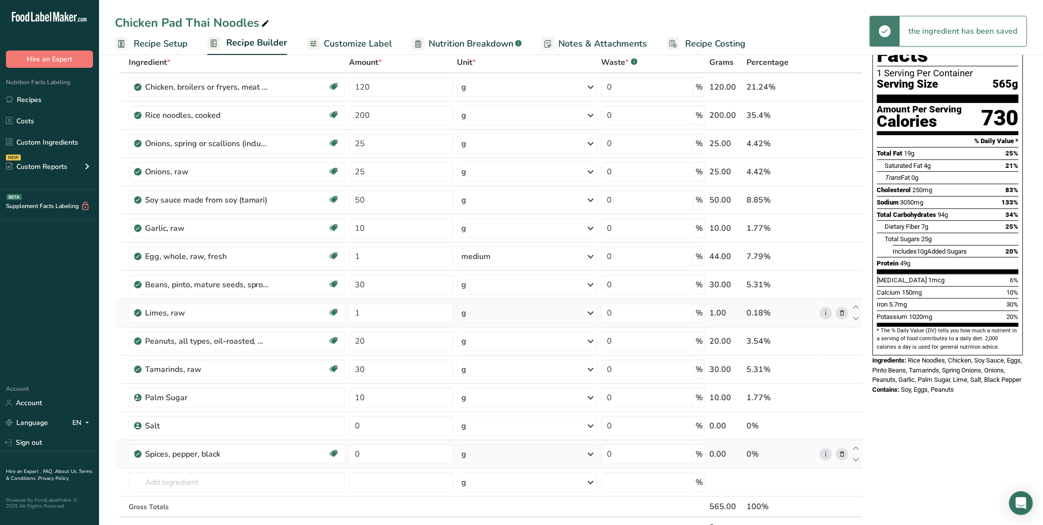
click at [589, 312] on icon at bounding box center [591, 313] width 12 height 18
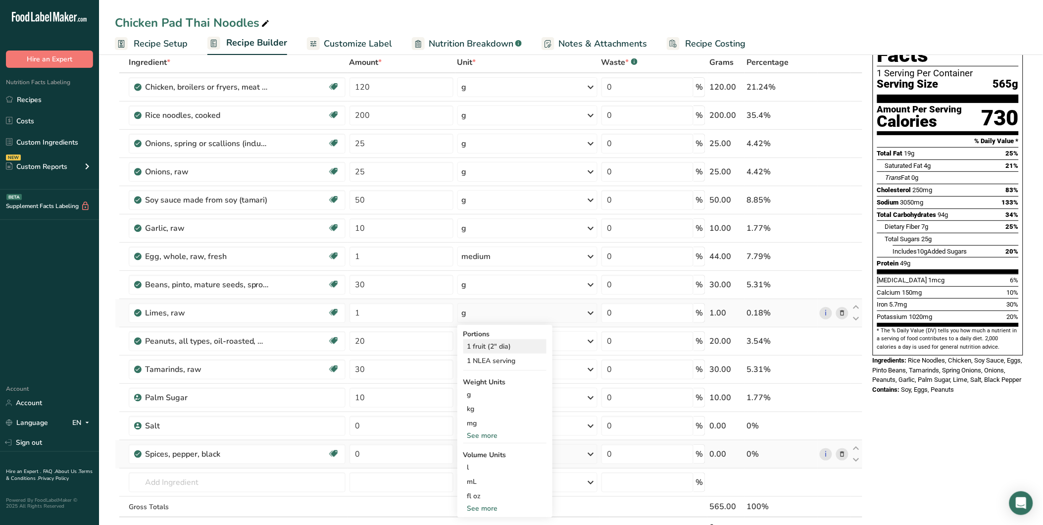
click at [532, 340] on div "1 fruit (2" dia)" at bounding box center [504, 346] width 83 height 14
drag, startPoint x: 364, startPoint y: 425, endPoint x: 350, endPoint y: 425, distance: 13.4
click at [350, 425] on input "0" at bounding box center [401, 426] width 104 height 20
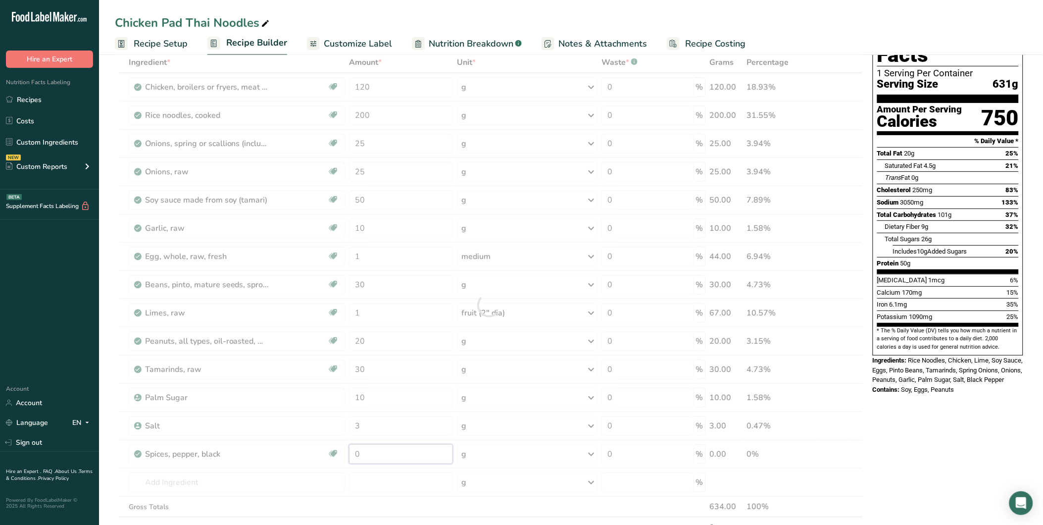
drag, startPoint x: 364, startPoint y: 451, endPoint x: 346, endPoint y: 451, distance: 17.3
click at [346, 451] on div "Ingredient * Amount * Unit * Waste * .a-a{fill:#347362;}.b-a{fill:#fff;} Grams …" at bounding box center [489, 305] width 748 height 506
click at [917, 458] on div "Nutrition Facts 1 Serving Per Container Serving Size 634g Amount Per Serving Ca…" at bounding box center [948, 481] width 158 height 938
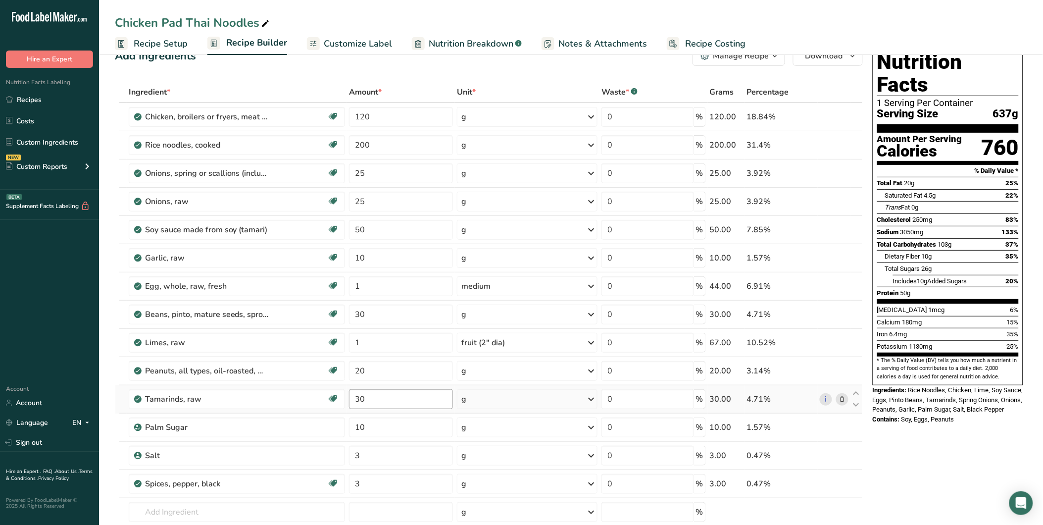
scroll to position [0, 0]
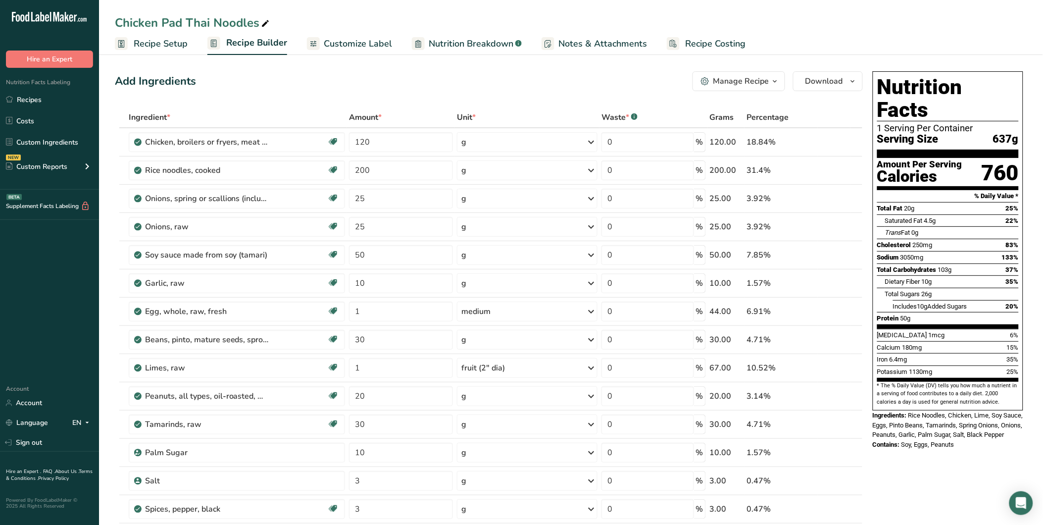
click at [344, 45] on span "Customize Label" at bounding box center [358, 43] width 68 height 13
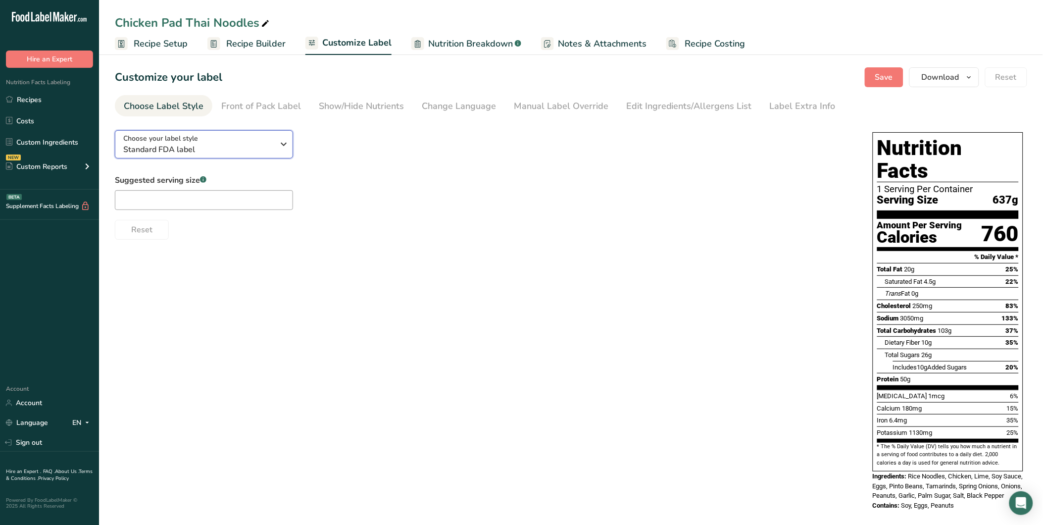
click at [215, 140] on div "Choose your label style Standard FDA label" at bounding box center [198, 144] width 151 height 22
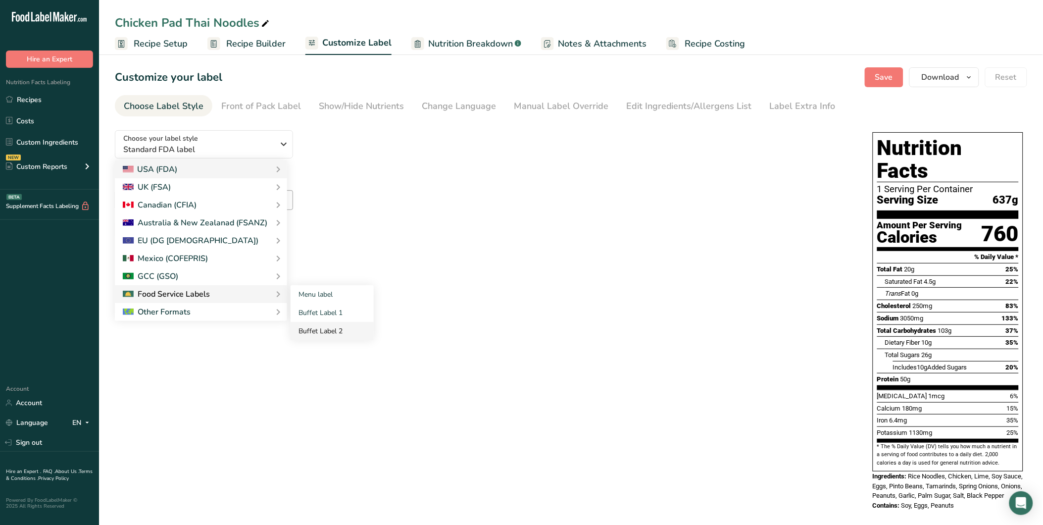
click at [314, 330] on link "Buffet Label 2" at bounding box center [332, 331] width 83 height 18
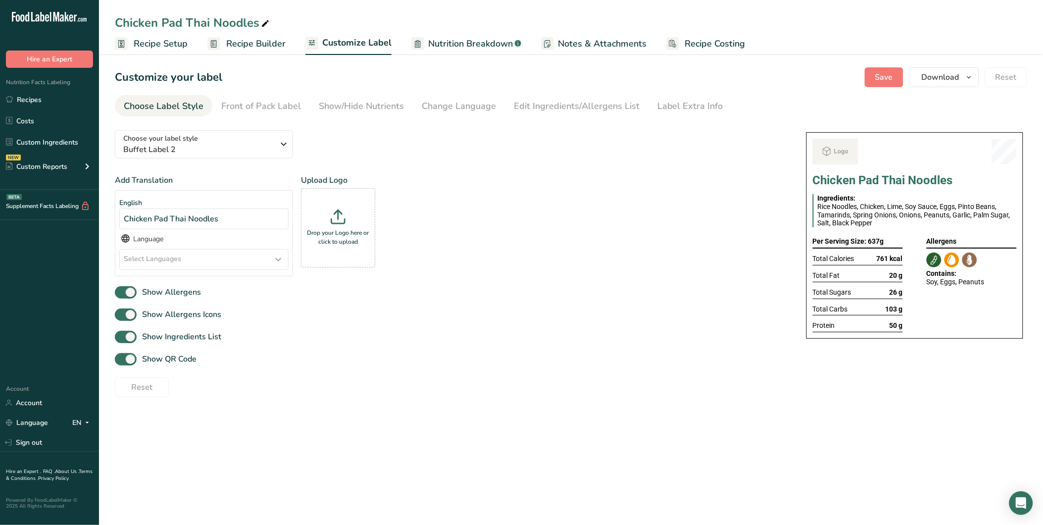
click at [610, 335] on div "Show Ingredients List" at bounding box center [451, 337] width 672 height 16
click at [252, 50] on link "Recipe Builder" at bounding box center [246, 44] width 78 height 22
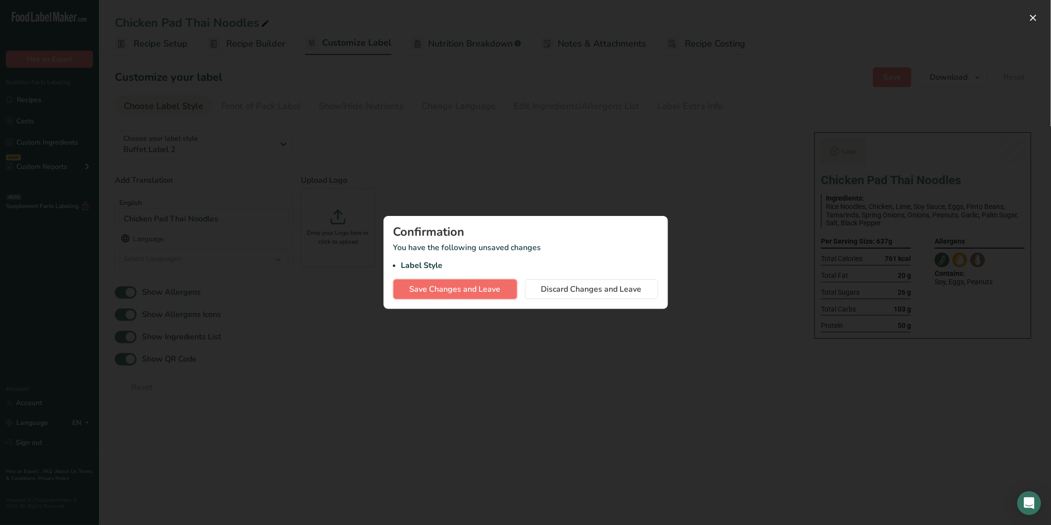
click at [482, 286] on button "Save Changes and Leave" at bounding box center [455, 289] width 124 height 20
click at [482, 286] on div "Save Changes and Leave Discard Changes and Leave" at bounding box center [525, 289] width 265 height 20
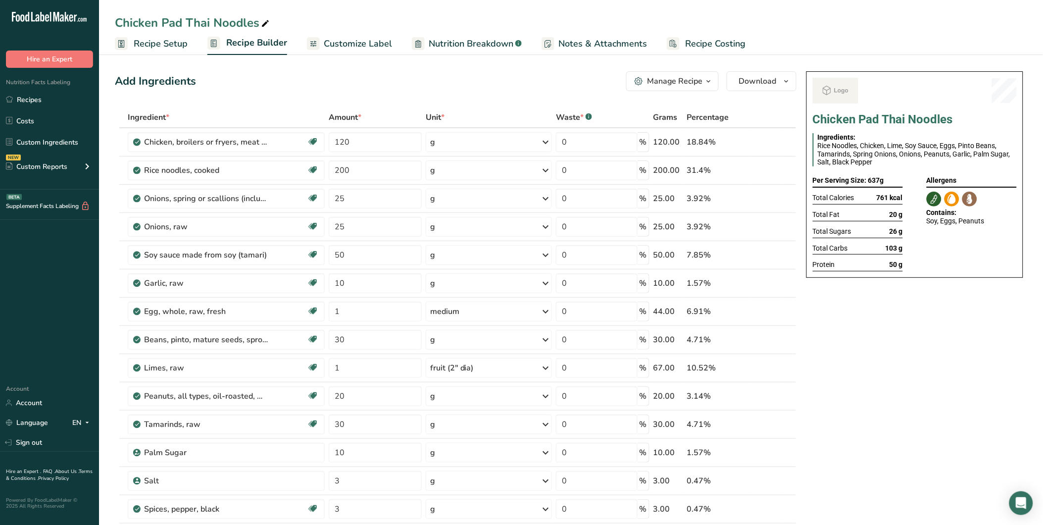
drag, startPoint x: 41, startPoint y: 104, endPoint x: 615, endPoint y: 65, distance: 575.5
click at [41, 104] on link "Recipes" at bounding box center [49, 99] width 99 height 19
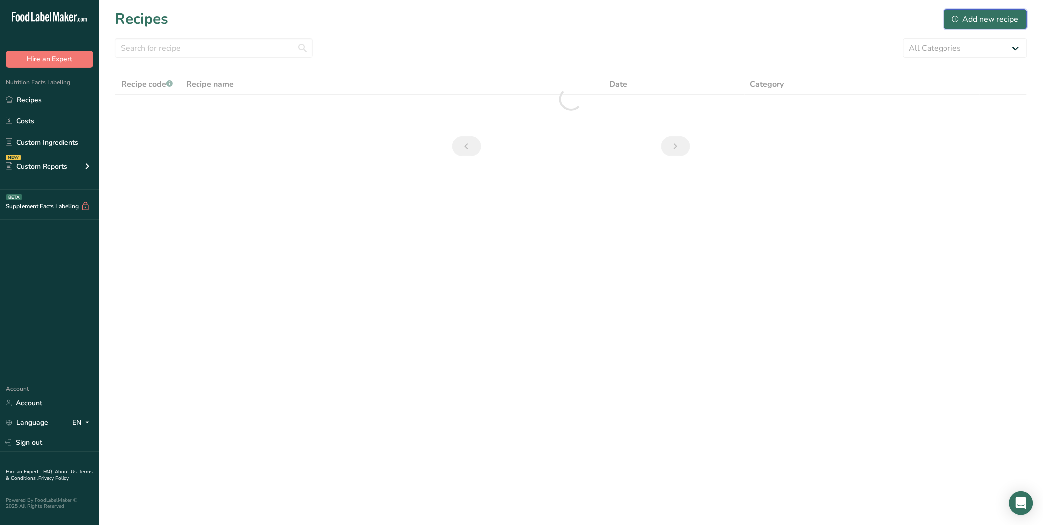
click at [974, 19] on div "Add new recipe" at bounding box center [985, 19] width 66 height 12
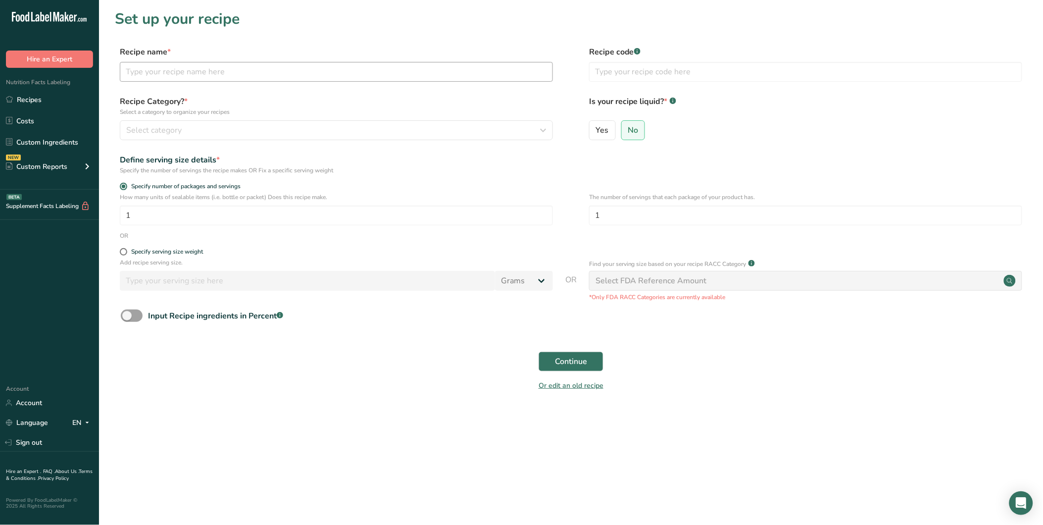
click at [135, 62] on div "Recipe name *" at bounding box center [336, 64] width 433 height 36
click at [141, 68] on input "text" at bounding box center [336, 72] width 433 height 20
paste input "Steamed Fish Filets in Chinese Wine, [PERSON_NAME]"
click at [199, 125] on div "Select category" at bounding box center [333, 130] width 414 height 12
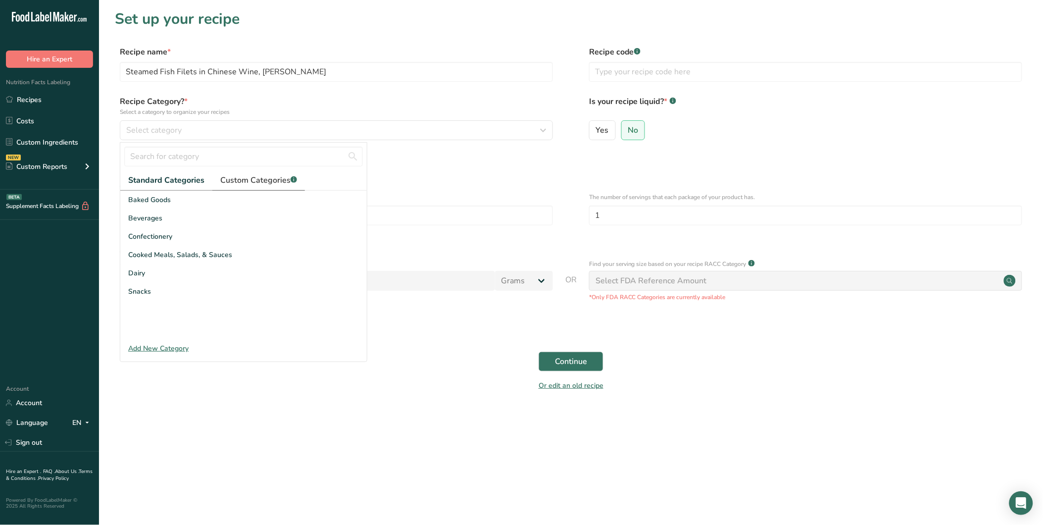
click at [257, 170] on div "Standard Categories Custom Categories .a-a{fill:#347362;}.b-a{fill:#fff;} Baked…" at bounding box center [243, 248] width 246 height 211
click at [255, 177] on span "Custom Categories .a-a{fill:#347362;}.b-a{fill:#fff;}" at bounding box center [258, 180] width 77 height 12
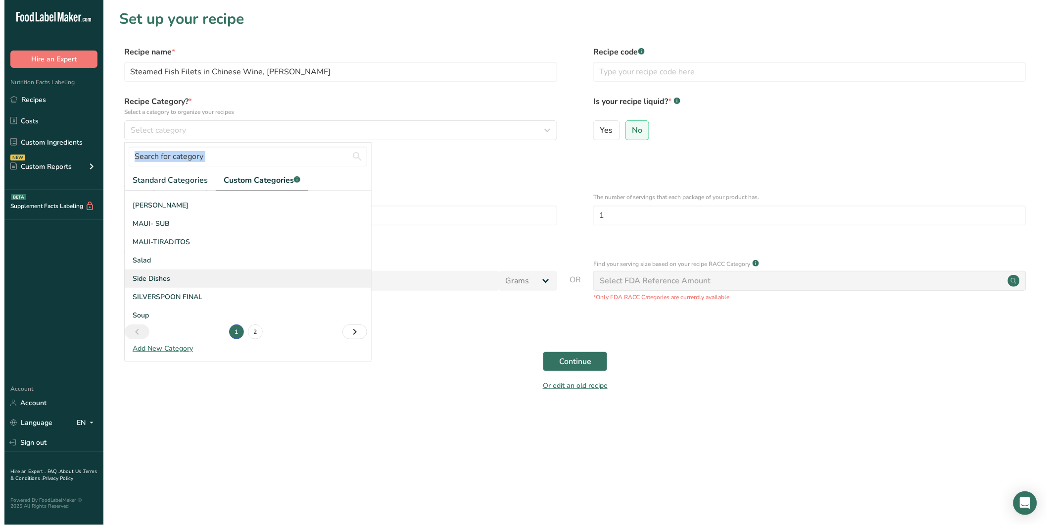
scroll to position [145, 0]
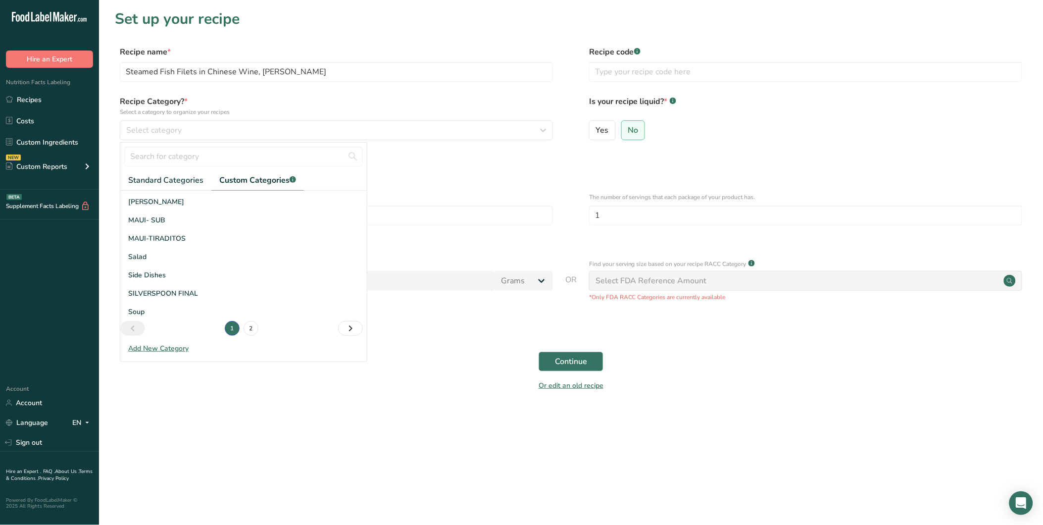
drag, startPoint x: 176, startPoint y: 288, endPoint x: 510, endPoint y: 380, distance: 346.7
click at [176, 288] on span "SILVERSPOON FINAL" at bounding box center [163, 293] width 70 height 10
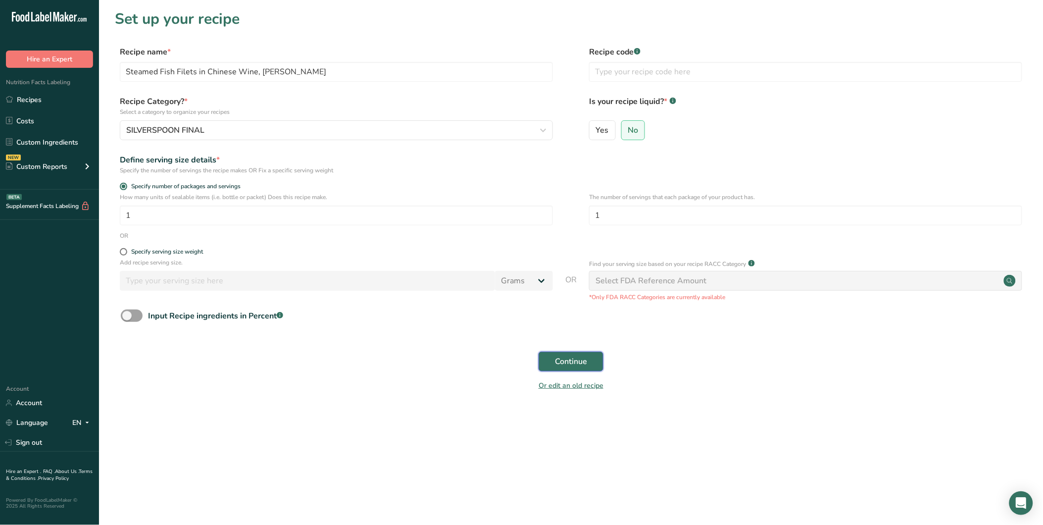
click at [577, 360] on span "Continue" at bounding box center [571, 361] width 32 height 12
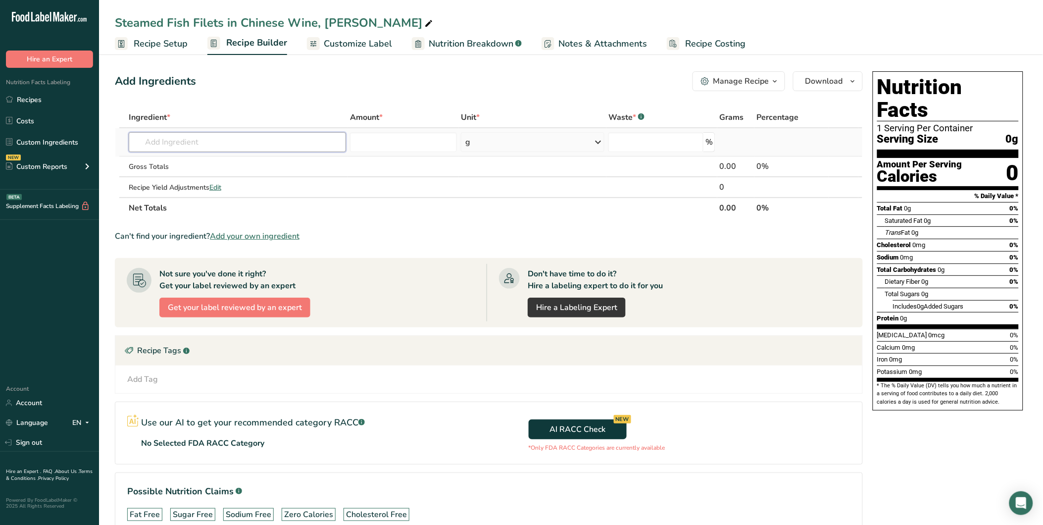
click at [222, 146] on input "text" at bounding box center [237, 142] width 217 height 20
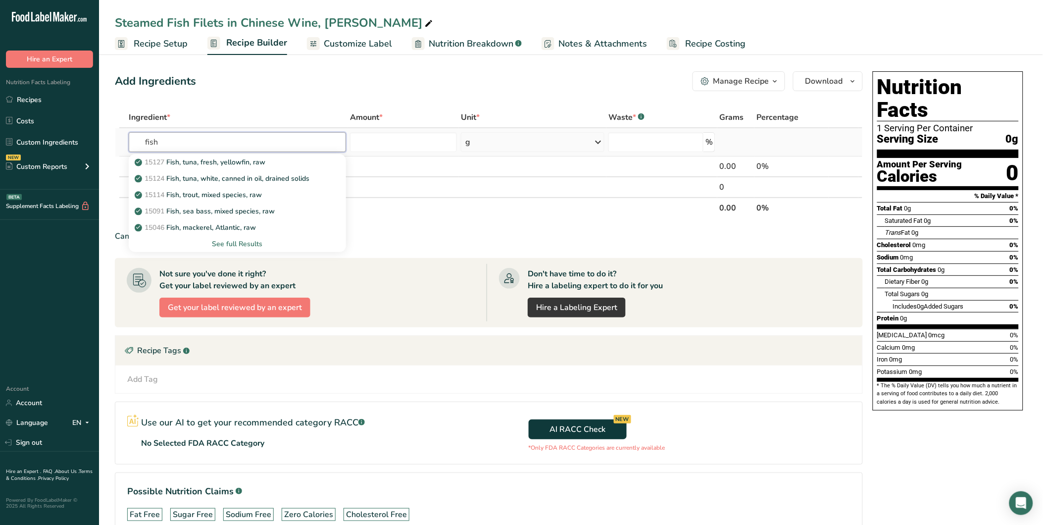
click at [151, 140] on input "fish" at bounding box center [237, 142] width 217 height 20
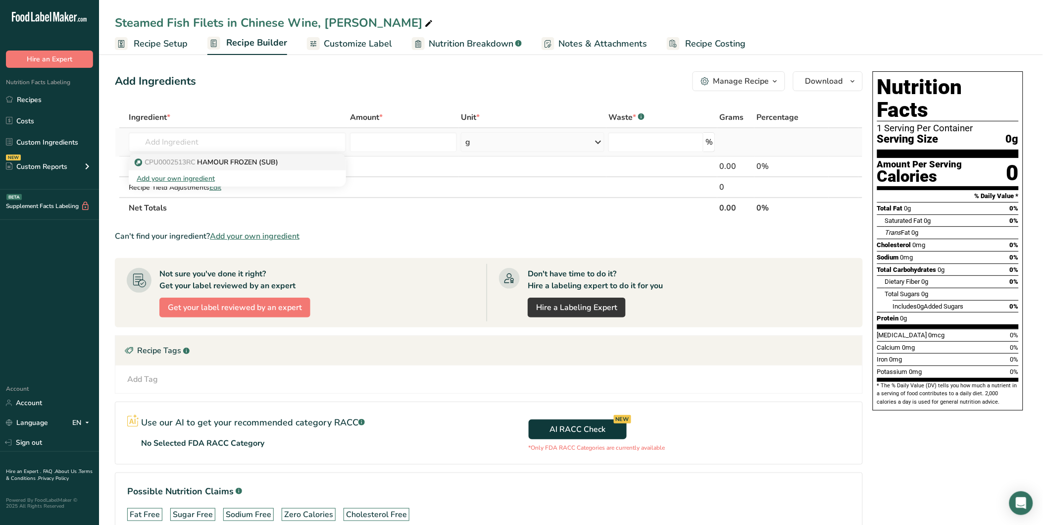
click at [265, 162] on p "CPU0002513RC HAMOUR FROZEN (SUB)" at bounding box center [208, 162] width 142 height 10
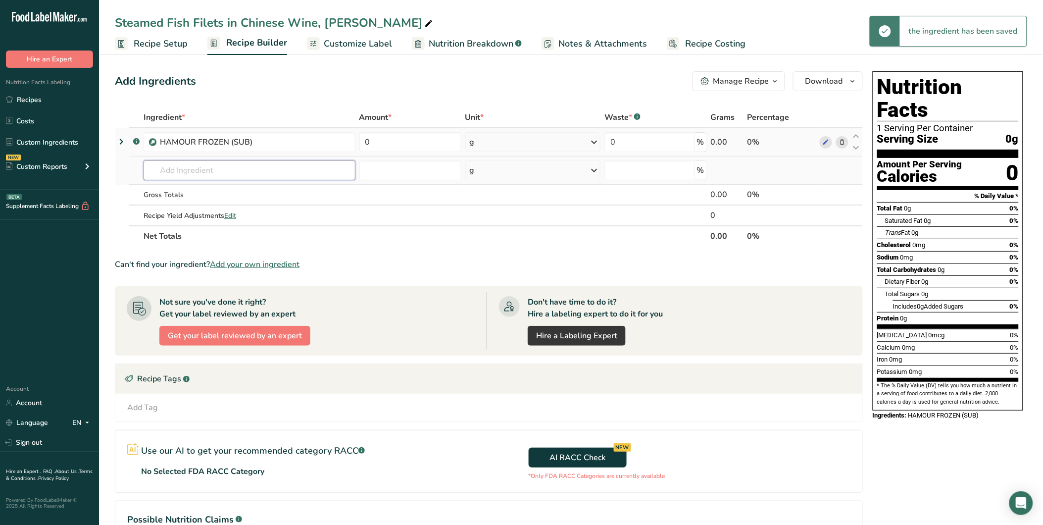
click at [200, 169] on input "text" at bounding box center [250, 170] width 212 height 20
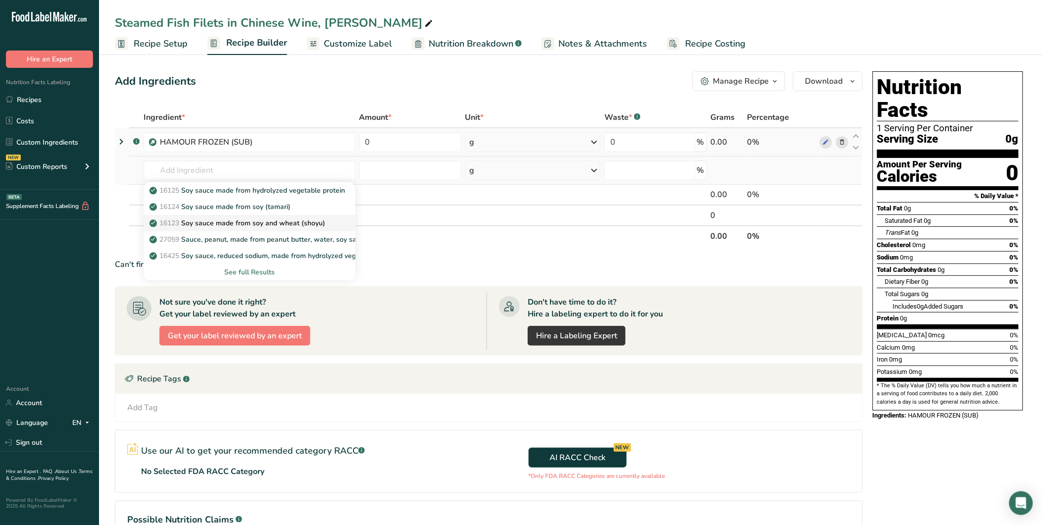
click at [321, 225] on p "16123 Soy sauce made from soy and wheat (shoyu)" at bounding box center [238, 223] width 174 height 10
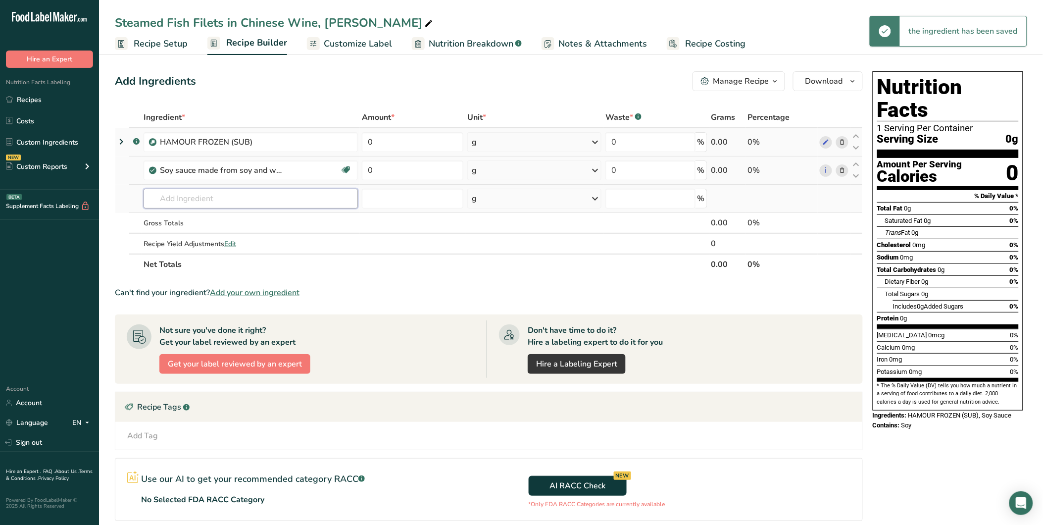
click at [221, 196] on input "text" at bounding box center [251, 199] width 214 height 20
click at [200, 199] on input "chinese wine" at bounding box center [251, 199] width 214 height 20
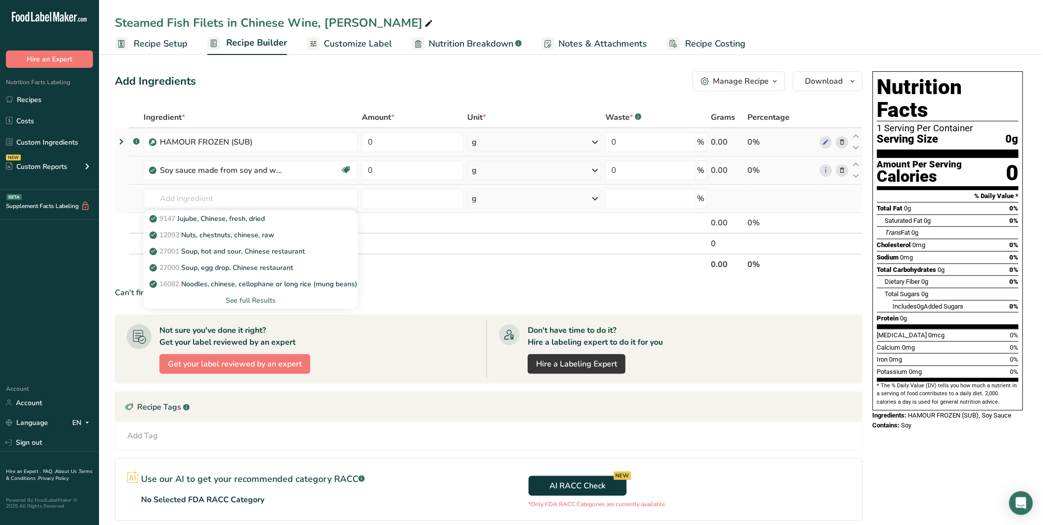
click at [242, 301] on div "See full Results" at bounding box center [250, 300] width 198 height 10
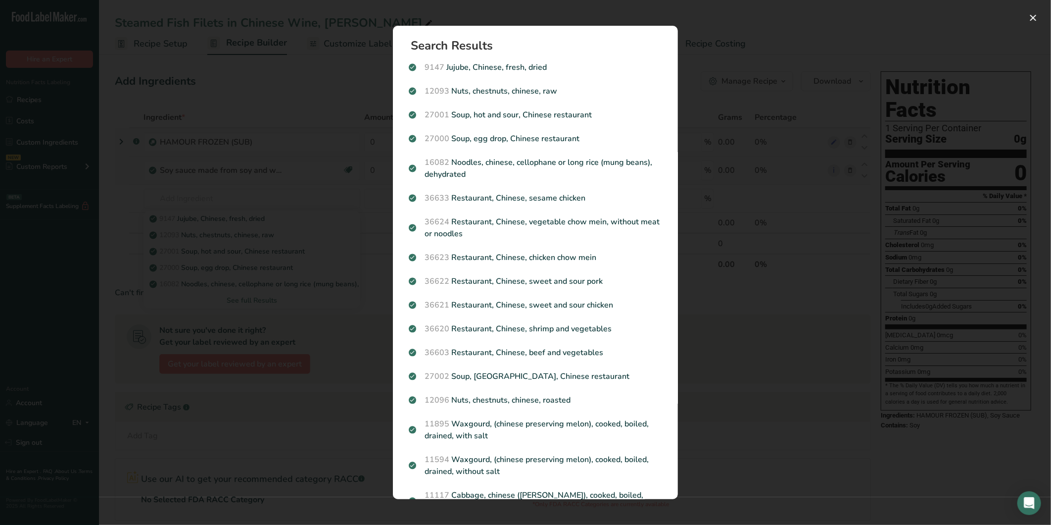
click at [332, 296] on div "Search results modal" at bounding box center [525, 262] width 1051 height 525
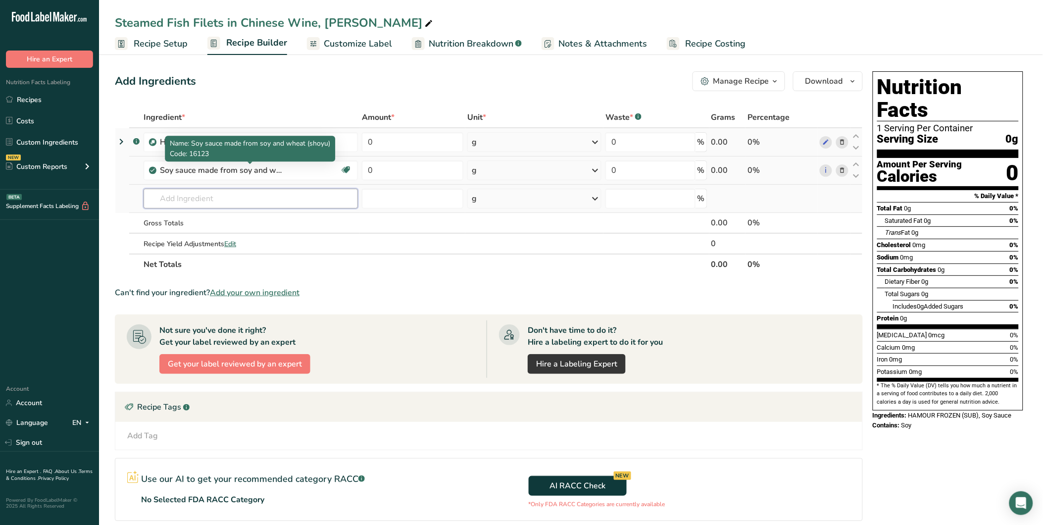
click at [178, 199] on input "text" at bounding box center [251, 199] width 214 height 20
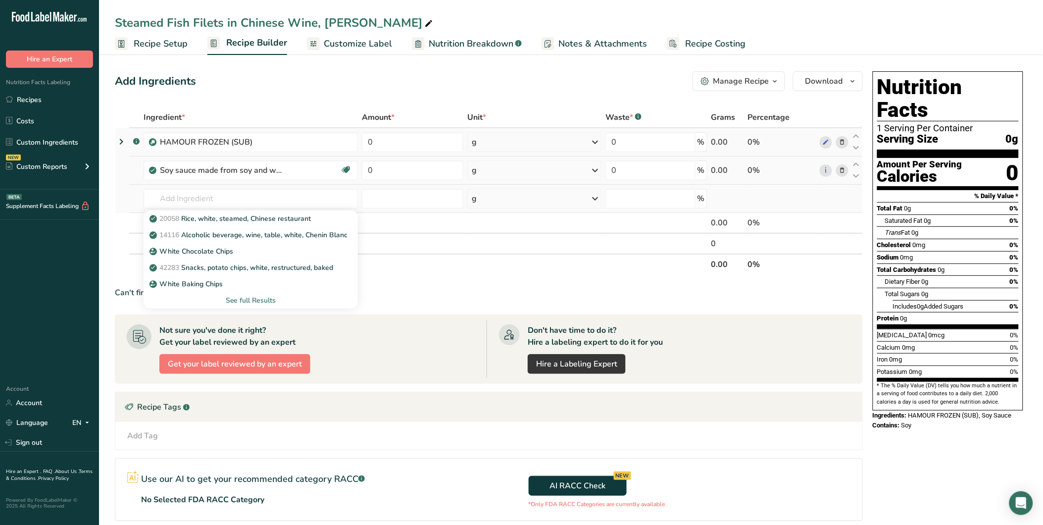
click at [254, 296] on div "See full Results" at bounding box center [250, 300] width 198 height 10
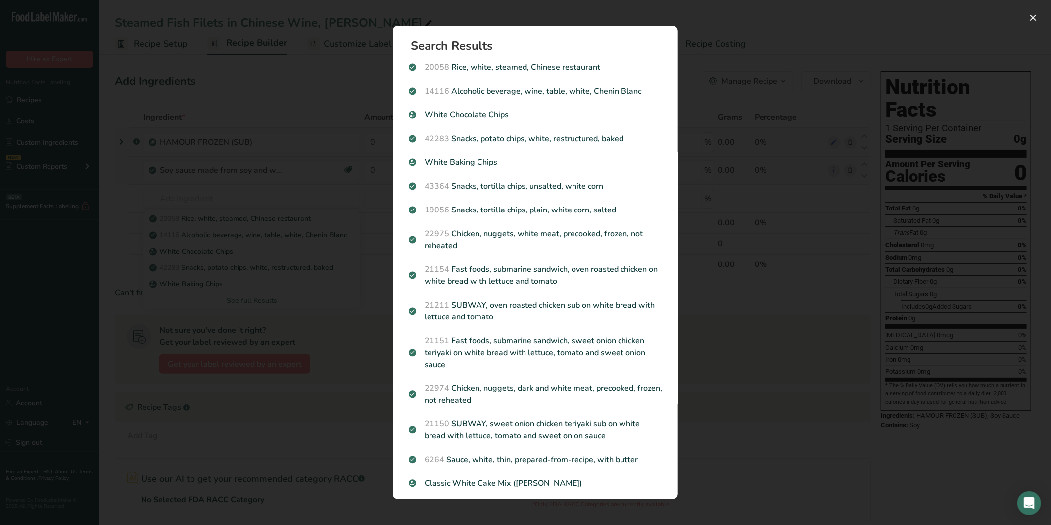
click at [714, 322] on div "Search results modal" at bounding box center [525, 262] width 1051 height 525
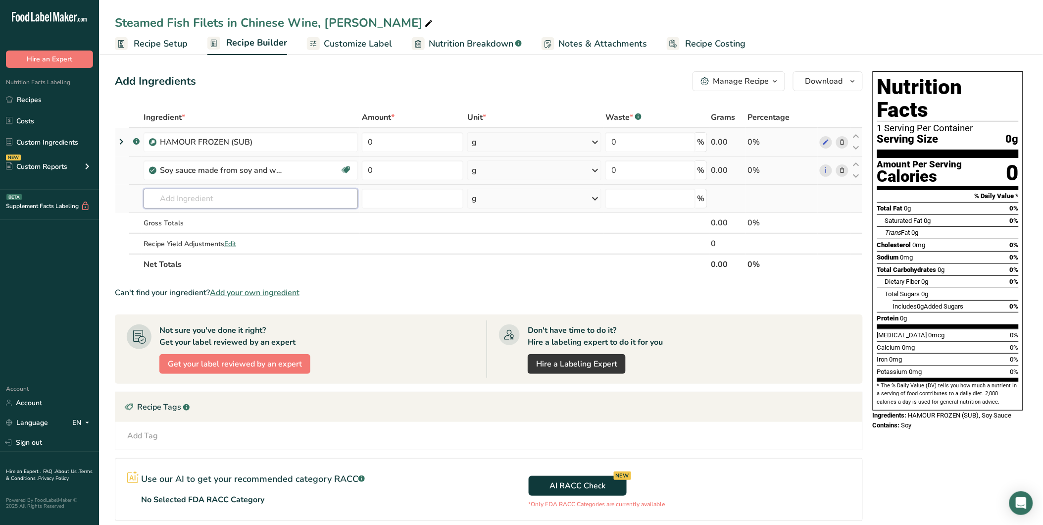
click at [176, 190] on input "text" at bounding box center [251, 199] width 214 height 20
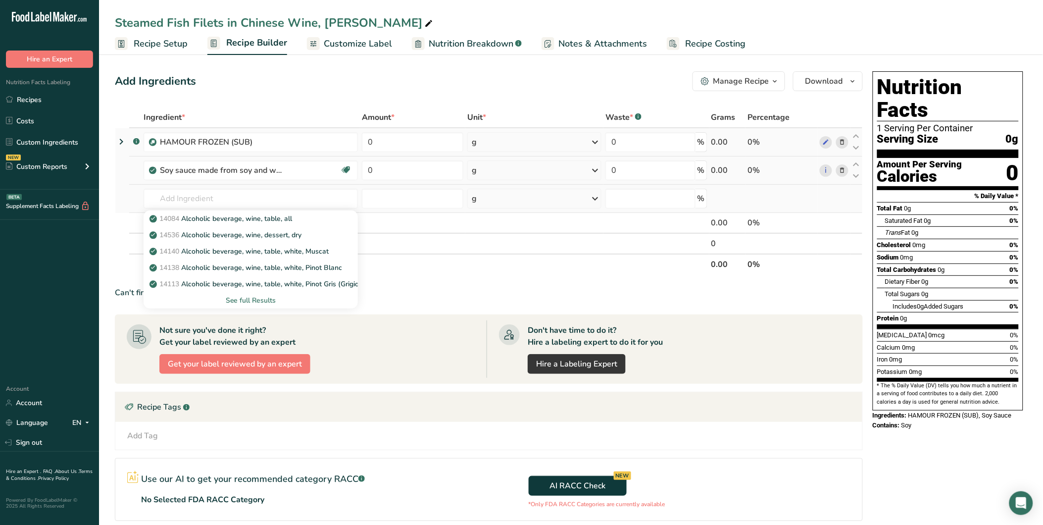
click at [266, 296] on div "See full Results" at bounding box center [250, 300] width 198 height 10
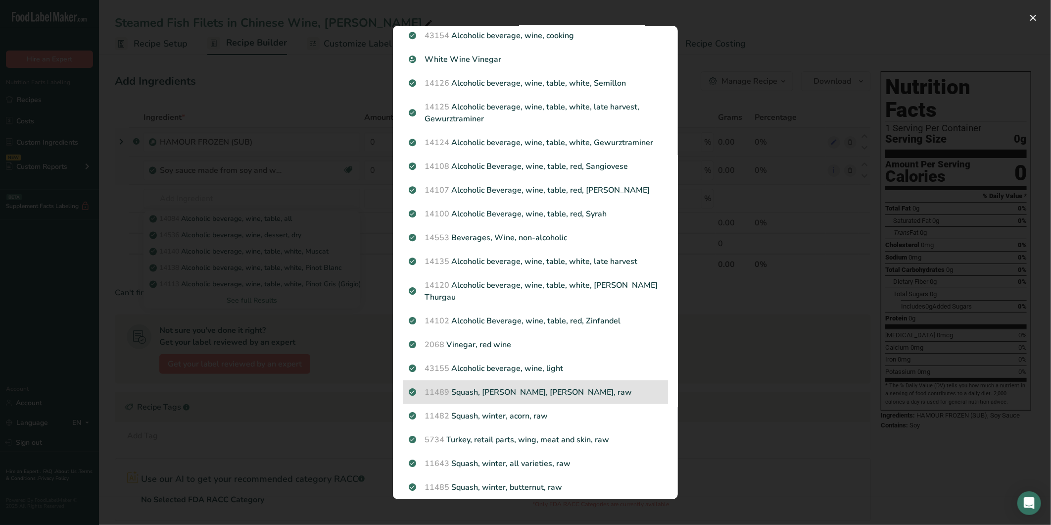
scroll to position [802, 0]
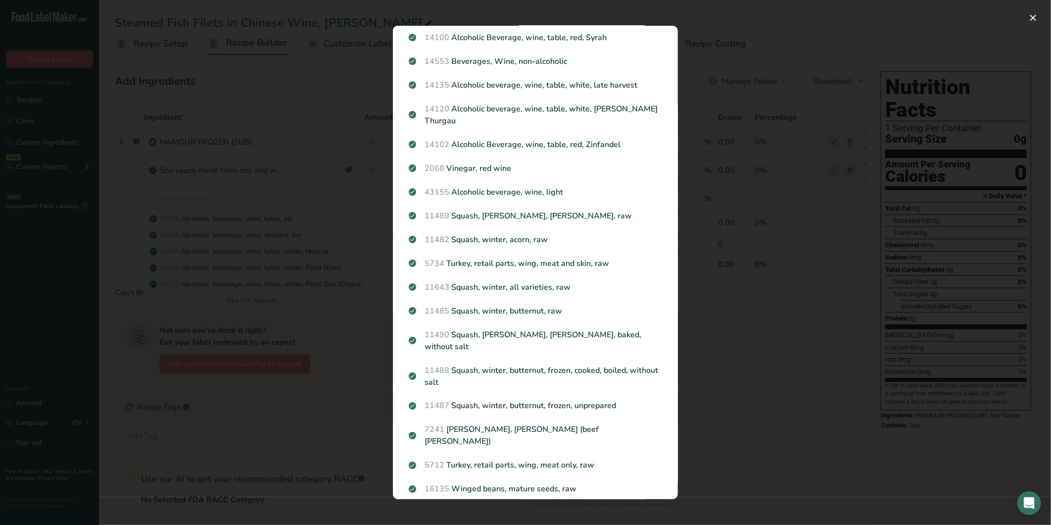
click at [772, 380] on div "Search results modal" at bounding box center [525, 262] width 1051 height 525
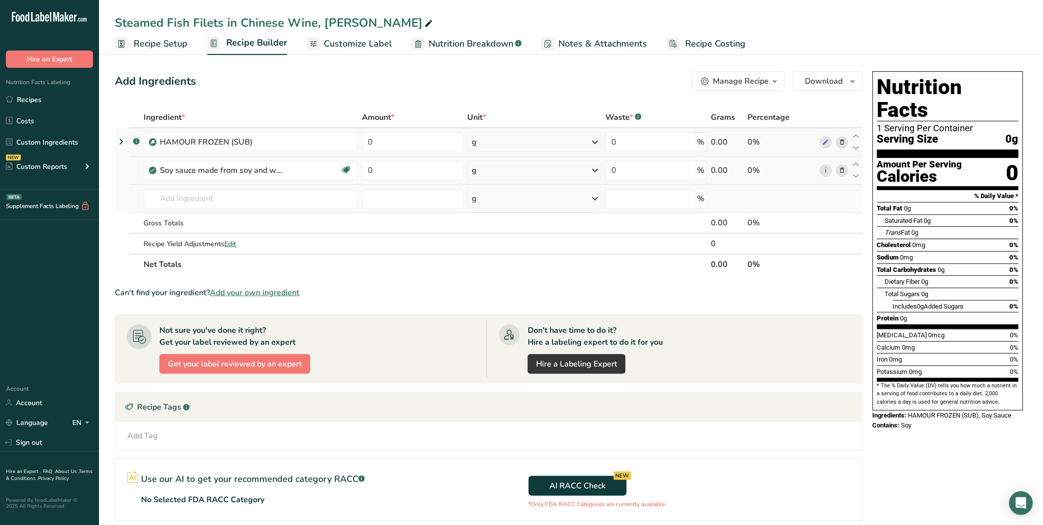
click at [167, 186] on td "14084 Alcoholic beverage, wine, table, all 14536 Alcoholic beverage, wine, dess…" at bounding box center [251, 199] width 218 height 28
click at [171, 195] on input "text" at bounding box center [251, 199] width 214 height 20
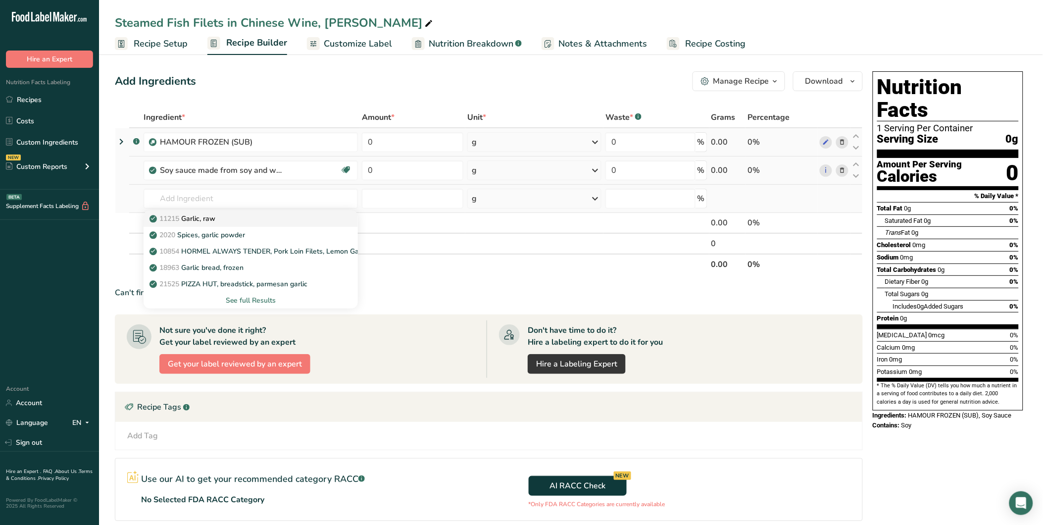
click at [226, 219] on div "11215 Garlic, raw" at bounding box center [242, 218] width 183 height 10
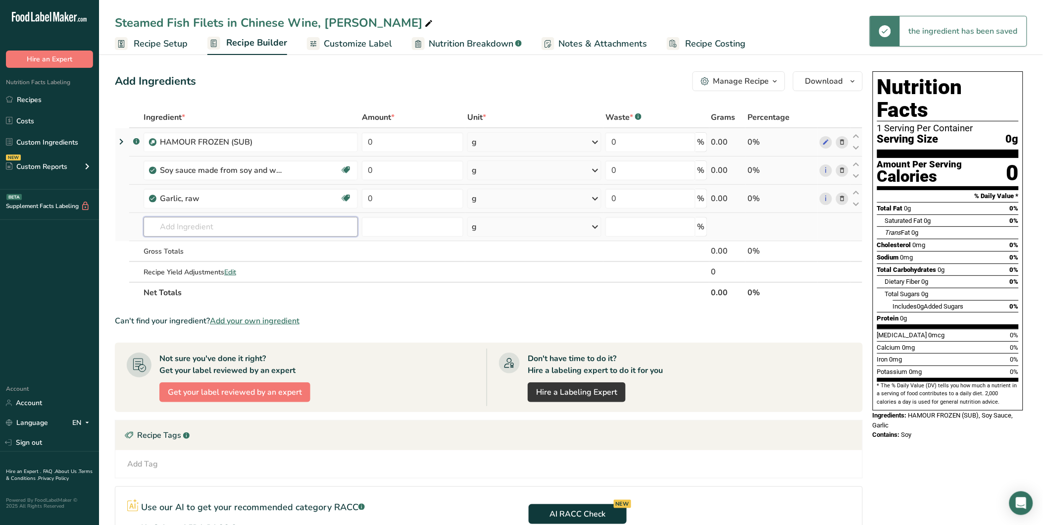
click at [181, 223] on input "text" at bounding box center [251, 227] width 214 height 20
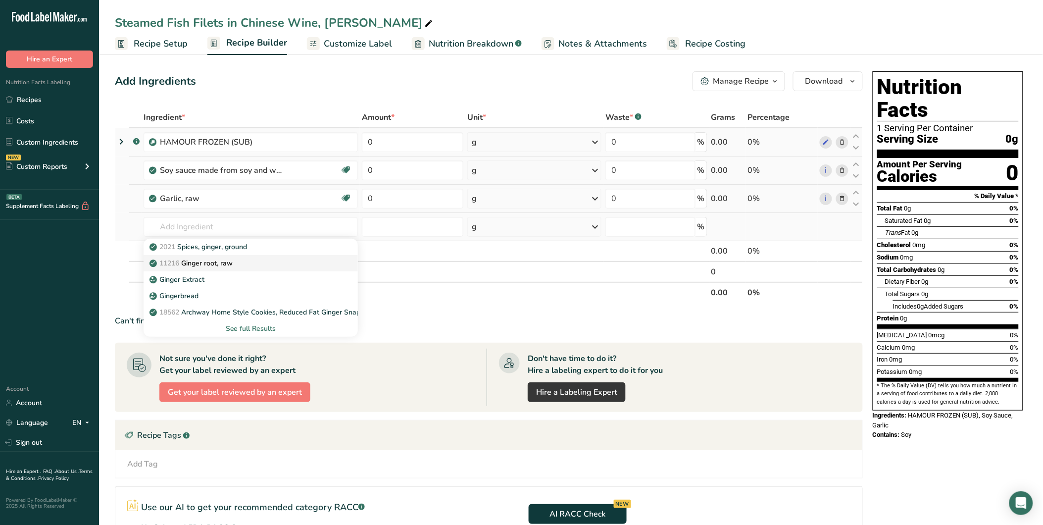
click at [230, 259] on p "11216 Ginger root, raw" at bounding box center [191, 263] width 81 height 10
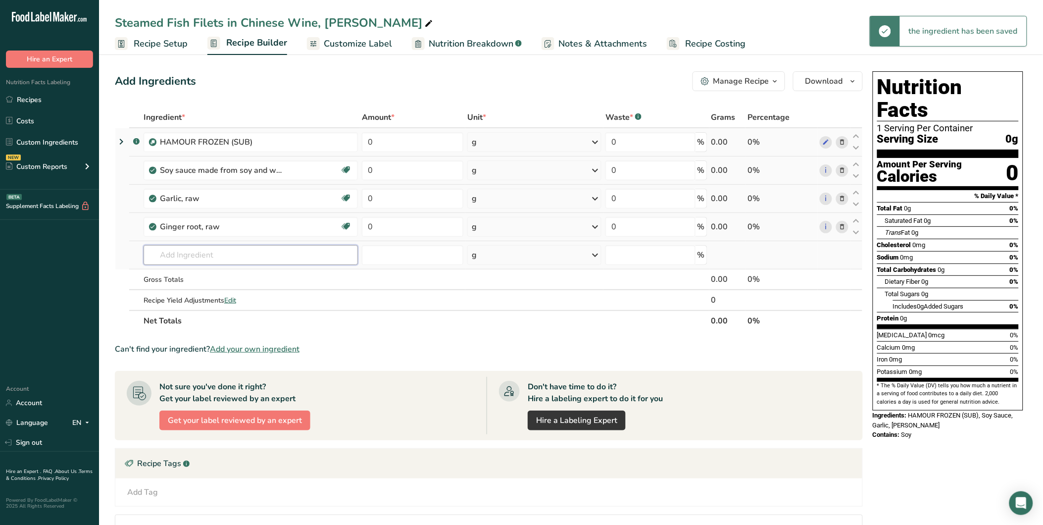
click at [179, 250] on input "text" at bounding box center [251, 255] width 214 height 20
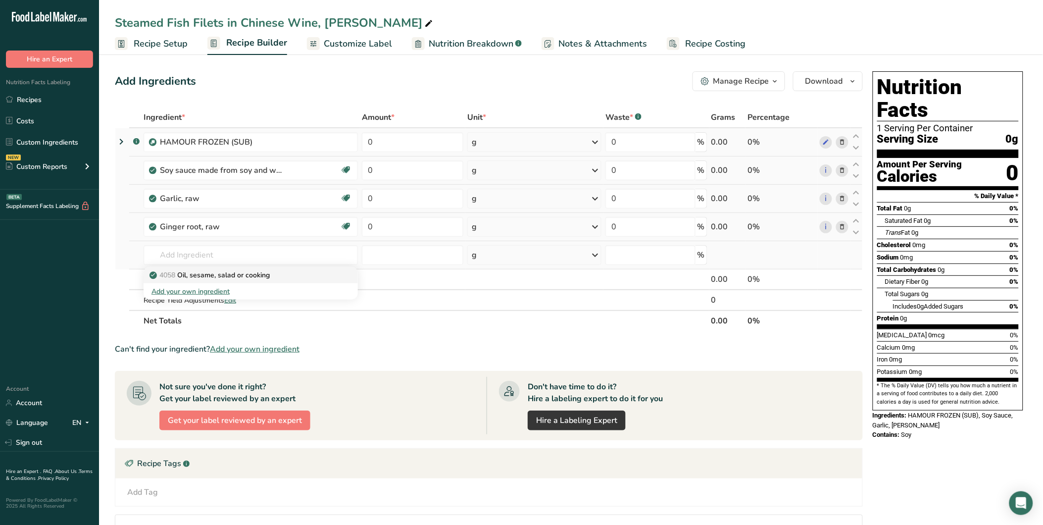
click at [222, 278] on p "4058 Oil, sesame, salad or cooking" at bounding box center [210, 275] width 118 height 10
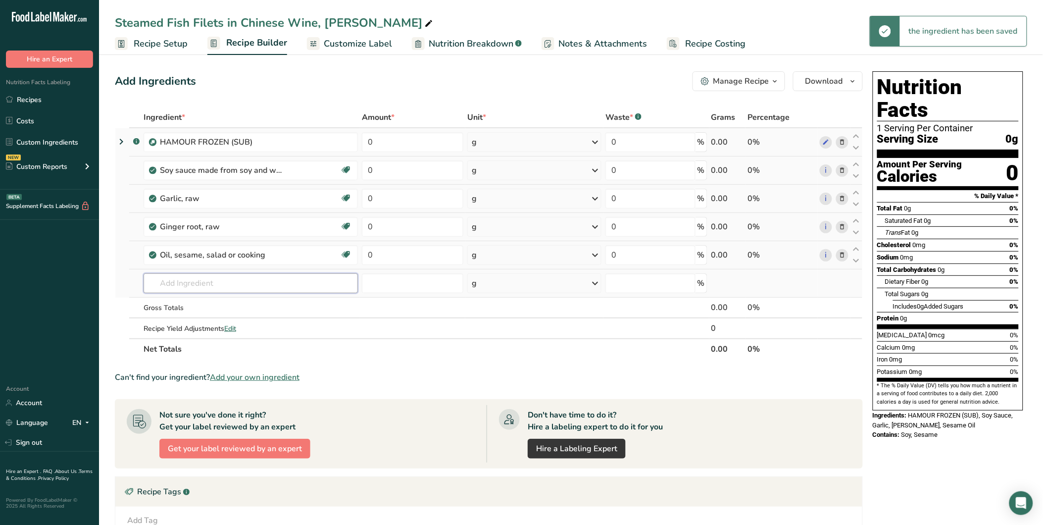
click at [181, 285] on input "text" at bounding box center [251, 283] width 214 height 20
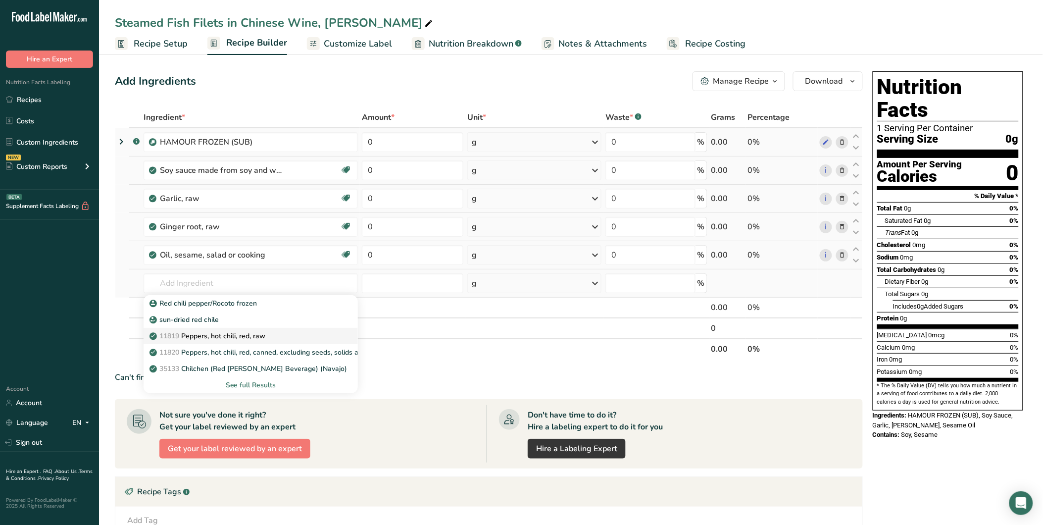
click at [286, 339] on div "11819 Peppers, hot chili, red, raw" at bounding box center [242, 336] width 183 height 10
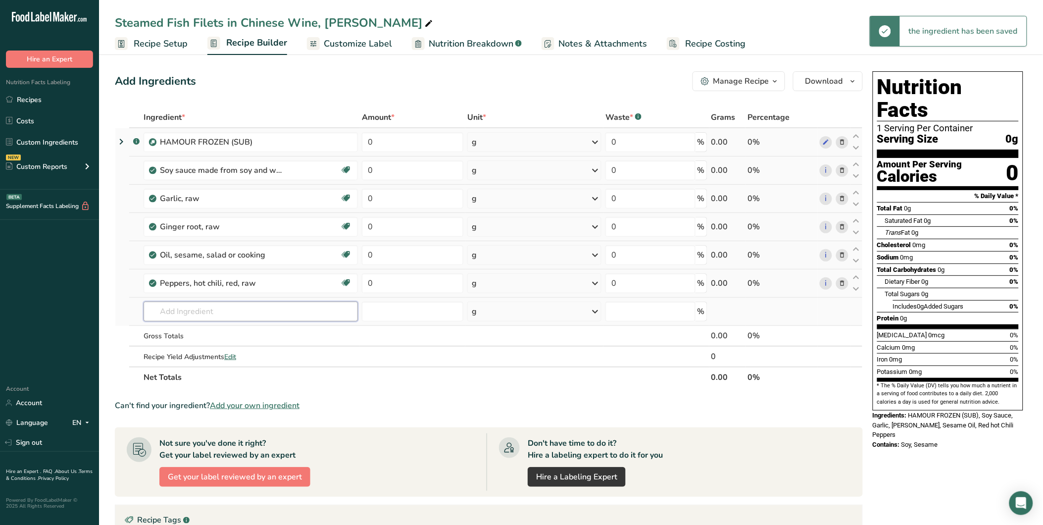
click at [198, 313] on input "text" at bounding box center [251, 311] width 214 height 20
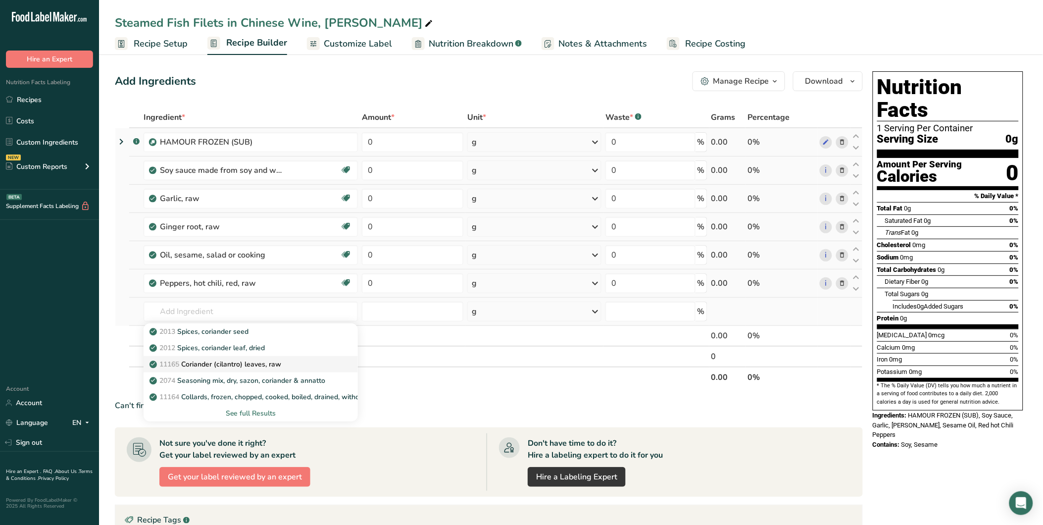
click at [225, 366] on p "11165 Coriander (cilantro) leaves, raw" at bounding box center [216, 364] width 130 height 10
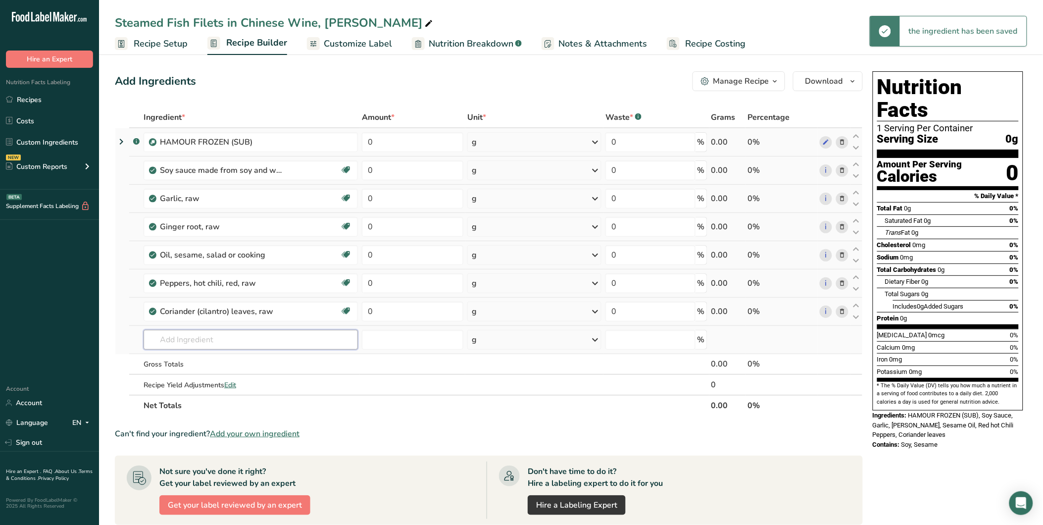
click at [186, 336] on input "text" at bounding box center [251, 340] width 214 height 20
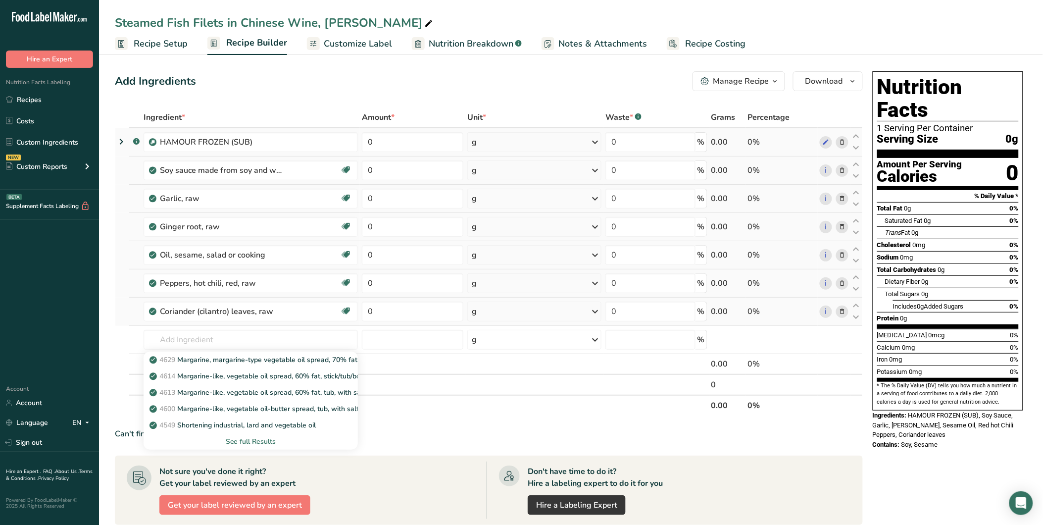
click at [251, 440] on div "See full Results" at bounding box center [250, 441] width 198 height 10
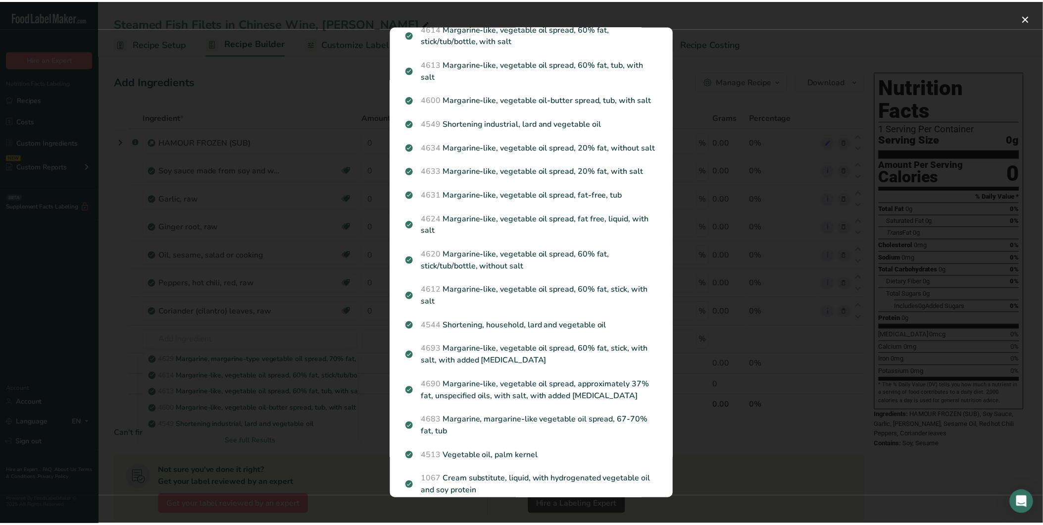
scroll to position [0, 0]
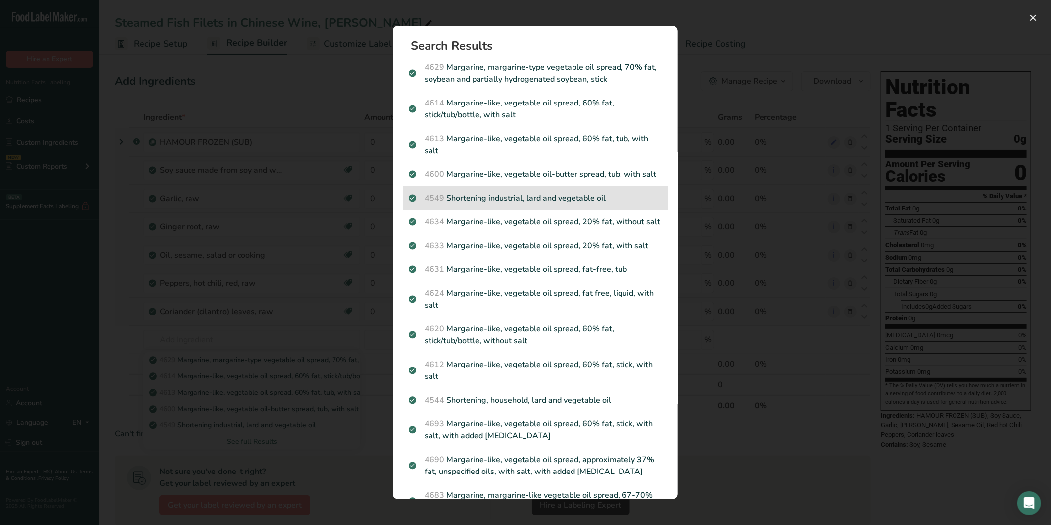
click at [511, 204] on p "4549 Shortening industrial, lard and vegetable oil" at bounding box center [535, 198] width 253 height 12
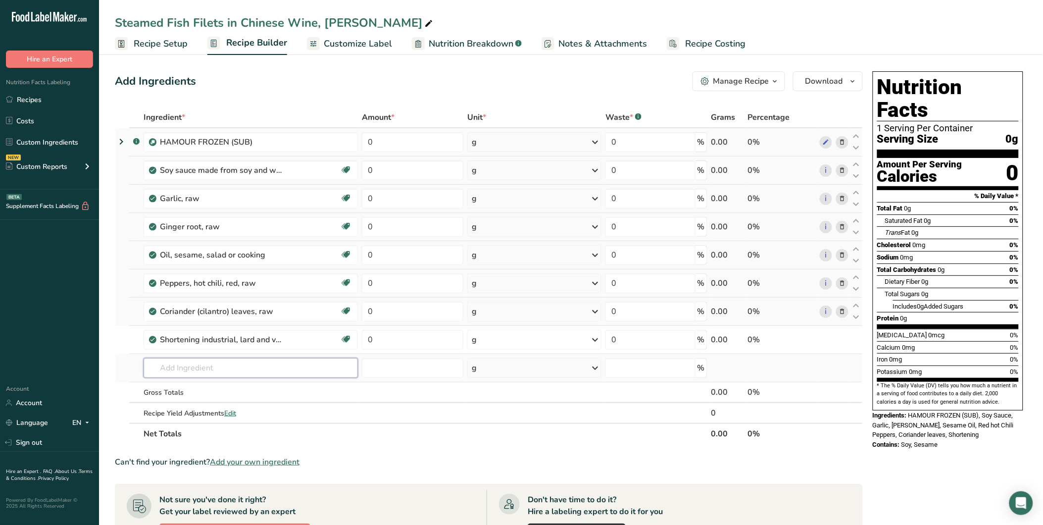
click at [214, 362] on input "text" at bounding box center [251, 368] width 214 height 20
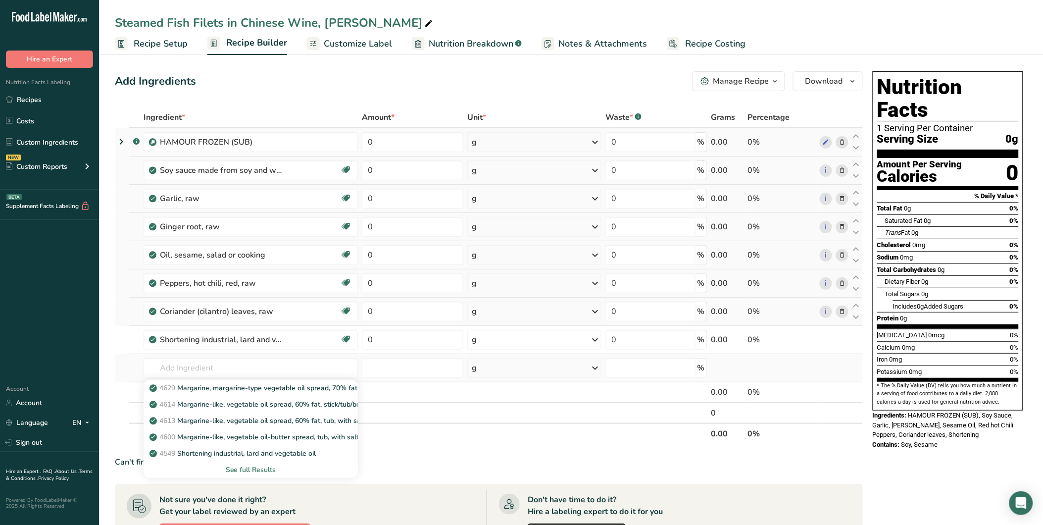
click at [253, 472] on div "See full Results" at bounding box center [250, 469] width 198 height 10
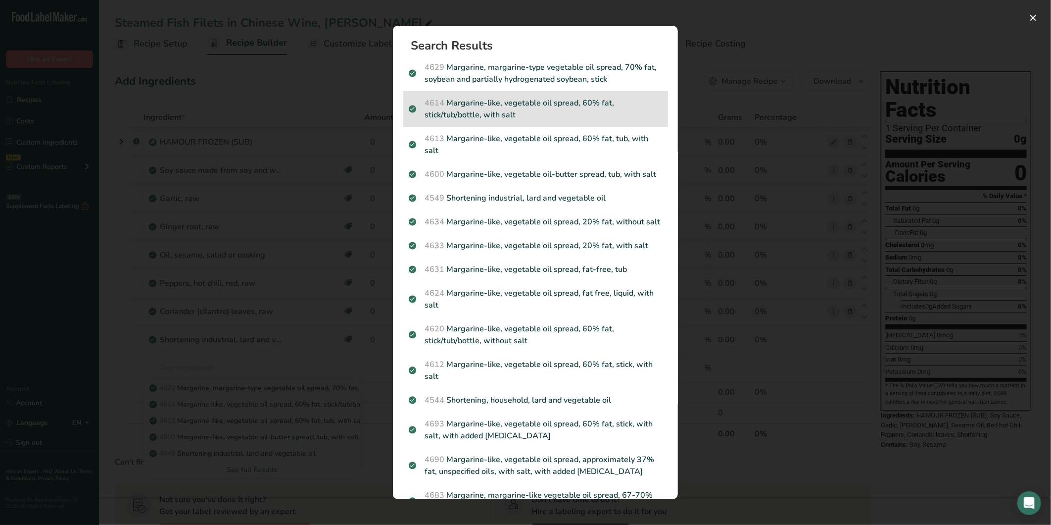
click at [516, 109] on p "4614 Margarine-like, vegetable oil spread, 60% fat, stick/tub/bottle, with salt" at bounding box center [535, 109] width 253 height 24
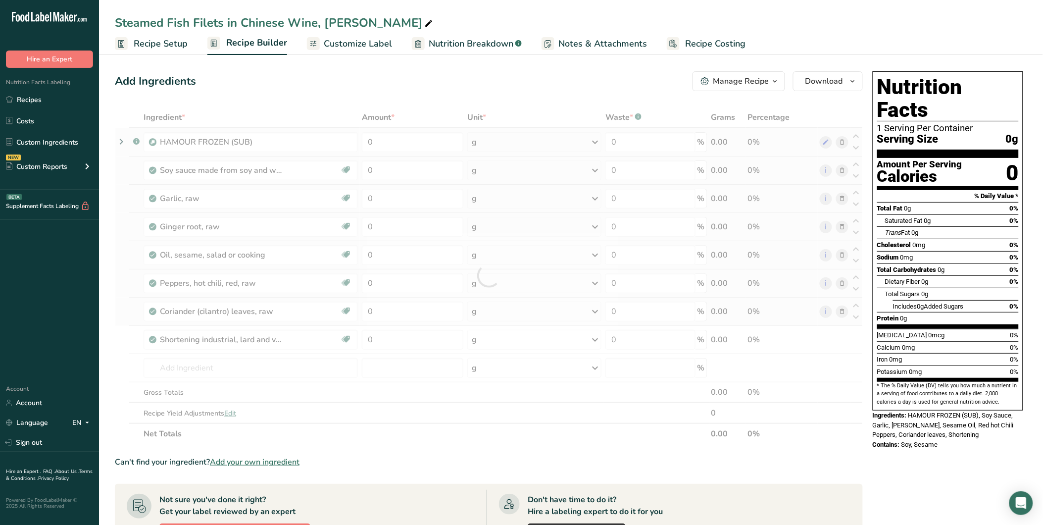
click at [516, 108] on div "Search results modal" at bounding box center [521, 262] width 1043 height 525
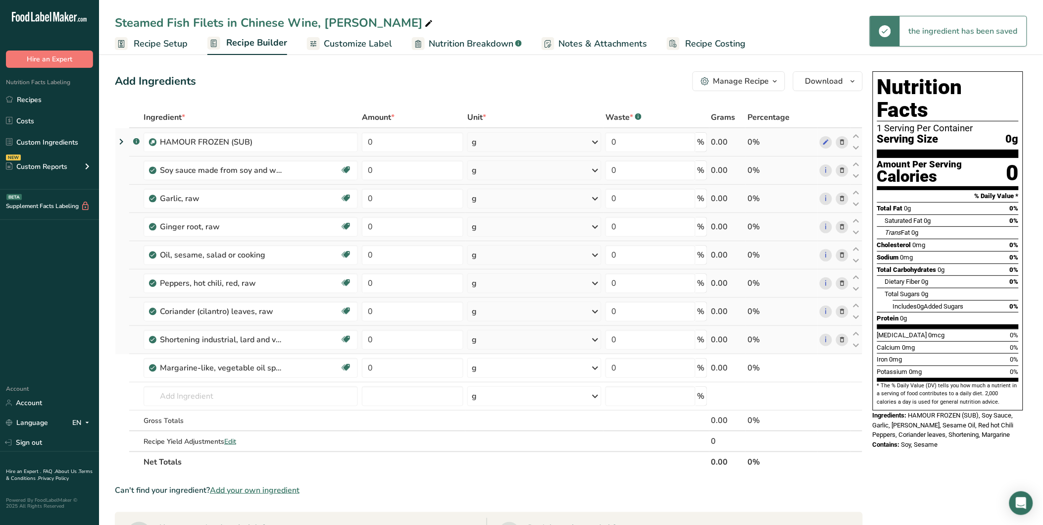
click at [842, 340] on icon at bounding box center [841, 340] width 7 height 10
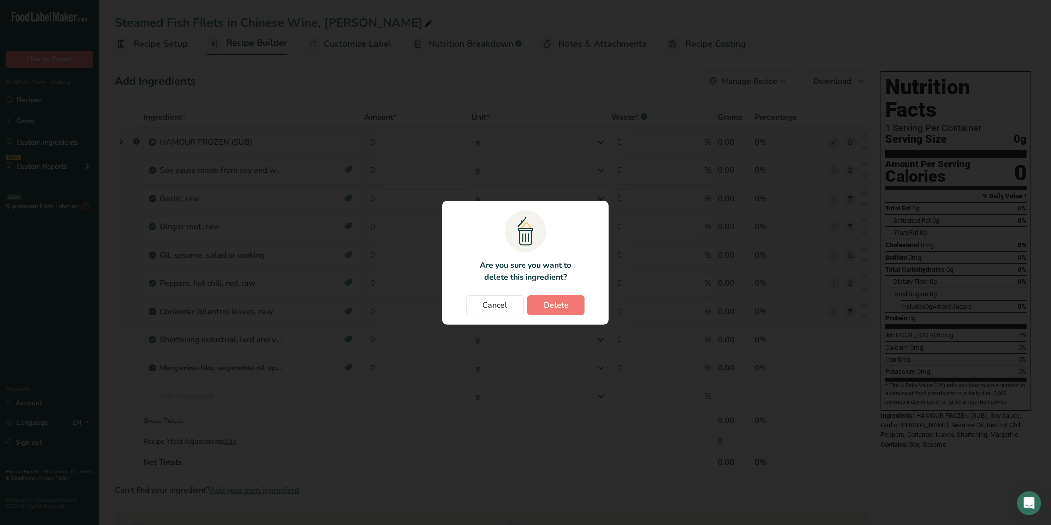
click at [547, 294] on section ".a{fill:#f5f3ed;}.b,.e{fill:#0f393a;}.c{fill:none;}.d{fill:#f2c549;}.e{stroke:r…" at bounding box center [525, 262] width 166 height 124
click at [547, 298] on button "Delete" at bounding box center [556, 305] width 57 height 20
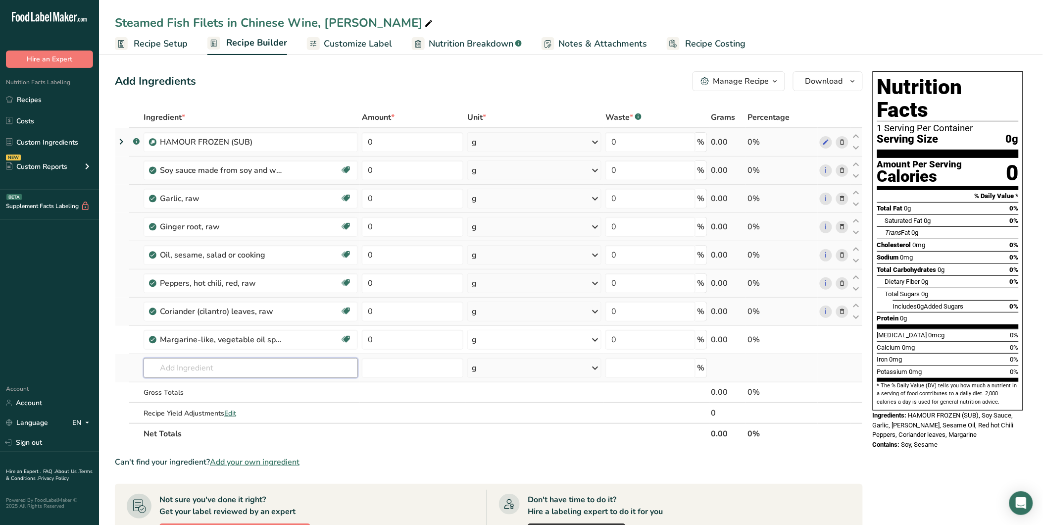
click at [230, 374] on input "text" at bounding box center [251, 368] width 214 height 20
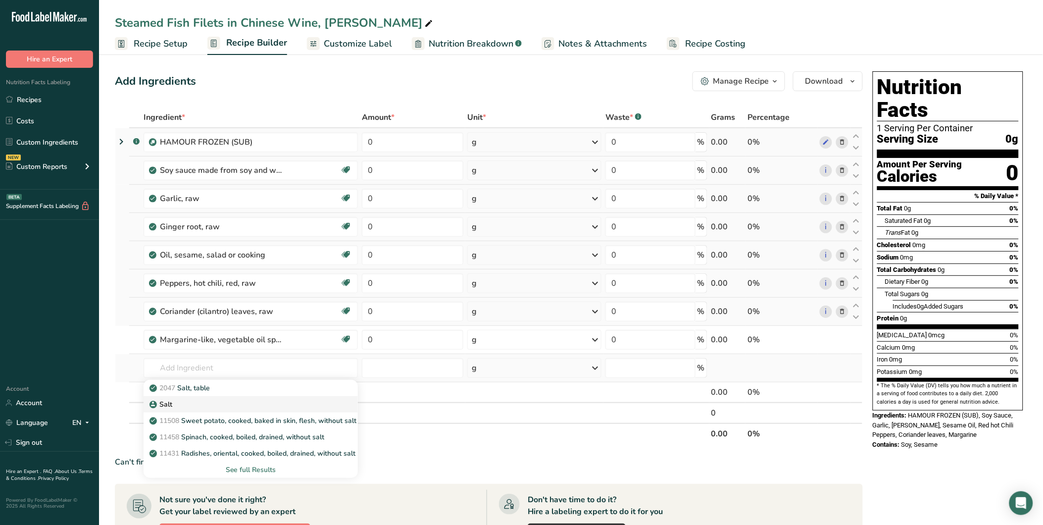
click at [205, 401] on div "Salt" at bounding box center [242, 404] width 183 height 10
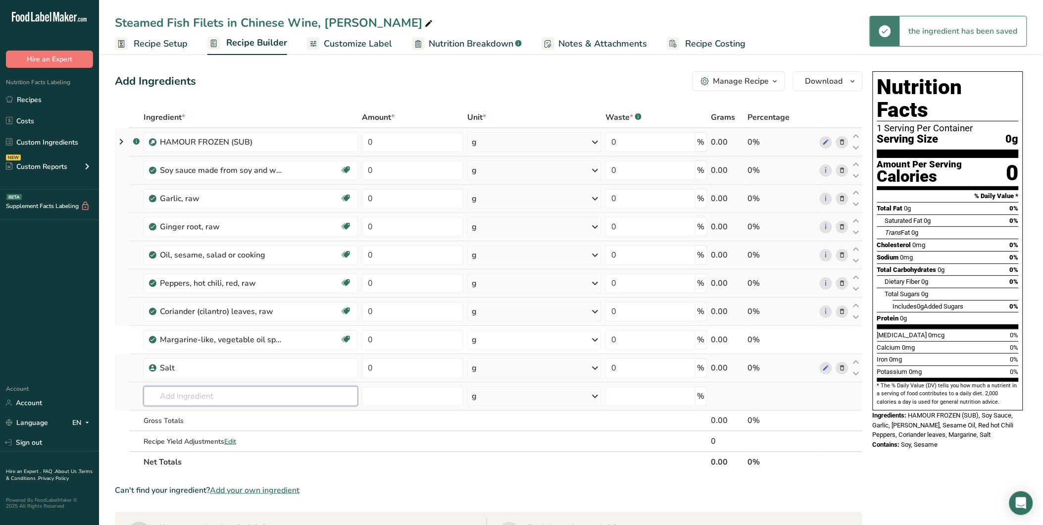
click at [167, 399] on input "text" at bounding box center [251, 396] width 214 height 20
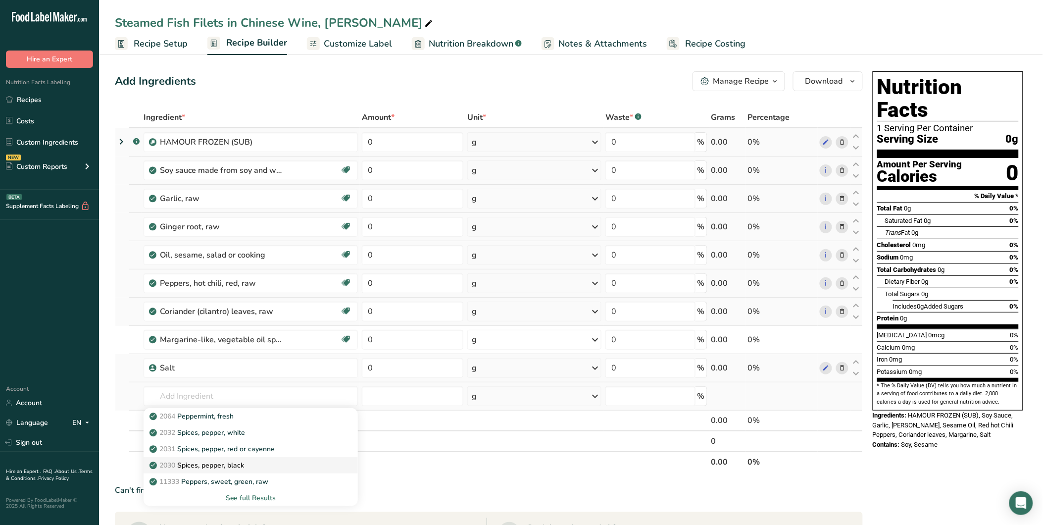
click at [238, 461] on p "2030 Spices, pepper, black" at bounding box center [197, 465] width 93 height 10
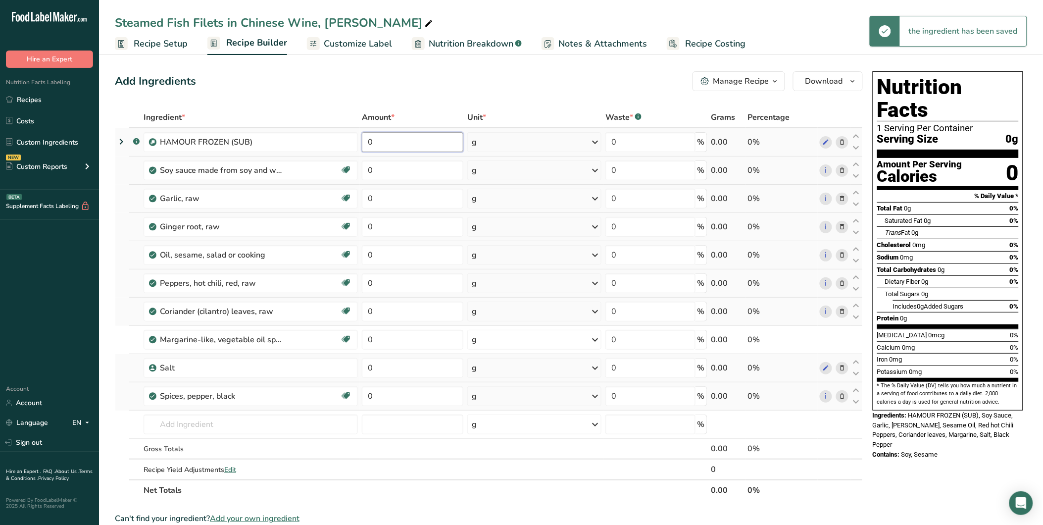
drag, startPoint x: 375, startPoint y: 144, endPoint x: 359, endPoint y: 144, distance: 15.8
click at [360, 144] on td "0" at bounding box center [412, 142] width 105 height 28
click at [354, 173] on div "Ingredient * Amount * Unit * Waste * .a-a{fill:#347362;}.b-a{fill:#fff;} Grams …" at bounding box center [489, 303] width 748 height 393
drag, startPoint x: 373, startPoint y: 175, endPoint x: 363, endPoint y: 174, distance: 9.9
click at [363, 174] on input "0" at bounding box center [412, 170] width 101 height 20
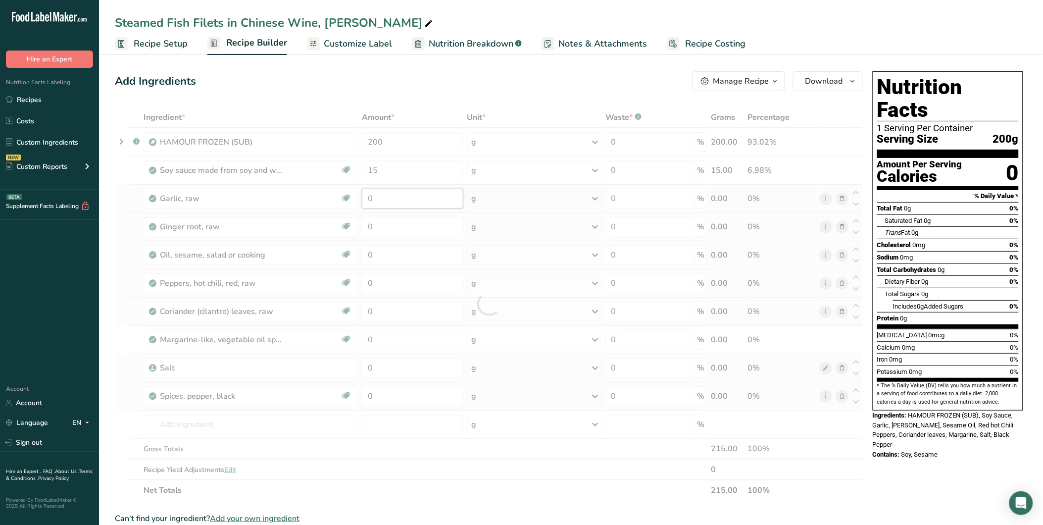
click at [359, 203] on div "Ingredient * Amount * Unit * Waste * .a-a{fill:#347362;}.b-a{fill:#fff;} Grams …" at bounding box center [489, 303] width 748 height 393
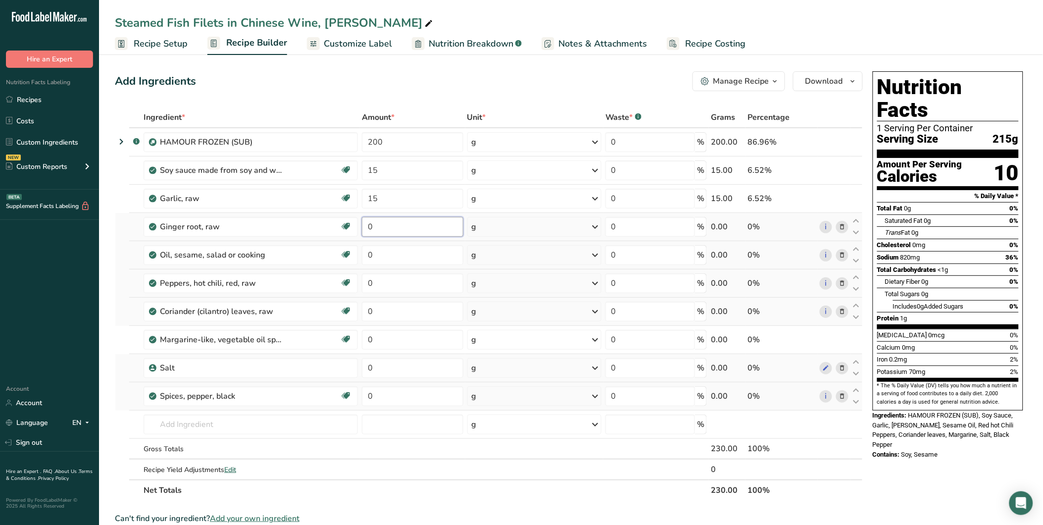
click at [363, 225] on div "Ingredient * Amount * Unit * Waste * .a-a{fill:#347362;}.b-a{fill:#fff;} Grams …" at bounding box center [489, 303] width 748 height 393
click at [362, 254] on div "Ingredient * Amount * Unit * Waste * .a-a{fill:#347362;}.b-a{fill:#fff;} Grams …" at bounding box center [489, 303] width 748 height 393
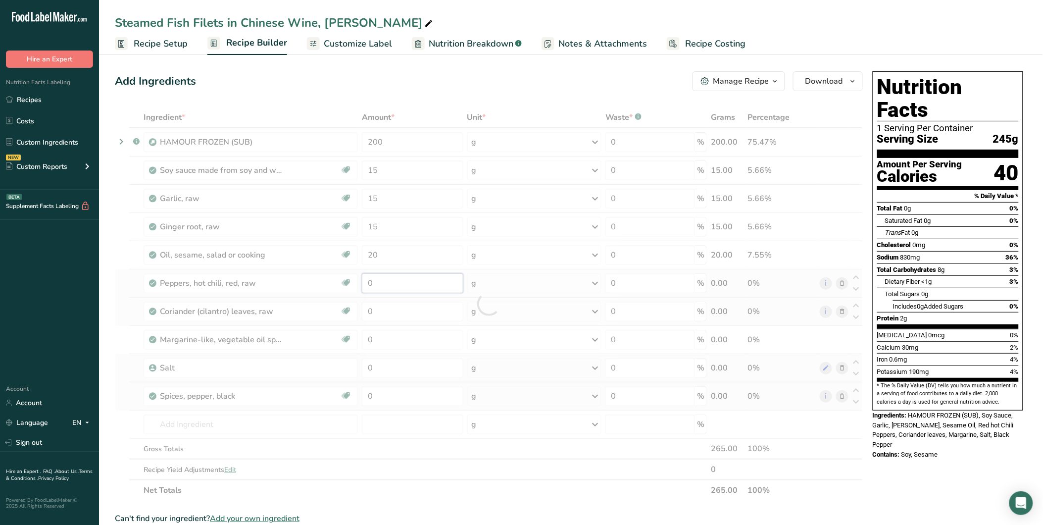
click at [360, 281] on div "Ingredient * Amount * Unit * Waste * .a-a{fill:#347362;}.b-a{fill:#fff;} Grams …" at bounding box center [489, 303] width 748 height 393
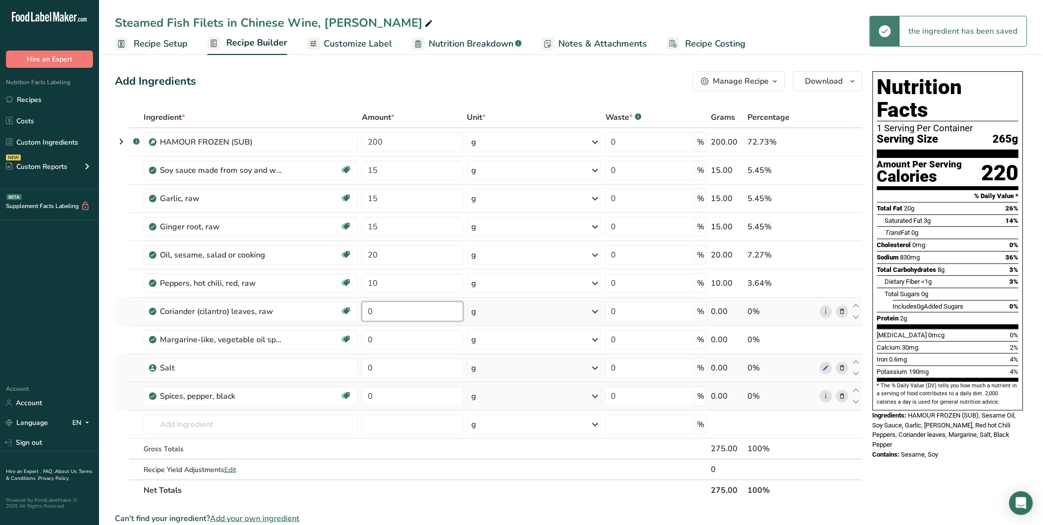
click at [367, 312] on div "Ingredient * Amount * Unit * Waste * .a-a{fill:#347362;}.b-a{fill:#fff;} Grams …" at bounding box center [489, 303] width 748 height 393
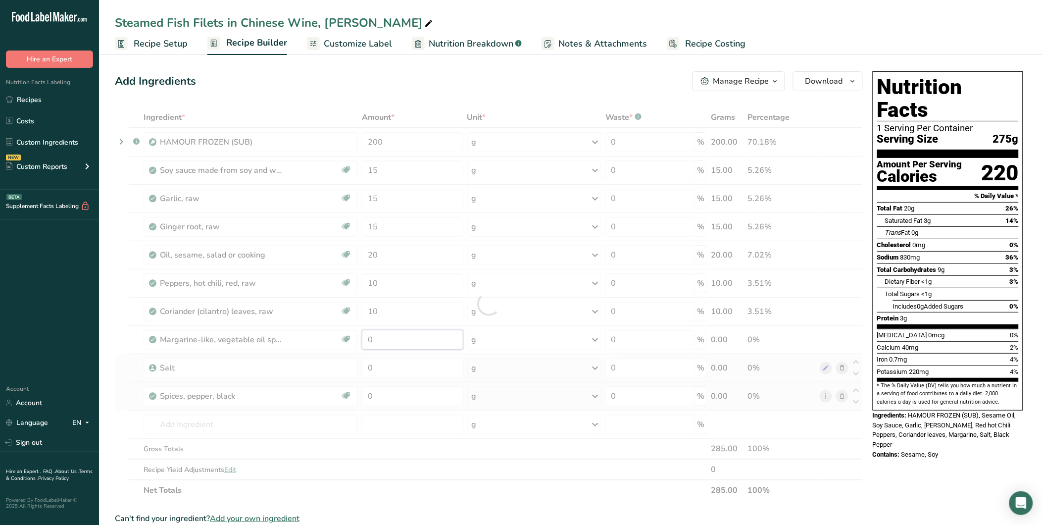
drag, startPoint x: 370, startPoint y: 338, endPoint x: 360, endPoint y: 338, distance: 9.9
click at [360, 338] on div "Ingredient * Amount * Unit * Waste * .a-a{fill:#347362;}.b-a{fill:#fff;} Grams …" at bounding box center [489, 303] width 748 height 393
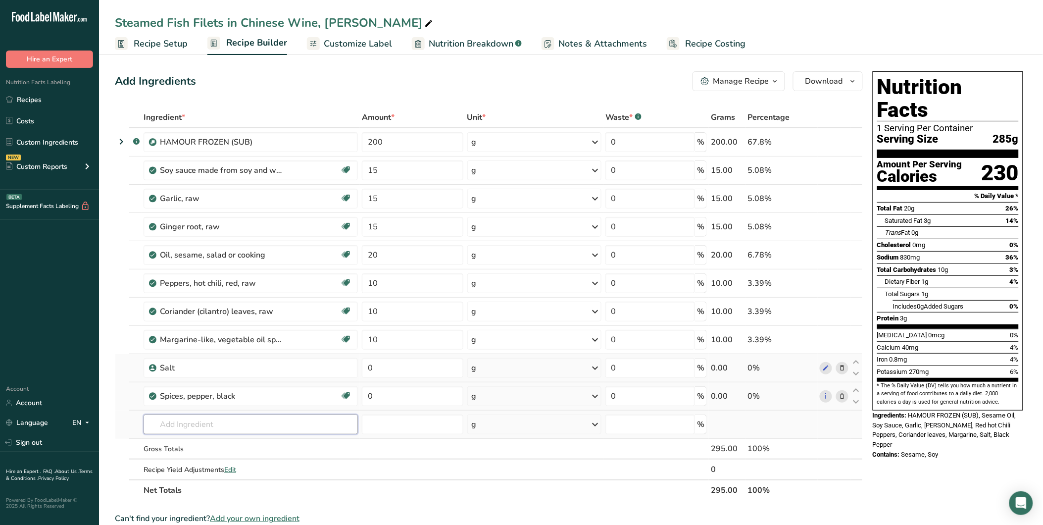
click at [174, 428] on div "Ingredient * Amount * Unit * Waste * .a-a{fill:#347362;}.b-a{fill:#fff;} Grams …" at bounding box center [489, 303] width 748 height 393
click at [199, 388] on div "Bok Choy" at bounding box center [242, 390] width 183 height 10
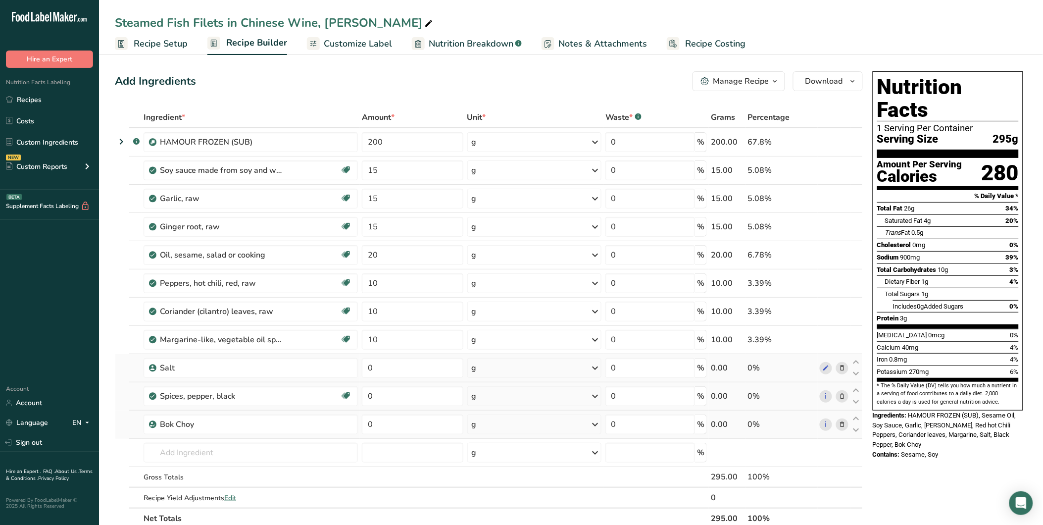
click at [350, 22] on div "Steamed Fish Filets in Chinese Wine, [PERSON_NAME]" at bounding box center [275, 23] width 320 height 18
click at [307, 95] on div "Add Ingredients Manage Recipe Delete Recipe Duplicate Recipe Scale Recipe Save …" at bounding box center [492, 473] width 754 height 812
click at [370, 372] on input "0" at bounding box center [412, 368] width 101 height 20
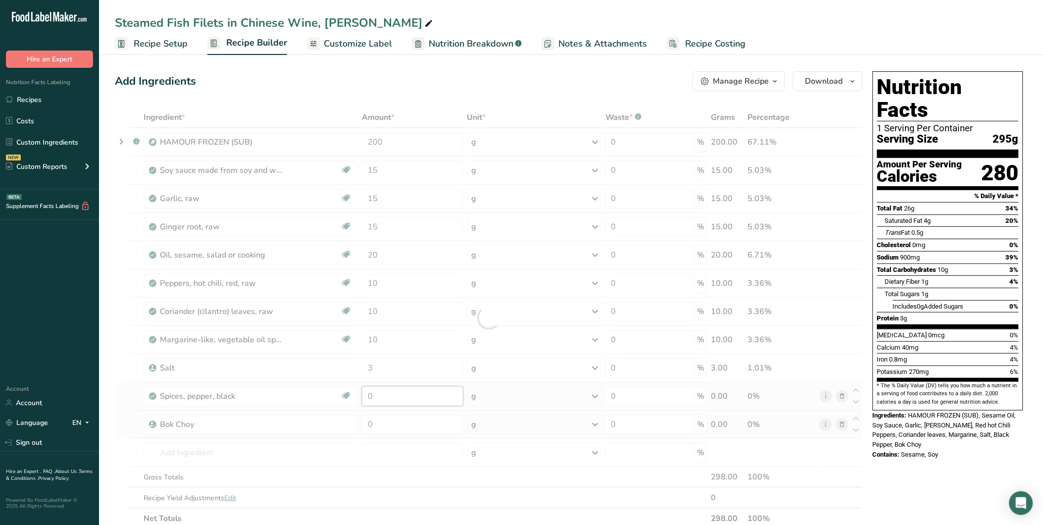
click at [364, 398] on div "Ingredient * Amount * Unit * Waste * .a-a{fill:#347362;}.b-a{fill:#fff;} Grams …" at bounding box center [489, 318] width 748 height 422
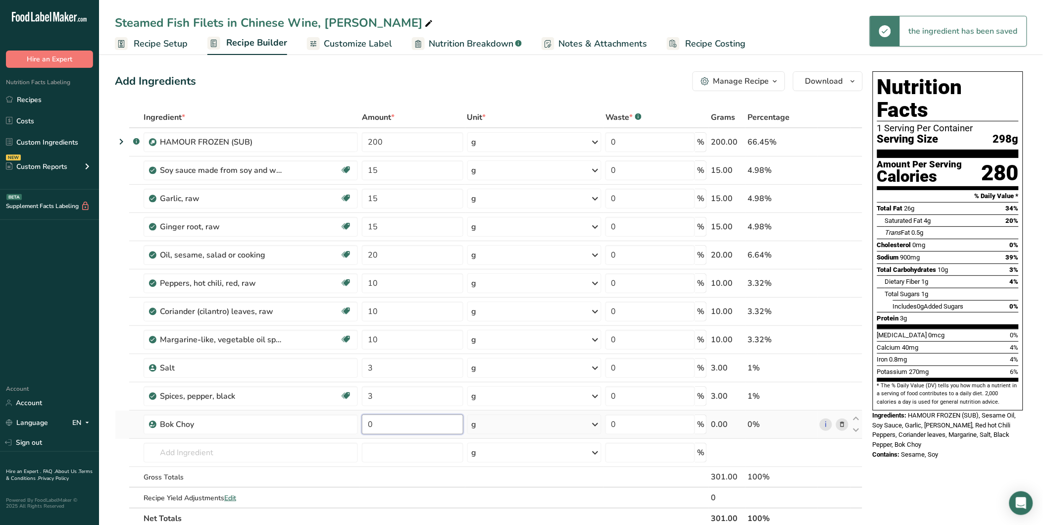
click at [360, 422] on div "Ingredient * Amount * Unit * Waste * .a-a{fill:#347362;}.b-a{fill:#fff;} Grams …" at bounding box center [489, 318] width 748 height 422
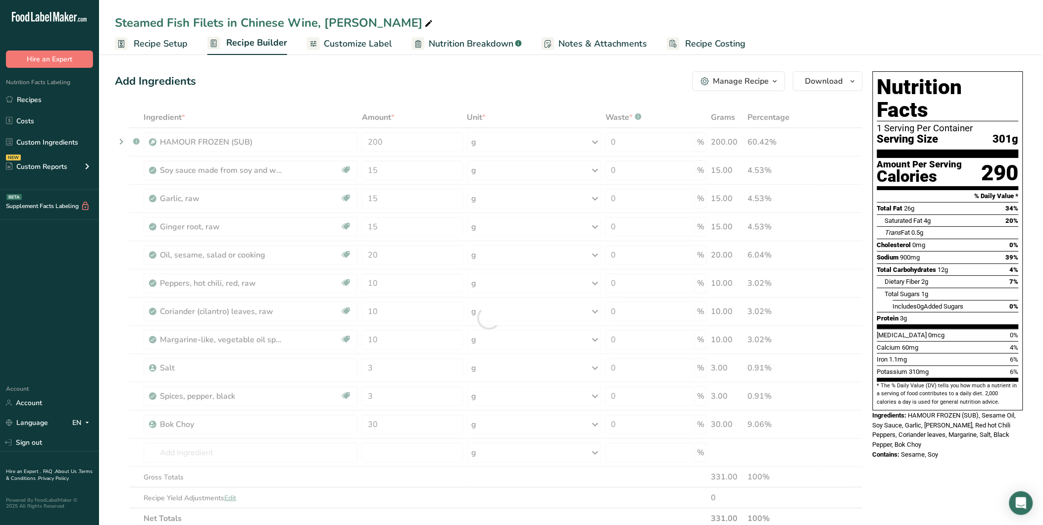
click at [396, 83] on div "Add Ingredients Manage Recipe Delete Recipe Duplicate Recipe Scale Recipe Save …" at bounding box center [489, 81] width 748 height 20
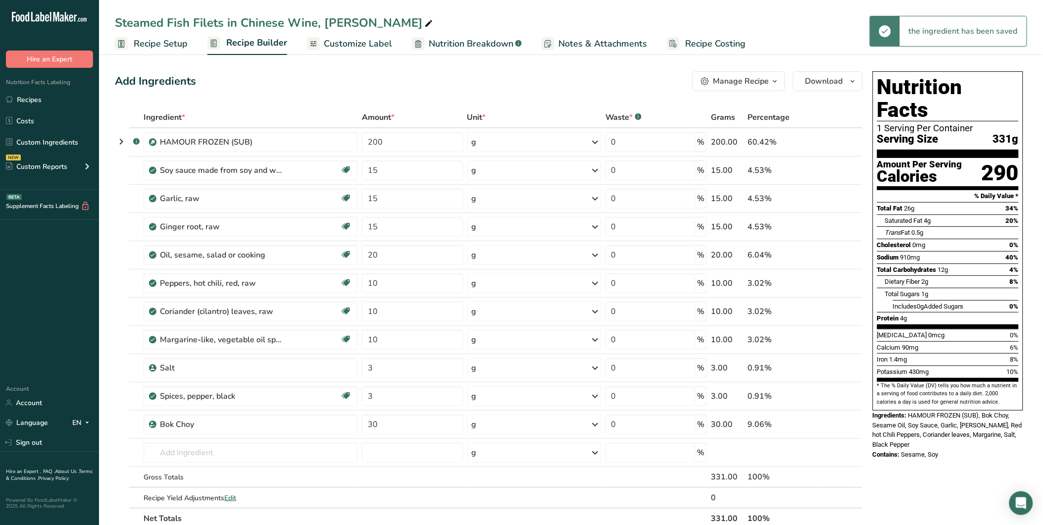
drag, startPoint x: 341, startPoint y: 39, endPoint x: 922, endPoint y: 265, distance: 623.6
click at [341, 38] on span "Customize Label" at bounding box center [358, 43] width 68 height 13
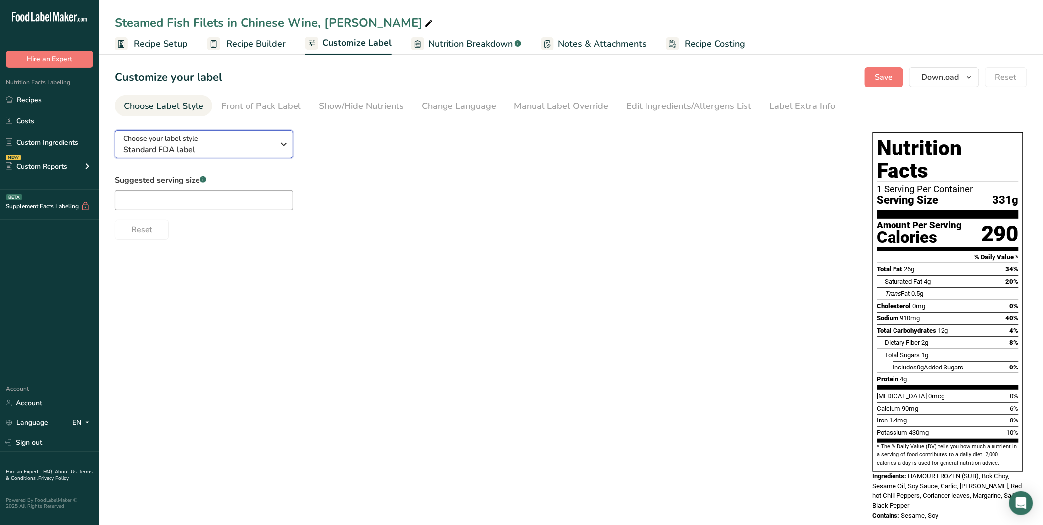
click at [218, 148] on span "Standard FDA label" at bounding box center [198, 150] width 151 height 12
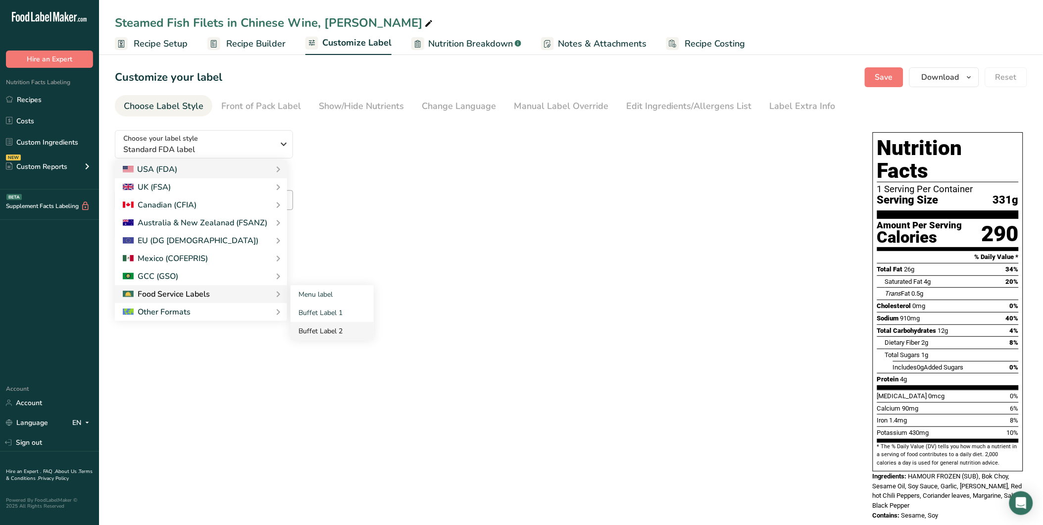
click at [326, 326] on link "Buffet Label 2" at bounding box center [332, 331] width 83 height 18
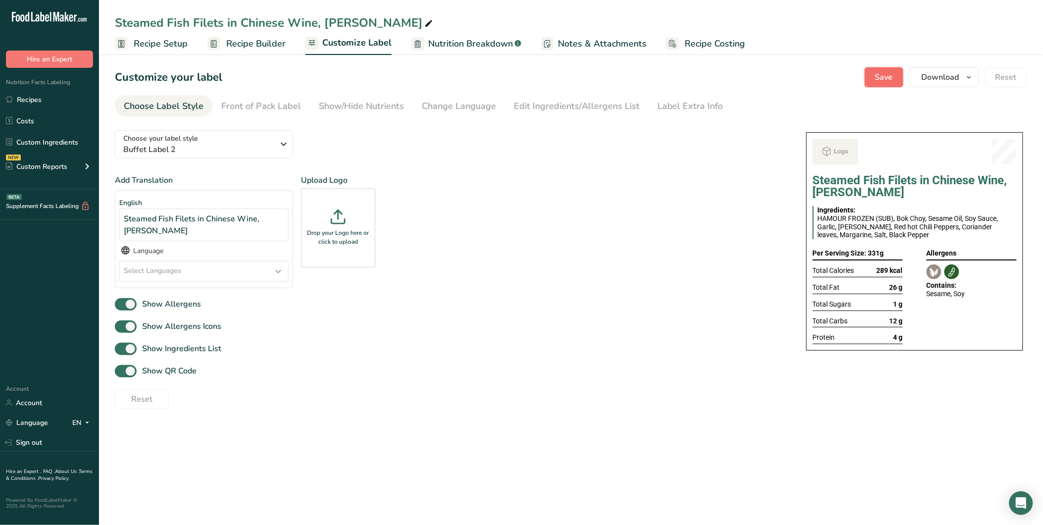
click at [880, 82] on span "Save" at bounding box center [884, 77] width 18 height 12
drag, startPoint x: 40, startPoint y: 97, endPoint x: 275, endPoint y: 189, distance: 252.5
click at [40, 97] on link "Recipes" at bounding box center [49, 99] width 99 height 19
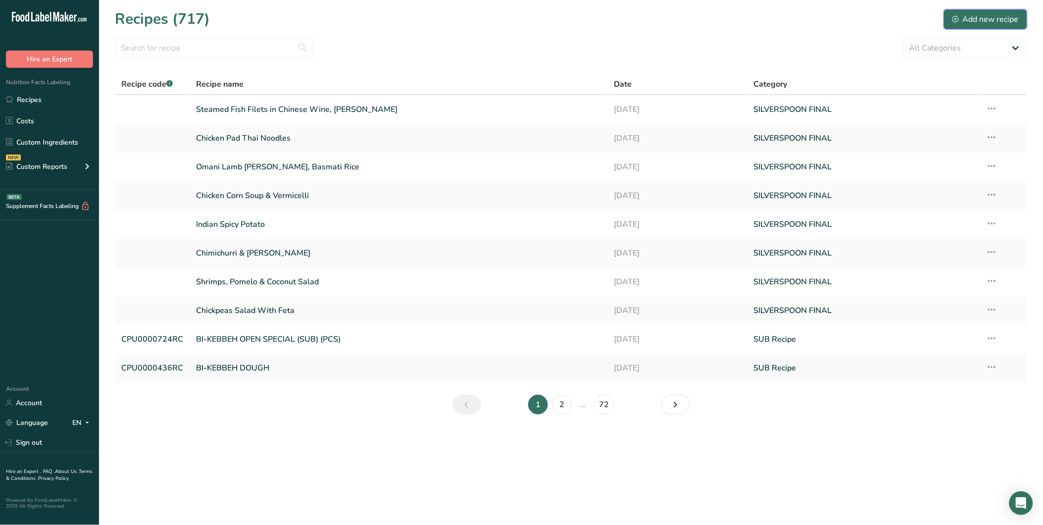
click at [982, 14] on div "Add new recipe" at bounding box center [985, 19] width 66 height 12
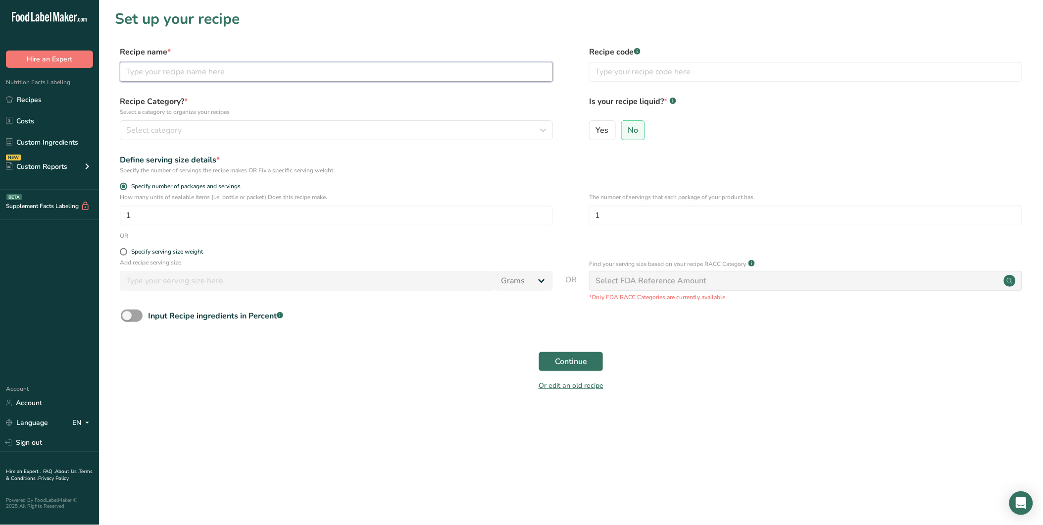
click at [160, 77] on input "text" at bounding box center [336, 72] width 433 height 20
paste input "Jjajangmyeon"
drag, startPoint x: 185, startPoint y: 138, endPoint x: 218, endPoint y: 127, distance: 34.8
click at [189, 134] on button "Select category" at bounding box center [336, 130] width 433 height 20
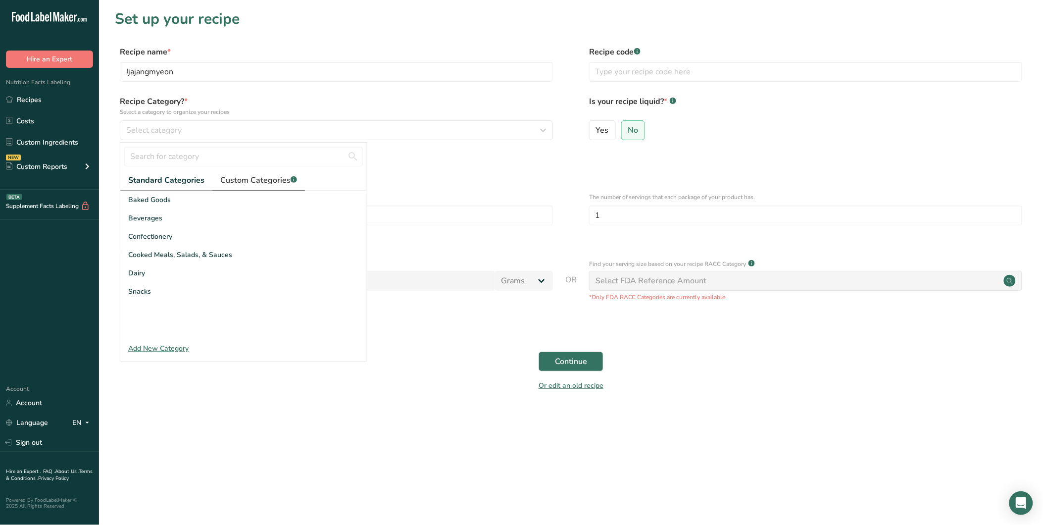
click at [256, 188] on link "Custom Categories .a-a{fill:#347362;}.b-a{fill:#fff;}" at bounding box center [258, 180] width 93 height 20
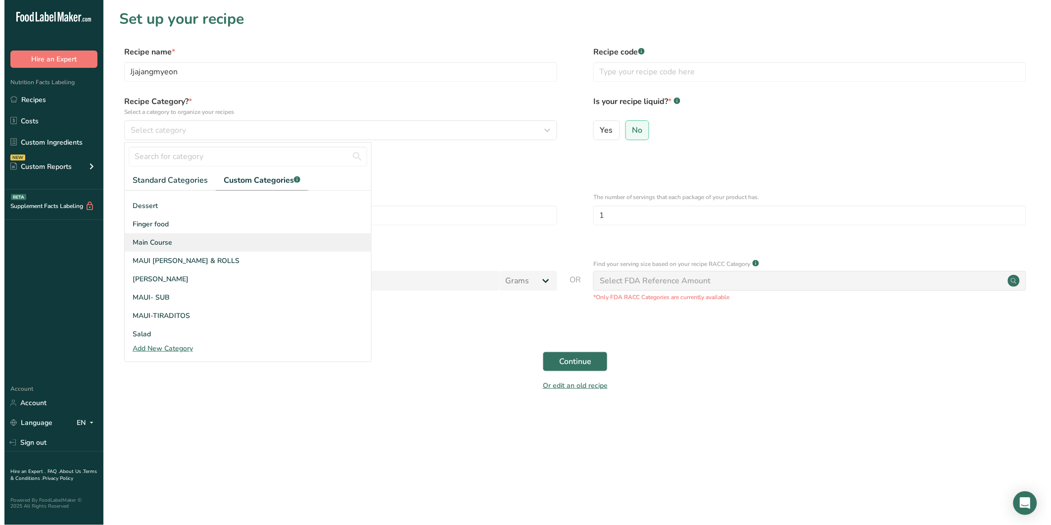
scroll to position [145, 0]
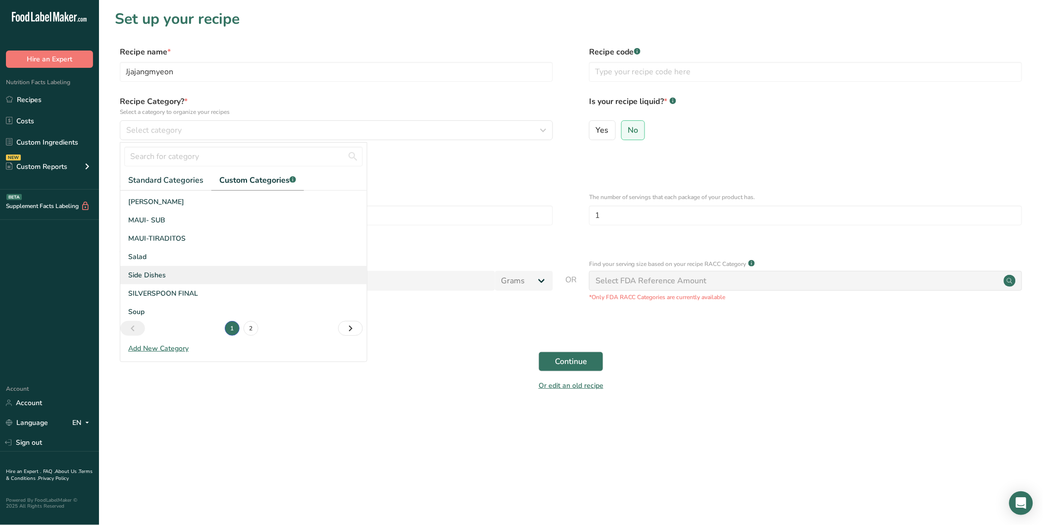
drag, startPoint x: 181, startPoint y: 289, endPoint x: 194, endPoint y: 283, distance: 13.5
click at [184, 288] on span "SILVERSPOON FINAL" at bounding box center [163, 293] width 70 height 10
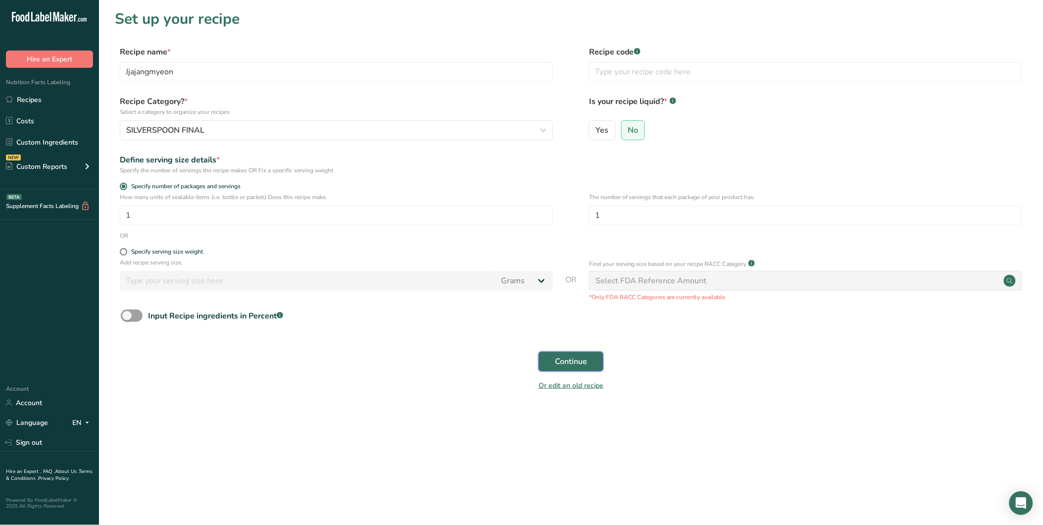
click at [581, 355] on span "Continue" at bounding box center [571, 361] width 32 height 12
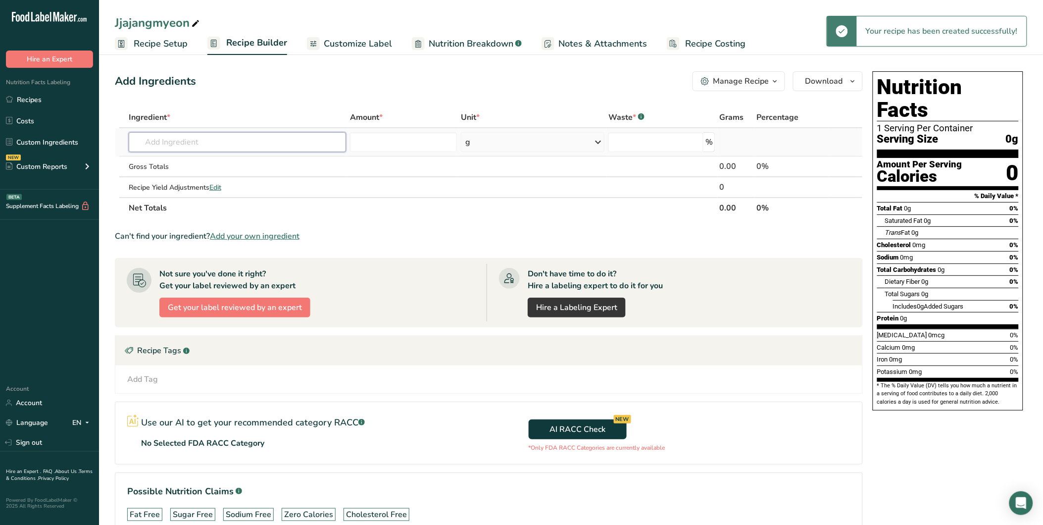
click at [187, 147] on input "text" at bounding box center [237, 142] width 217 height 20
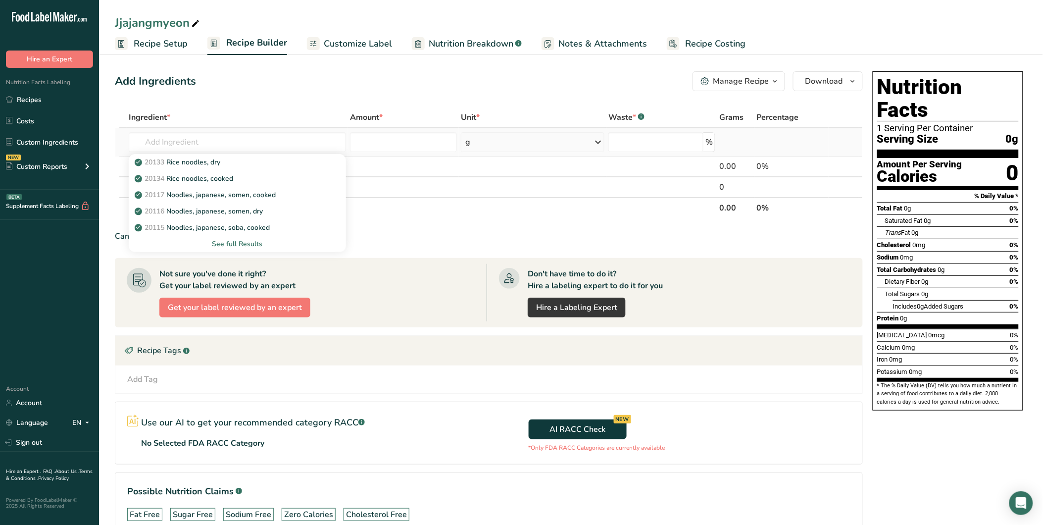
click at [258, 243] on div "See full Results" at bounding box center [237, 244] width 201 height 10
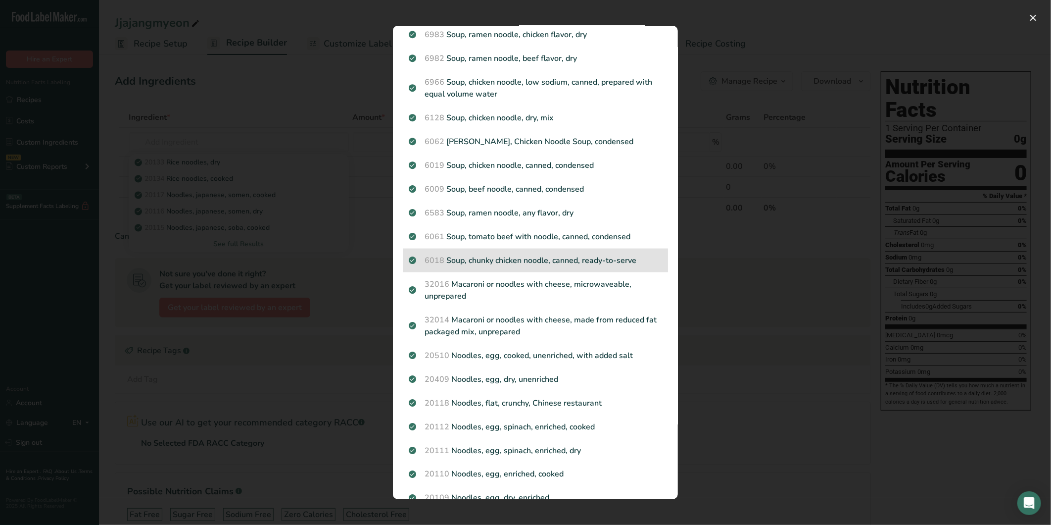
scroll to position [708, 0]
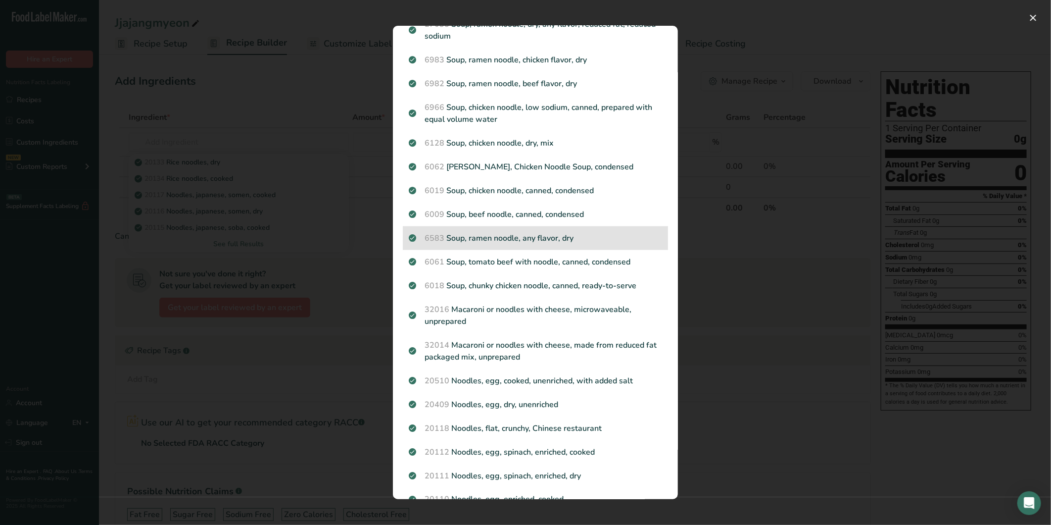
click at [533, 244] on p "6583 Soup, ramen noodle, any flavor, dry" at bounding box center [535, 238] width 253 height 12
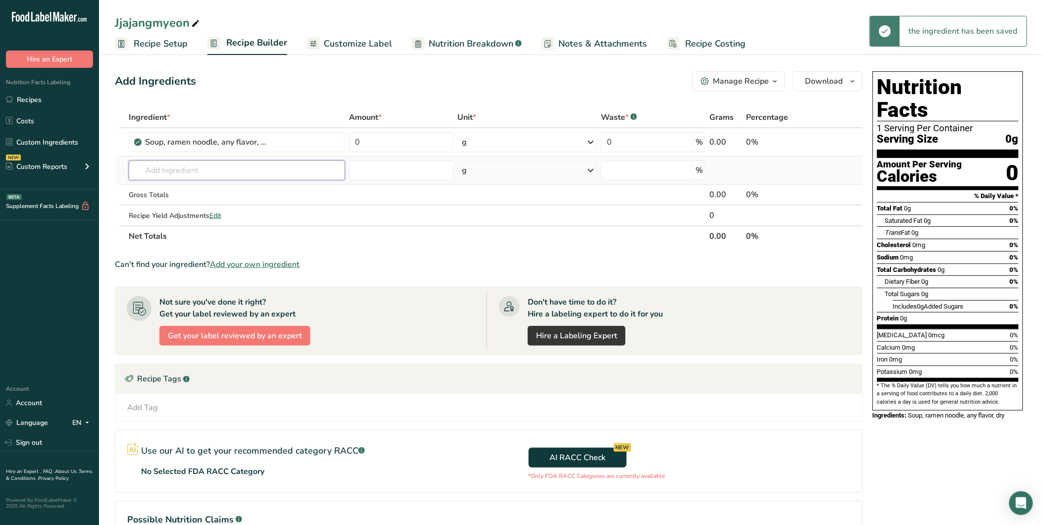
click at [162, 170] on input "text" at bounding box center [237, 170] width 216 height 20
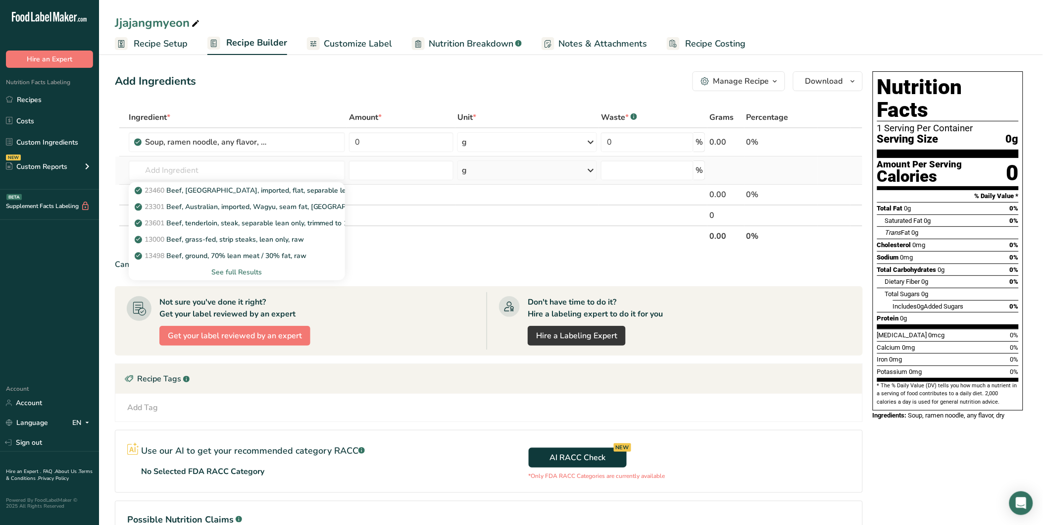
click at [241, 269] on div "See full Results" at bounding box center [237, 272] width 200 height 10
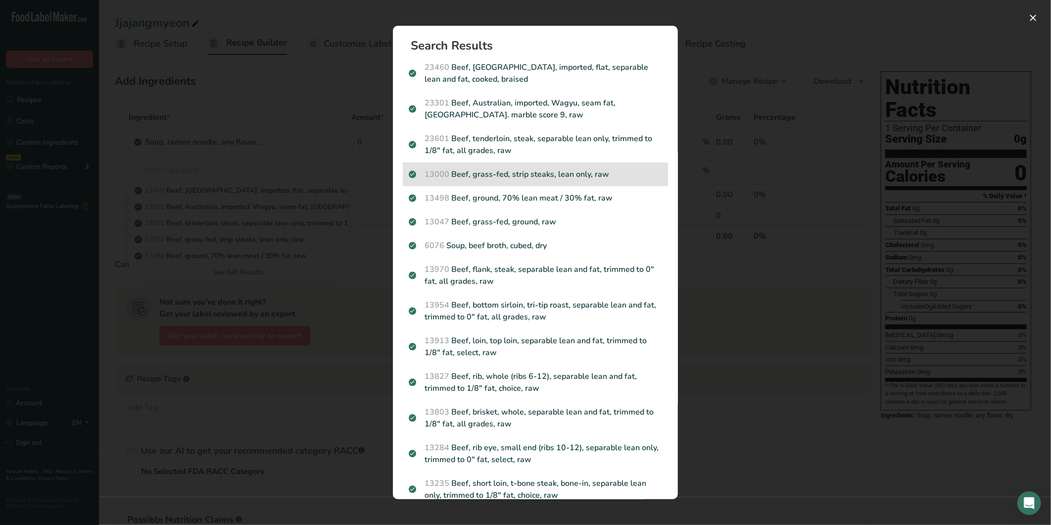
click at [463, 169] on p "13000 Beef, grass-fed, strip steaks, lean only, raw" at bounding box center [535, 174] width 253 height 12
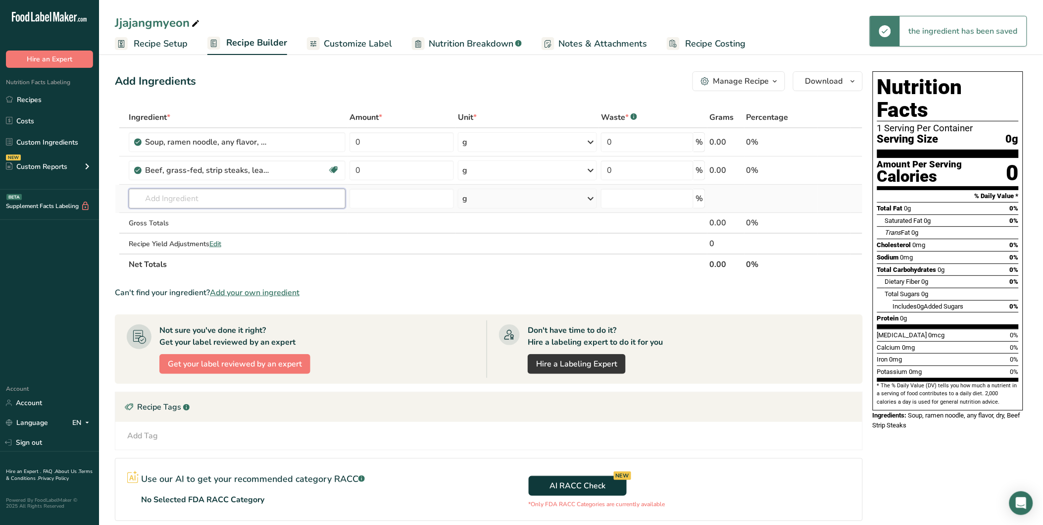
click at [168, 199] on input "text" at bounding box center [237, 199] width 217 height 20
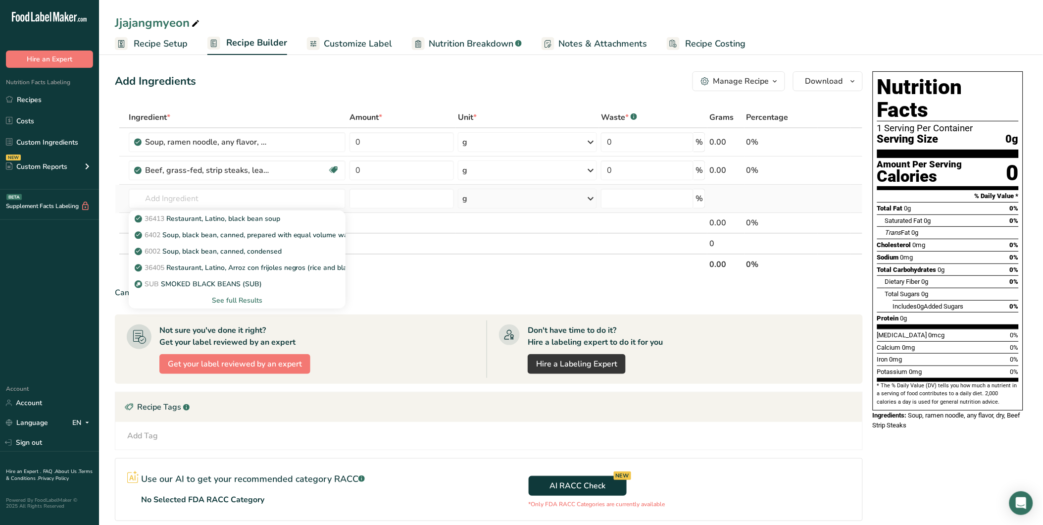
click at [235, 299] on div "See full Results" at bounding box center [237, 300] width 201 height 10
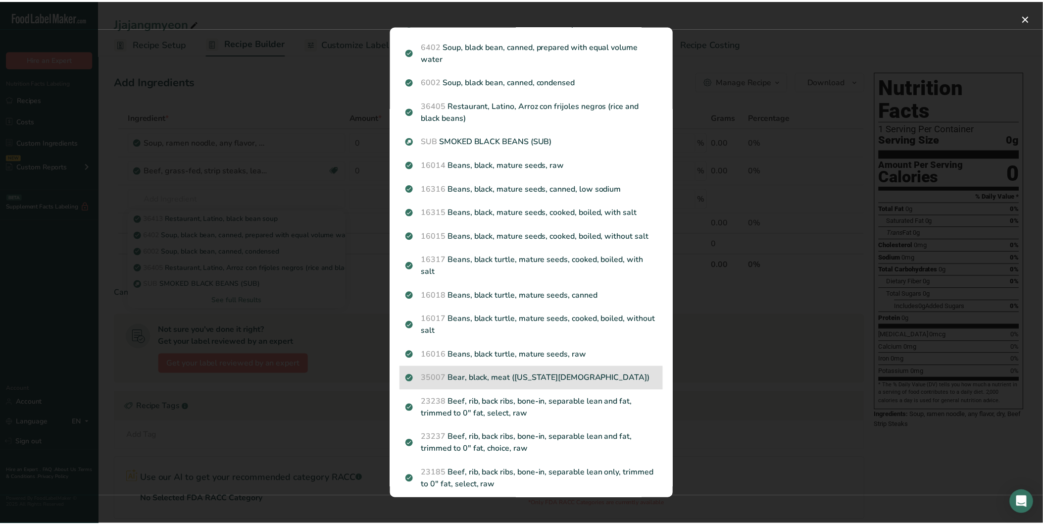
scroll to position [45, 0]
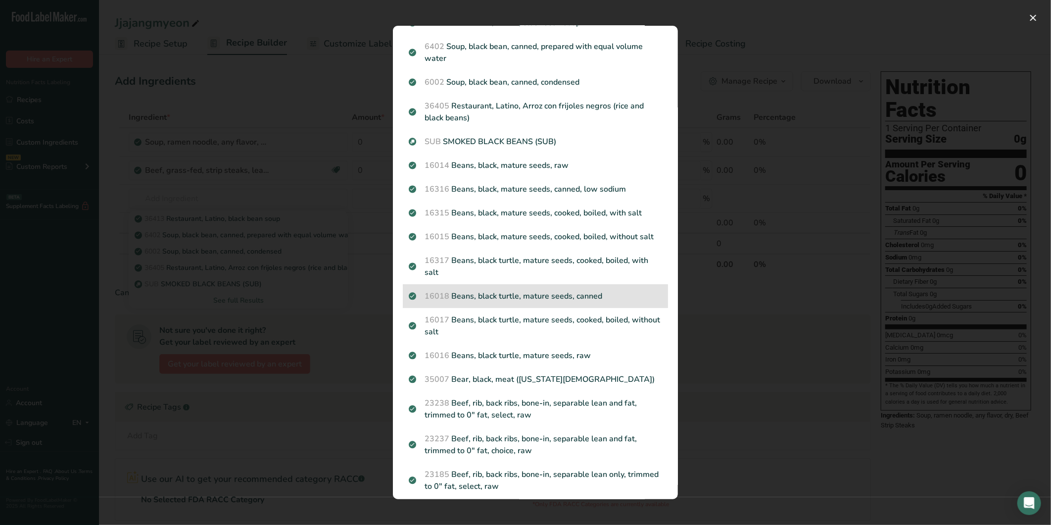
click at [495, 293] on p "16018 Beans, black turtle, mature seeds, canned" at bounding box center [535, 296] width 253 height 12
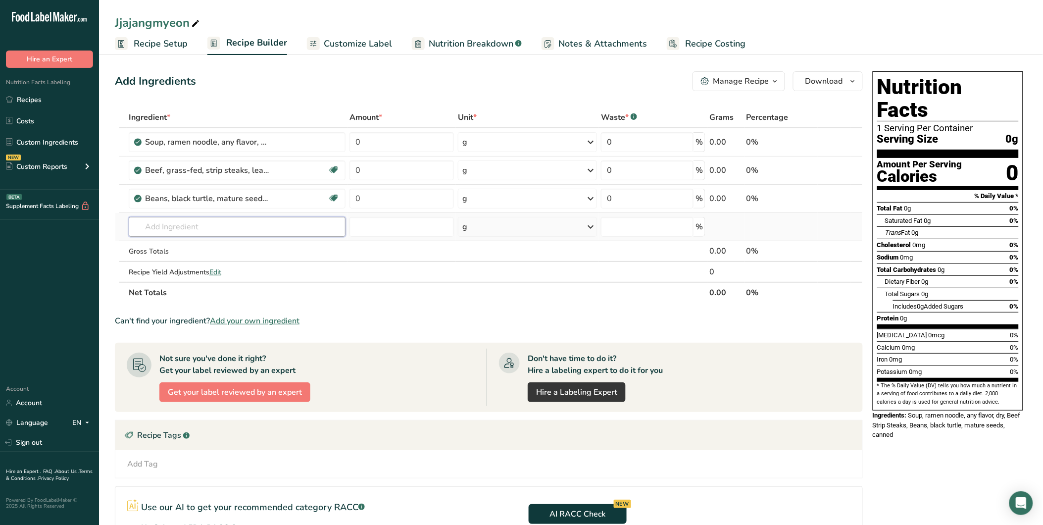
click at [218, 223] on input "text" at bounding box center [237, 227] width 217 height 20
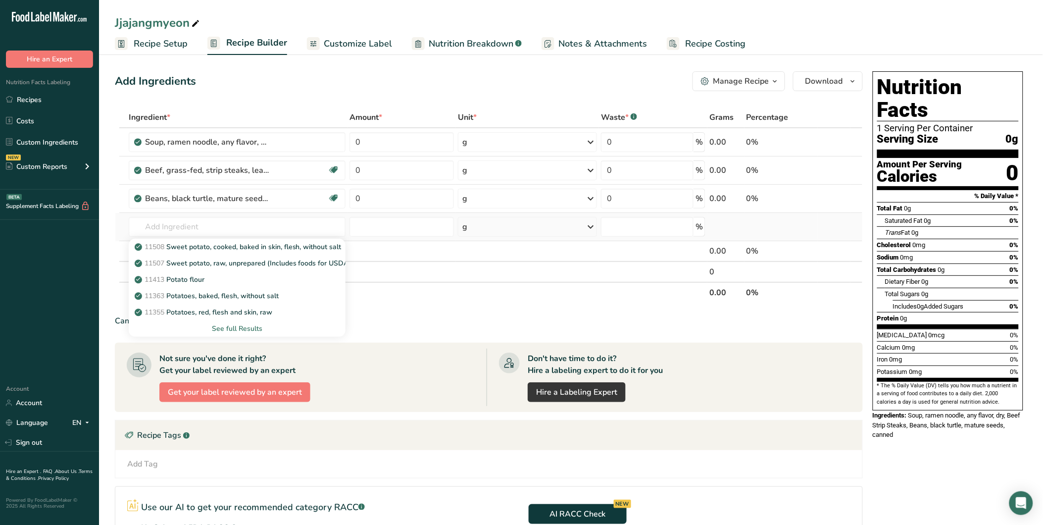
click at [233, 327] on div "See full Results" at bounding box center [237, 328] width 201 height 10
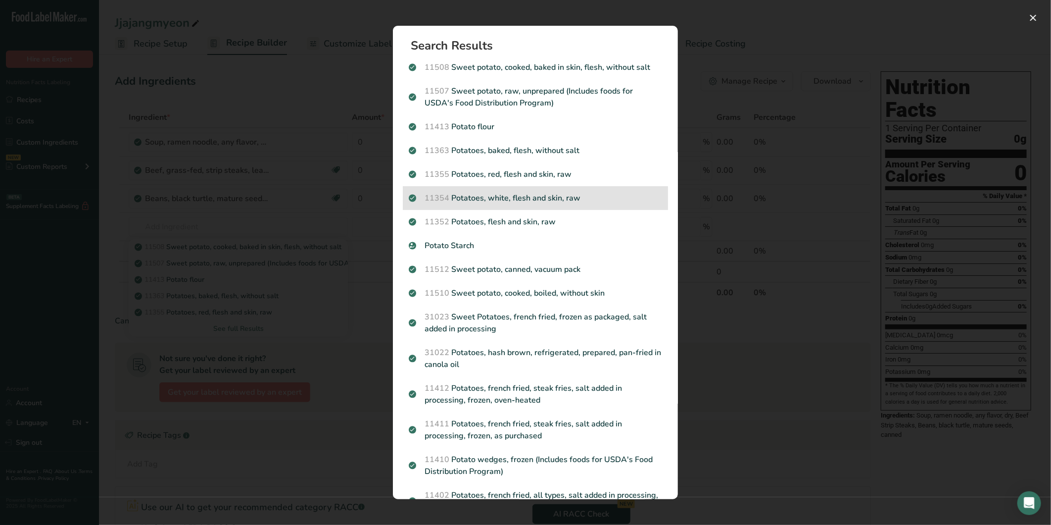
click at [582, 188] on div "11354 Potatoes, white, flesh and skin, raw" at bounding box center [535, 198] width 265 height 24
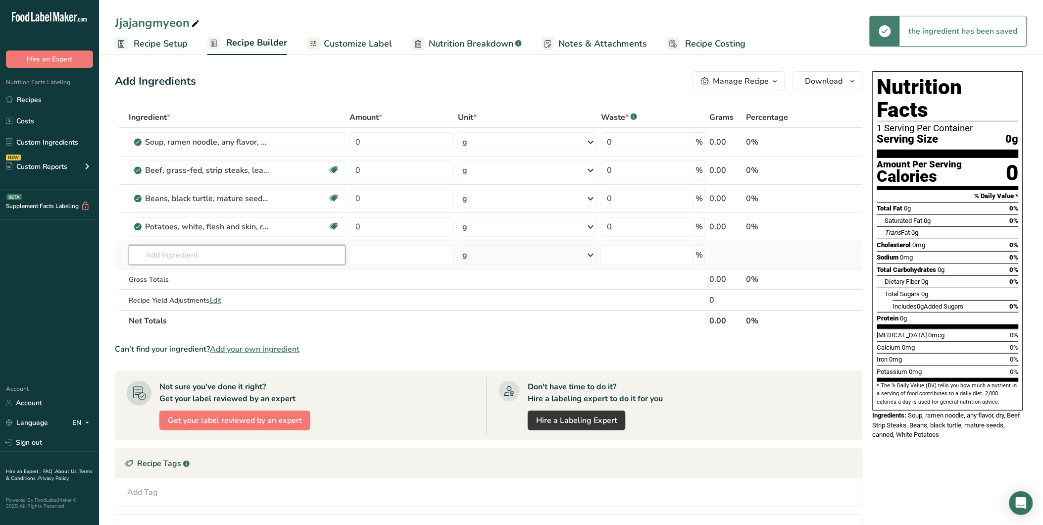
click at [248, 253] on input "text" at bounding box center [237, 255] width 217 height 20
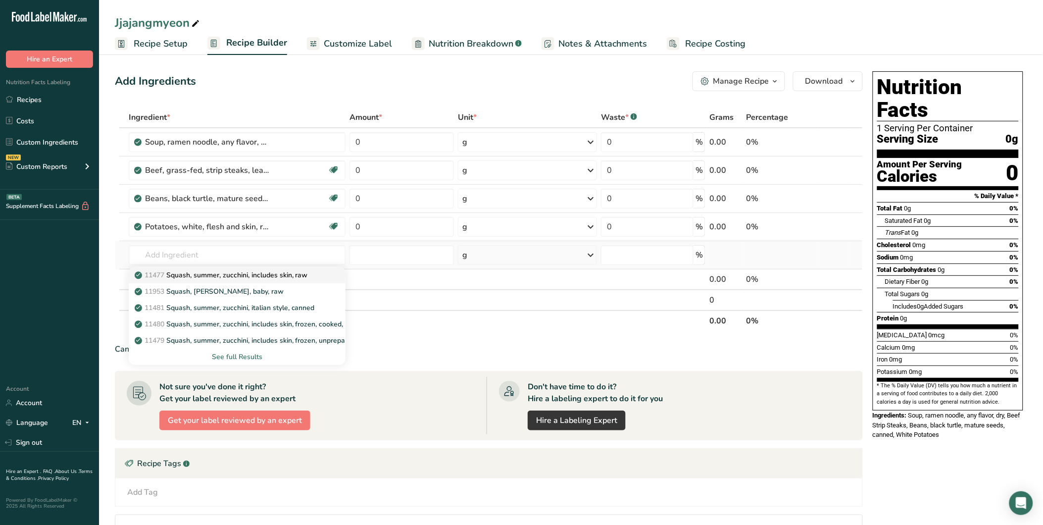
click at [290, 274] on p "11477 Squash, summer, zucchini, includes skin, raw" at bounding box center [222, 275] width 171 height 10
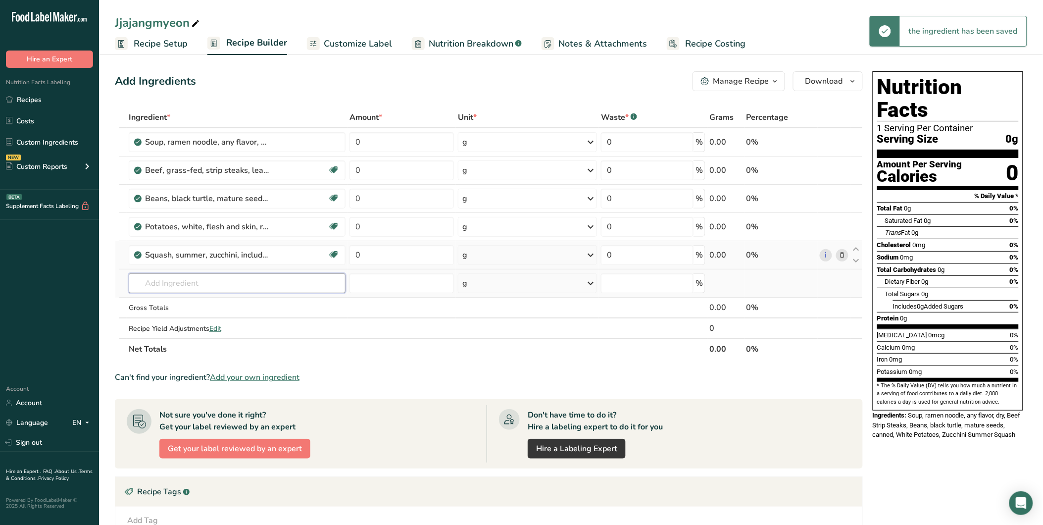
click at [189, 283] on input "text" at bounding box center [237, 283] width 217 height 20
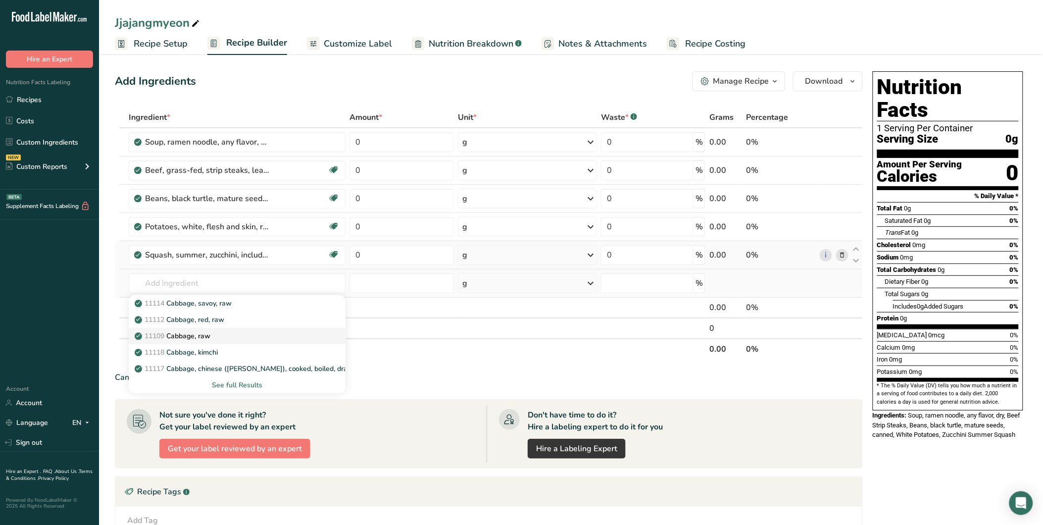
click at [216, 329] on link "11109 Cabbage, raw" at bounding box center [237, 336] width 217 height 16
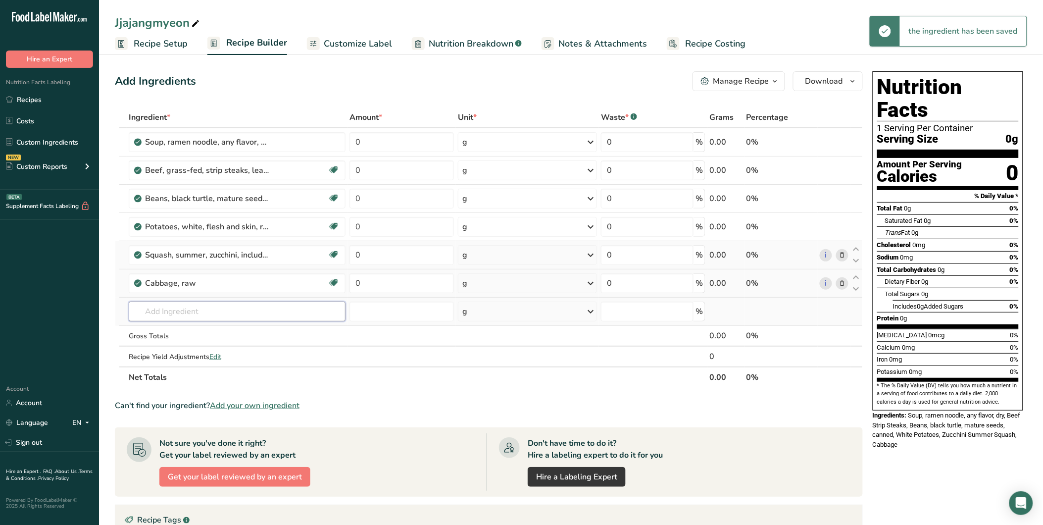
click at [165, 307] on input "text" at bounding box center [237, 311] width 217 height 20
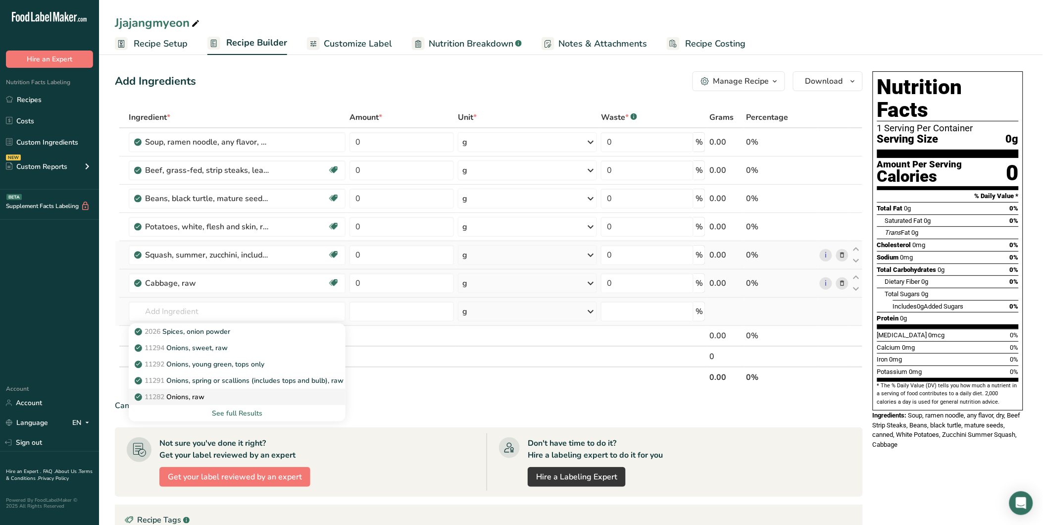
click at [215, 398] on div "11282 Onions, raw" at bounding box center [229, 397] width 185 height 10
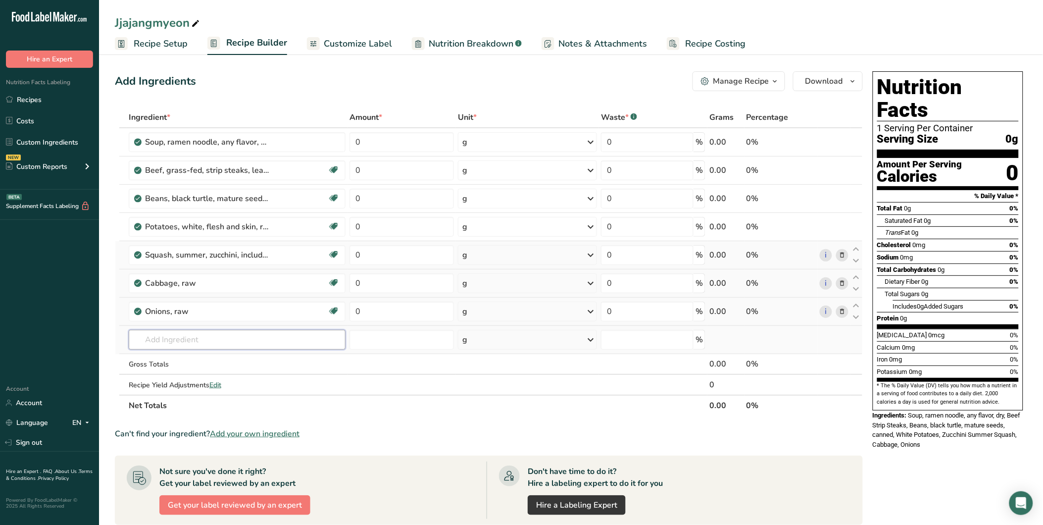
click at [304, 343] on input "text" at bounding box center [237, 340] width 217 height 20
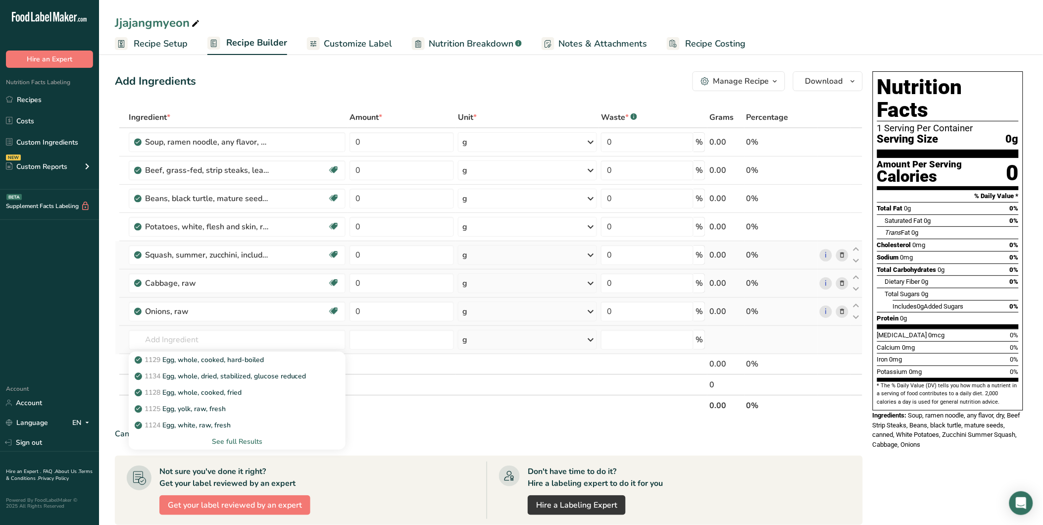
click at [230, 438] on div "See full Results" at bounding box center [237, 441] width 201 height 10
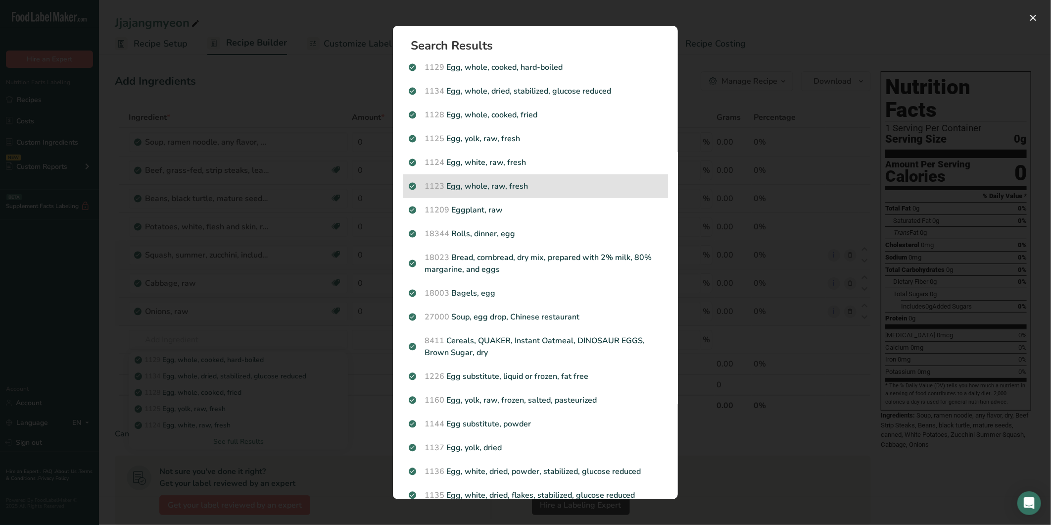
click at [538, 180] on p "1123 Egg, whole, raw, fresh" at bounding box center [535, 186] width 253 height 12
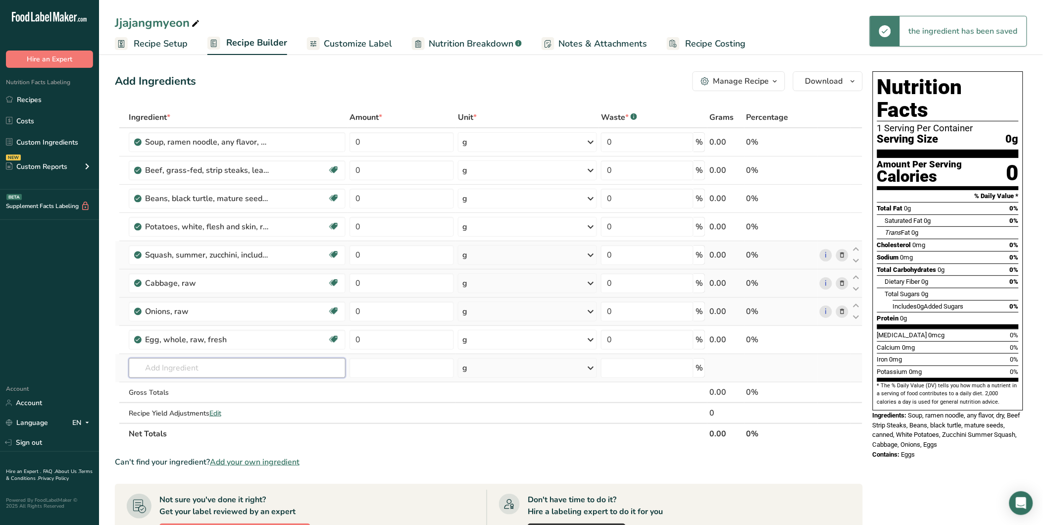
click at [180, 358] on input "text" at bounding box center [237, 368] width 217 height 20
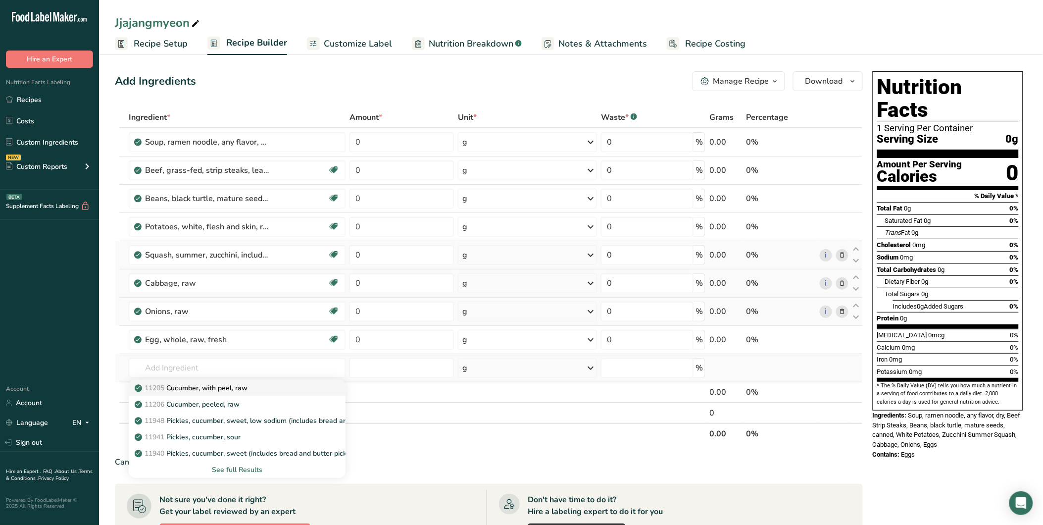
click at [265, 389] on div "11205 Cucumber, with peel, raw" at bounding box center [229, 388] width 185 height 10
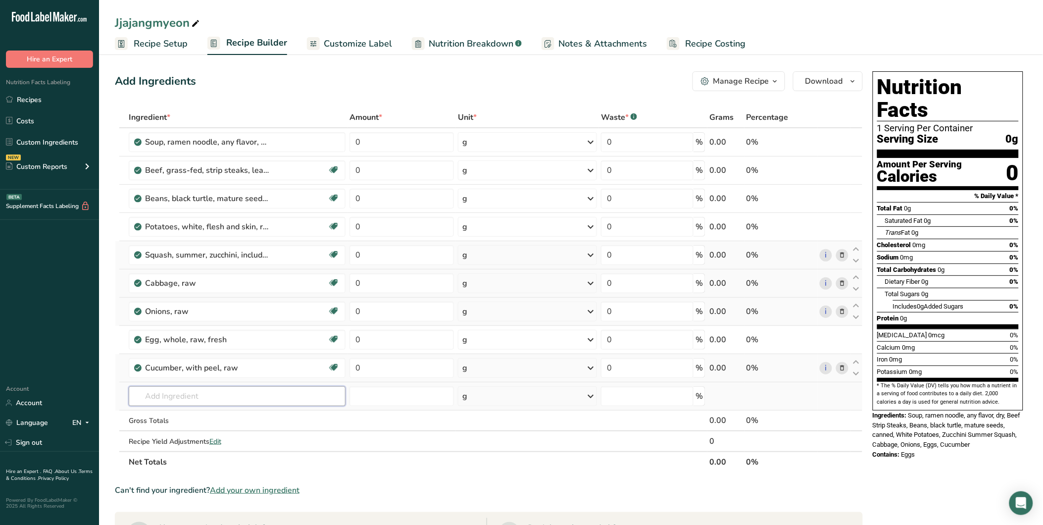
click at [193, 393] on input "text" at bounding box center [237, 396] width 217 height 20
click at [209, 483] on p "19335 Sugars, granulated" at bounding box center [182, 481] width 90 height 10
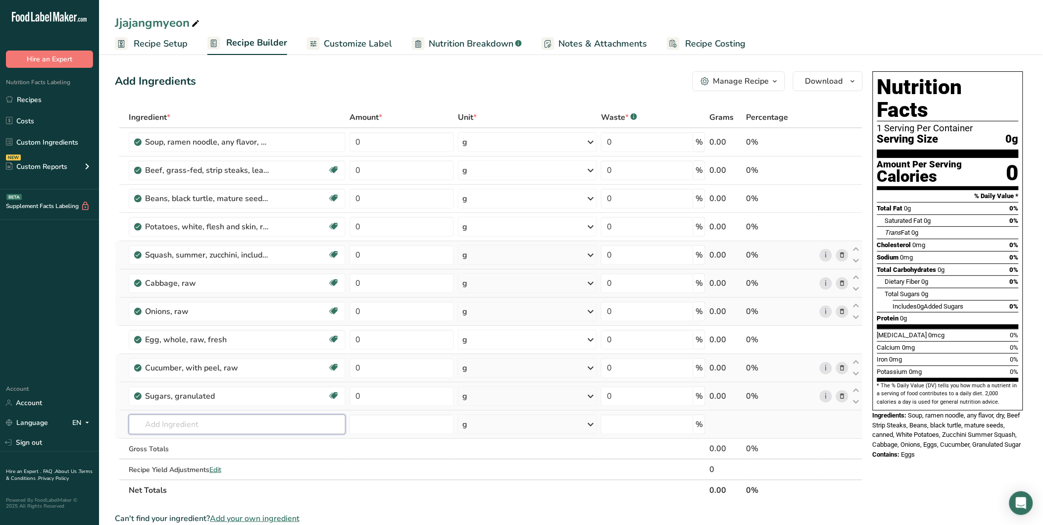
click at [178, 419] on input "text" at bounding box center [237, 424] width 217 height 20
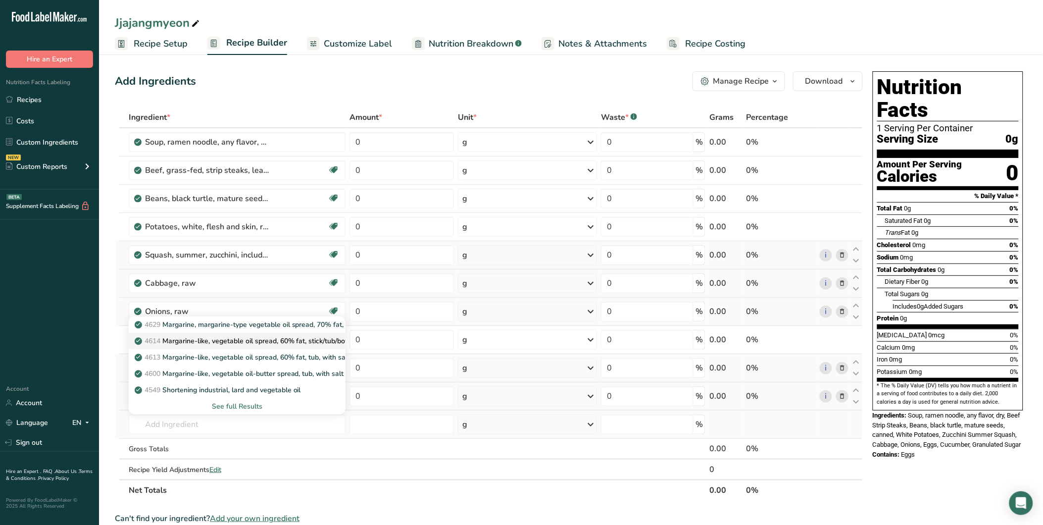
click at [298, 336] on p "4614 Margarine-like, vegetable oil spread, 60% fat, stick/tub/bottle, with salt" at bounding box center [262, 341] width 251 height 10
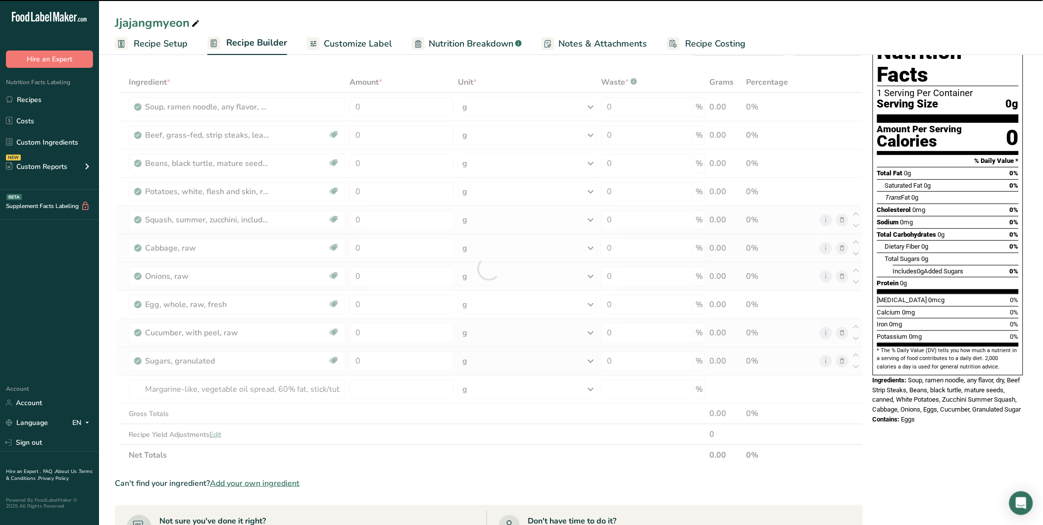
scroll to position [55, 0]
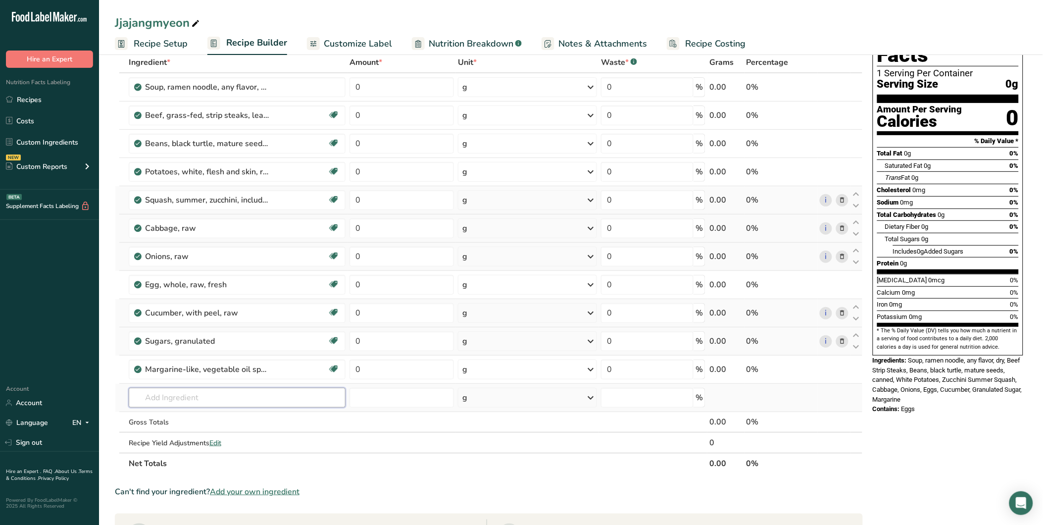
click at [165, 393] on input "text" at bounding box center [237, 398] width 217 height 20
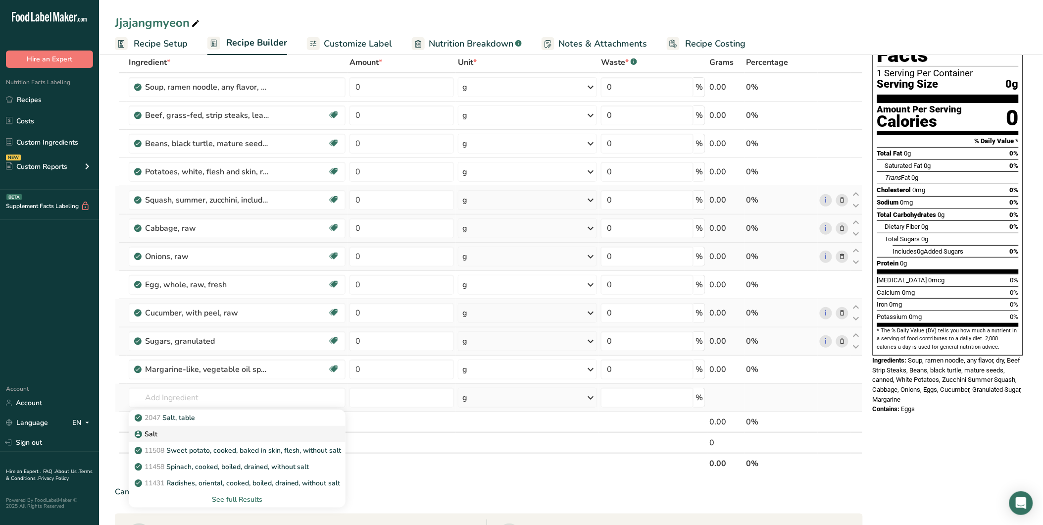
click at [177, 436] on div "Salt" at bounding box center [229, 434] width 185 height 10
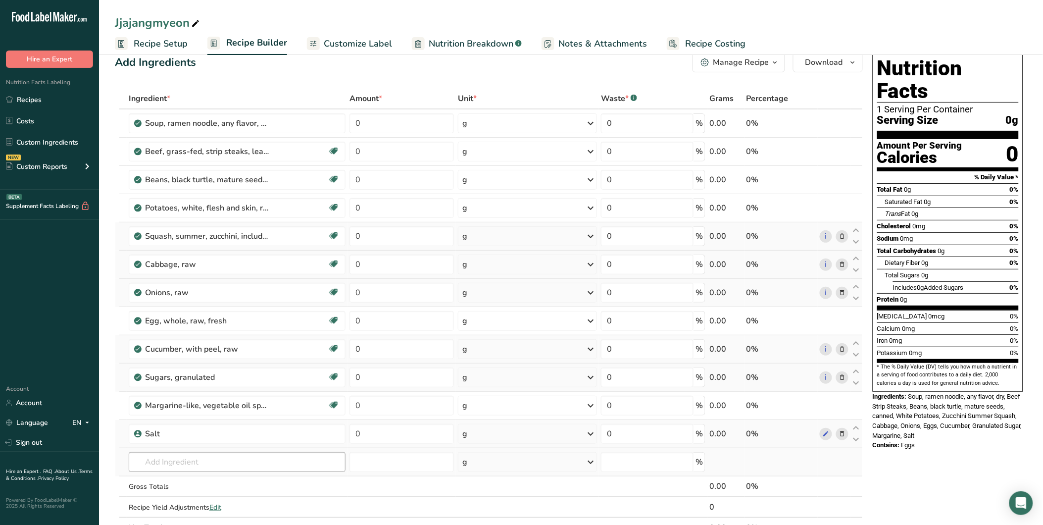
scroll to position [0, 0]
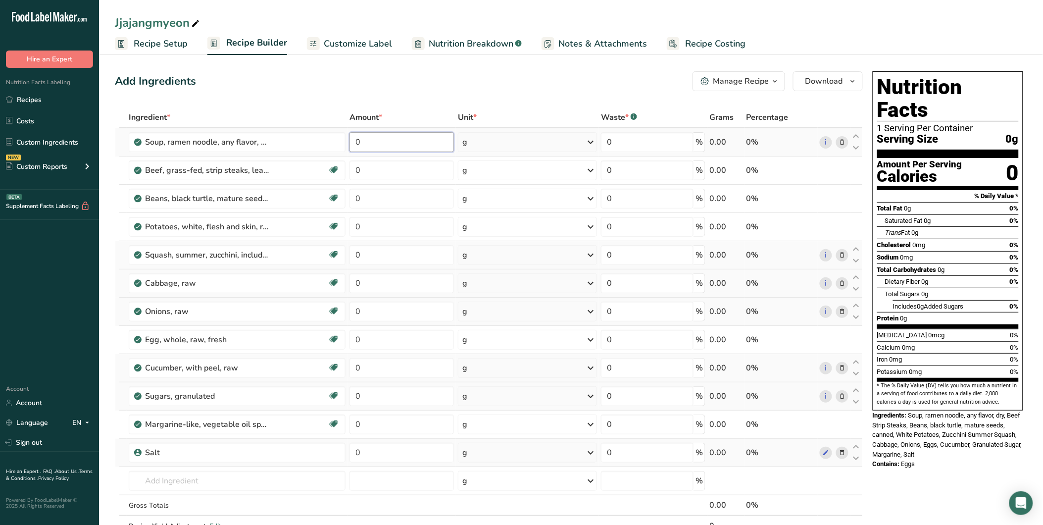
click at [363, 143] on input "0" at bounding box center [401, 142] width 104 height 20
drag, startPoint x: 360, startPoint y: 143, endPoint x: 354, endPoint y: 143, distance: 5.9
click at [354, 143] on input "0" at bounding box center [401, 142] width 104 height 20
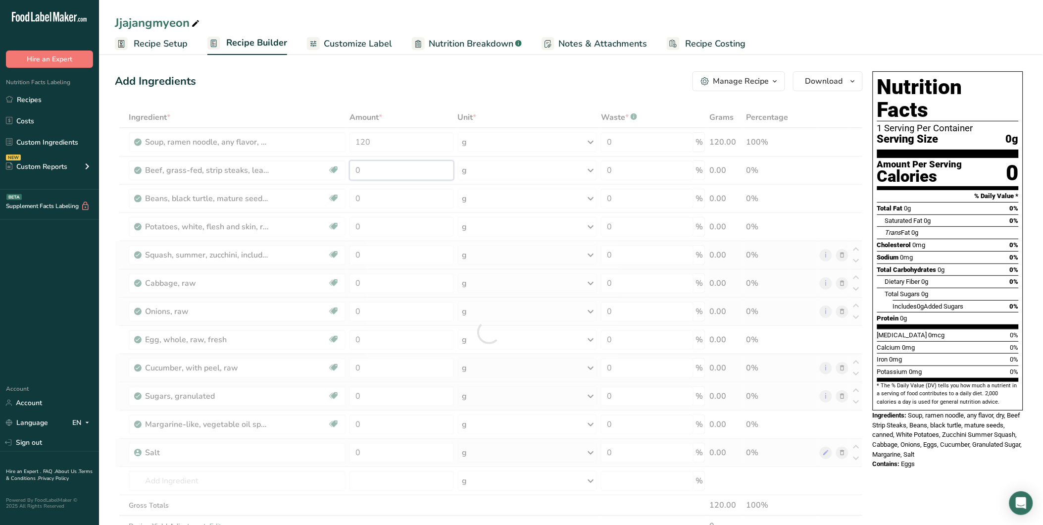
drag, startPoint x: 368, startPoint y: 168, endPoint x: 357, endPoint y: 169, distance: 10.4
click at [357, 169] on div "Ingredient * Amount * Unit * Waste * .a-a{fill:#347362;}.b-a{fill:#fff;} Grams …" at bounding box center [489, 332] width 748 height 450
drag, startPoint x: 363, startPoint y: 196, endPoint x: 353, endPoint y: 198, distance: 10.1
click at [353, 197] on div "Ingredient * Amount * Unit * Waste * .a-a{fill:#347362;}.b-a{fill:#fff;} Grams …" at bounding box center [489, 332] width 748 height 450
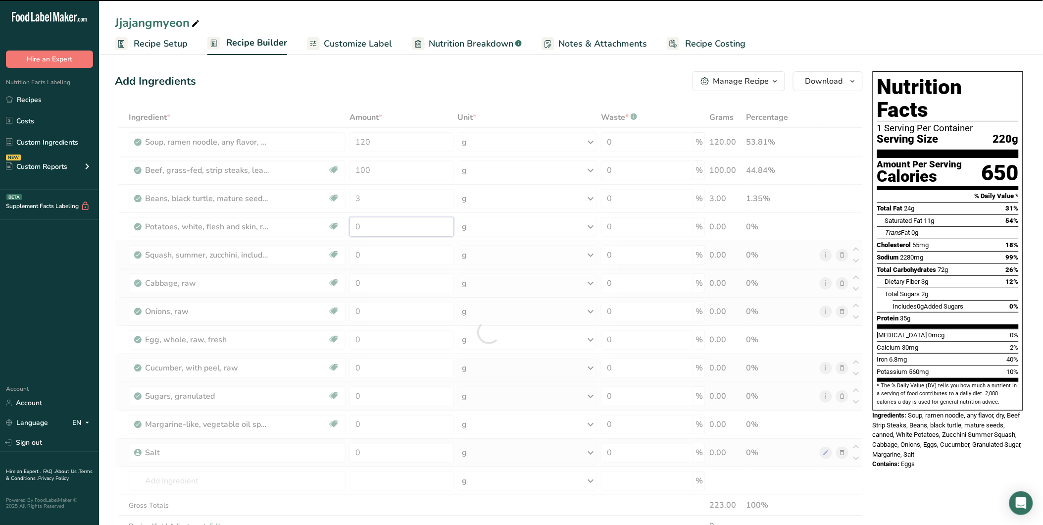
drag, startPoint x: 365, startPoint y: 225, endPoint x: 350, endPoint y: 224, distance: 14.9
click at [350, 224] on div "Ingredient * Amount * Unit * Waste * .a-a{fill:#347362;}.b-a{fill:#fff;} Grams …" at bounding box center [489, 332] width 748 height 450
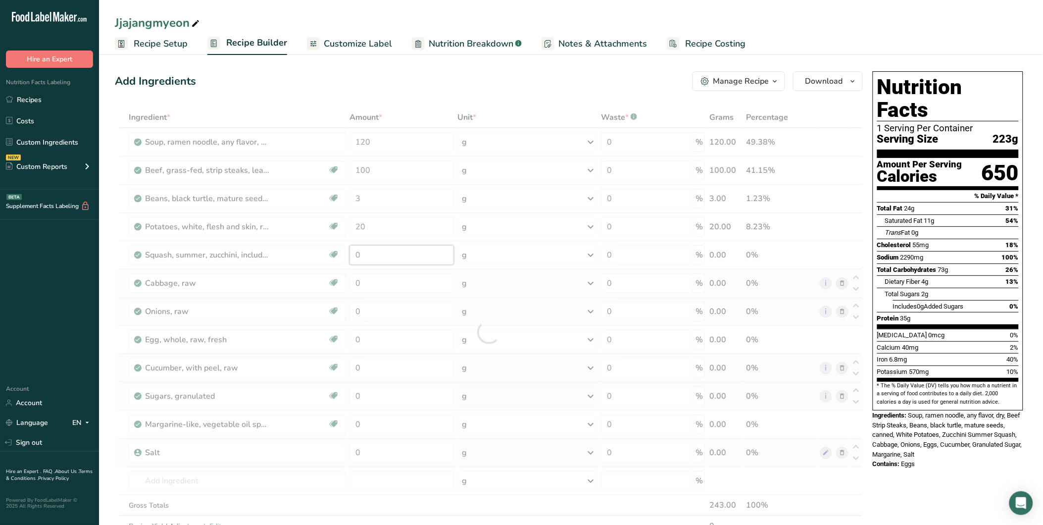
drag, startPoint x: 360, startPoint y: 255, endPoint x: 351, endPoint y: 255, distance: 8.4
click at [351, 255] on div "Ingredient * Amount * Unit * Waste * .a-a{fill:#347362;}.b-a{fill:#fff;} Grams …" at bounding box center [489, 332] width 748 height 450
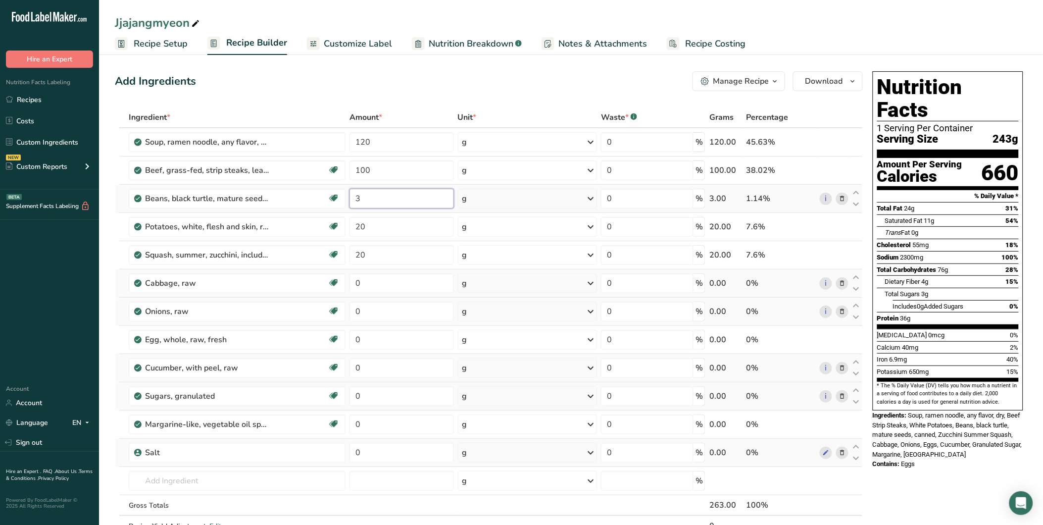
click at [368, 196] on div "Ingredient * Amount * Unit * Waste * .a-a{fill:#347362;}.b-a{fill:#fff;} Grams …" at bounding box center [489, 332] width 748 height 450
click at [369, 195] on input "3" at bounding box center [401, 199] width 104 height 20
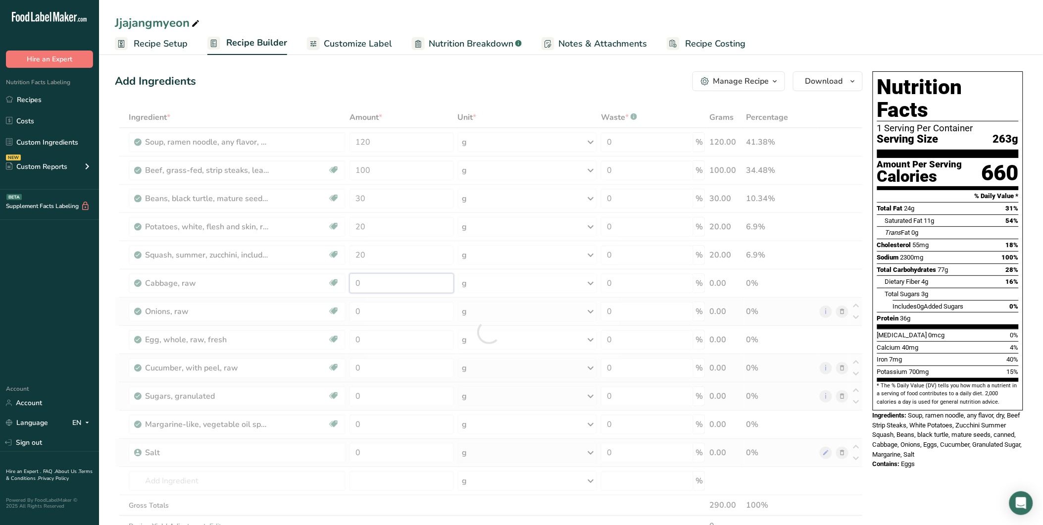
drag, startPoint x: 368, startPoint y: 280, endPoint x: 343, endPoint y: 279, distance: 24.3
click at [343, 279] on div "Ingredient * Amount * Unit * Waste * .a-a{fill:#347362;}.b-a{fill:#fff;} Grams …" at bounding box center [489, 332] width 748 height 450
drag, startPoint x: 362, startPoint y: 311, endPoint x: 350, endPoint y: 311, distance: 11.4
click at [350, 311] on div "Ingredient * Amount * Unit * Waste * .a-a{fill:#347362;}.b-a{fill:#fff;} Grams …" at bounding box center [489, 332] width 748 height 450
click at [350, 343] on div "Ingredient * Amount * Unit * Waste * .a-a{fill:#347362;}.b-a{fill:#fff;} Grams …" at bounding box center [489, 332] width 748 height 450
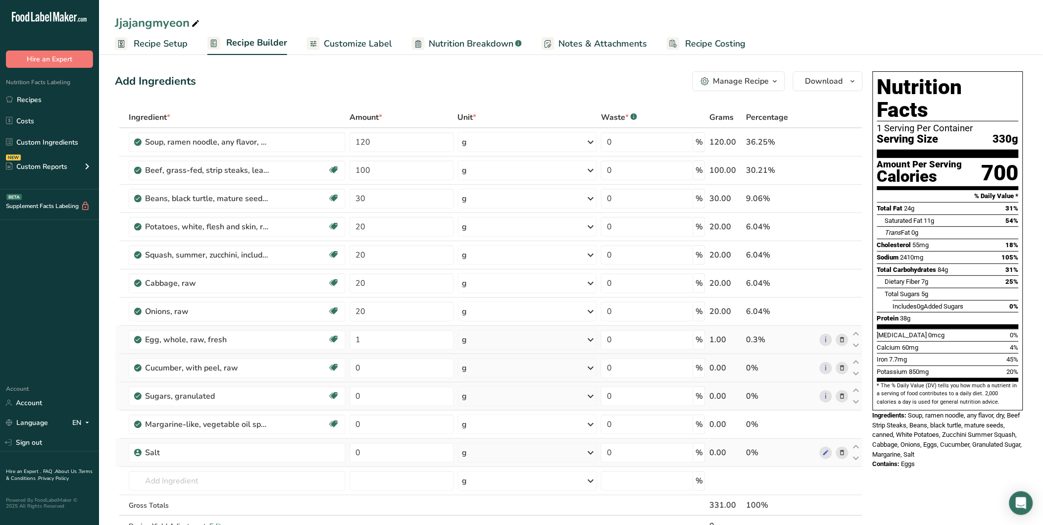
click at [586, 339] on div "Ingredient * Amount * Unit * Waste * .a-a{fill:#347362;}.b-a{fill:#fff;} Grams …" at bounding box center [489, 332] width 748 height 450
click at [588, 340] on icon at bounding box center [591, 340] width 12 height 18
click at [493, 411] on div "See more" at bounding box center [505, 414] width 83 height 10
click at [489, 428] on div "1 medium" at bounding box center [505, 430] width 83 height 14
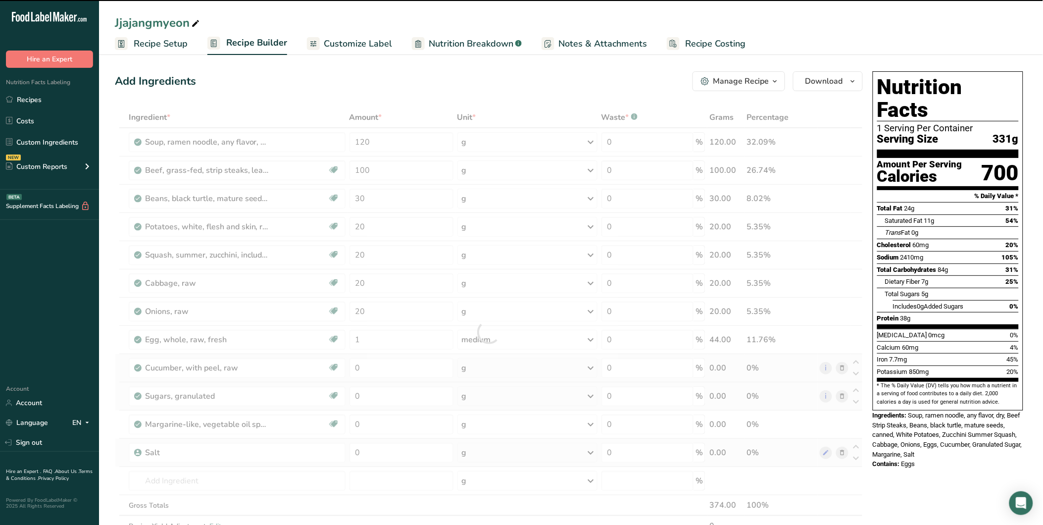
click at [376, 365] on div at bounding box center [489, 332] width 748 height 450
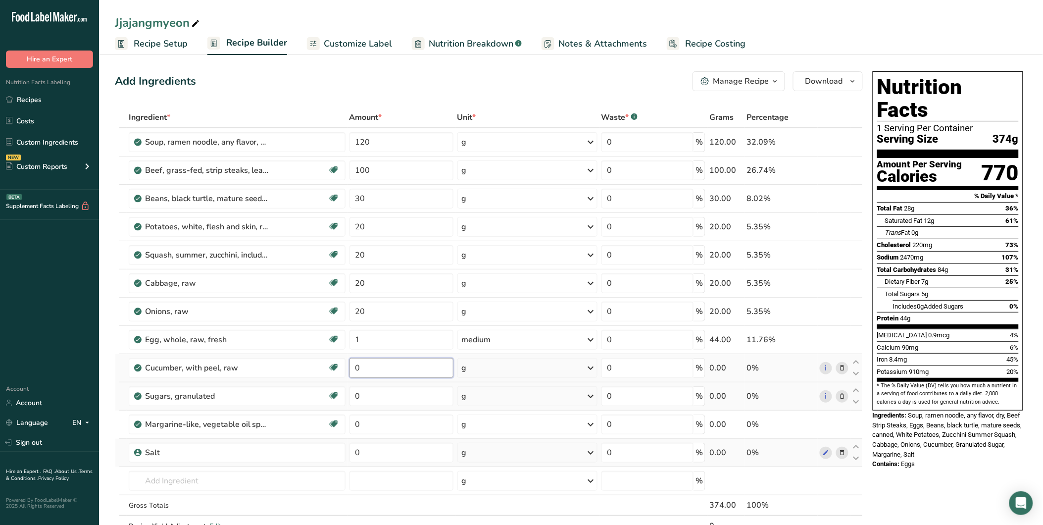
drag, startPoint x: 359, startPoint y: 371, endPoint x: 354, endPoint y: 370, distance: 5.0
click at [354, 370] on input "0" at bounding box center [401, 368] width 104 height 20
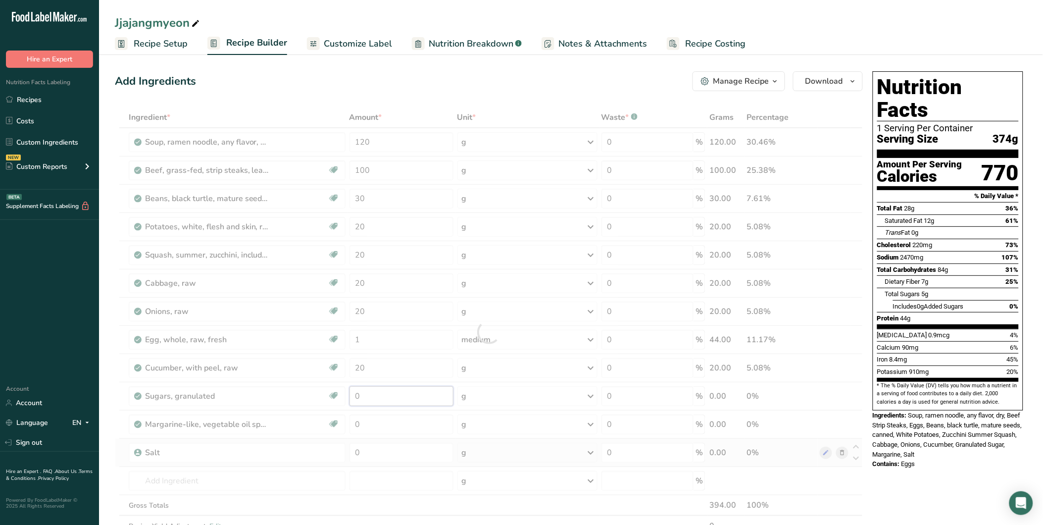
drag, startPoint x: 369, startPoint y: 398, endPoint x: 350, endPoint y: 399, distance: 18.8
click at [350, 398] on div "Ingredient * Amount * Unit * Waste * .a-a{fill:#347362;}.b-a{fill:#fff;} Grams …" at bounding box center [489, 332] width 748 height 450
drag, startPoint x: 363, startPoint y: 423, endPoint x: 347, endPoint y: 426, distance: 16.1
click at [346, 424] on div "Ingredient * Amount * Unit * Waste * .a-a{fill:#347362;}.b-a{fill:#fff;} Grams …" at bounding box center [489, 332] width 748 height 450
drag, startPoint x: 363, startPoint y: 453, endPoint x: 345, endPoint y: 455, distance: 18.0
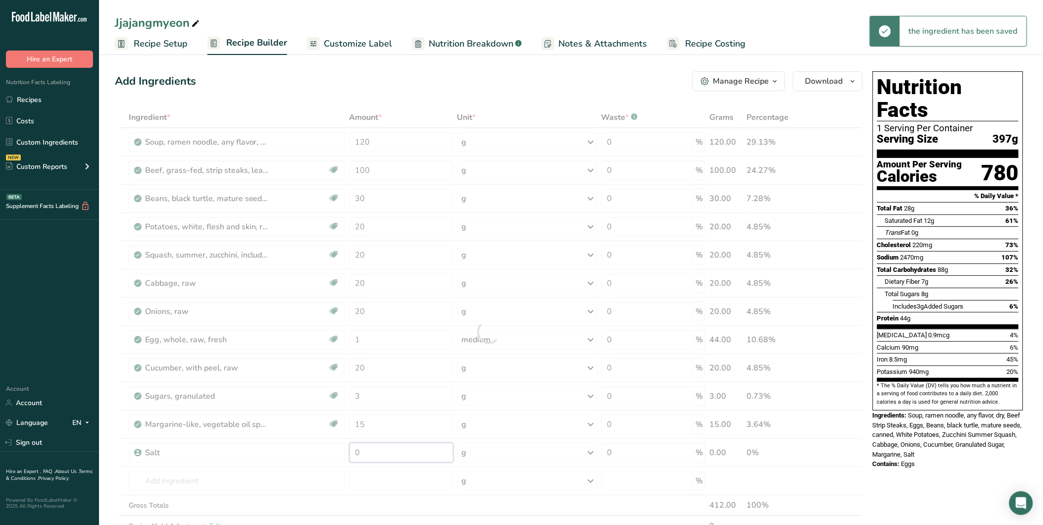
click at [346, 455] on div "Ingredient * Amount * Unit * Waste * .a-a{fill:#347362;}.b-a{fill:#fff;} Grams …" at bounding box center [489, 332] width 748 height 450
click at [906, 476] on div "Nutrition Facts 1 Serving Per Container Serving Size 412g Amount Per Serving Ca…" at bounding box center [948, 497] width 158 height 861
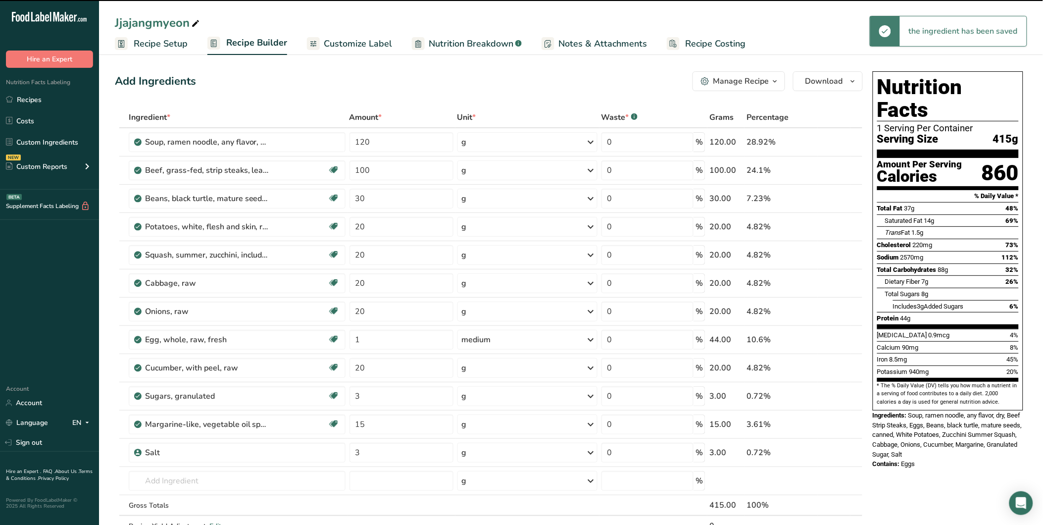
click at [352, 37] on span "Customize Label" at bounding box center [358, 43] width 68 height 13
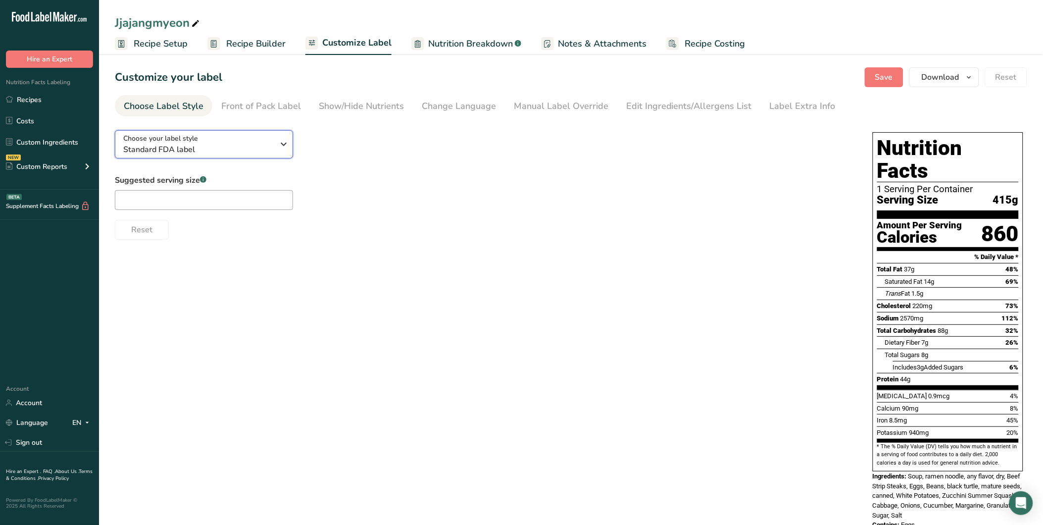
click at [181, 151] on span "Standard FDA label" at bounding box center [198, 150] width 151 height 12
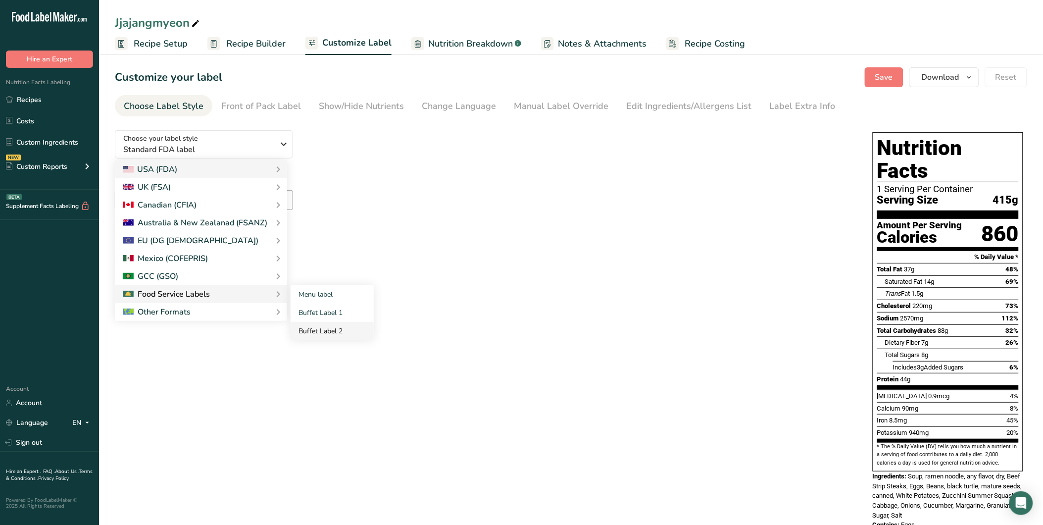
click at [335, 328] on link "Buffet Label 2" at bounding box center [332, 331] width 83 height 18
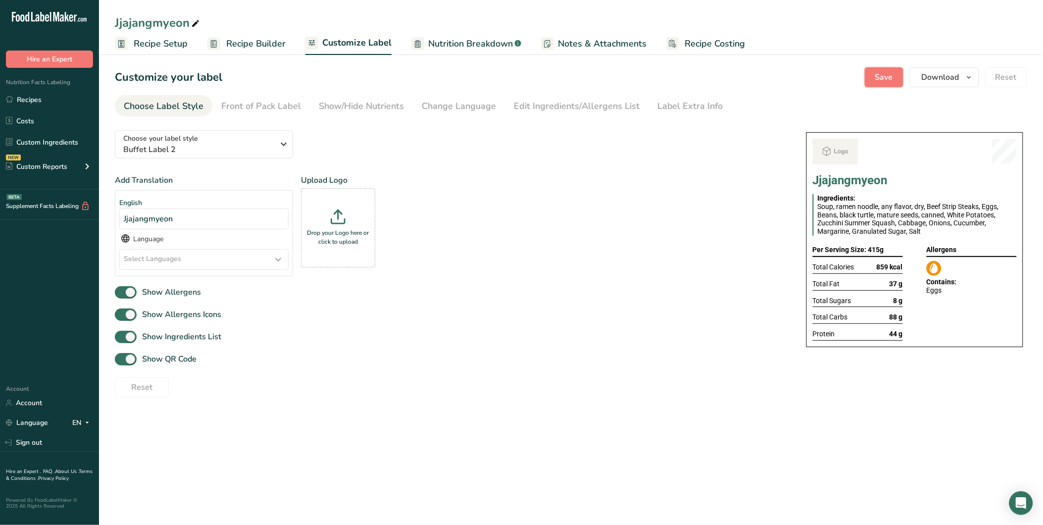
click at [885, 80] on span "Save" at bounding box center [884, 77] width 18 height 12
click at [25, 96] on link "Recipes" at bounding box center [49, 99] width 99 height 19
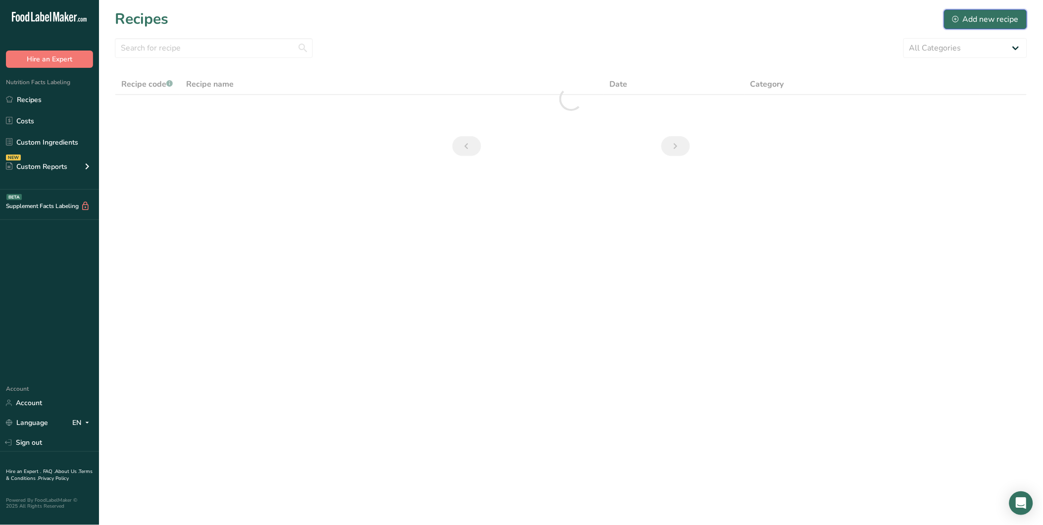
click at [1000, 25] on button "Add new recipe" at bounding box center [985, 19] width 83 height 20
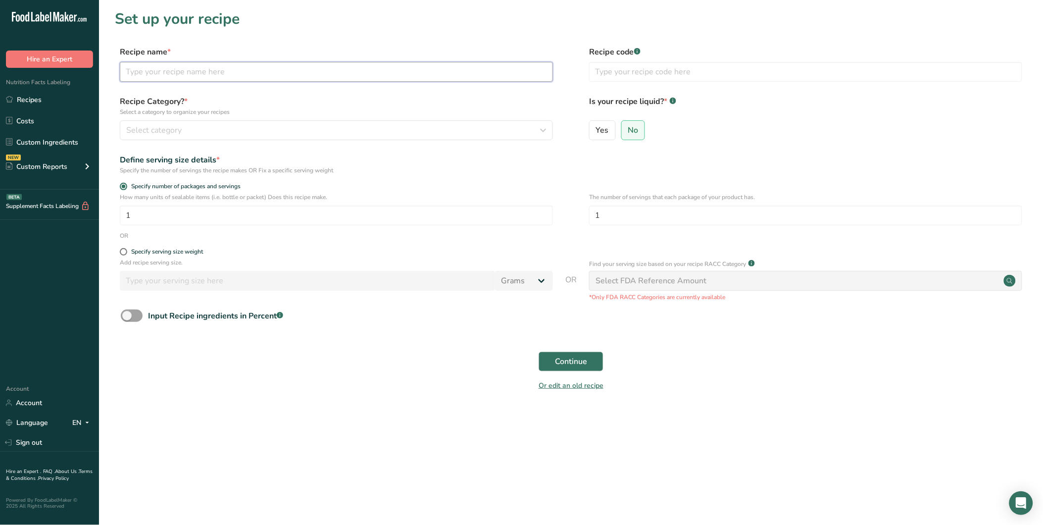
click at [192, 77] on input "text" at bounding box center [336, 72] width 433 height 20
paste input "Sautéed vegetables"
click at [196, 139] on button "Select category" at bounding box center [336, 130] width 433 height 20
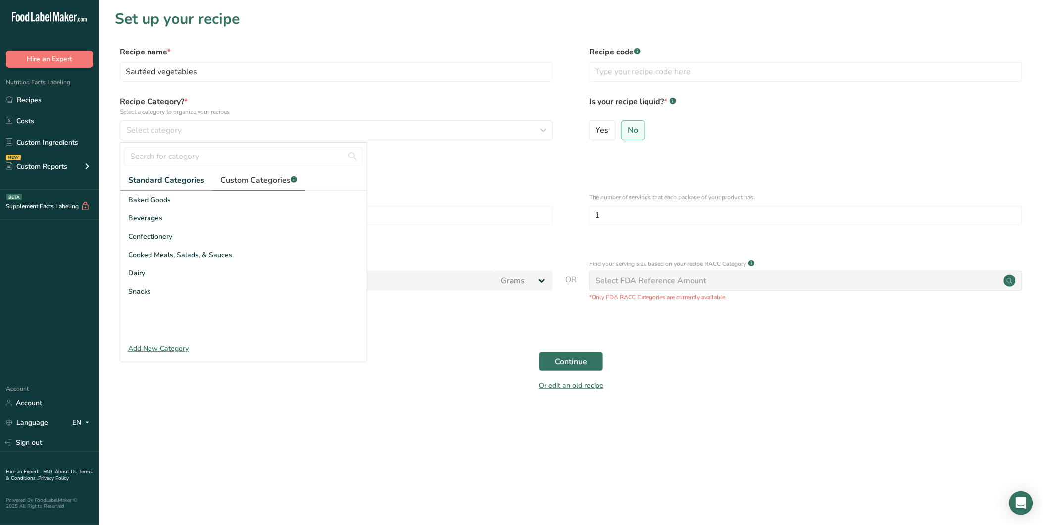
click at [237, 177] on span "Custom Categories .a-a{fill:#347362;}.b-a{fill:#fff;}" at bounding box center [258, 180] width 77 height 12
click at [194, 297] on span "SILVERSPOON FINAL" at bounding box center [163, 293] width 70 height 10
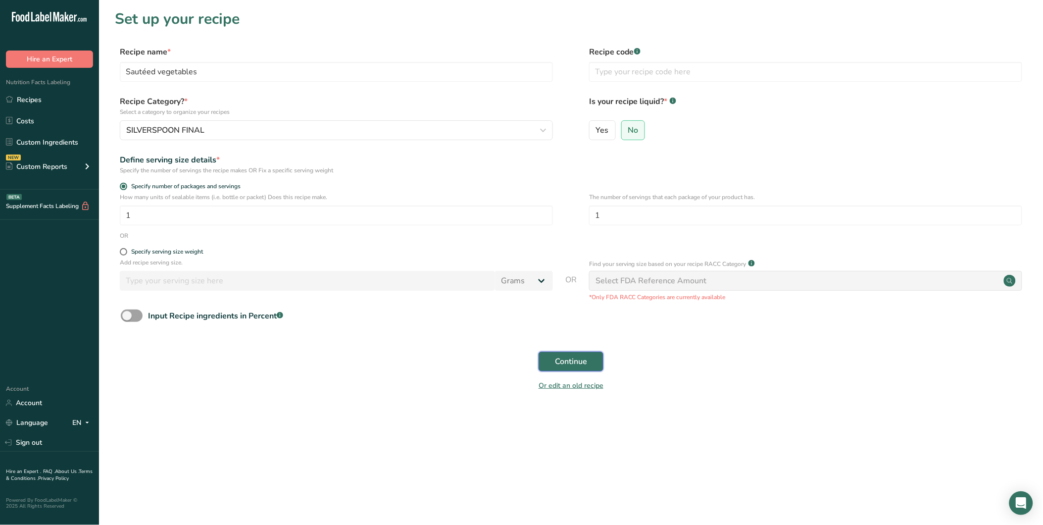
click at [589, 360] on button "Continue" at bounding box center [571, 361] width 65 height 20
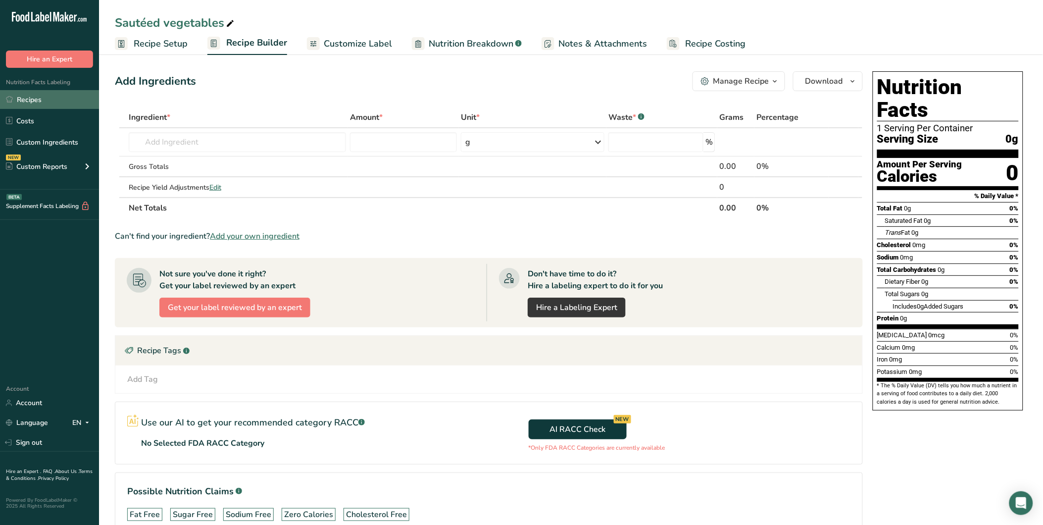
click at [53, 100] on link "Recipes" at bounding box center [49, 99] width 99 height 19
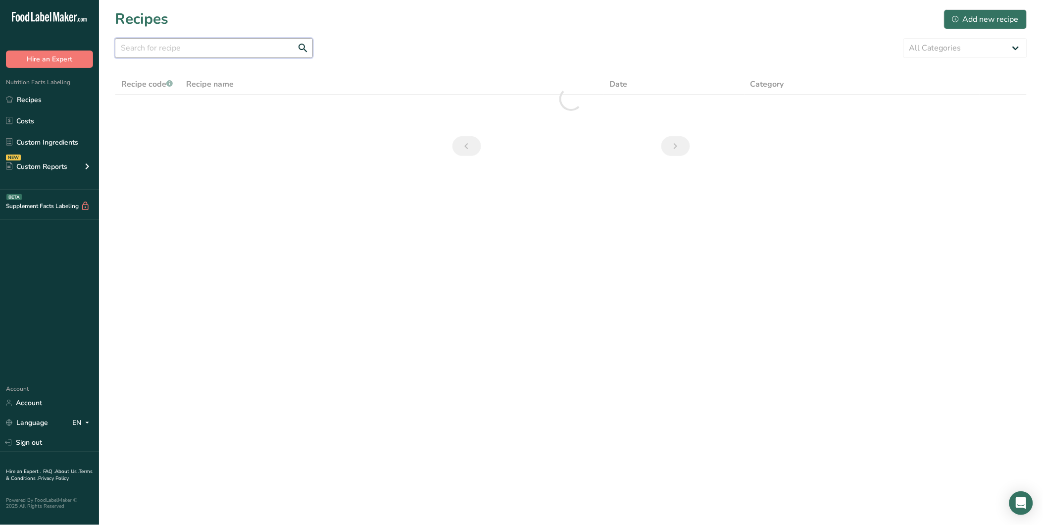
click at [167, 48] on input "text" at bounding box center [214, 48] width 198 height 20
click at [31, 95] on link "Recipes" at bounding box center [49, 99] width 99 height 19
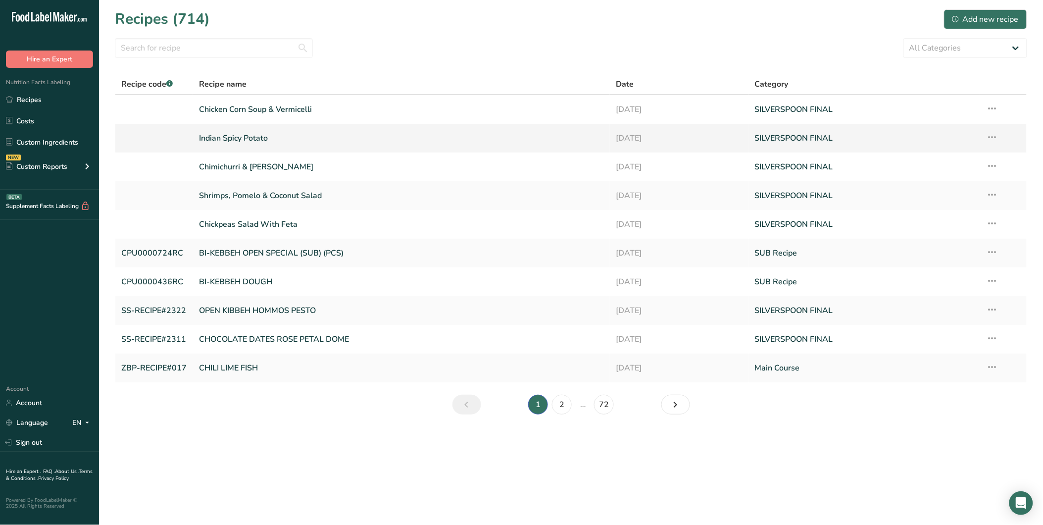
click at [257, 139] on link "Indian Spicy Potato" at bounding box center [401, 138] width 405 height 21
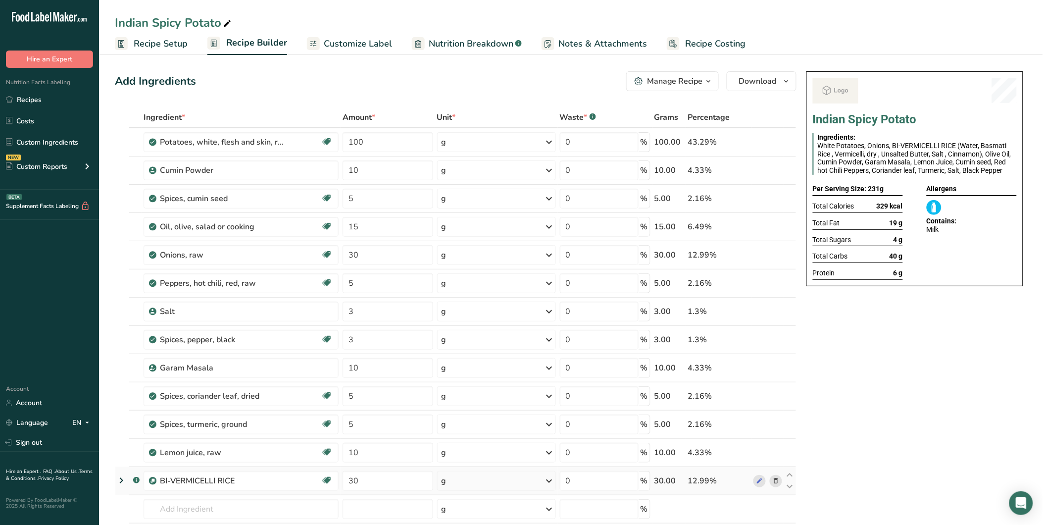
click at [774, 479] on icon at bounding box center [775, 481] width 7 height 10
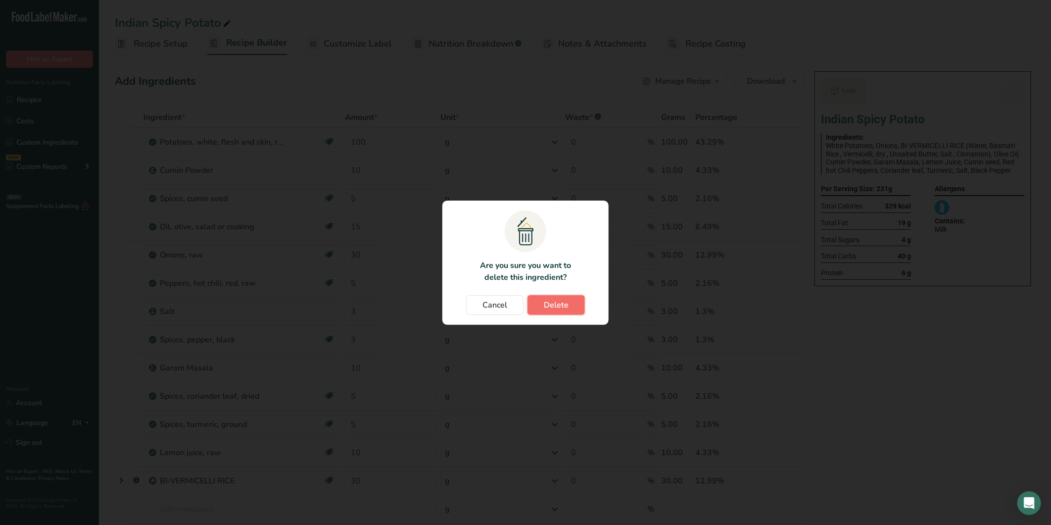
click at [576, 300] on button "Delete" at bounding box center [556, 305] width 57 height 20
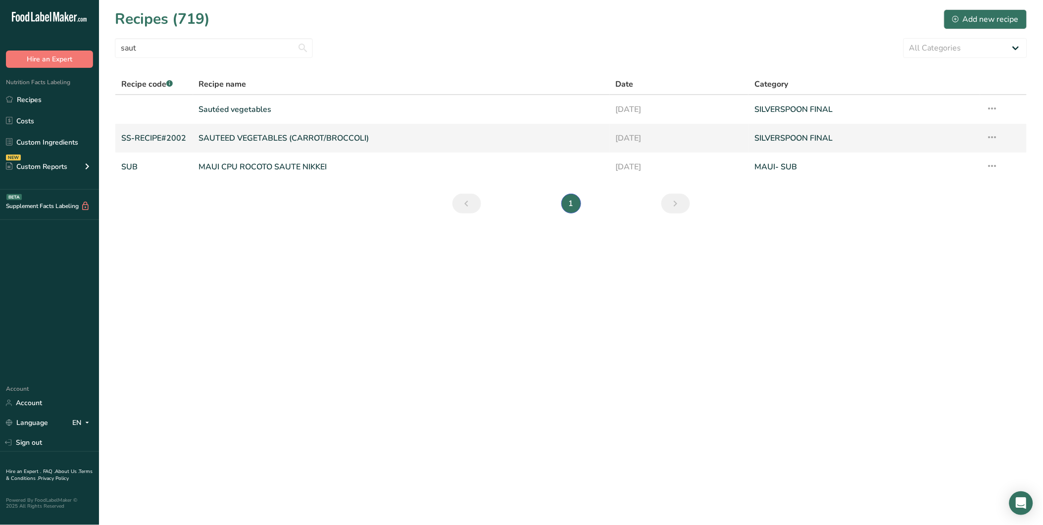
type input "saut"
click at [308, 134] on link "SAUTEED VEGETABLES (CARROT/BROCCOLI)" at bounding box center [401, 138] width 405 height 21
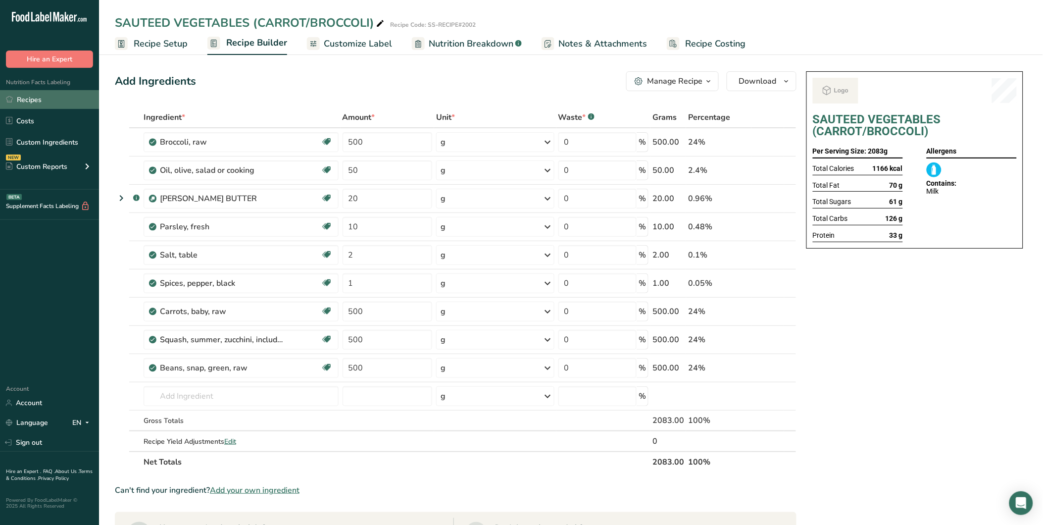
click at [23, 92] on link "Recipes" at bounding box center [49, 99] width 99 height 19
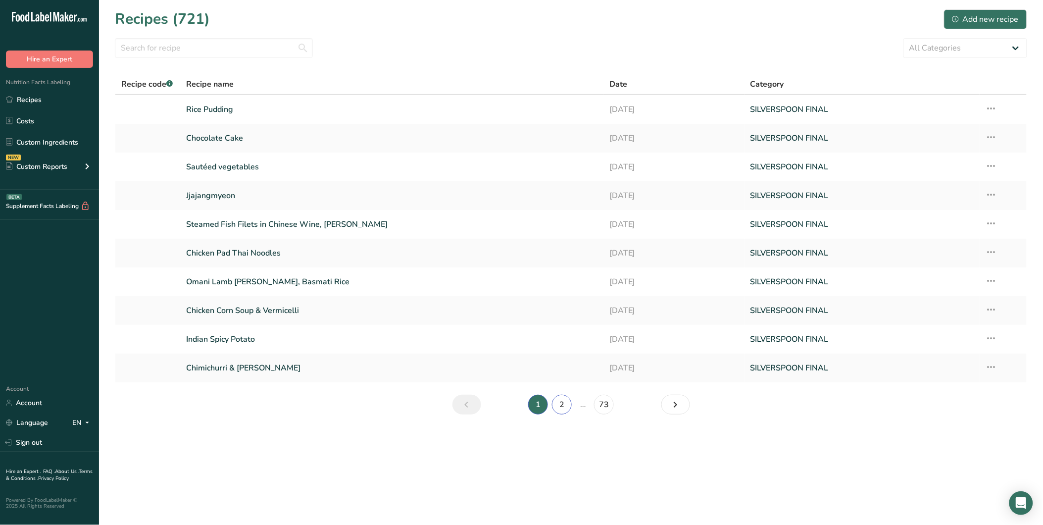
click at [552, 401] on link "2" at bounding box center [562, 404] width 20 height 20
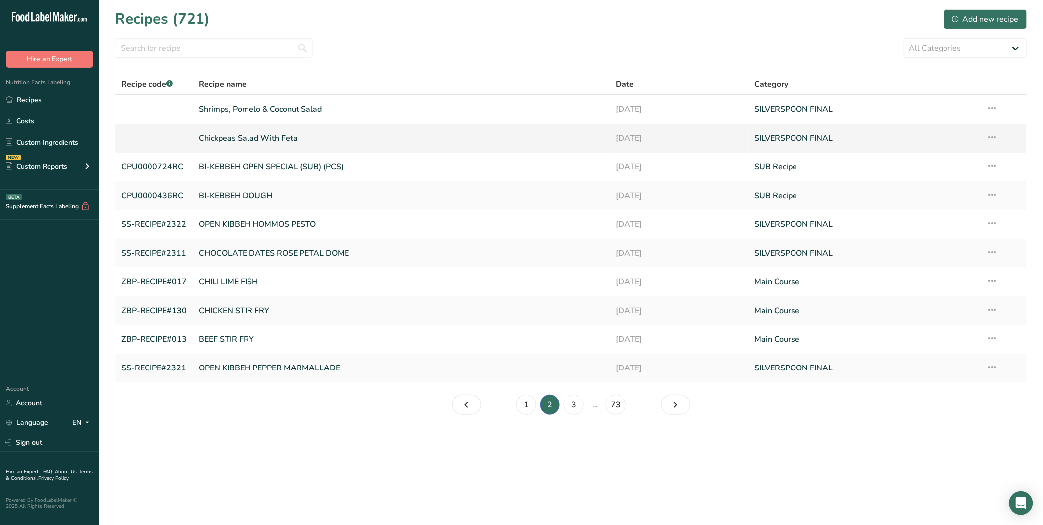
click at [280, 136] on link "Chickpeas Salad With Feta" at bounding box center [401, 138] width 405 height 21
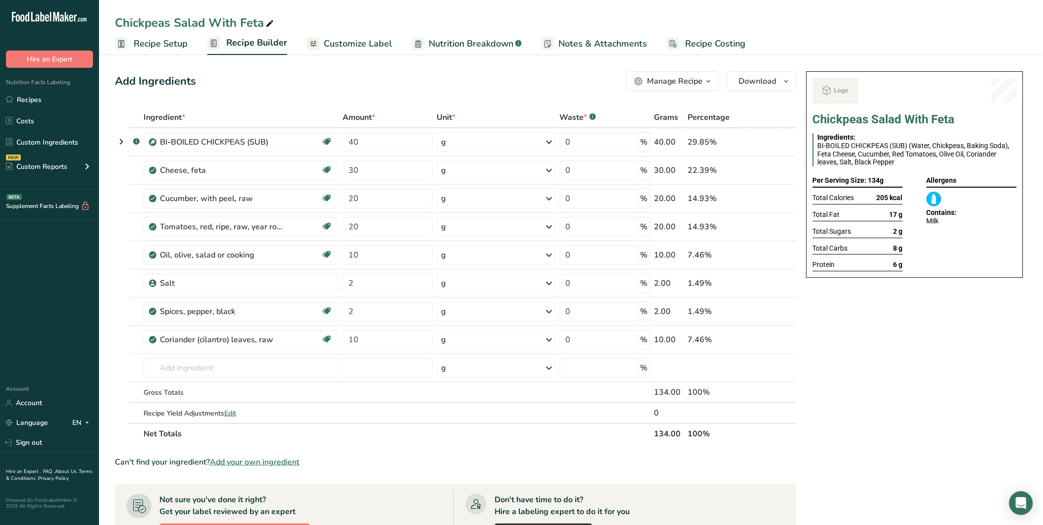
click at [168, 46] on span "Recipe Setup" at bounding box center [161, 43] width 54 height 13
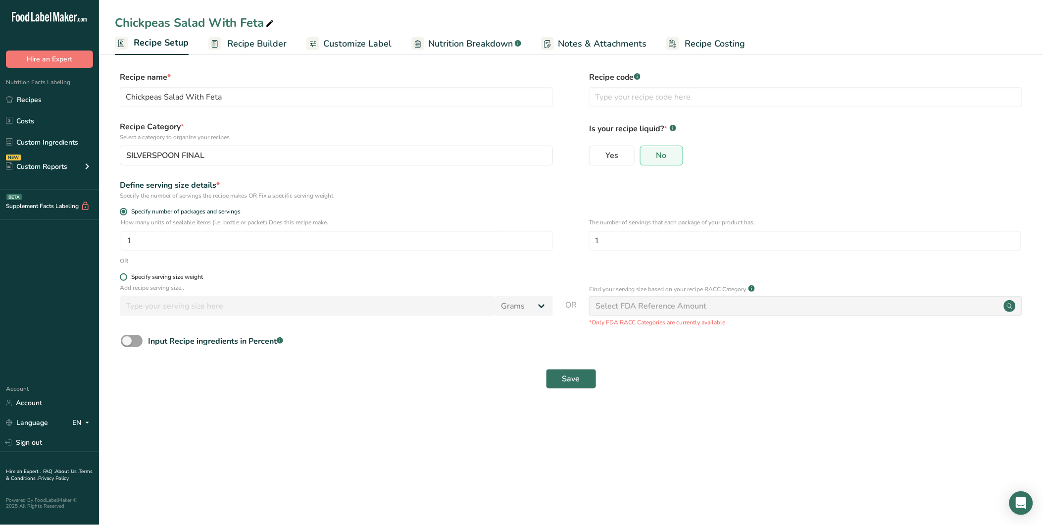
click at [175, 279] on div "Specify serving size weight" at bounding box center [167, 276] width 72 height 7
click at [126, 279] on input "Specify serving size weight" at bounding box center [123, 277] width 6 height 6
radio input "true"
radio input "false"
click at [224, 308] on input "number" at bounding box center [307, 306] width 375 height 20
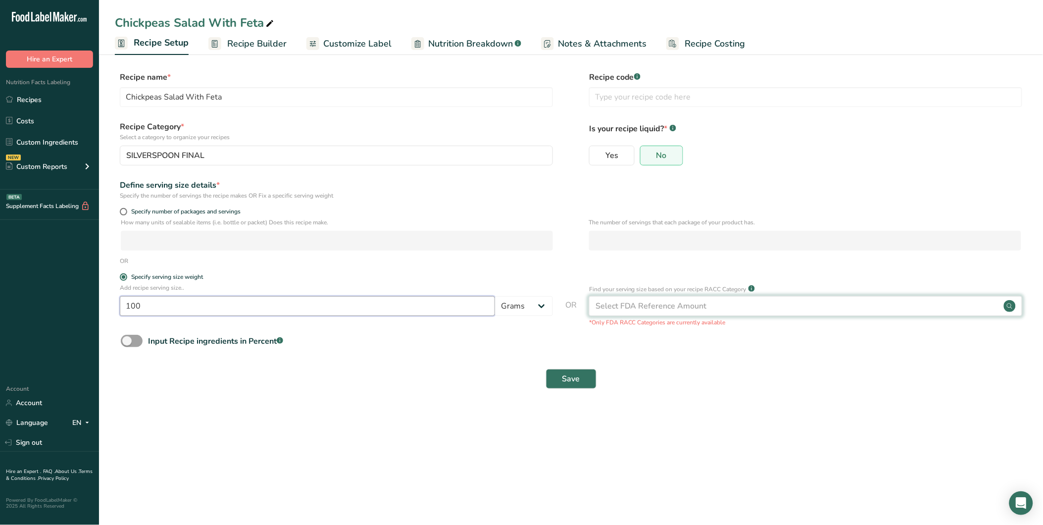
type input "100"
click at [901, 301] on div "Select FDA Reference Amount" at bounding box center [805, 306] width 433 height 20
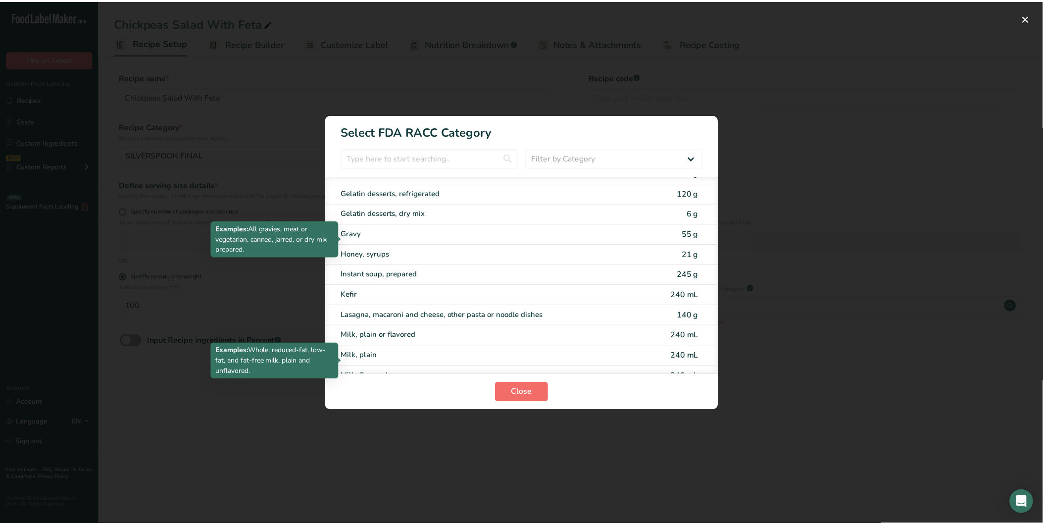
scroll to position [1429, 0]
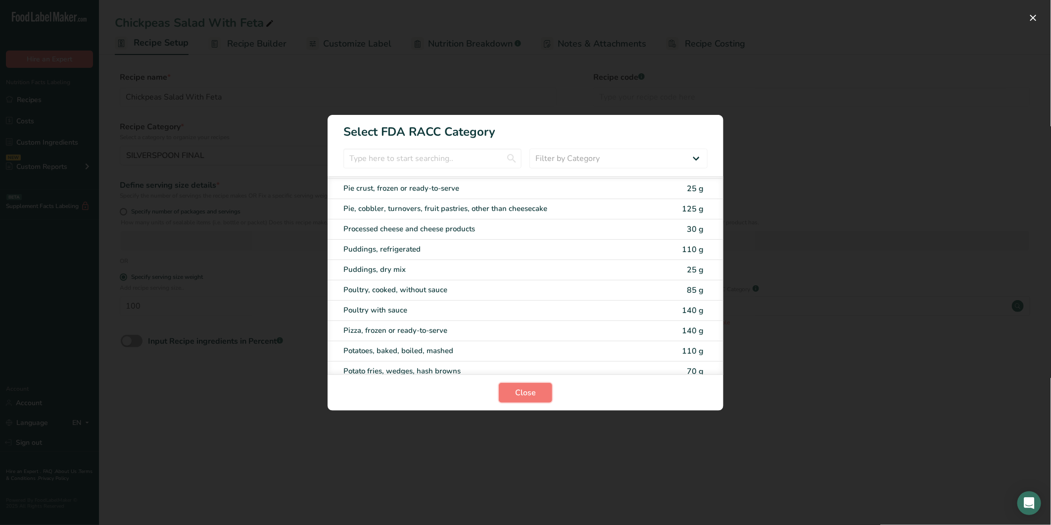
drag, startPoint x: 537, startPoint y: 392, endPoint x: 563, endPoint y: 393, distance: 25.8
click at [539, 392] on button "Close" at bounding box center [525, 393] width 53 height 20
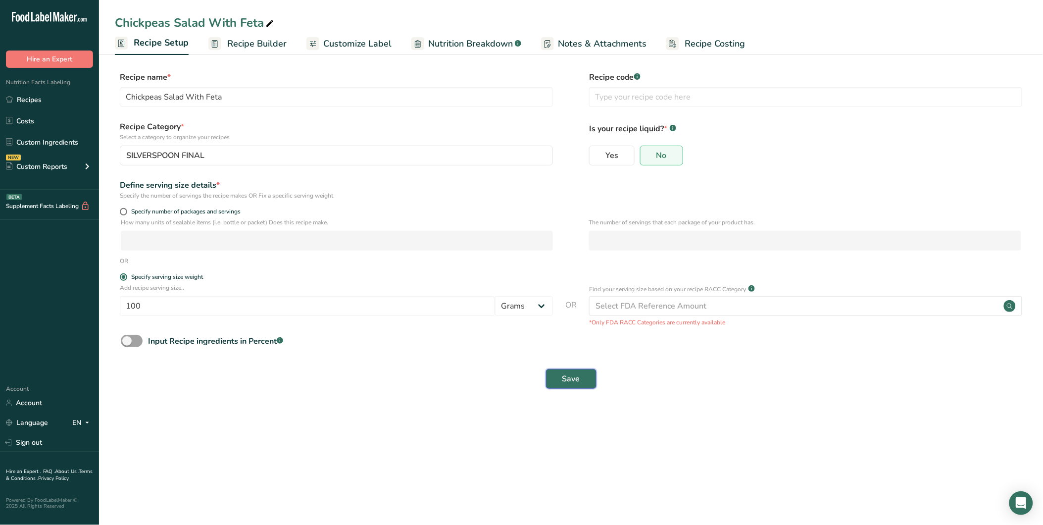
click at [572, 377] on span "Save" at bounding box center [571, 379] width 18 height 12
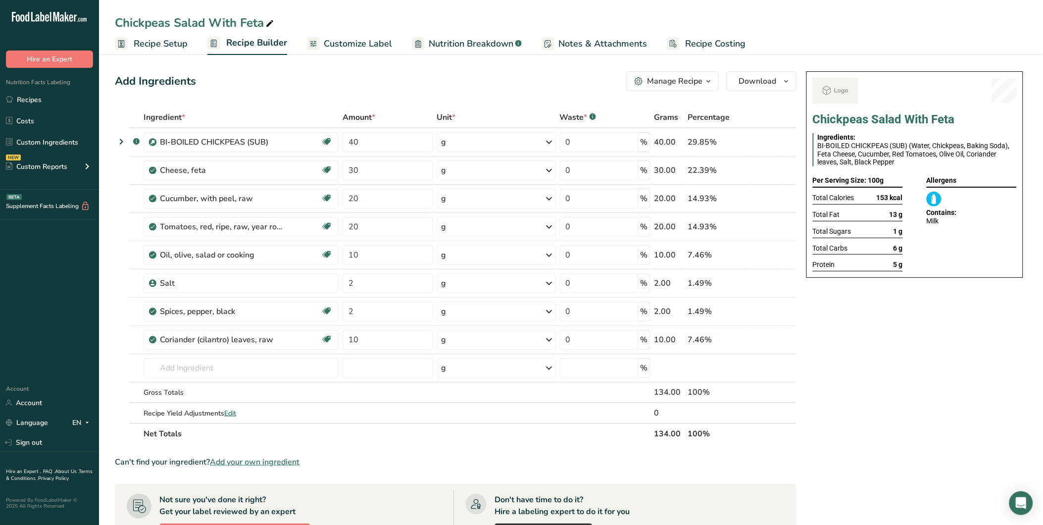
click at [345, 41] on span "Customize Label" at bounding box center [358, 43] width 68 height 13
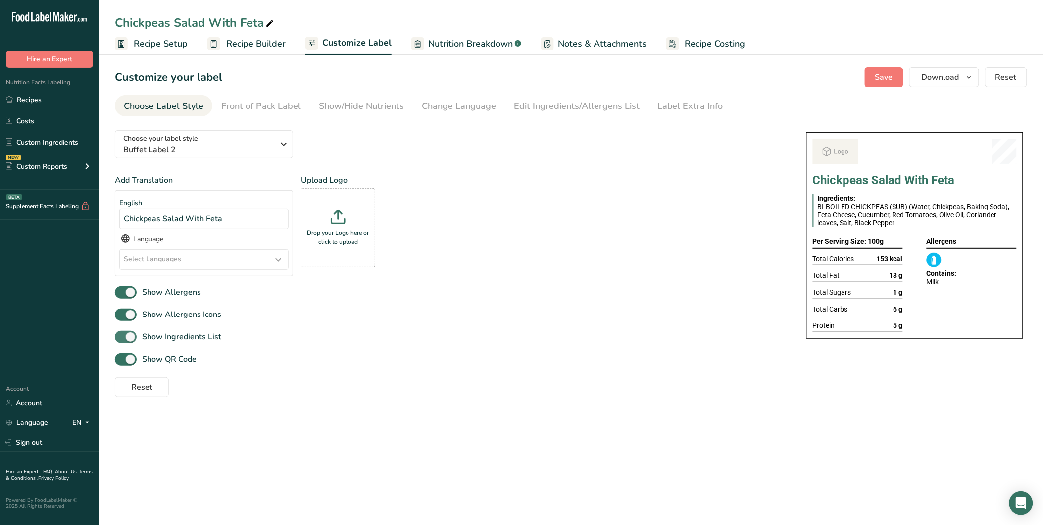
click at [127, 337] on span at bounding box center [126, 337] width 22 height 12
click at [121, 337] on input "Show Ingredients List" at bounding box center [118, 337] width 6 height 6
checkbox input "false"
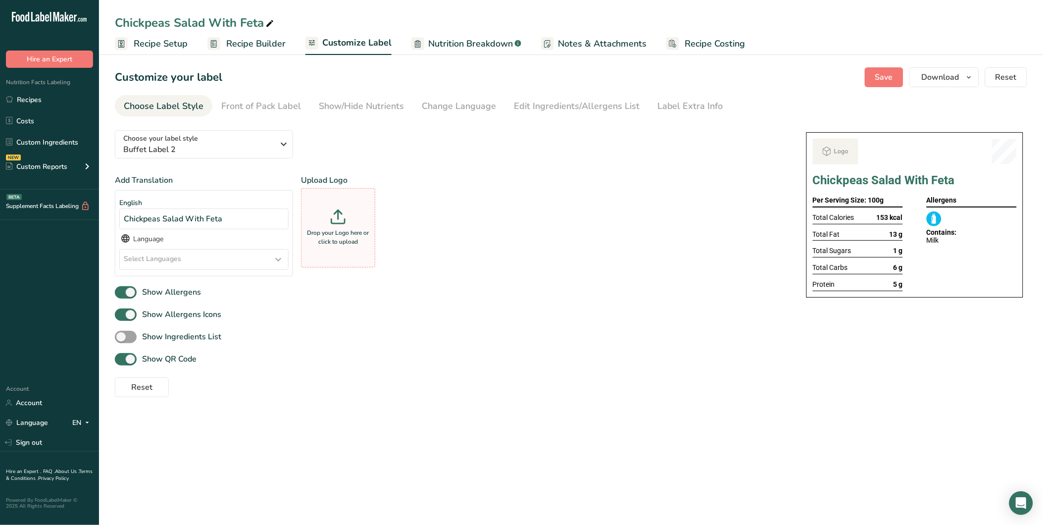
click at [347, 251] on div "Drop your Logo here or click to upload" at bounding box center [337, 228] width 69 height 74
click at [347, 251] on input "Drop your Logo here or click to upload" at bounding box center [338, 227] width 74 height 79
click at [326, 223] on div "Drop your Logo here or click to upload" at bounding box center [337, 228] width 69 height 74
click at [326, 223] on input "Drop your Logo here or click to upload" at bounding box center [338, 227] width 74 height 79
type input "C:\fakepath\SILVERSPOON LOGO.webp"
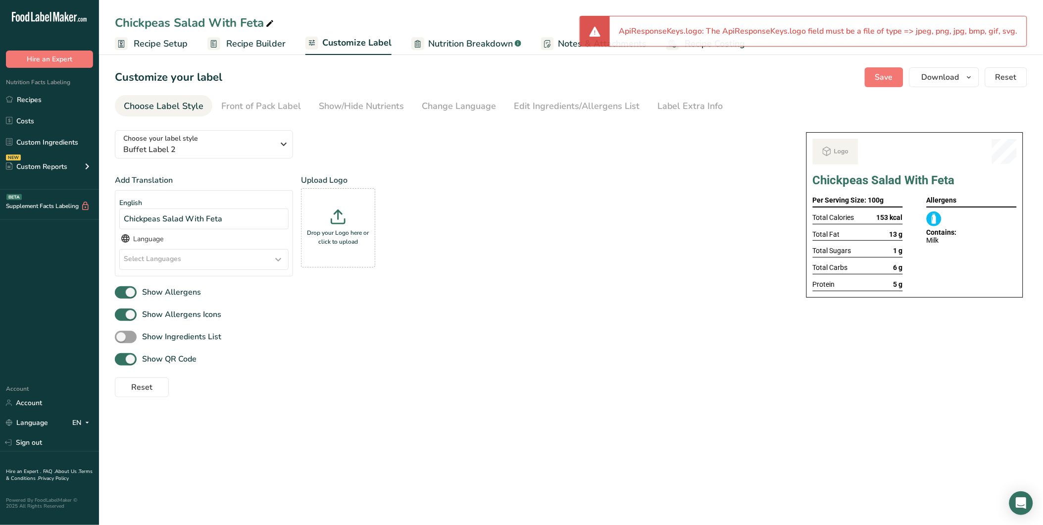
click at [591, 204] on div "Add Translation English Chickpeas Salad With Feta Language Select Languages Afa…" at bounding box center [451, 229] width 672 height 110
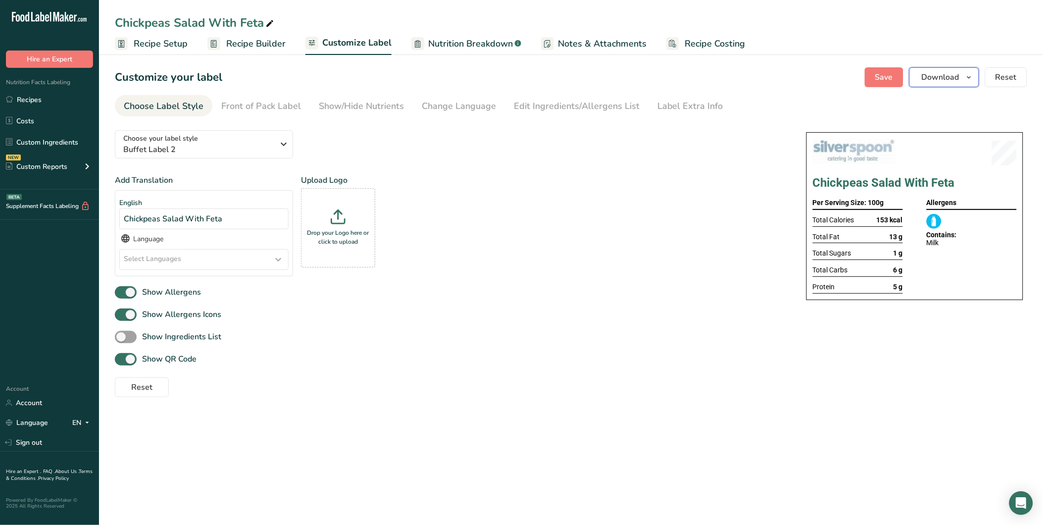
click at [973, 76] on icon "button" at bounding box center [969, 77] width 8 height 12
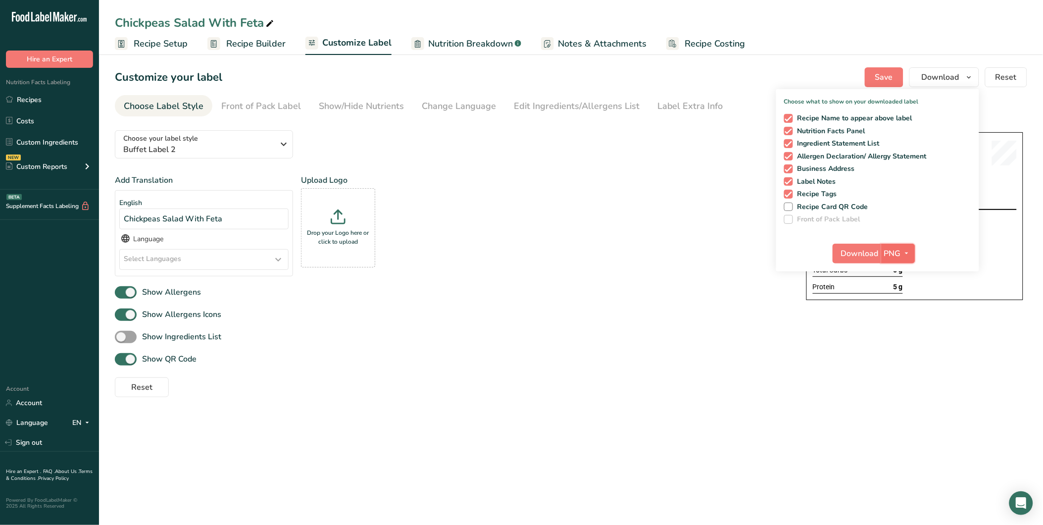
click at [906, 250] on icon "button" at bounding box center [907, 253] width 8 height 12
click at [865, 255] on span "Download" at bounding box center [860, 253] width 38 height 12
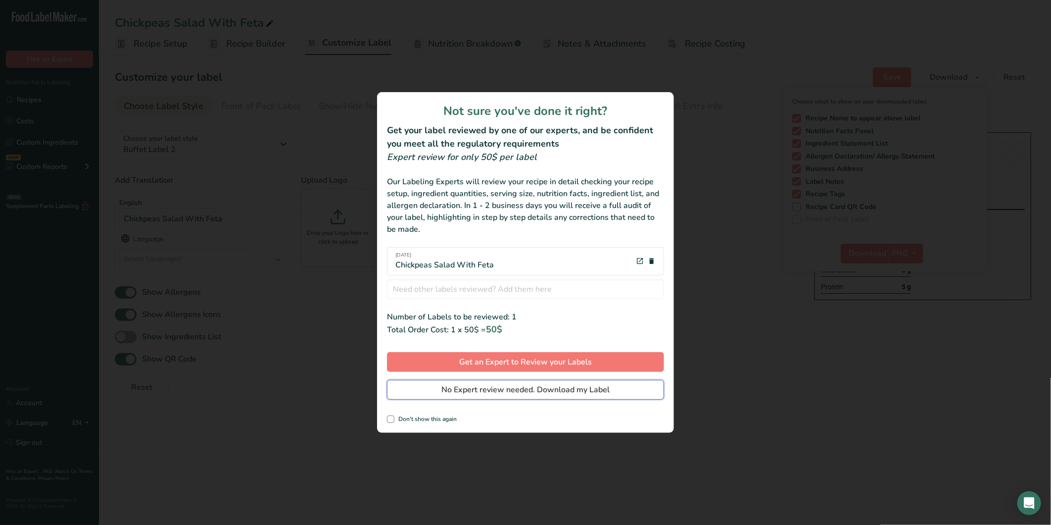
click at [562, 390] on span "No Expert review needed. Download my Label" at bounding box center [526, 390] width 168 height 12
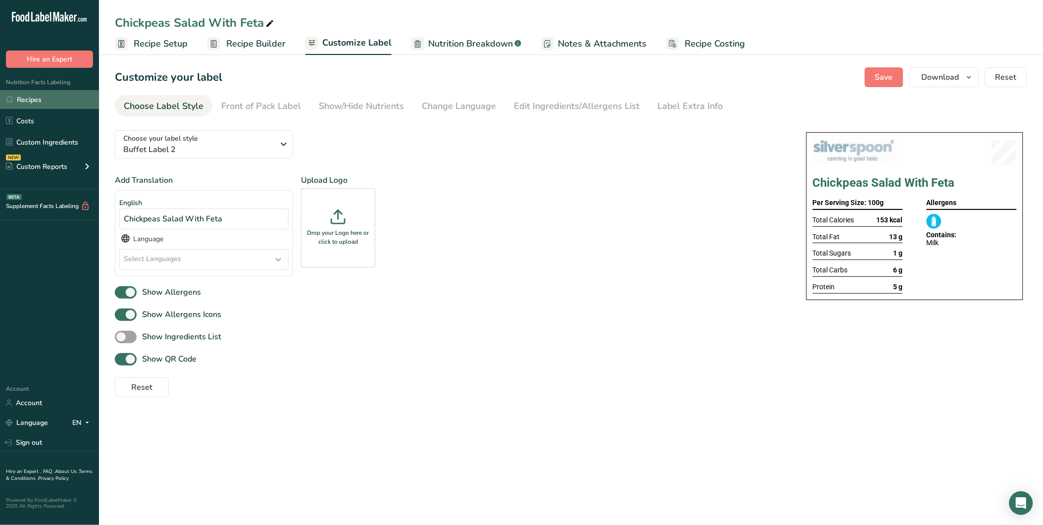
click at [35, 93] on link "Recipes" at bounding box center [49, 99] width 99 height 19
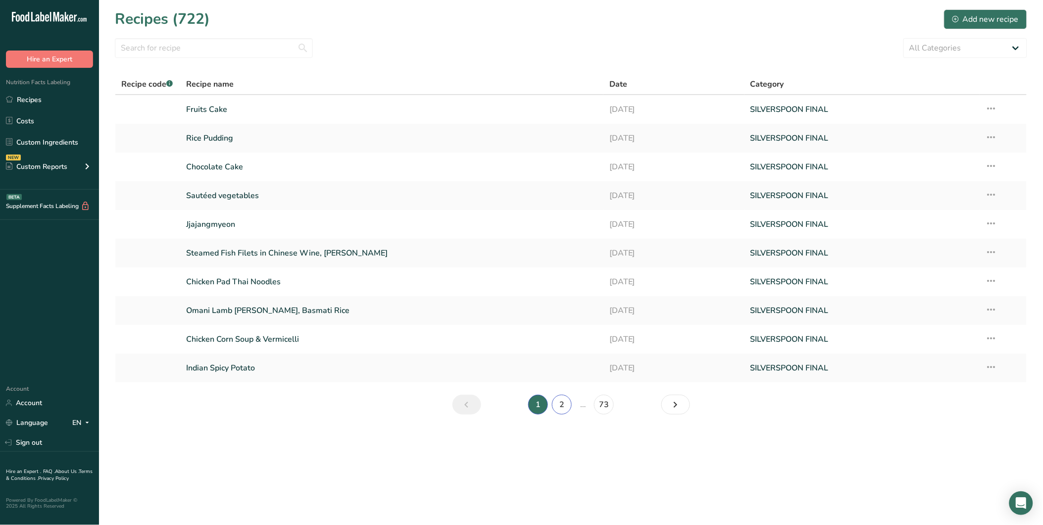
click at [557, 403] on link "2" at bounding box center [562, 404] width 20 height 20
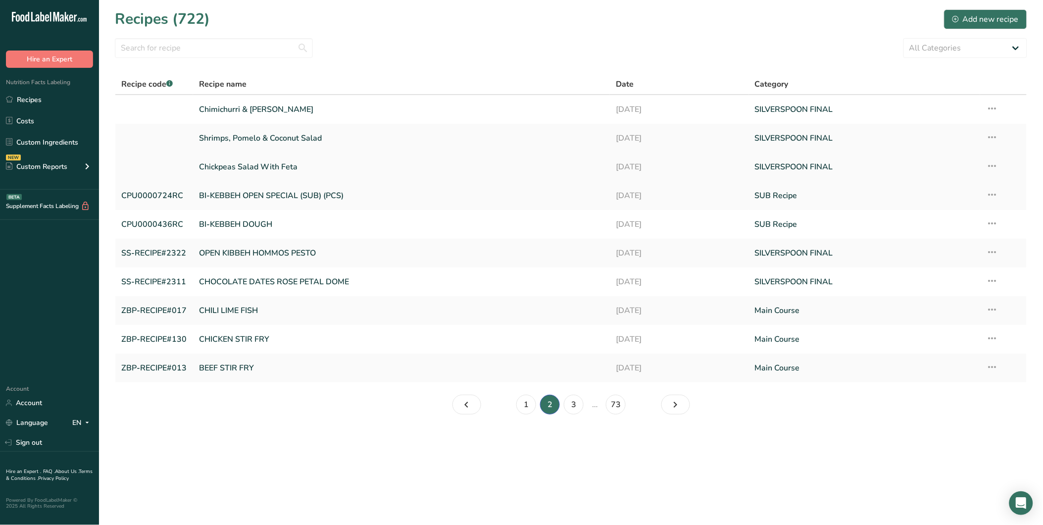
click at [257, 167] on link "Chickpeas Salad With Feta" at bounding box center [401, 166] width 405 height 21
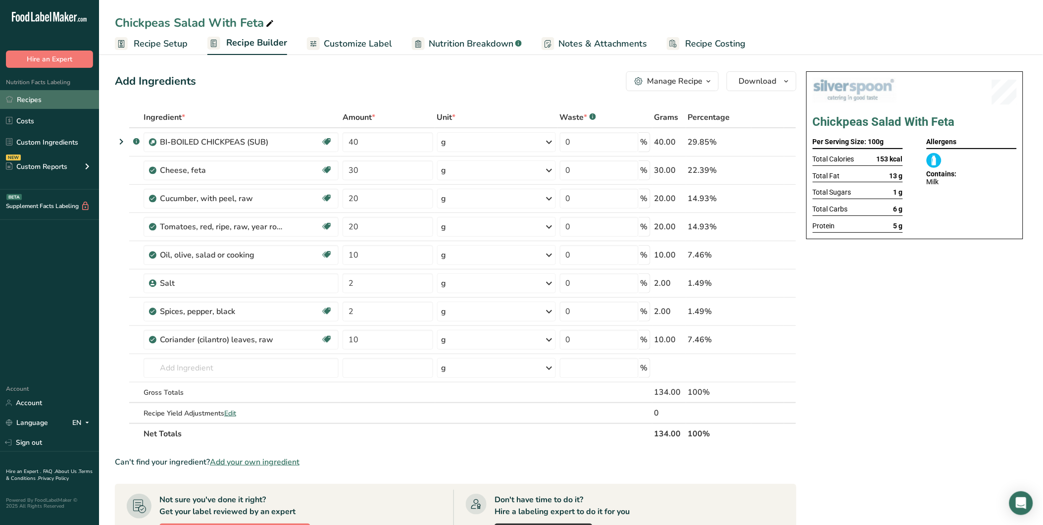
click at [32, 95] on link "Recipes" at bounding box center [49, 99] width 99 height 19
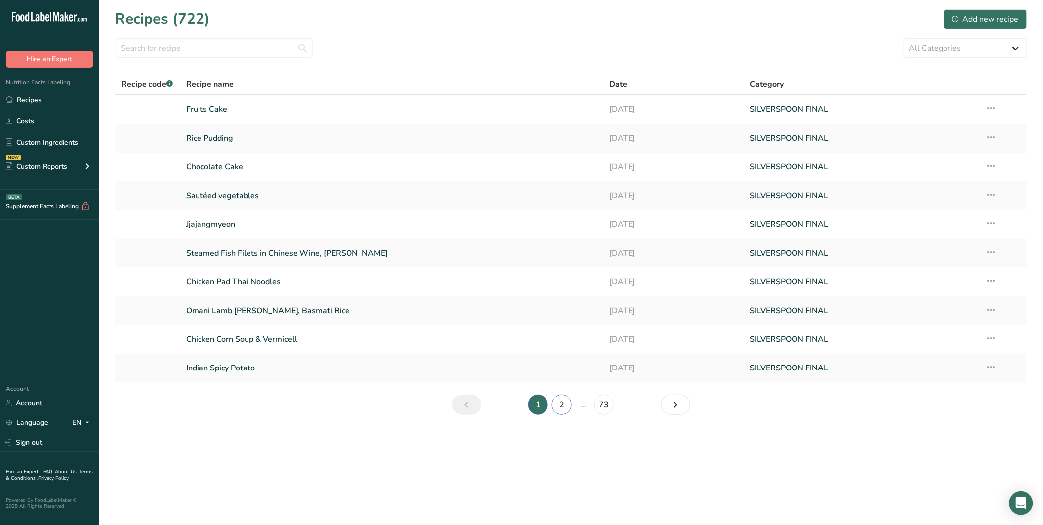
click at [563, 403] on link "2" at bounding box center [562, 404] width 20 height 20
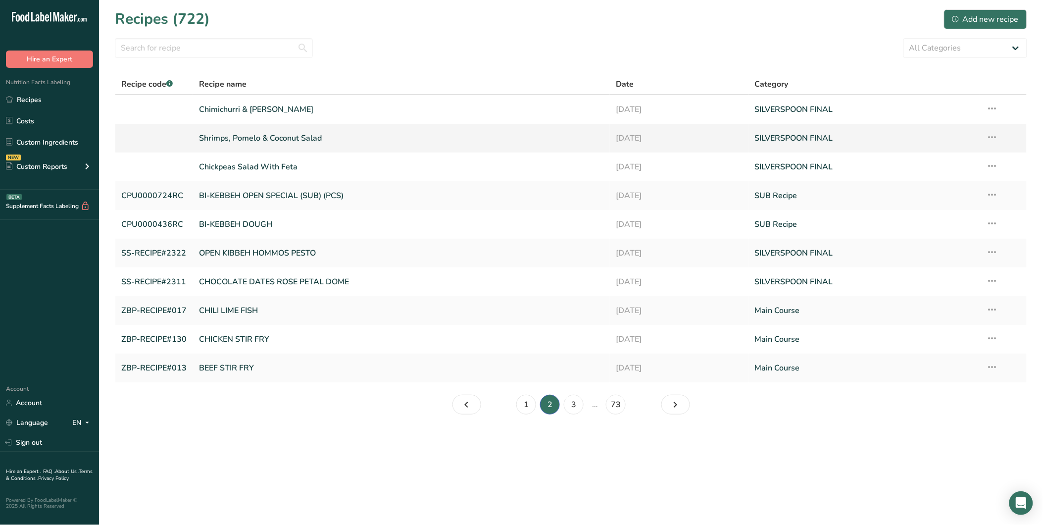
click at [276, 141] on link "Shrimps, Pomelo & Coconut Salad" at bounding box center [401, 138] width 405 height 21
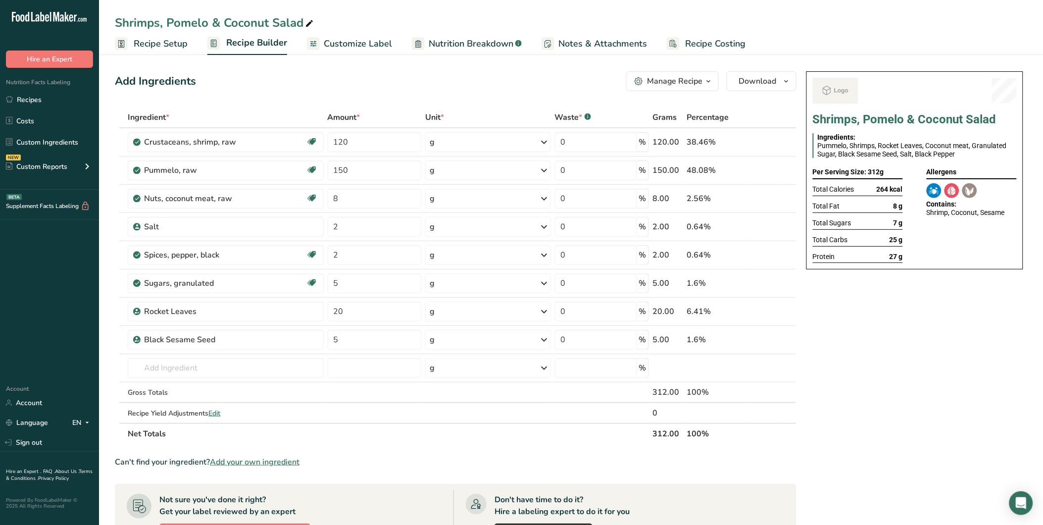
click at [137, 38] on span "Recipe Setup" at bounding box center [161, 43] width 54 height 13
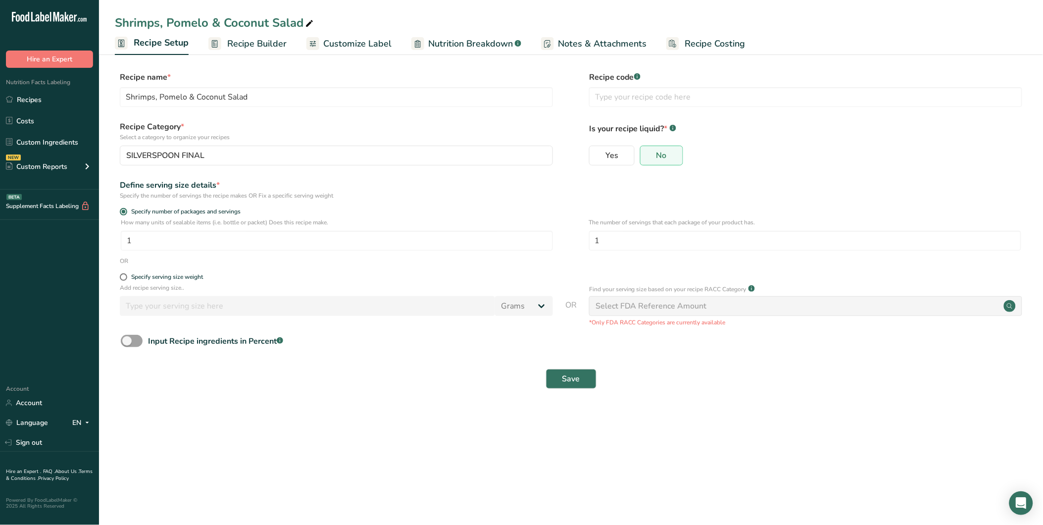
click at [168, 281] on div "Specify serving size weight" at bounding box center [336, 278] width 433 height 10
click at [174, 278] on div "Specify serving size weight" at bounding box center [167, 276] width 72 height 7
click at [126, 278] on input "Specify serving size weight" at bounding box center [123, 277] width 6 height 6
radio input "true"
radio input "false"
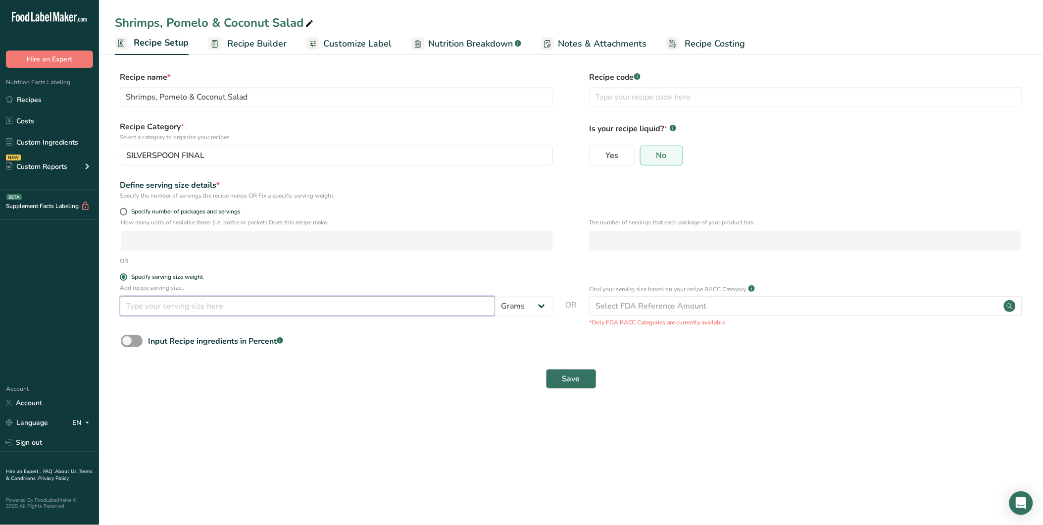
click at [214, 312] on input "number" at bounding box center [307, 306] width 375 height 20
type input "100"
click at [589, 385] on button "Save" at bounding box center [571, 379] width 50 height 20
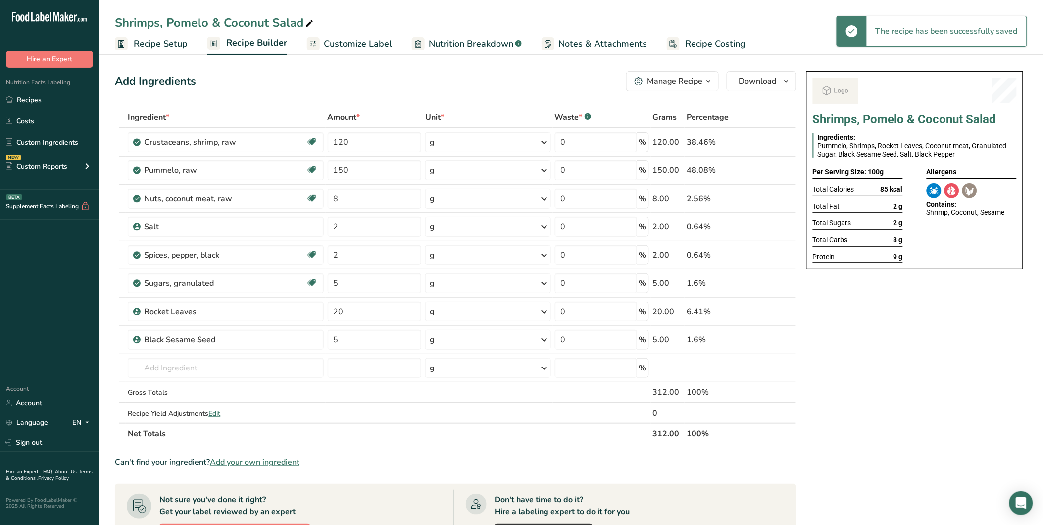
click at [363, 47] on span "Customize Label" at bounding box center [358, 43] width 68 height 13
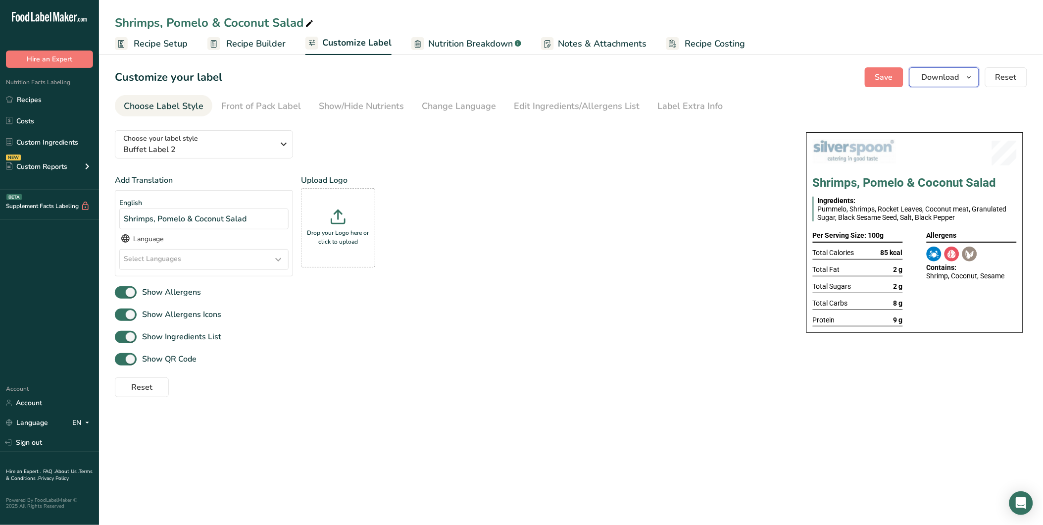
click at [968, 79] on icon "button" at bounding box center [969, 77] width 8 height 12
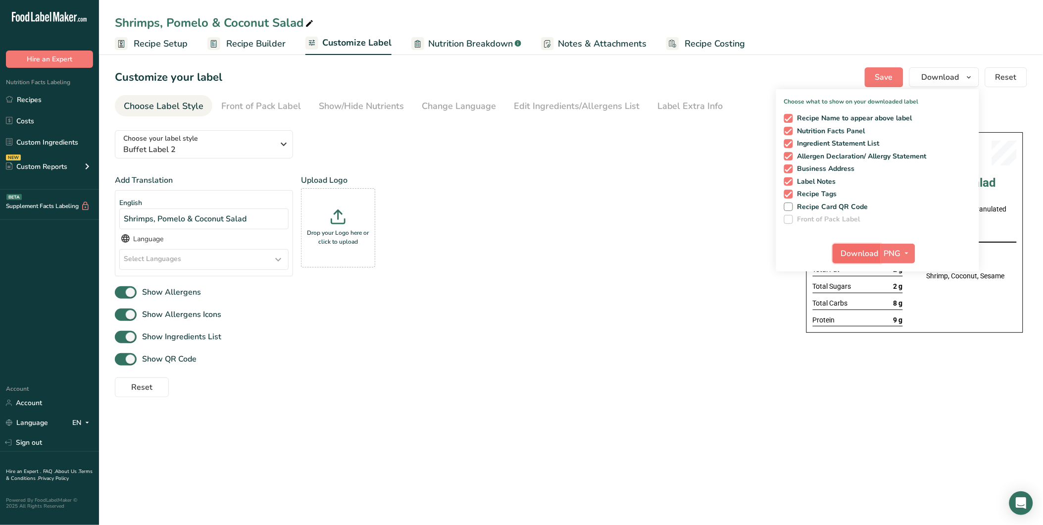
click at [840, 249] on button "Download" at bounding box center [857, 254] width 49 height 20
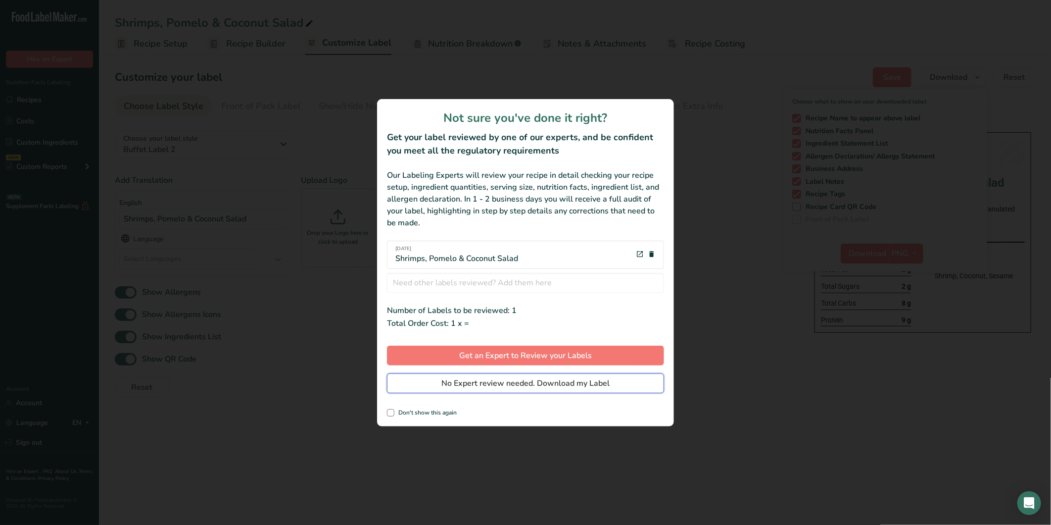
click at [480, 383] on span "No Expert review needed. Download my Label" at bounding box center [526, 383] width 168 height 12
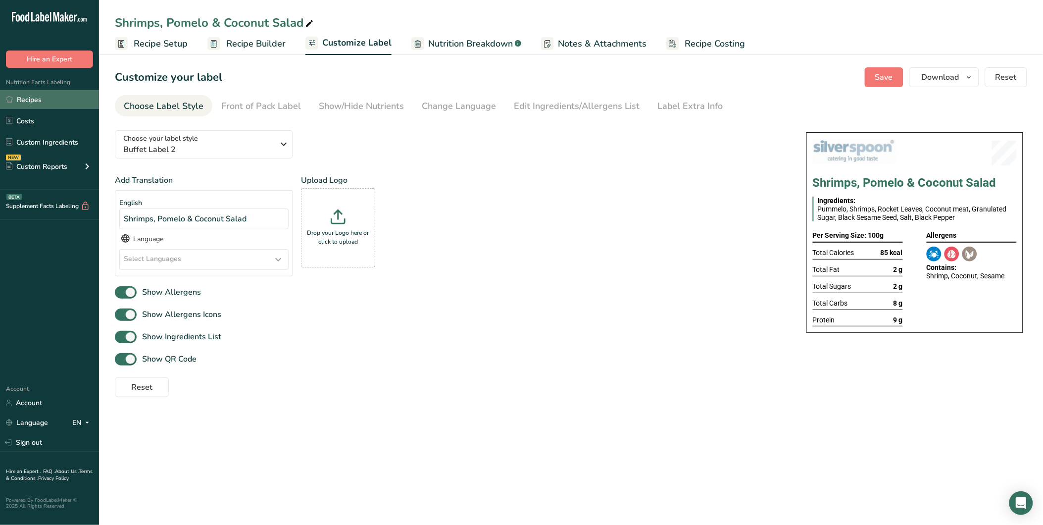
click at [82, 103] on link "Recipes" at bounding box center [49, 99] width 99 height 19
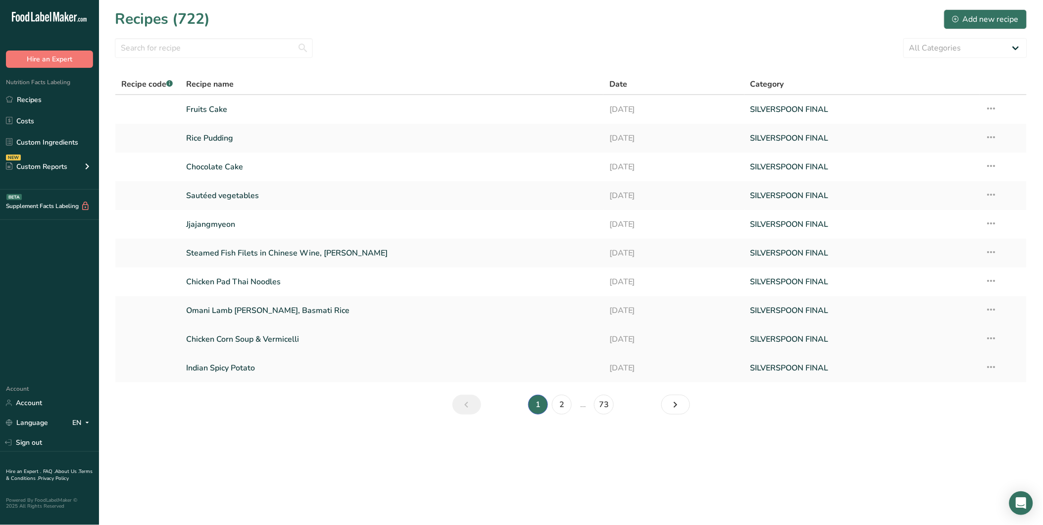
drag, startPoint x: 230, startPoint y: 370, endPoint x: 263, endPoint y: 349, distance: 39.1
click at [230, 370] on link "Indian Spicy Potato" at bounding box center [391, 367] width 411 height 21
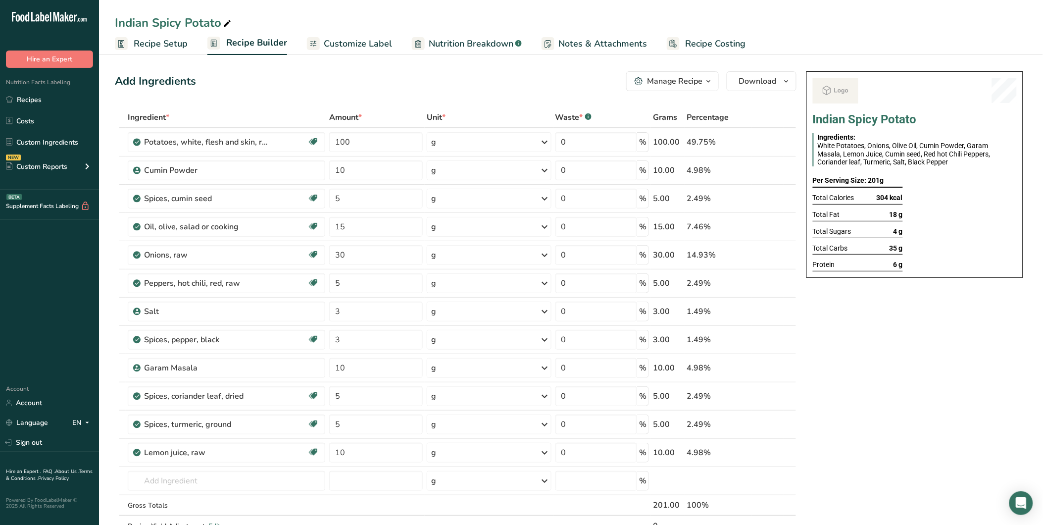
click at [172, 49] on span "Recipe Setup" at bounding box center [161, 43] width 54 height 13
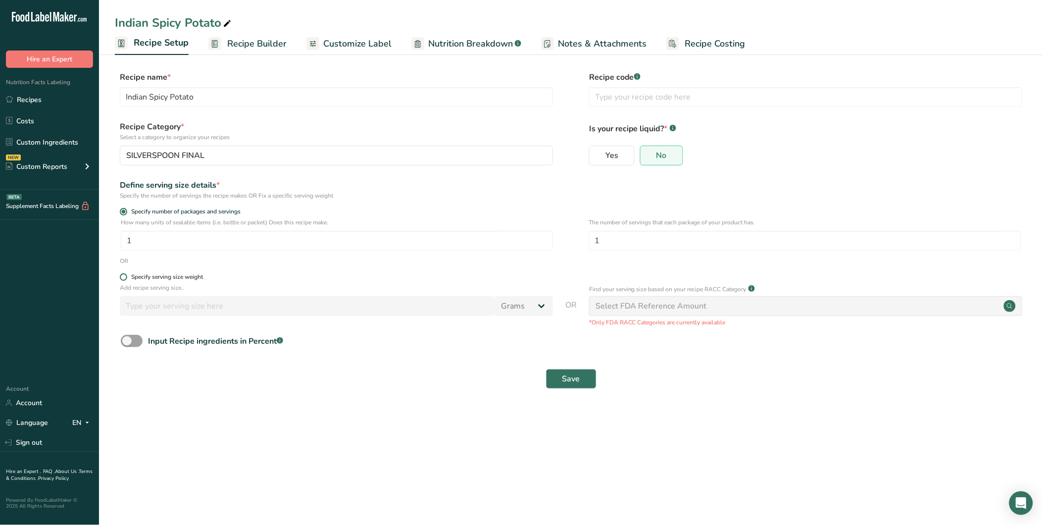
click at [130, 275] on span "Specify serving size weight" at bounding box center [165, 276] width 76 height 7
click at [126, 275] on input "Specify serving size weight" at bounding box center [123, 277] width 6 height 6
radio input "true"
radio input "false"
click at [165, 310] on input "number" at bounding box center [307, 306] width 375 height 20
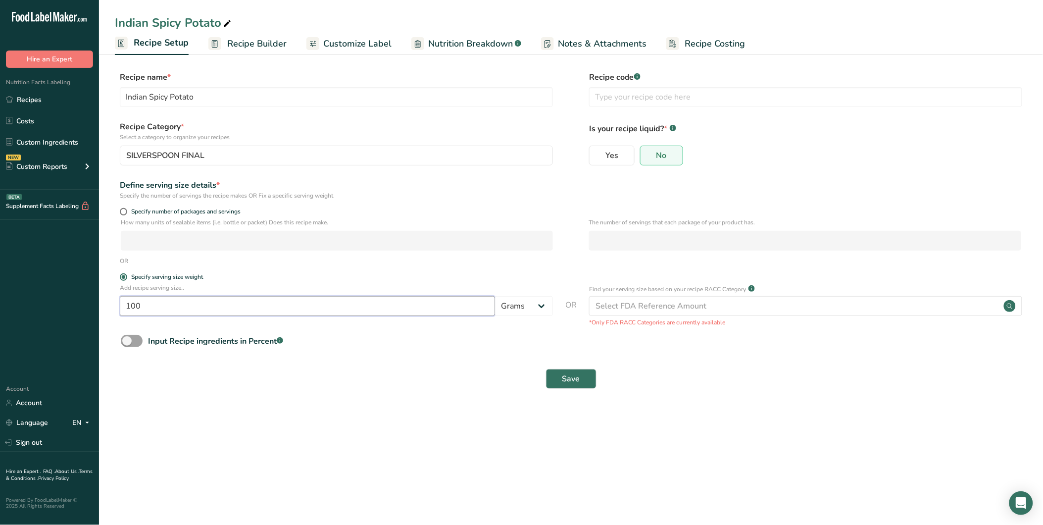
type input "100"
click at [561, 377] on button "Save" at bounding box center [571, 379] width 50 height 20
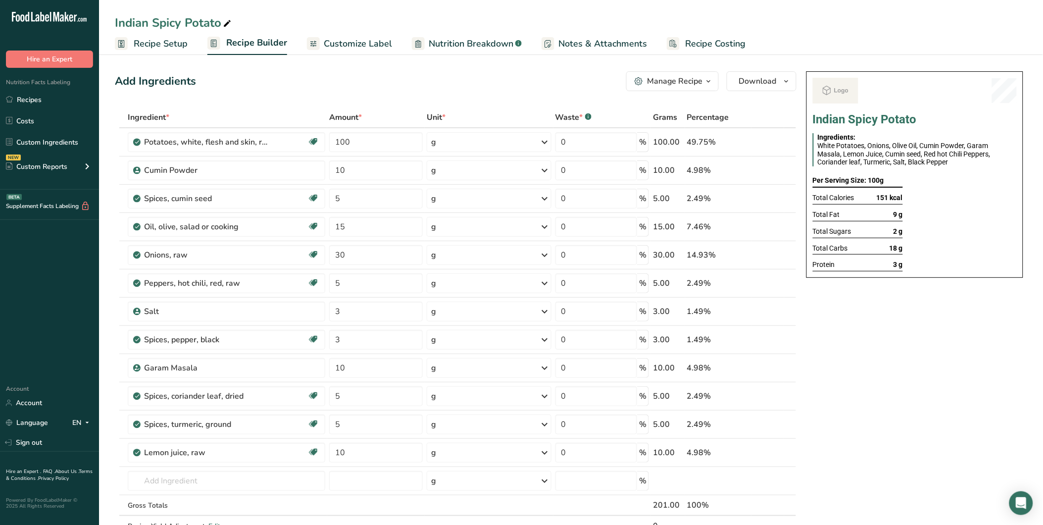
click at [343, 46] on span "Customize Label" at bounding box center [358, 43] width 68 height 13
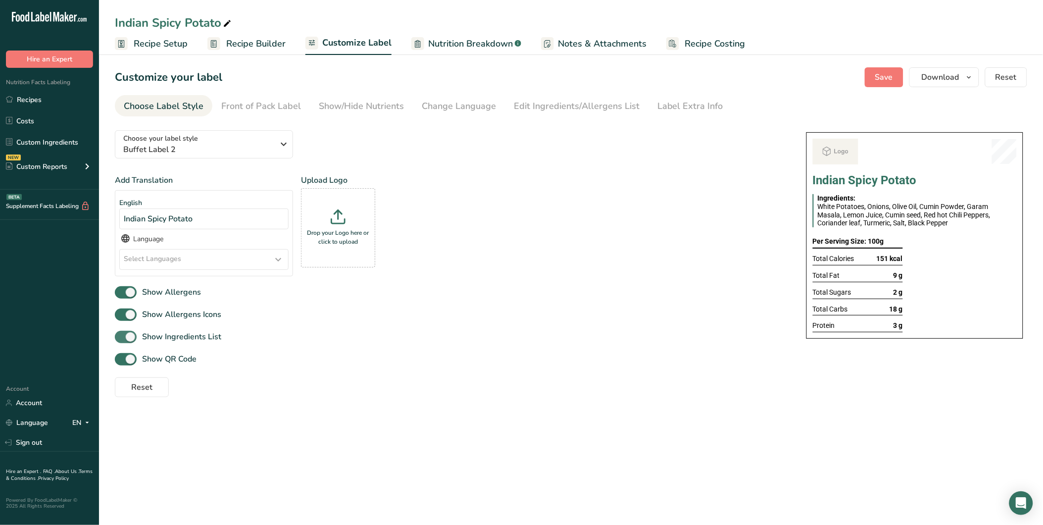
click at [127, 340] on span at bounding box center [126, 337] width 22 height 12
click at [121, 340] on input "Show Ingredients List" at bounding box center [118, 337] width 6 height 6
checkbox input "false"
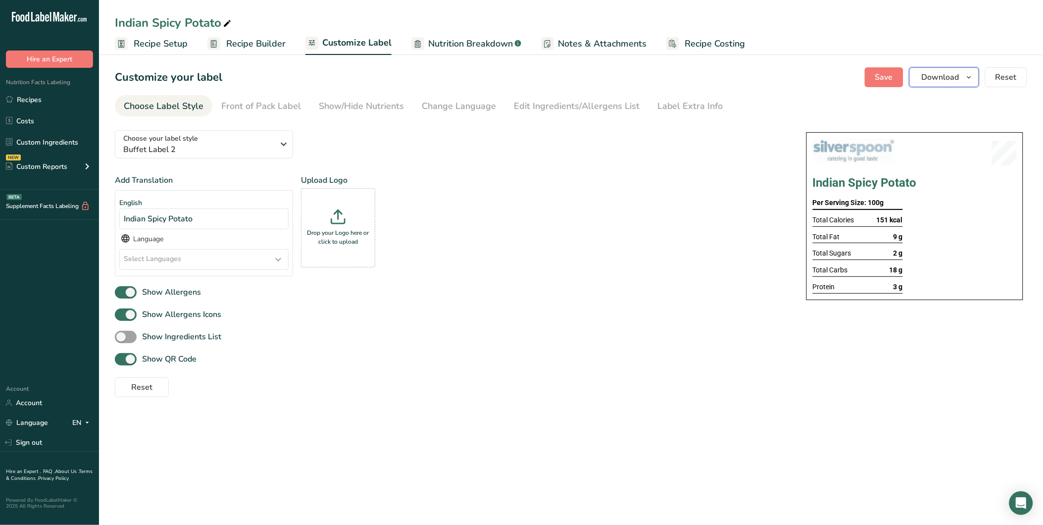
click at [963, 76] on button "Download" at bounding box center [944, 77] width 70 height 20
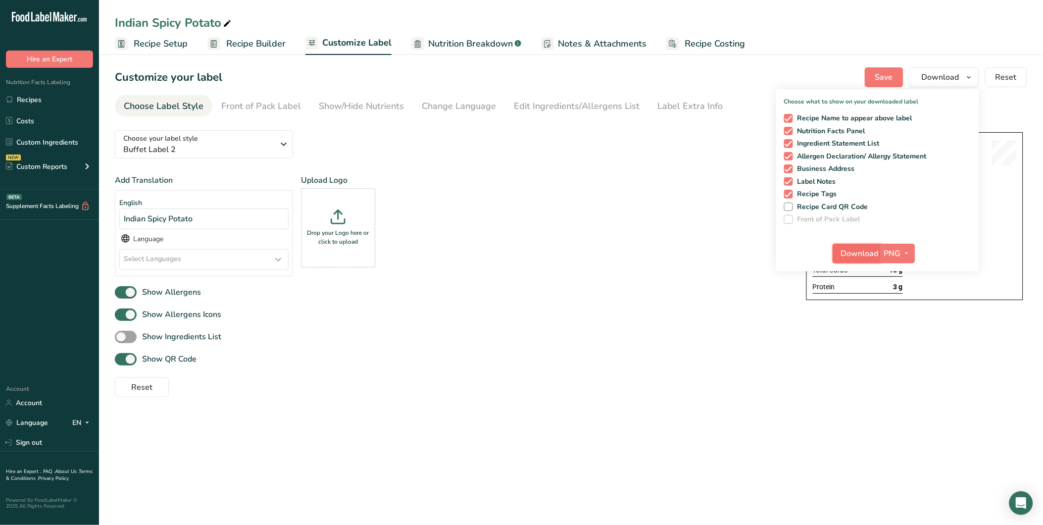
click at [864, 253] on span "Download" at bounding box center [860, 253] width 38 height 12
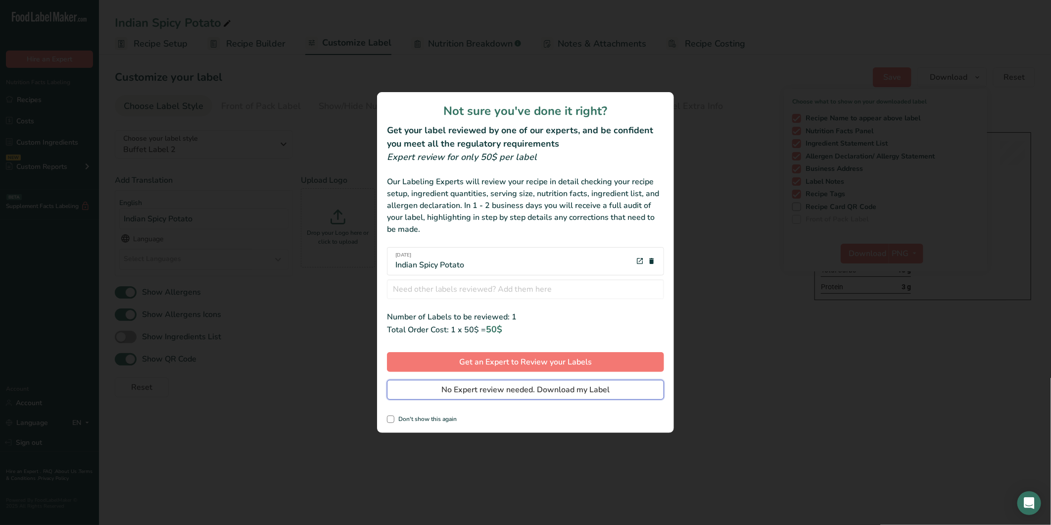
click at [472, 383] on button "No Expert review needed. Download my Label" at bounding box center [525, 390] width 277 height 20
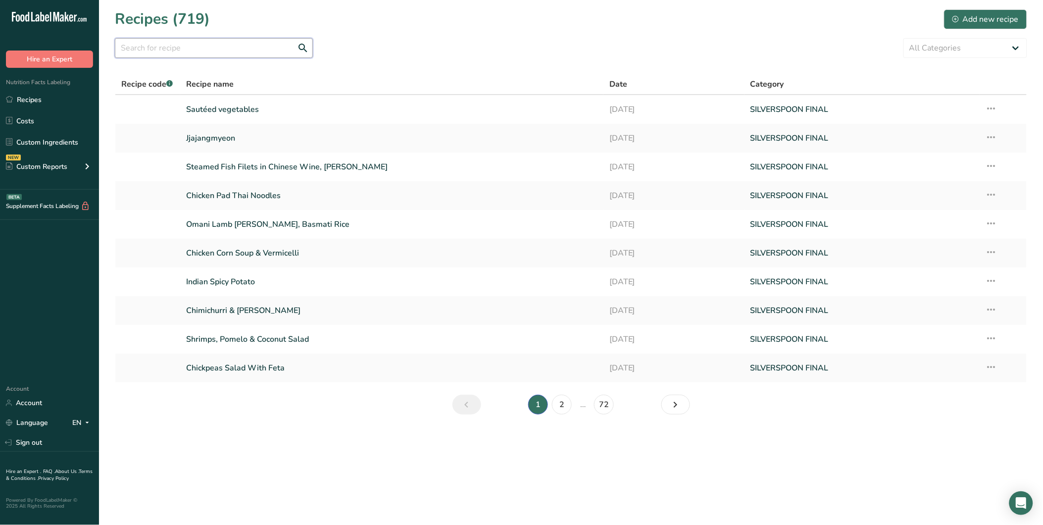
click at [185, 48] on input "text" at bounding box center [214, 48] width 198 height 20
type input "chocol"
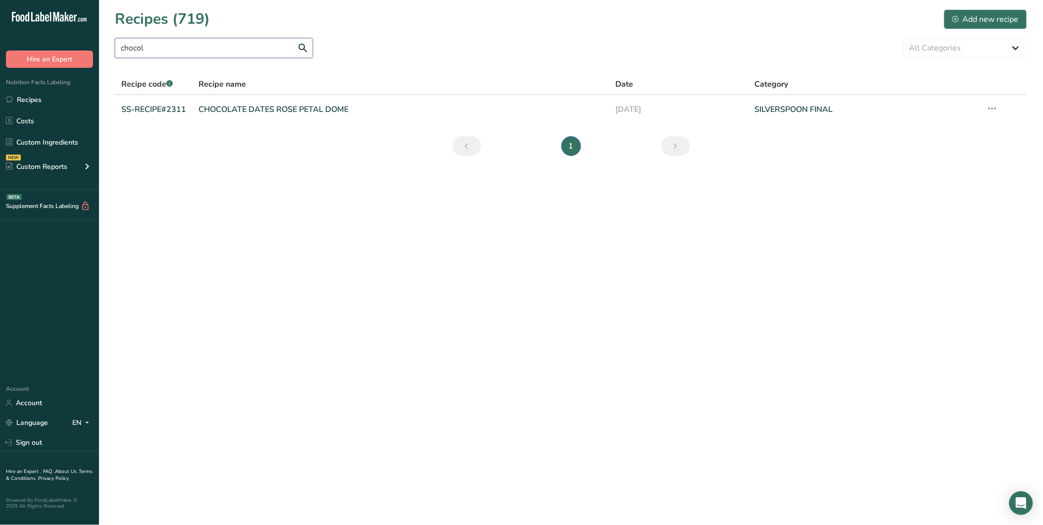
drag, startPoint x: 129, startPoint y: 50, endPoint x: 111, endPoint y: 47, distance: 18.6
click at [111, 47] on section "Recipes (719) Add new recipe chocol All Categories Appetizers Baked Goods Bever…" at bounding box center [571, 86] width 944 height 172
click at [979, 25] on button "Add new recipe" at bounding box center [985, 19] width 83 height 20
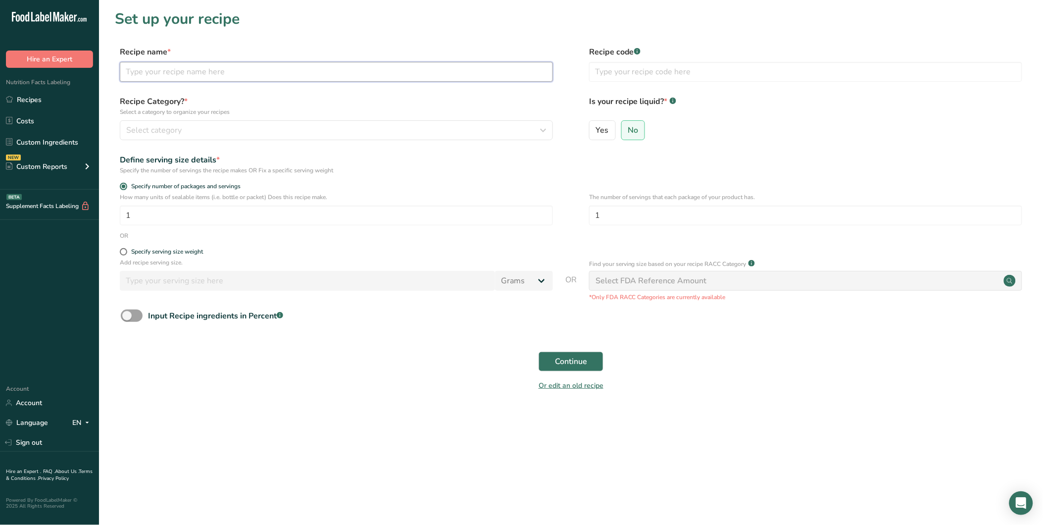
click at [146, 73] on input "text" at bounding box center [336, 72] width 433 height 20
paste input "Chocolate Cake"
type input "Chocolate Cake"
click at [206, 122] on button "Select category" at bounding box center [336, 130] width 433 height 20
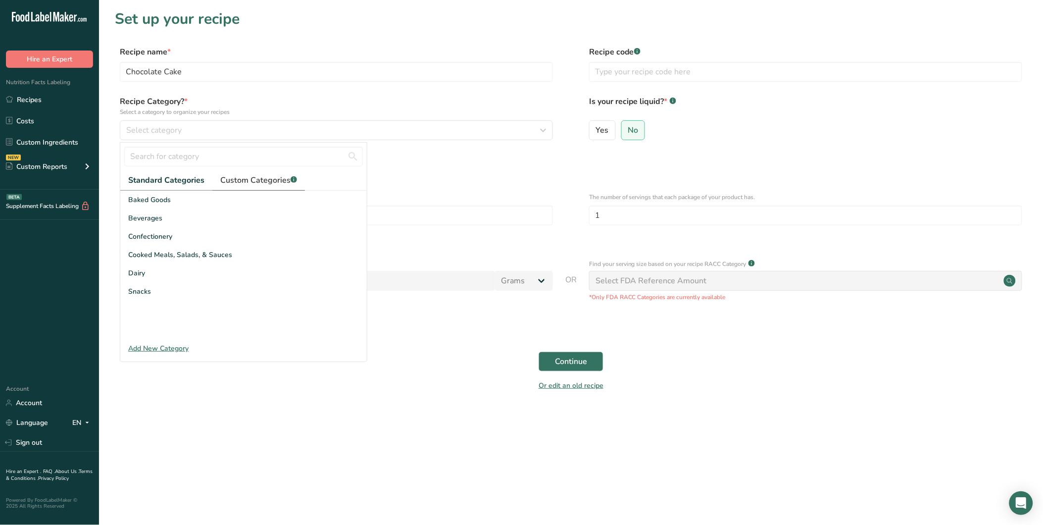
click at [253, 185] on span "Custom Categories .a-a{fill:#347362;}.b-a{fill:#fff;}" at bounding box center [258, 180] width 77 height 12
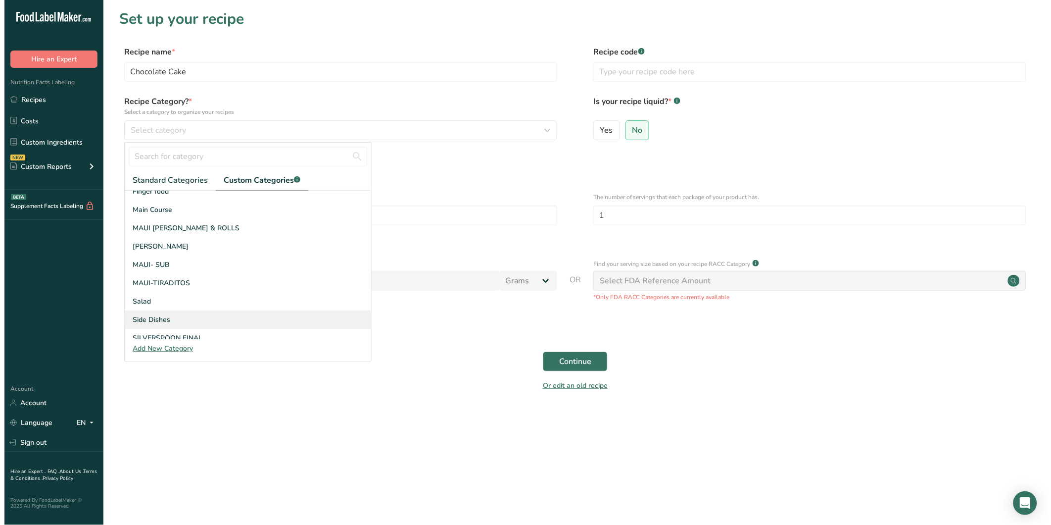
scroll to position [110, 0]
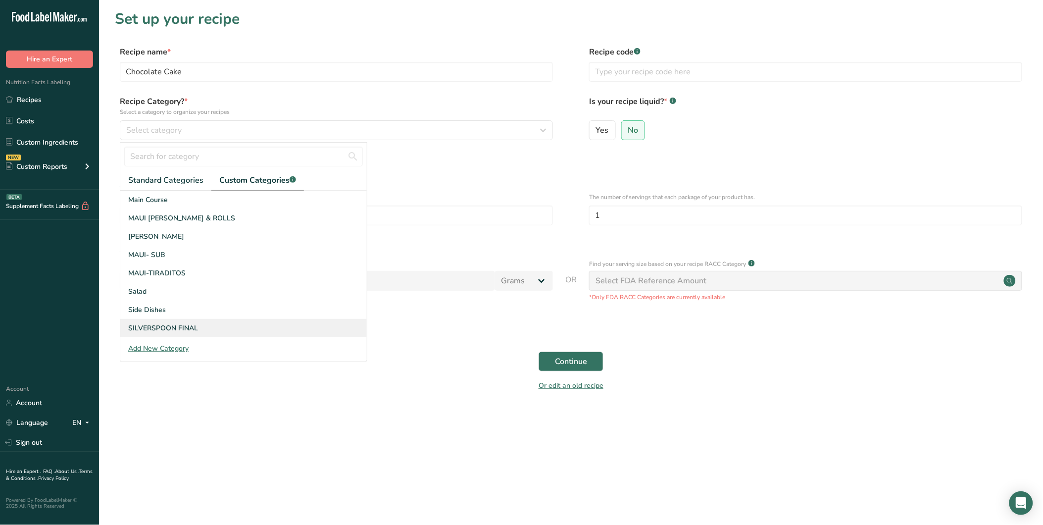
click at [194, 323] on span "SILVERSPOON FINAL" at bounding box center [163, 328] width 70 height 10
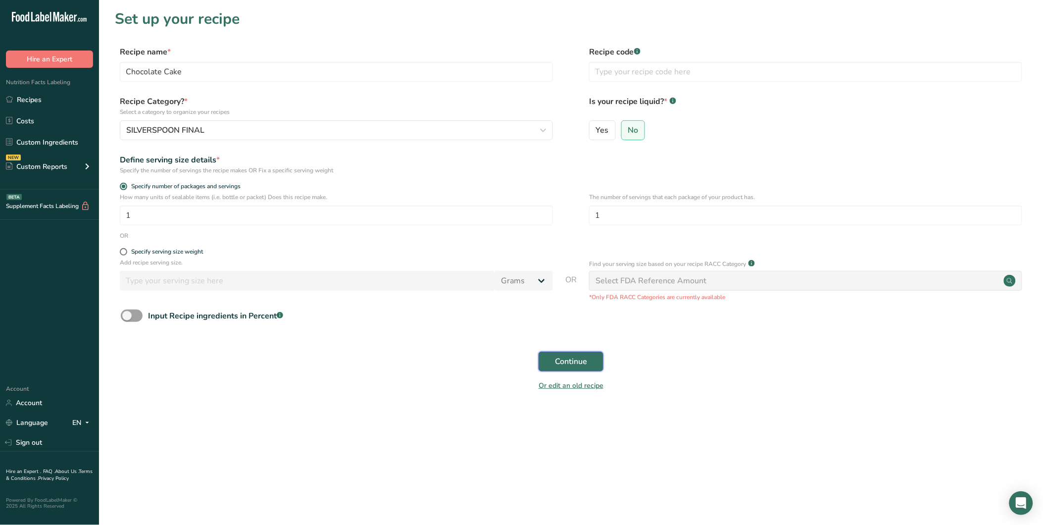
click at [566, 359] on span "Continue" at bounding box center [571, 361] width 32 height 12
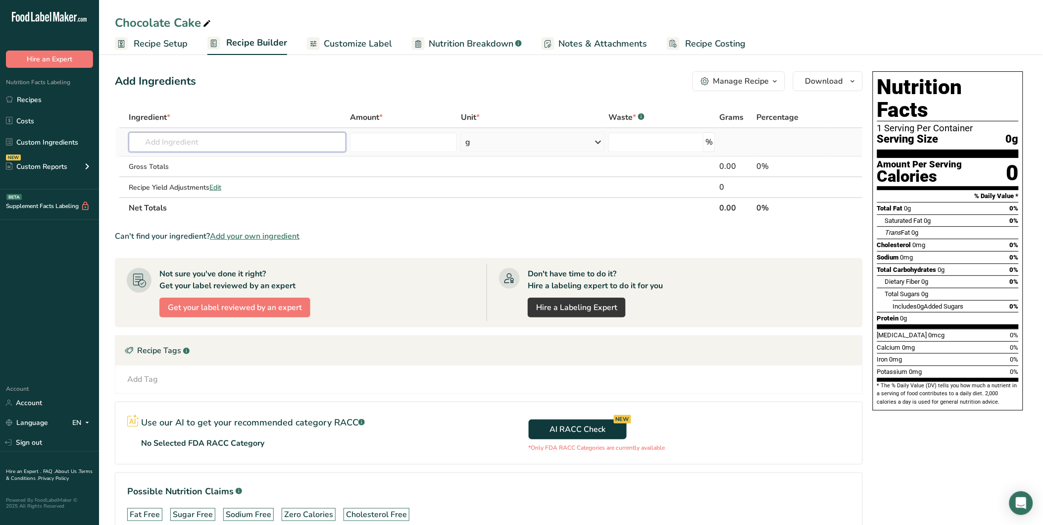
click at [211, 147] on input "text" at bounding box center [237, 142] width 217 height 20
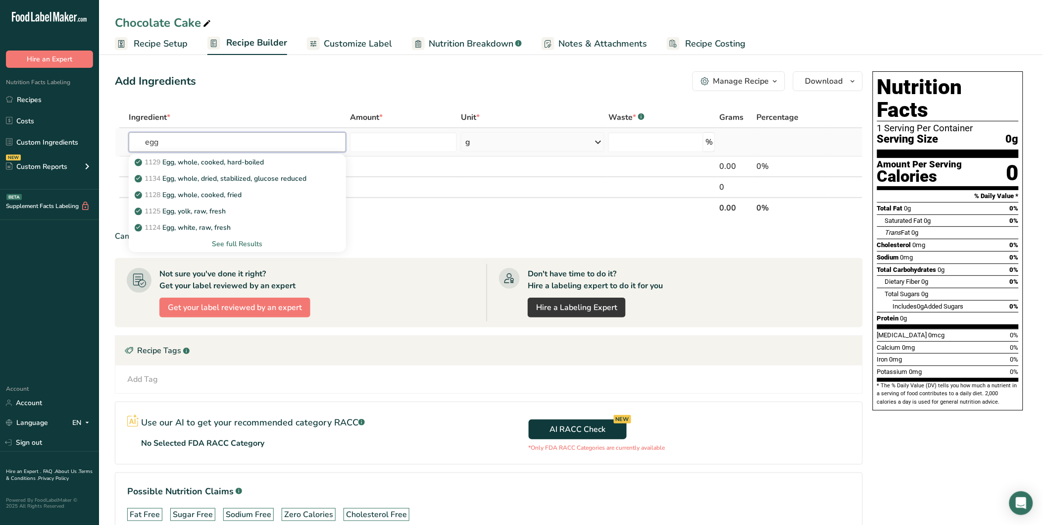
type input "egg"
click at [242, 239] on div "See full Results" at bounding box center [237, 244] width 201 height 10
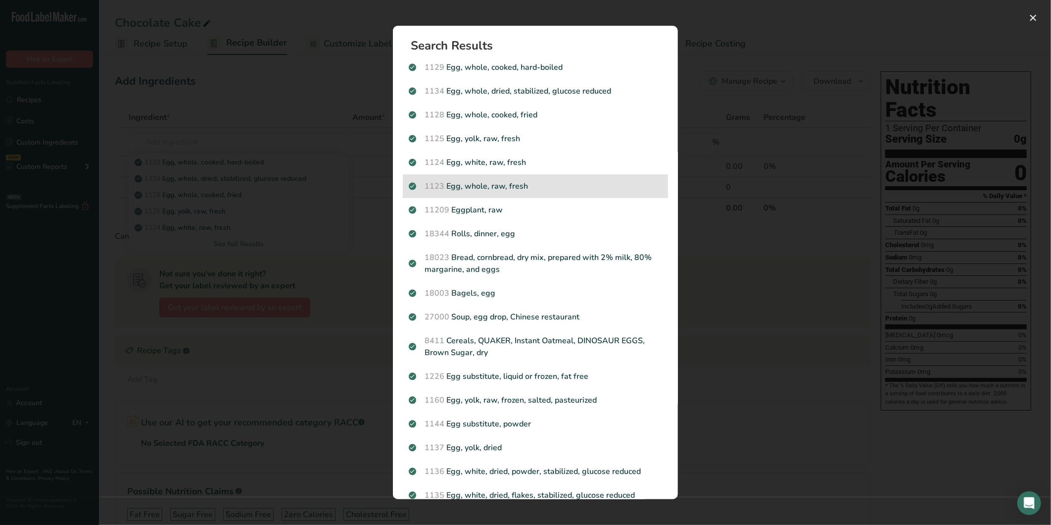
click at [531, 187] on p "1123 Egg, whole, raw, fresh" at bounding box center [535, 186] width 253 height 12
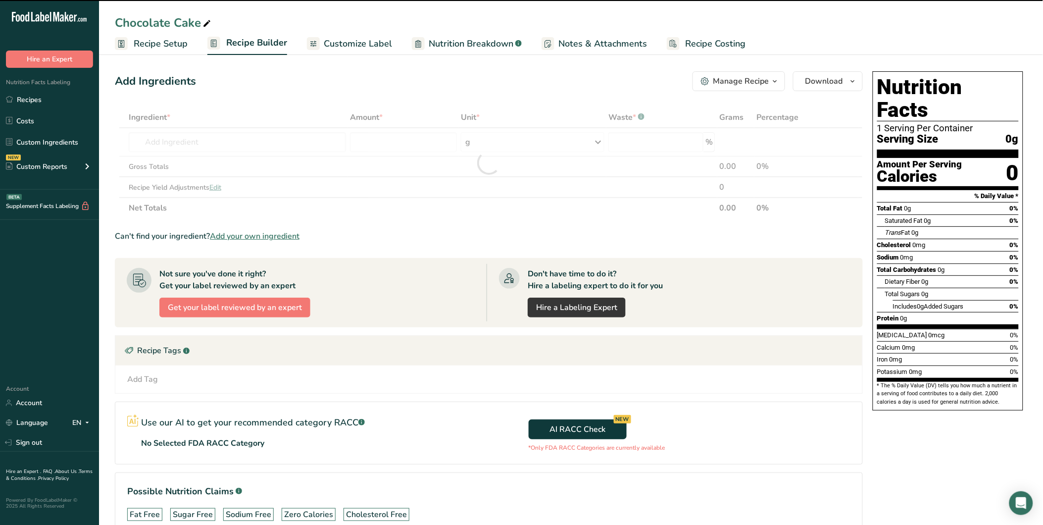
type input "0"
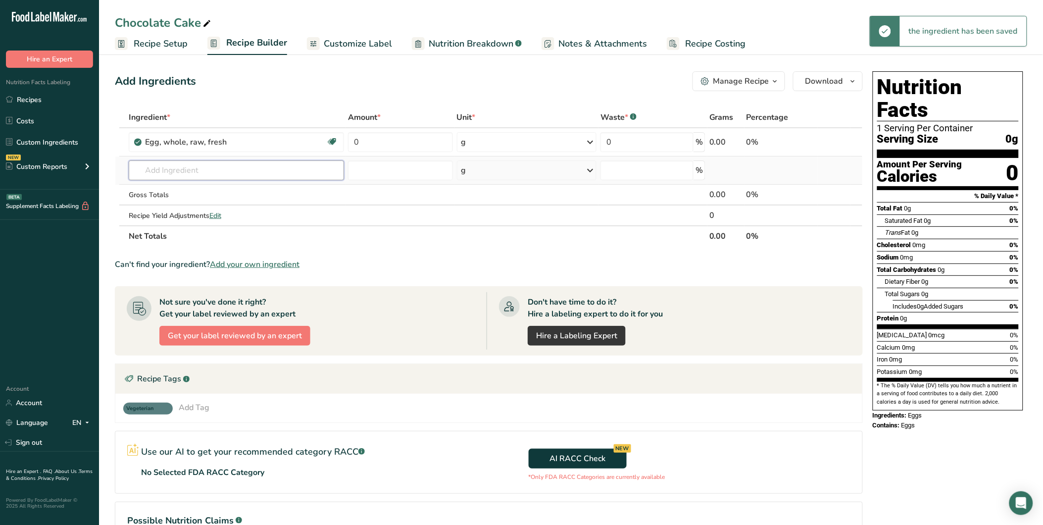
click at [172, 167] on input "text" at bounding box center [236, 170] width 215 height 20
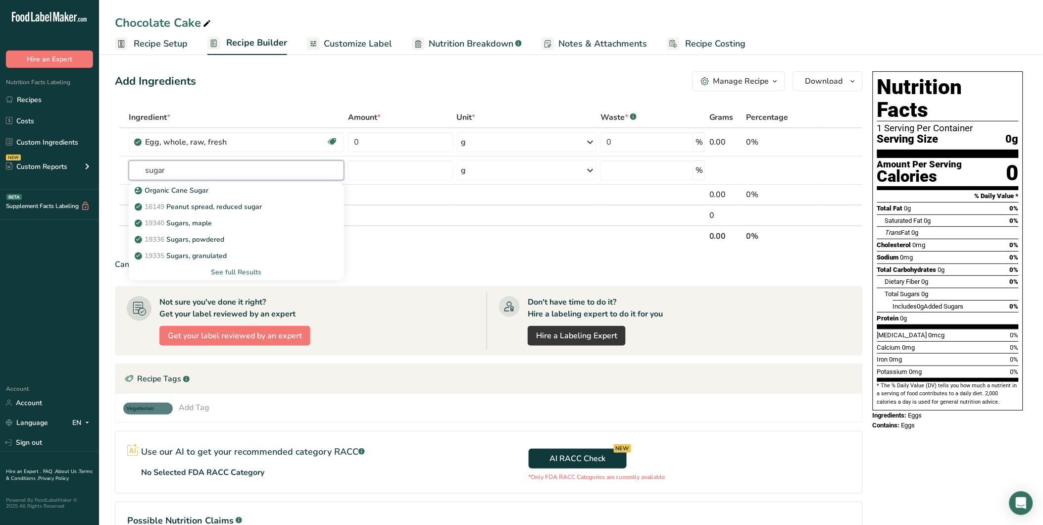
type input "sugar"
click at [230, 257] on div "19335 Sugars, granulated" at bounding box center [229, 255] width 184 height 10
type input "Sugars, granulated"
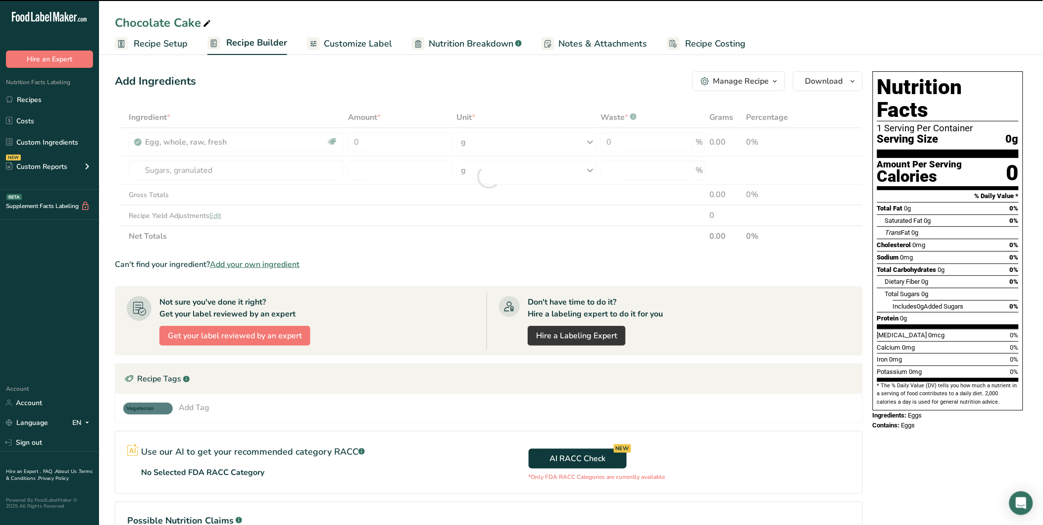
type input "0"
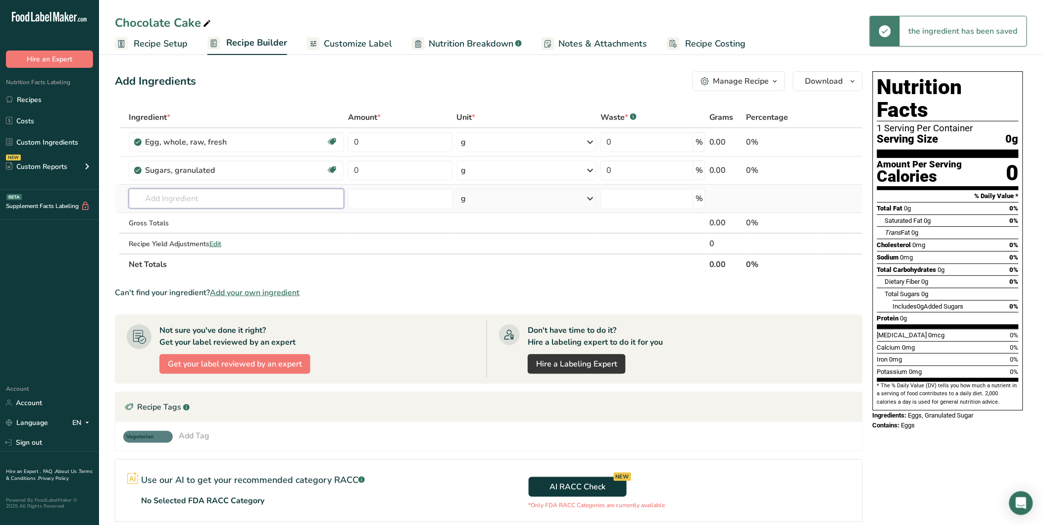
click at [205, 207] on input "text" at bounding box center [236, 199] width 215 height 20
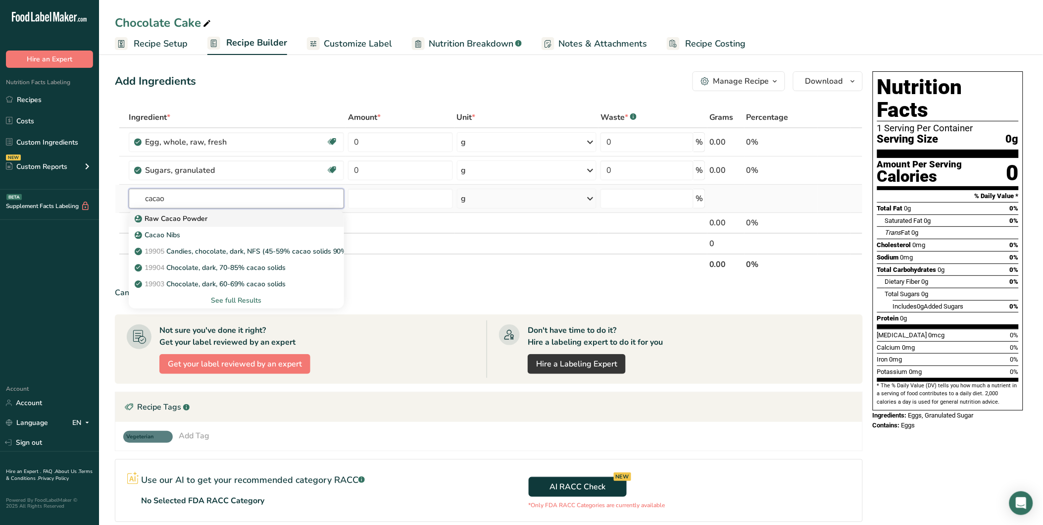
type input "cacao"
click at [208, 218] on div "Raw Cacao Powder" at bounding box center [229, 218] width 184 height 10
type input "Raw Cacao Powder"
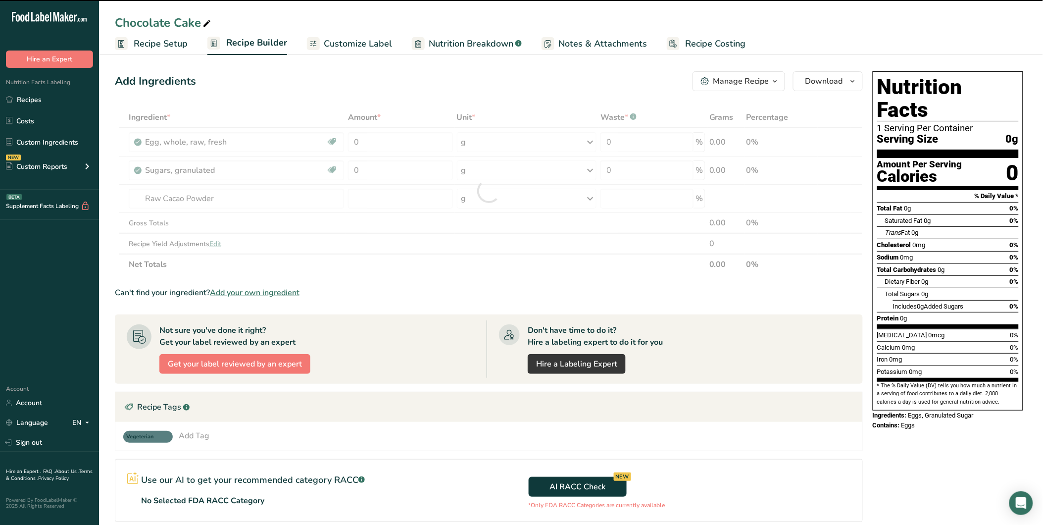
type input "0"
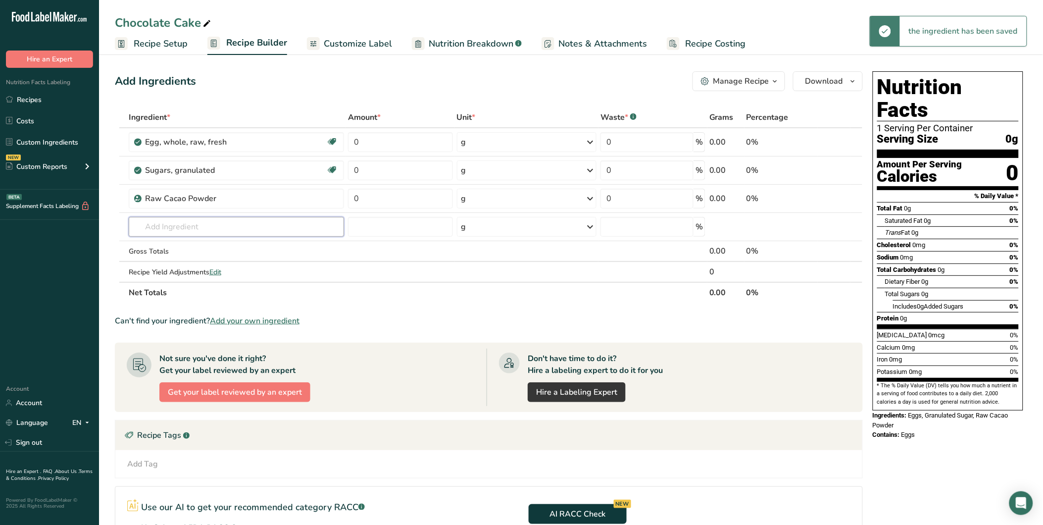
click at [207, 230] on input "text" at bounding box center [236, 227] width 215 height 20
click at [352, 47] on span "Customize Label" at bounding box center [358, 43] width 68 height 13
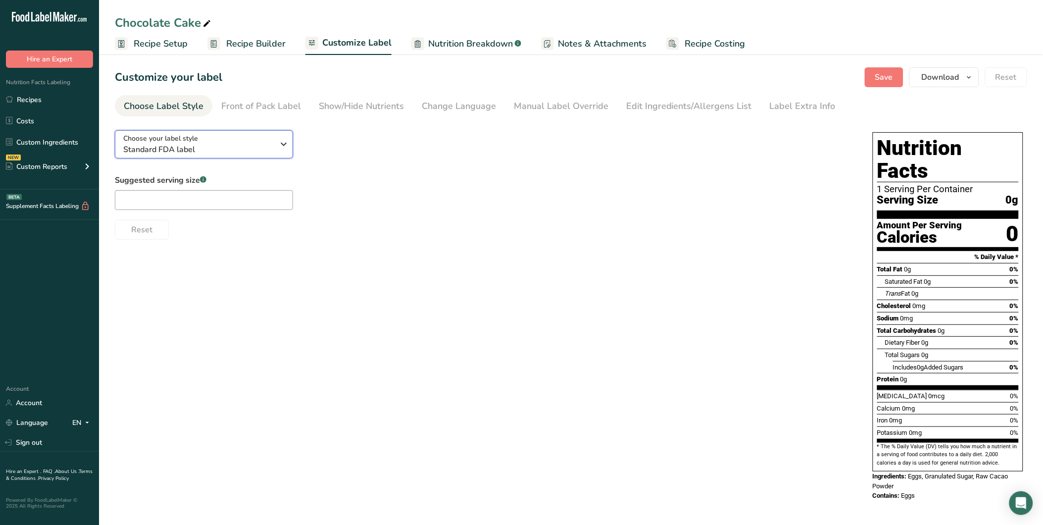
click at [238, 141] on div "Choose your label style Standard FDA label" at bounding box center [198, 144] width 151 height 22
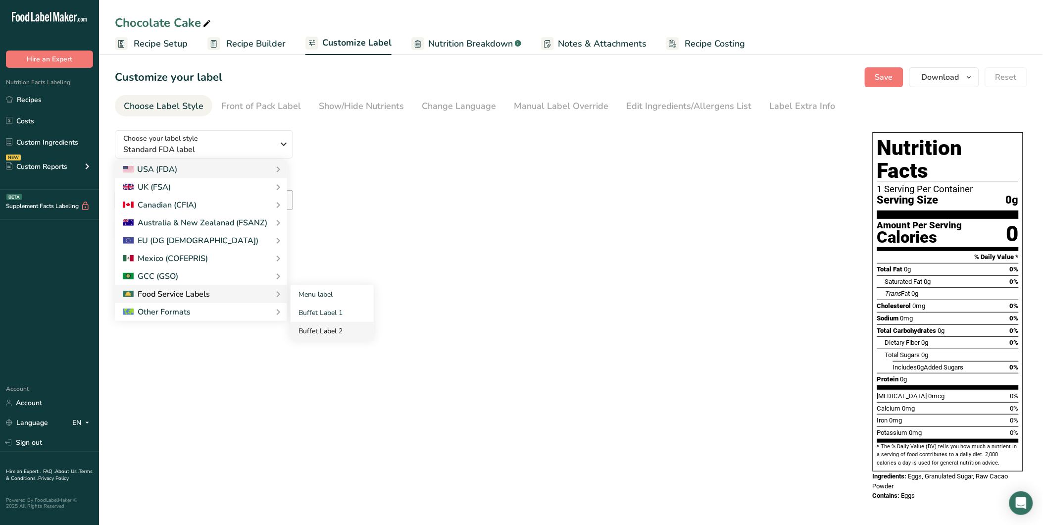
click at [328, 329] on link "Buffet Label 2" at bounding box center [332, 331] width 83 height 18
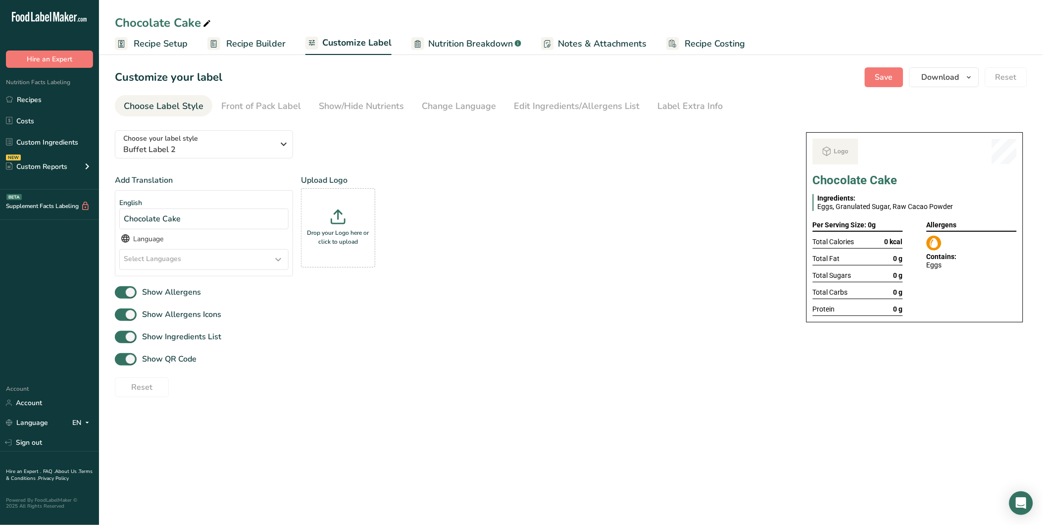
click at [261, 41] on span "Recipe Builder" at bounding box center [255, 43] width 59 height 13
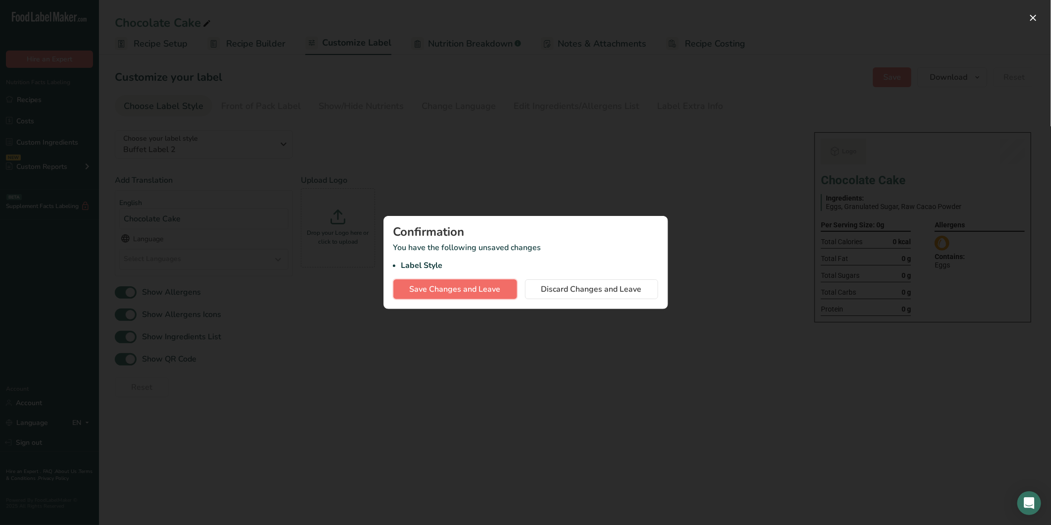
click at [479, 284] on span "Save Changes and Leave" at bounding box center [455, 289] width 91 height 12
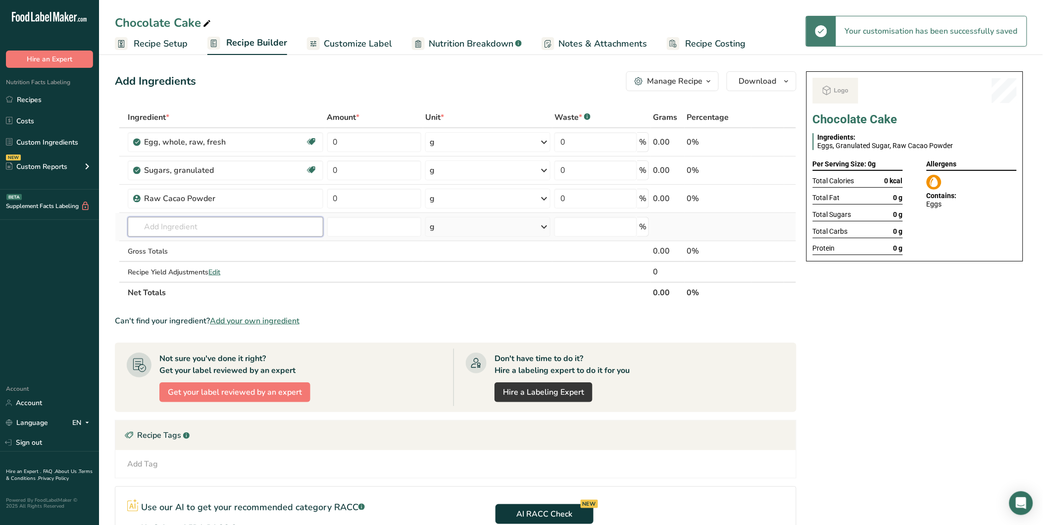
click at [199, 224] on input "text" at bounding box center [225, 227] width 195 height 20
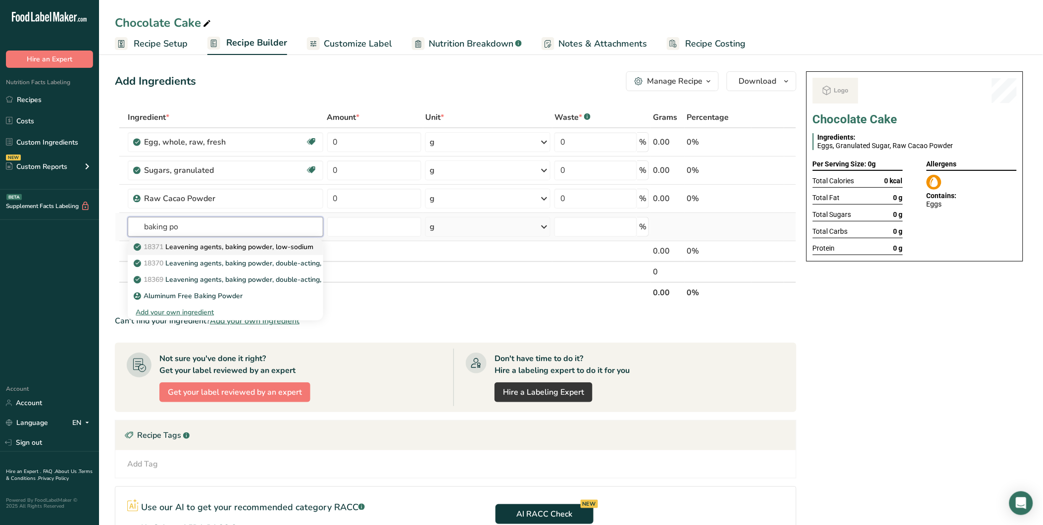
type input "baking po"
click at [208, 250] on p "18371 Leavening agents, baking powder, low-sodium" at bounding box center [225, 247] width 178 height 10
type input "Leavening agents, baking powder, low-sodium"
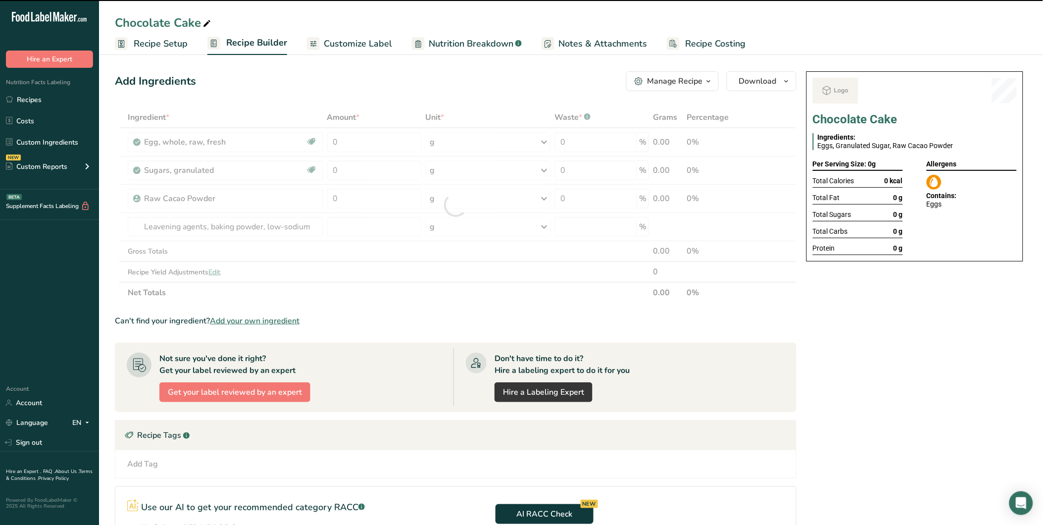
type input "0"
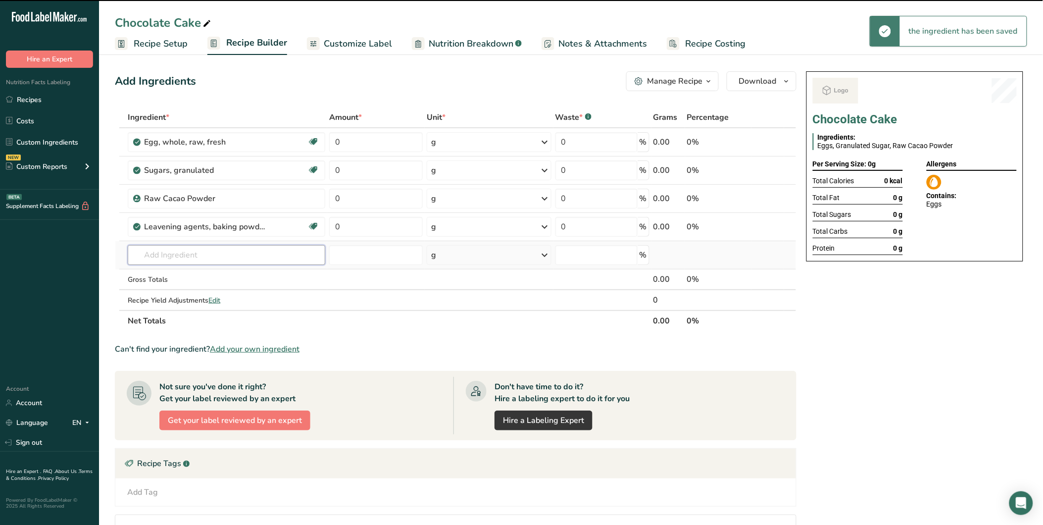
click at [192, 252] on input "text" at bounding box center [226, 255] width 197 height 20
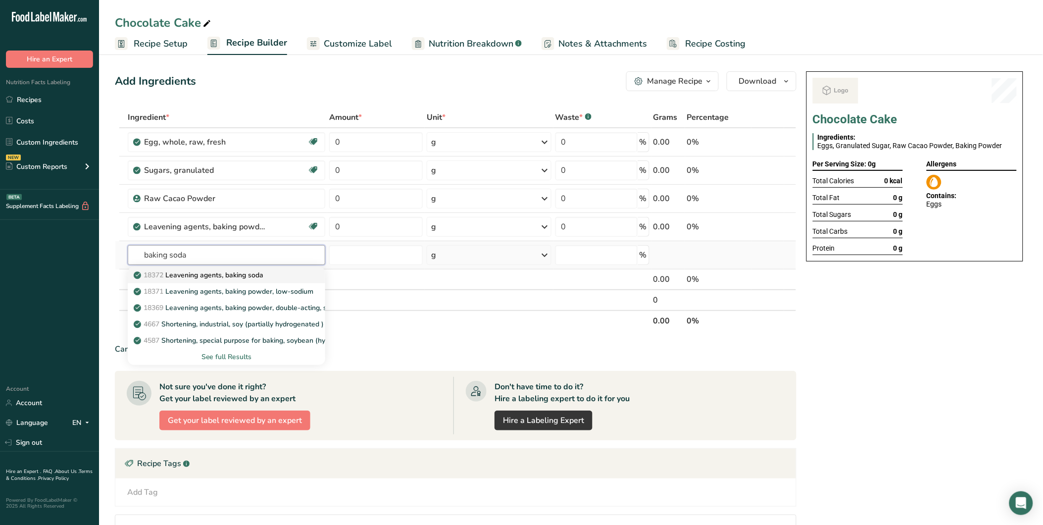
type input "baking soda"
click at [263, 270] on p "18372 Leavening agents, baking soda" at bounding box center [200, 275] width 128 height 10
type input "Leavening agents, baking soda"
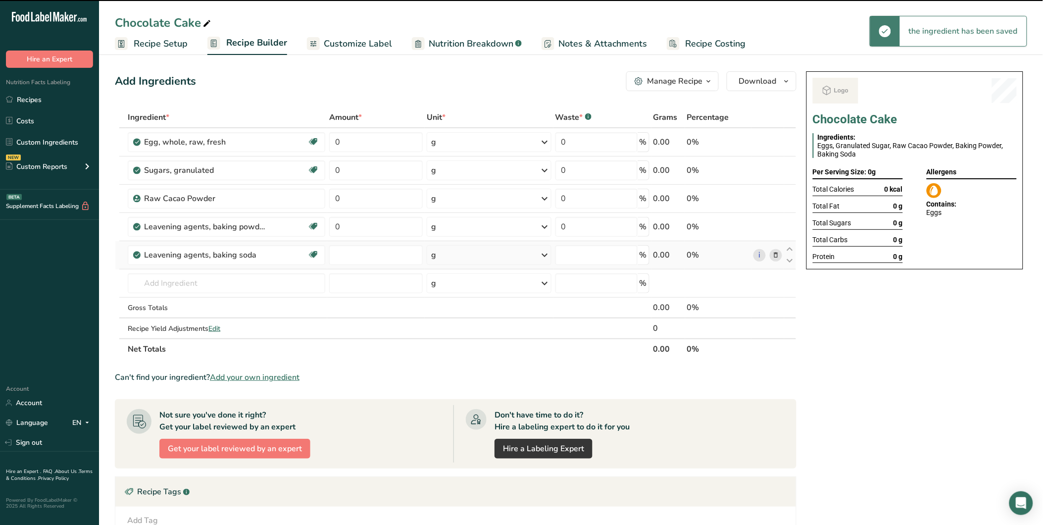
type input "0"
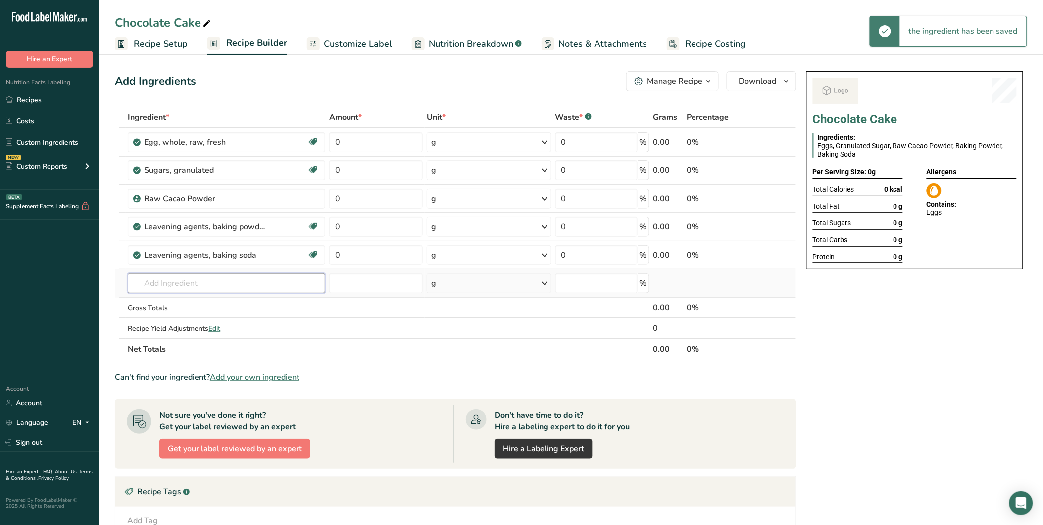
click at [195, 287] on input "text" at bounding box center [226, 283] width 197 height 20
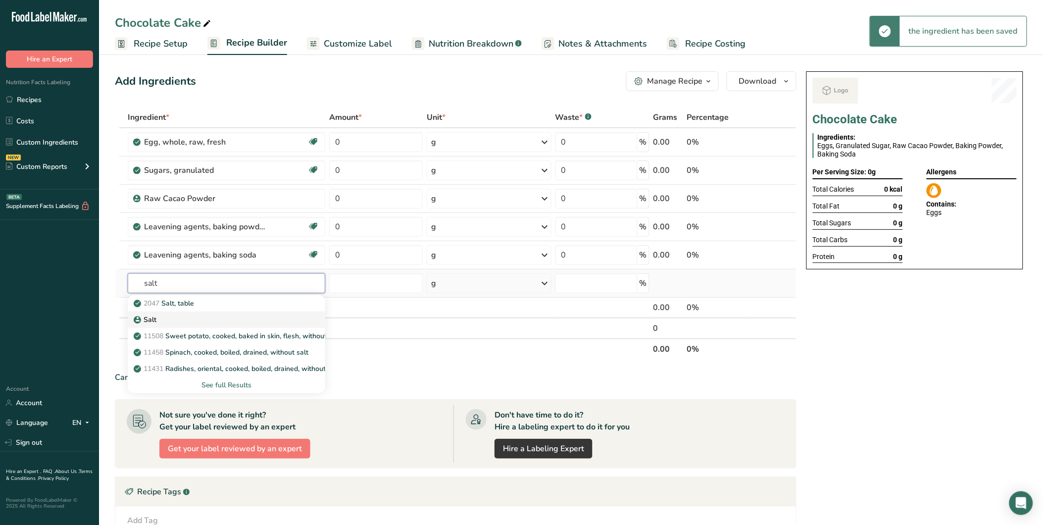
type input "salt"
click at [194, 315] on div "Salt" at bounding box center [219, 319] width 166 height 10
type input "Salt"
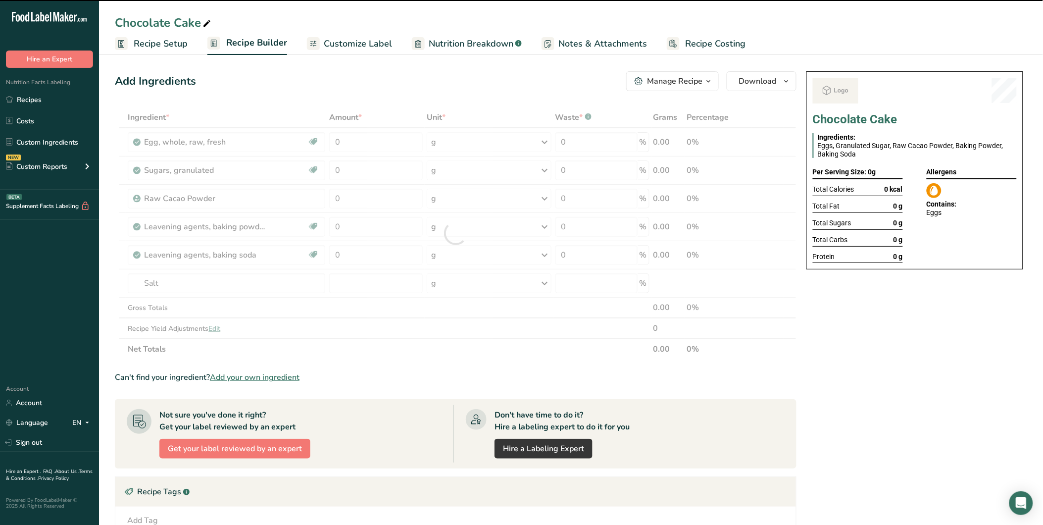
type input "0"
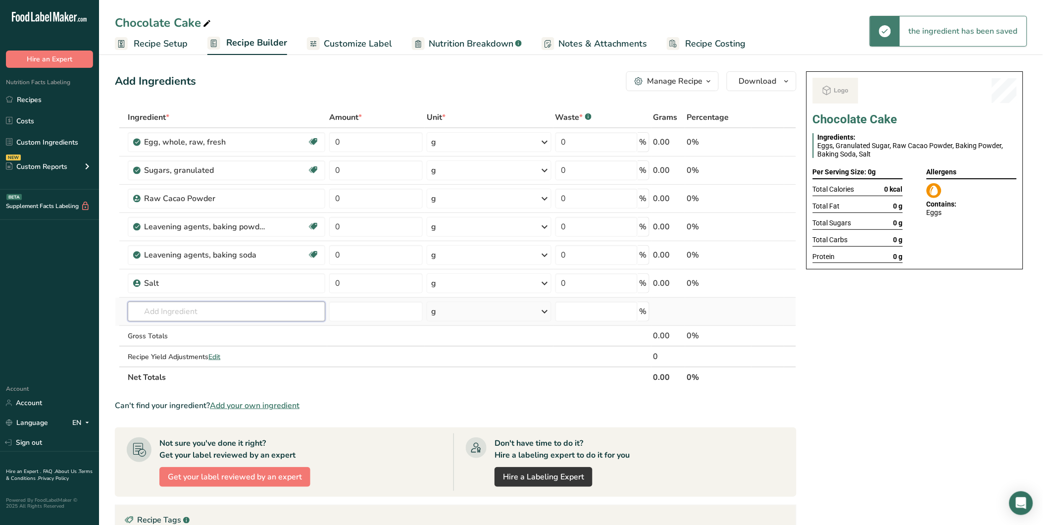
click at [191, 309] on input "text" at bounding box center [226, 311] width 197 height 20
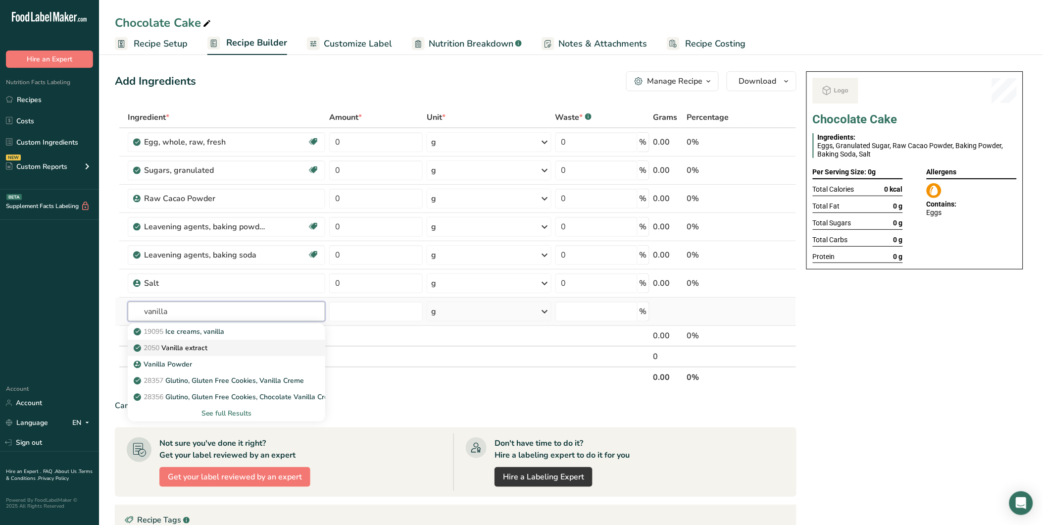
type input "vanilla"
click at [223, 345] on div "2050 Vanilla extract" at bounding box center [219, 348] width 166 height 10
type input "Vanilla extract"
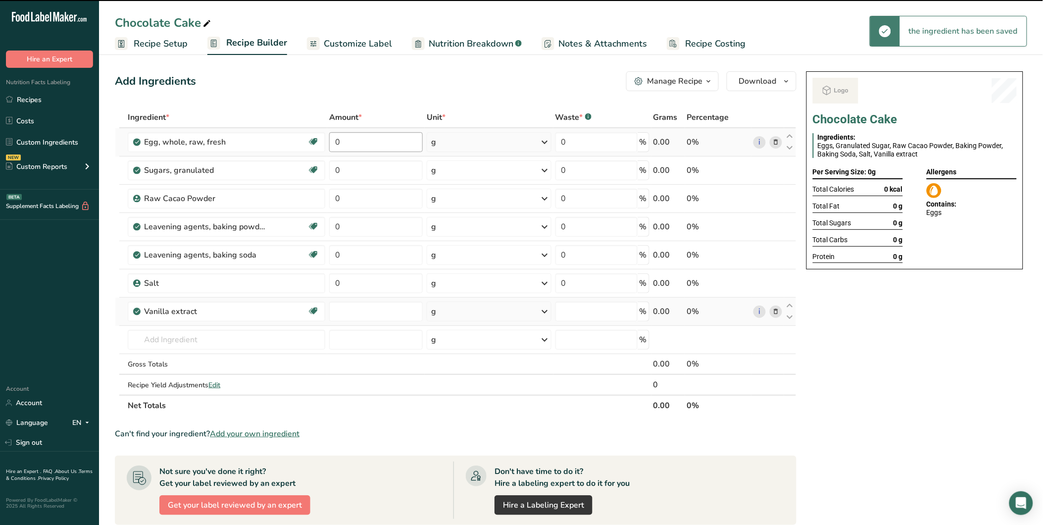
type input "0"
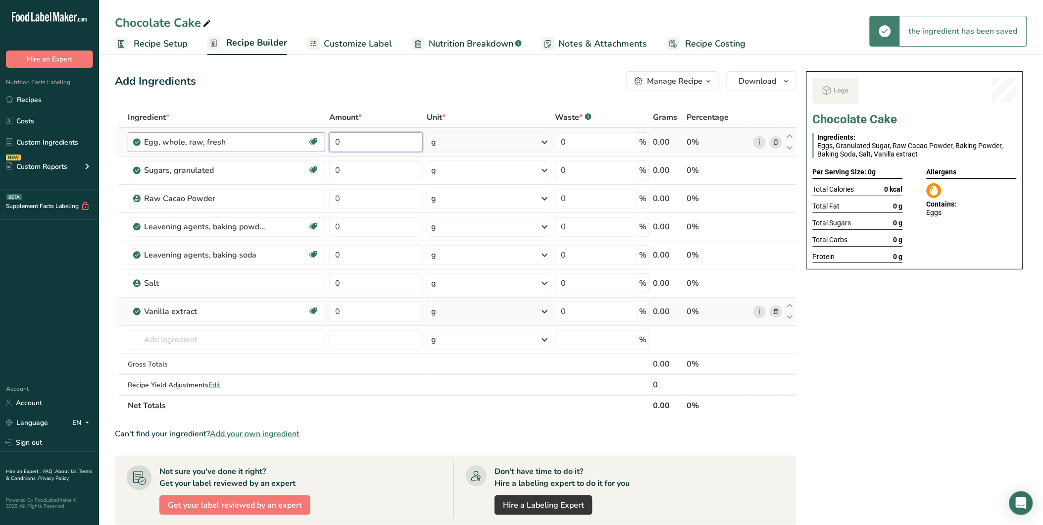
drag, startPoint x: 366, startPoint y: 136, endPoint x: 319, endPoint y: 136, distance: 47.0
click at [319, 136] on tr "Egg, whole, raw, fresh Gluten free Vegetarian Soy free 0 g Portions 1 large 1 e…" at bounding box center [455, 142] width 681 height 28
type input "2"
click at [364, 170] on div "Ingredient * Amount * Unit * Waste * .a-a{fill:#347362;}.b-a{fill:#fff;} Grams …" at bounding box center [456, 261] width 682 height 309
drag, startPoint x: 343, startPoint y: 169, endPoint x: 344, endPoint y: 196, distance: 27.7
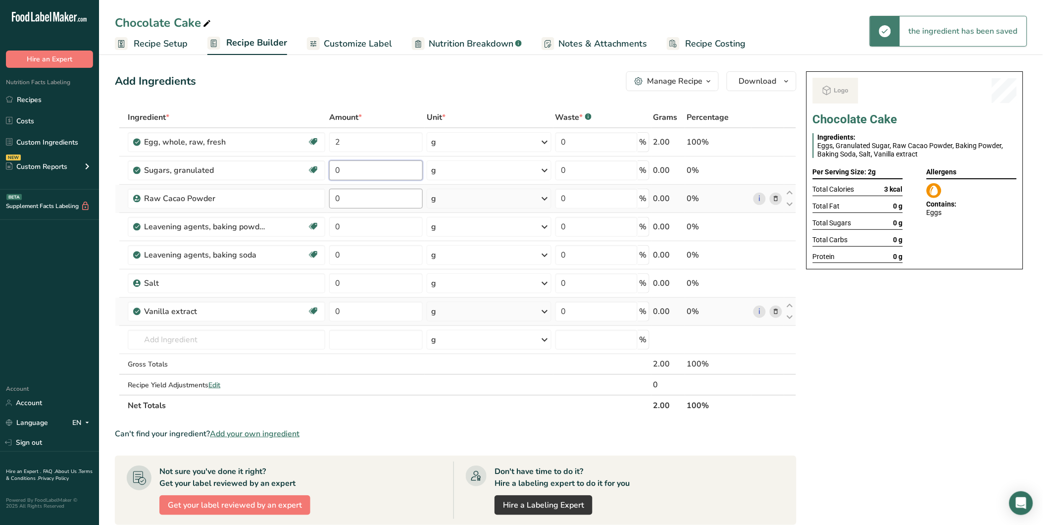
click at [330, 171] on input "0" at bounding box center [376, 170] width 94 height 20
type input "40"
click at [333, 197] on div "Ingredient * Amount * Unit * Waste * .a-a{fill:#347362;}.b-a{fill:#fff;} Grams …" at bounding box center [456, 261] width 682 height 309
type input "80"
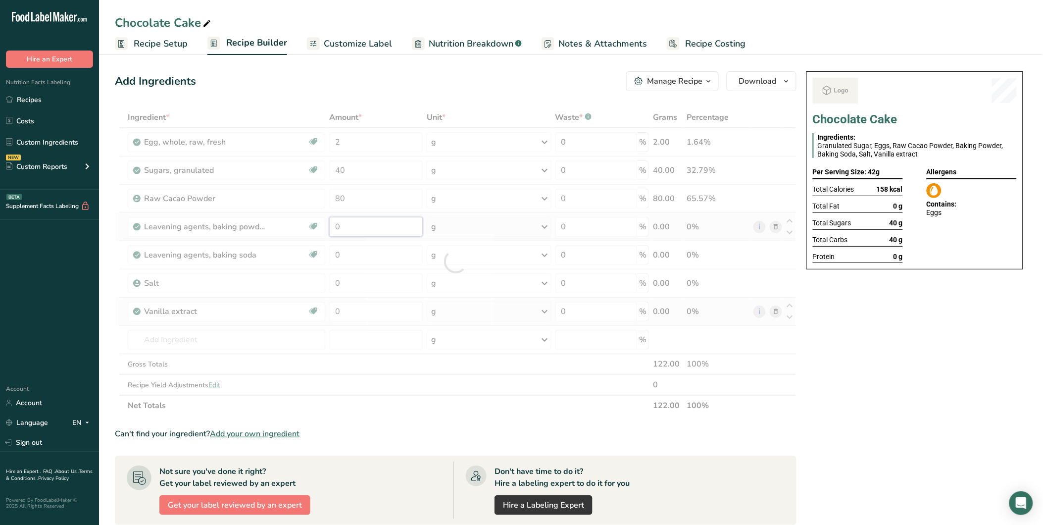
click at [333, 228] on div "Ingredient * Amount * Unit * Waste * .a-a{fill:#347362;}.b-a{fill:#fff;} Grams …" at bounding box center [456, 261] width 682 height 309
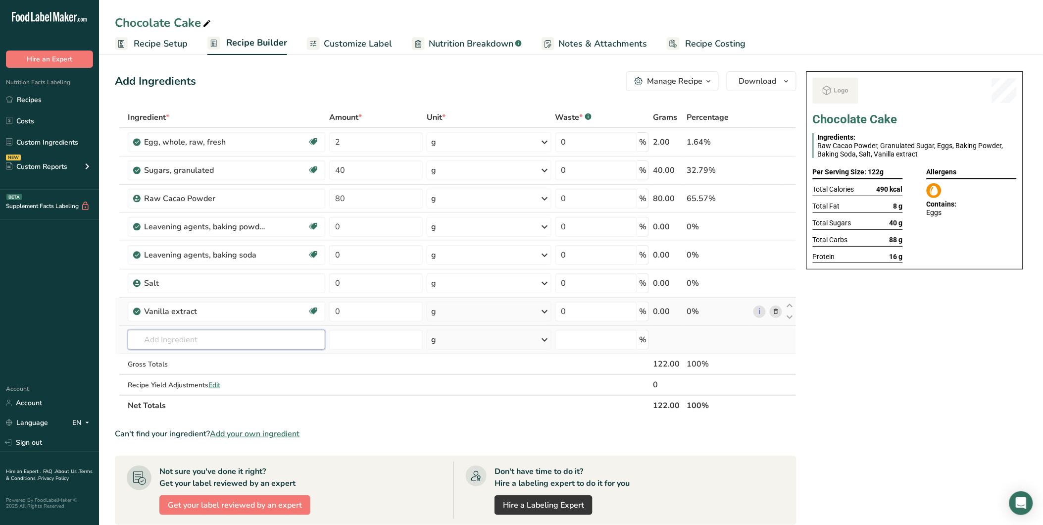
click at [231, 334] on div "Ingredient * Amount * Unit * Waste * .a-a{fill:#347362;}.b-a{fill:#fff;} Grams …" at bounding box center [456, 261] width 682 height 309
type input "flour"
click at [229, 439] on div "See full Results" at bounding box center [227, 441] width 182 height 10
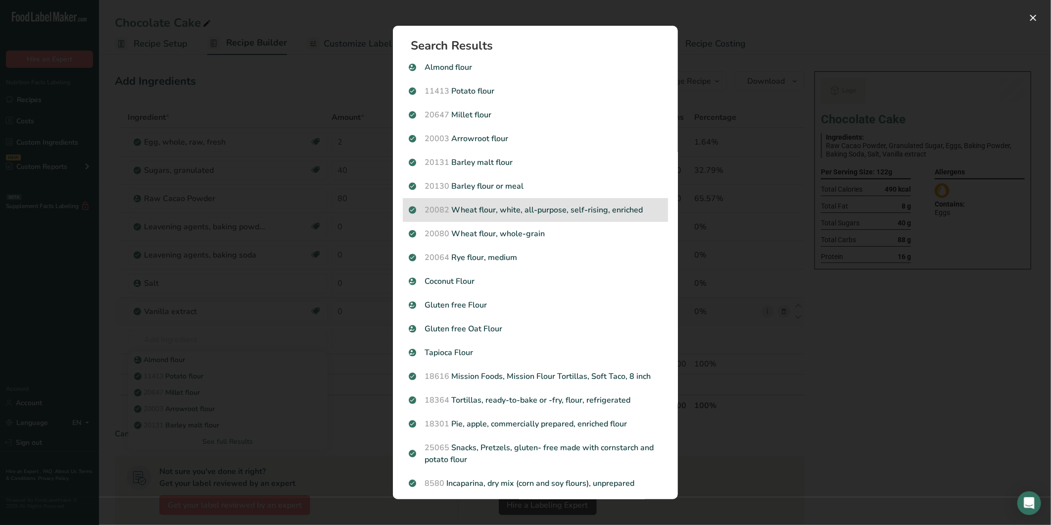
click at [559, 209] on p "20082 Wheat flour, white, all-purpose, self-rising, enriched" at bounding box center [535, 210] width 253 height 12
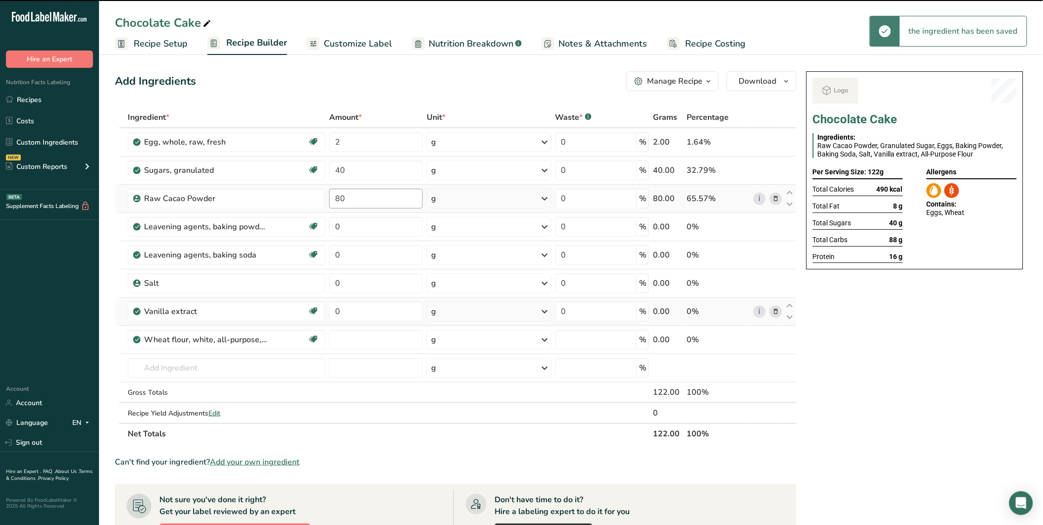
type input "0"
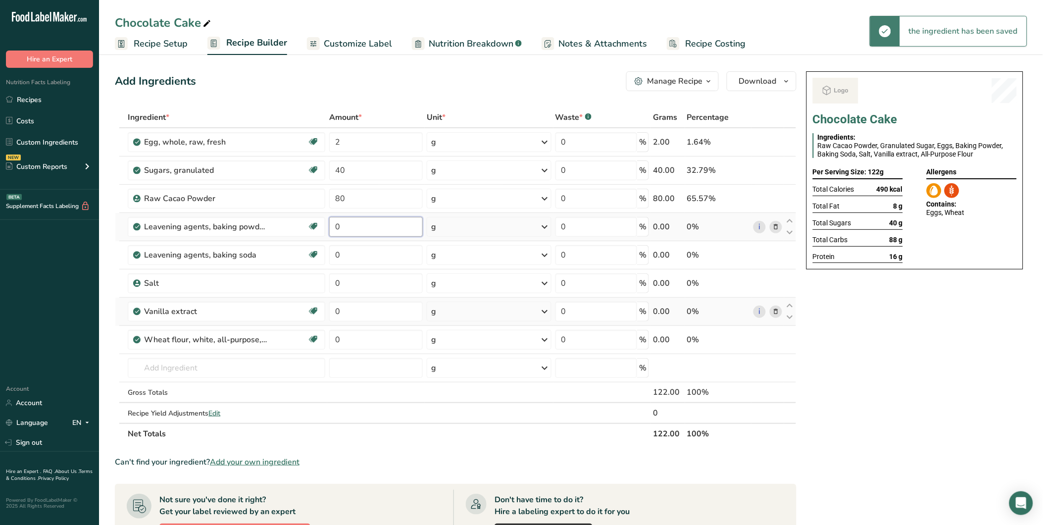
drag, startPoint x: 340, startPoint y: 230, endPoint x: 334, endPoint y: 230, distance: 5.9
click at [334, 230] on input "0" at bounding box center [376, 227] width 94 height 20
type input "5"
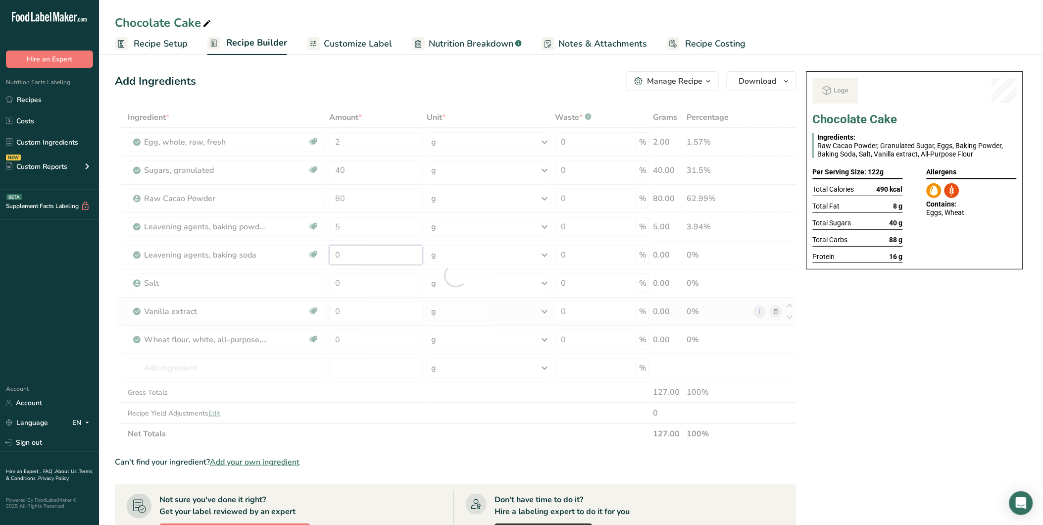
drag, startPoint x: 342, startPoint y: 248, endPoint x: 333, endPoint y: 249, distance: 8.9
click at [333, 249] on div "Ingredient * Amount * Unit * Waste * .a-a{fill:#347362;}.b-a{fill:#fff;} Grams …" at bounding box center [456, 275] width 682 height 337
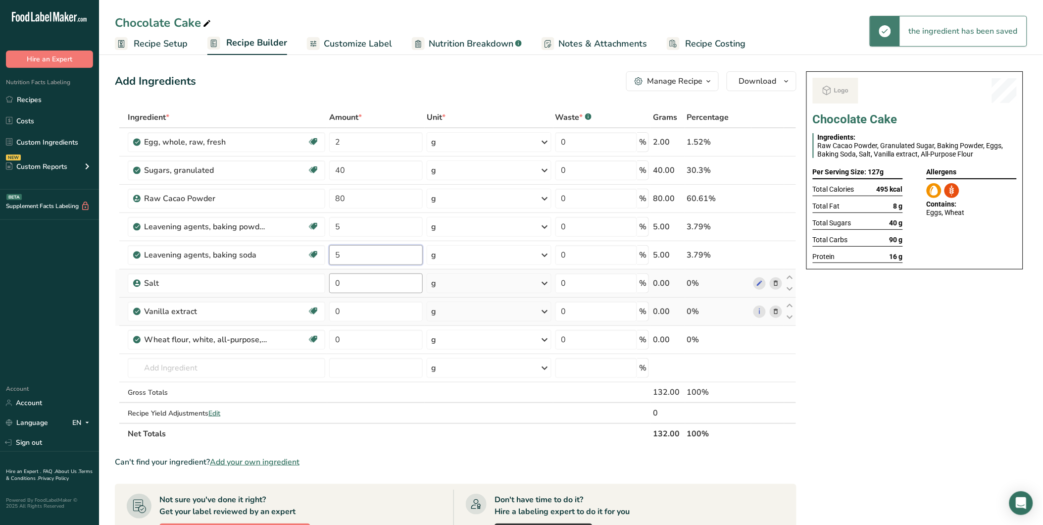
type input "5"
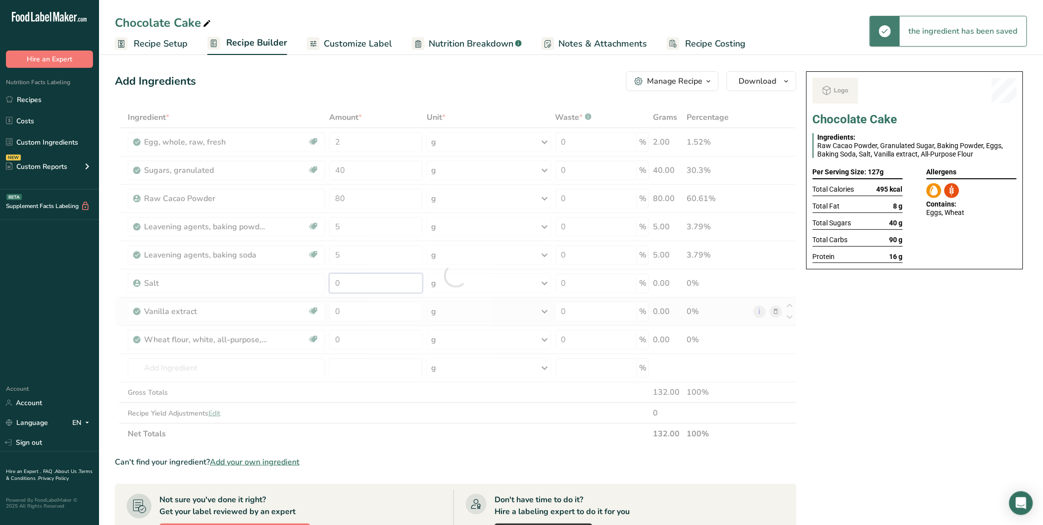
drag, startPoint x: 339, startPoint y: 287, endPoint x: 329, endPoint y: 287, distance: 9.9
click at [329, 287] on div "Ingredient * Amount * Unit * Waste * .a-a{fill:#347362;}.b-a{fill:#fff;} Grams …" at bounding box center [456, 275] width 682 height 337
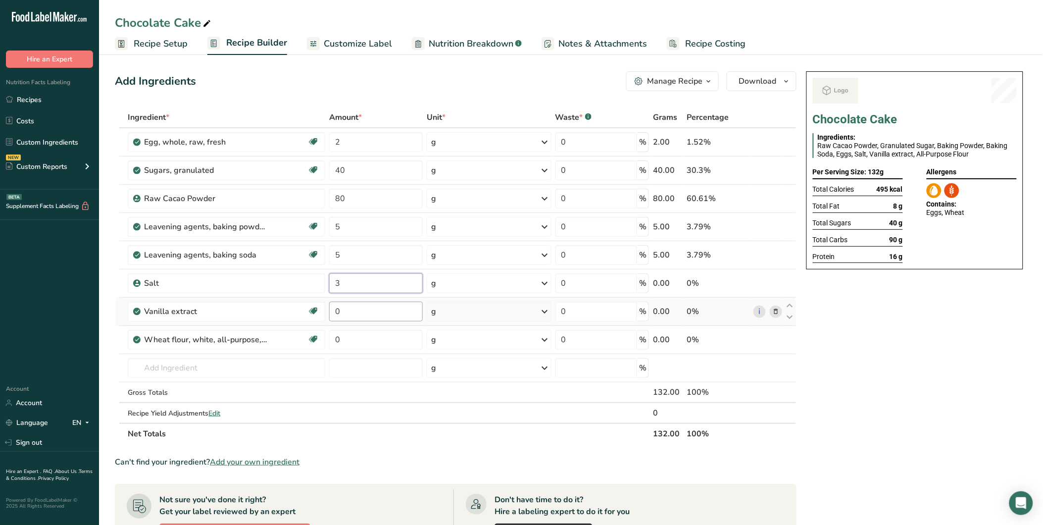
type input "3"
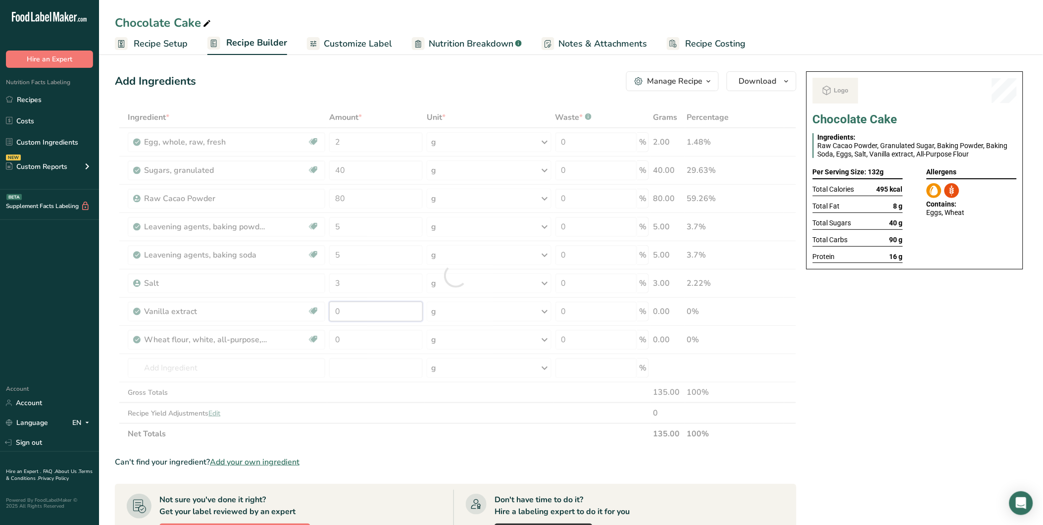
drag, startPoint x: 339, startPoint y: 315, endPoint x: 327, endPoint y: 312, distance: 12.8
click at [327, 312] on div "Ingredient * Amount * Unit * Waste * .a-a{fill:#347362;}.b-a{fill:#fff;} Grams …" at bounding box center [456, 275] width 682 height 337
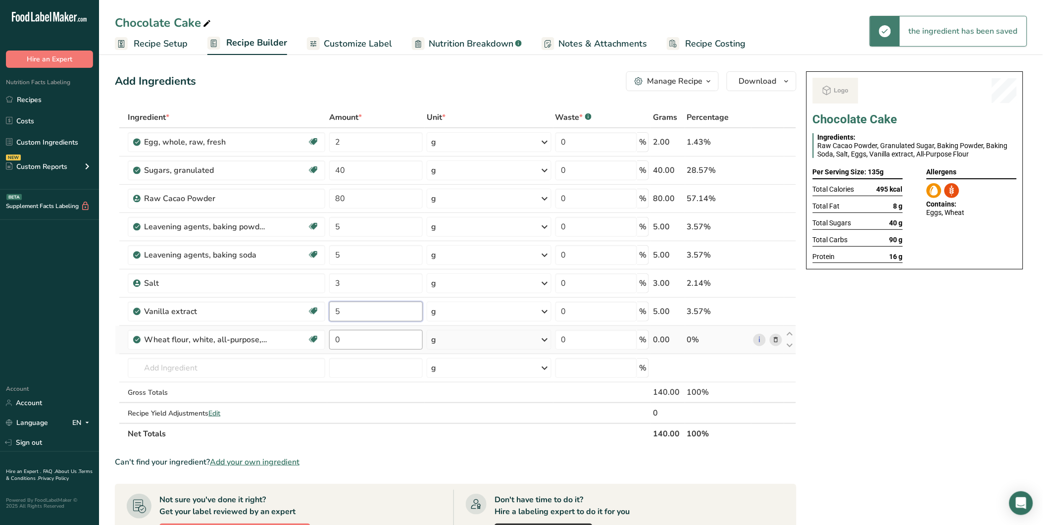
type input "5"
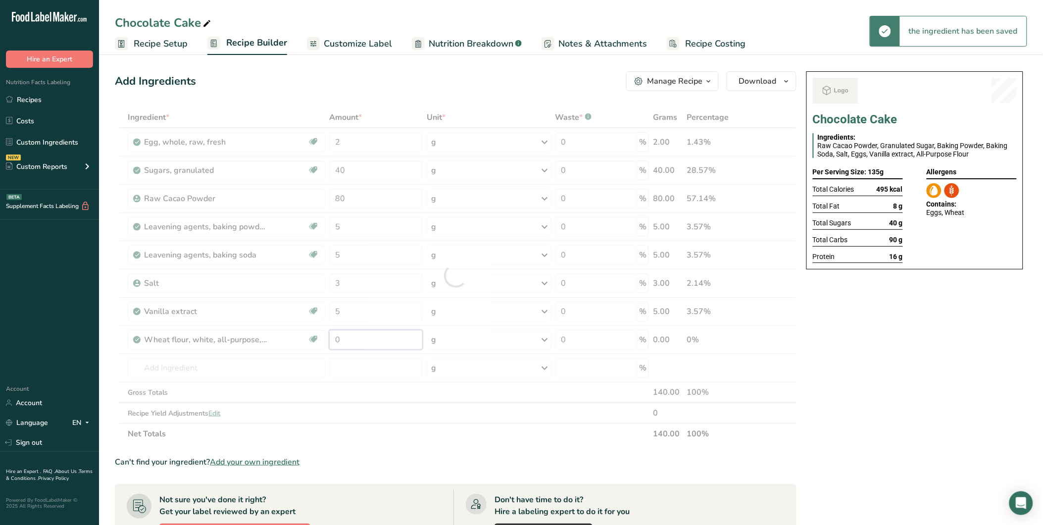
drag, startPoint x: 339, startPoint y: 338, endPoint x: 332, endPoint y: 338, distance: 7.4
click at [332, 338] on div "Ingredient * Amount * Unit * Waste * .a-a{fill:#347362;}.b-a{fill:#fff;} Grams …" at bounding box center [456, 275] width 682 height 337
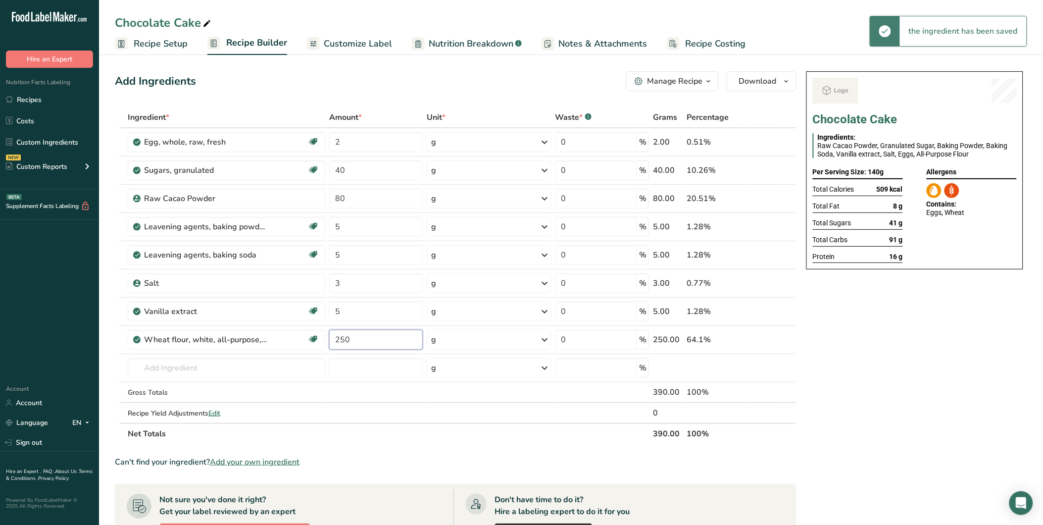
type input "250"
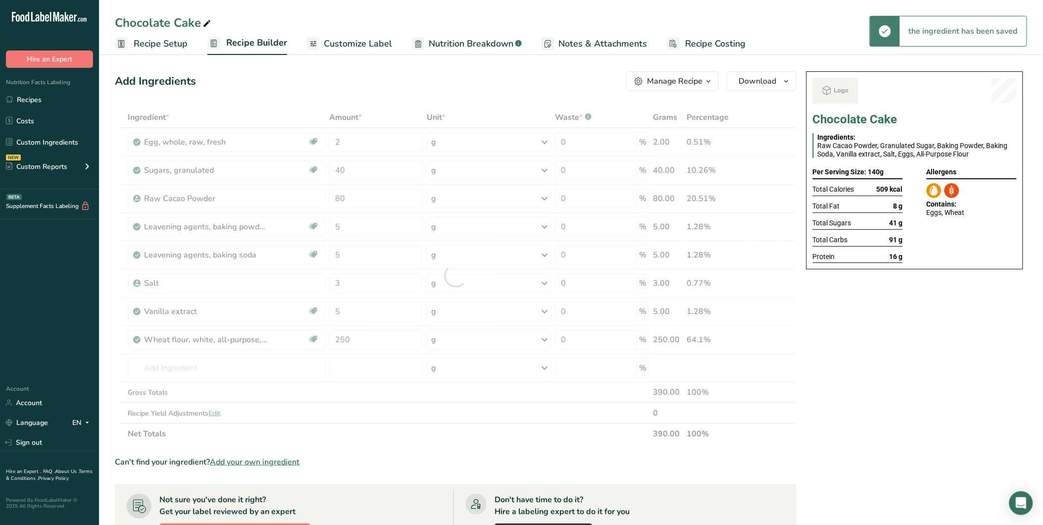
click at [893, 368] on div "Chocolate Cake Ingredients: Raw Cacao Powder, Granulated Sugar, Baking Powder, …" at bounding box center [914, 430] width 225 height 727
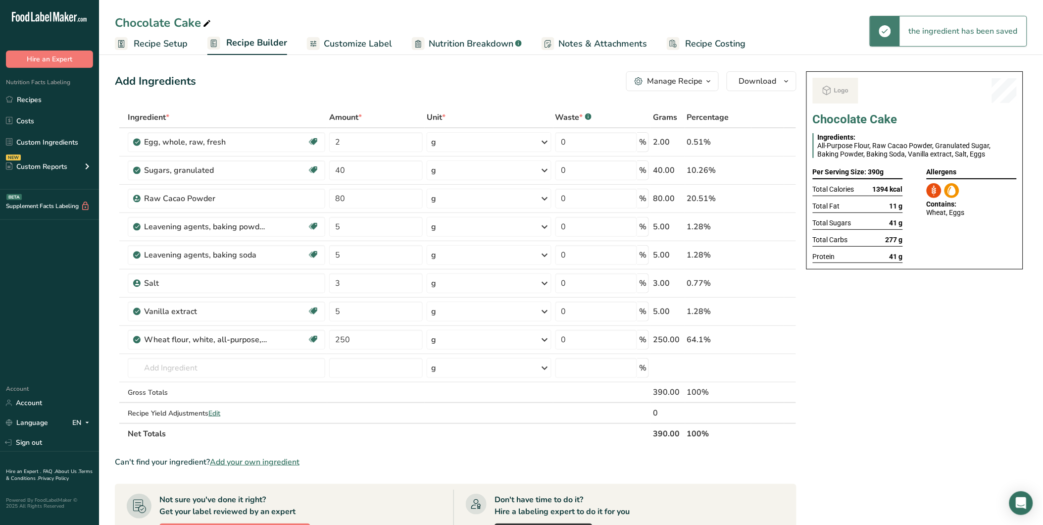
drag, startPoint x: 19, startPoint y: 97, endPoint x: 755, endPoint y: 521, distance: 849.5
click at [19, 97] on link "Recipes" at bounding box center [49, 99] width 99 height 19
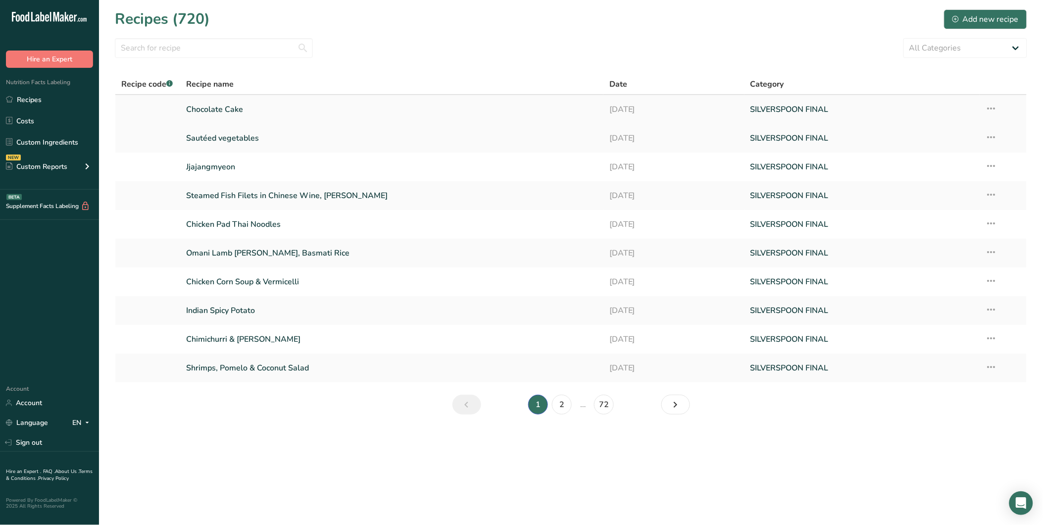
click at [230, 111] on link "Chocolate Cake" at bounding box center [391, 109] width 411 height 21
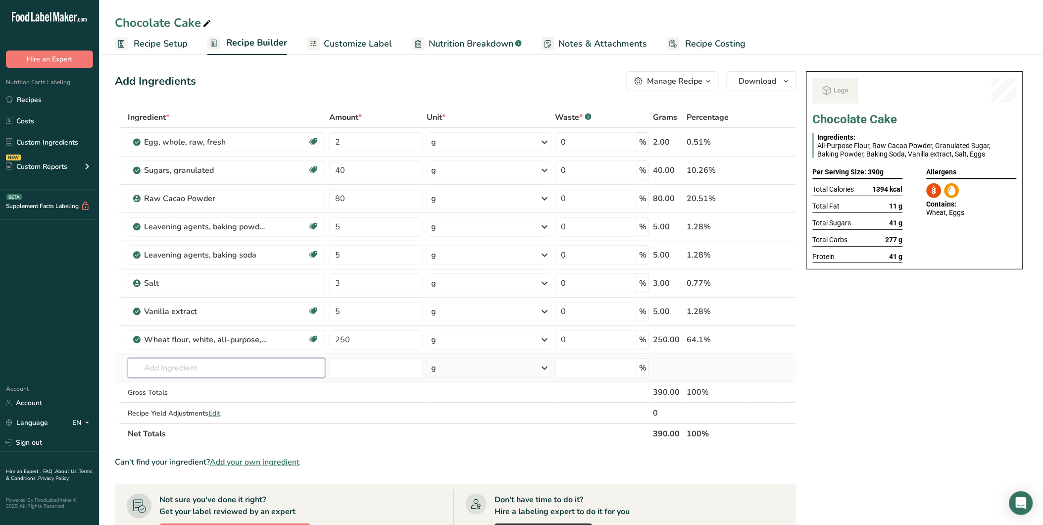
click at [197, 366] on input "text" at bounding box center [226, 368] width 197 height 20
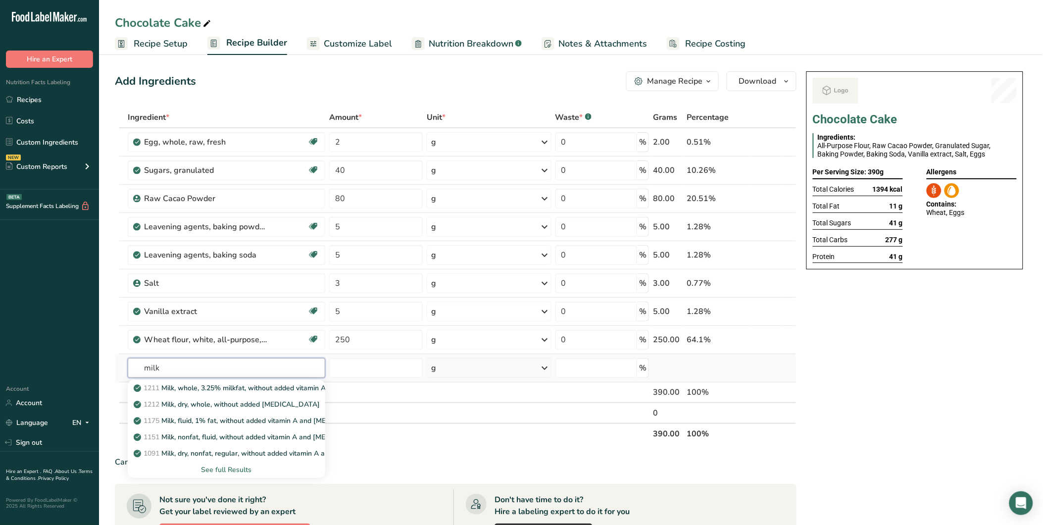
type input "milk"
click at [233, 473] on div "See full Results" at bounding box center [227, 469] width 182 height 10
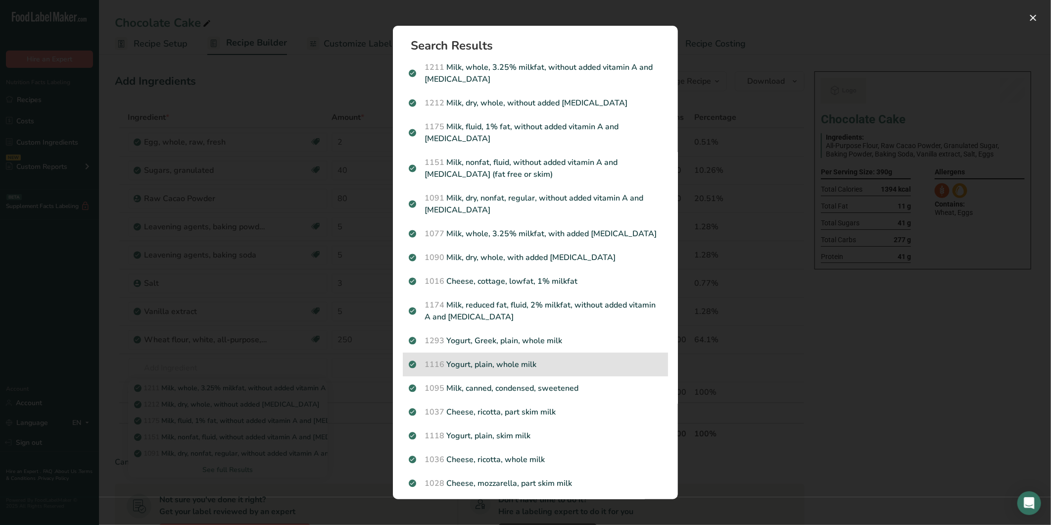
click at [479, 359] on p "1116 Yogurt, plain, whole milk" at bounding box center [535, 364] width 253 height 12
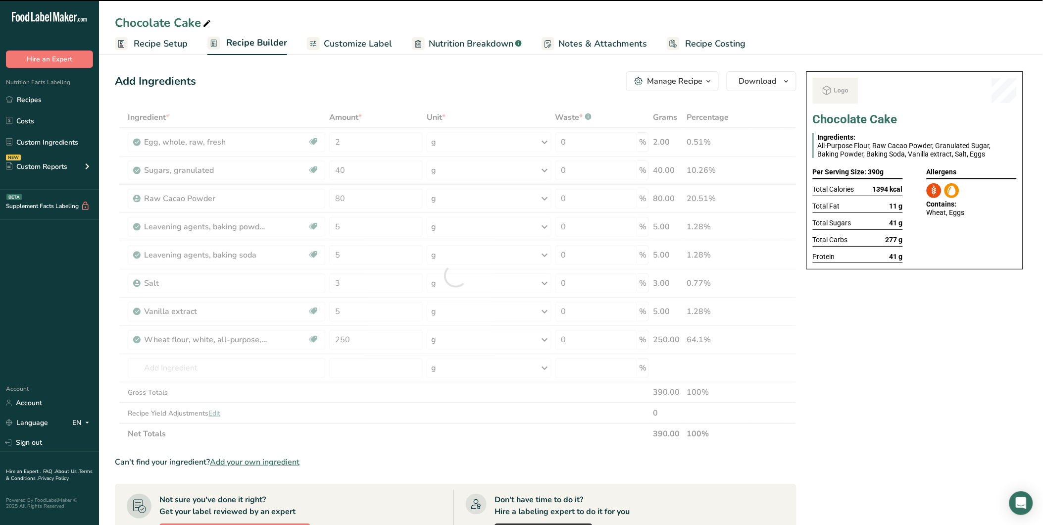
type input "0"
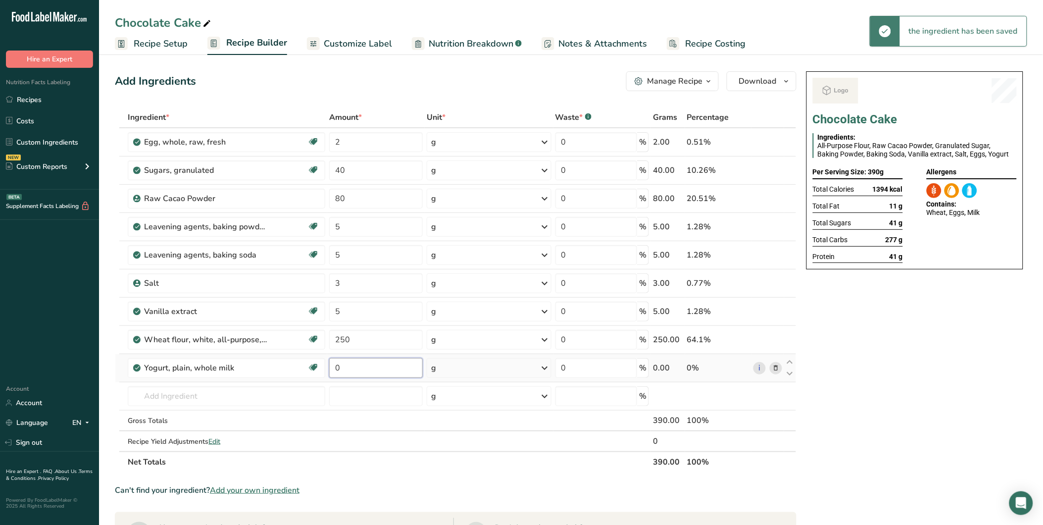
drag, startPoint x: 342, startPoint y: 372, endPoint x: 335, endPoint y: 372, distance: 6.5
click at [335, 372] on input "0" at bounding box center [376, 368] width 94 height 20
type input "50"
click at [927, 343] on div "Chocolate Cake Ingredients: All-Purpose Flour, Raw Cacao Powder, Granulated Sug…" at bounding box center [914, 444] width 225 height 755
click at [37, 100] on link "Recipes" at bounding box center [49, 99] width 99 height 19
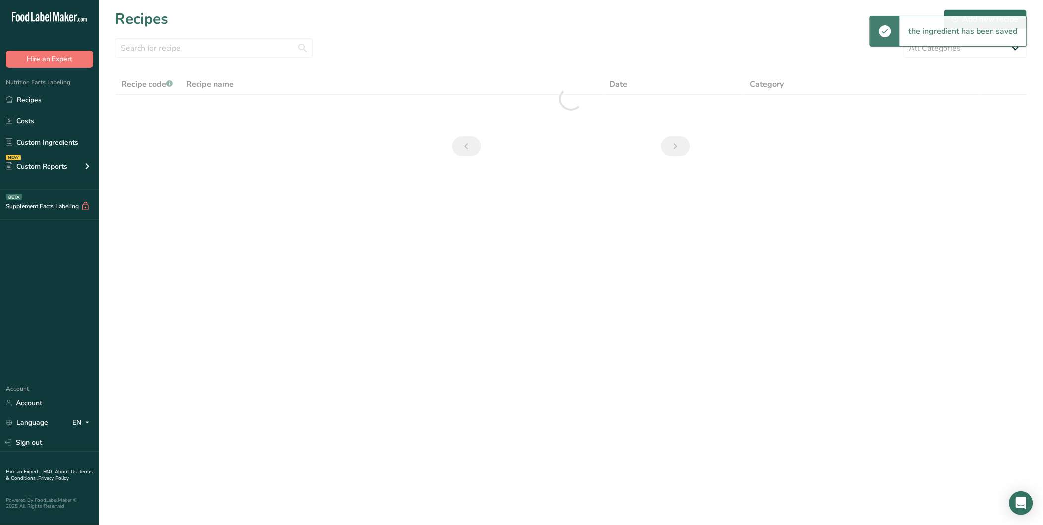
click at [169, 58] on section "Recipes Add new recipe All Categories Appetizers Baked Goods Beverages buffet c…" at bounding box center [571, 86] width 944 height 172
click at [174, 43] on input "text" at bounding box center [214, 48] width 198 height 20
paste input "Rice Pudding"
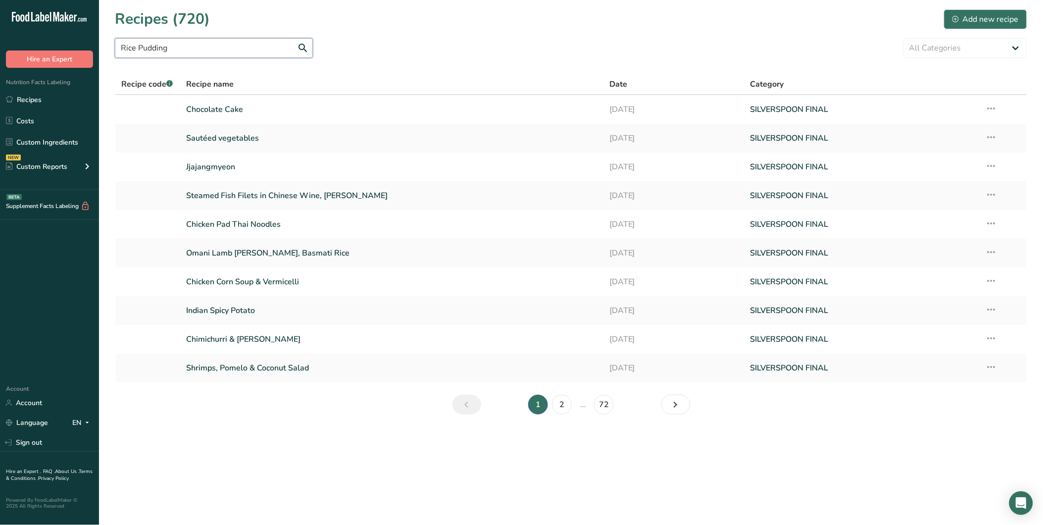
drag, startPoint x: 184, startPoint y: 48, endPoint x: 53, endPoint y: 45, distance: 131.2
click at [53, 45] on div ".a-20{fill:#fff;} Hire an Expert Nutrition Facts Labeling Recipes Costs Custom …" at bounding box center [521, 262] width 1043 height 525
paste input "text"
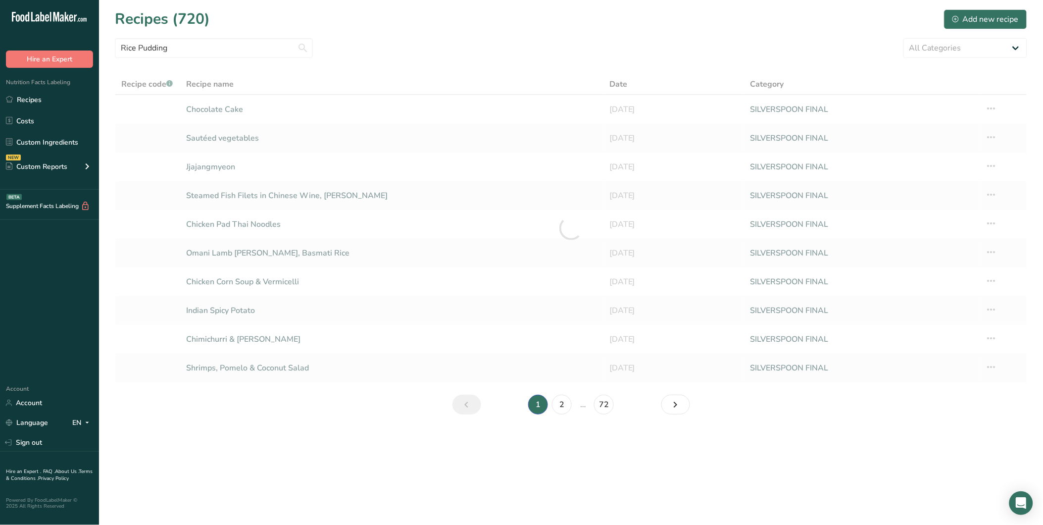
click at [521, 45] on div "Rice Pudding All Categories Appetizers Baked Goods Beverages buffet chafing dis…" at bounding box center [571, 48] width 912 height 20
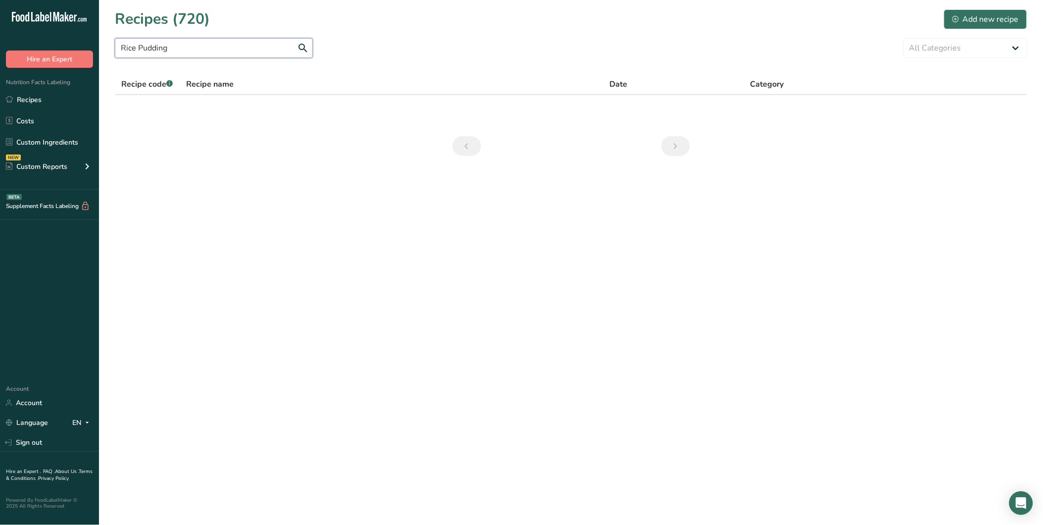
drag, startPoint x: 173, startPoint y: 49, endPoint x: 110, endPoint y: 49, distance: 62.9
click at [110, 49] on section "Recipes (720) Add new recipe Rice Pudding All Categories Appetizers Baked Goods…" at bounding box center [571, 86] width 944 height 172
drag, startPoint x: 170, startPoint y: 52, endPoint x: 130, endPoint y: 48, distance: 40.3
click at [130, 48] on input "sweet ri" at bounding box center [214, 48] width 198 height 20
type input "s"
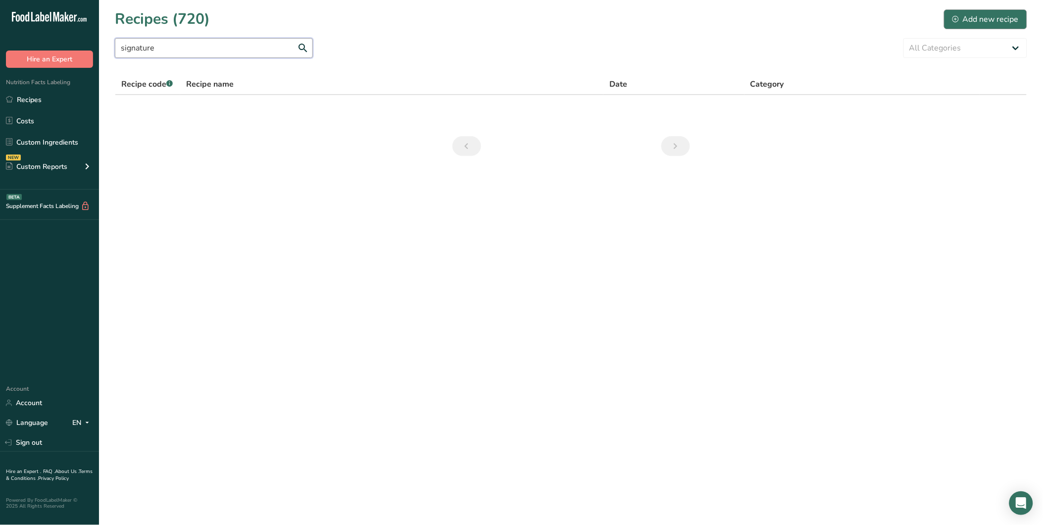
type input "signature"
click at [1022, 17] on button "Add new recipe" at bounding box center [985, 19] width 83 height 20
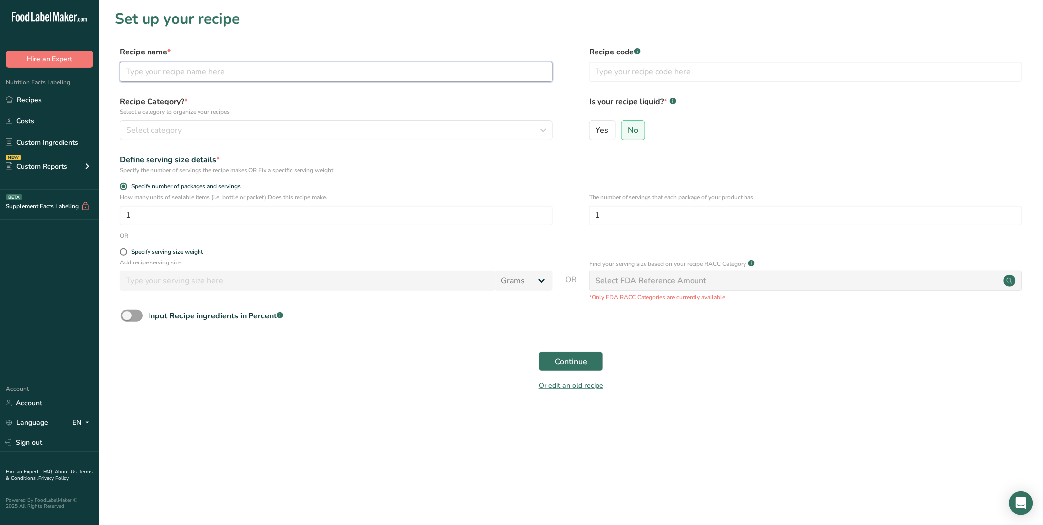
click at [196, 78] on input "text" at bounding box center [336, 72] width 433 height 20
paste input "Rice Pudding"
type input "Rice Pudding"
click at [209, 121] on button "Select category" at bounding box center [336, 130] width 433 height 20
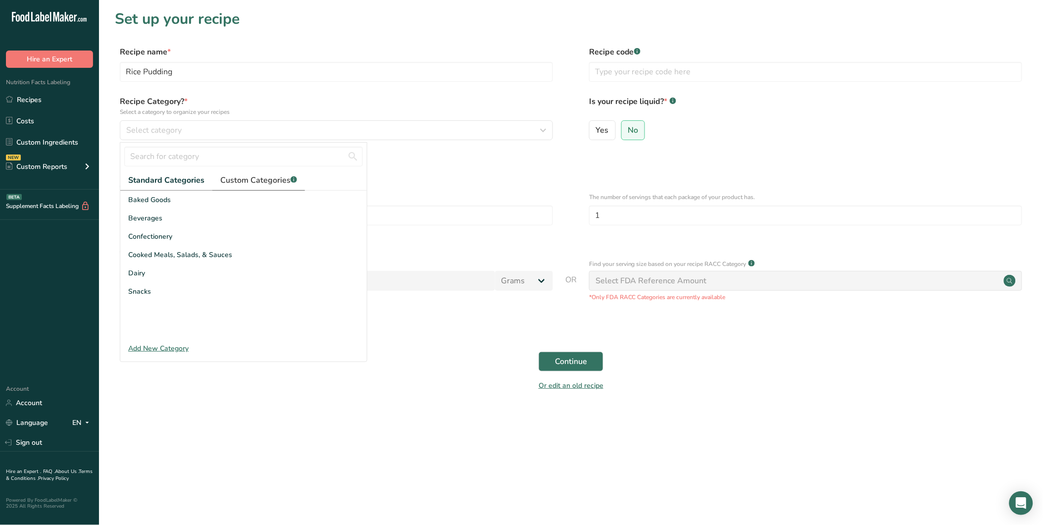
click at [256, 177] on span "Custom Categories .a-a{fill:#347362;}.b-a{fill:#fff;}" at bounding box center [258, 180] width 77 height 12
click at [174, 294] on span "SILVERSPOON FINAL" at bounding box center [163, 293] width 70 height 10
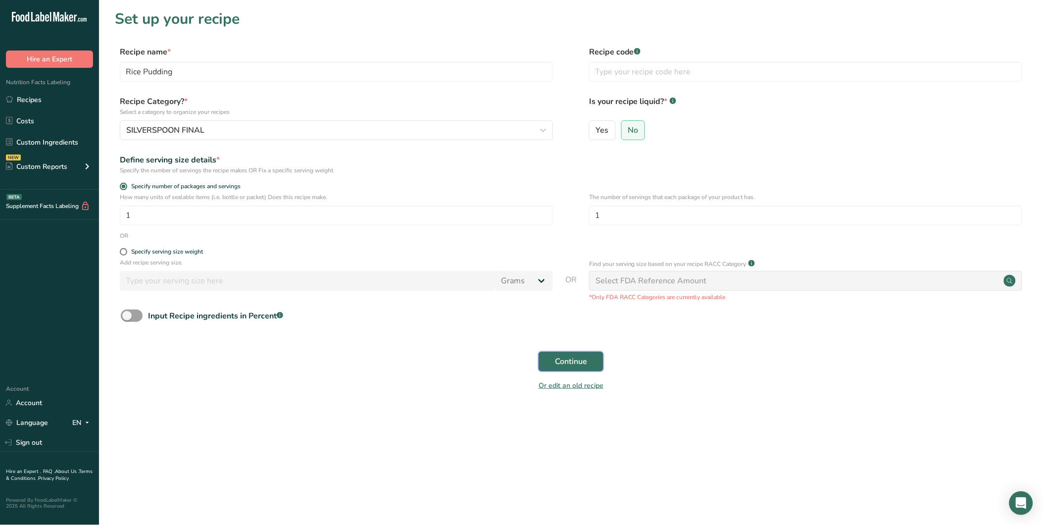
click at [580, 358] on span "Continue" at bounding box center [571, 361] width 32 height 12
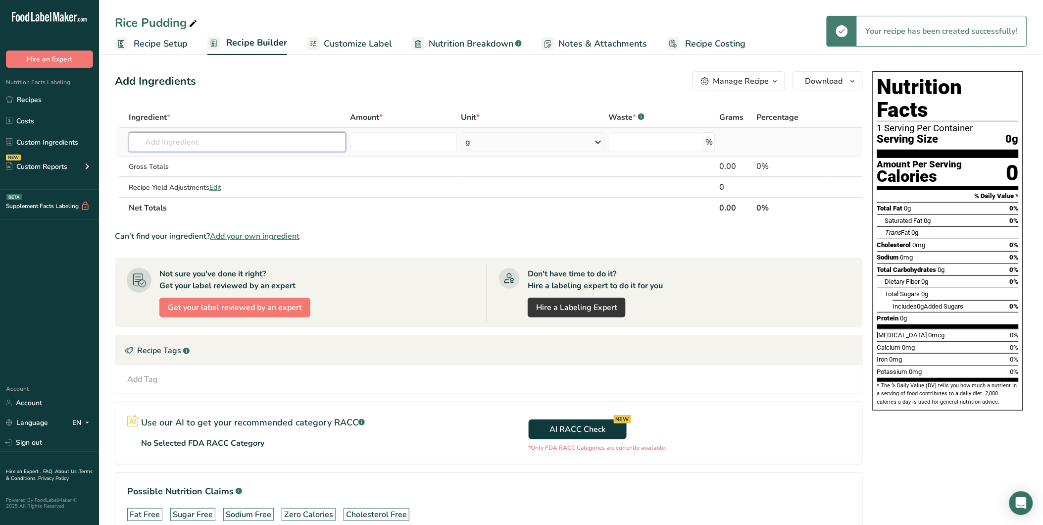
drag, startPoint x: 205, startPoint y: 137, endPoint x: 216, endPoint y: 140, distance: 11.3
click at [204, 137] on input "text" at bounding box center [237, 142] width 217 height 20
click at [235, 138] on input "text" at bounding box center [237, 142] width 217 height 20
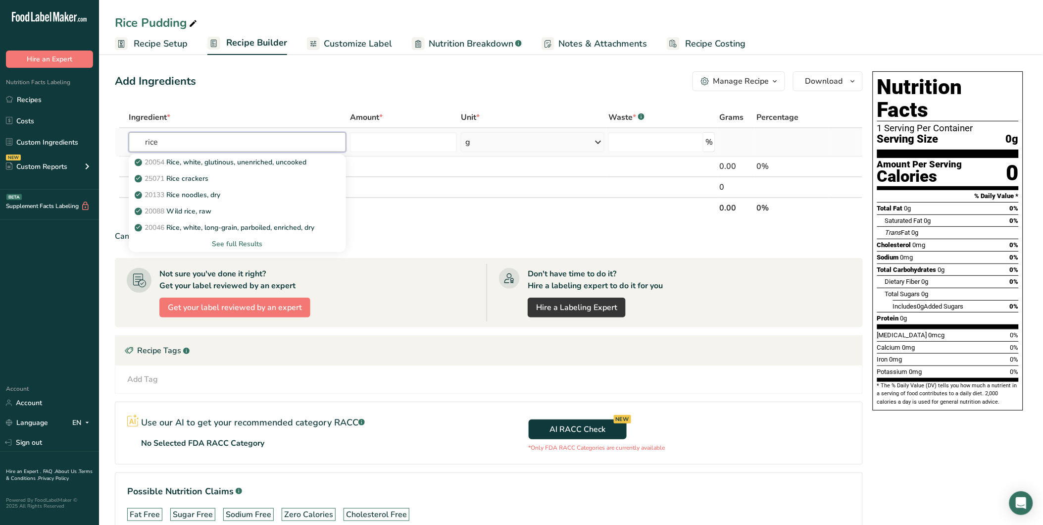
type input "rice"
click at [235, 240] on div "See full Results" at bounding box center [237, 244] width 201 height 10
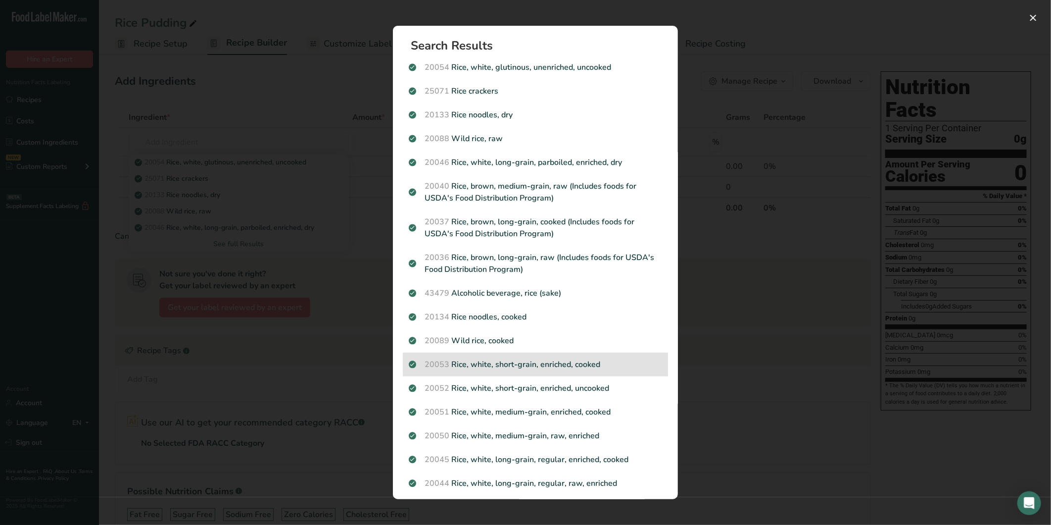
click at [484, 365] on p "20053 Rice, white, short-grain, enriched, cooked" at bounding box center [535, 364] width 253 height 12
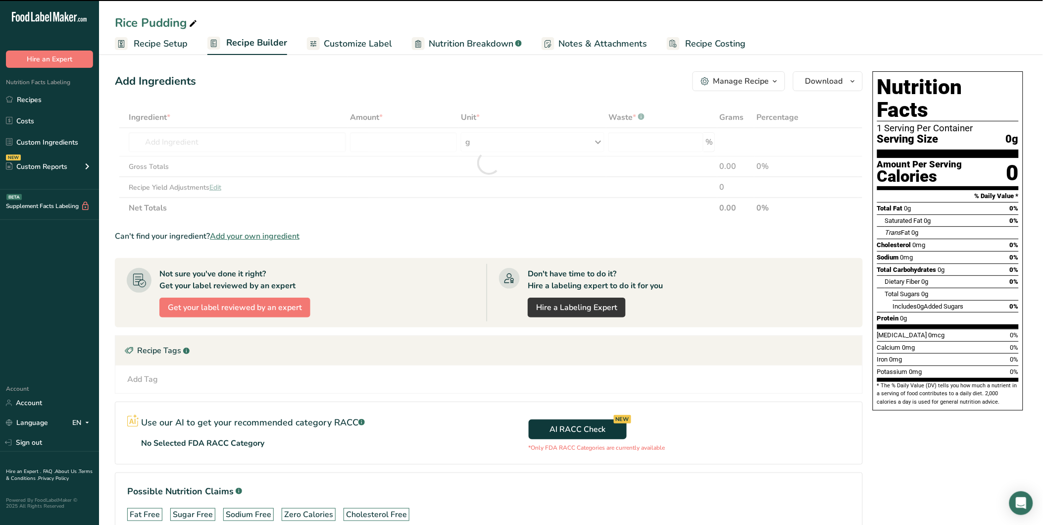
type input "0"
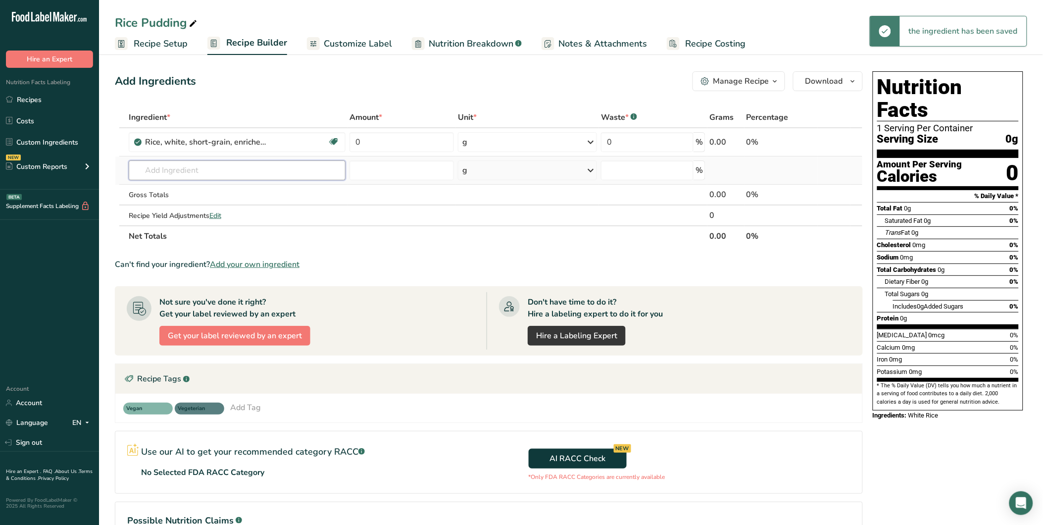
click at [184, 175] on input "text" at bounding box center [237, 170] width 217 height 20
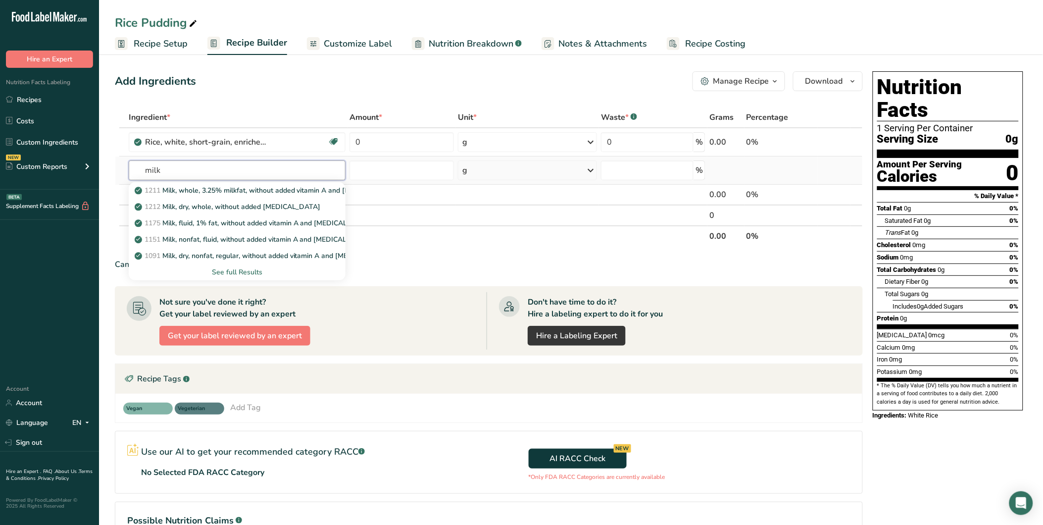
type input "milk"
click at [236, 276] on div "See full Results" at bounding box center [237, 272] width 201 height 10
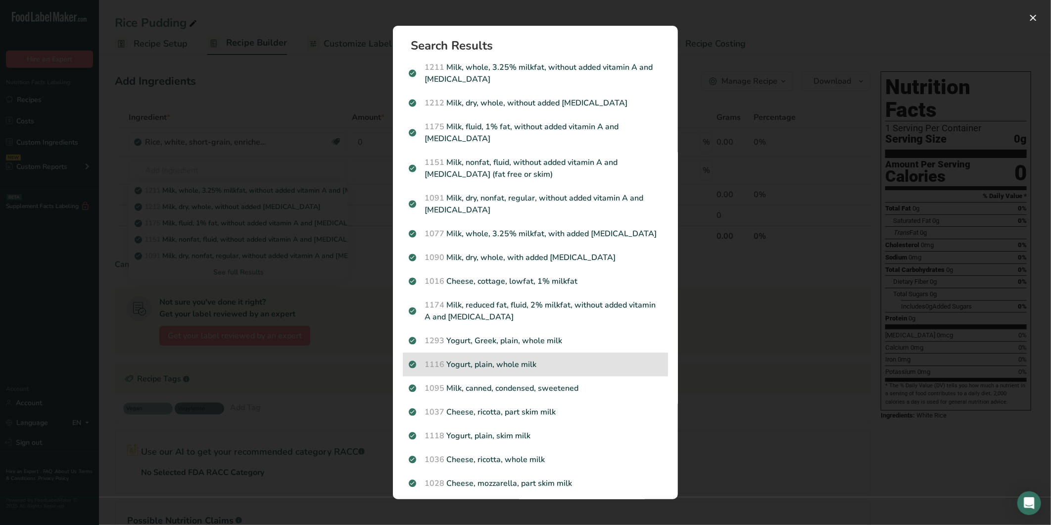
click at [479, 369] on p "1116 Yogurt, plain, whole milk" at bounding box center [535, 364] width 253 height 12
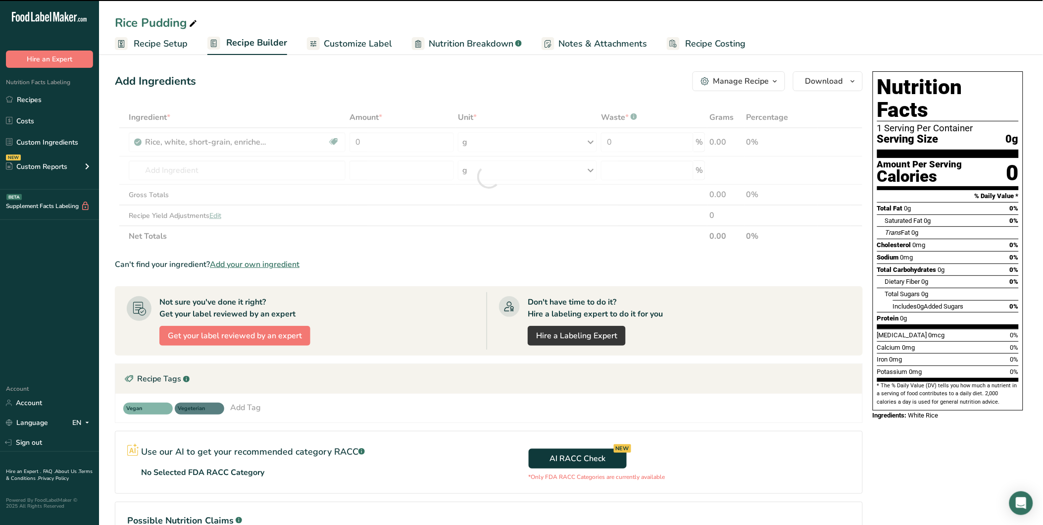
type input "0"
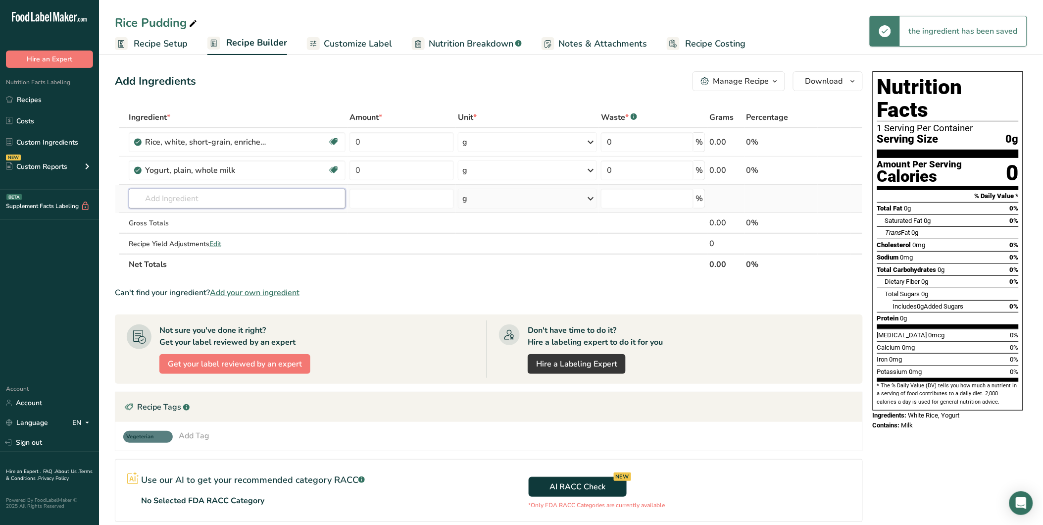
click at [184, 198] on input "text" at bounding box center [237, 199] width 217 height 20
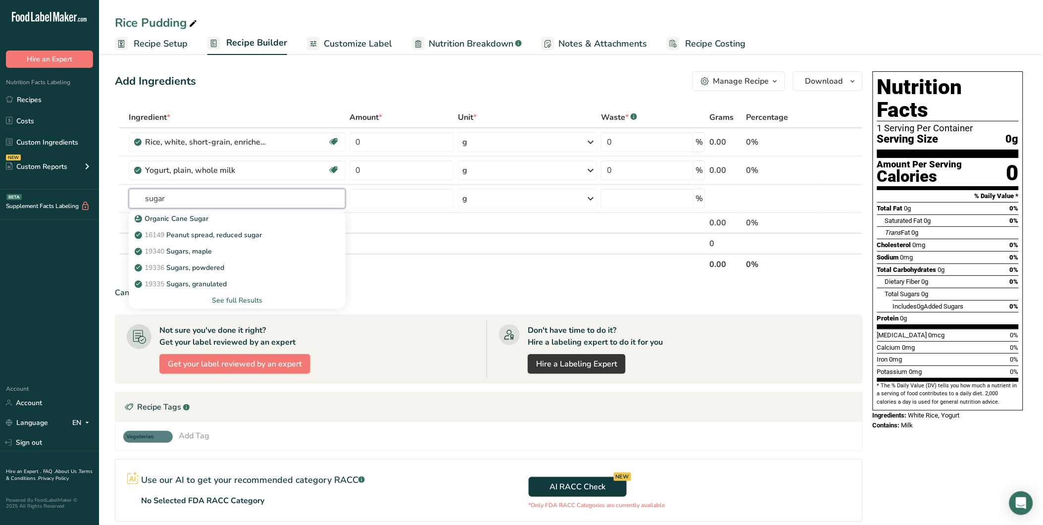
type input "sugar"
click at [214, 276] on link "19335 Sugars, granulated" at bounding box center [237, 284] width 217 height 16
type input "Sugars, granulated"
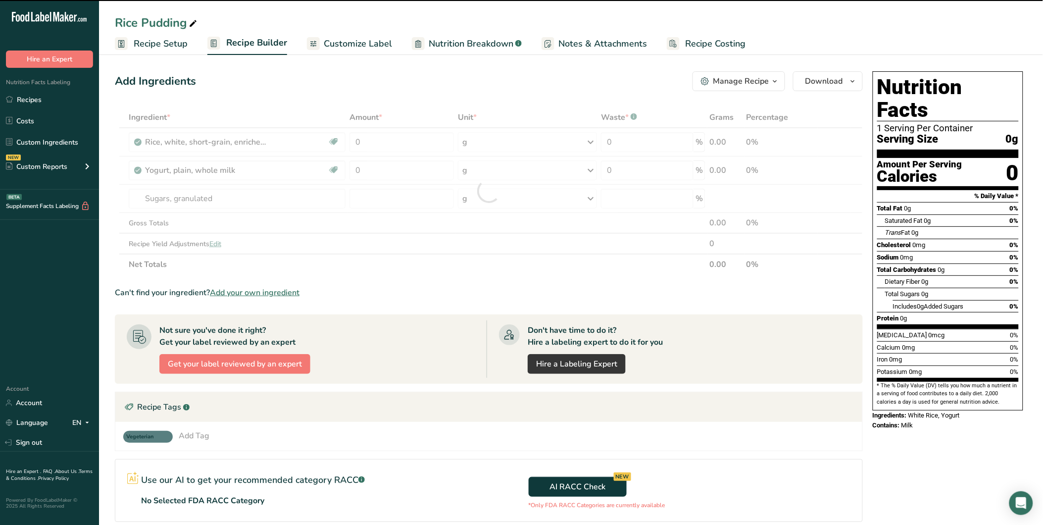
type input "0"
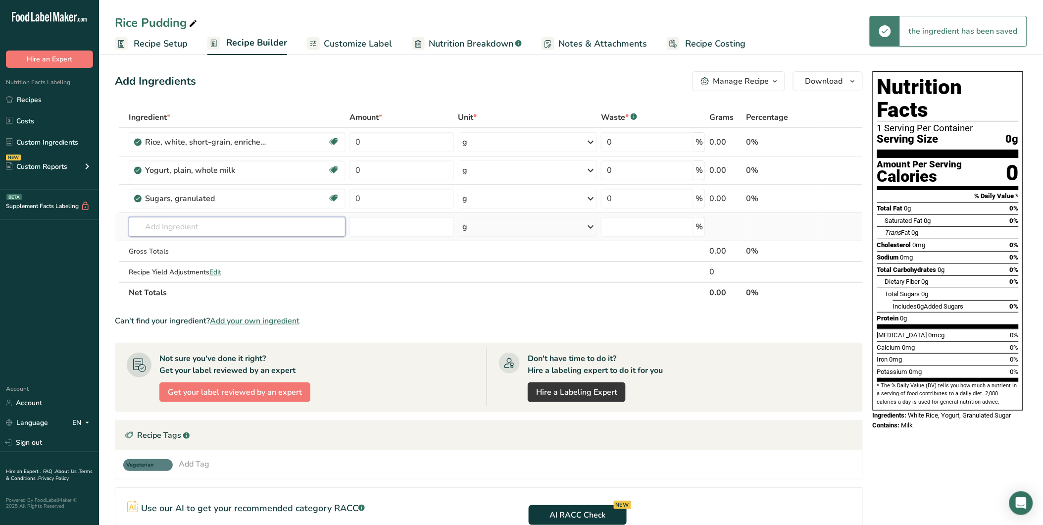
click at [176, 228] on input "text" at bounding box center [237, 227] width 217 height 20
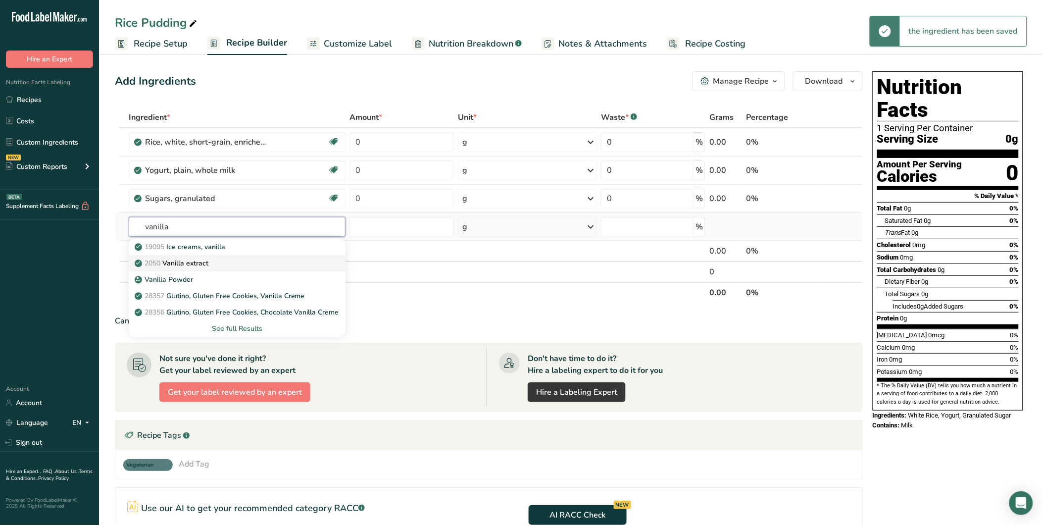
type input "vanilla"
click at [191, 259] on p "2050 Vanilla extract" at bounding box center [173, 263] width 72 height 10
type input "Vanilla extract"
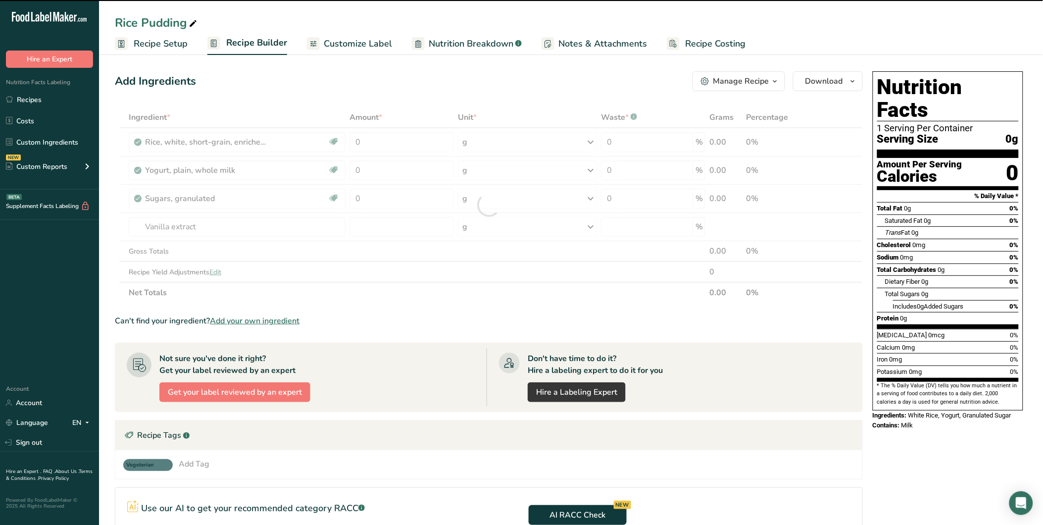
type input "0"
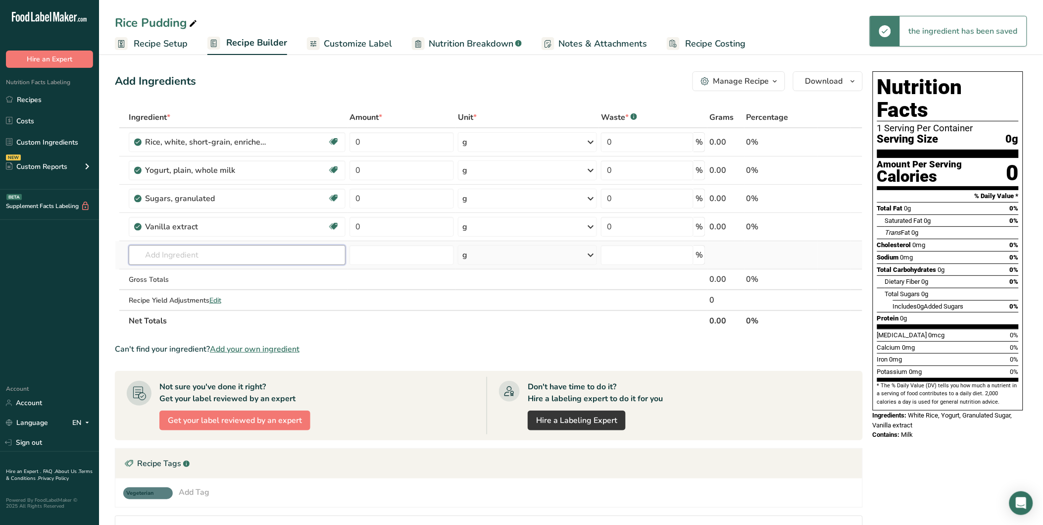
click at [167, 254] on input "text" at bounding box center [237, 255] width 217 height 20
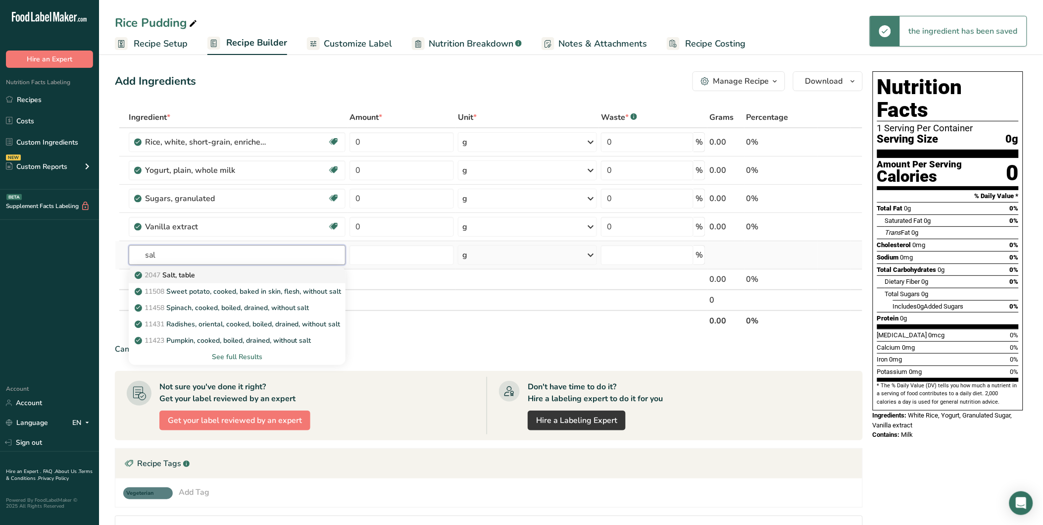
type input "sal"
click at [170, 274] on p "2047 Salt, table" at bounding box center [166, 275] width 58 height 10
type input "Salt, table"
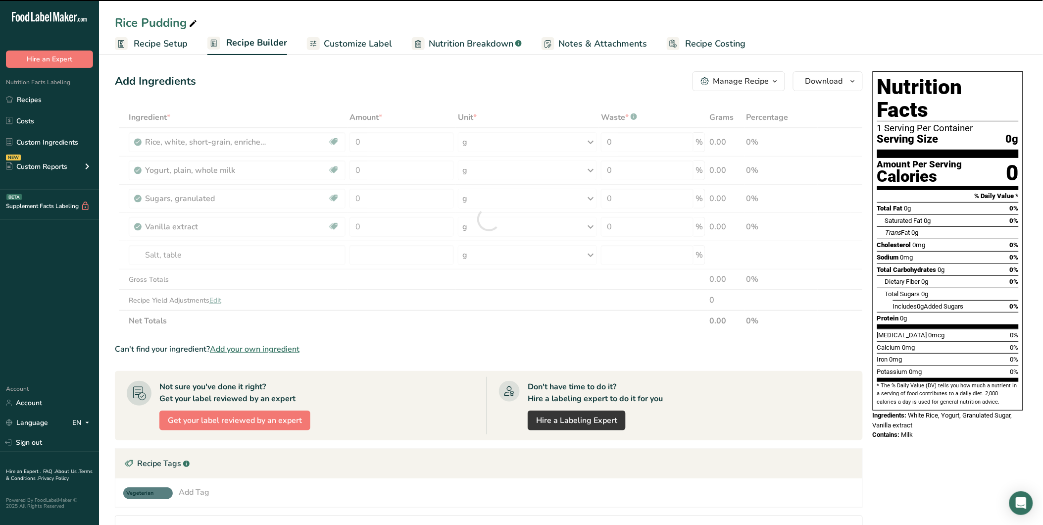
type input "0"
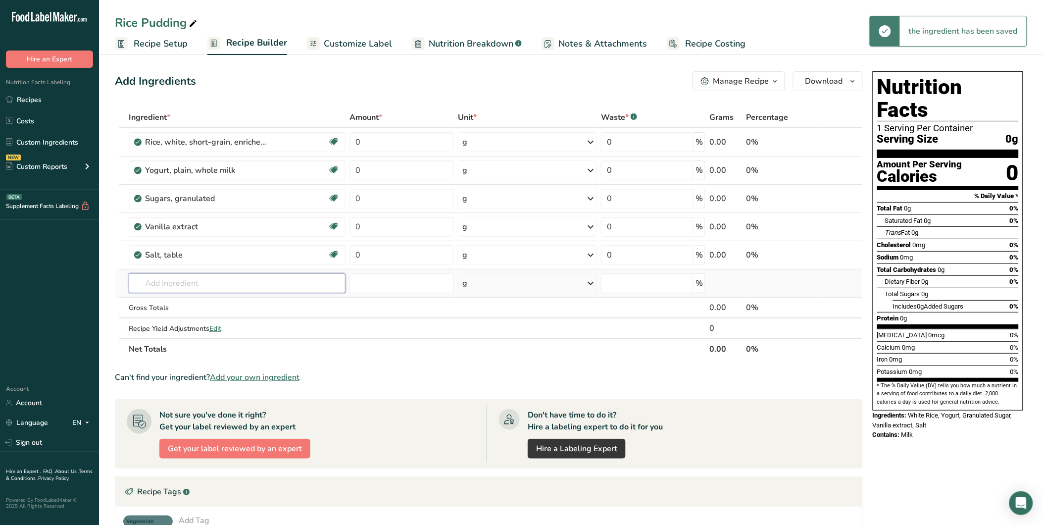
click at [168, 280] on input "text" at bounding box center [237, 283] width 217 height 20
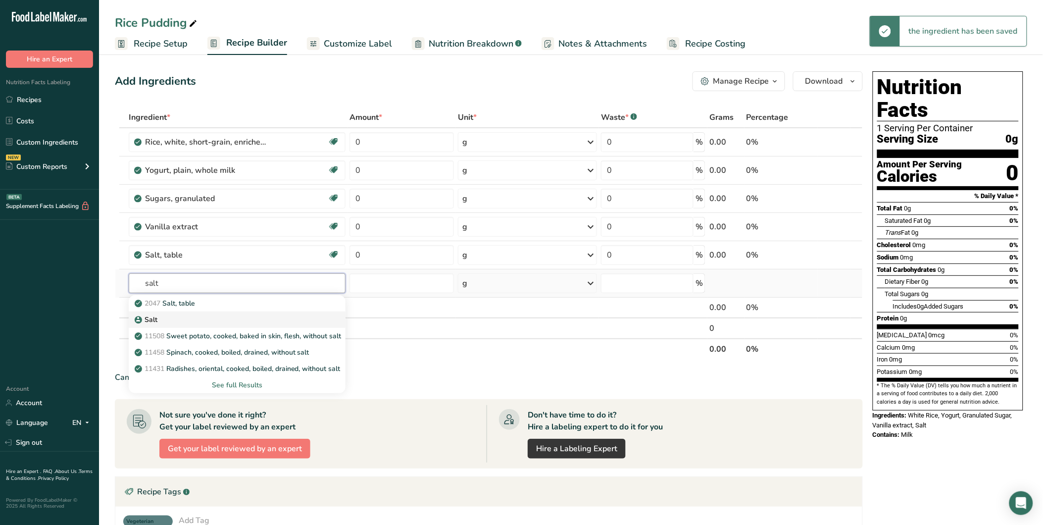
type input "salt"
click at [179, 319] on div "Salt" at bounding box center [229, 319] width 185 height 10
type input "Salt"
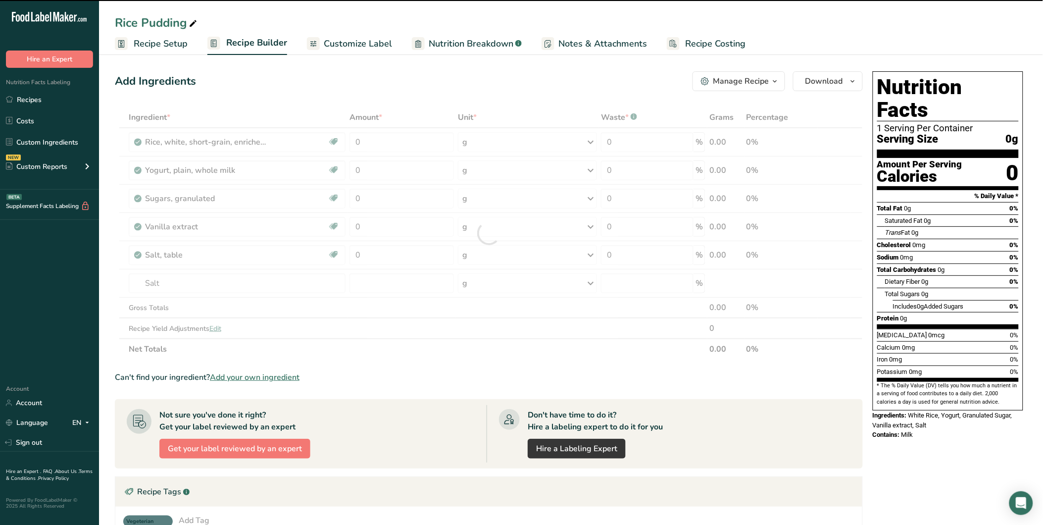
type input "0"
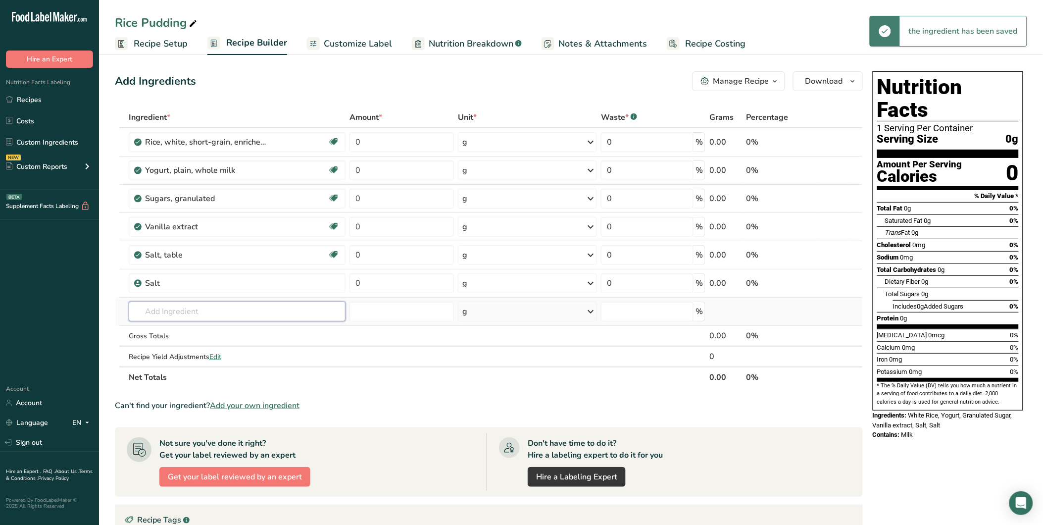
click at [164, 308] on input "text" at bounding box center [237, 311] width 217 height 20
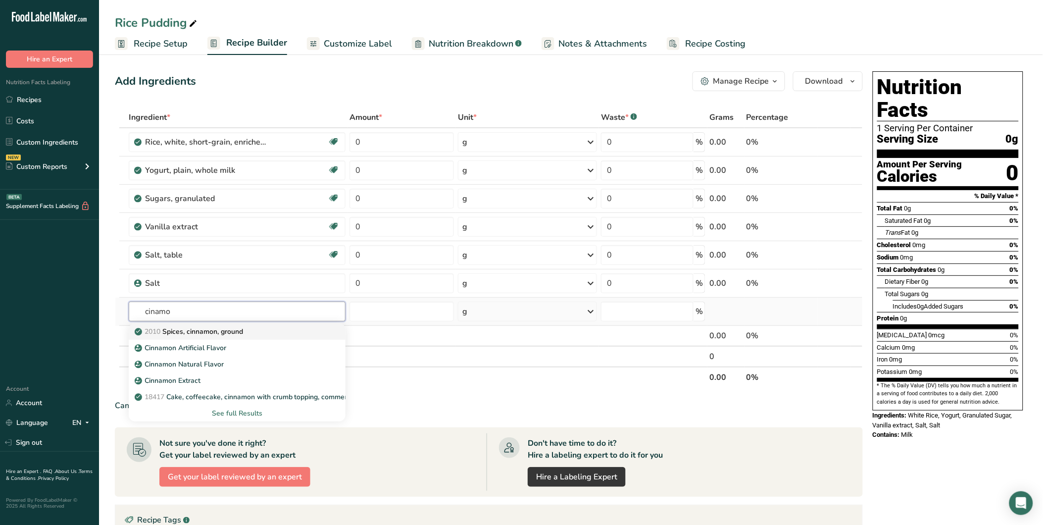
type input "cinamo"
click at [254, 333] on div "2010 Spices, cinnamon, ground" at bounding box center [229, 331] width 185 height 10
type input "Spices, cinnamon, ground"
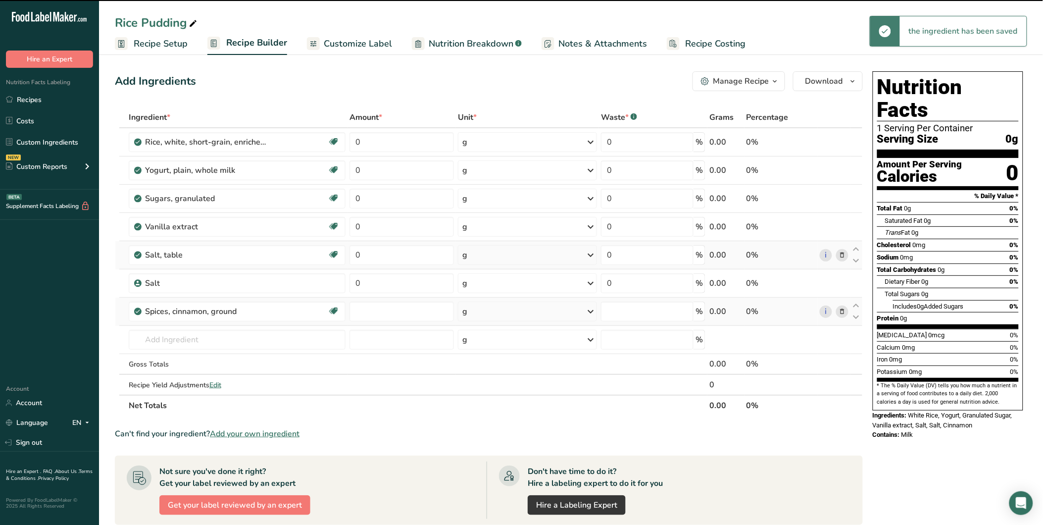
type input "0"
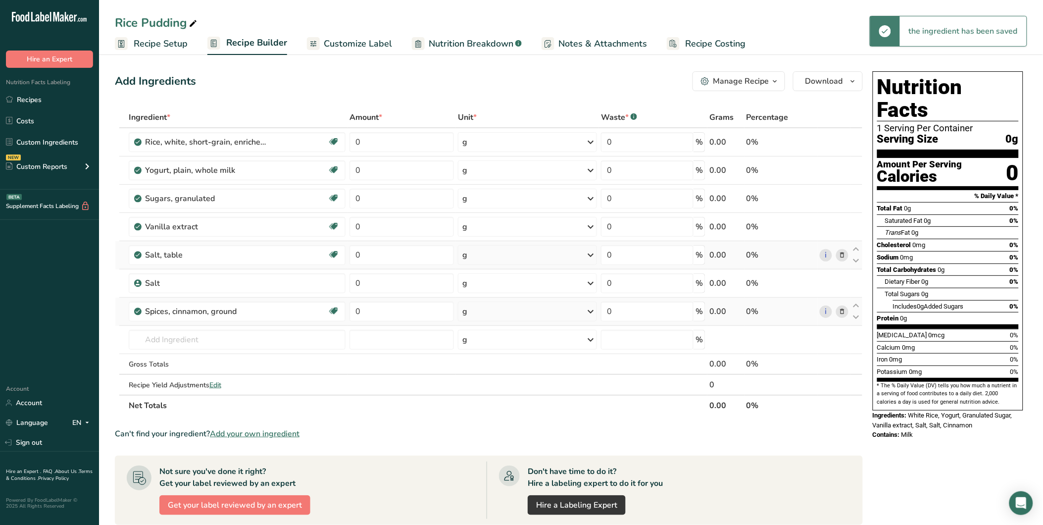
click at [840, 255] on icon at bounding box center [841, 255] width 7 height 10
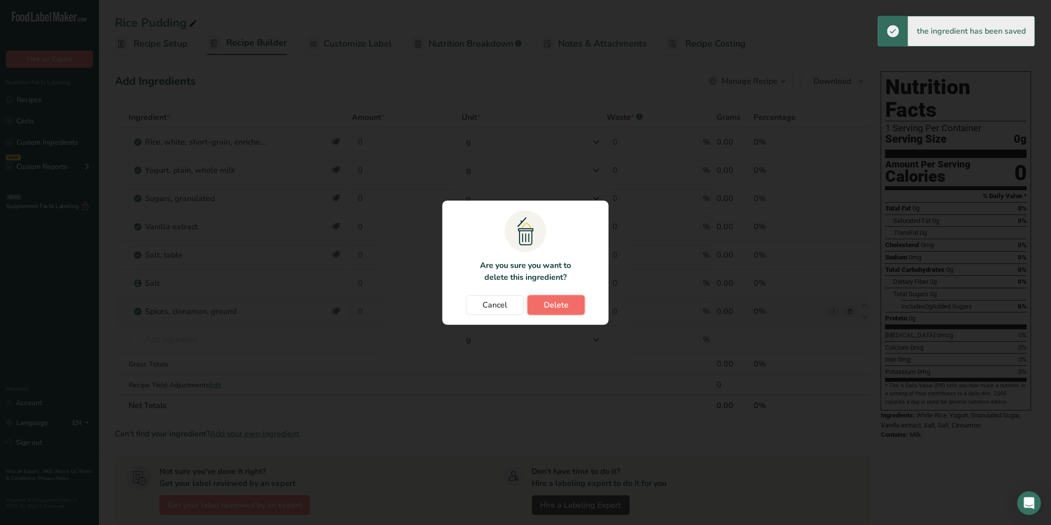
click at [563, 298] on button "Delete" at bounding box center [556, 305] width 57 height 20
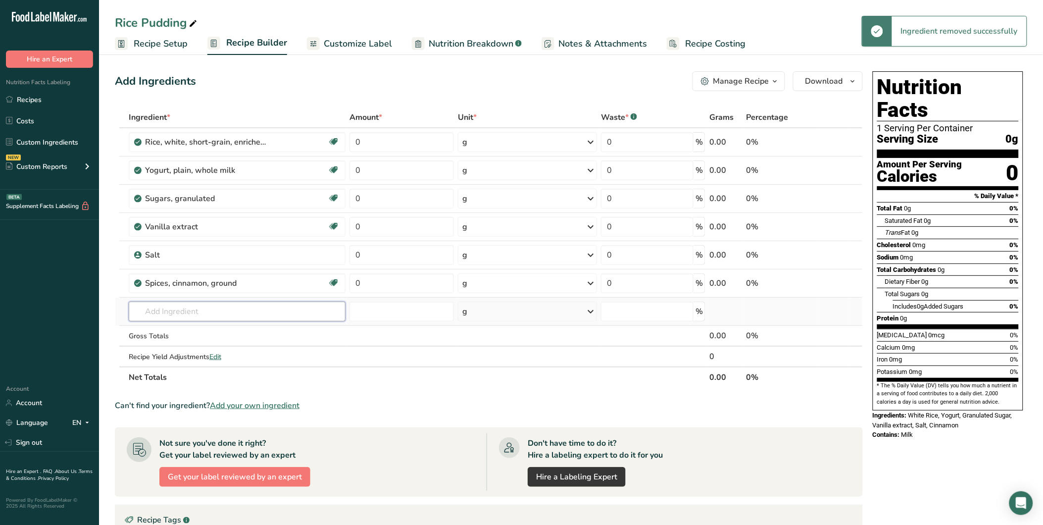
click at [160, 316] on input "text" at bounding box center [237, 311] width 217 height 20
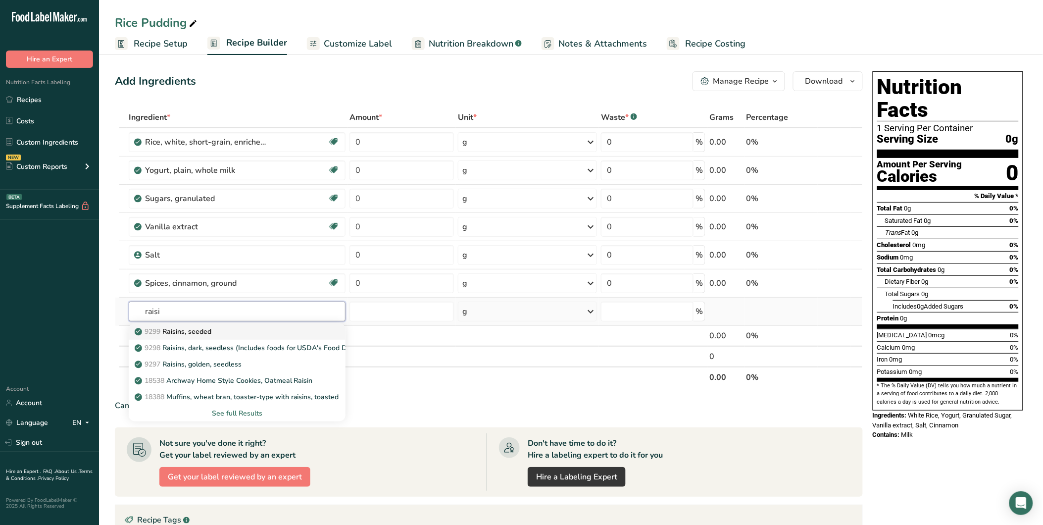
type input "raisi"
click at [242, 326] on div "9299 Raisins, seeded" at bounding box center [229, 331] width 185 height 10
type input "Raisins, seeded"
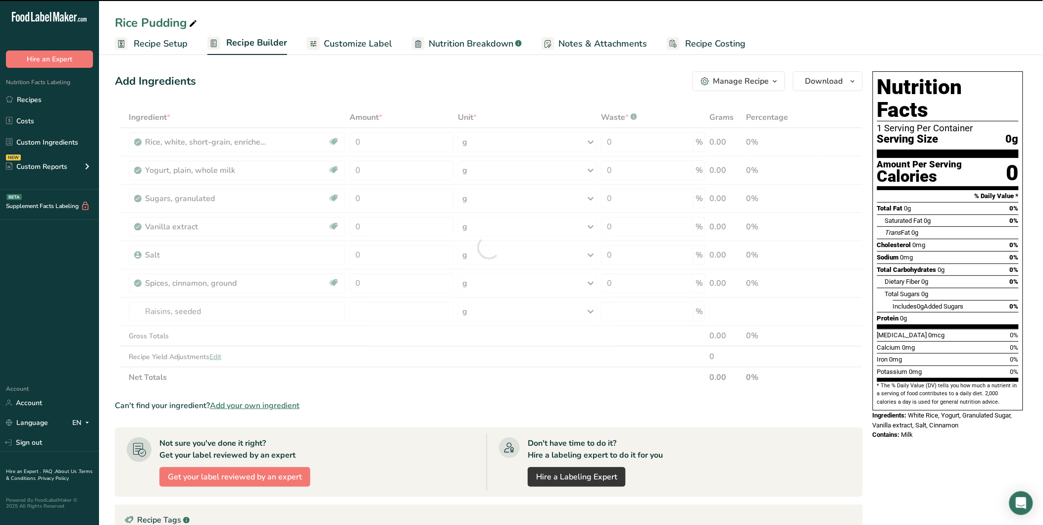
type input "0"
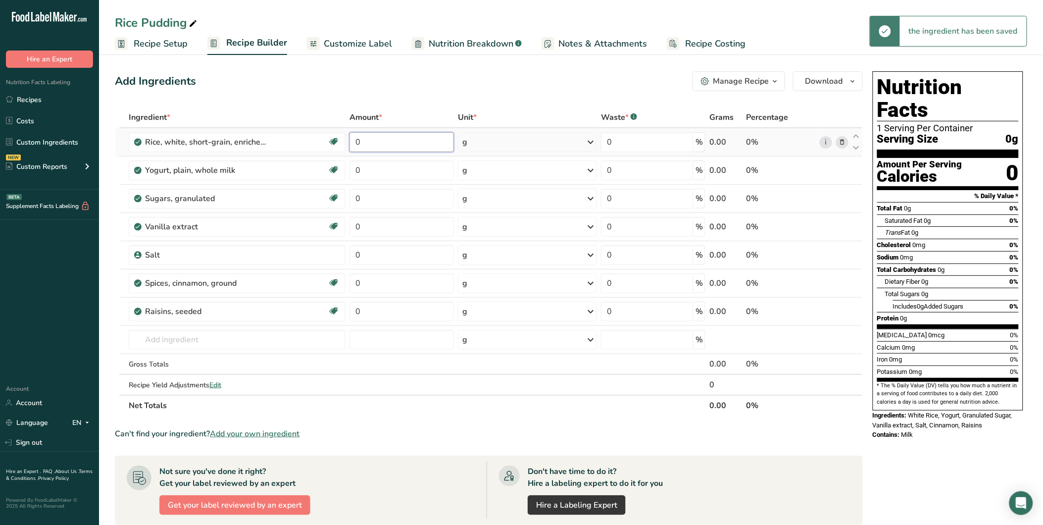
drag, startPoint x: 357, startPoint y: 140, endPoint x: 364, endPoint y: 144, distance: 8.0
click at [364, 144] on input "0" at bounding box center [401, 142] width 104 height 20
type input "60"
click at [349, 173] on div "Ingredient * Amount * Unit * Waste * .a-a{fill:#347362;}.b-a{fill:#fff;} Grams …" at bounding box center [489, 261] width 748 height 309
type input "40"
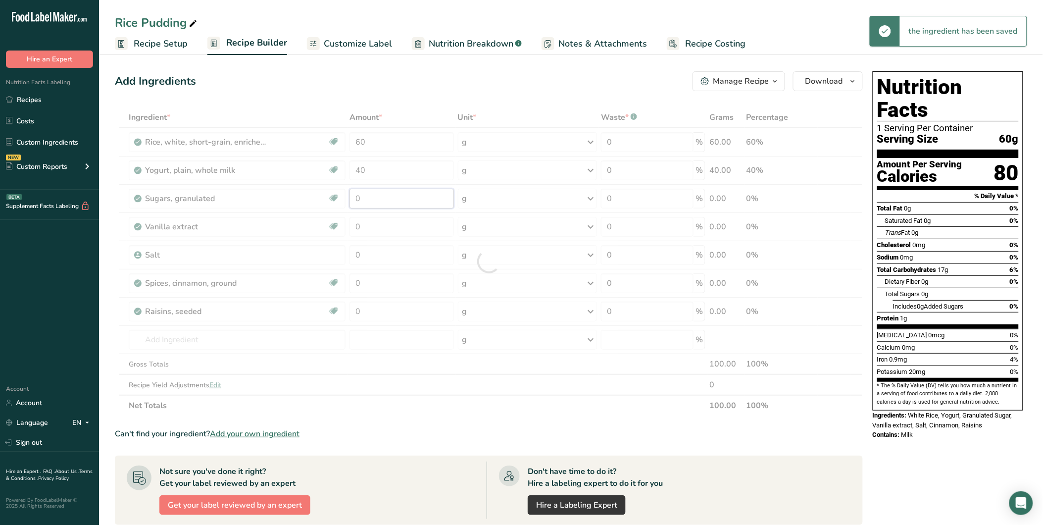
drag, startPoint x: 363, startPoint y: 198, endPoint x: 352, endPoint y: 199, distance: 10.4
click at [352, 199] on div "Ingredient * Amount * Unit * Waste * .a-a{fill:#347362;}.b-a{fill:#fff;} Grams …" at bounding box center [489, 261] width 748 height 309
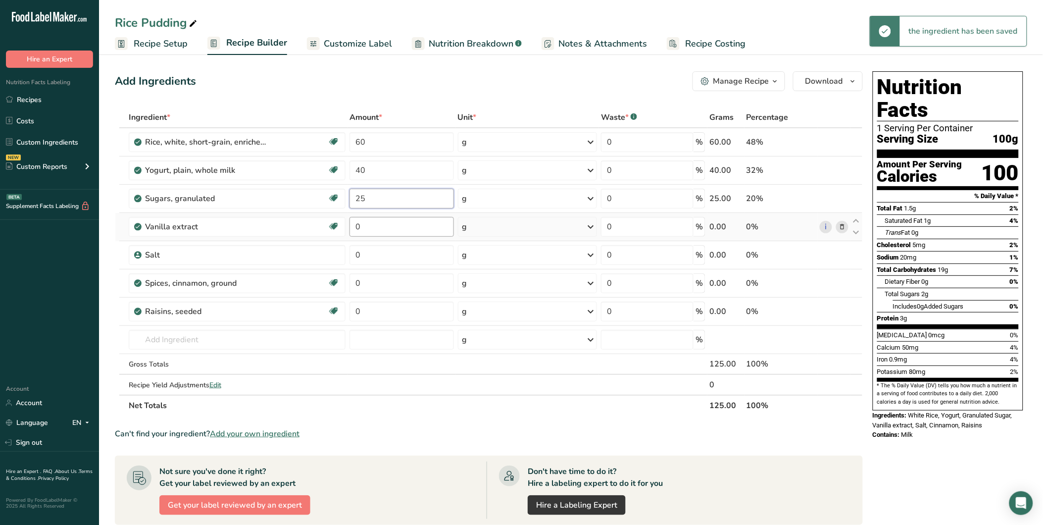
type input "25"
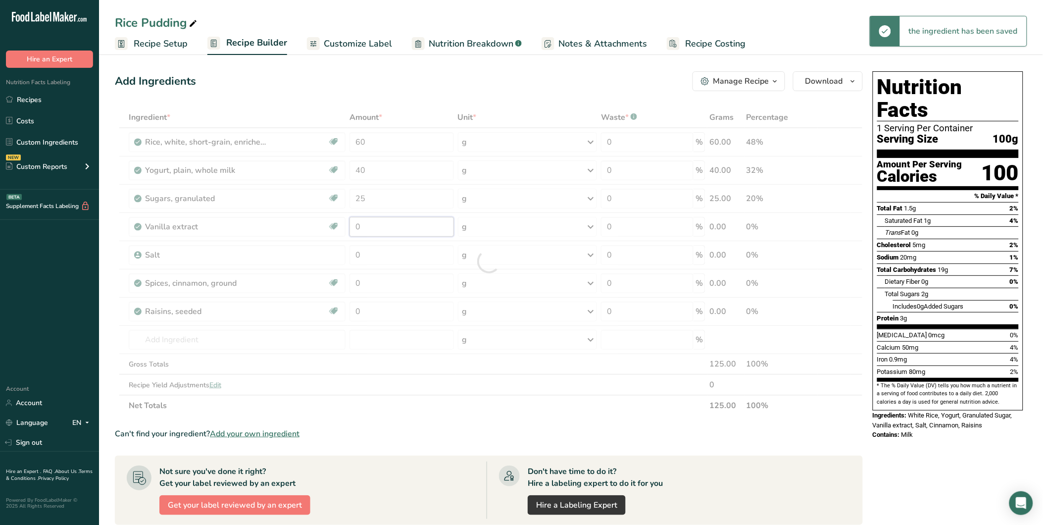
drag, startPoint x: 362, startPoint y: 221, endPoint x: 349, endPoint y: 223, distance: 13.0
click at [349, 223] on div "Ingredient * Amount * Unit * Waste * .a-a{fill:#347362;}.b-a{fill:#fff;} Grams …" at bounding box center [489, 261] width 748 height 309
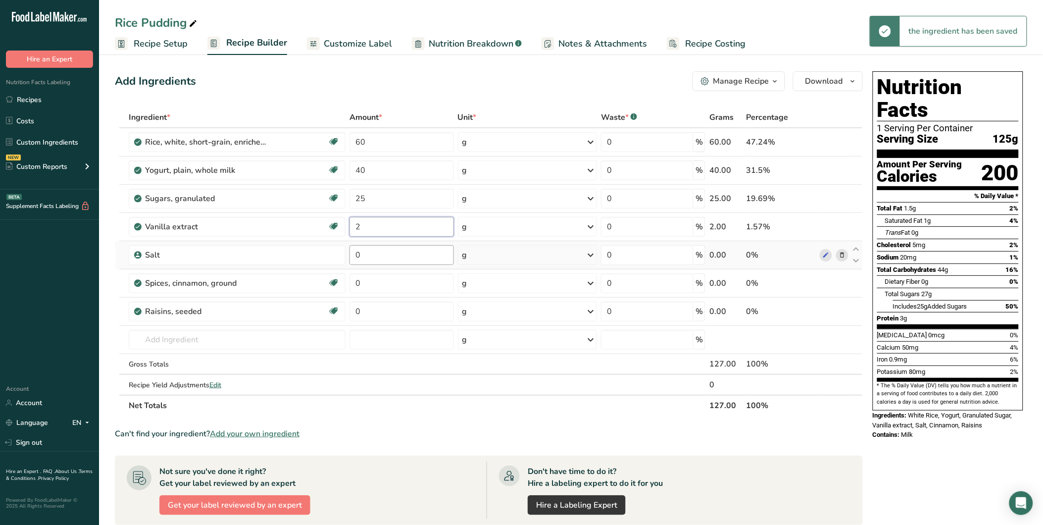
type input "2"
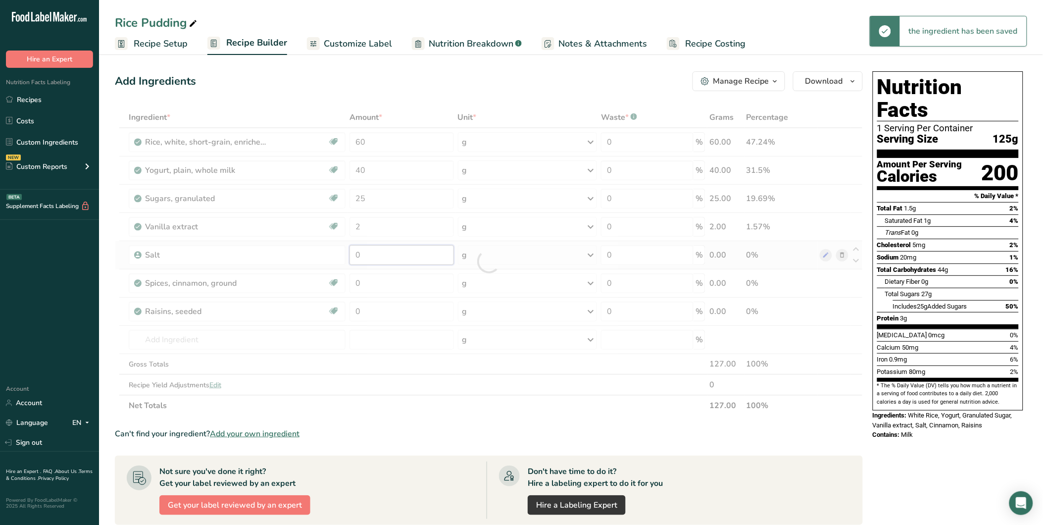
click at [350, 255] on div "Ingredient * Amount * Unit * Waste * .a-a{fill:#347362;}.b-a{fill:#fff;} Grams …" at bounding box center [489, 261] width 748 height 309
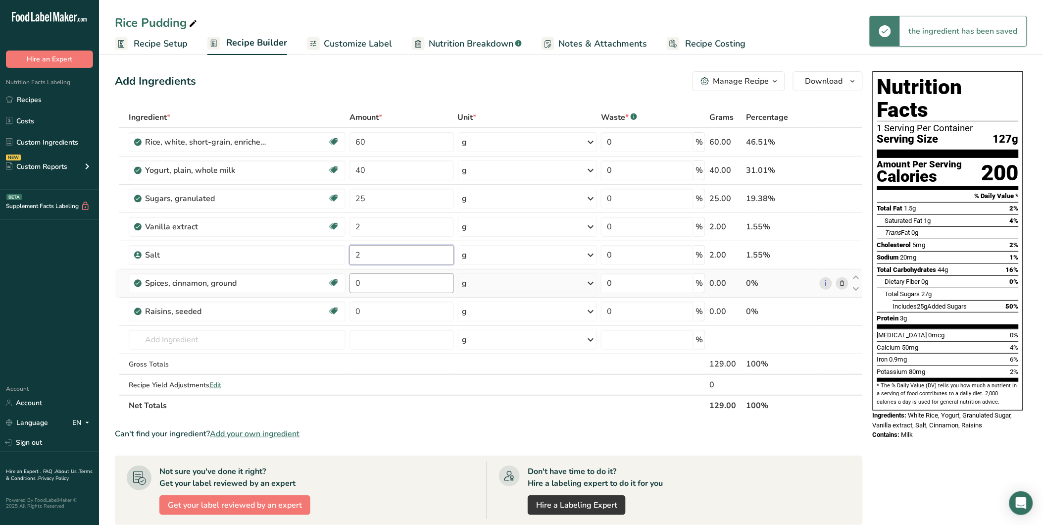
type input "2"
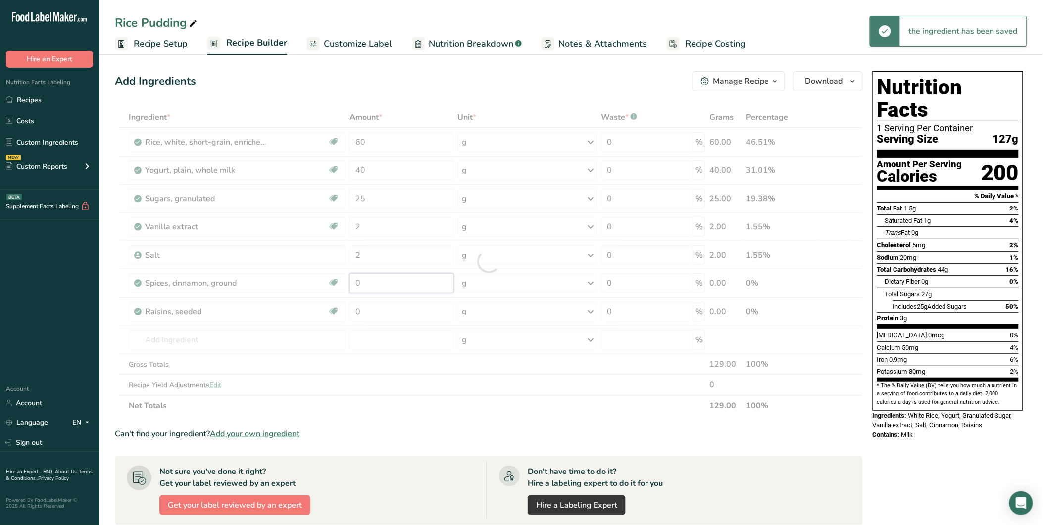
drag, startPoint x: 363, startPoint y: 284, endPoint x: 347, endPoint y: 285, distance: 15.9
click at [347, 285] on div "Ingredient * Amount * Unit * Waste * .a-a{fill:#347362;}.b-a{fill:#fff;} Grams …" at bounding box center [489, 261] width 748 height 309
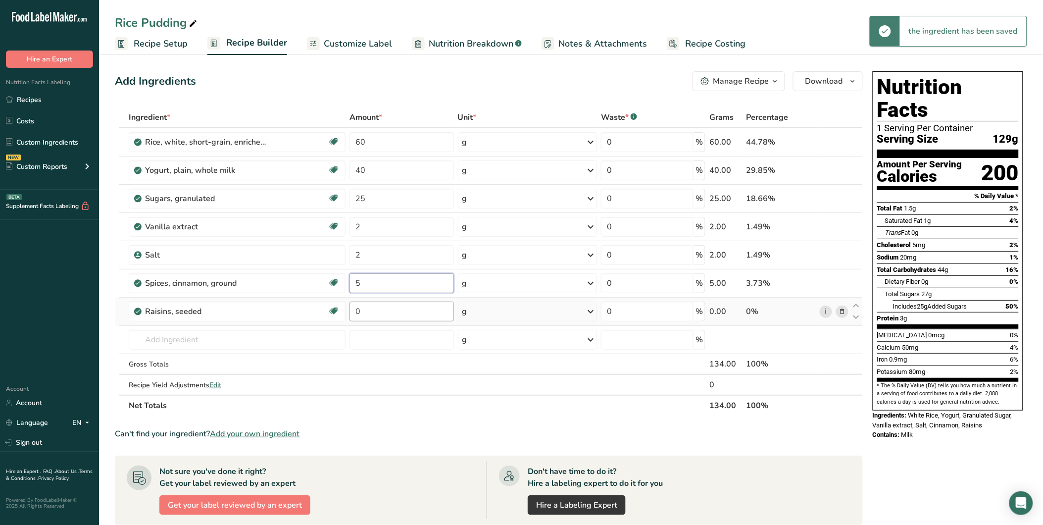
type input "5"
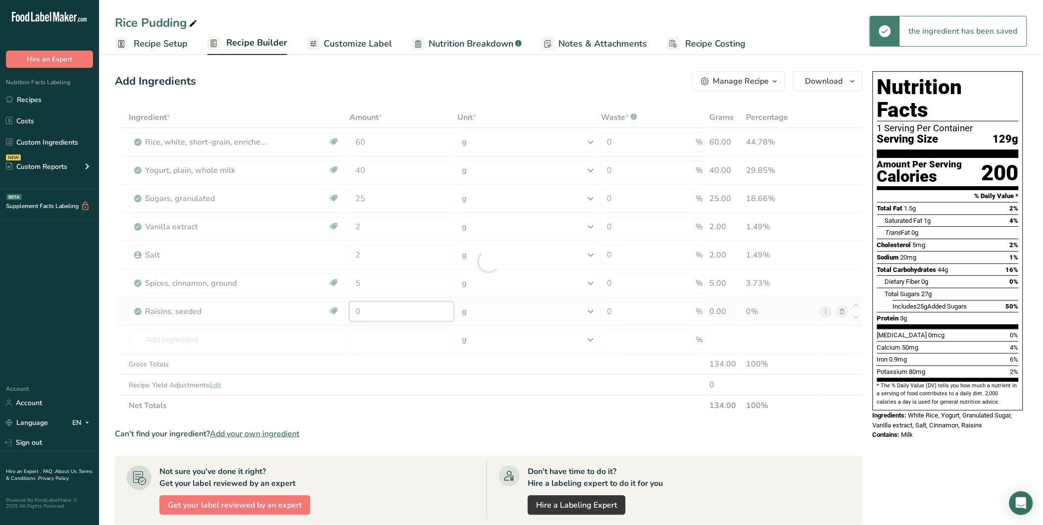
click at [347, 311] on div "Ingredient * Amount * Unit * Waste * .a-a{fill:#347362;}.b-a{fill:#fff;} Grams …" at bounding box center [489, 261] width 748 height 309
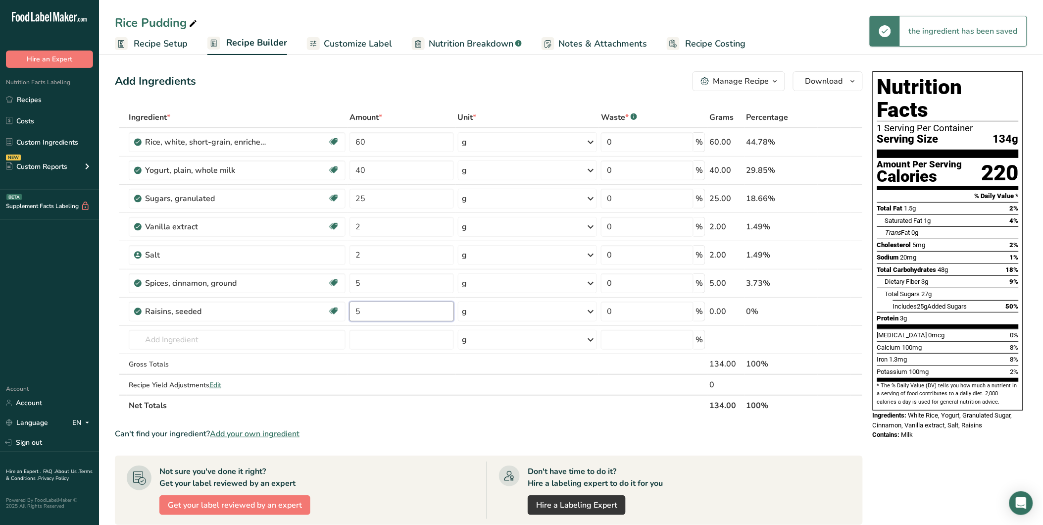
type input "5"
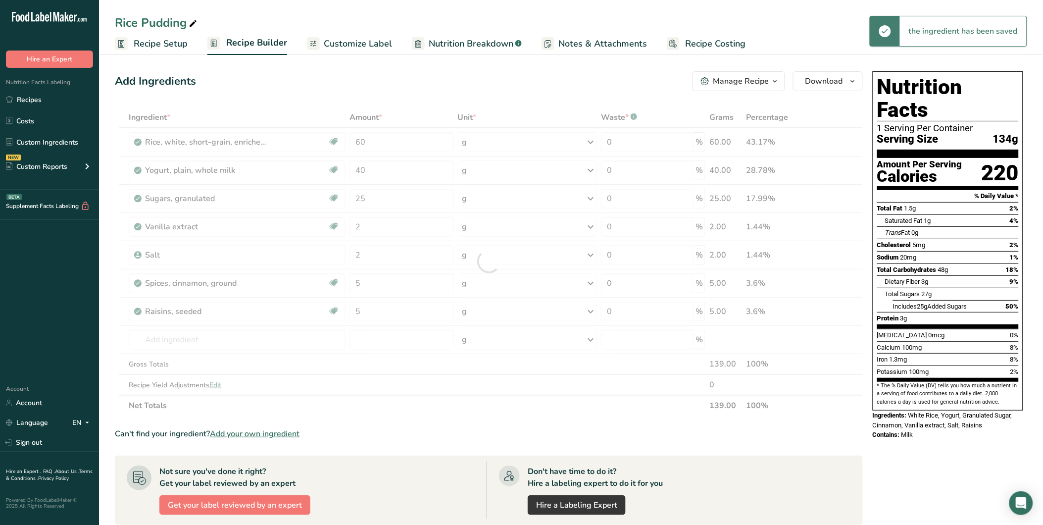
click at [298, 83] on div "Add Ingredients Manage Recipe Delete Recipe Duplicate Recipe Scale Recipe Save …" at bounding box center [489, 81] width 748 height 20
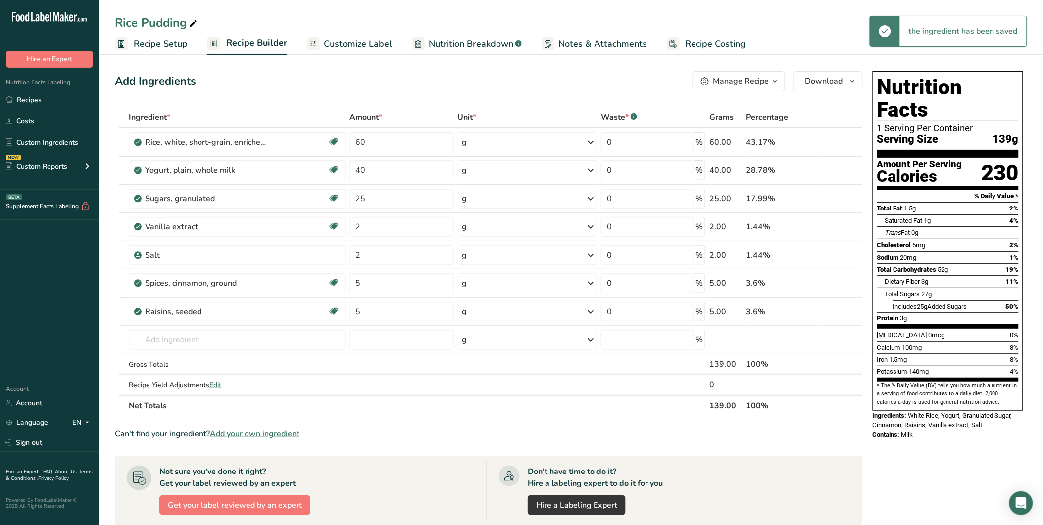
drag, startPoint x: 350, startPoint y: 42, endPoint x: 337, endPoint y: 121, distance: 80.3
click at [350, 42] on span "Customize Label" at bounding box center [358, 43] width 68 height 13
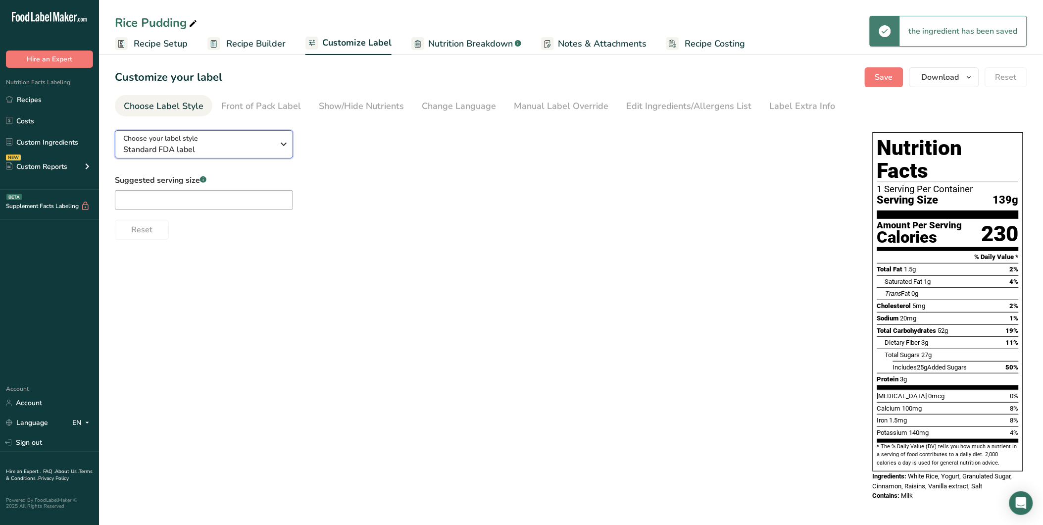
click at [205, 147] on span "Standard FDA label" at bounding box center [198, 150] width 151 height 12
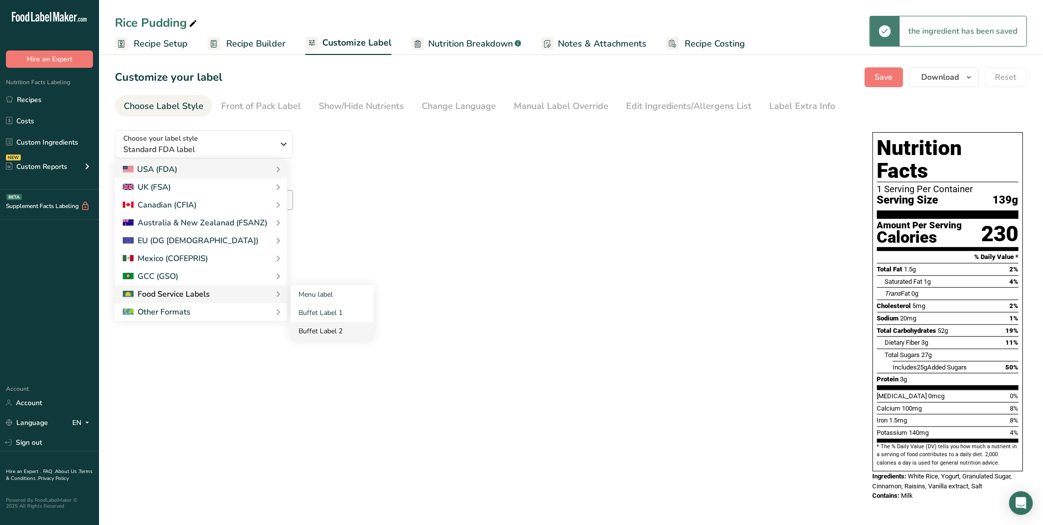
click at [315, 328] on link "Buffet Label 2" at bounding box center [332, 331] width 83 height 18
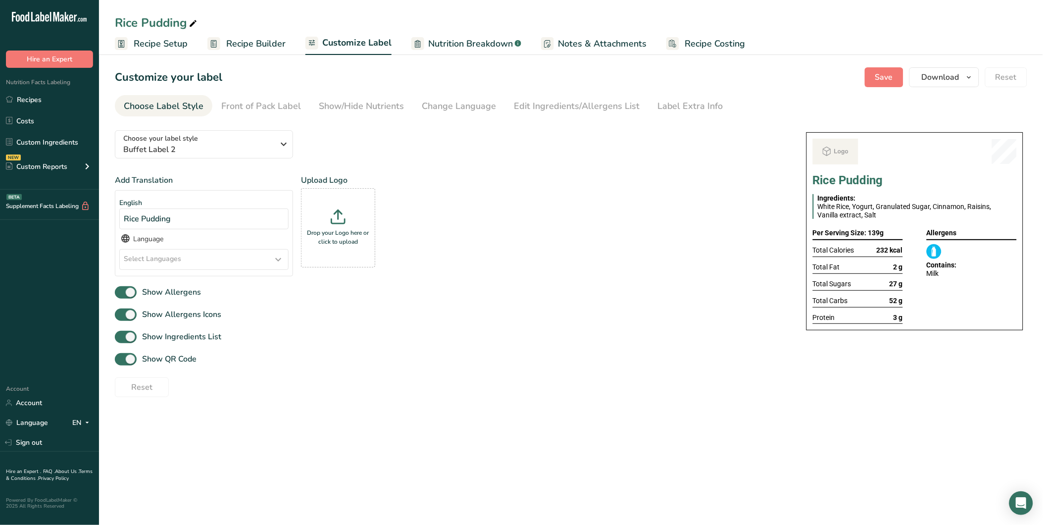
click at [627, 320] on div "Show Allergens Icons" at bounding box center [451, 314] width 672 height 16
click at [43, 102] on link "Recipes" at bounding box center [49, 99] width 99 height 19
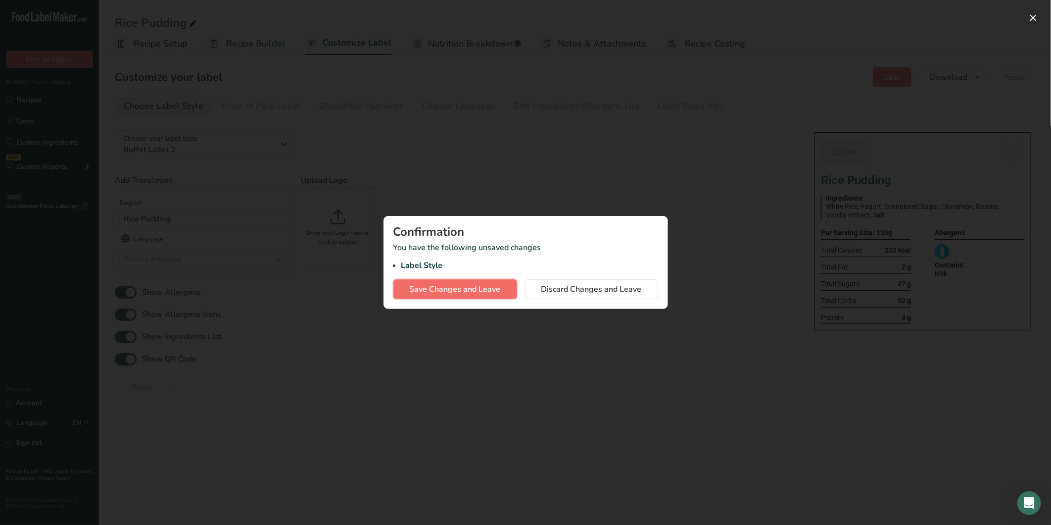
click at [501, 294] on button "Save Changes and Leave" at bounding box center [455, 289] width 124 height 20
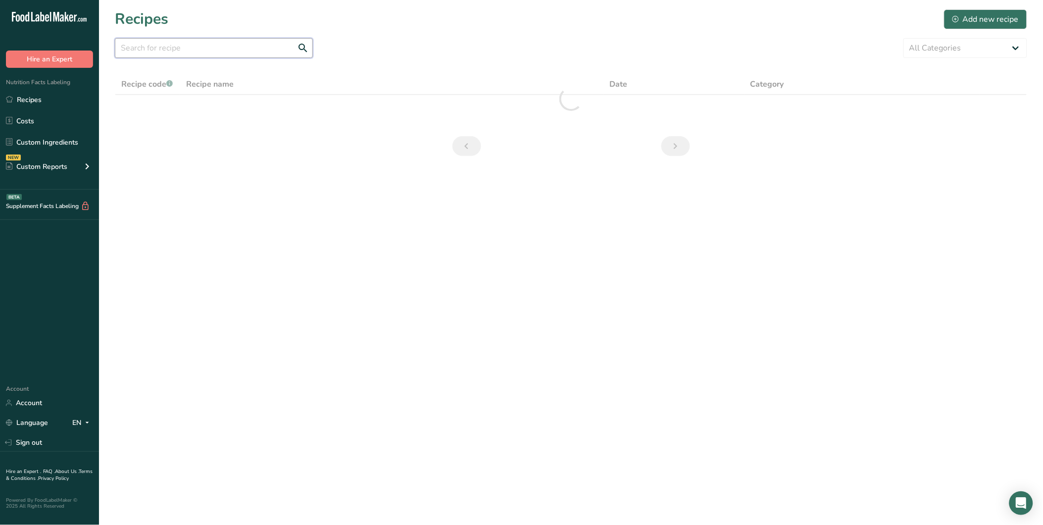
click at [177, 46] on input "text" at bounding box center [214, 48] width 198 height 20
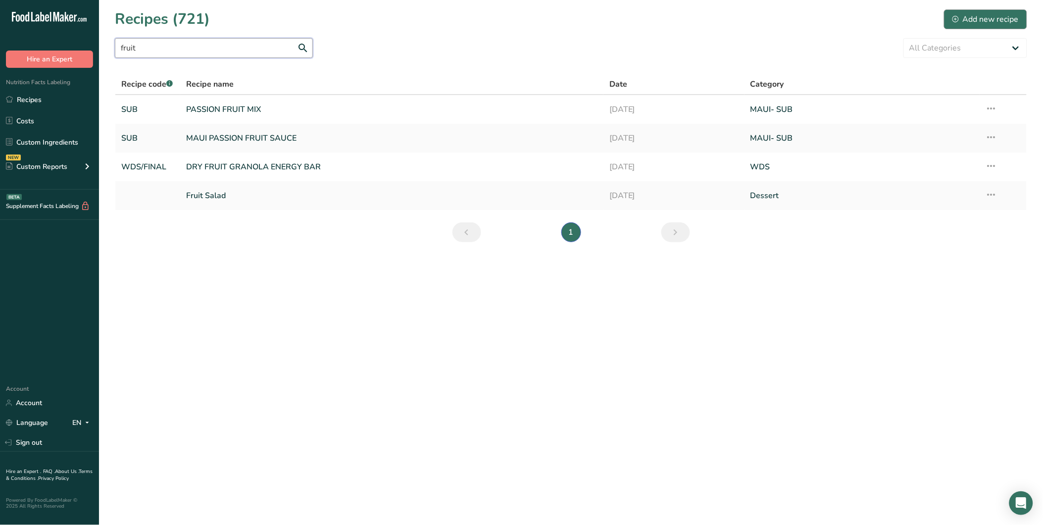
type input "fruit"
click at [997, 13] on div "Add new recipe" at bounding box center [985, 19] width 66 height 12
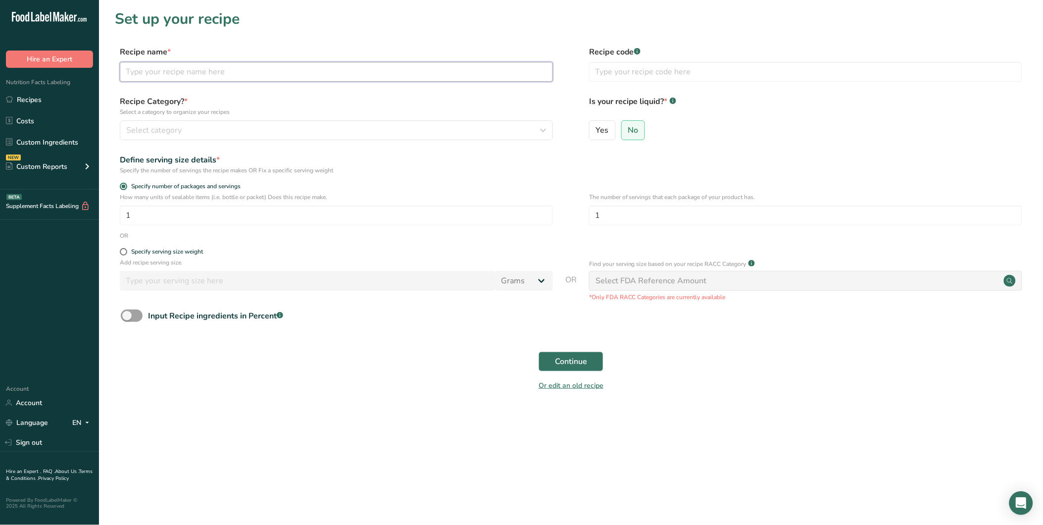
click at [223, 72] on input "text" at bounding box center [336, 72] width 433 height 20
paste input "Fruits Cake"
type input "Fruits Cake"
click at [256, 115] on p "Select a category to organize your recipes" at bounding box center [336, 111] width 433 height 9
click at [269, 126] on div "Select category" at bounding box center [333, 130] width 414 height 12
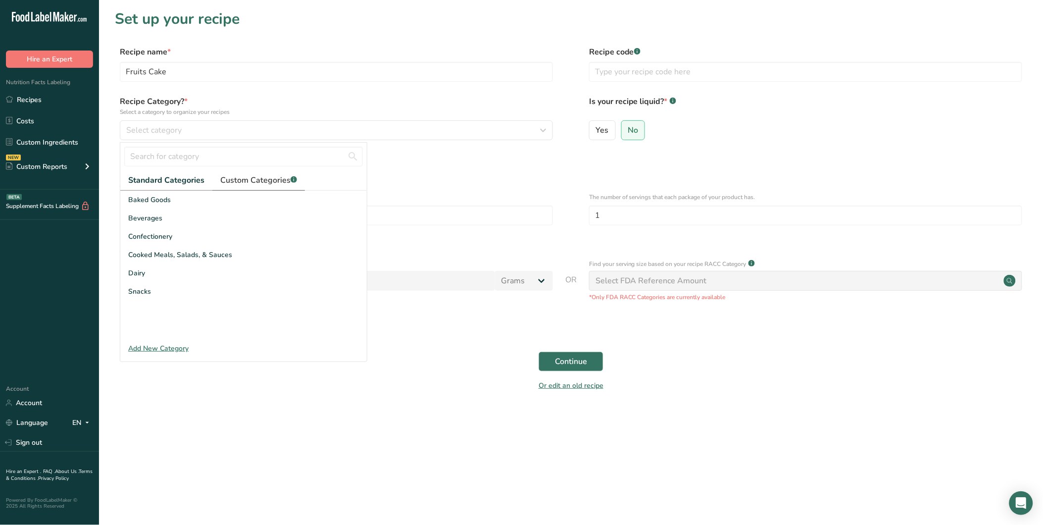
click at [266, 184] on span "Custom Categories .a-a{fill:#347362;}.b-a{fill:#fff;}" at bounding box center [258, 180] width 77 height 12
click at [190, 287] on div "SILVERSPOON FINAL" at bounding box center [243, 293] width 246 height 18
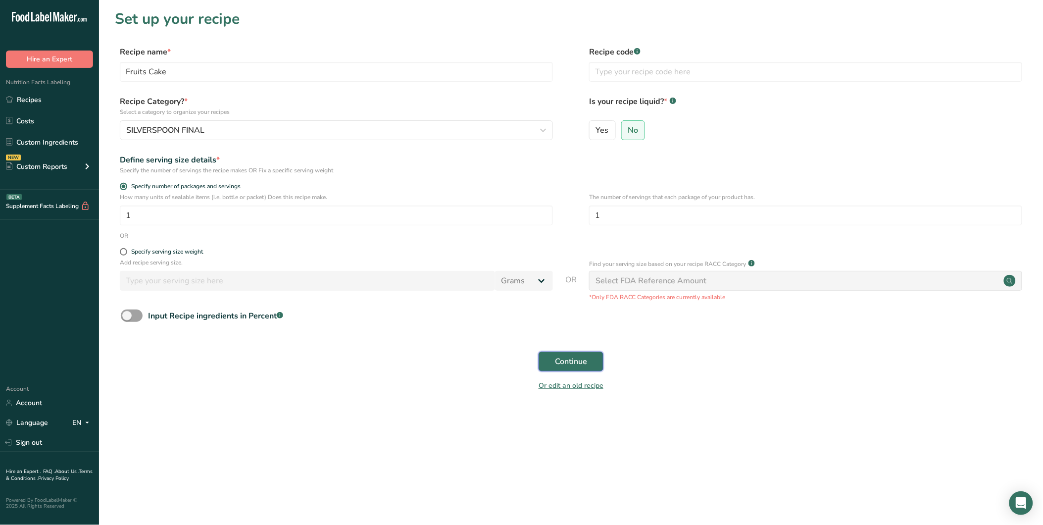
click at [570, 352] on button "Continue" at bounding box center [571, 361] width 65 height 20
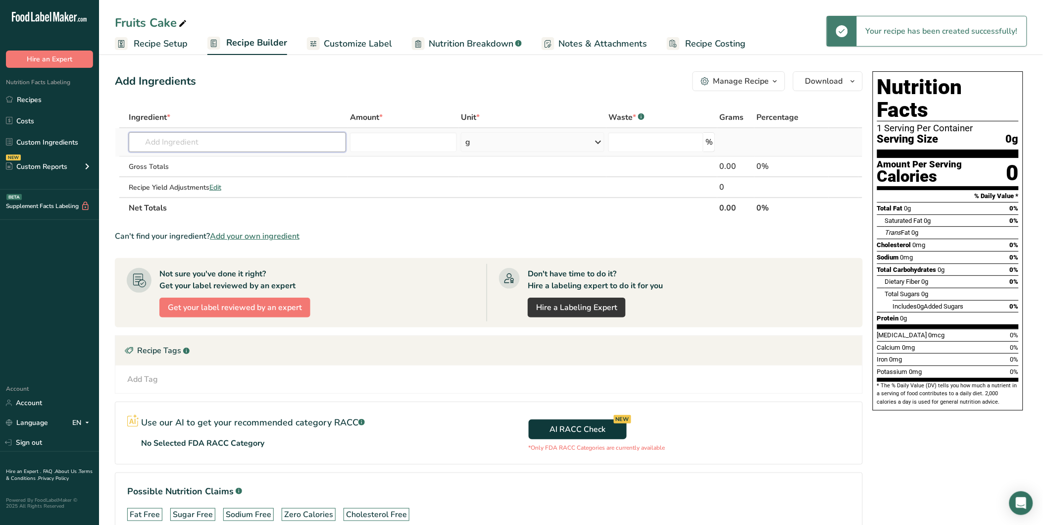
click at [152, 136] on input "text" at bounding box center [237, 142] width 217 height 20
click at [230, 142] on input "text" at bounding box center [237, 142] width 217 height 20
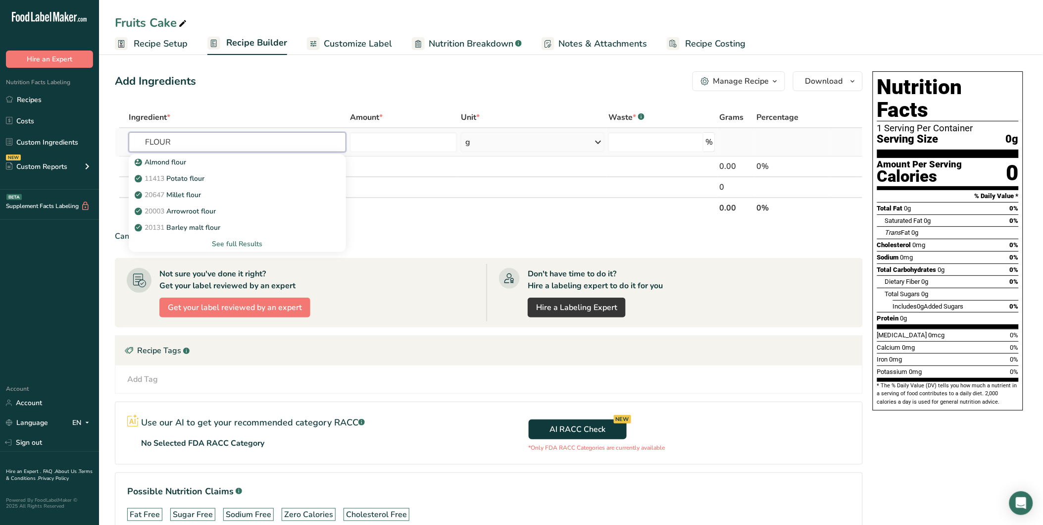
type input "FLOUR"
click at [240, 244] on div "See full Results" at bounding box center [237, 244] width 201 height 10
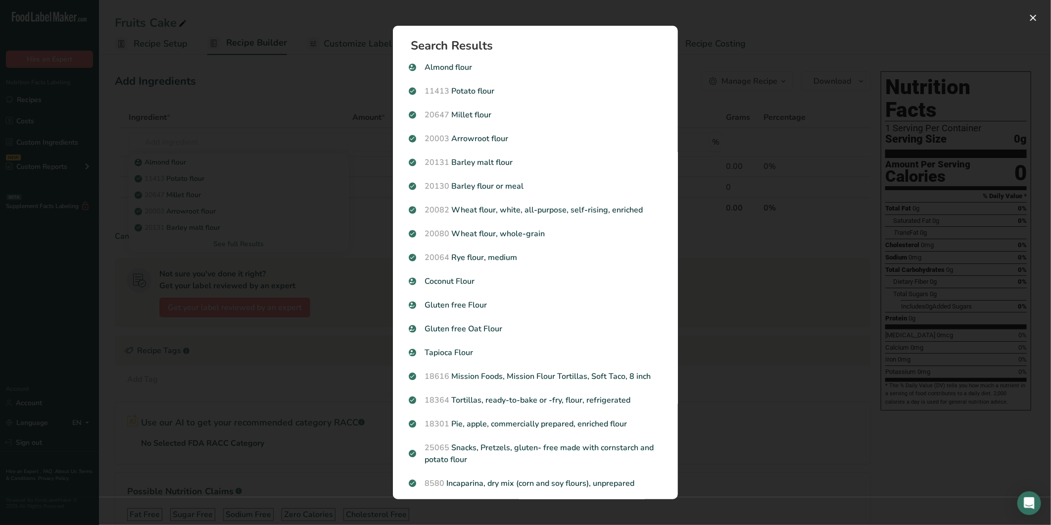
click at [583, 209] on p "20082 Wheat flour, white, all-purpose, self-rising, enriched" at bounding box center [535, 210] width 253 height 12
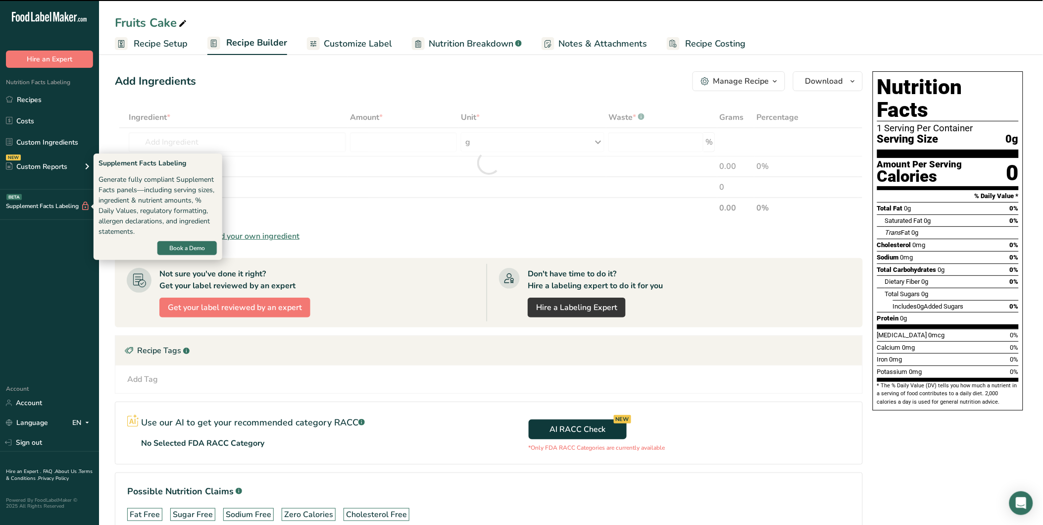
type input "0"
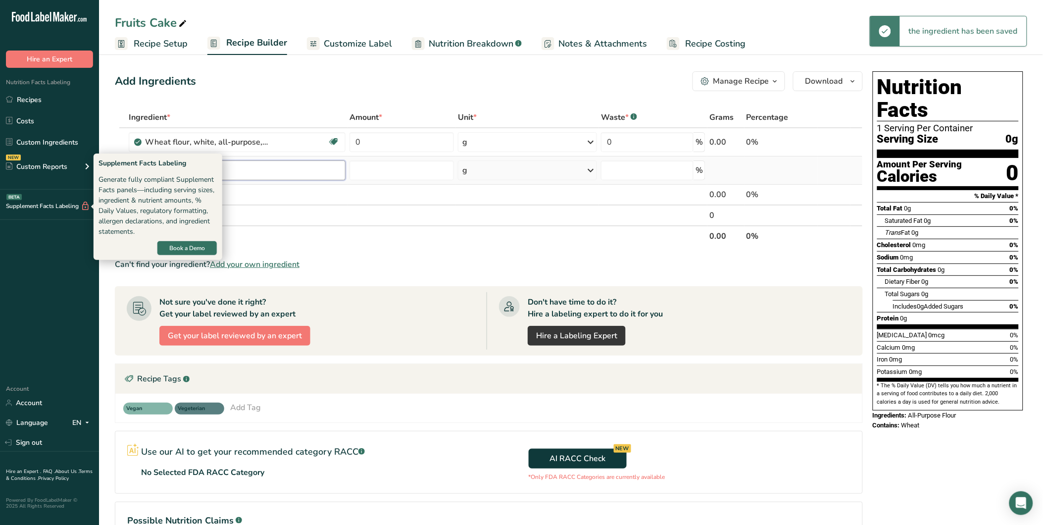
click at [243, 174] on input "text" at bounding box center [237, 170] width 217 height 20
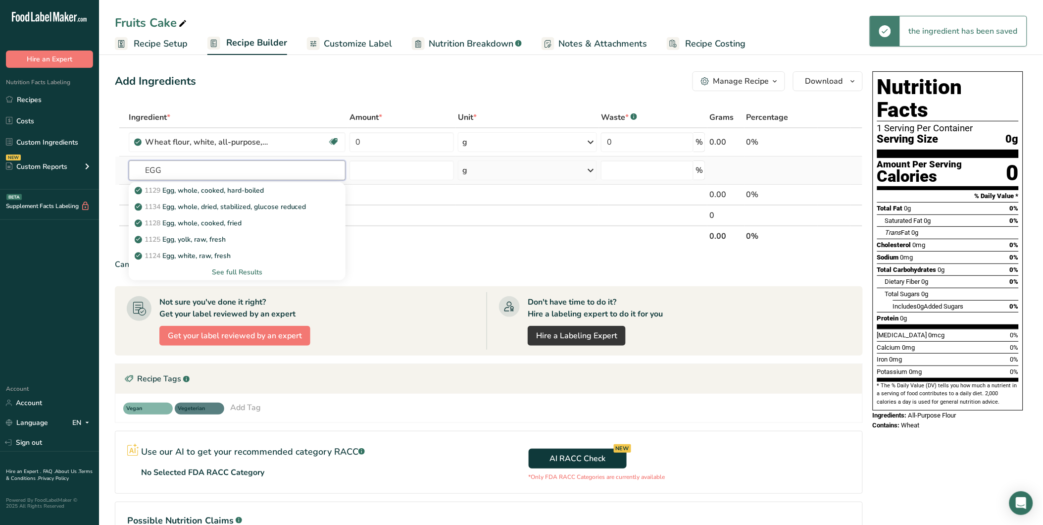
type input "EGG"
click at [235, 275] on div "See full Results" at bounding box center [237, 272] width 201 height 10
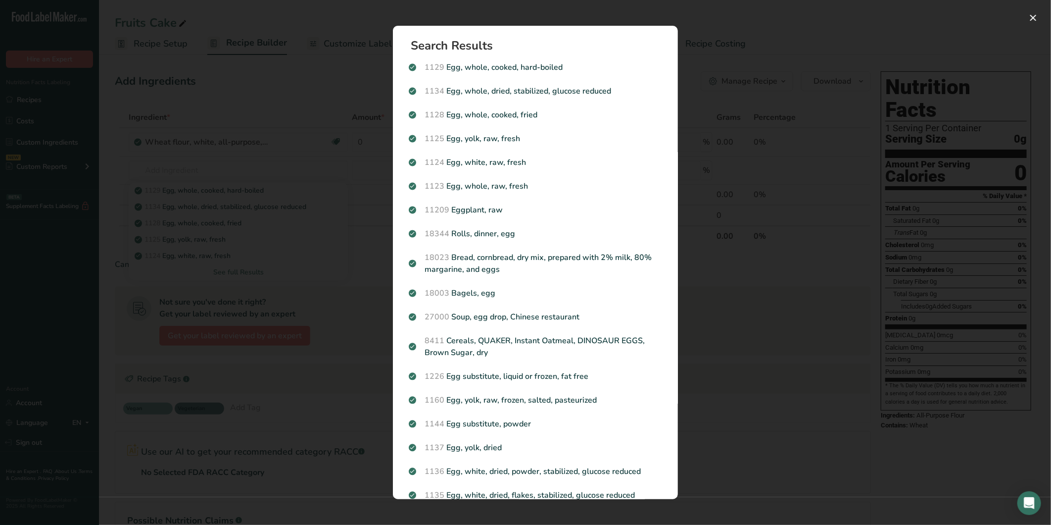
click at [551, 184] on p "1123 Egg, whole, raw, fresh" at bounding box center [535, 186] width 253 height 12
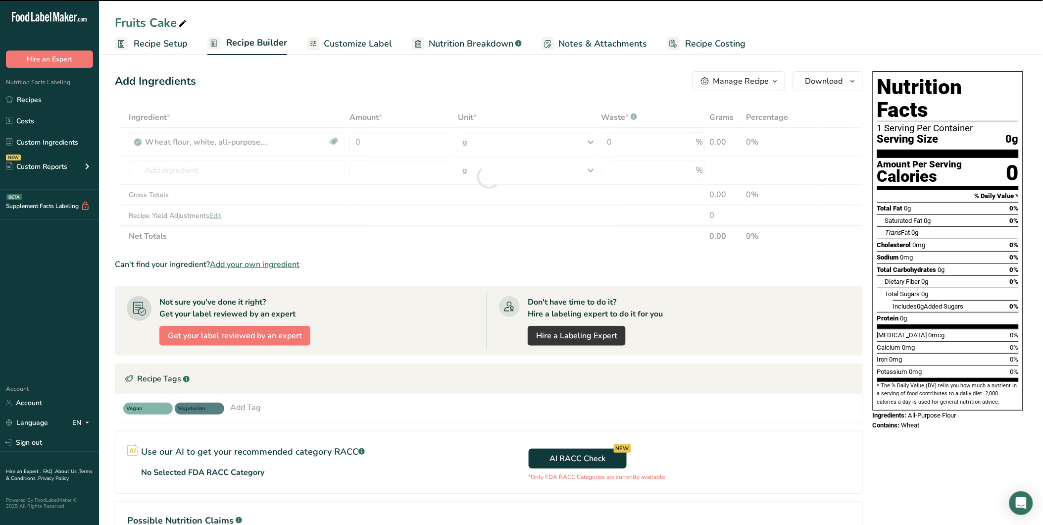
type input "0"
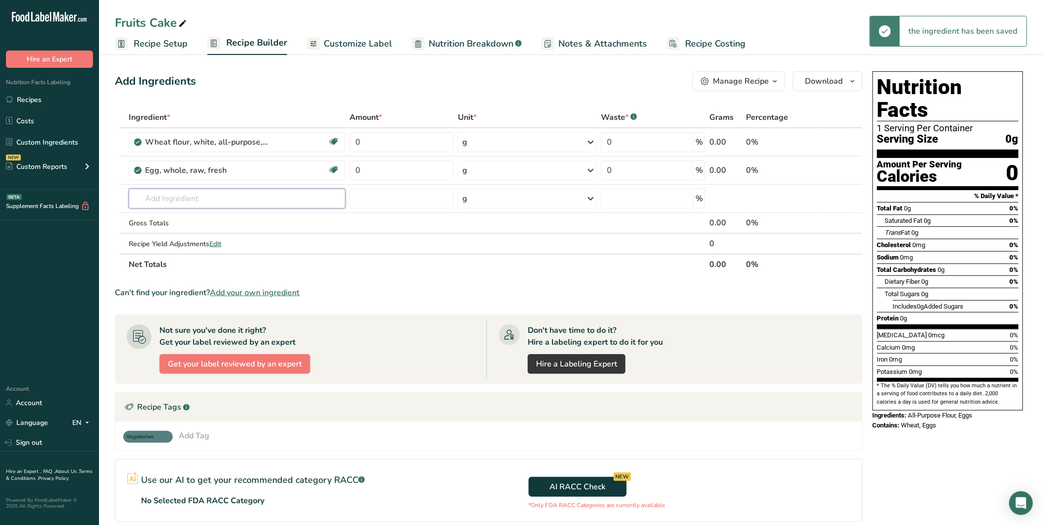
click at [180, 193] on input "text" at bounding box center [237, 199] width 217 height 20
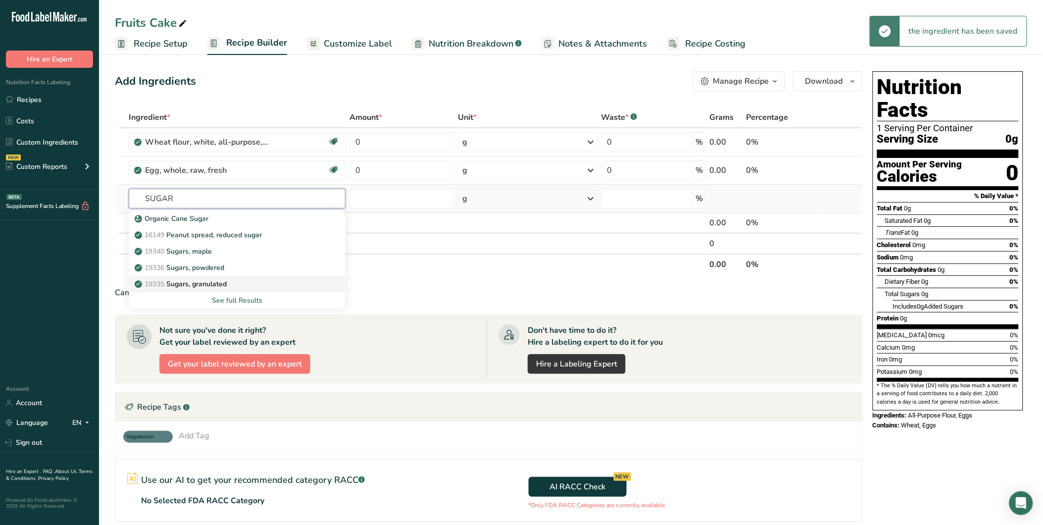
type input "SUGAR"
click at [224, 283] on p "19335 Sugars, granulated" at bounding box center [182, 284] width 90 height 10
type input "Sugars, granulated"
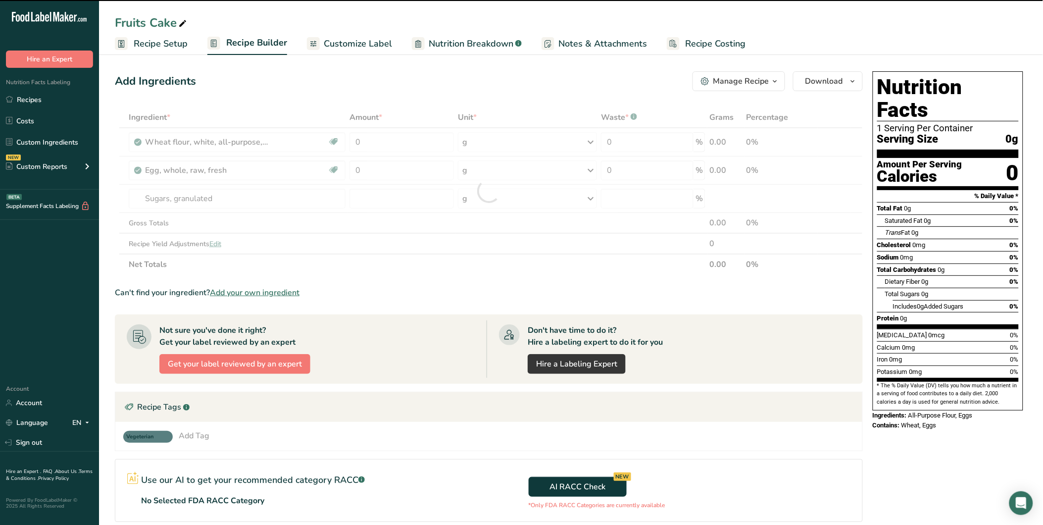
type input "0"
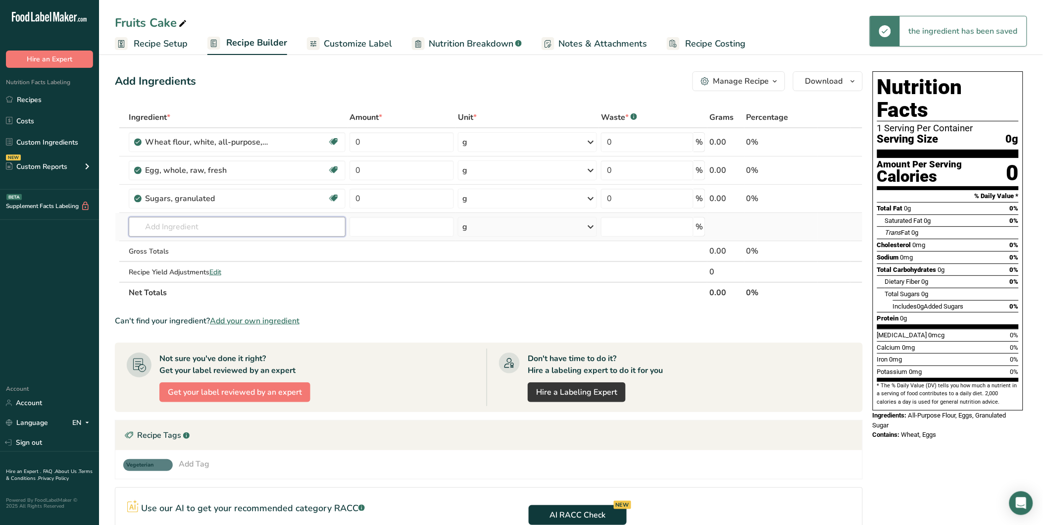
click at [191, 228] on input "text" at bounding box center [237, 227] width 217 height 20
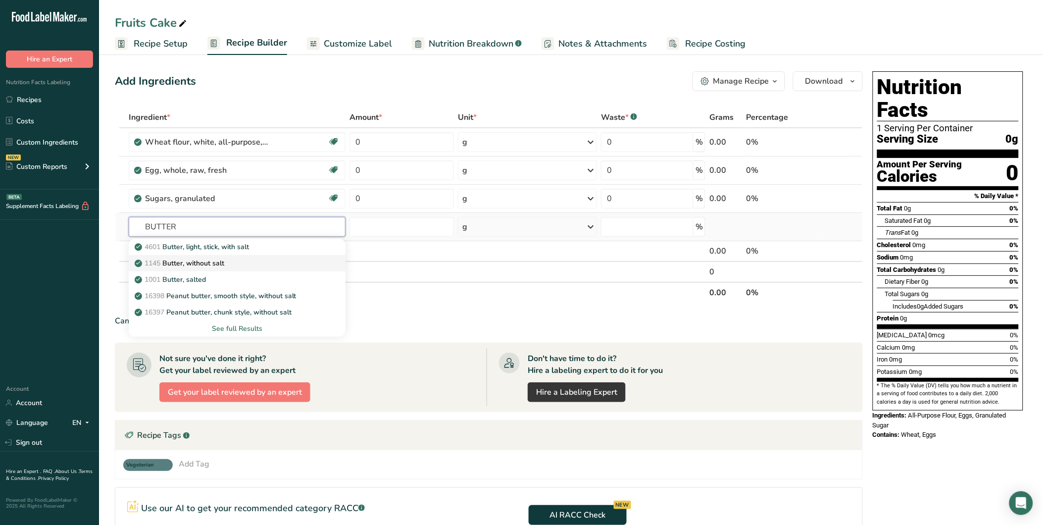
type input "BUTTER"
click at [227, 259] on div "1145 Butter, without salt" at bounding box center [229, 263] width 185 height 10
type input "Butter, without salt"
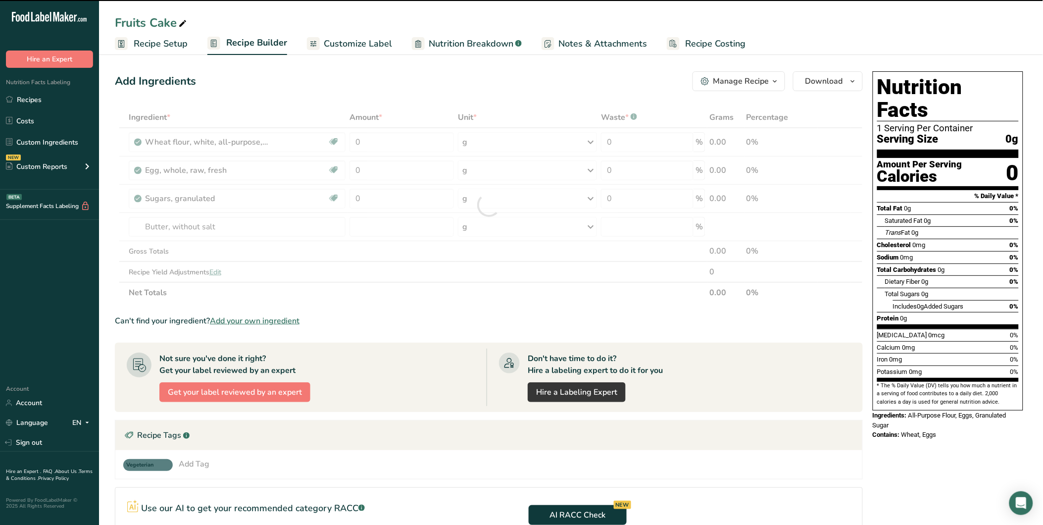
type input "0"
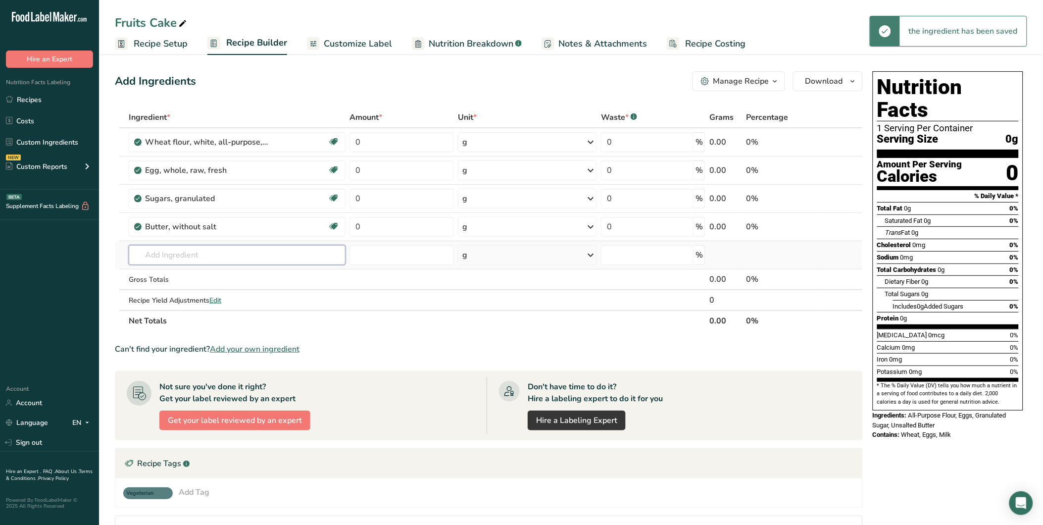
click at [189, 255] on input "text" at bounding box center [237, 255] width 217 height 20
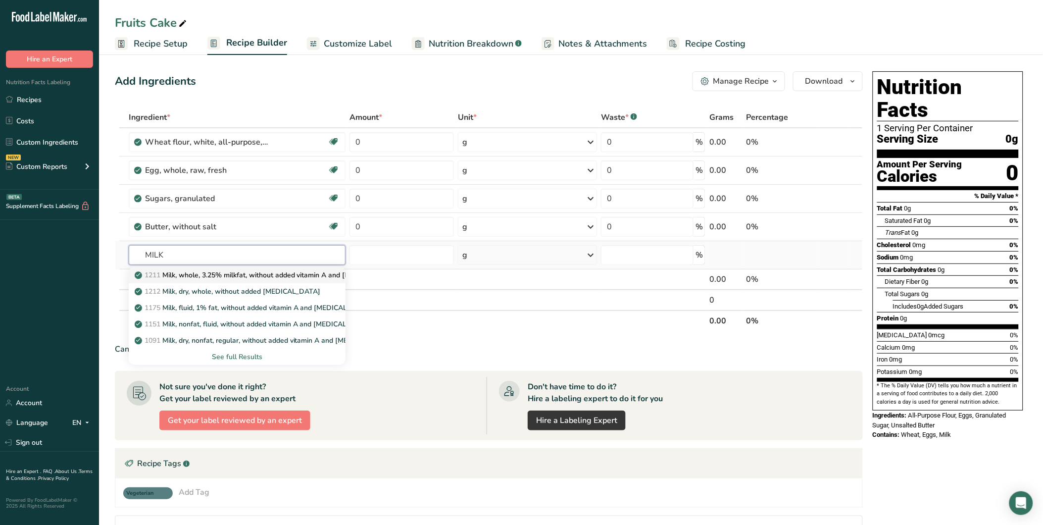
type input "MILK"
click at [304, 275] on p "1211 Milk, whole, 3.25% milkfat, without added vitamin A and vitamin D" at bounding box center [269, 275] width 264 height 10
type input "Milk, whole, 3.25% milkfat, without added vitamin A and [MEDICAL_DATA]"
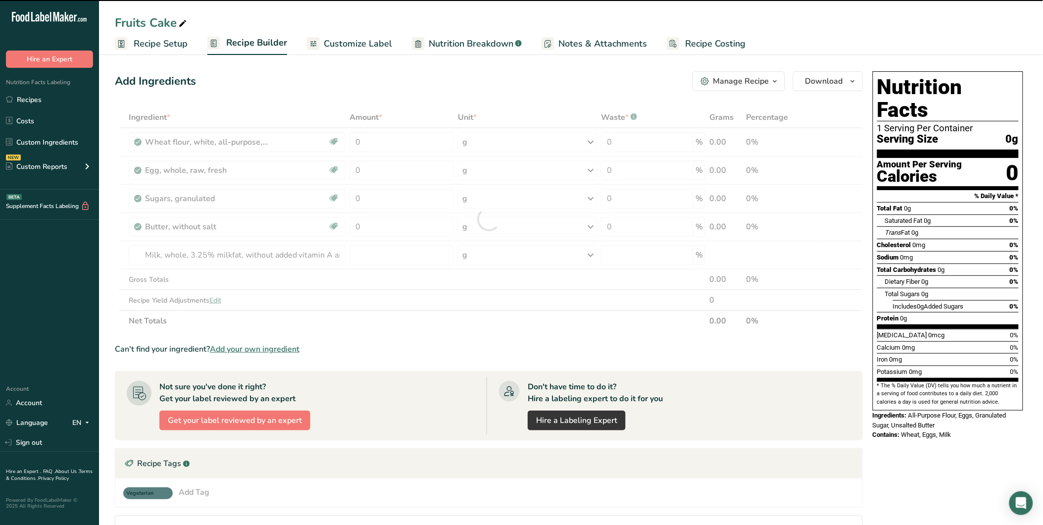
type input "0"
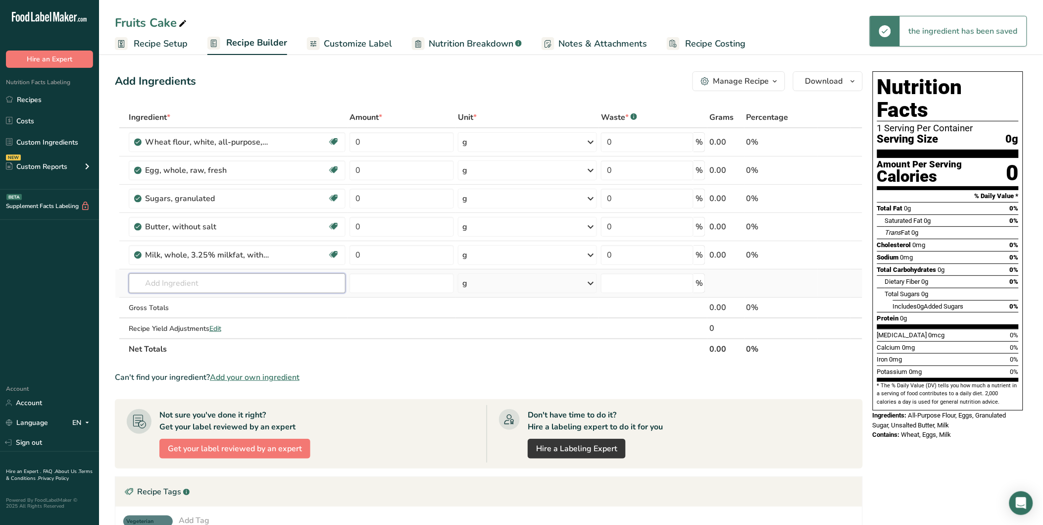
click at [260, 283] on input "text" at bounding box center [237, 283] width 217 height 20
type input "S"
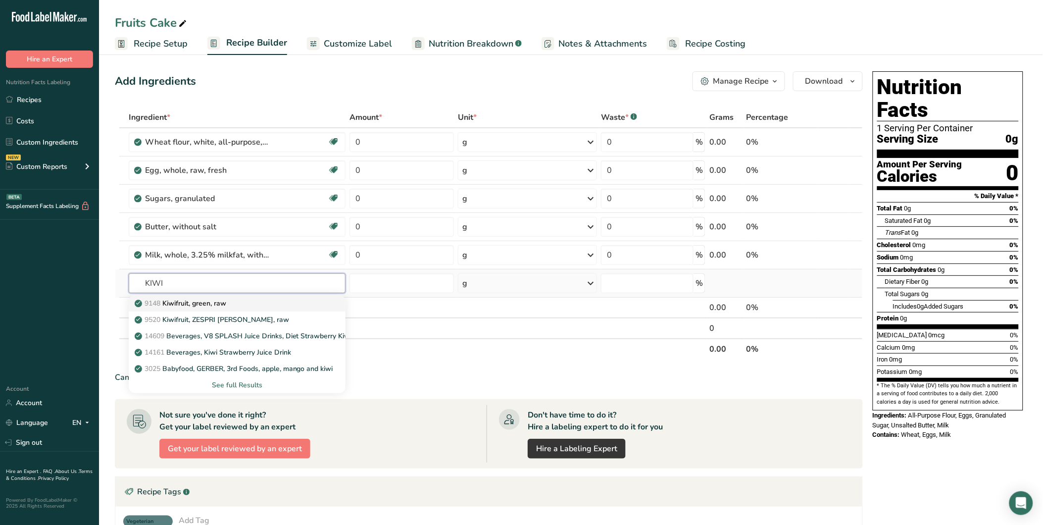
type input "KIWI"
click at [244, 299] on div "9148 Kiwifruit, green, raw" at bounding box center [229, 303] width 185 height 10
type input "Kiwifruit, green, raw"
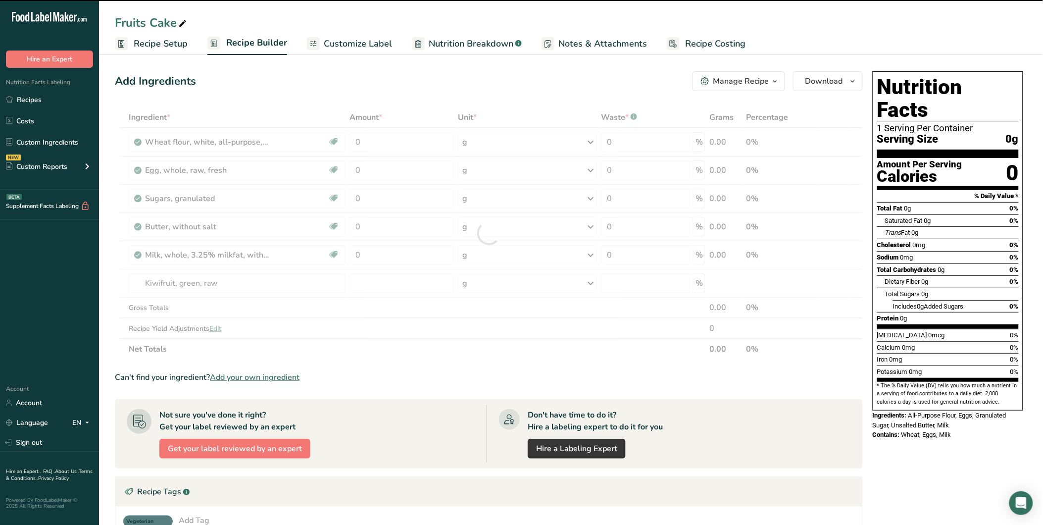
type input "0"
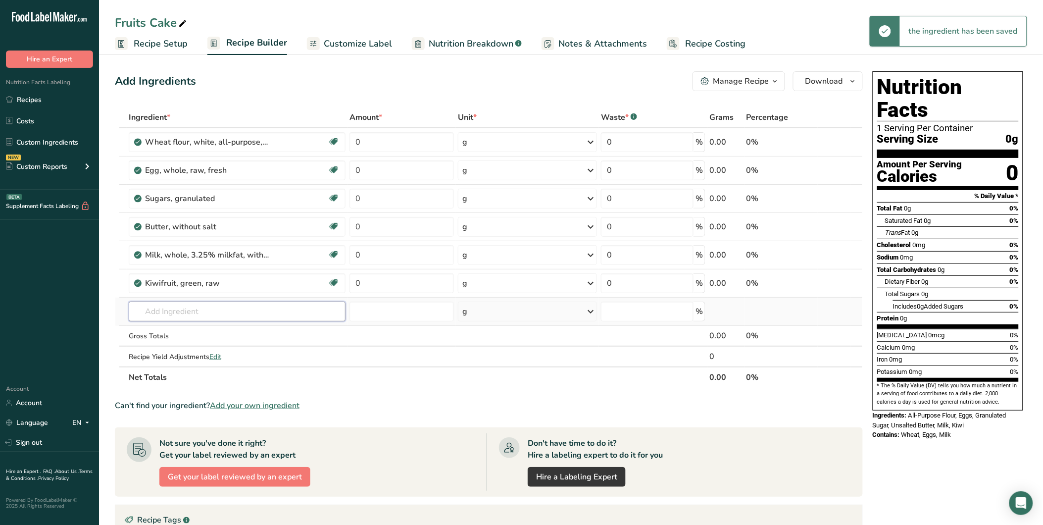
click at [200, 309] on input "text" at bounding box center [237, 311] width 217 height 20
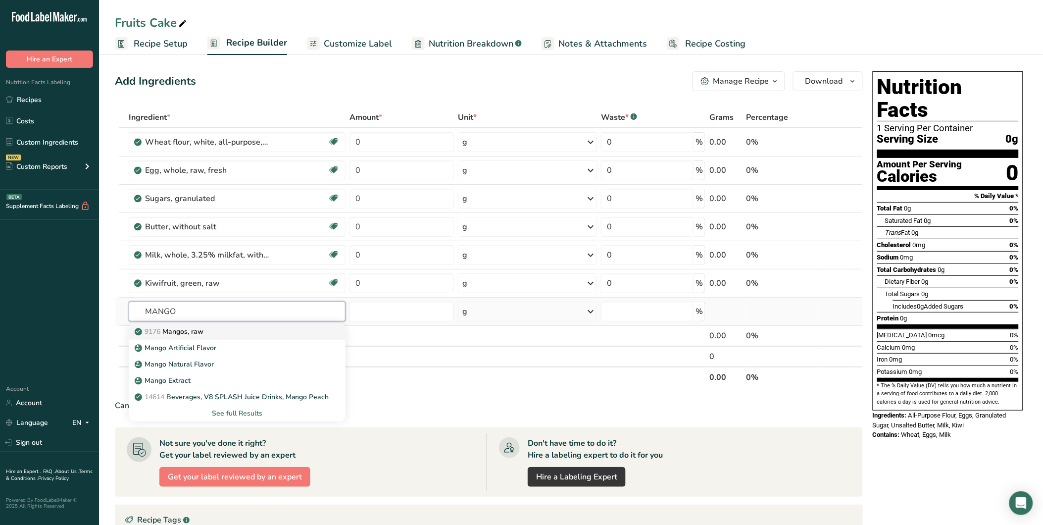
type input "MANGO"
click at [231, 328] on div "9176 Mangos, raw" at bounding box center [229, 331] width 185 height 10
type input "Mangos, raw"
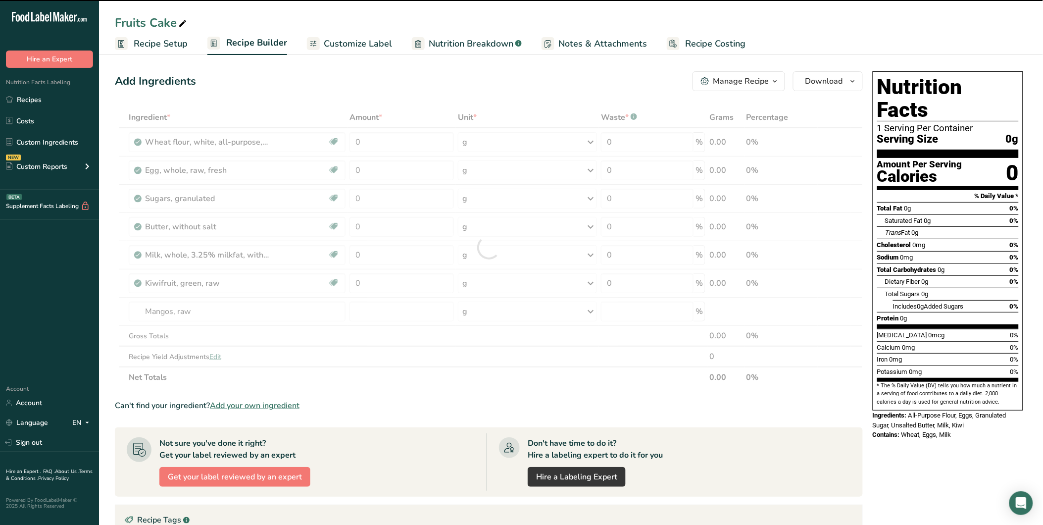
type input "0"
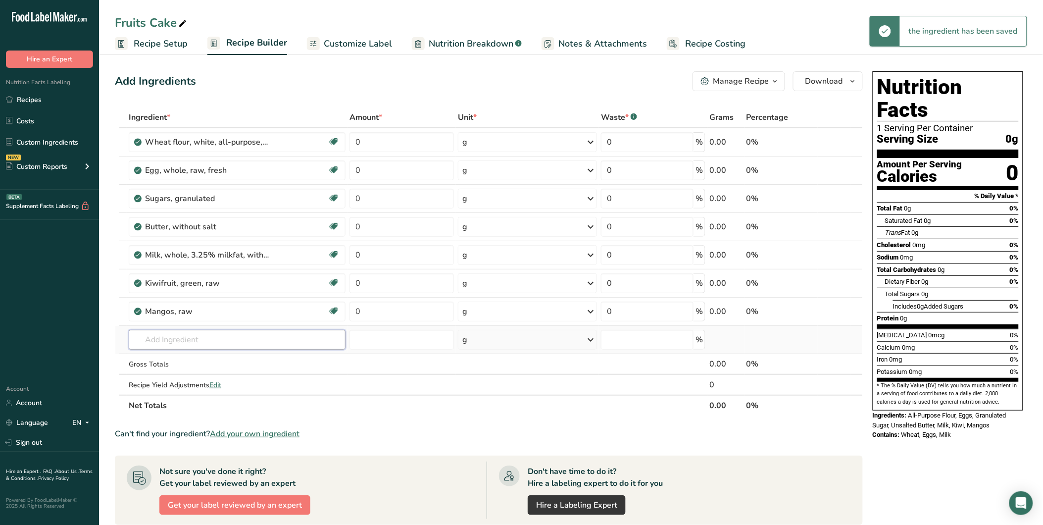
click at [180, 332] on input "text" at bounding box center [237, 340] width 217 height 20
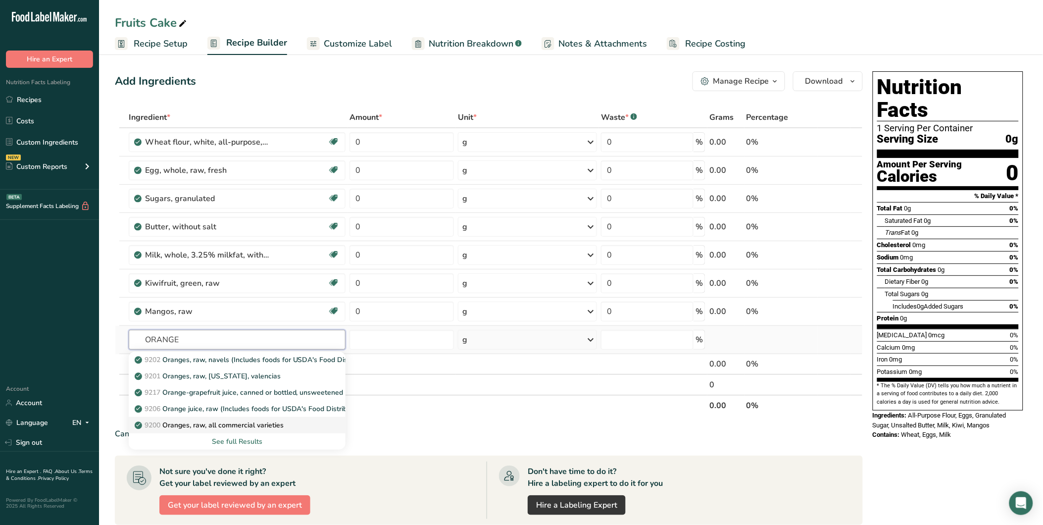
type input "ORANGE"
click at [272, 423] on p "9200 Oranges, raw, all commercial varieties" at bounding box center [210, 425] width 147 height 10
type input "Oranges, raw, all commercial varieties"
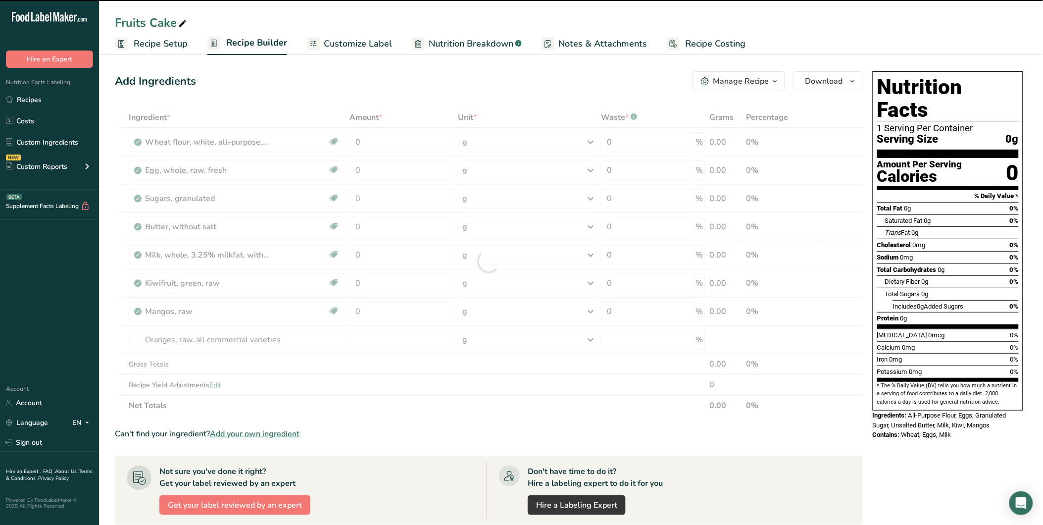
type input "0"
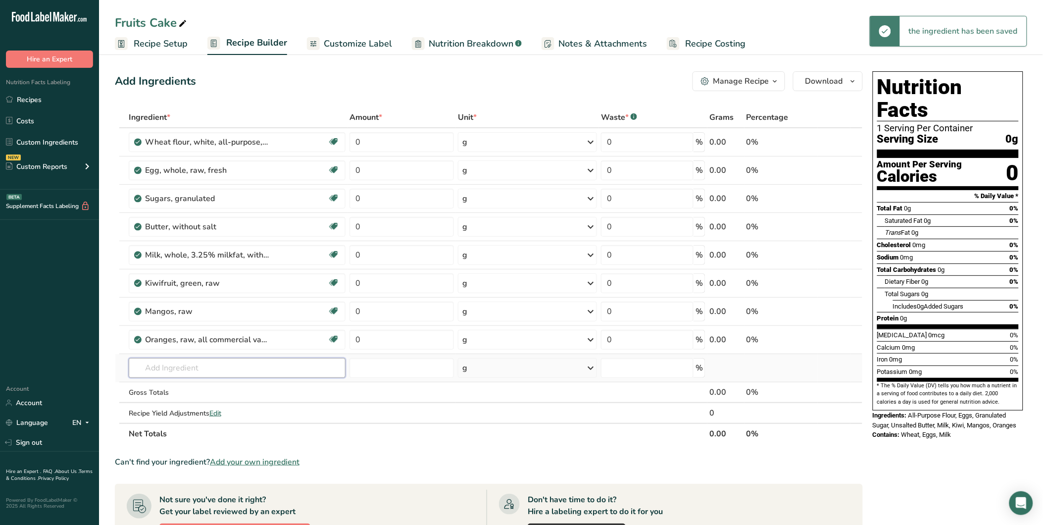
click at [181, 366] on input "text" at bounding box center [237, 368] width 217 height 20
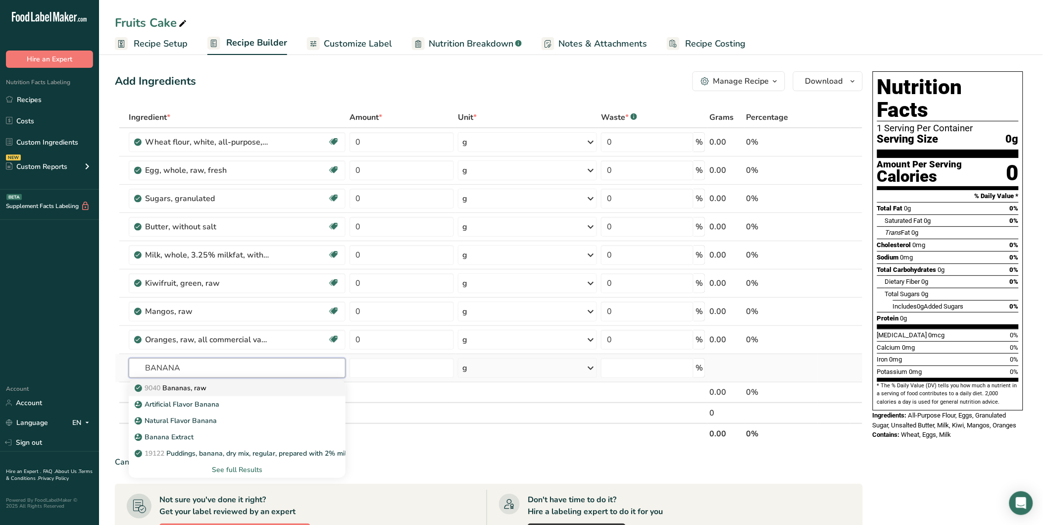
type input "BANANA"
click at [212, 393] on div "9040 Bananas, raw" at bounding box center [229, 388] width 185 height 10
type input "Bananas, raw"
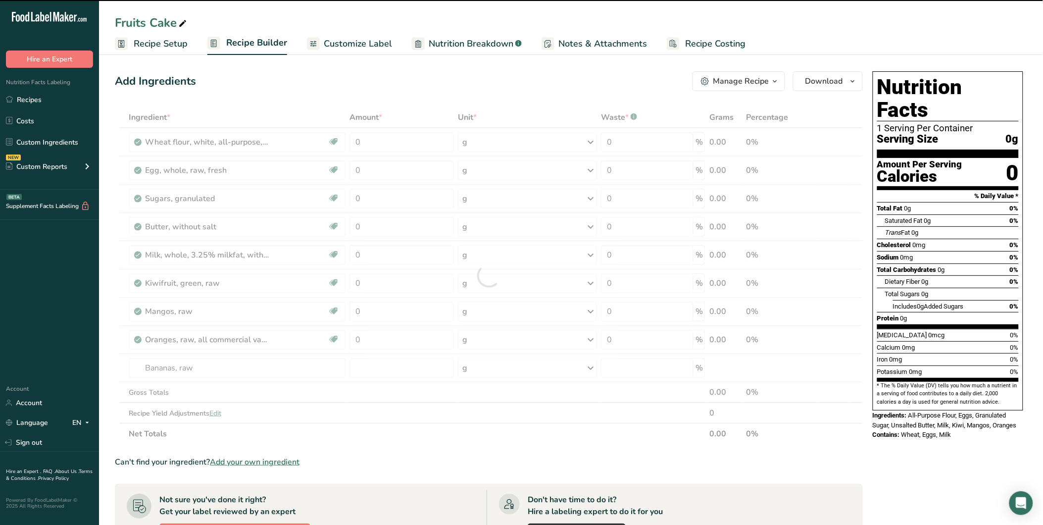
type input "0"
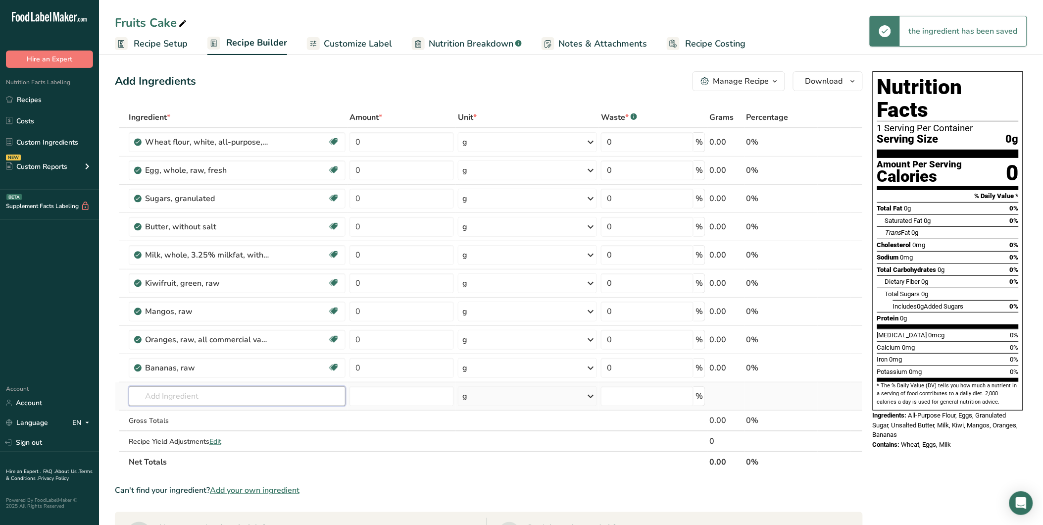
click at [166, 392] on input "text" at bounding box center [237, 396] width 217 height 20
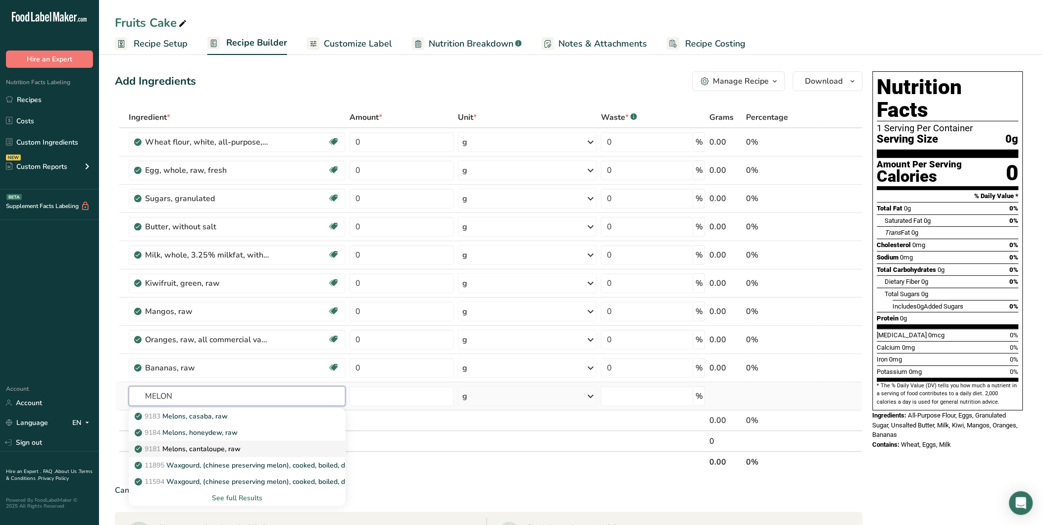
type input "MELON"
click at [212, 451] on p "9181 Melons, cantaloupe, raw" at bounding box center [189, 448] width 104 height 10
type input "Melons, cantaloupe, raw"
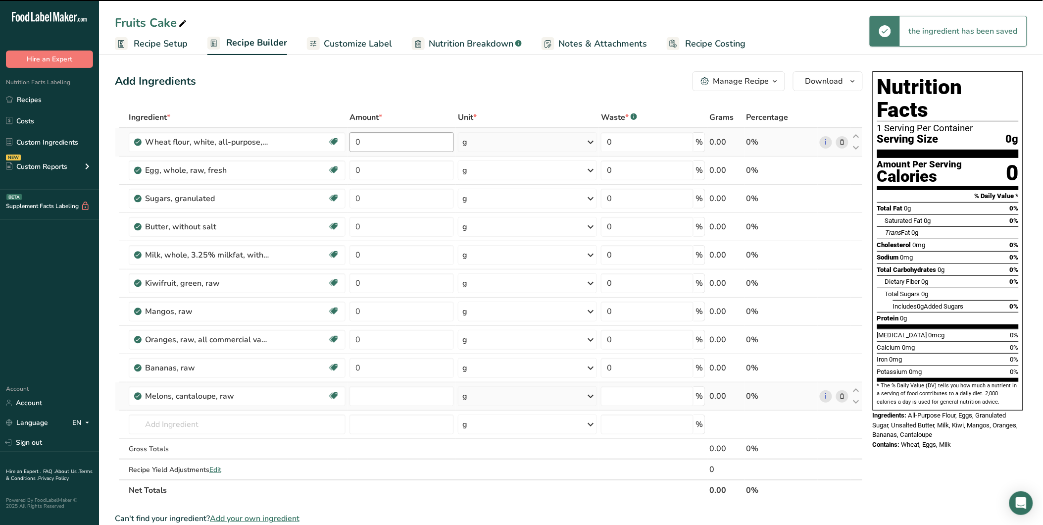
type input "0"
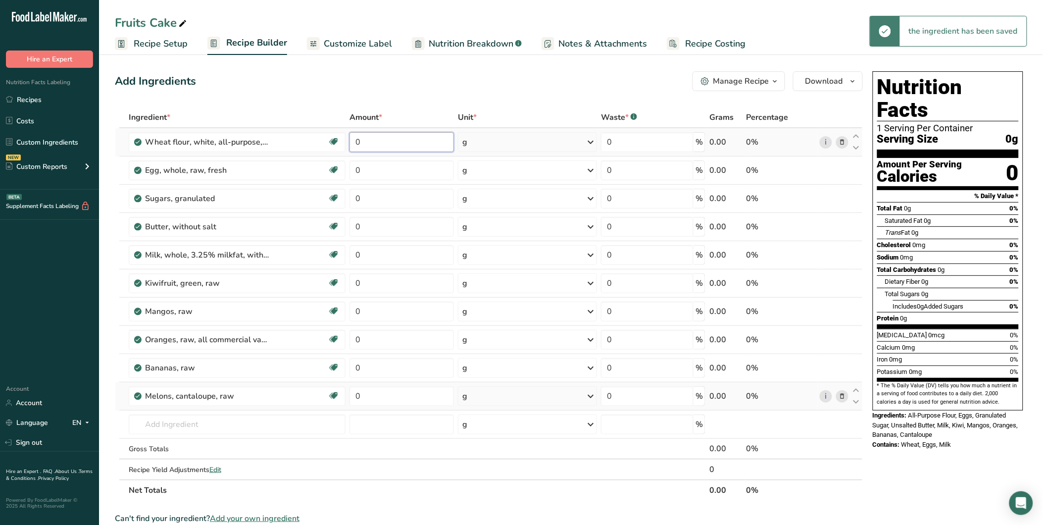
drag, startPoint x: 366, startPoint y: 141, endPoint x: 335, endPoint y: 128, distance: 34.2
click at [335, 128] on tr "Wheat flour, white, all-purpose, self-rising, enriched Dairy free Vegan Vegetar…" at bounding box center [488, 142] width 747 height 28
type input "200"
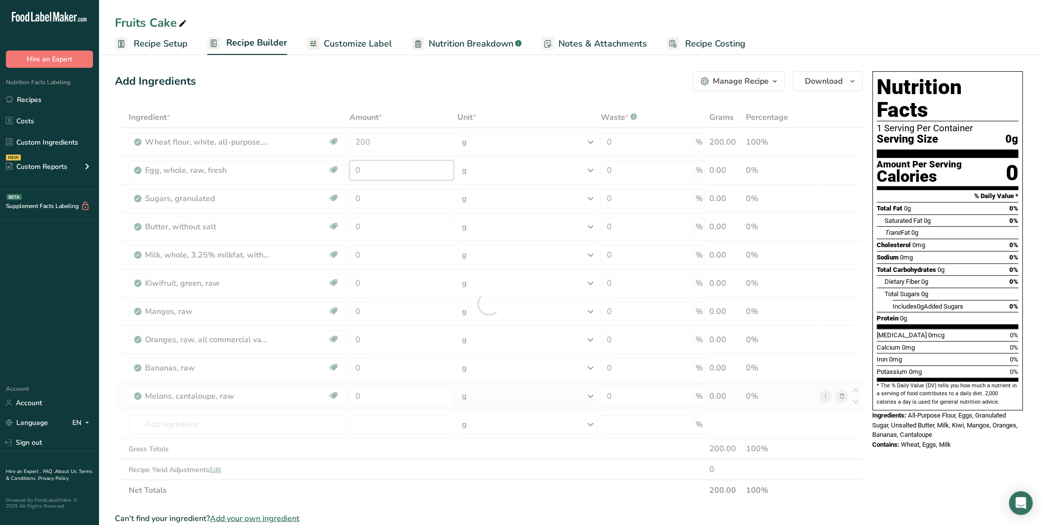
drag, startPoint x: 375, startPoint y: 167, endPoint x: 355, endPoint y: 164, distance: 20.4
click at [355, 164] on div "Ingredient * Amount * Unit * Waste * .a-a{fill:#347362;}.b-a{fill:#fff;} Grams …" at bounding box center [489, 303] width 748 height 393
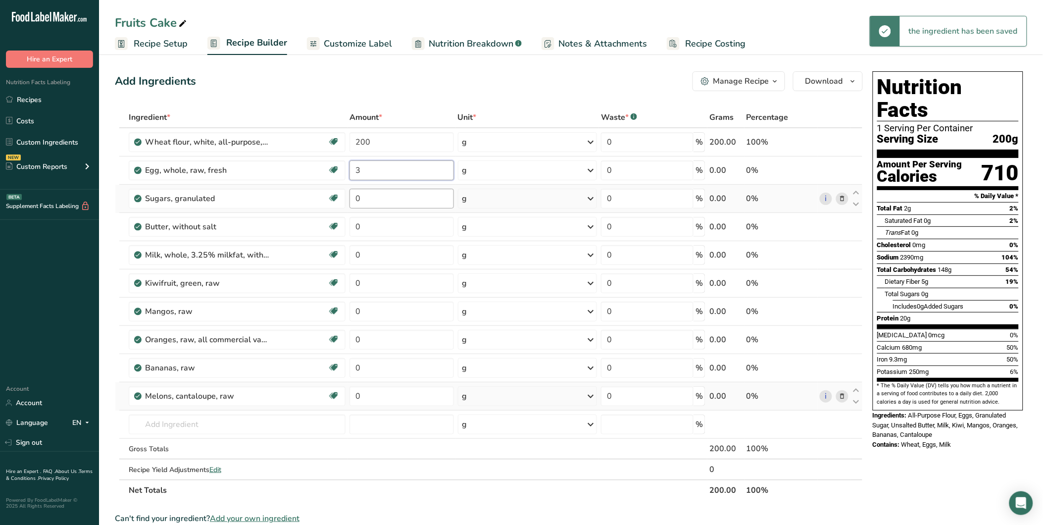
type input "3"
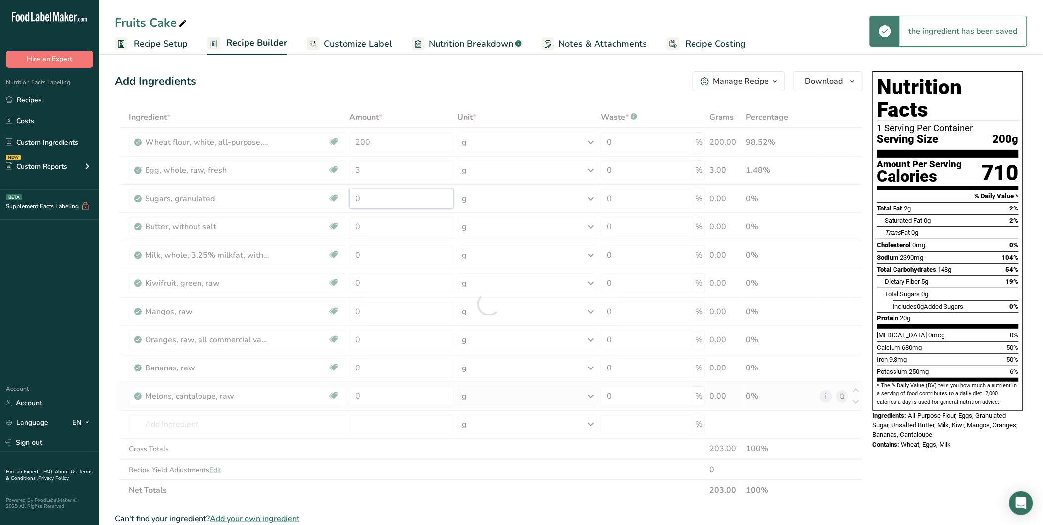
drag, startPoint x: 367, startPoint y: 198, endPoint x: 345, endPoint y: 200, distance: 21.3
click at [346, 199] on div "Ingredient * Amount * Unit * Waste * .a-a{fill:#347362;}.b-a{fill:#fff;} Grams …" at bounding box center [489, 303] width 748 height 393
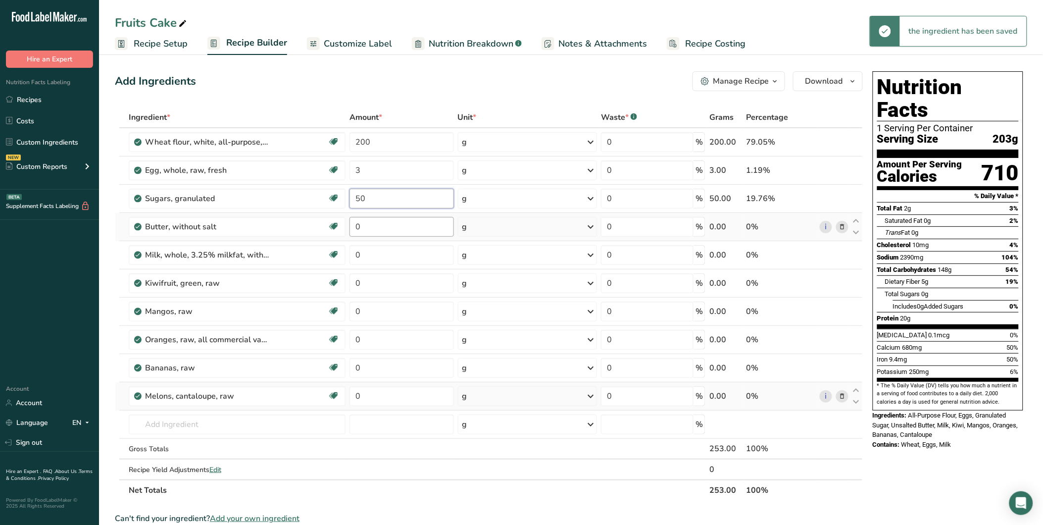
type input "50"
click at [350, 226] on div "Ingredient * Amount * Unit * Waste * .a-a{fill:#347362;}.b-a{fill:#fff;} Grams …" at bounding box center [489, 303] width 748 height 393
drag, startPoint x: 354, startPoint y: 227, endPoint x: 356, endPoint y: 243, distance: 16.0
click at [354, 227] on input "0" at bounding box center [401, 227] width 104 height 20
type input "40"
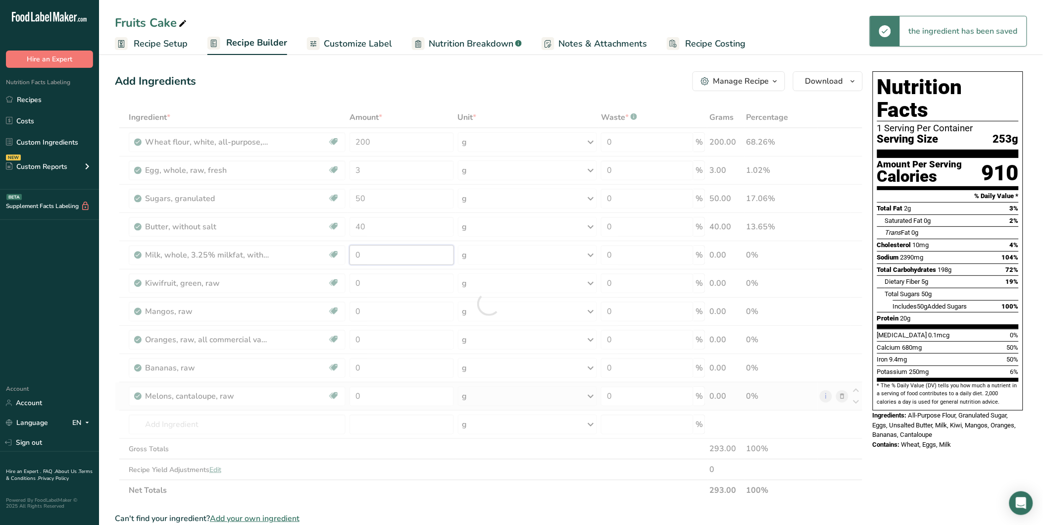
drag, startPoint x: 364, startPoint y: 252, endPoint x: 346, endPoint y: 252, distance: 17.3
click at [346, 252] on div "Ingredient * Amount * Unit * Waste * .a-a{fill:#347362;}.b-a{fill:#fff;} Grams …" at bounding box center [489, 303] width 748 height 393
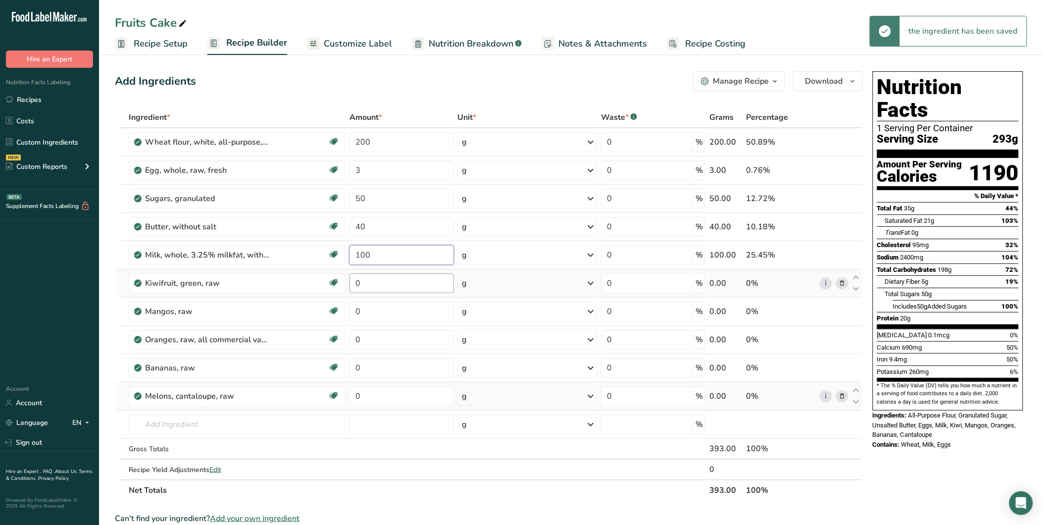
type input "100"
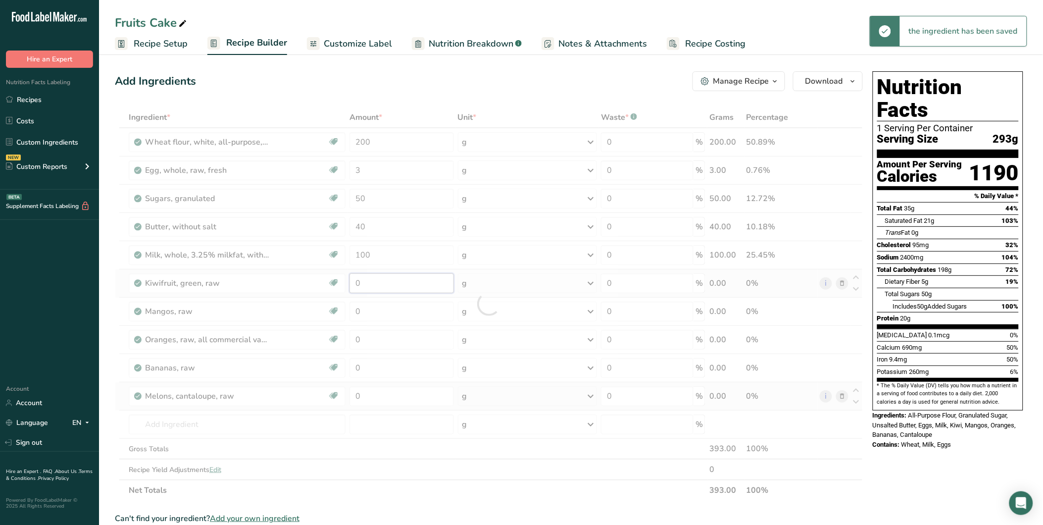
click at [351, 284] on div "Ingredient * Amount * Unit * Waste * .a-a{fill:#347362;}.b-a{fill:#fff;} Grams …" at bounding box center [489, 303] width 748 height 393
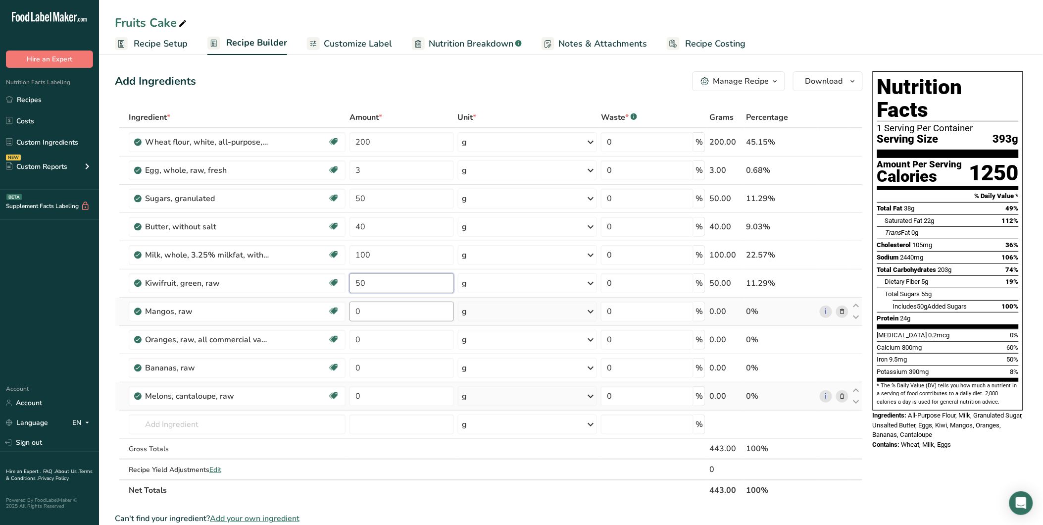
type input "50"
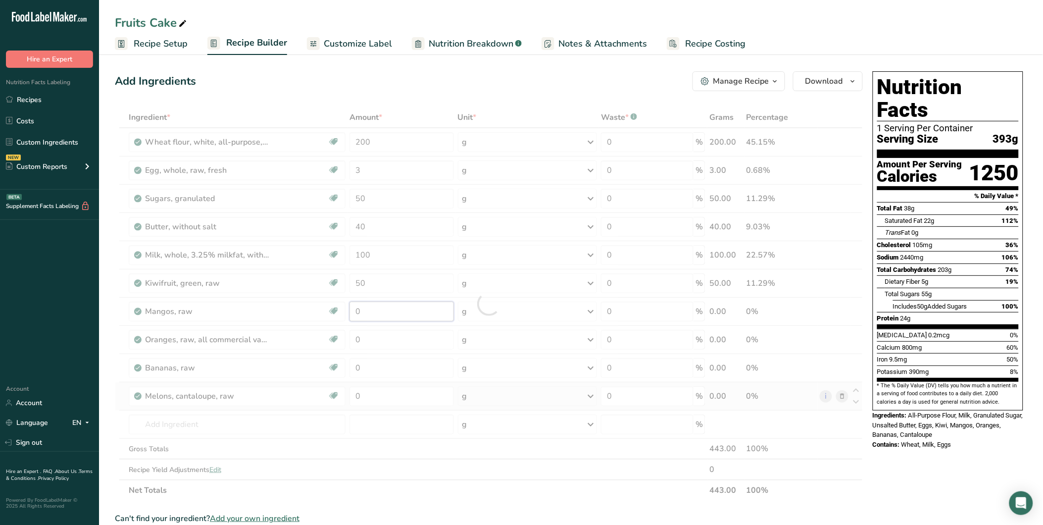
drag, startPoint x: 370, startPoint y: 309, endPoint x: 348, endPoint y: 310, distance: 21.3
click at [348, 310] on div "Ingredient * Amount * Unit * Waste * .a-a{fill:#347362;}.b-a{fill:#fff;} Grams …" at bounding box center [489, 303] width 748 height 393
click at [357, 336] on div "Ingredient * Amount * Unit * Waste * .a-a{fill:#347362;}.b-a{fill:#fff;} Grams …" at bounding box center [489, 303] width 748 height 393
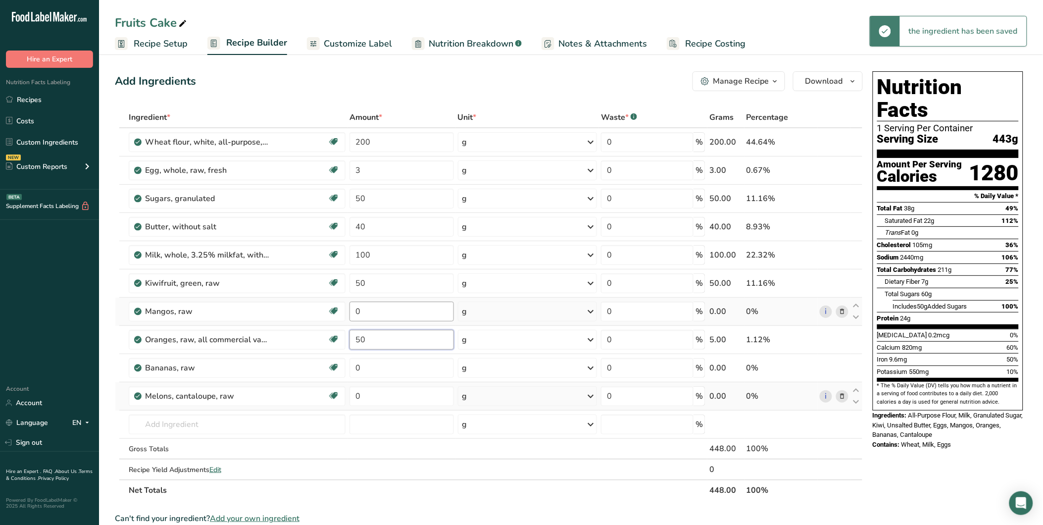
type input "50"
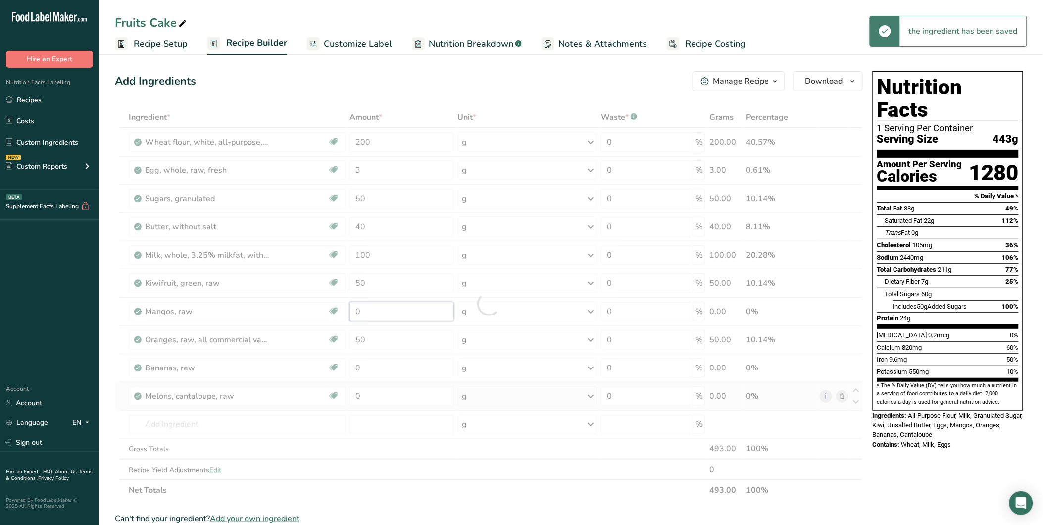
drag, startPoint x: 360, startPoint y: 315, endPoint x: 344, endPoint y: 313, distance: 15.5
click at [344, 313] on div "Ingredient * Amount * Unit * Waste * .a-a{fill:#347362;}.b-a{fill:#fff;} Grams …" at bounding box center [489, 303] width 748 height 393
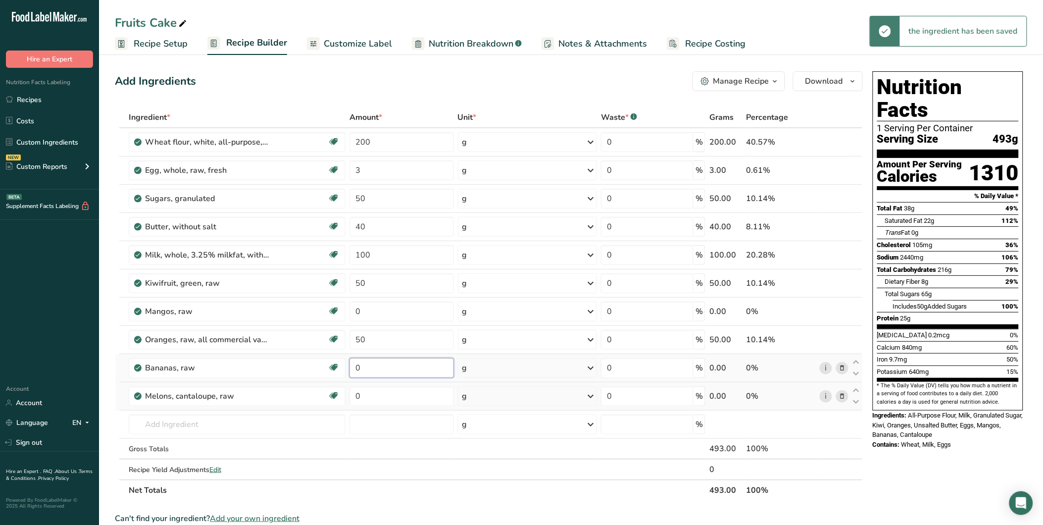
click at [350, 363] on div "Ingredient * Amount * Unit * Waste * .a-a{fill:#347362;}.b-a{fill:#fff;} Grams …" at bounding box center [489, 303] width 748 height 393
drag, startPoint x: 363, startPoint y: 367, endPoint x: 352, endPoint y: 367, distance: 10.4
click at [353, 367] on input "0" at bounding box center [401, 368] width 104 height 20
type input "50"
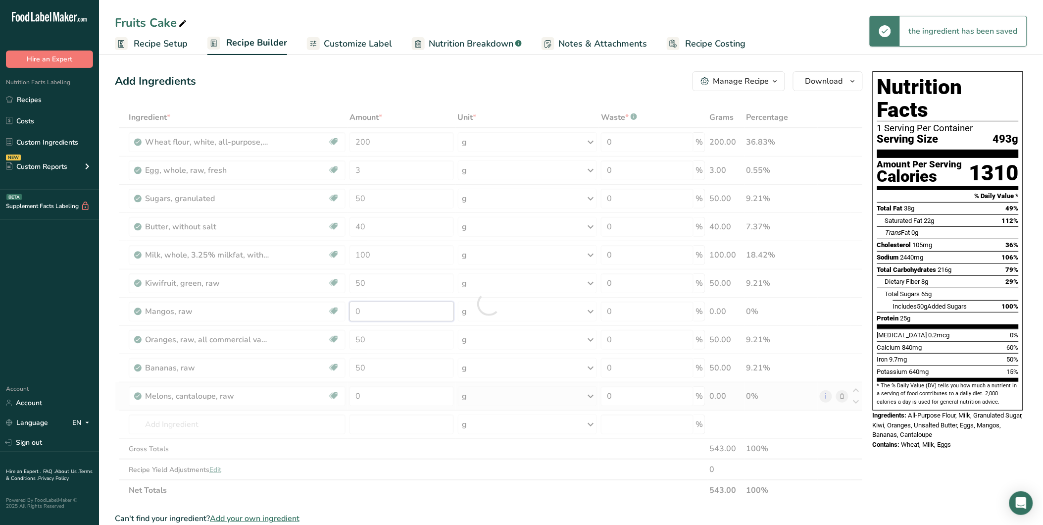
drag, startPoint x: 370, startPoint y: 314, endPoint x: 342, endPoint y: 310, distance: 29.0
click at [342, 310] on div "Ingredient * Amount * Unit * Waste * .a-a{fill:#347362;}.b-a{fill:#fff;} Grams …" at bounding box center [489, 303] width 748 height 393
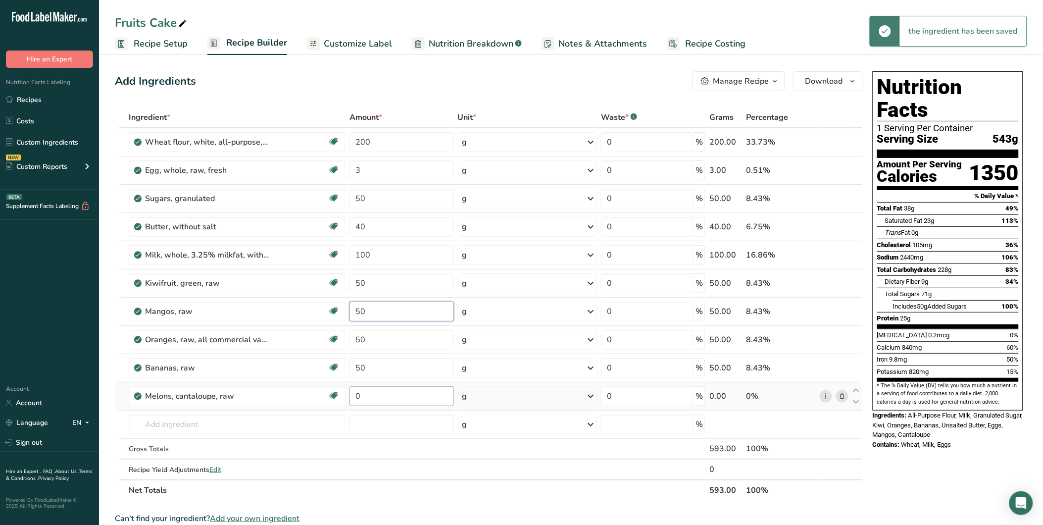
type input "50"
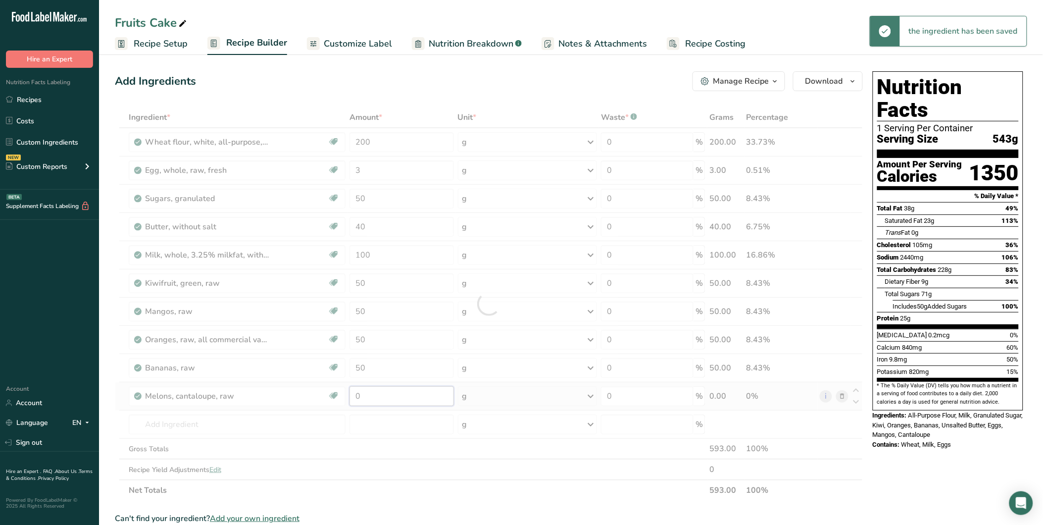
click at [342, 393] on div "Ingredient * Amount * Unit * Waste * .a-a{fill:#347362;}.b-a{fill:#fff;} Grams …" at bounding box center [489, 303] width 748 height 393
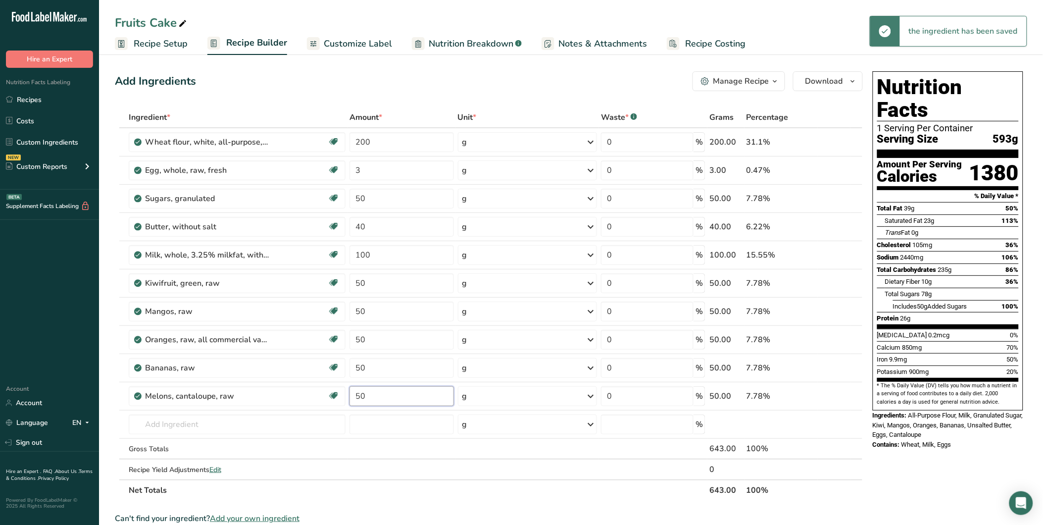
type input "50"
click at [458, 79] on div "Add Ingredients Manage Recipe Delete Recipe Duplicate Recipe Scale Recipe Save …" at bounding box center [489, 81] width 748 height 20
click at [171, 40] on span "Recipe Setup" at bounding box center [161, 43] width 54 height 13
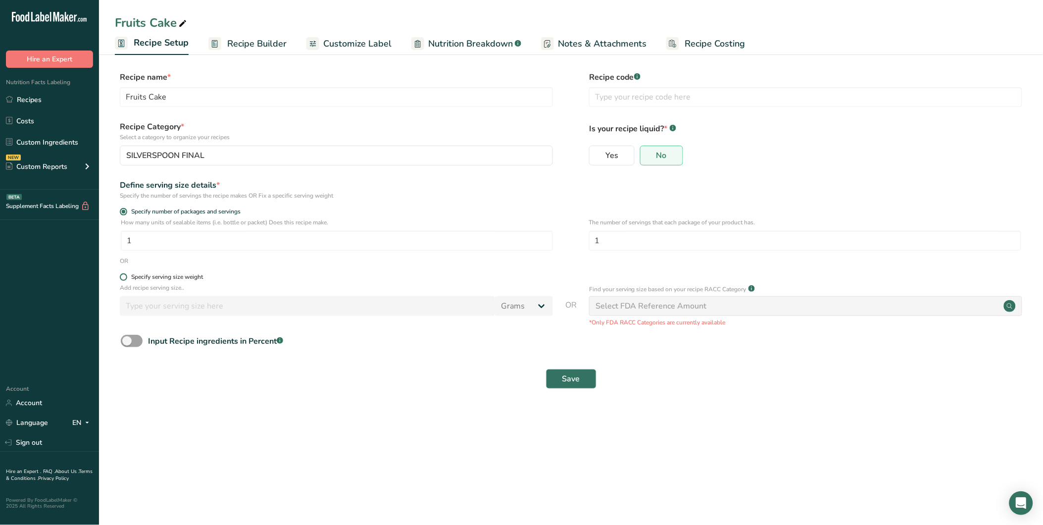
drag, startPoint x: 155, startPoint y: 271, endPoint x: 164, endPoint y: 273, distance: 9.2
click at [156, 271] on form "Recipe name * Fruits Cake Recipe code .a-a{fill:#347362;}.b-a{fill:#fff;} Recip…" at bounding box center [571, 232] width 912 height 323
drag, startPoint x: 175, startPoint y: 274, endPoint x: 211, endPoint y: 286, distance: 38.2
click at [175, 274] on div "Specify serving size weight" at bounding box center [167, 276] width 72 height 7
click at [126, 274] on input "Specify serving size weight" at bounding box center [123, 277] width 6 height 6
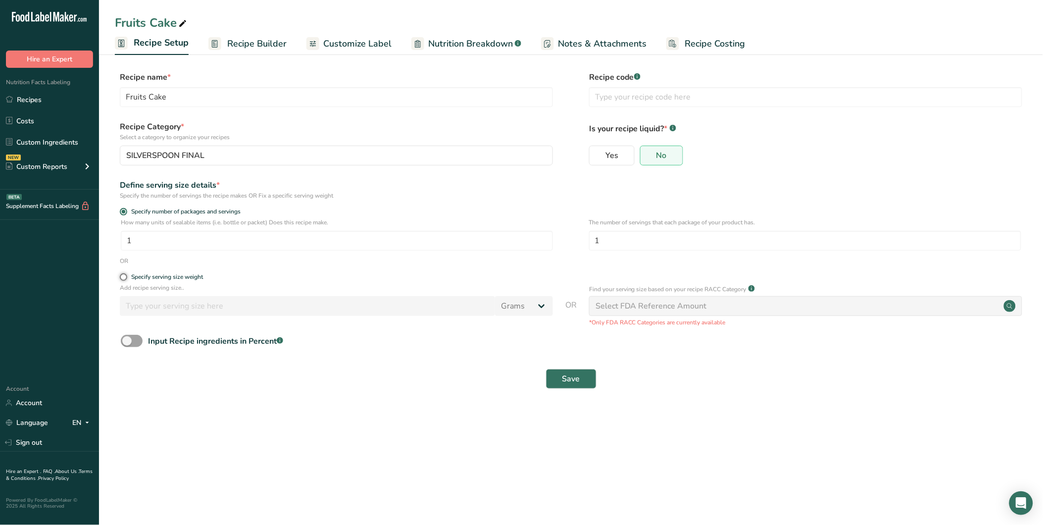
radio input "true"
radio input "false"
click at [197, 303] on input "number" at bounding box center [307, 306] width 375 height 20
type input "100"
click at [538, 375] on div "Save" at bounding box center [571, 379] width 900 height 20
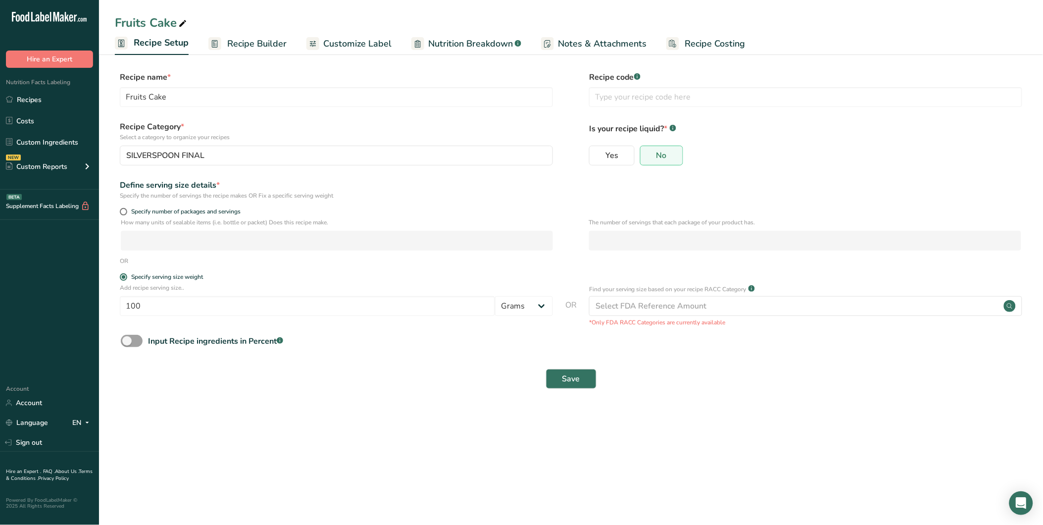
click at [599, 369] on div "Save" at bounding box center [571, 379] width 900 height 20
click at [583, 377] on button "Save" at bounding box center [571, 379] width 50 height 20
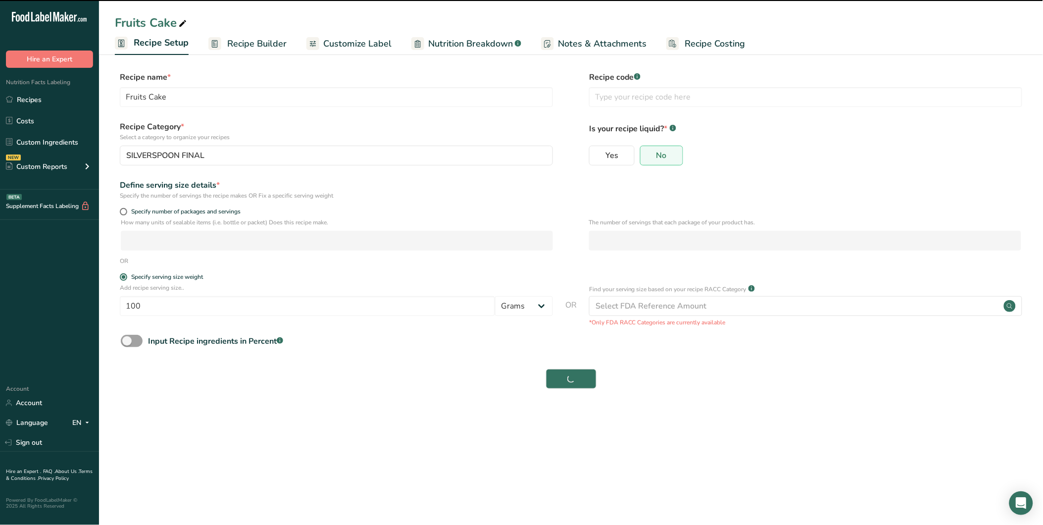
click at [358, 47] on span "Customize Label" at bounding box center [357, 43] width 68 height 13
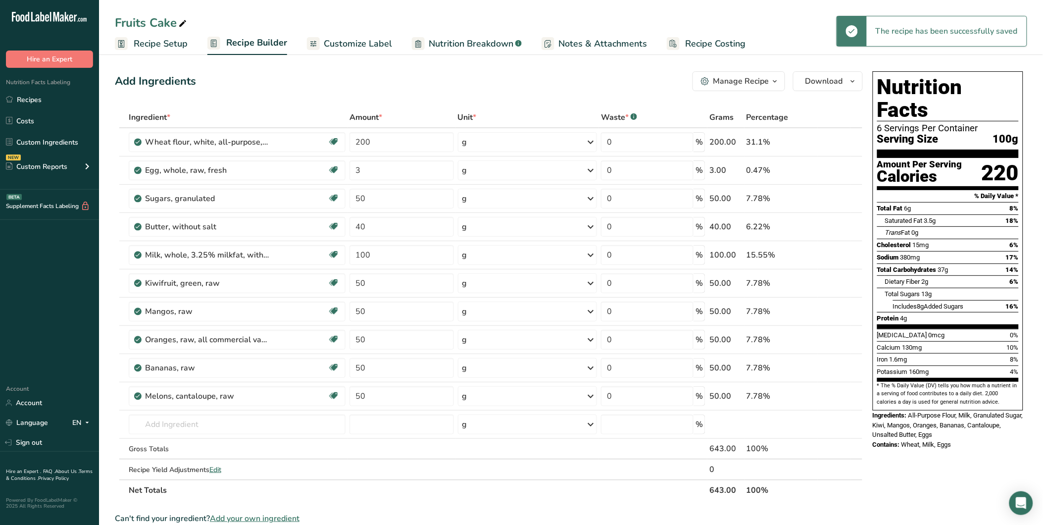
click at [374, 46] on span "Customize Label" at bounding box center [358, 43] width 68 height 13
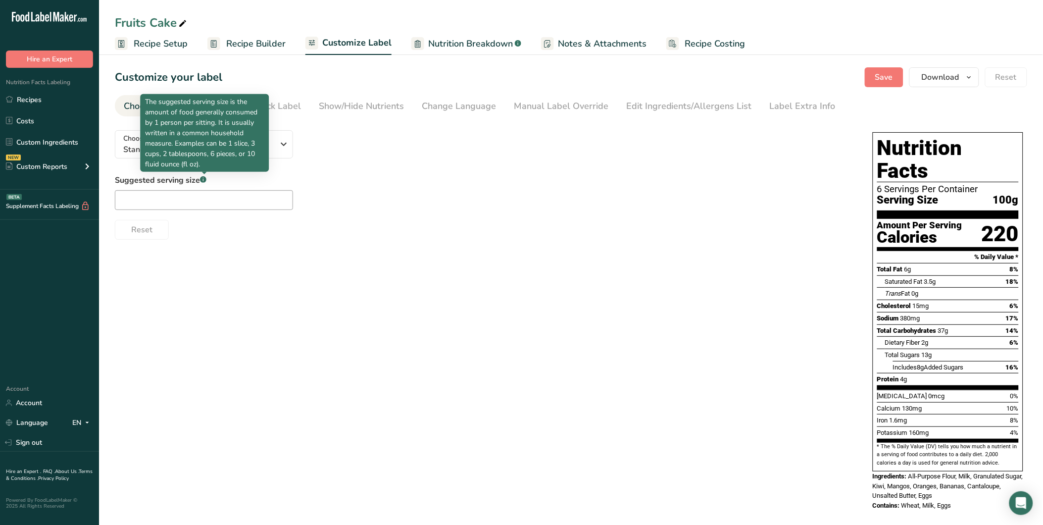
click at [221, 149] on p "The suggested serving size is the amount of food generally consumed by 1 person…" at bounding box center [204, 133] width 119 height 73
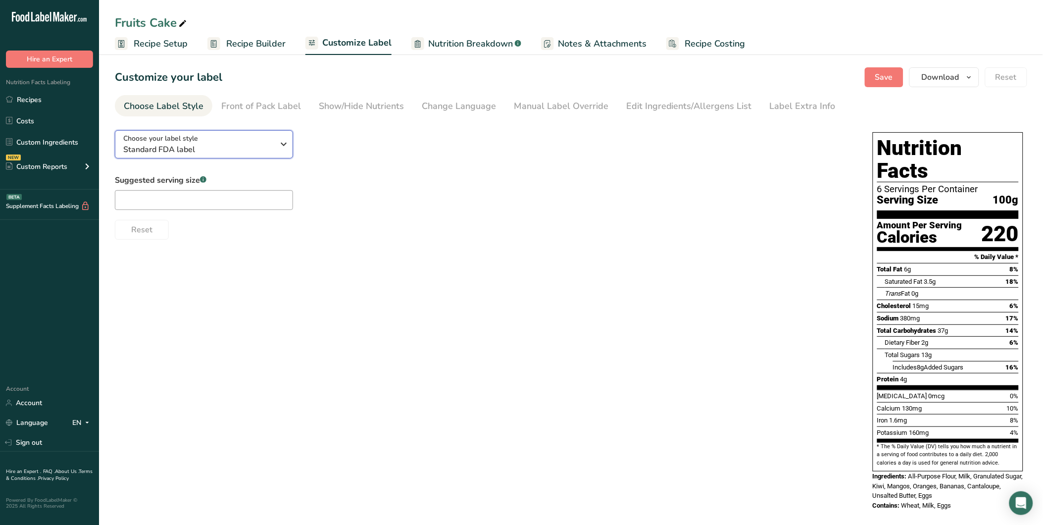
click at [279, 152] on icon "button" at bounding box center [284, 144] width 12 height 18
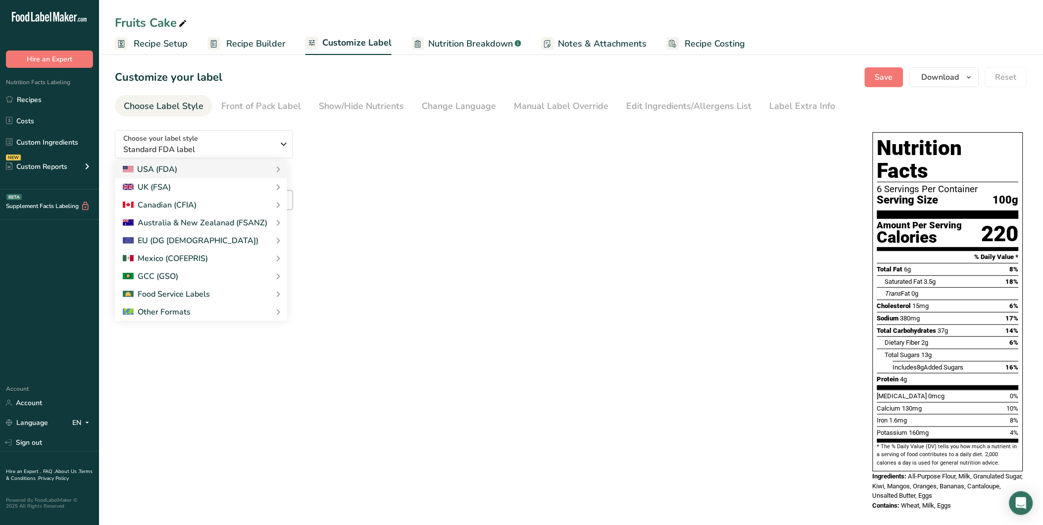
drag, startPoint x: 328, startPoint y: 331, endPoint x: 696, endPoint y: 412, distance: 376.7
click at [0, 0] on link "Buffet Label 2" at bounding box center [0, 0] width 0 height 0
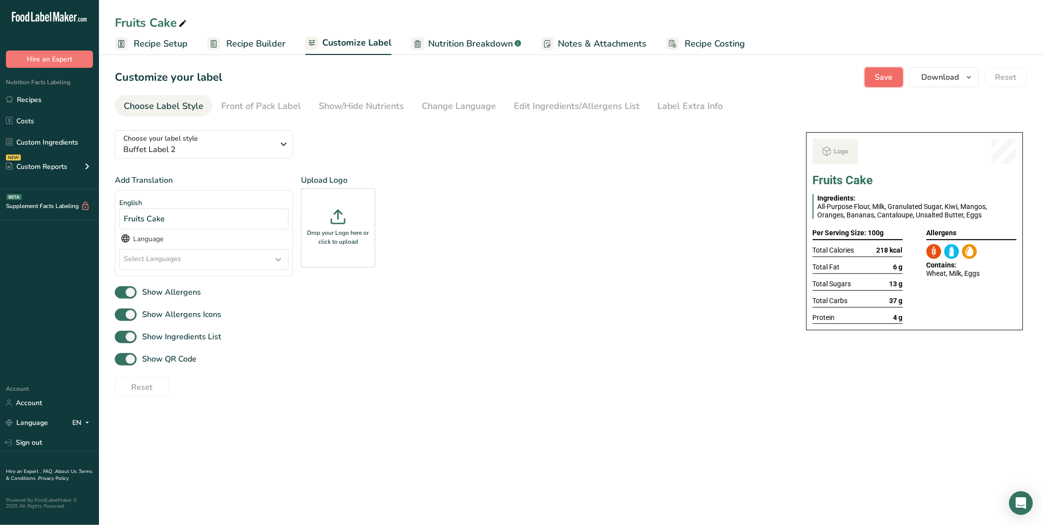
click at [884, 73] on span "Save" at bounding box center [884, 77] width 18 height 12
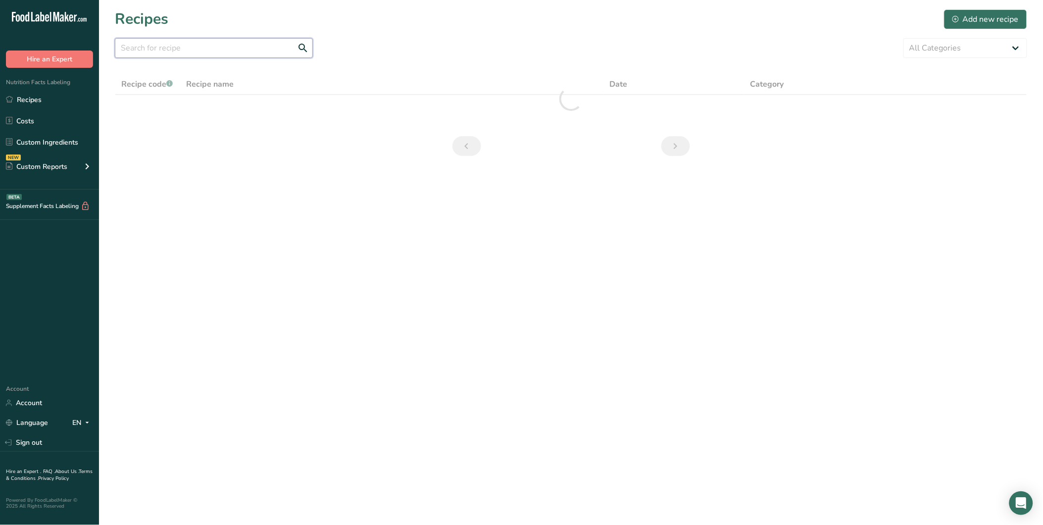
click at [155, 51] on input "text" at bounding box center [214, 48] width 198 height 20
type input "FRUIT"
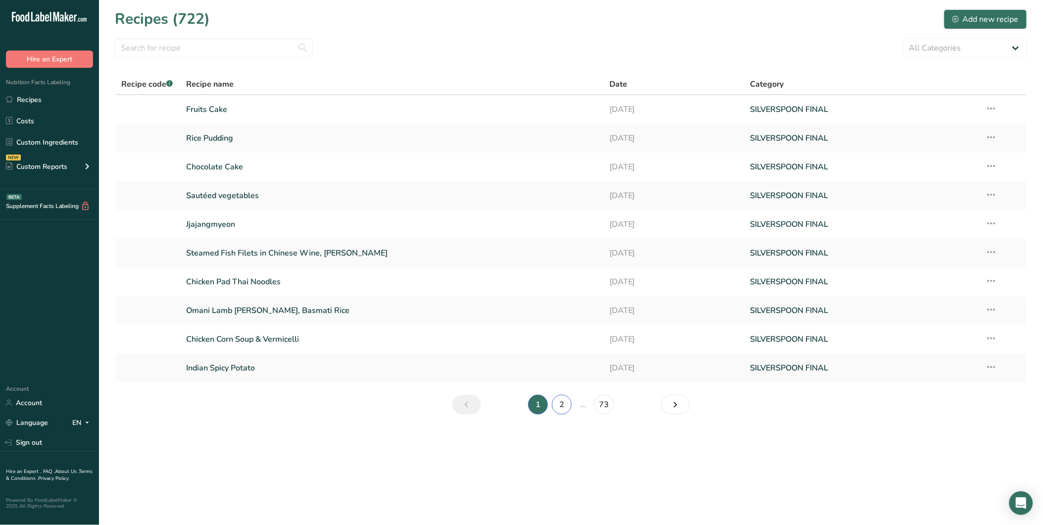
click at [562, 405] on link "2" at bounding box center [562, 404] width 20 height 20
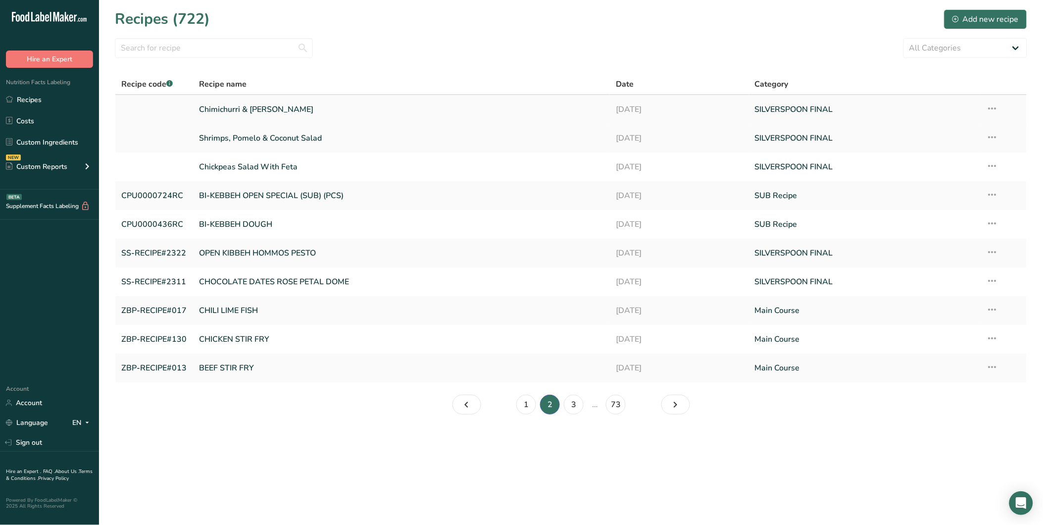
click at [305, 111] on link "Chimichurri & [PERSON_NAME]" at bounding box center [401, 109] width 405 height 21
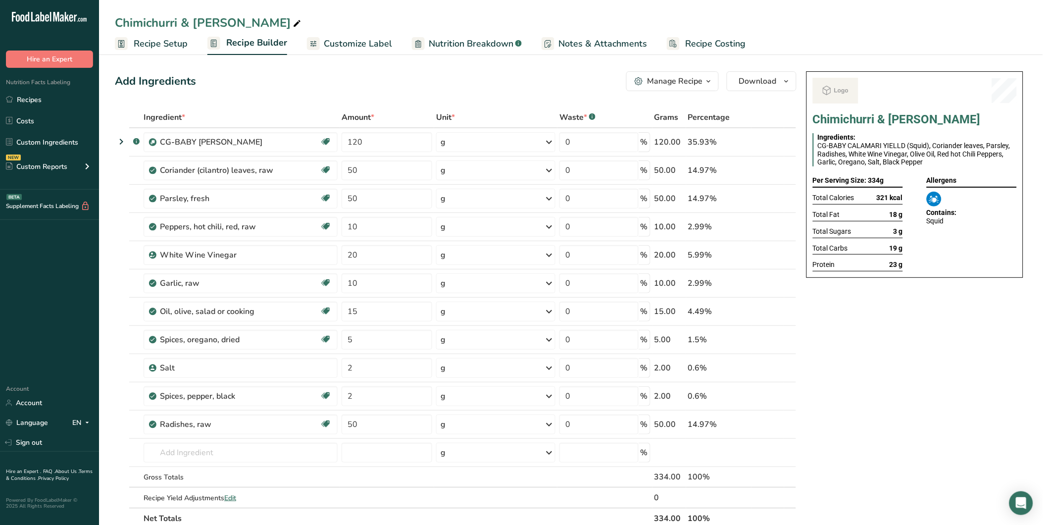
drag, startPoint x: 168, startPoint y: 47, endPoint x: 173, endPoint y: 61, distance: 15.2
click at [168, 47] on span "Recipe Setup" at bounding box center [161, 43] width 54 height 13
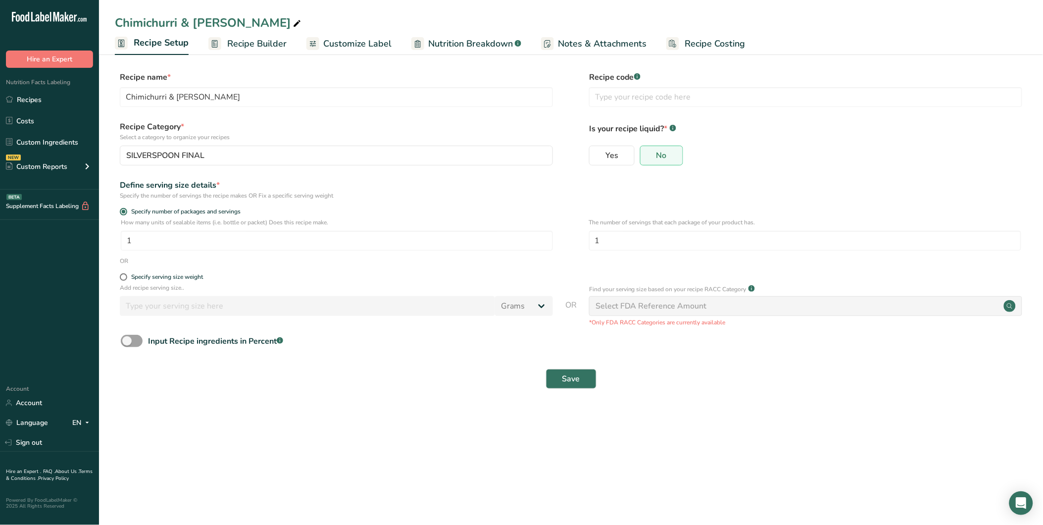
drag, startPoint x: 166, startPoint y: 277, endPoint x: 169, endPoint y: 299, distance: 21.9
click at [166, 277] on div "Specify serving size weight" at bounding box center [167, 276] width 72 height 7
click at [126, 277] on input "Specify serving size weight" at bounding box center [123, 277] width 6 height 6
radio input "true"
radio input "false"
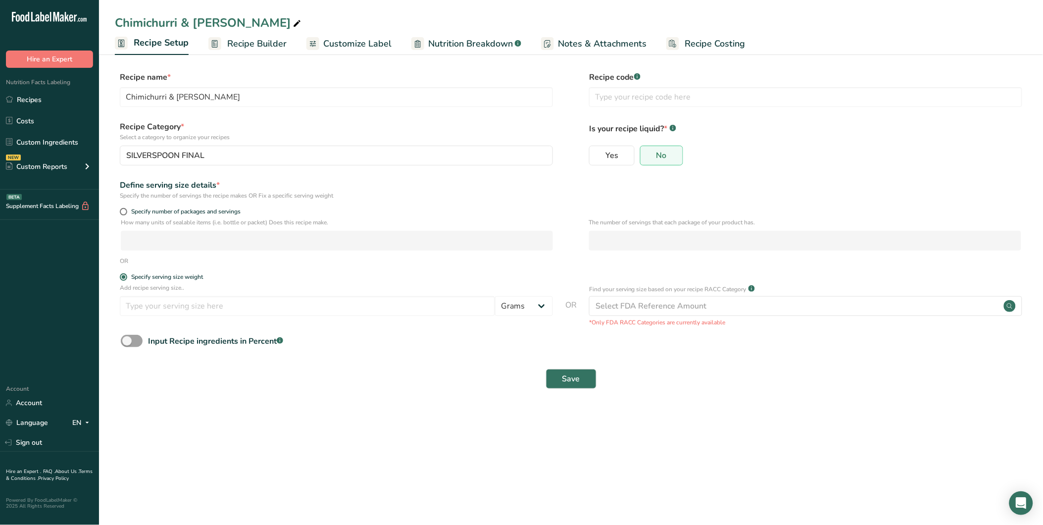
click at [170, 318] on div "Add recipe serving size.. Grams kg mg mcg lb oz l mL fl oz tbsp tsp cup qt gall…" at bounding box center [336, 302] width 433 height 38
click at [175, 303] on input "number" at bounding box center [307, 306] width 375 height 20
type input "100"
click at [560, 375] on button "Save" at bounding box center [571, 379] width 50 height 20
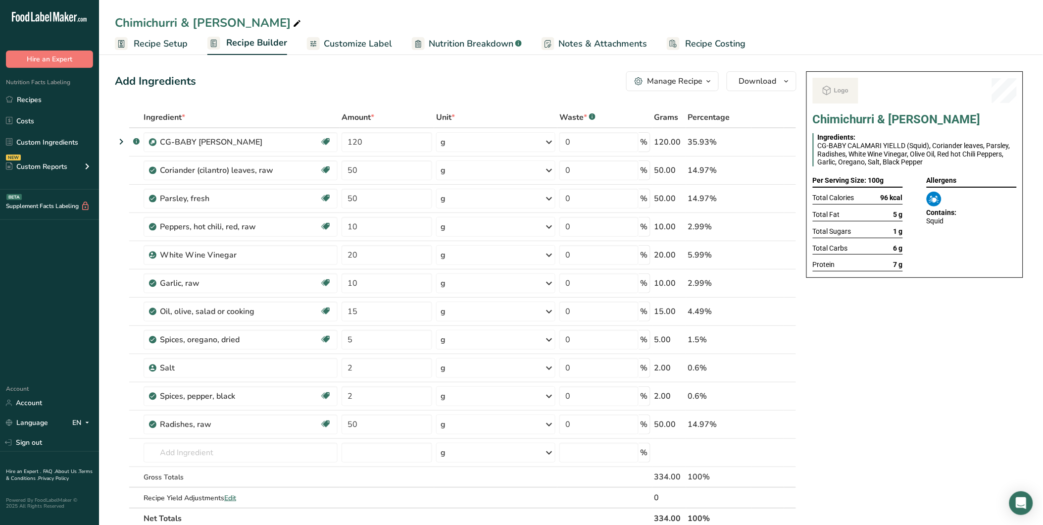
click at [359, 42] on span "Customize Label" at bounding box center [358, 43] width 68 height 13
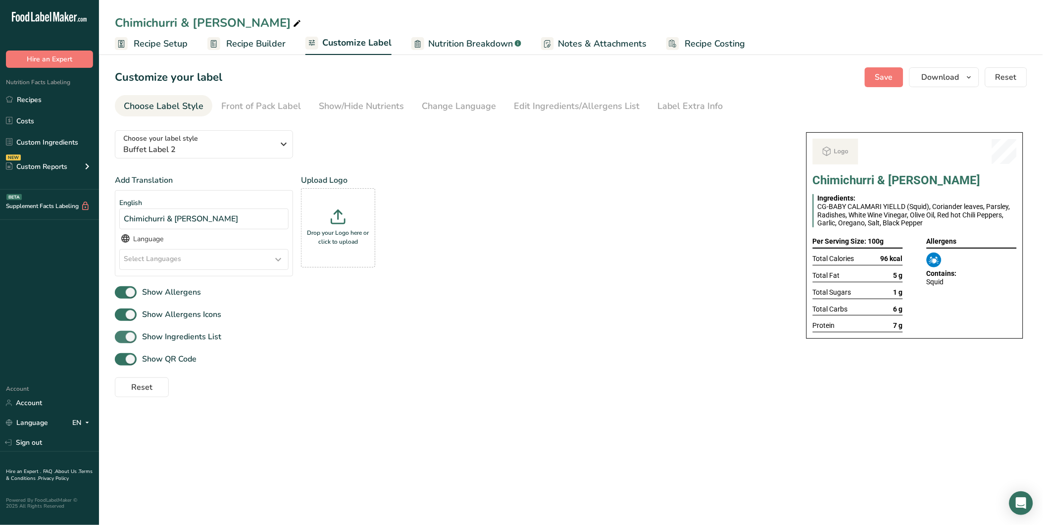
click at [124, 335] on span at bounding box center [126, 337] width 22 height 12
click at [121, 335] on input "Show Ingredients List" at bounding box center [118, 337] width 6 height 6
checkbox input "false"
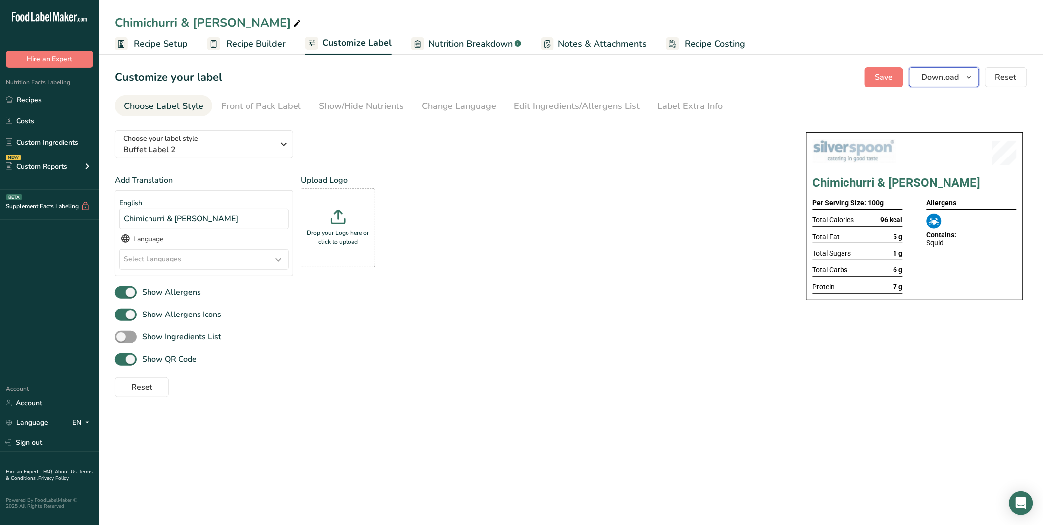
click at [972, 76] on icon "button" at bounding box center [969, 77] width 8 height 12
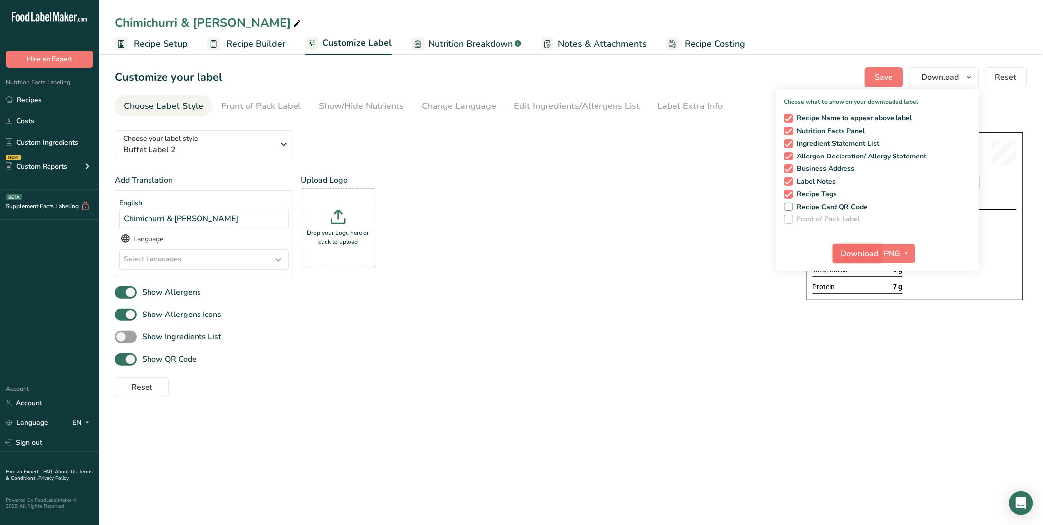
click at [866, 250] on span "Download" at bounding box center [860, 253] width 38 height 12
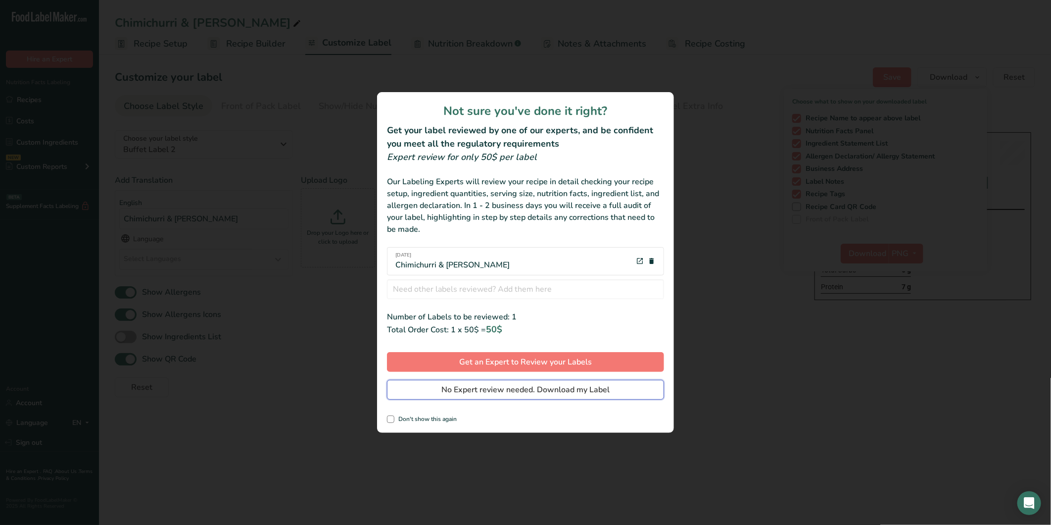
click at [528, 392] on span "No Expert review needed. Download my Label" at bounding box center [526, 390] width 168 height 12
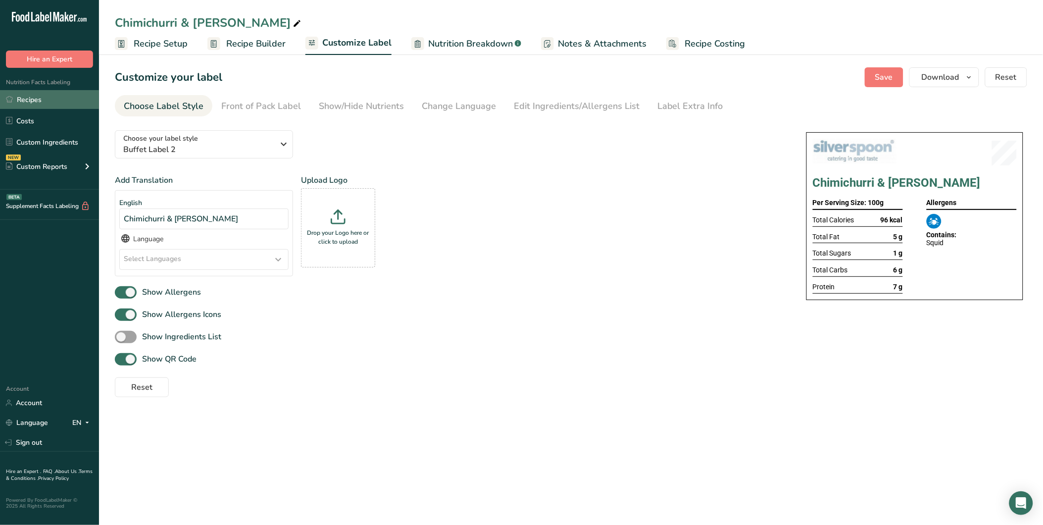
click at [47, 96] on link "Recipes" at bounding box center [49, 99] width 99 height 19
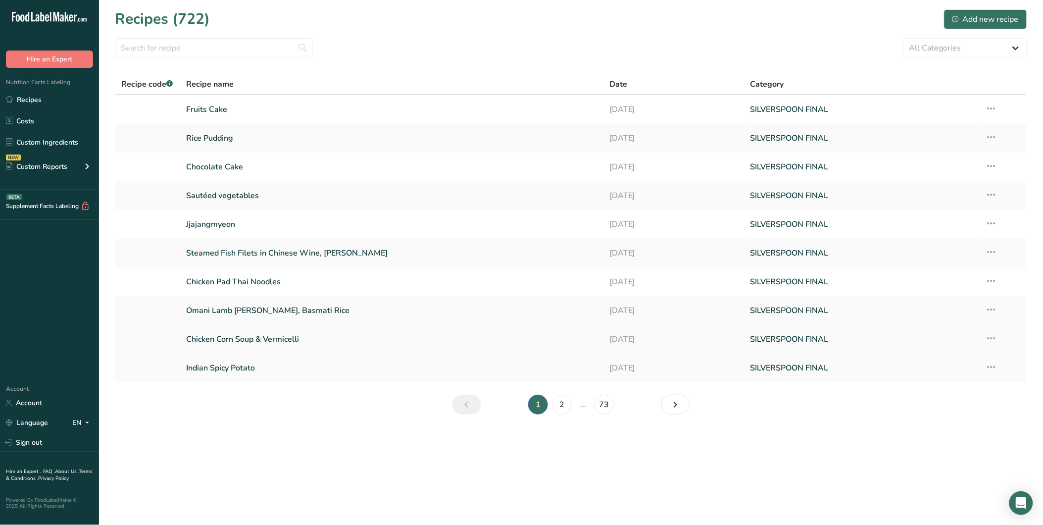
click at [283, 342] on link "Chicken Corn Soup & Vermicelli" at bounding box center [391, 339] width 411 height 21
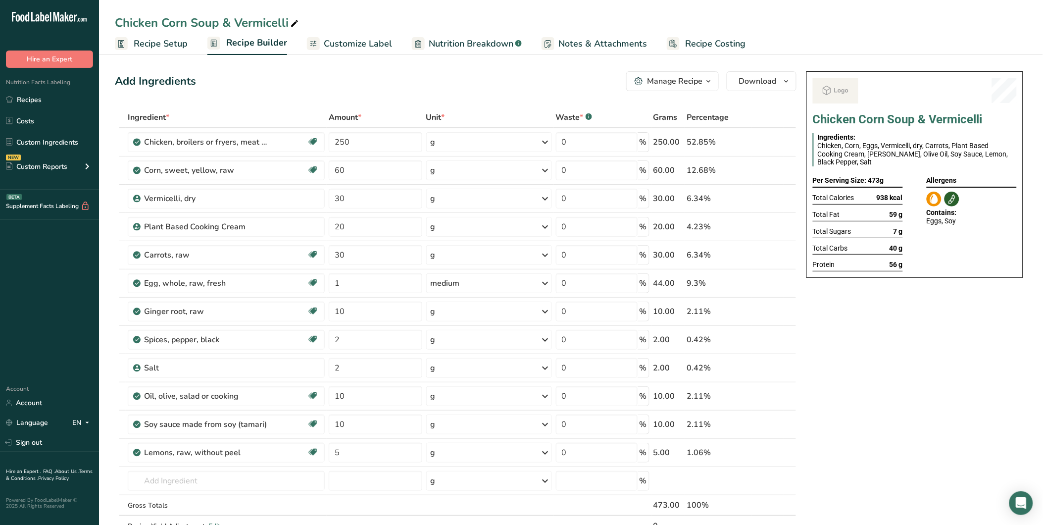
click at [144, 47] on span "Recipe Setup" at bounding box center [161, 43] width 54 height 13
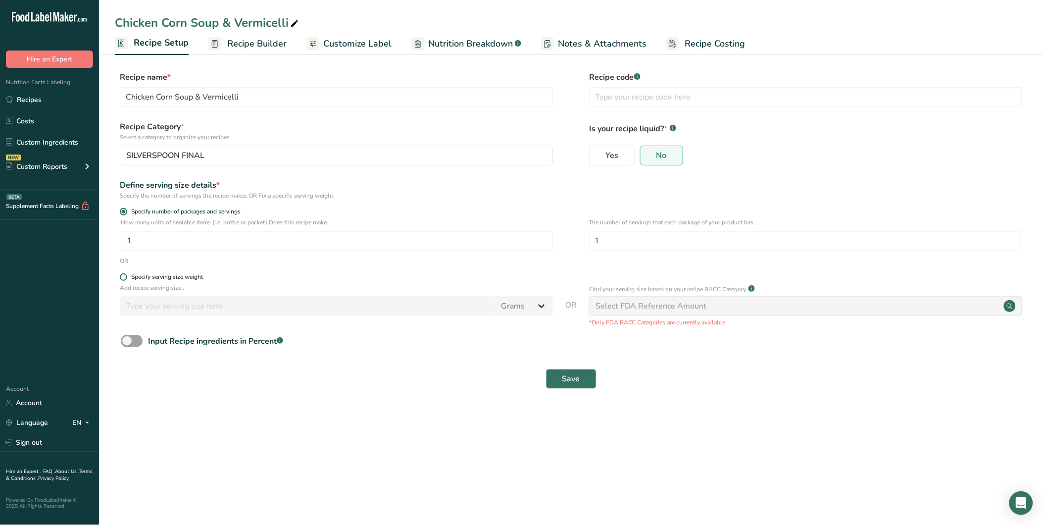
click at [151, 276] on div "Specify serving size weight" at bounding box center [167, 276] width 72 height 7
click at [126, 276] on input "Specify serving size weight" at bounding box center [123, 277] width 6 height 6
radio input "true"
radio input "false"
drag, startPoint x: 177, startPoint y: 310, endPoint x: 172, endPoint y: 306, distance: 6.7
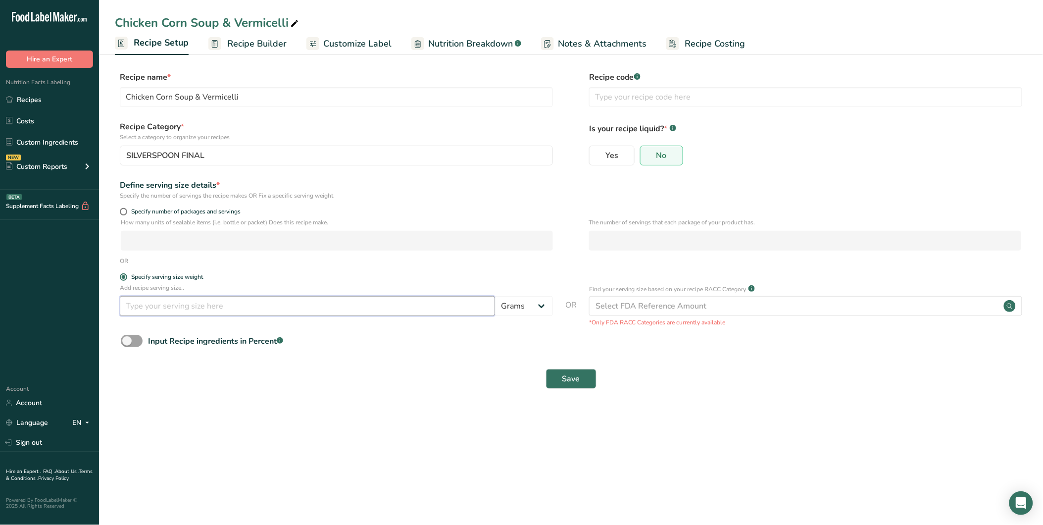
click at [177, 309] on input "number" at bounding box center [307, 306] width 375 height 20
type input "100"
click at [574, 377] on span "Save" at bounding box center [571, 379] width 18 height 12
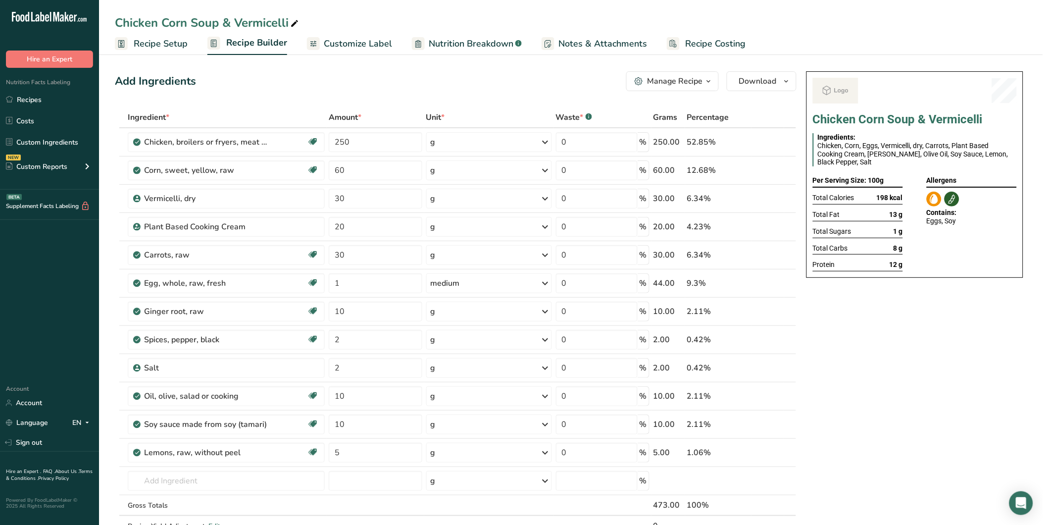
click at [344, 45] on span "Customize Label" at bounding box center [358, 43] width 68 height 13
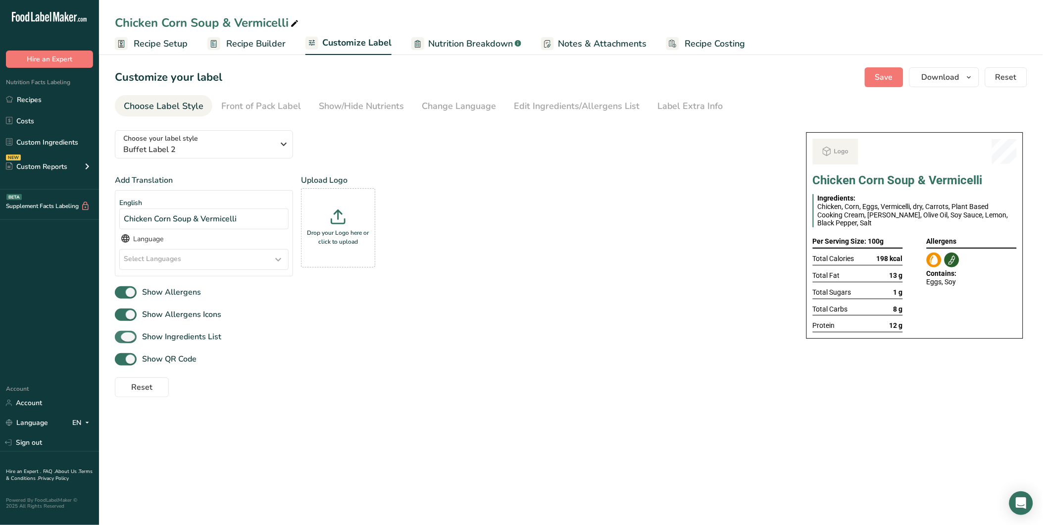
click at [129, 334] on span at bounding box center [126, 337] width 22 height 12
click at [121, 334] on input "Show Ingredients List" at bounding box center [118, 337] width 6 height 6
checkbox input "false"
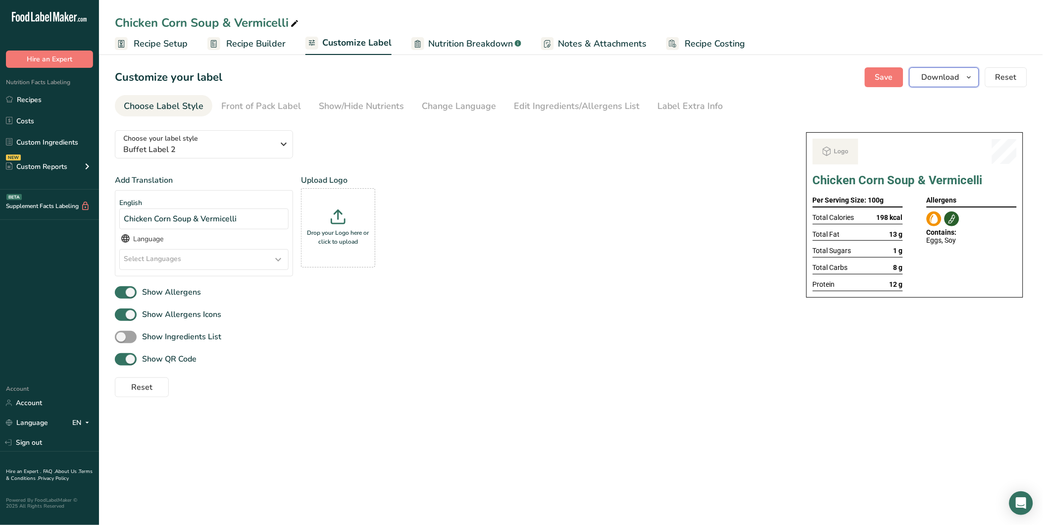
click at [972, 83] on button "Download" at bounding box center [944, 77] width 70 height 20
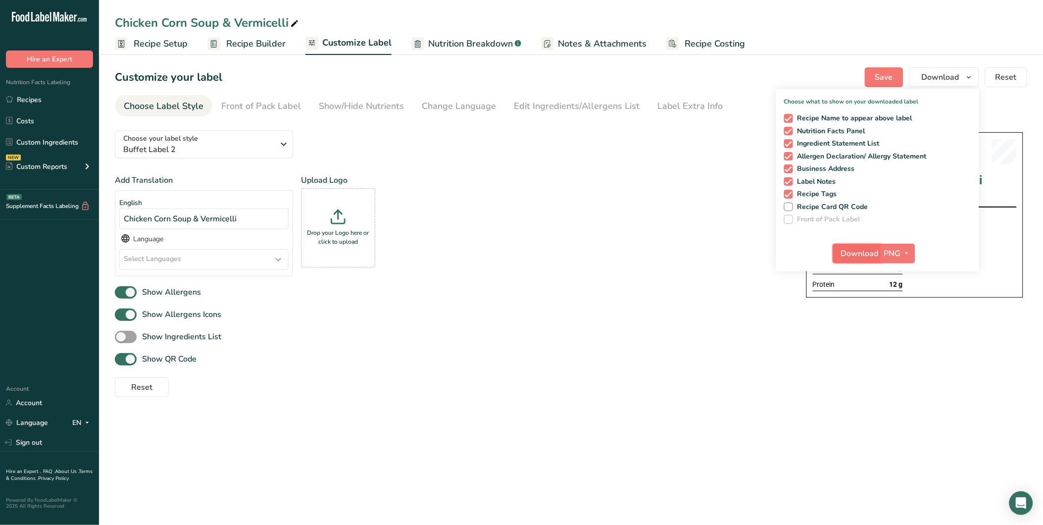
click at [872, 250] on span "Download" at bounding box center [860, 253] width 38 height 12
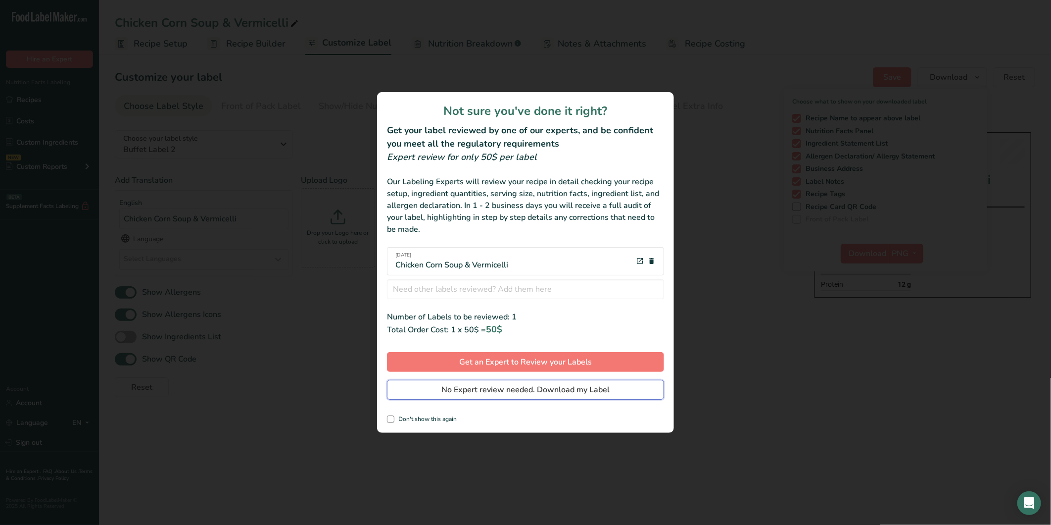
click at [572, 382] on button "No Expert review needed. Download my Label" at bounding box center [525, 390] width 277 height 20
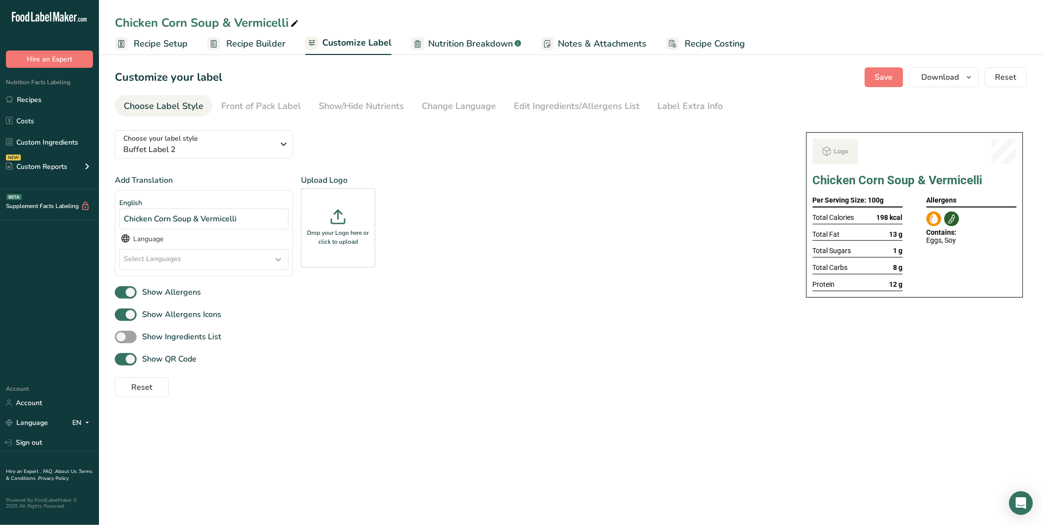
click at [672, 232] on div "Add Translation English Chicken Corn Soup & Vermicelli Language Select Language…" at bounding box center [451, 229] width 672 height 110
click at [441, 325] on div "Add Translation English Chicken Corn Soup & Vermicelli Language Select Language…" at bounding box center [451, 285] width 672 height 223
click at [963, 78] on button "Download" at bounding box center [944, 77] width 70 height 20
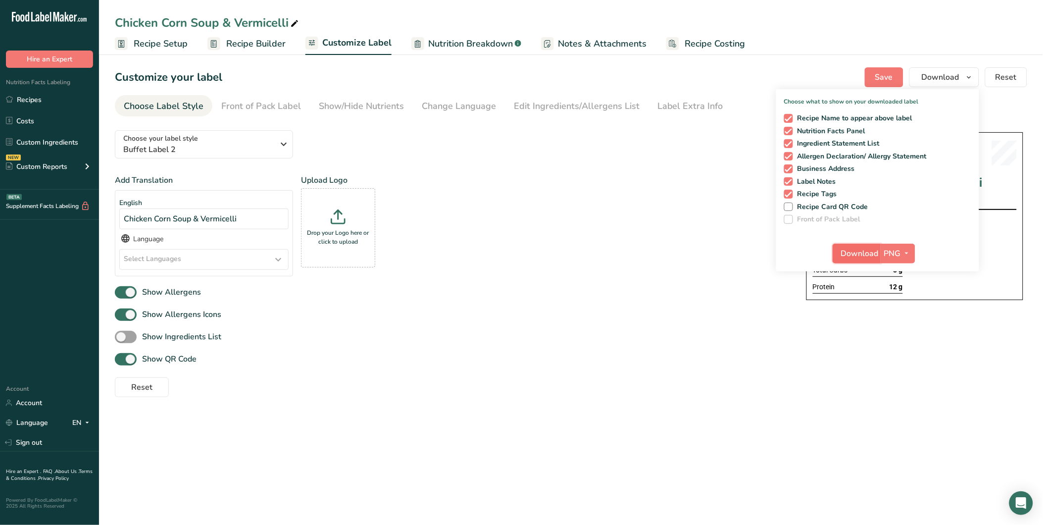
click at [874, 261] on button "Download" at bounding box center [857, 254] width 49 height 20
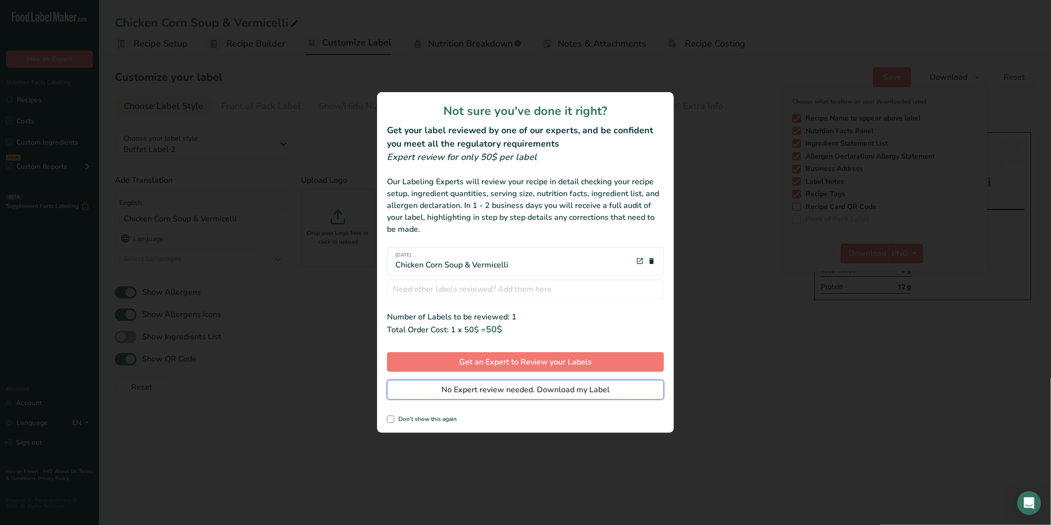
click at [518, 393] on span "No Expert review needed. Download my Label" at bounding box center [526, 390] width 168 height 12
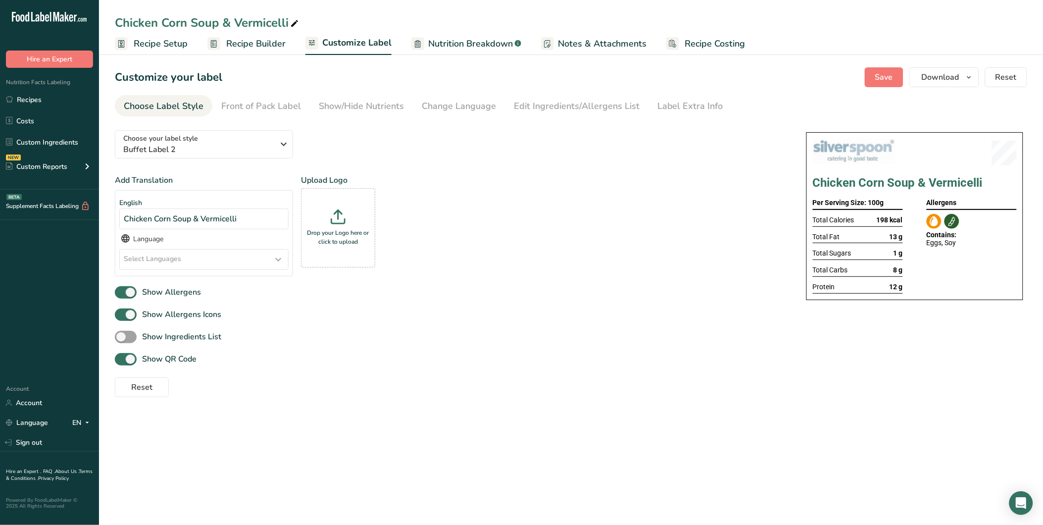
drag, startPoint x: 42, startPoint y: 104, endPoint x: 768, endPoint y: 3, distance: 732.6
click at [42, 104] on link "Recipes" at bounding box center [49, 99] width 99 height 19
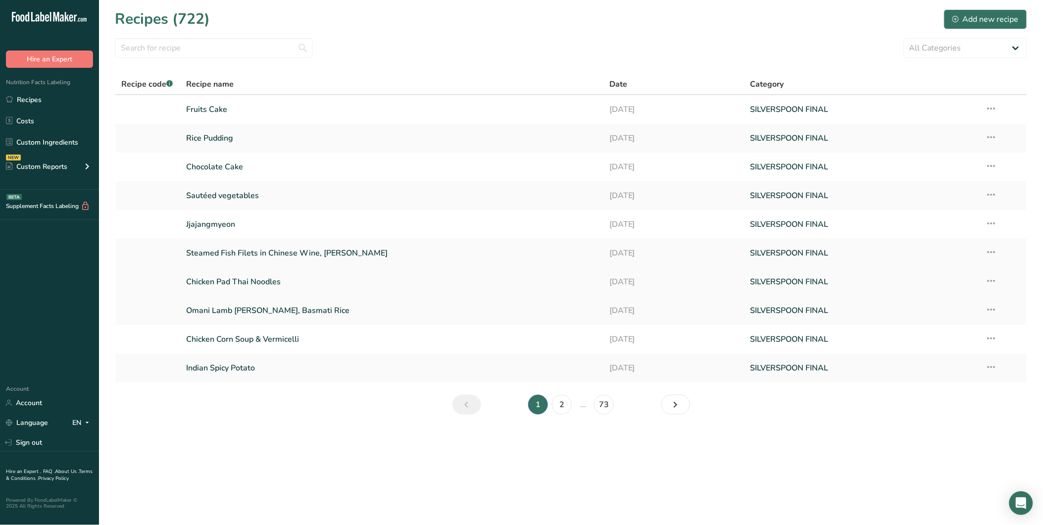
click at [271, 280] on link "Chicken Pad Thai Noodles" at bounding box center [391, 281] width 411 height 21
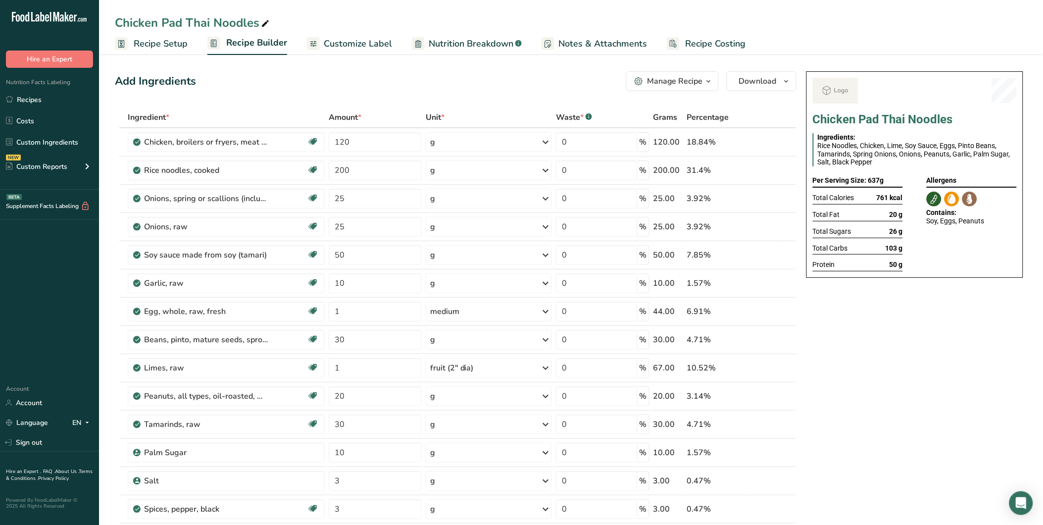
click at [177, 45] on span "Recipe Setup" at bounding box center [161, 43] width 54 height 13
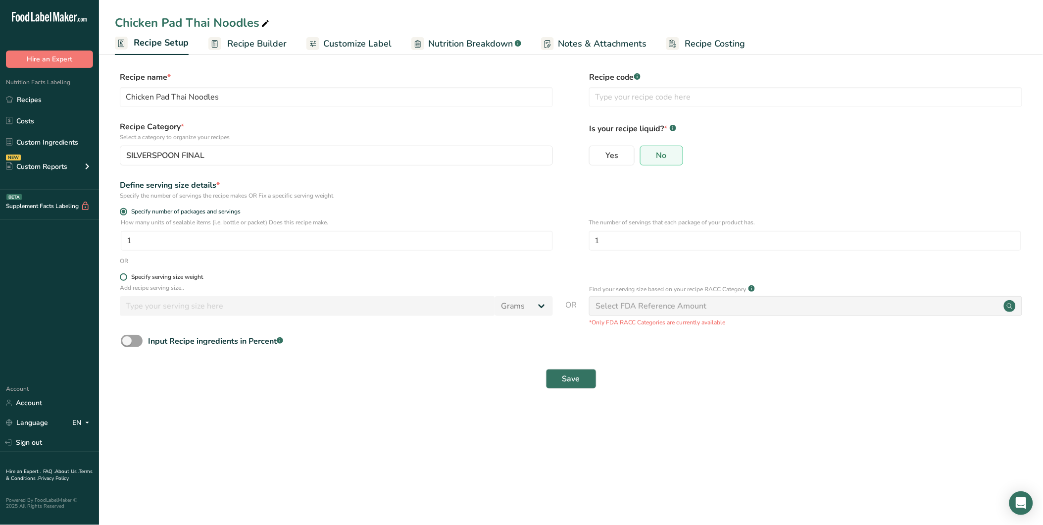
click at [162, 275] on div "Specify serving size weight" at bounding box center [167, 276] width 72 height 7
click at [126, 275] on input "Specify serving size weight" at bounding box center [123, 277] width 6 height 6
radio input "true"
radio input "false"
click at [241, 307] on input "number" at bounding box center [307, 306] width 375 height 20
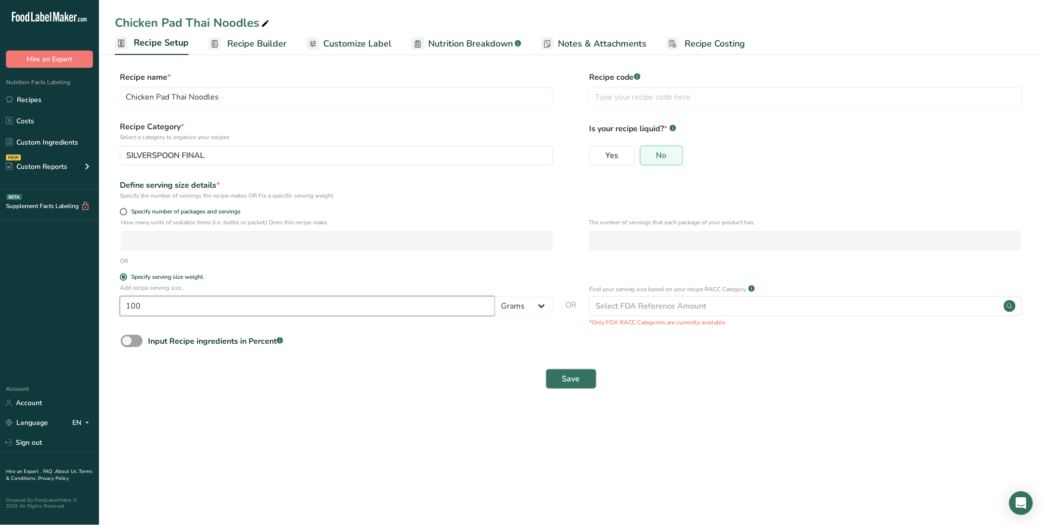
type input "100"
click at [583, 373] on button "Save" at bounding box center [571, 379] width 50 height 20
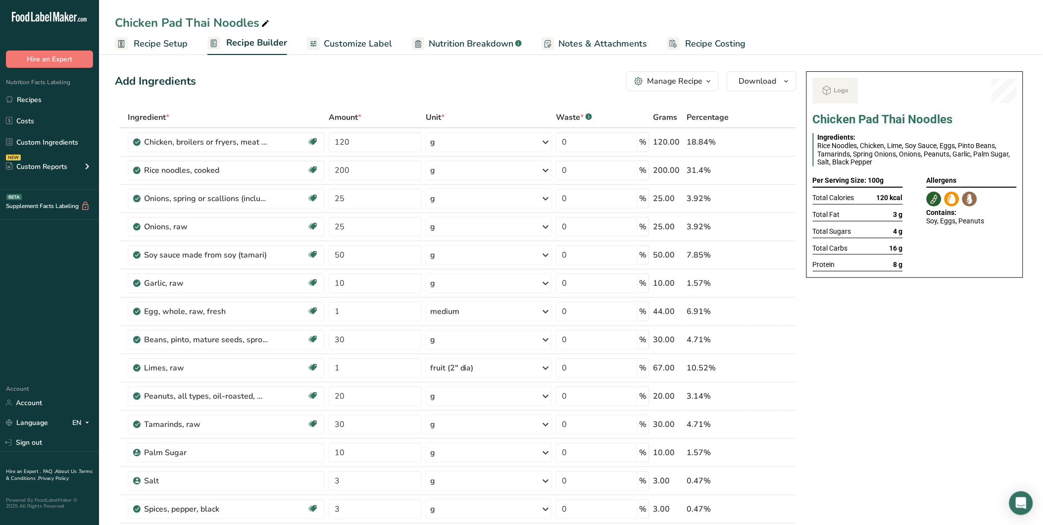
click at [352, 38] on span "Customize Label" at bounding box center [358, 43] width 68 height 13
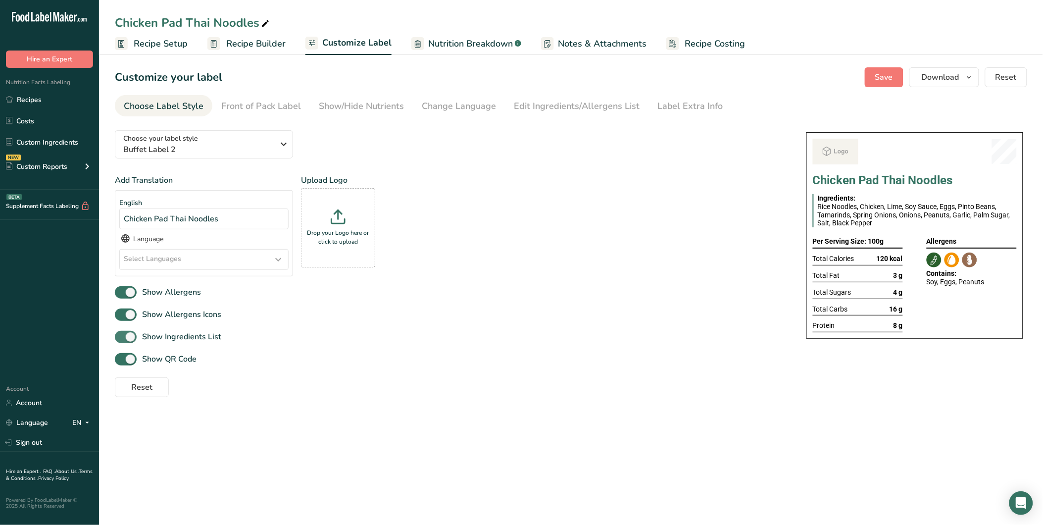
click at [117, 337] on span at bounding box center [126, 337] width 22 height 12
click at [117, 337] on input "Show Ingredients List" at bounding box center [118, 337] width 6 height 6
checkbox input "false"
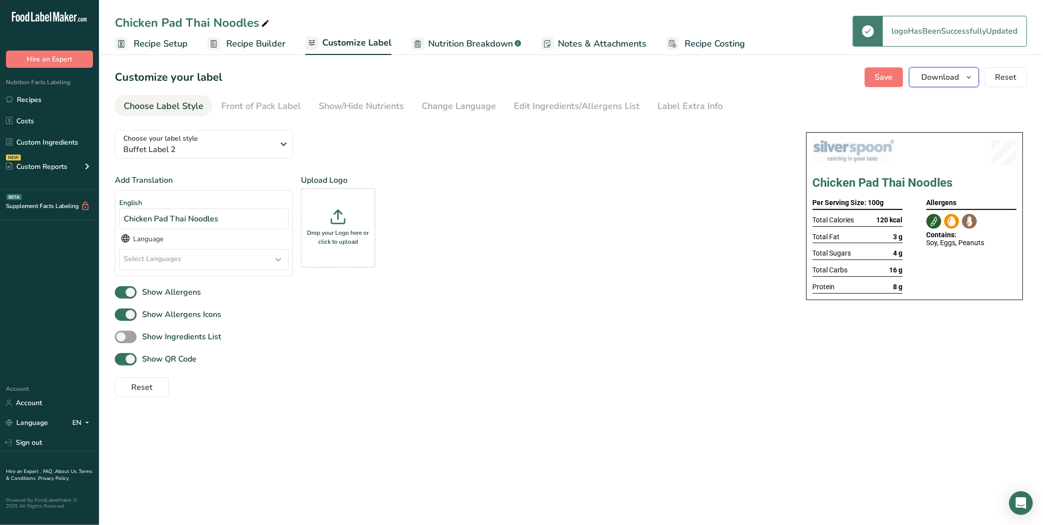
click at [964, 76] on span "button" at bounding box center [969, 77] width 12 height 12
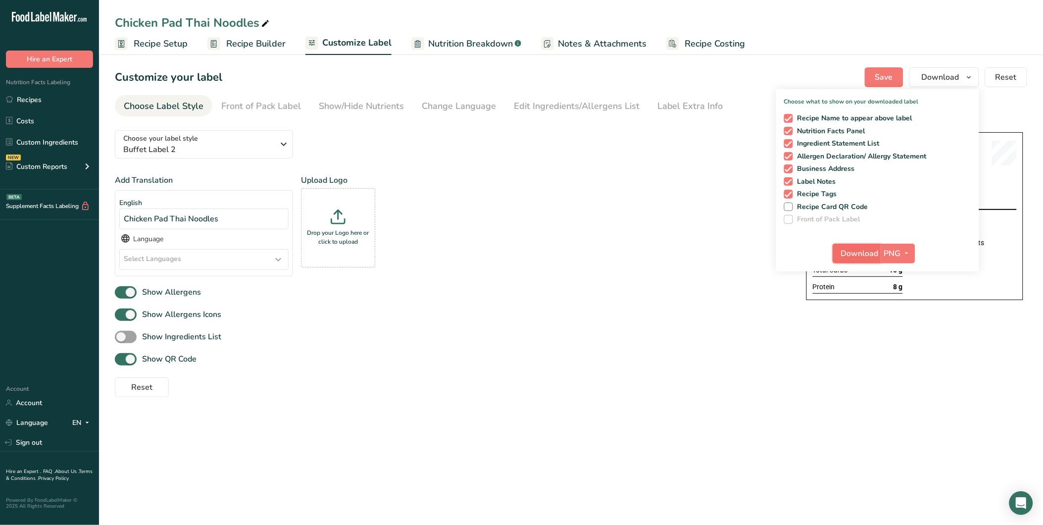
click at [864, 251] on span "Download" at bounding box center [860, 253] width 38 height 12
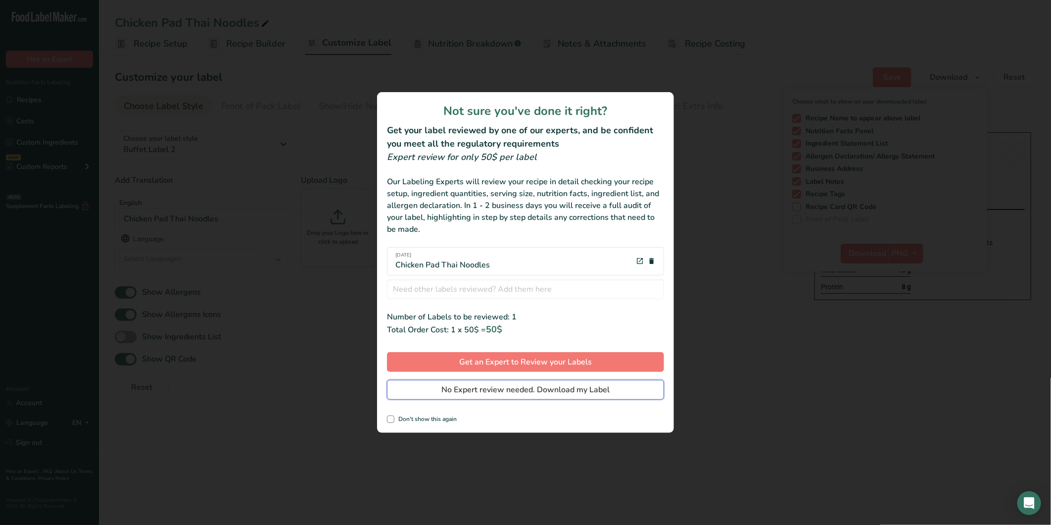
drag, startPoint x: 526, startPoint y: 391, endPoint x: 521, endPoint y: 378, distance: 14.4
click at [526, 391] on span "No Expert review needed. Download my Label" at bounding box center [526, 390] width 168 height 12
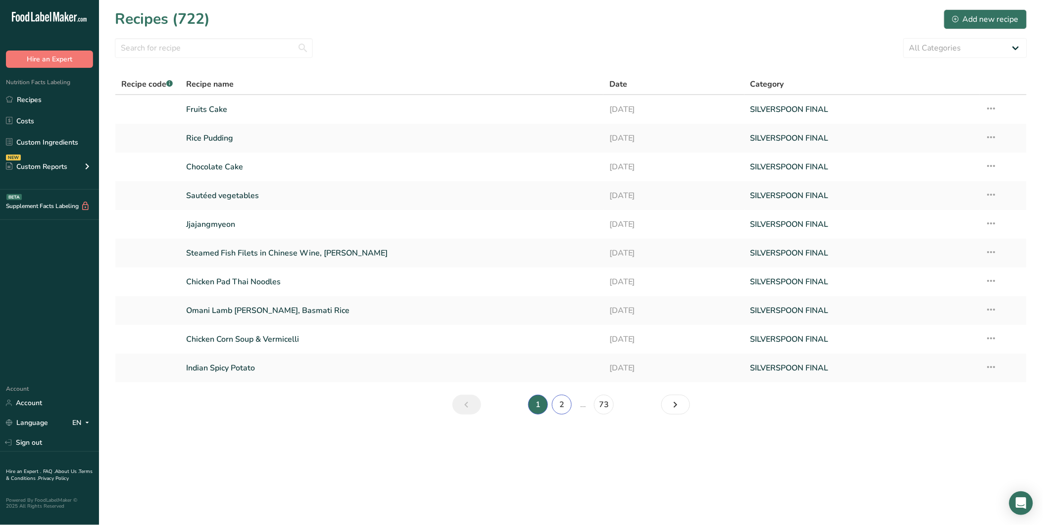
drag, startPoint x: 567, startPoint y: 398, endPoint x: 552, endPoint y: 407, distance: 18.0
click at [567, 398] on link "2" at bounding box center [562, 404] width 20 height 20
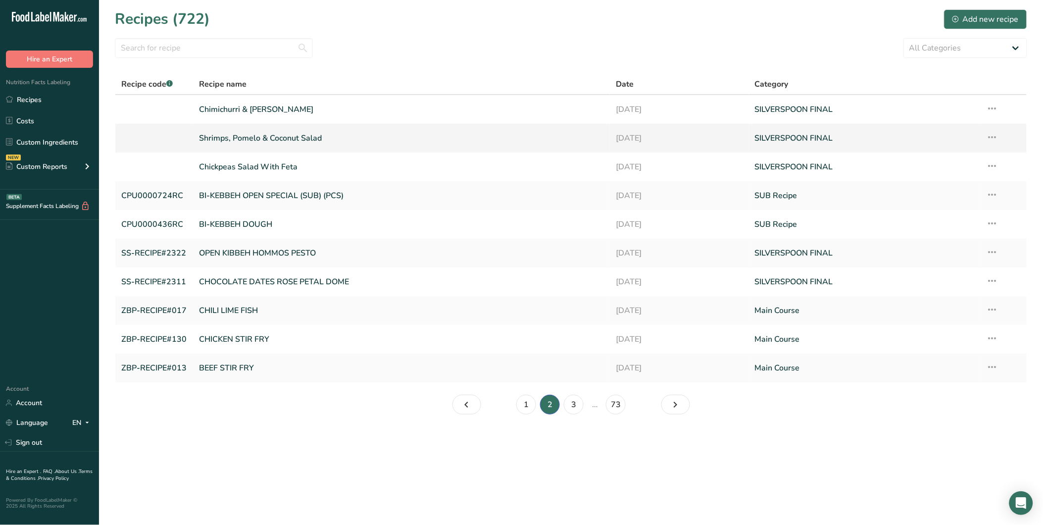
click at [266, 134] on link "Shrimps, Pomelo & Coconut Salad" at bounding box center [401, 138] width 405 height 21
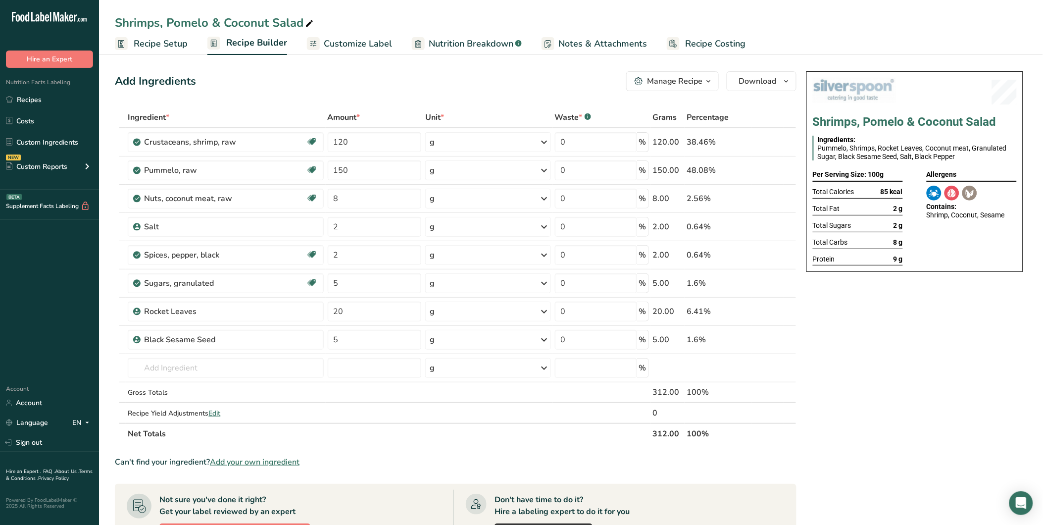
click at [332, 36] on link "Customize Label" at bounding box center [349, 44] width 85 height 22
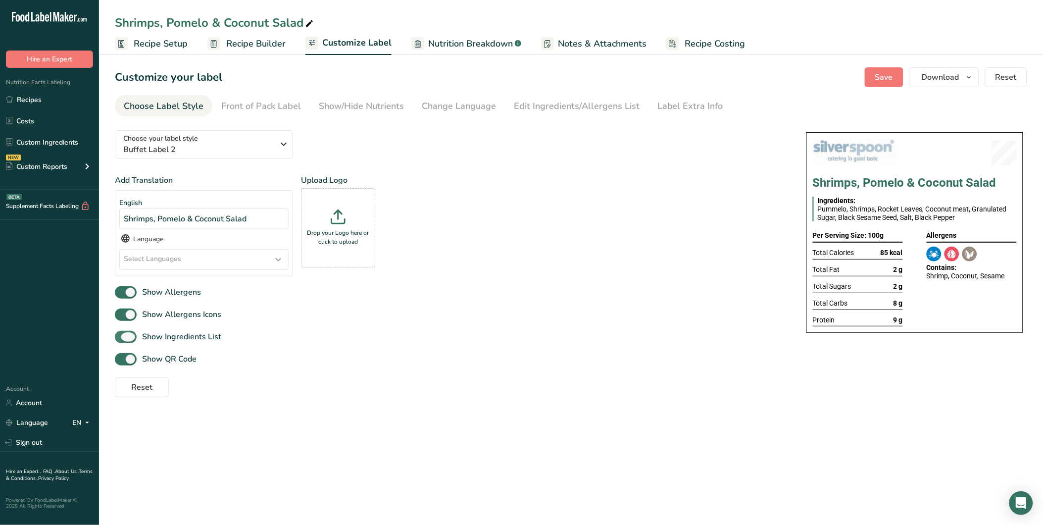
click at [129, 333] on span at bounding box center [126, 337] width 22 height 12
click at [121, 334] on input "Show Ingredients List" at bounding box center [118, 337] width 6 height 6
checkbox input "false"
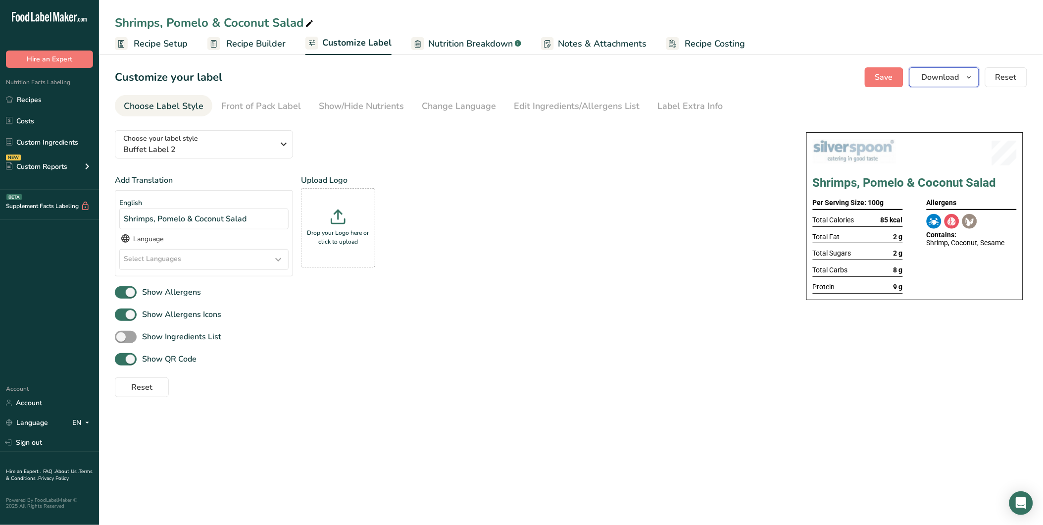
click at [938, 73] on span "Download" at bounding box center [941, 77] width 38 height 12
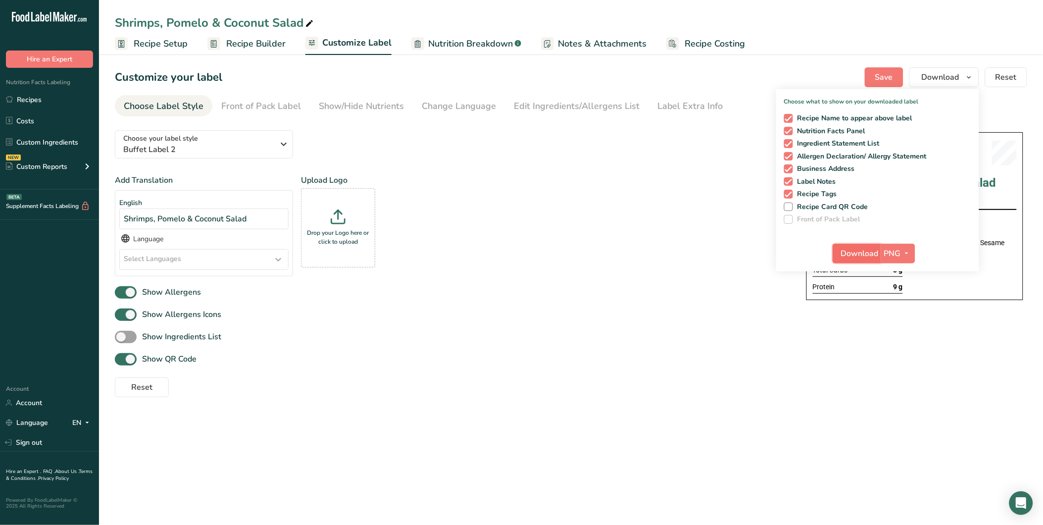
click at [862, 252] on span "Download" at bounding box center [860, 253] width 38 height 12
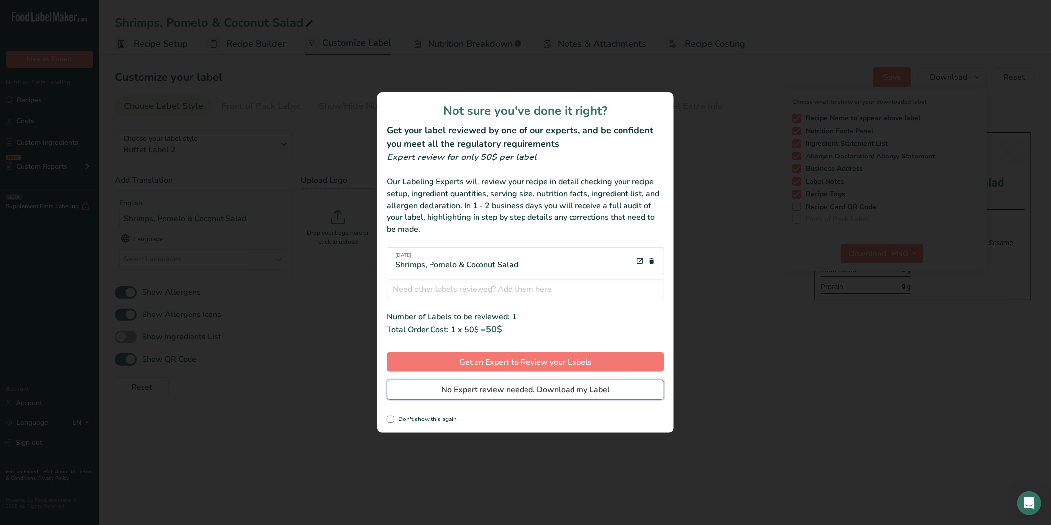
click at [561, 388] on span "No Expert review needed. Download my Label" at bounding box center [526, 390] width 168 height 12
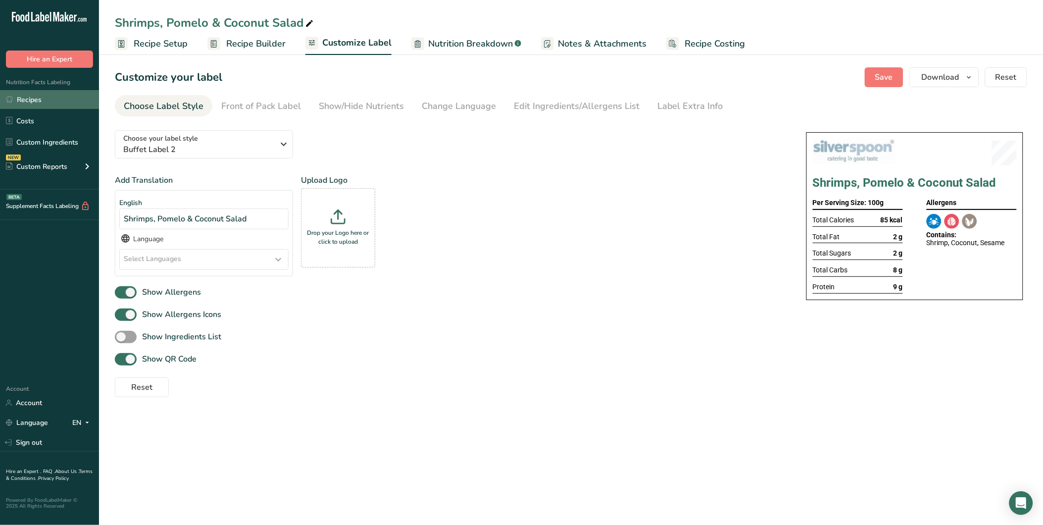
click at [31, 99] on link "Recipes" at bounding box center [49, 99] width 99 height 19
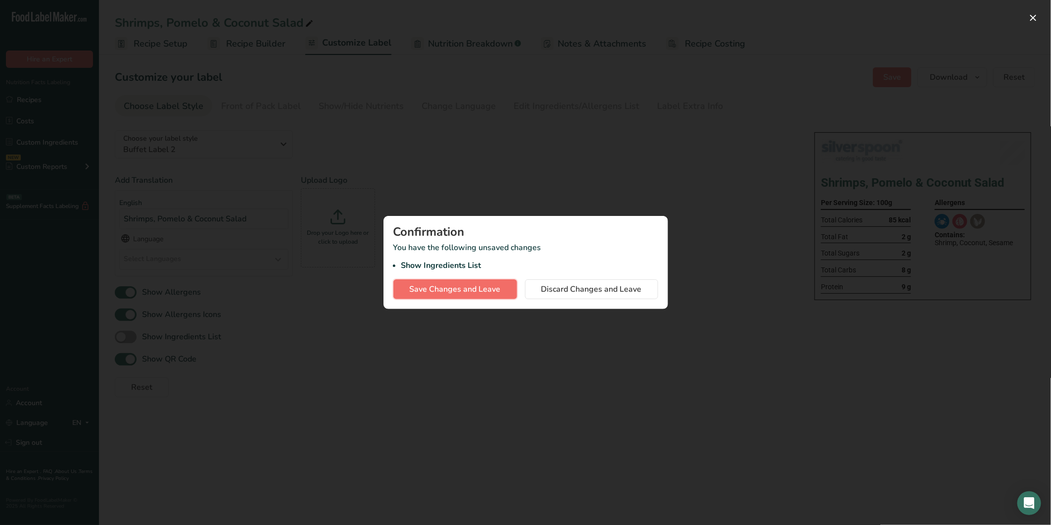
click at [471, 292] on span "Save Changes and Leave" at bounding box center [455, 289] width 91 height 12
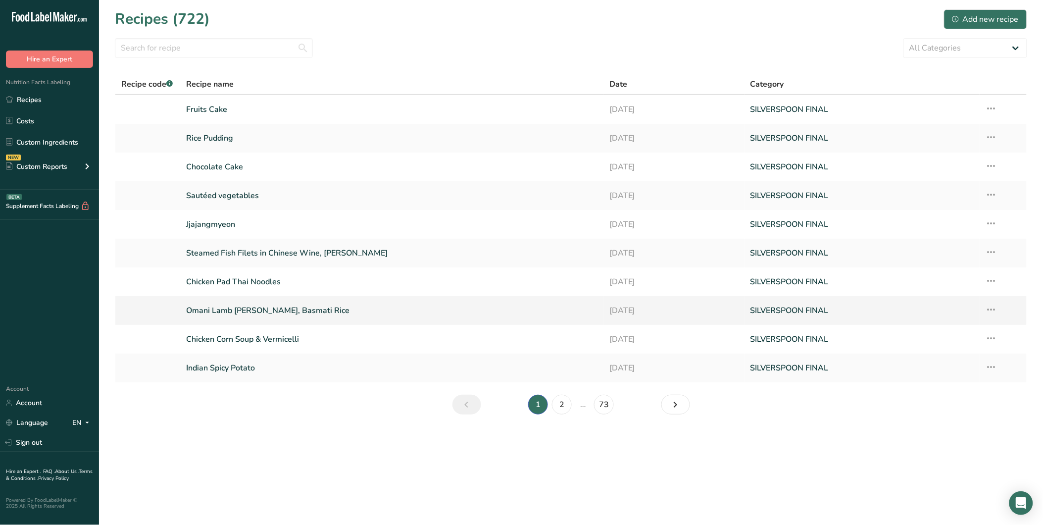
click at [283, 313] on link "Omani Lamb [PERSON_NAME], Basmati Rice" at bounding box center [391, 310] width 411 height 21
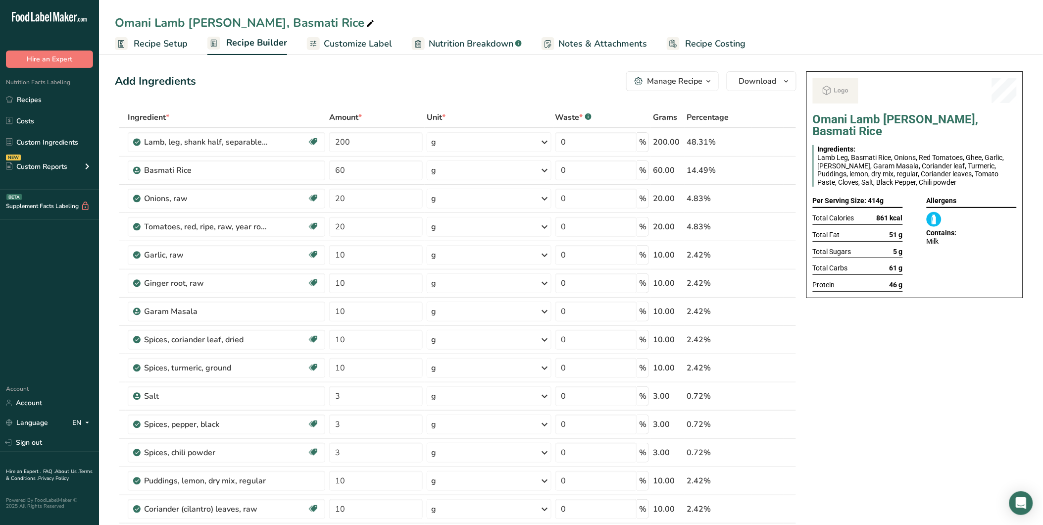
drag, startPoint x: 140, startPoint y: 46, endPoint x: 795, endPoint y: 0, distance: 656.4
click at [140, 46] on span "Recipe Setup" at bounding box center [161, 43] width 54 height 13
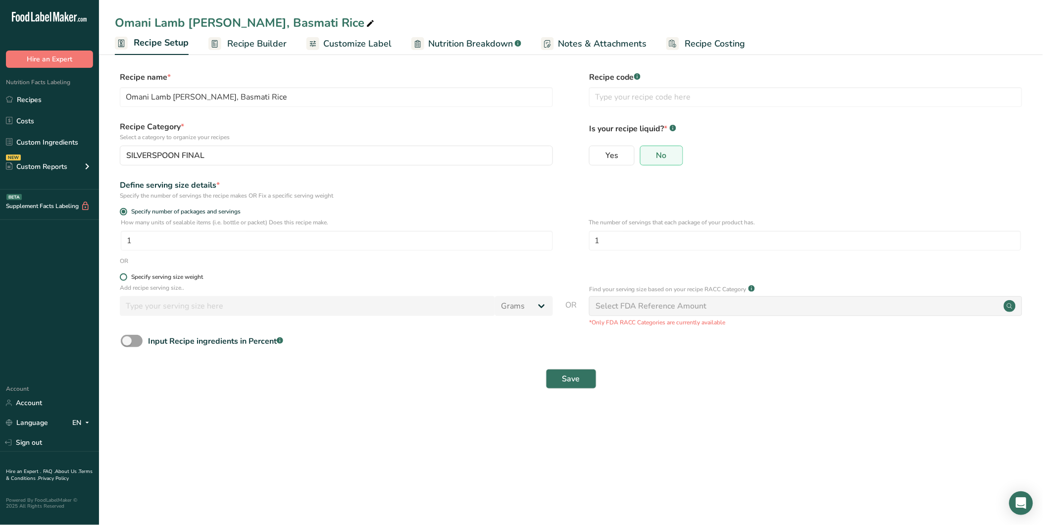
click at [172, 277] on div "Specify serving size weight" at bounding box center [167, 276] width 72 height 7
click at [126, 277] on input "Specify serving size weight" at bounding box center [123, 277] width 6 height 6
radio input "true"
radio input "false"
click at [171, 309] on input "number" at bounding box center [307, 306] width 375 height 20
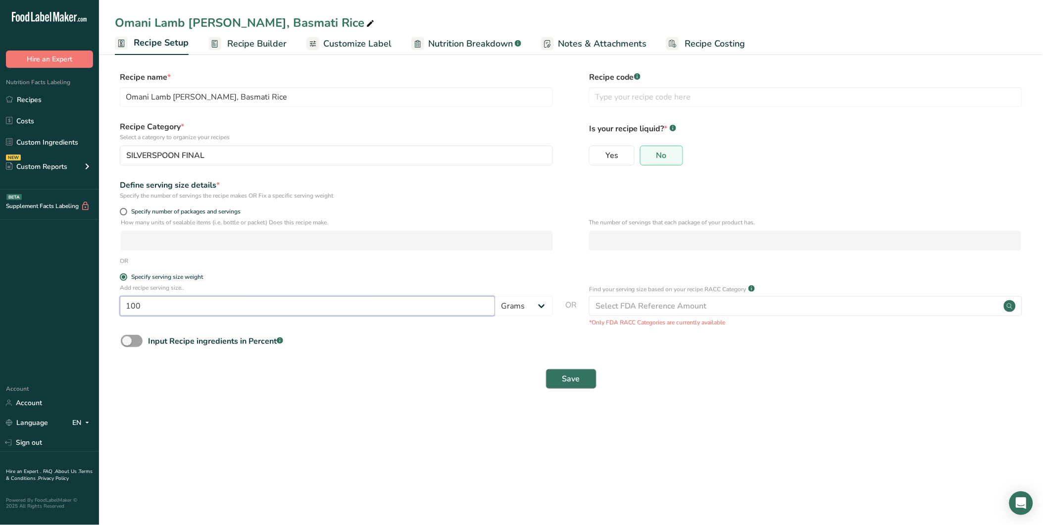
type input "100"
click at [556, 377] on button "Save" at bounding box center [571, 379] width 50 height 20
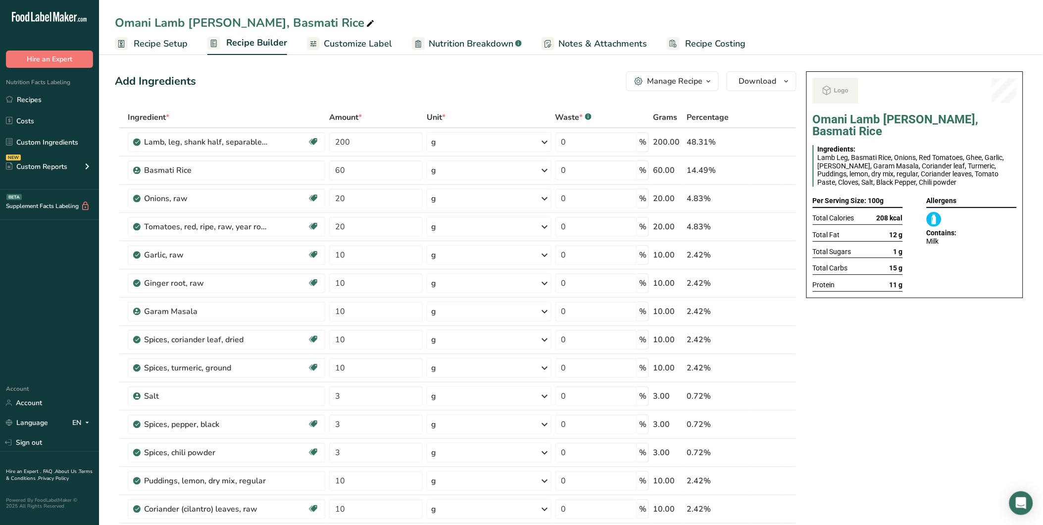
drag, startPoint x: 355, startPoint y: 44, endPoint x: 497, endPoint y: 4, distance: 147.9
click at [355, 44] on span "Customize Label" at bounding box center [358, 43] width 68 height 13
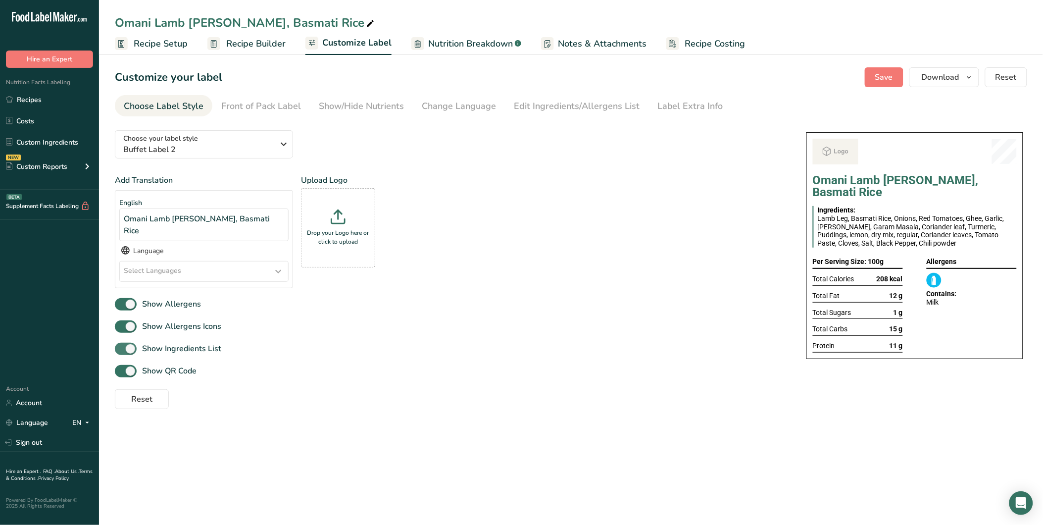
click at [129, 343] on span at bounding box center [126, 349] width 22 height 12
click at [121, 345] on input "Show Ingredients List" at bounding box center [118, 348] width 6 height 6
checkbox input "false"
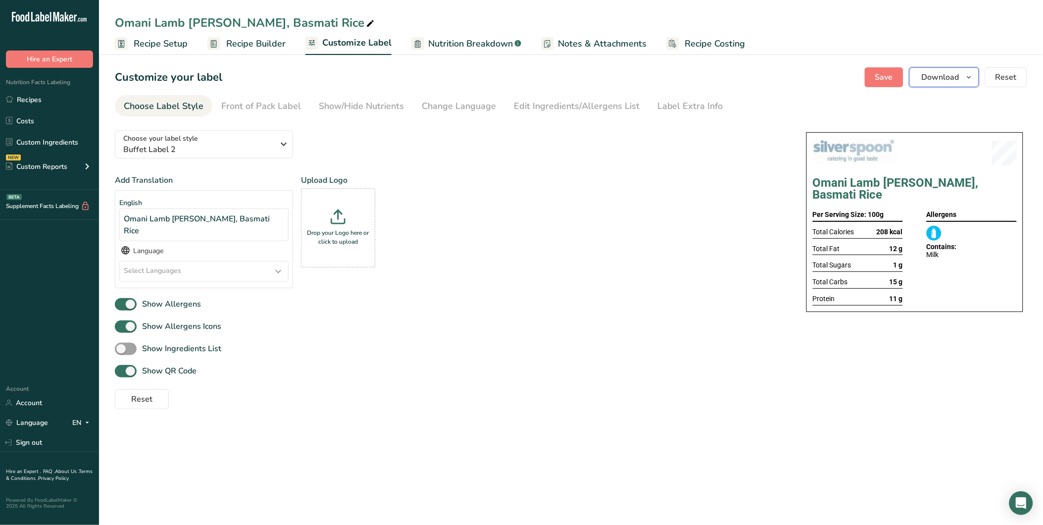
click at [938, 78] on icon "button" at bounding box center [969, 77] width 8 height 12
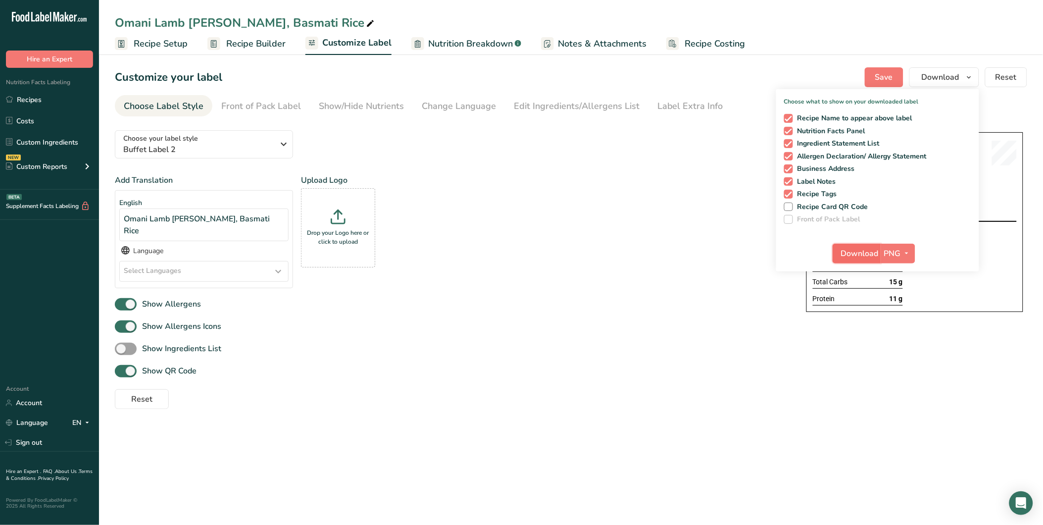
click at [859, 245] on button "Download" at bounding box center [857, 254] width 49 height 20
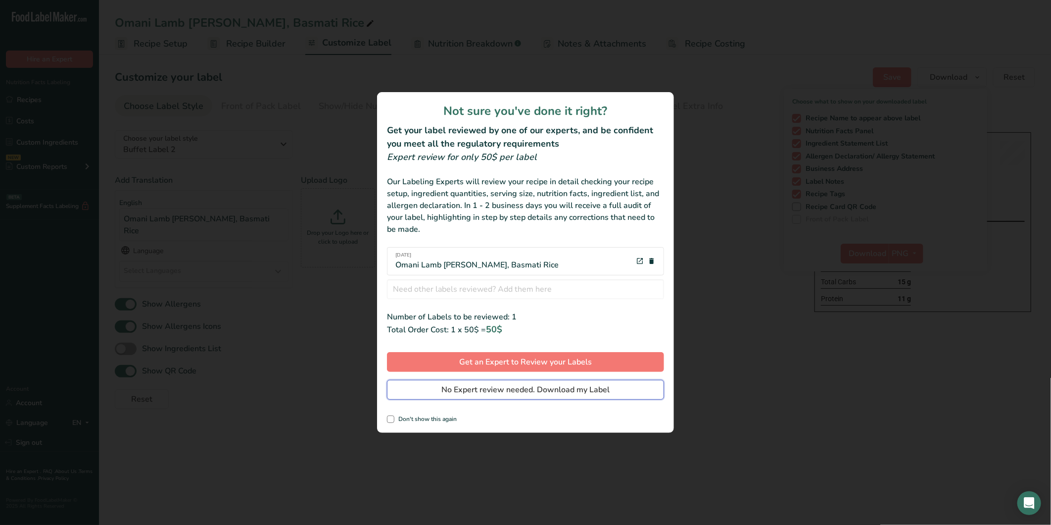
click at [556, 393] on span "No Expert review needed. Download my Label" at bounding box center [526, 390] width 168 height 12
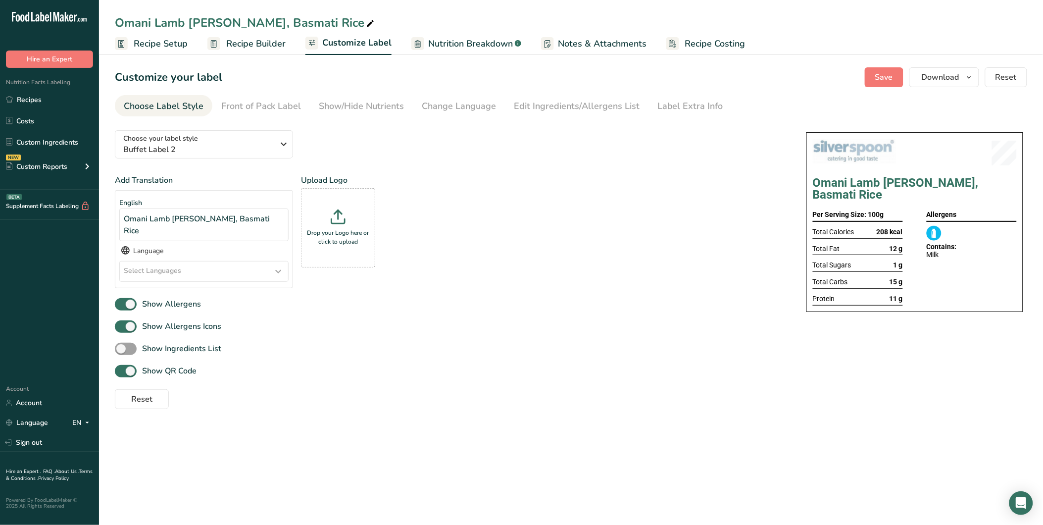
drag, startPoint x: 51, startPoint y: 98, endPoint x: 565, endPoint y: 0, distance: 522.4
click at [51, 98] on link "Recipes" at bounding box center [49, 99] width 99 height 19
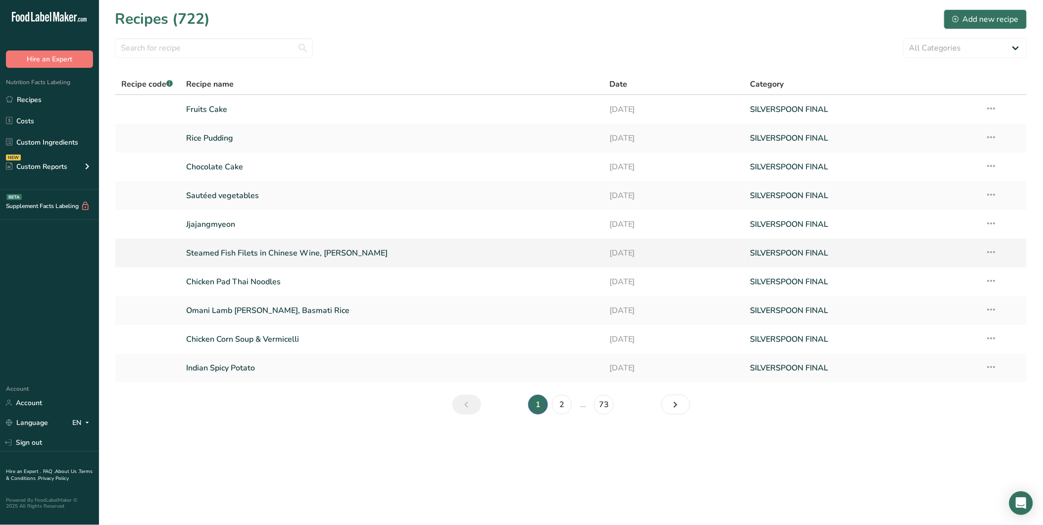
click at [293, 250] on link "Steamed Fish Filets in Chinese Wine, [PERSON_NAME]" at bounding box center [391, 253] width 411 height 21
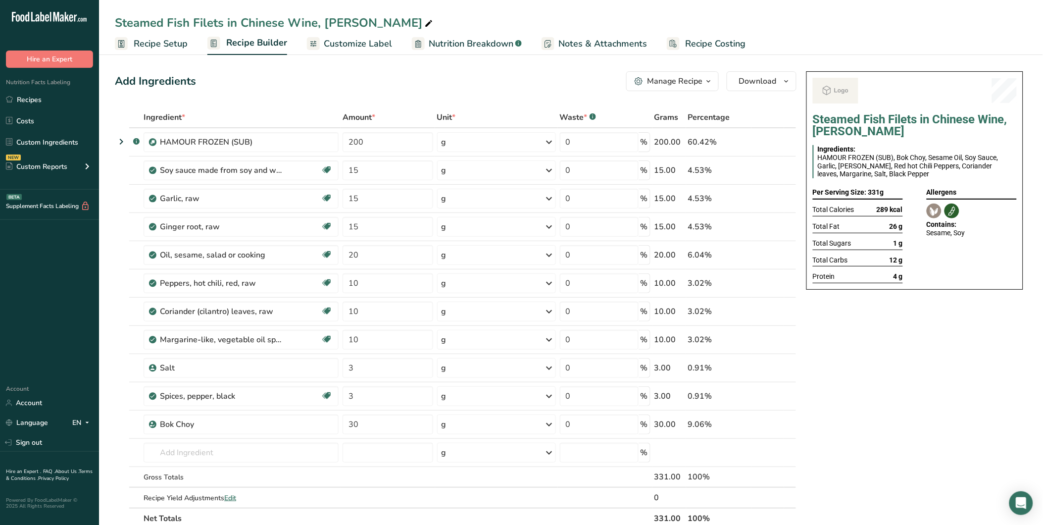
drag, startPoint x: 162, startPoint y: 49, endPoint x: 735, endPoint y: 47, distance: 573.2
click at [162, 49] on span "Recipe Setup" at bounding box center [161, 43] width 54 height 13
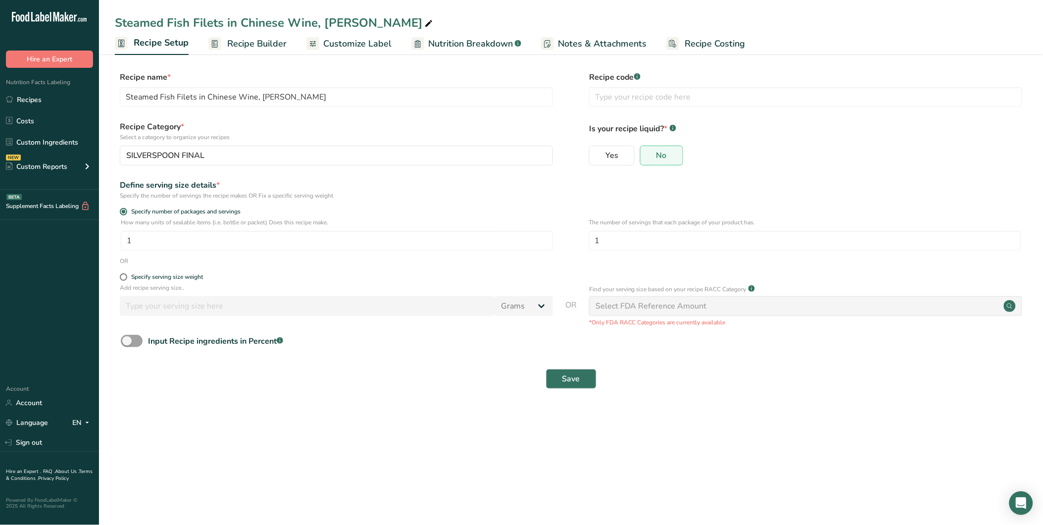
drag, startPoint x: 166, startPoint y: 276, endPoint x: 181, endPoint y: 290, distance: 19.6
click at [166, 276] on div "Specify serving size weight" at bounding box center [167, 276] width 72 height 7
click at [126, 276] on input "Specify serving size weight" at bounding box center [123, 277] width 6 height 6
radio input "true"
radio input "false"
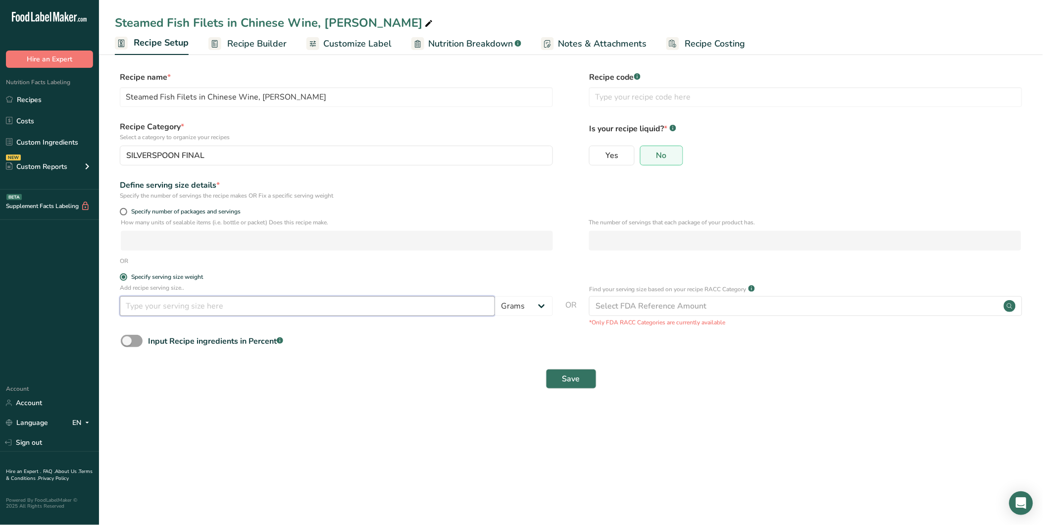
click at [204, 306] on input "number" at bounding box center [307, 306] width 375 height 20
type input "100"
click at [561, 373] on button "Save" at bounding box center [571, 379] width 50 height 20
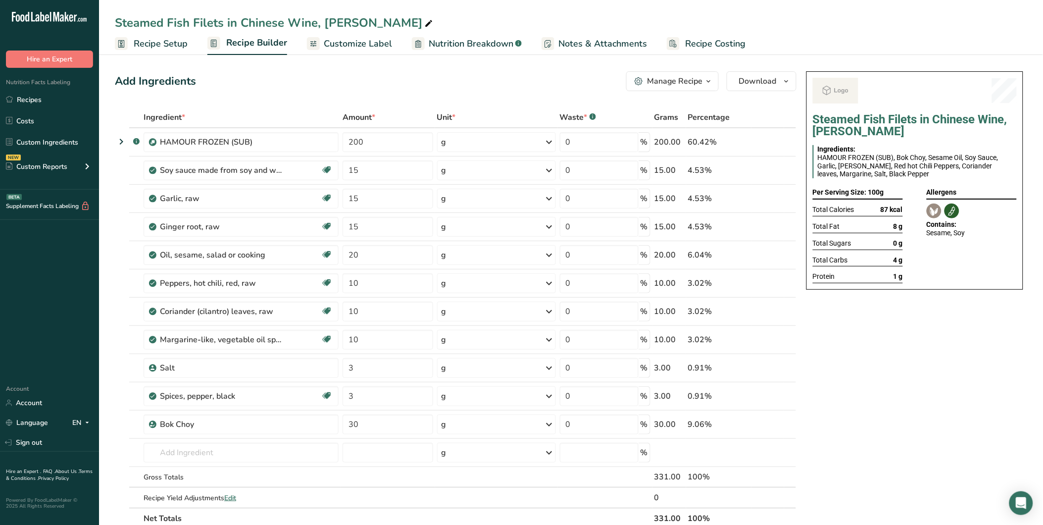
click at [368, 45] on span "Customize Label" at bounding box center [358, 43] width 68 height 13
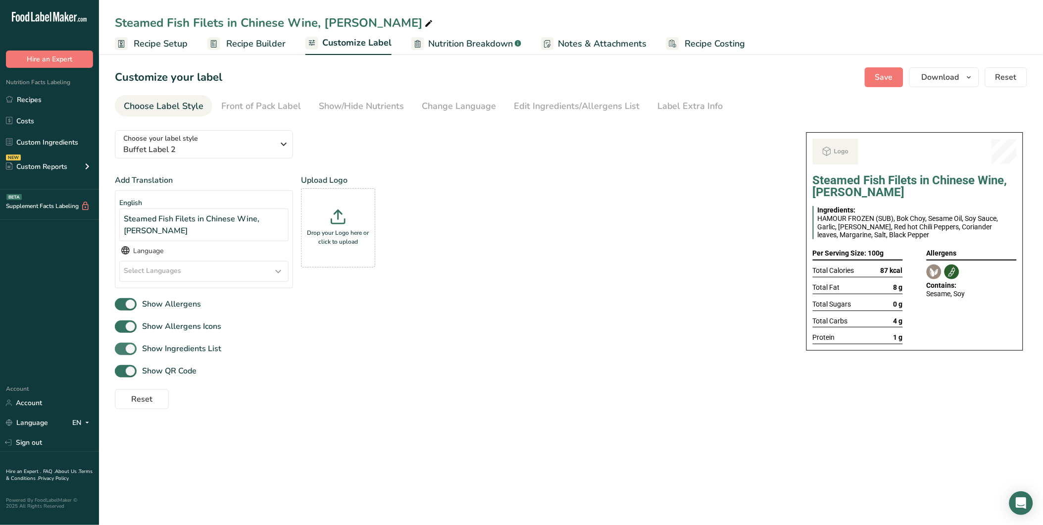
click at [130, 350] on span at bounding box center [126, 349] width 22 height 12
click at [121, 350] on input "Show Ingredients List" at bounding box center [118, 348] width 6 height 6
checkbox input "false"
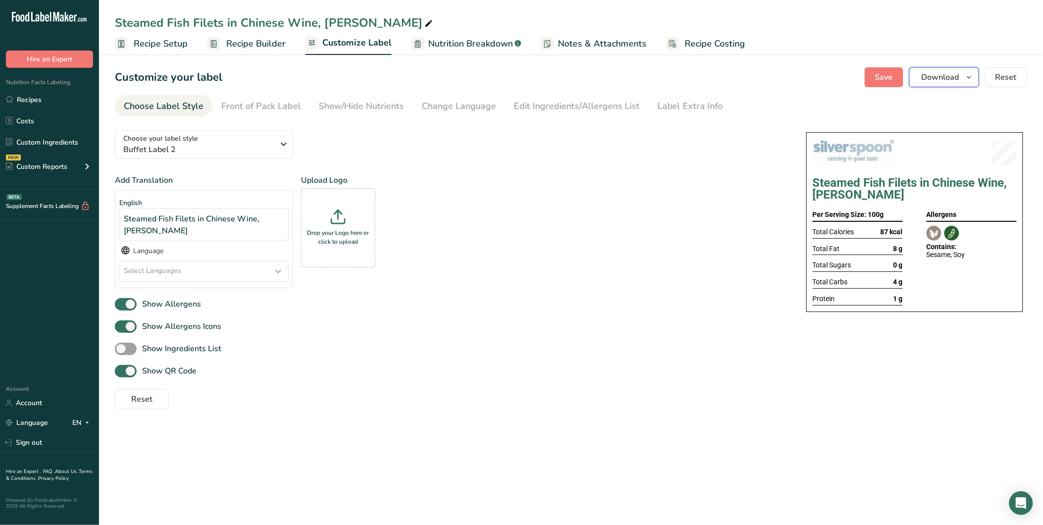
click at [938, 76] on icon "button" at bounding box center [969, 77] width 8 height 12
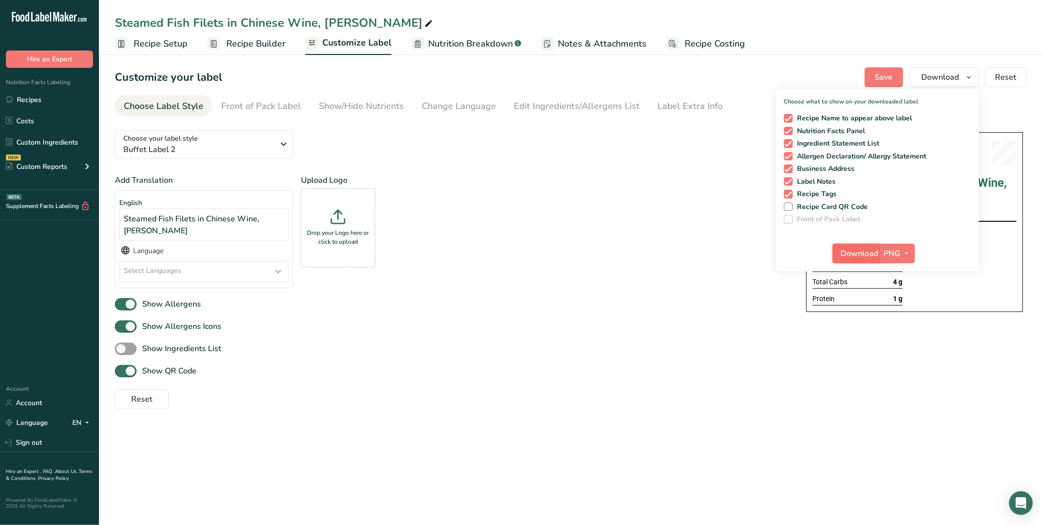
click at [870, 247] on span "Download" at bounding box center [860, 253] width 38 height 12
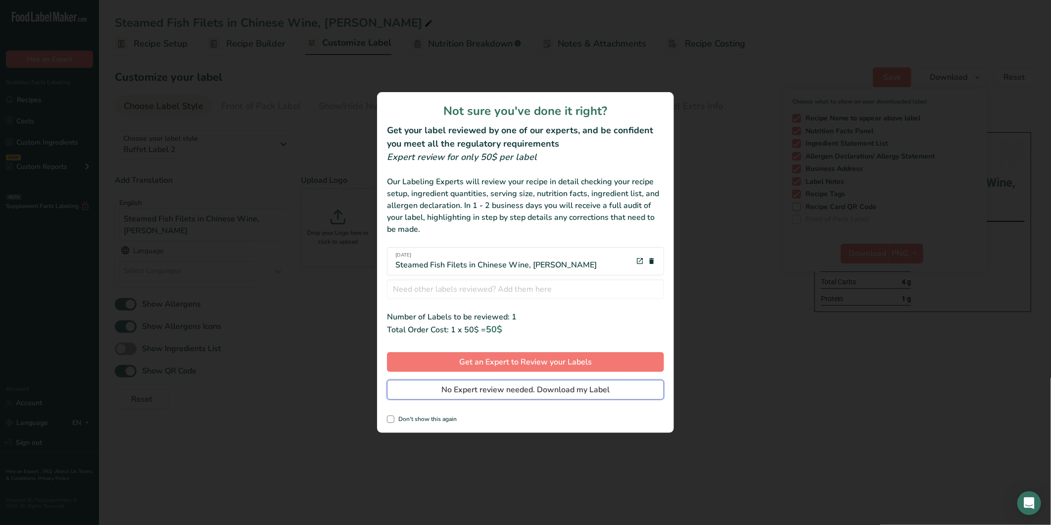
click at [560, 390] on span "No Expert review needed. Download my Label" at bounding box center [526, 390] width 168 height 12
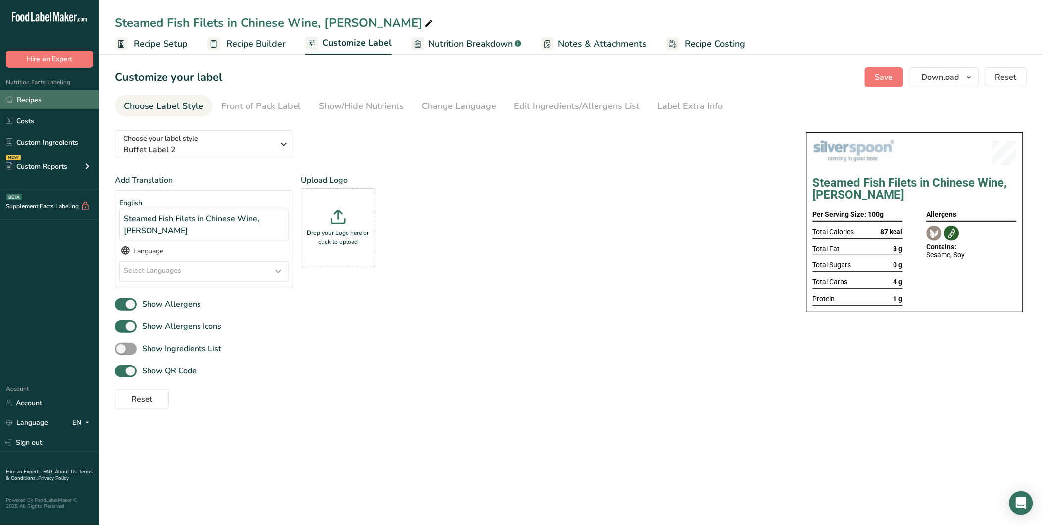
click at [53, 102] on link "Recipes" at bounding box center [49, 99] width 99 height 19
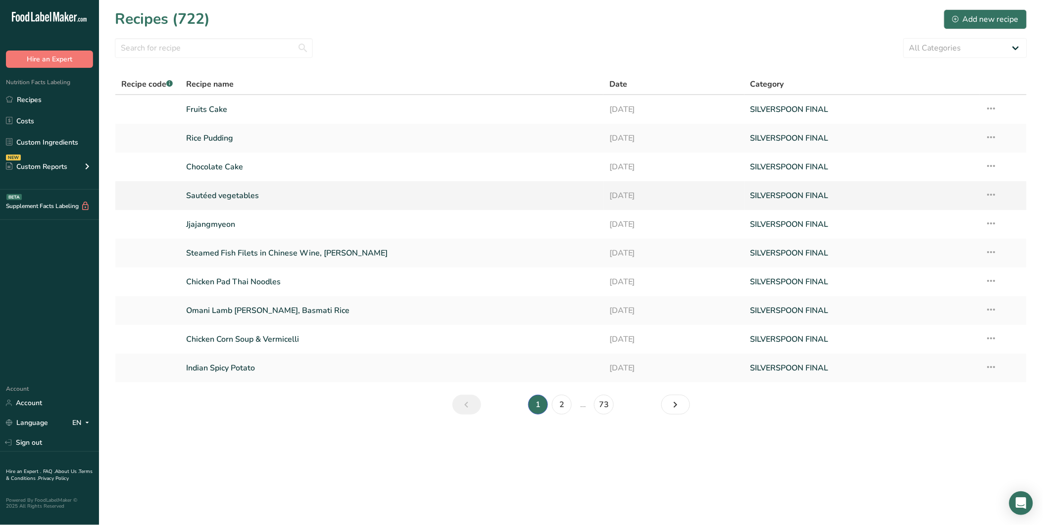
click at [238, 197] on link "Sautéed vegetables" at bounding box center [391, 195] width 411 height 21
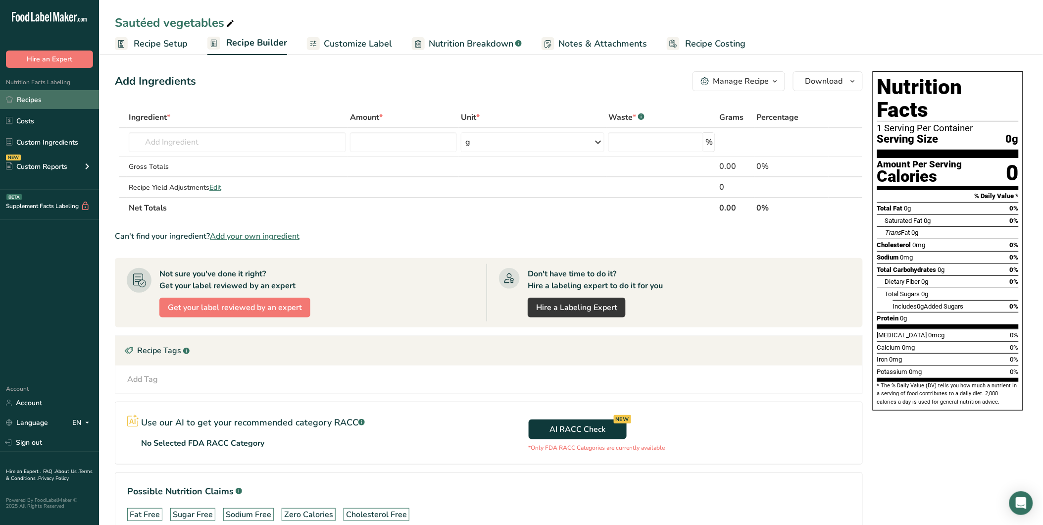
click at [28, 101] on link "Recipes" at bounding box center [49, 99] width 99 height 19
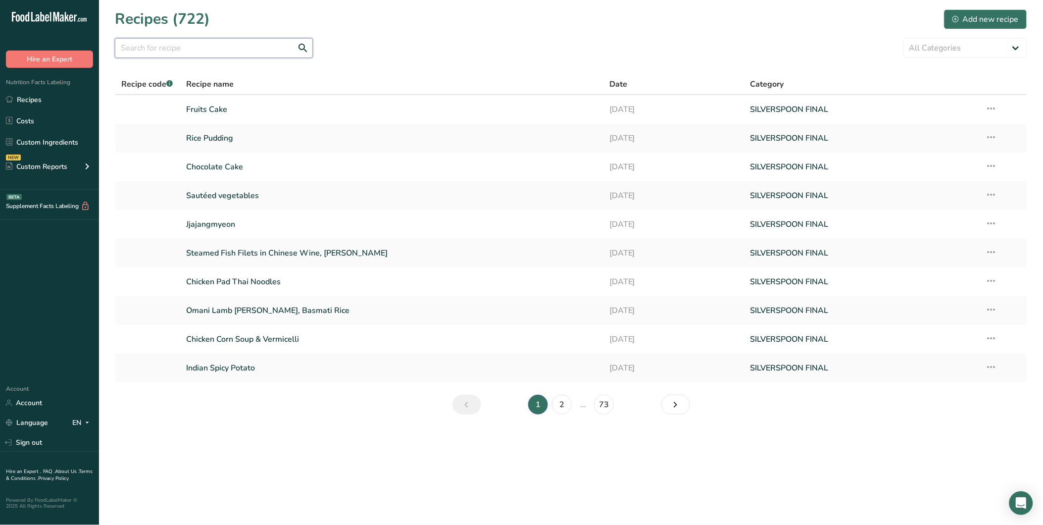
click at [230, 48] on input "text" at bounding box center [214, 48] width 198 height 20
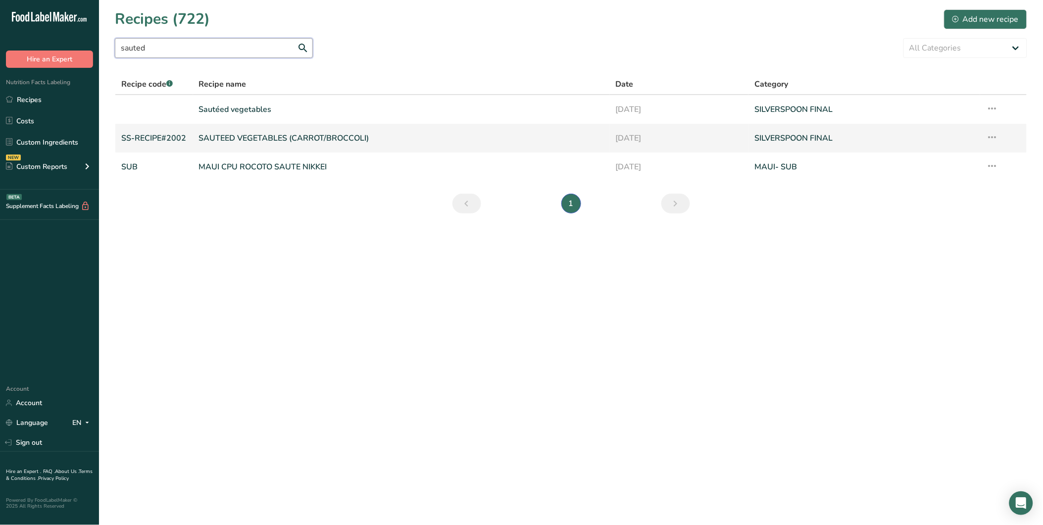
type input "sauted"
click at [281, 135] on link "SAUTEED VEGETABLES (CARROT/BROCCOLI)" at bounding box center [401, 138] width 405 height 21
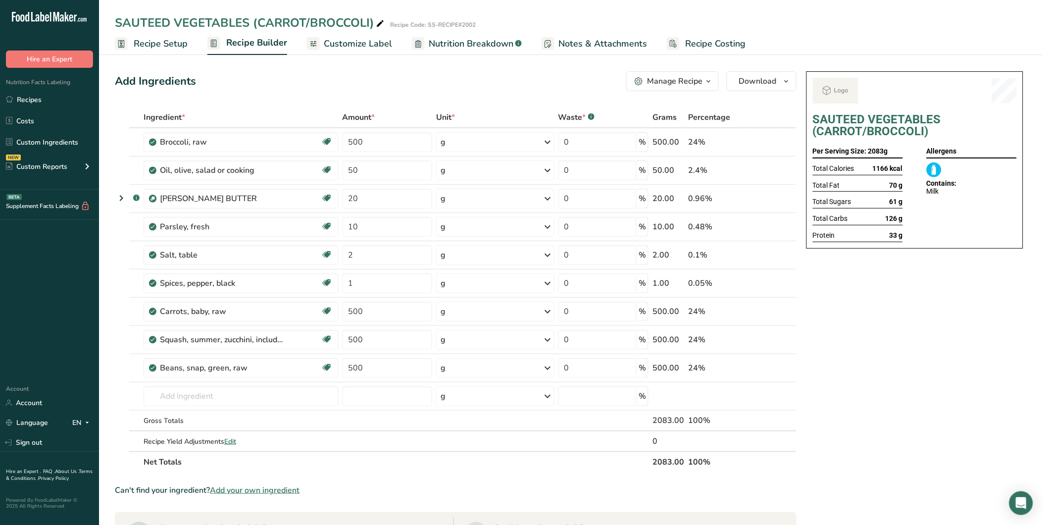
drag, startPoint x: 256, startPoint y: 21, endPoint x: 438, endPoint y: 28, distance: 182.3
click at [438, 28] on div "SAUTEED VEGETABLES (CARROT/BROCCOLI) Recipe Code: SS-RECIPE#2002" at bounding box center [571, 23] width 944 height 18
drag, startPoint x: 438, startPoint y: 28, endPoint x: 380, endPoint y: 21, distance: 58.3
click at [380, 21] on icon at bounding box center [380, 24] width 9 height 14
drag, startPoint x: 254, startPoint y: 27, endPoint x: 381, endPoint y: 22, distance: 127.3
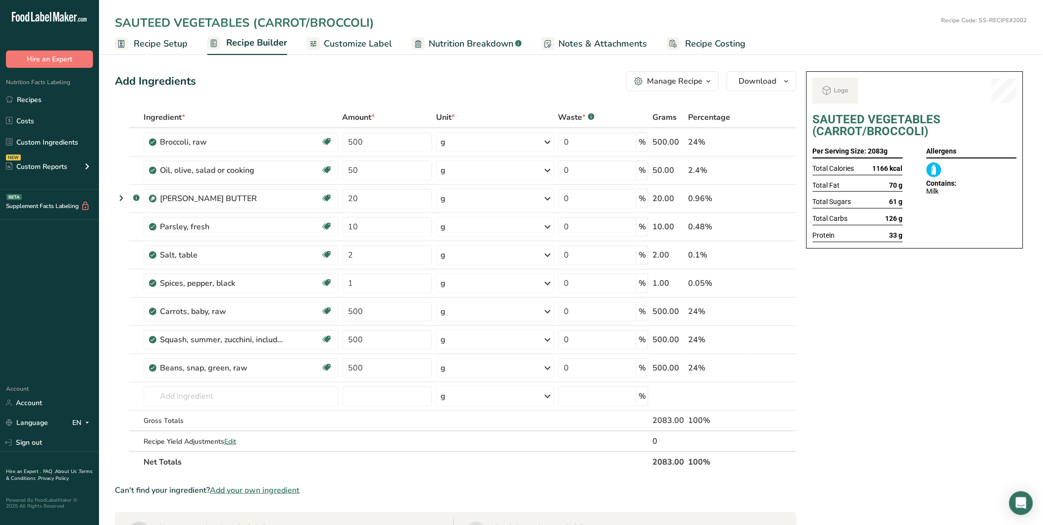
click at [381, 22] on input "SAUTEED VEGETABLES (CARROT/BROCCOLI)" at bounding box center [526, 23] width 823 height 18
type input "SAUTEED VEGETABLES"
click at [843, 327] on div "SAUTEED VEGETABLES (CARROT/BROCCOLI) Per Serving Size: 2083g Total Calories 116…" at bounding box center [914, 466] width 225 height 798
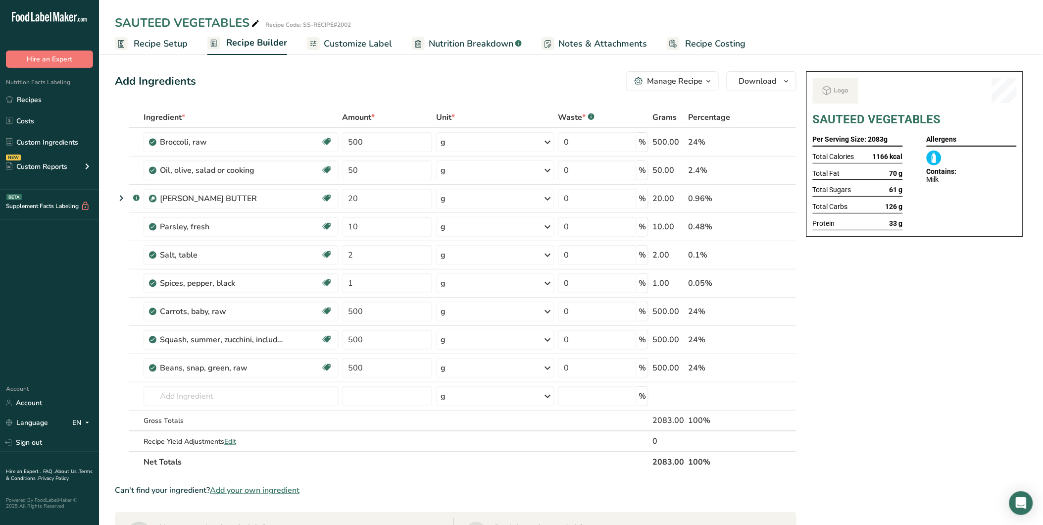
click at [160, 42] on span "Recipe Setup" at bounding box center [161, 43] width 54 height 13
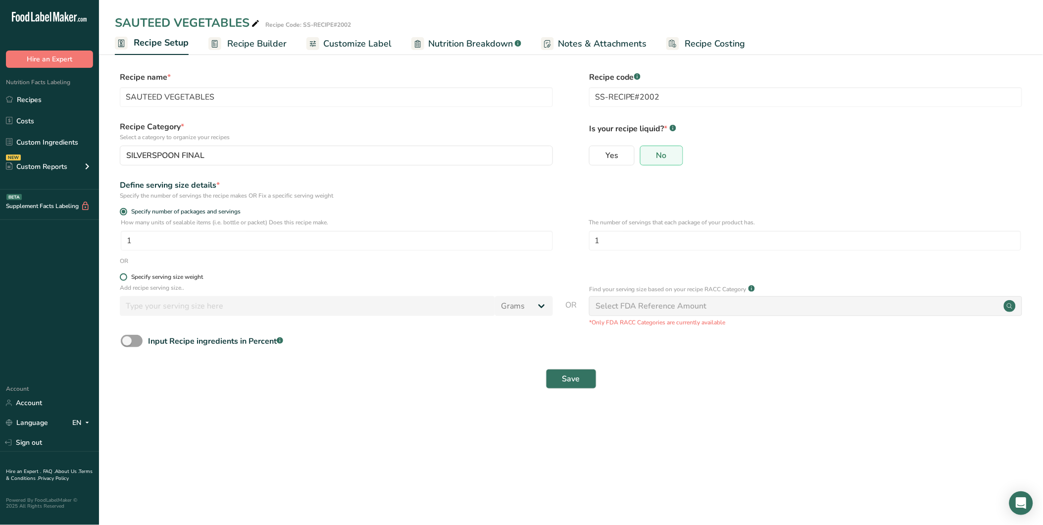
click at [144, 280] on div "Specify serving size weight" at bounding box center [167, 276] width 72 height 7
click at [126, 280] on input "Specify serving size weight" at bounding box center [123, 277] width 6 height 6
radio input "true"
radio input "false"
click at [166, 304] on input "number" at bounding box center [307, 306] width 375 height 20
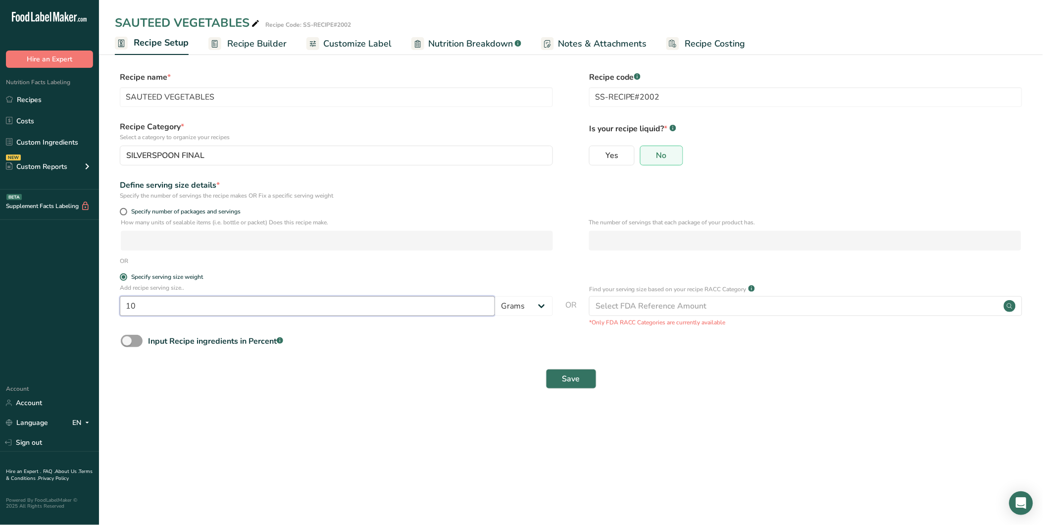
type input "100"
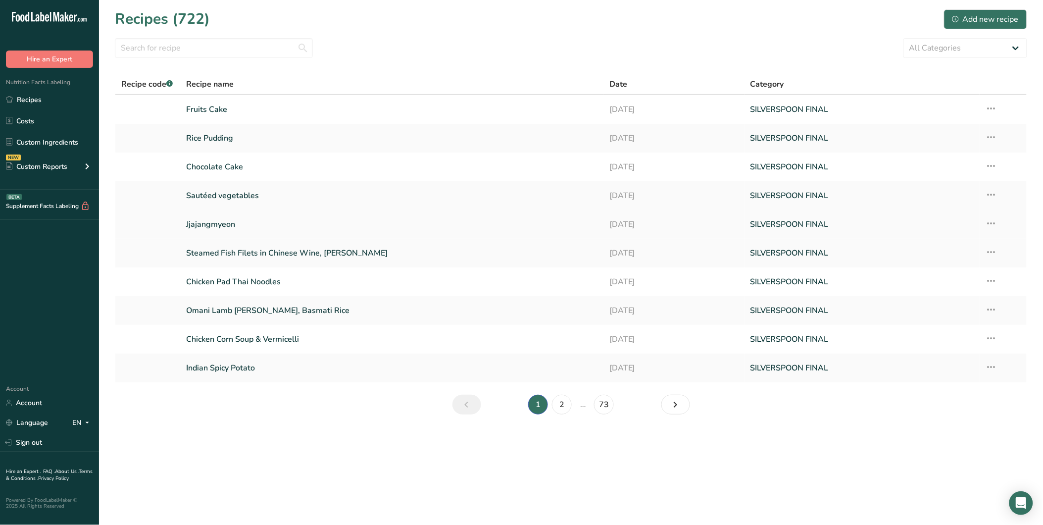
click at [219, 228] on link "Jjajangmyeon" at bounding box center [391, 224] width 411 height 21
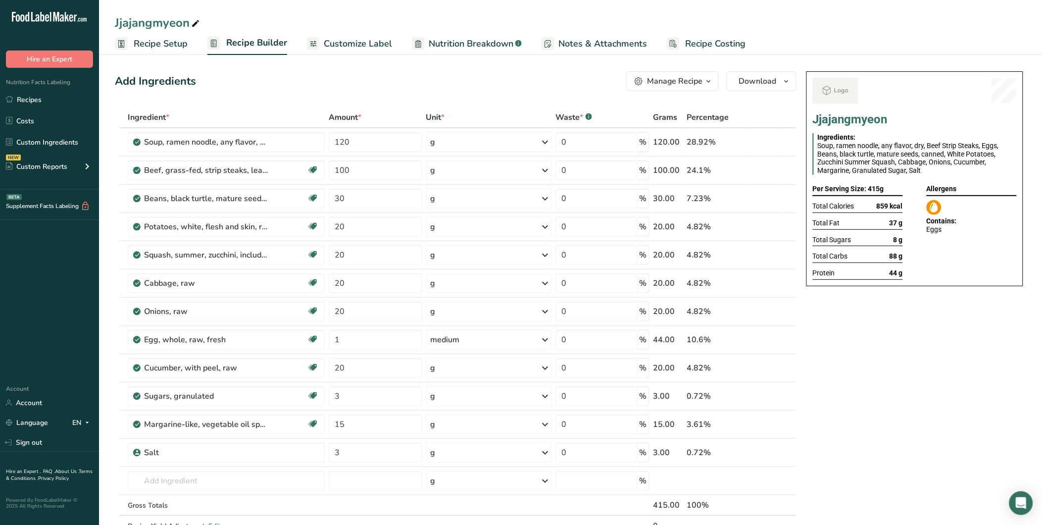
click at [178, 48] on span "Recipe Setup" at bounding box center [161, 43] width 54 height 13
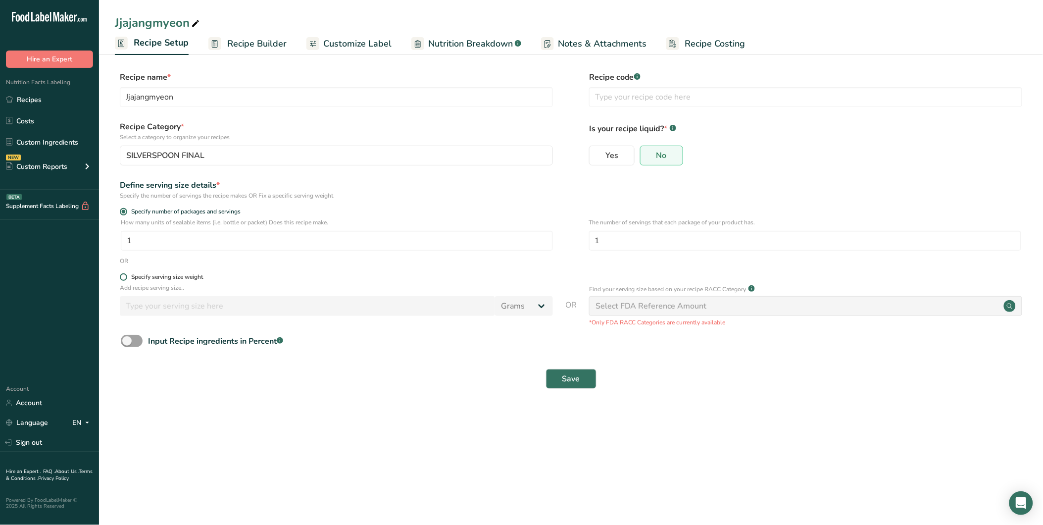
click at [164, 277] on div "Specify serving size weight" at bounding box center [167, 276] width 72 height 7
click at [126, 277] on input "Specify serving size weight" at bounding box center [123, 277] width 6 height 6
radio input "true"
radio input "false"
click at [320, 313] on input "number" at bounding box center [307, 306] width 375 height 20
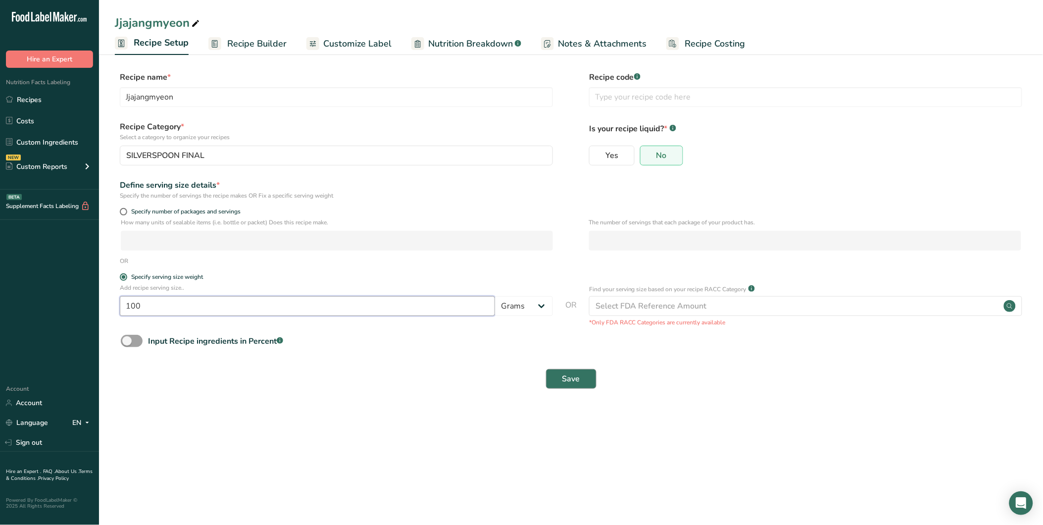
type input "100"
click at [562, 384] on span "Save" at bounding box center [571, 379] width 18 height 12
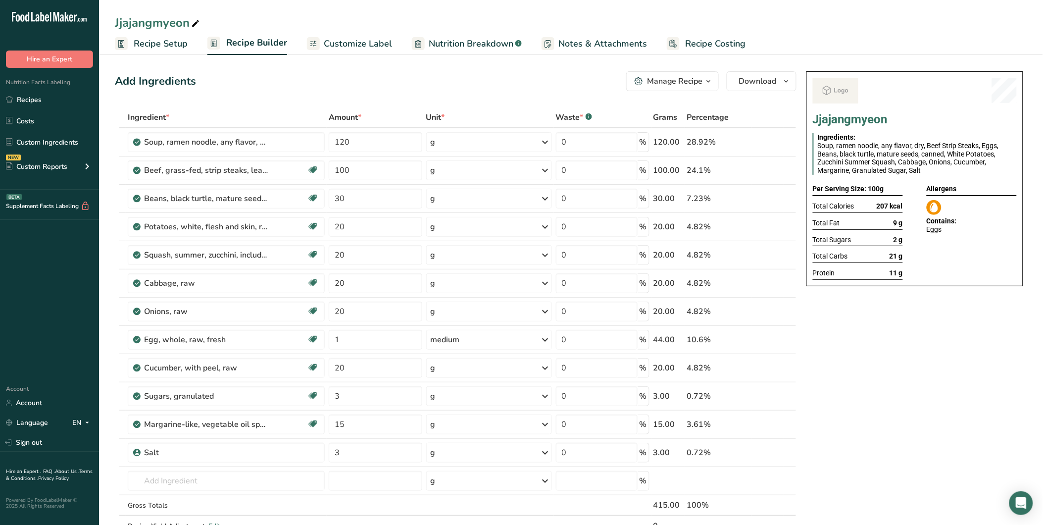
click at [353, 45] on span "Customize Label" at bounding box center [358, 43] width 68 height 13
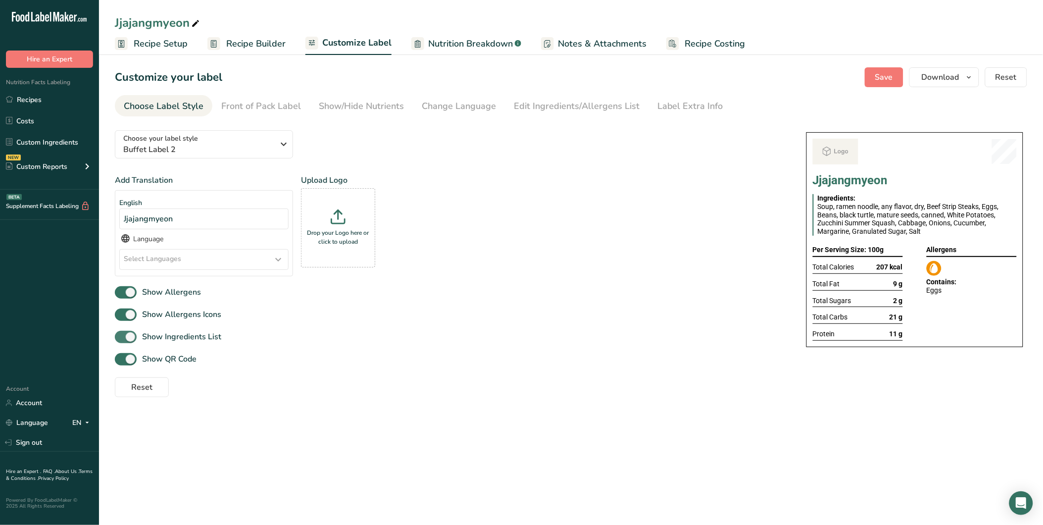
click at [122, 338] on span at bounding box center [126, 337] width 22 height 12
click at [121, 338] on input "Show Ingredients List" at bounding box center [118, 337] width 6 height 6
checkbox input "false"
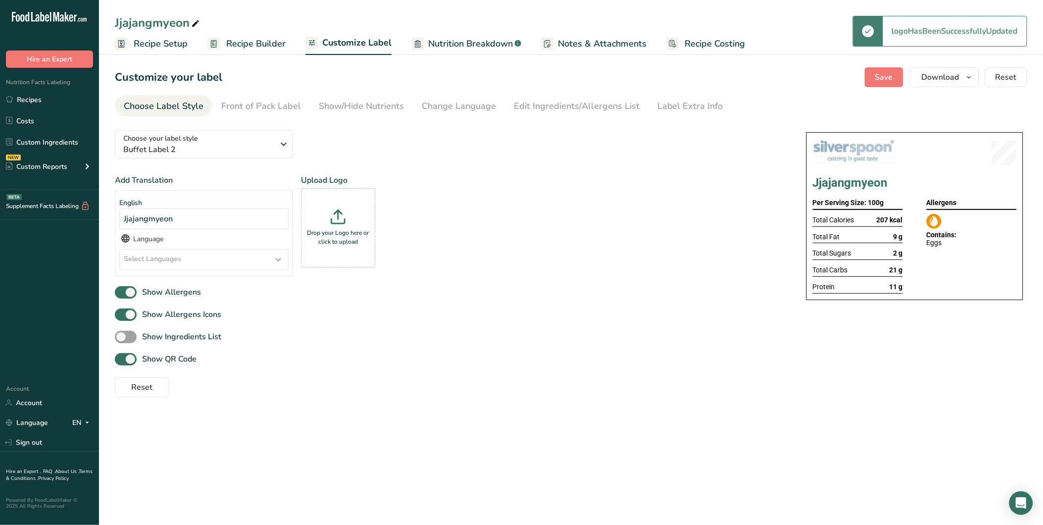
drag, startPoint x: 562, startPoint y: 409, endPoint x: 708, endPoint y: 265, distance: 205.1
click at [562, 409] on section "Customize your label Save Download Choose what to show on your downloaded label…" at bounding box center [571, 231] width 944 height 361
click at [962, 78] on button "Download" at bounding box center [944, 77] width 70 height 20
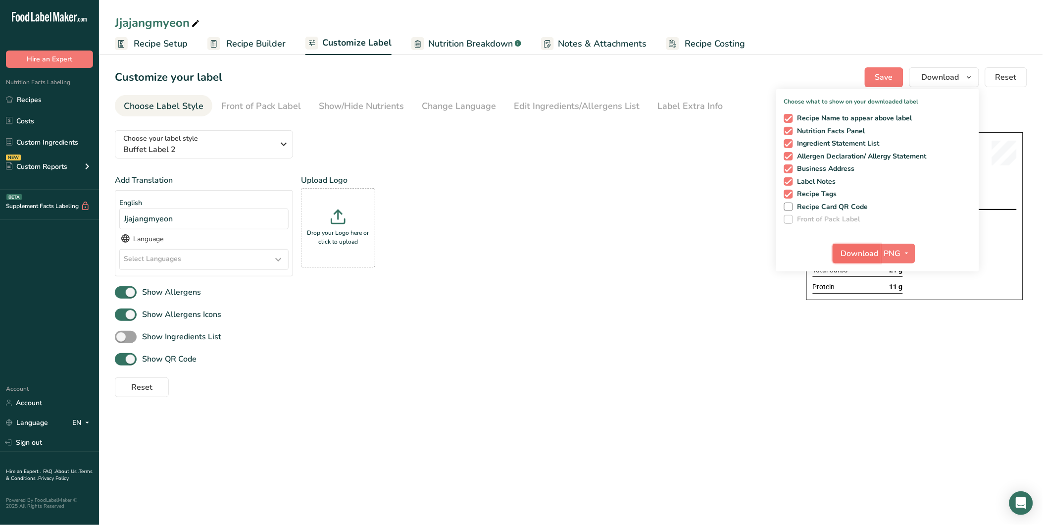
click at [854, 249] on span "Download" at bounding box center [860, 253] width 38 height 12
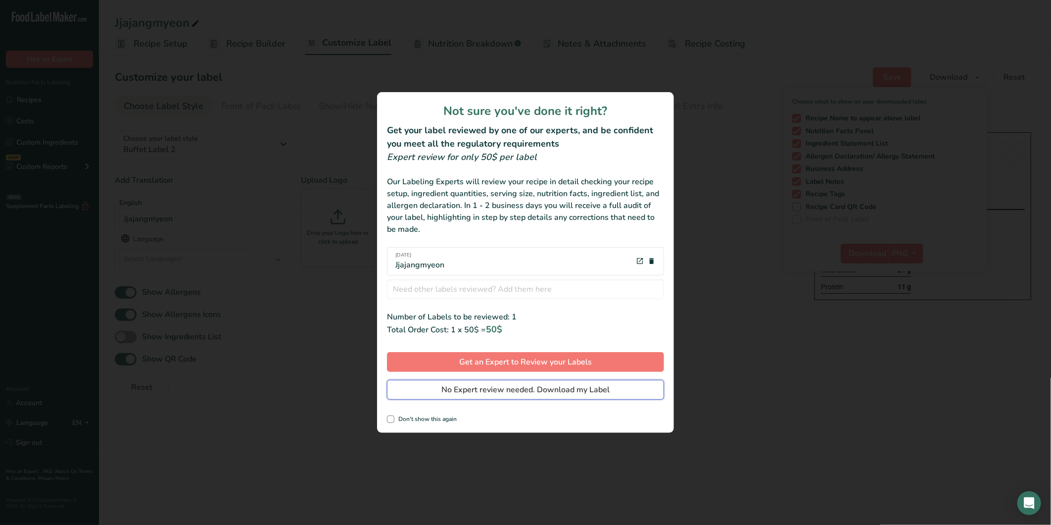
click at [554, 387] on span "No Expert review needed. Download my Label" at bounding box center [526, 390] width 168 height 12
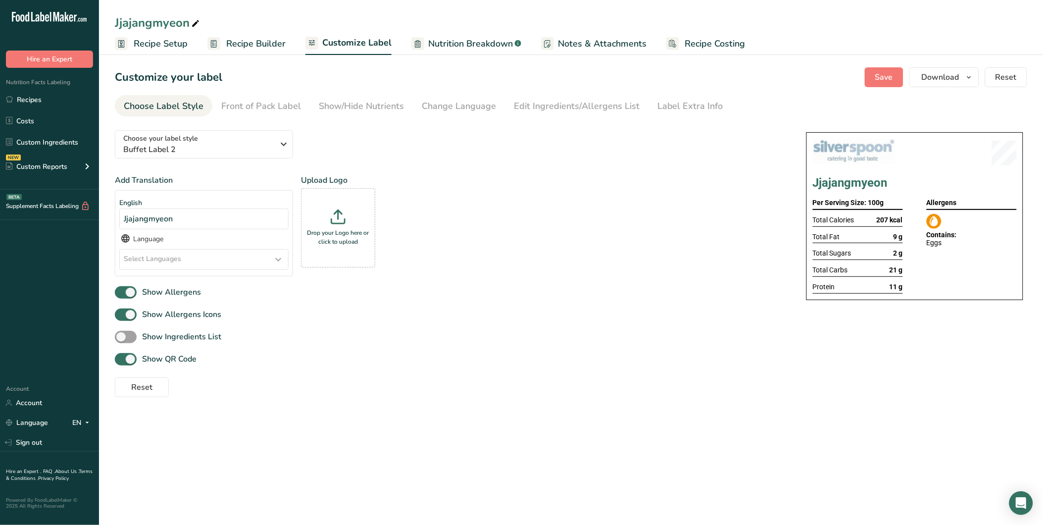
drag, startPoint x: 26, startPoint y: 97, endPoint x: 819, endPoint y: 109, distance: 793.5
click at [26, 97] on link "Recipes" at bounding box center [49, 99] width 99 height 19
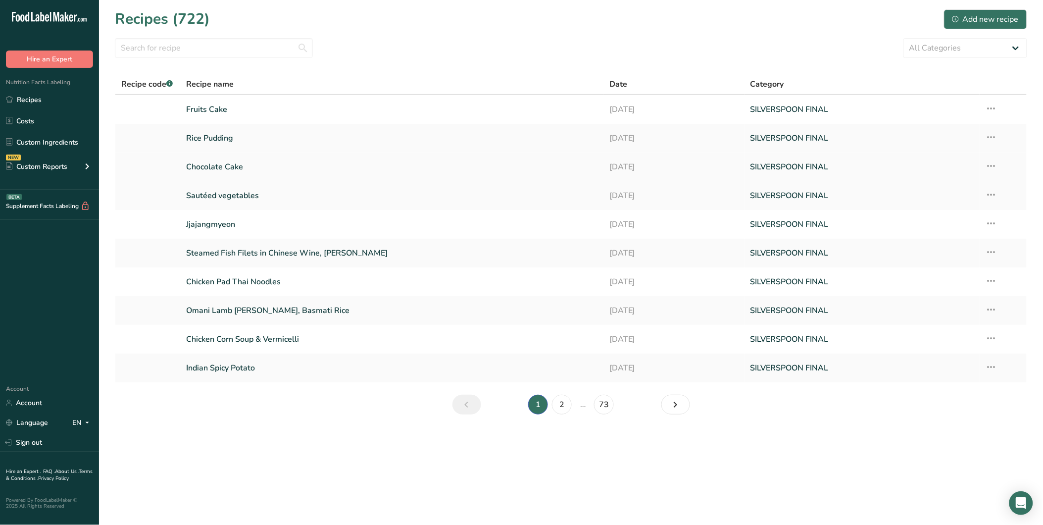
click at [216, 159] on link "Chocolate Cake" at bounding box center [391, 166] width 411 height 21
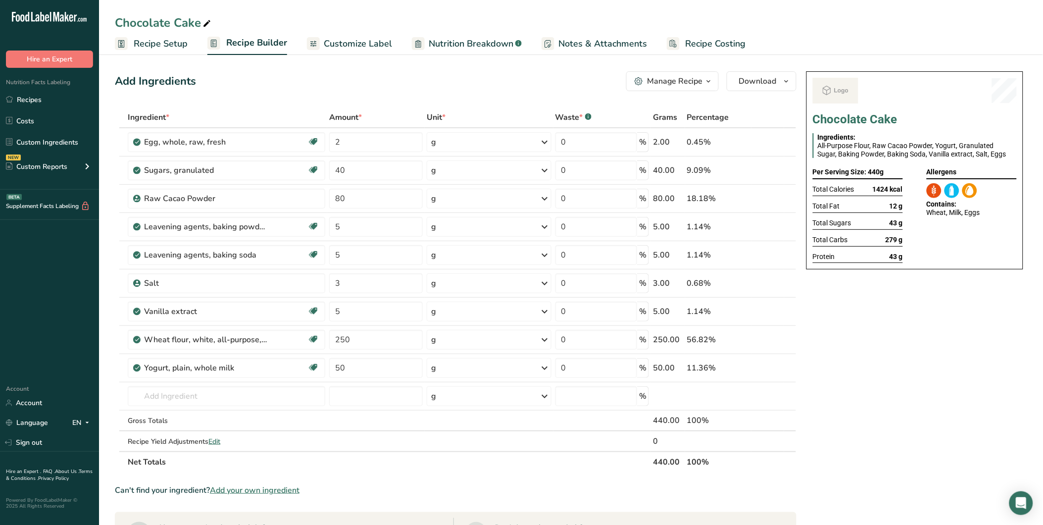
click at [170, 46] on span "Recipe Setup" at bounding box center [161, 43] width 54 height 13
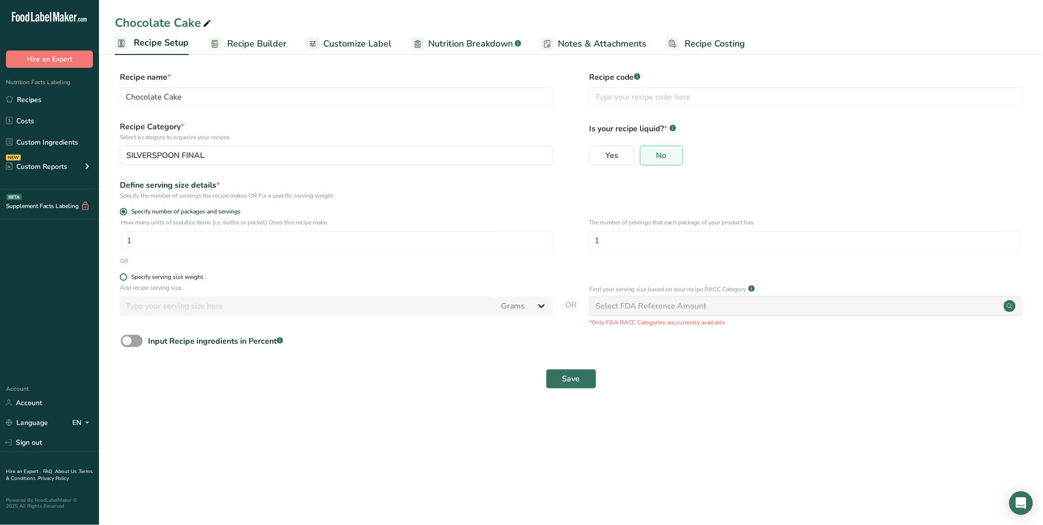
click at [199, 278] on div "Specify serving size weight" at bounding box center [167, 276] width 72 height 7
click at [126, 278] on input "Specify serving size weight" at bounding box center [123, 277] width 6 height 6
radio input "true"
radio input "false"
click at [192, 308] on input "number" at bounding box center [307, 306] width 375 height 20
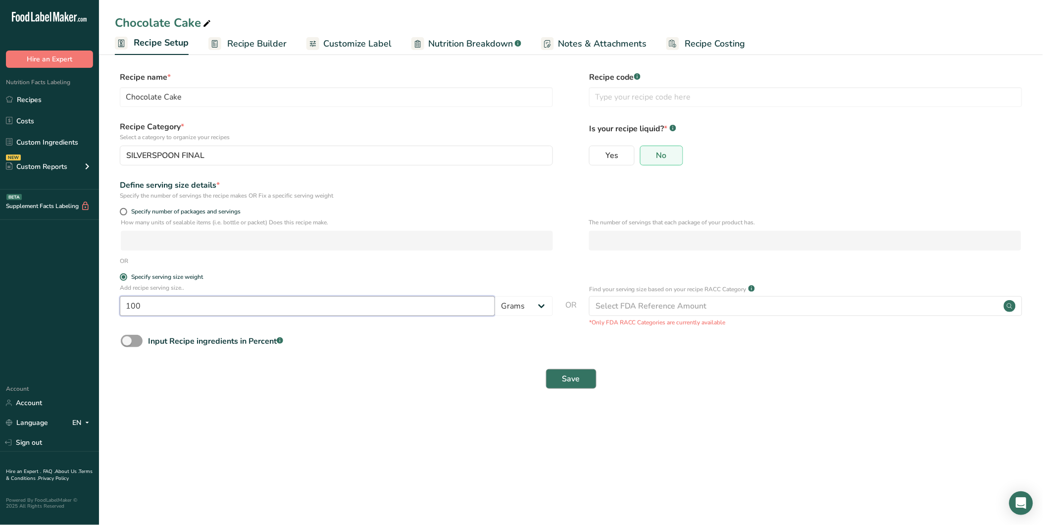
type input "100"
click at [580, 373] on button "Save" at bounding box center [571, 379] width 50 height 20
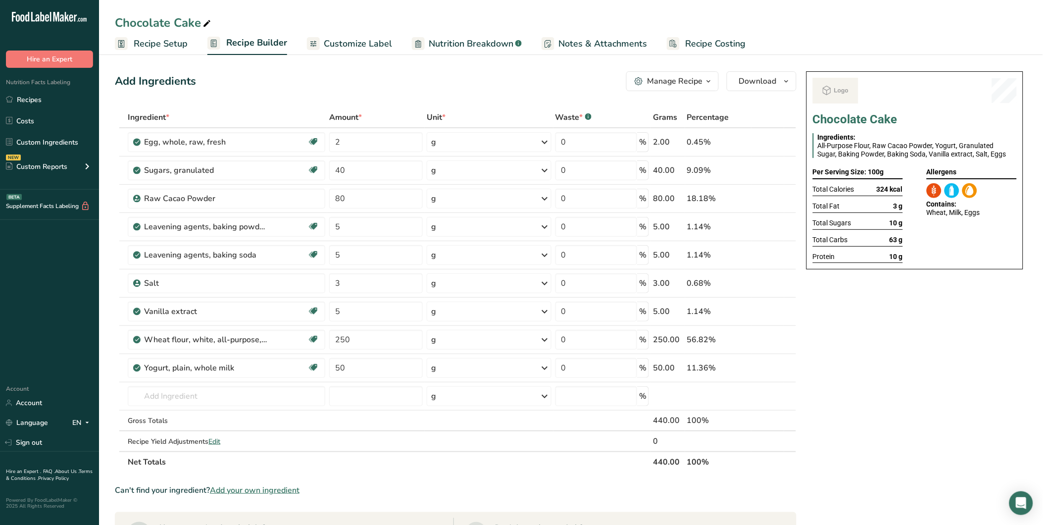
click at [367, 47] on span "Customize Label" at bounding box center [358, 43] width 68 height 13
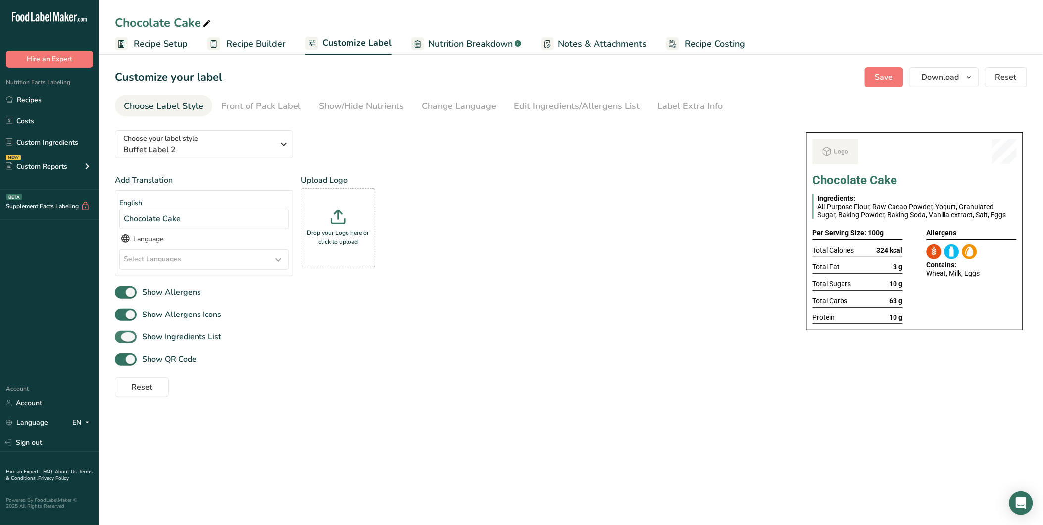
click at [120, 333] on span at bounding box center [126, 337] width 22 height 12
click at [120, 334] on input "Show Ingredients List" at bounding box center [118, 337] width 6 height 6
checkbox input "false"
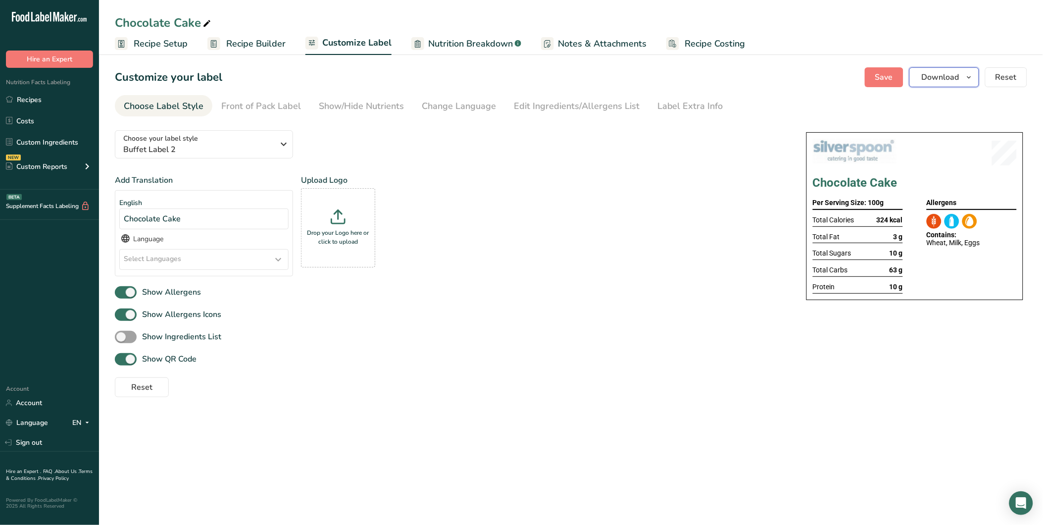
click at [972, 75] on icon "button" at bounding box center [969, 77] width 8 height 12
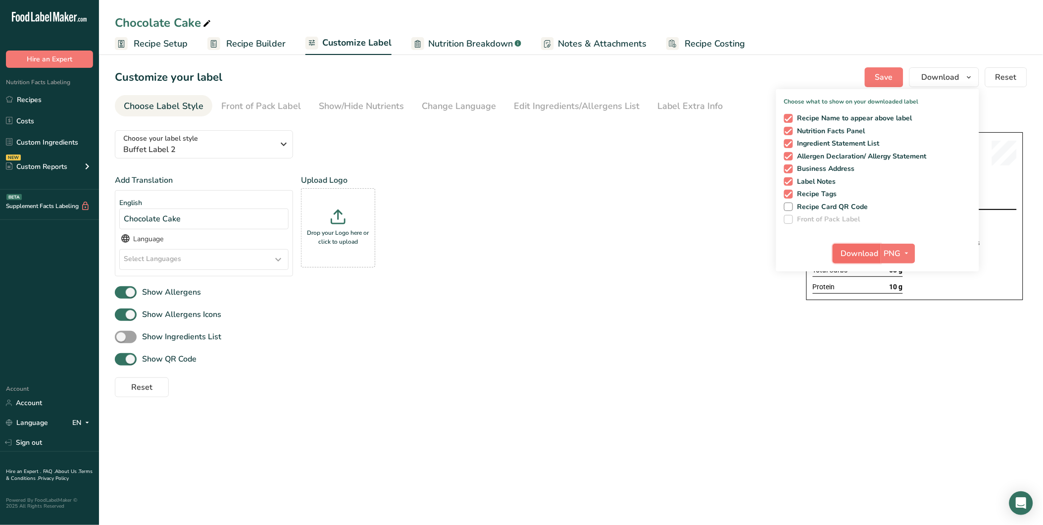
click at [870, 256] on span "Download" at bounding box center [860, 253] width 38 height 12
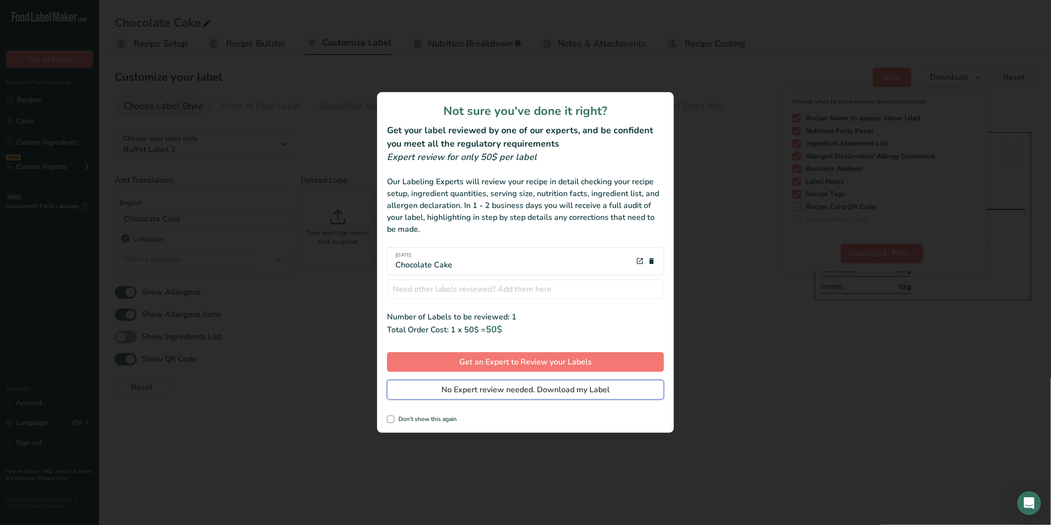
drag, startPoint x: 608, startPoint y: 382, endPoint x: 617, endPoint y: 350, distance: 33.0
click at [607, 382] on button "No Expert review needed. Download my Label" at bounding box center [525, 390] width 277 height 20
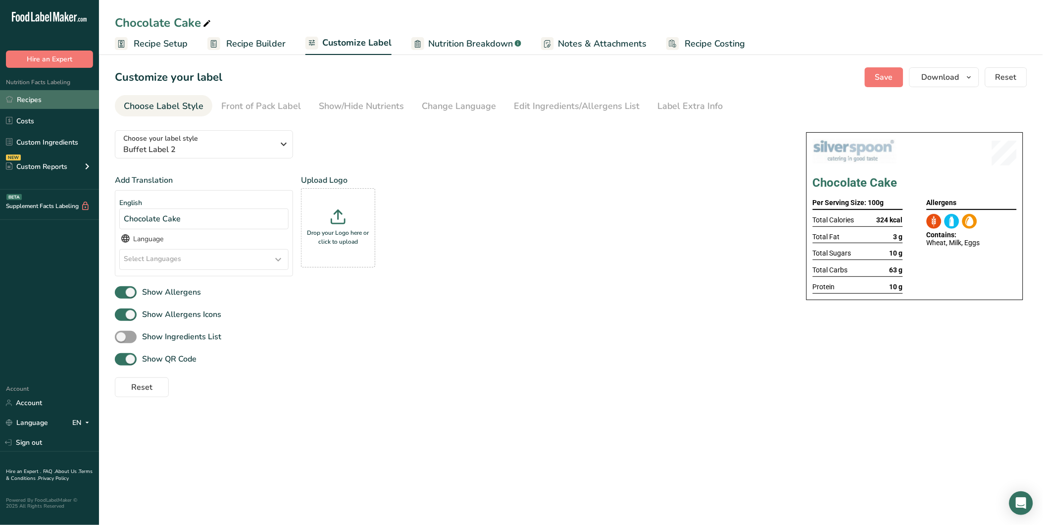
click at [16, 95] on link "Recipes" at bounding box center [49, 99] width 99 height 19
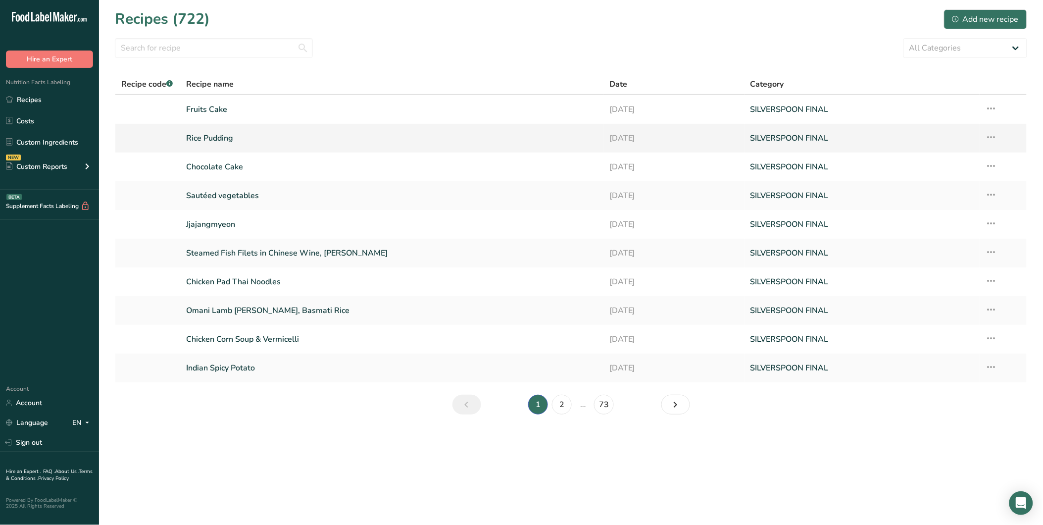
click at [223, 140] on link "Rice Pudding" at bounding box center [391, 138] width 411 height 21
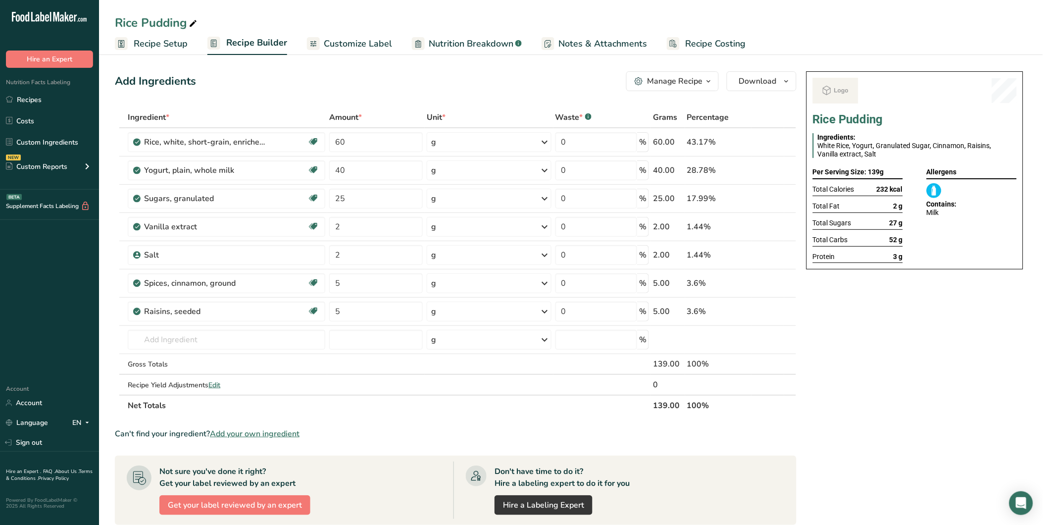
click at [139, 38] on span "Recipe Setup" at bounding box center [161, 43] width 54 height 13
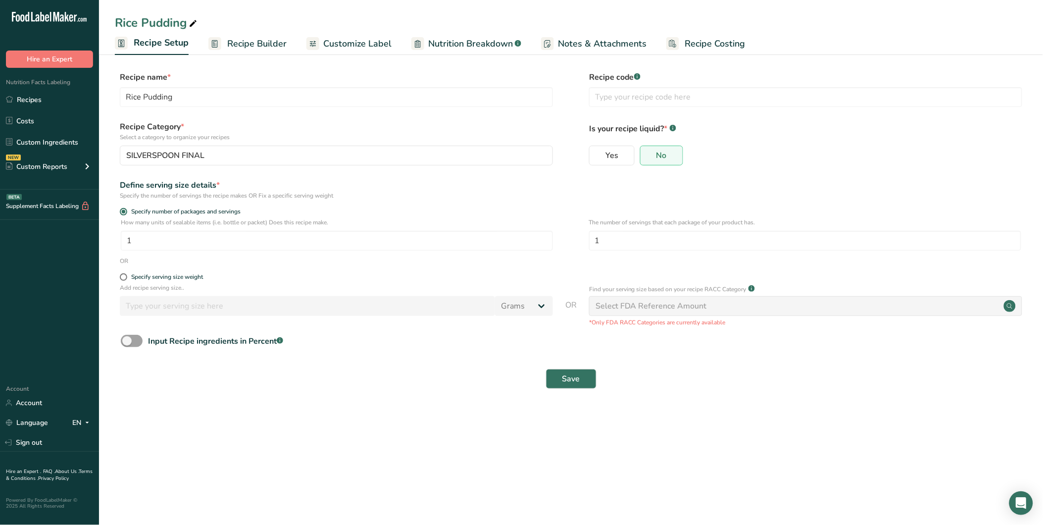
click at [157, 284] on p "Add recipe serving size.." at bounding box center [336, 287] width 433 height 9
click at [161, 274] on div "Specify serving size weight" at bounding box center [167, 276] width 72 height 7
click at [126, 274] on input "Specify serving size weight" at bounding box center [123, 277] width 6 height 6
radio input "true"
radio input "false"
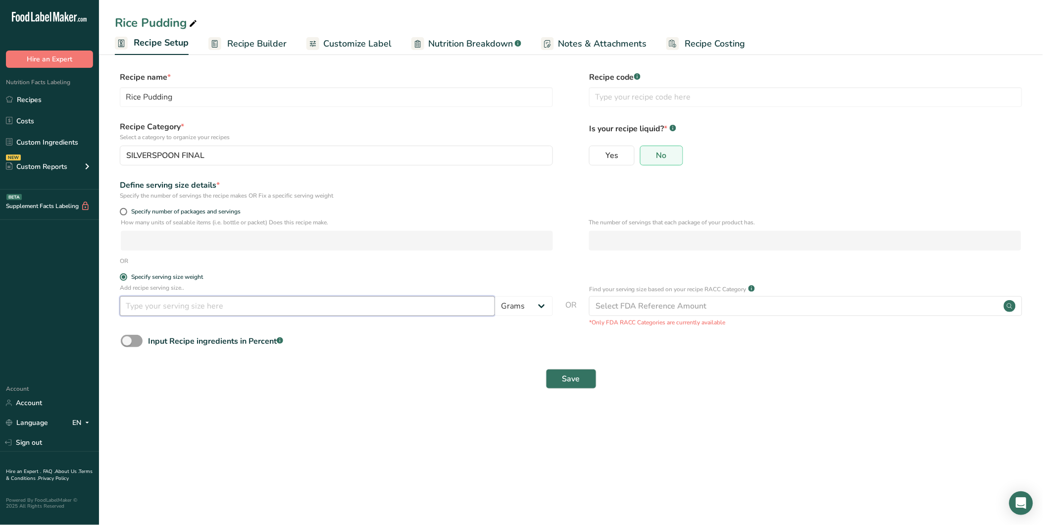
click at [171, 302] on input "number" at bounding box center [307, 306] width 375 height 20
type input "100"
click at [583, 375] on button "Save" at bounding box center [571, 379] width 50 height 20
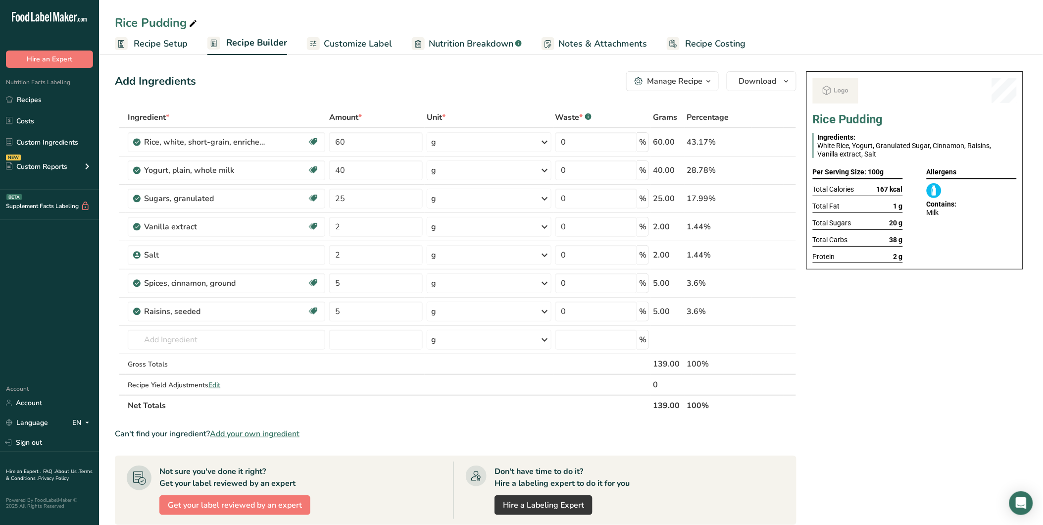
click at [338, 50] on link "Customize Label" at bounding box center [349, 44] width 85 height 22
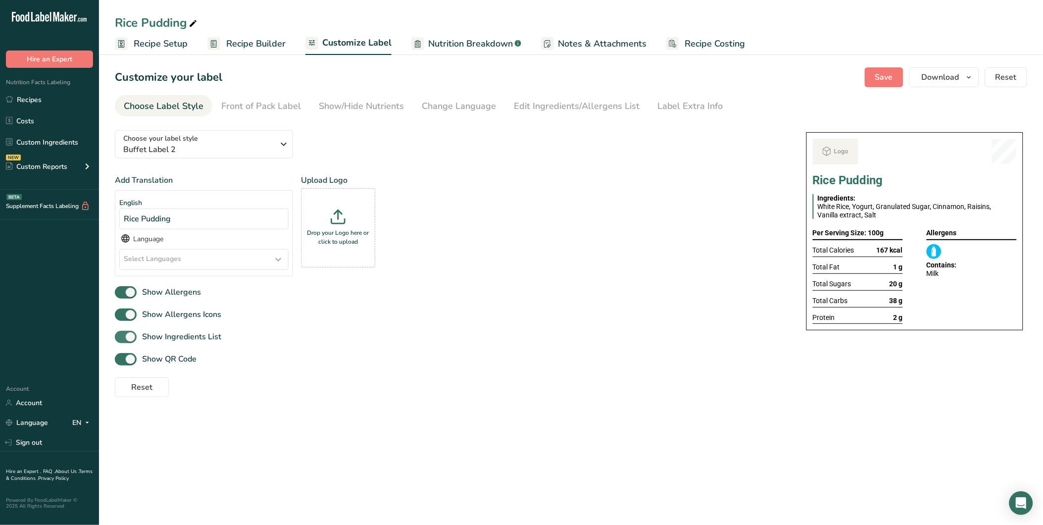
click at [129, 339] on span at bounding box center [126, 337] width 22 height 12
click at [121, 339] on input "Show Ingredients List" at bounding box center [118, 337] width 6 height 6
checkbox input "false"
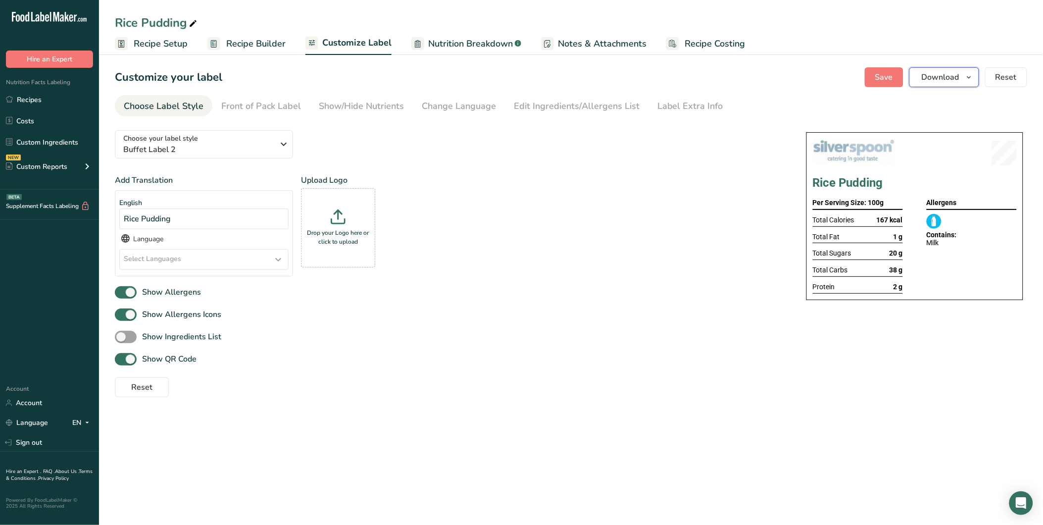
click at [973, 82] on icon "button" at bounding box center [969, 77] width 8 height 12
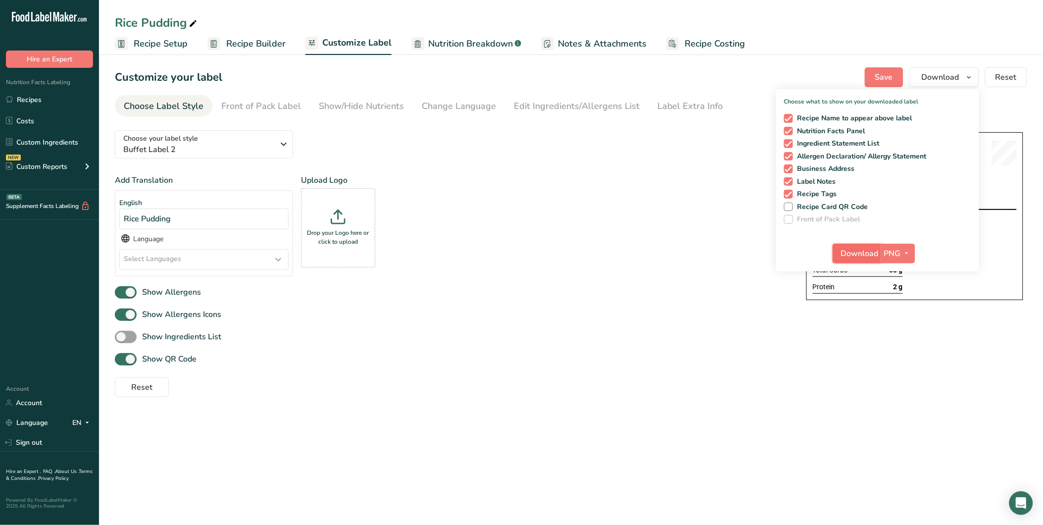
click at [845, 254] on span "Download" at bounding box center [860, 253] width 38 height 12
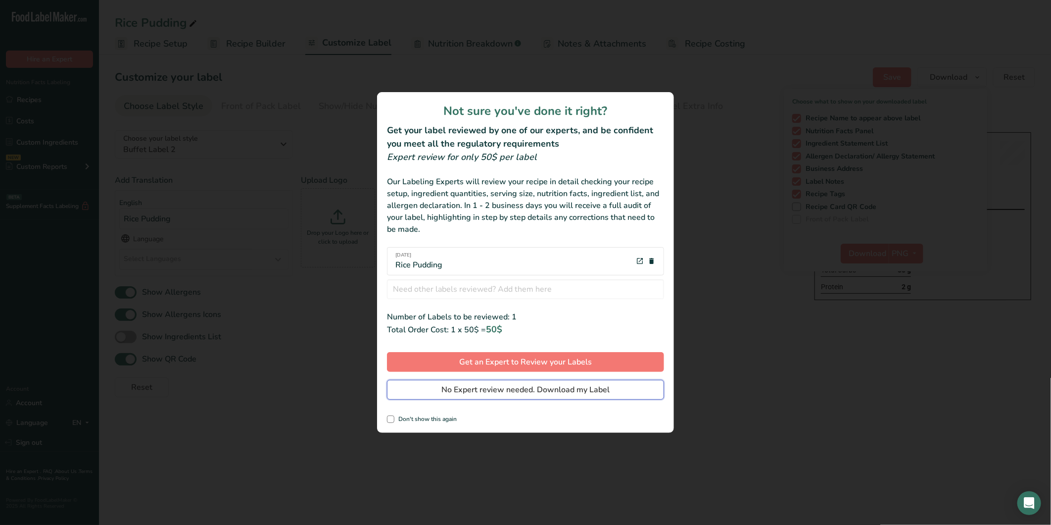
click at [479, 393] on span "No Expert review needed. Download my Label" at bounding box center [526, 390] width 168 height 12
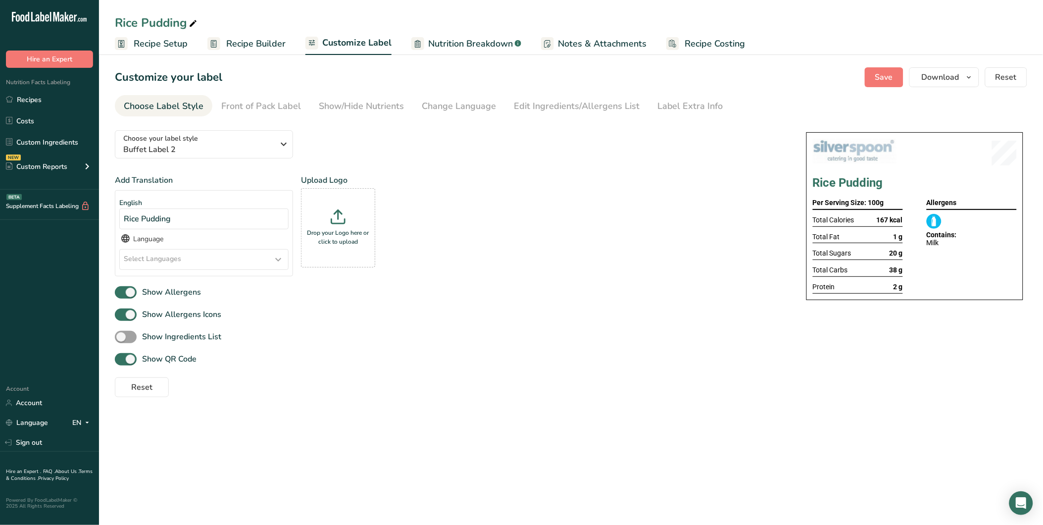
click at [691, 343] on div "Show Ingredients List" at bounding box center [451, 337] width 672 height 16
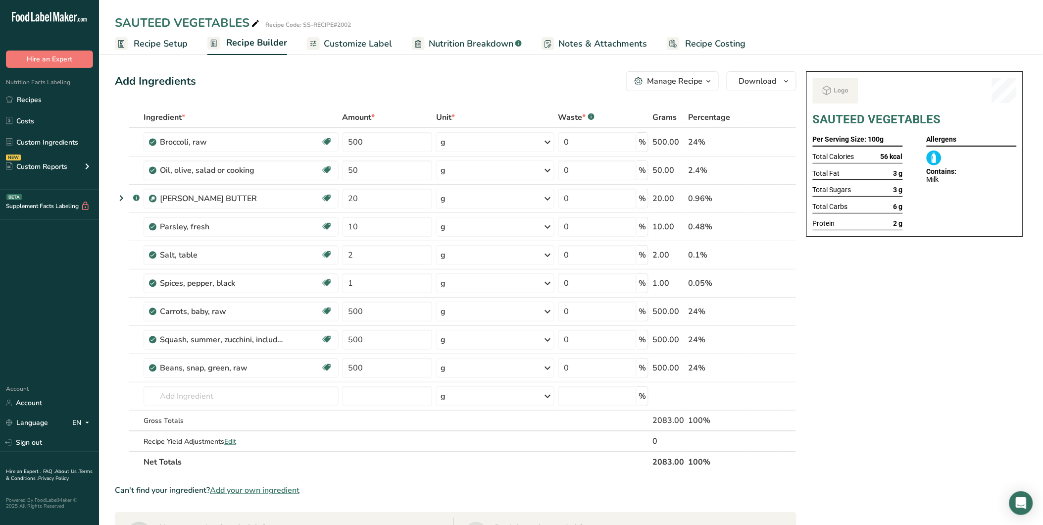
click at [365, 38] on span "Customize Label" at bounding box center [358, 43] width 68 height 13
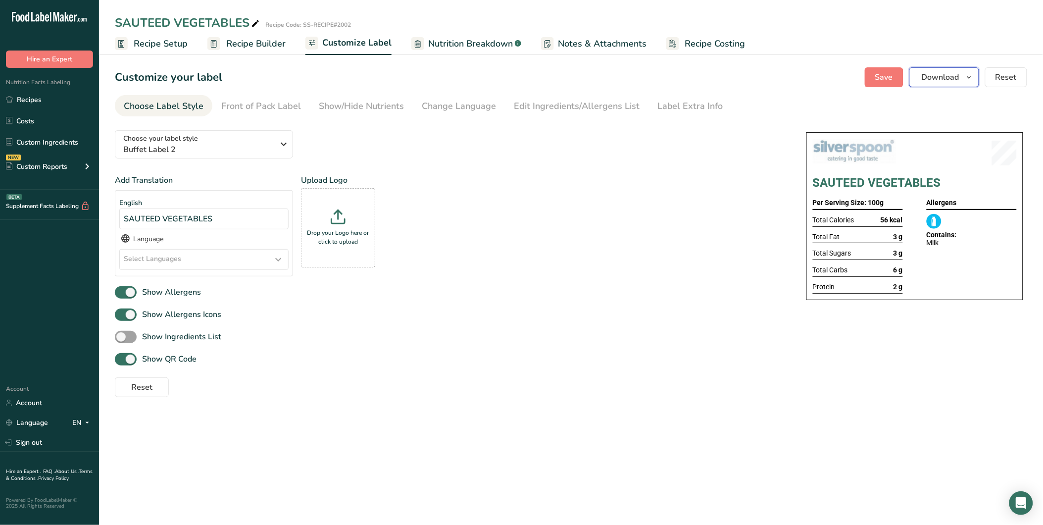
click at [945, 81] on span "Download" at bounding box center [941, 77] width 38 height 12
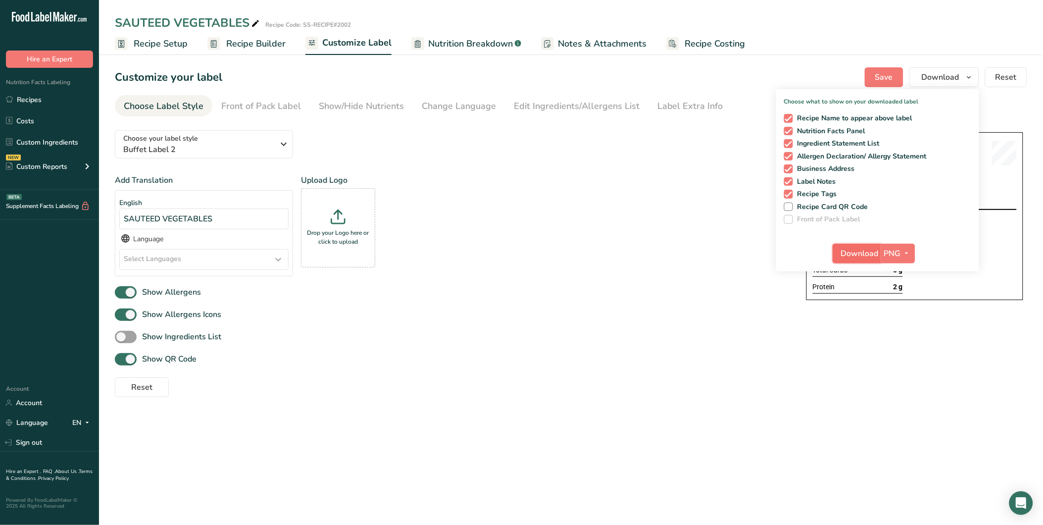
click at [854, 257] on span "Download" at bounding box center [860, 253] width 38 height 12
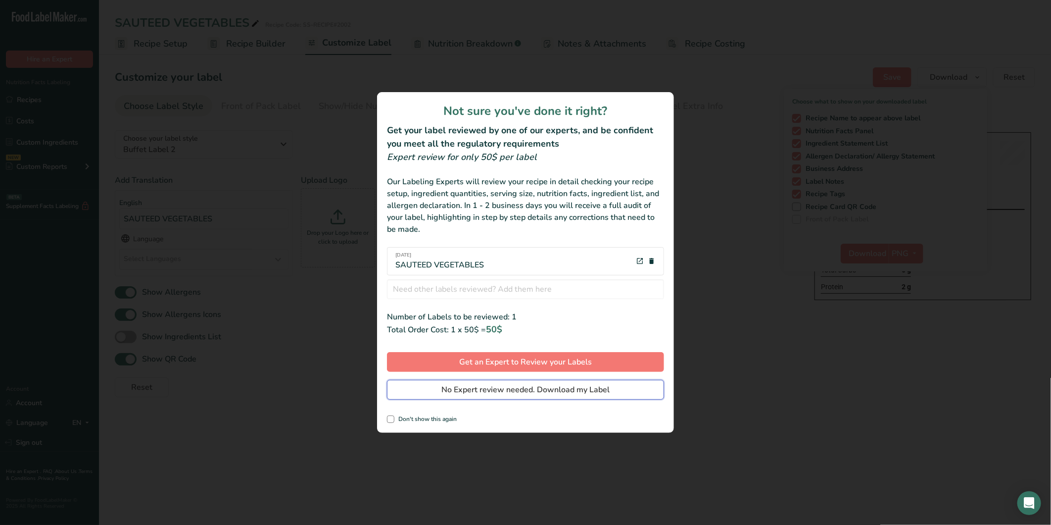
click at [520, 389] on span "No Expert review needed. Download my Label" at bounding box center [526, 390] width 168 height 12
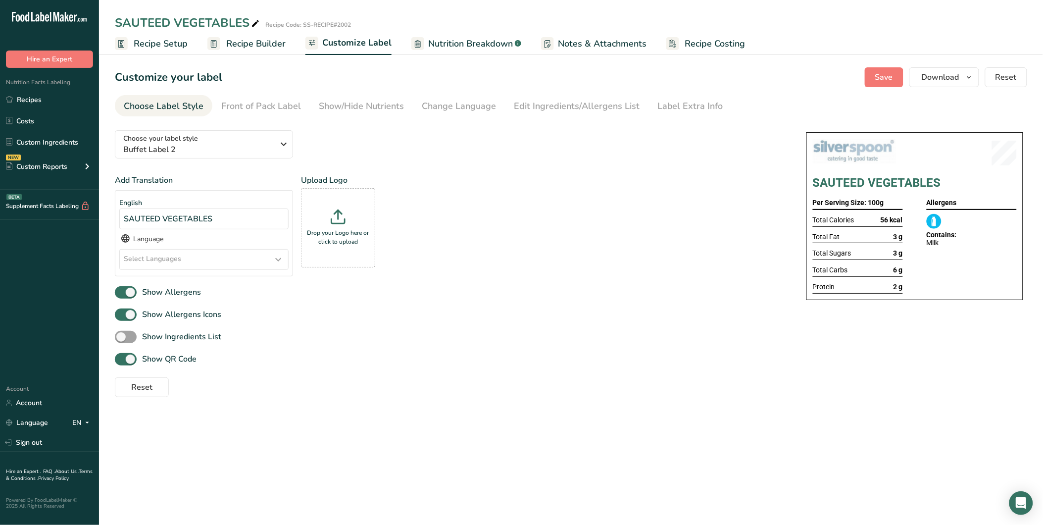
click at [583, 297] on div "Show Allergens" at bounding box center [451, 292] width 672 height 16
click at [60, 95] on link "Recipes" at bounding box center [49, 99] width 99 height 19
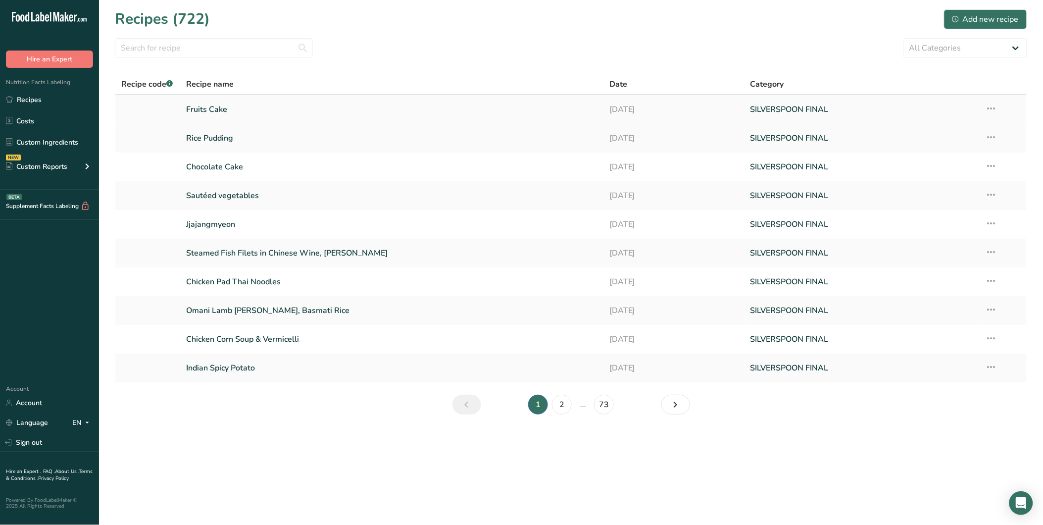
click at [210, 109] on link "Fruits Cake" at bounding box center [391, 109] width 411 height 21
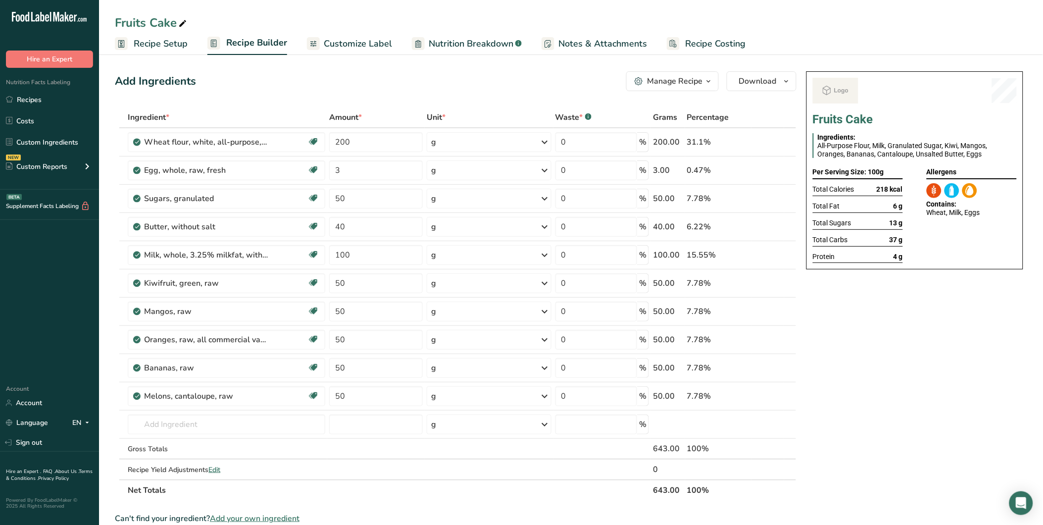
drag, startPoint x: 164, startPoint y: 41, endPoint x: 321, endPoint y: 10, distance: 159.4
click at [164, 41] on span "Recipe Setup" at bounding box center [161, 43] width 54 height 13
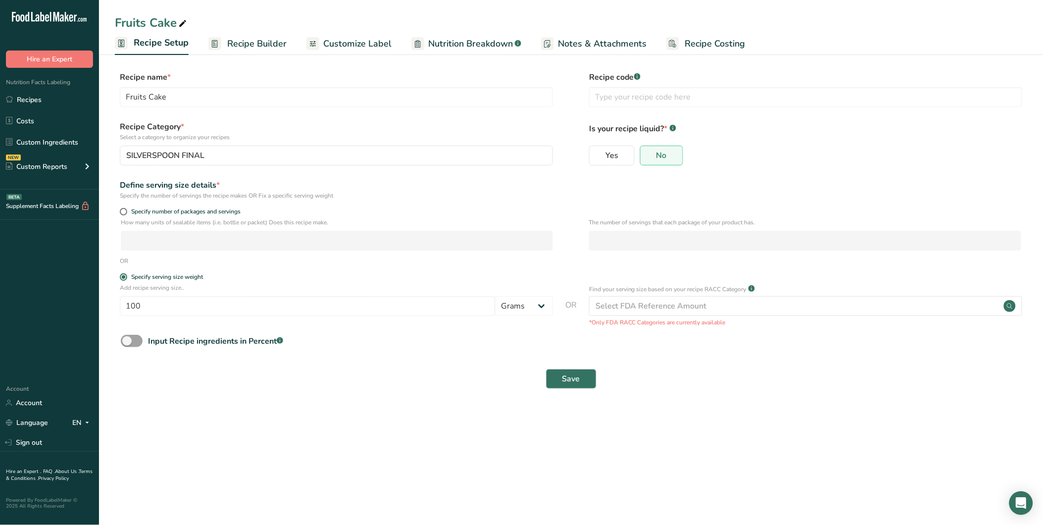
click at [359, 46] on span "Customize Label" at bounding box center [357, 43] width 68 height 13
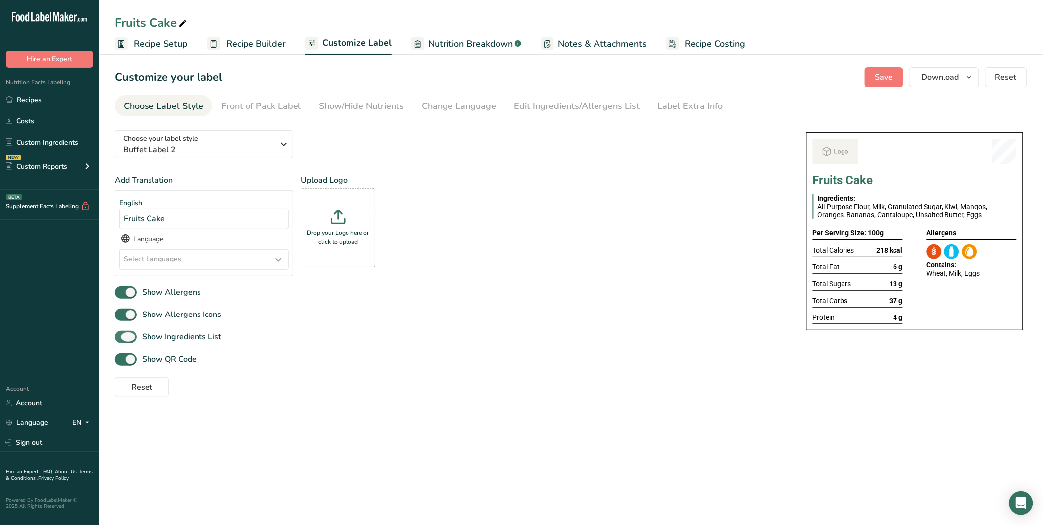
click at [127, 339] on span at bounding box center [126, 337] width 22 height 12
click at [121, 339] on input "Show Ingredients List" at bounding box center [118, 337] width 6 height 6
checkbox input "false"
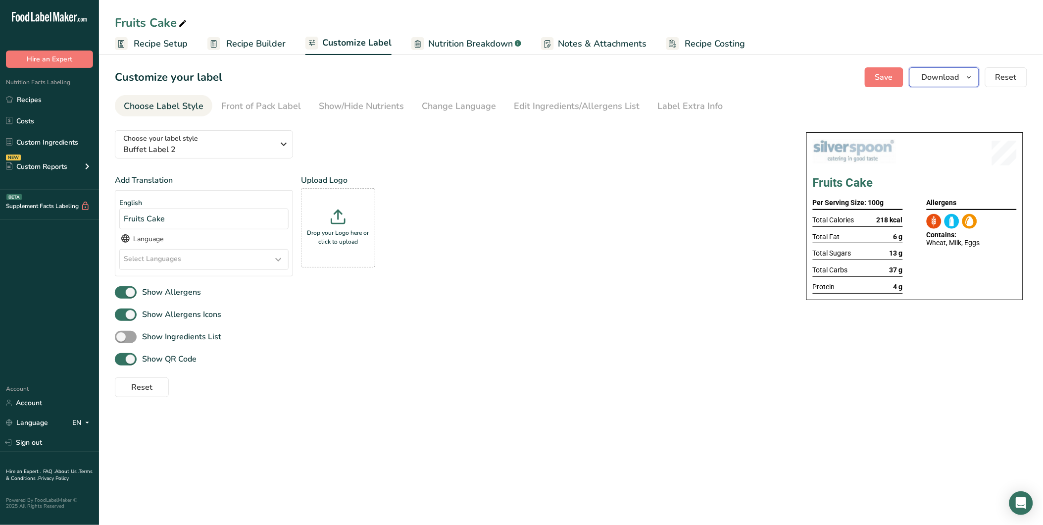
click at [968, 85] on button "Download" at bounding box center [944, 77] width 70 height 20
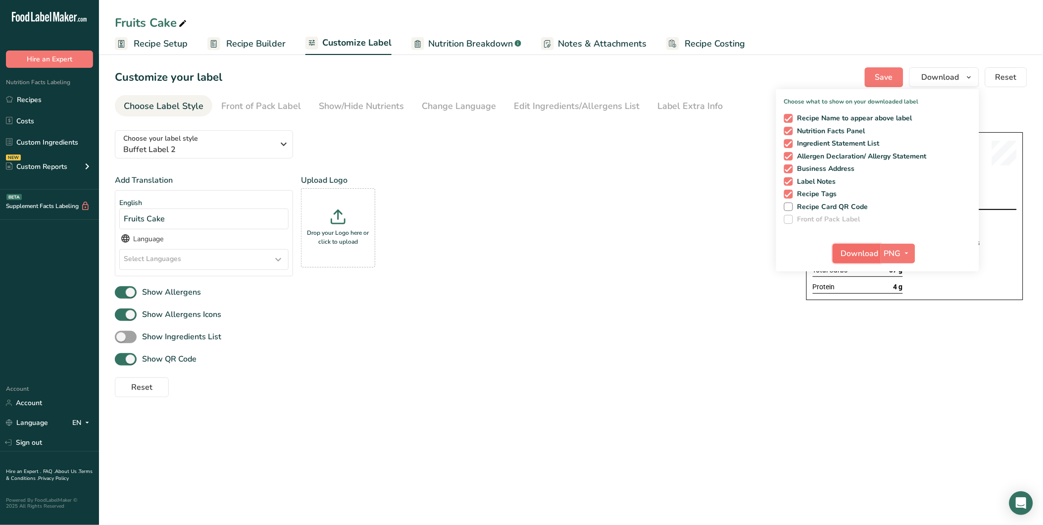
click at [876, 253] on span "Download" at bounding box center [860, 253] width 38 height 12
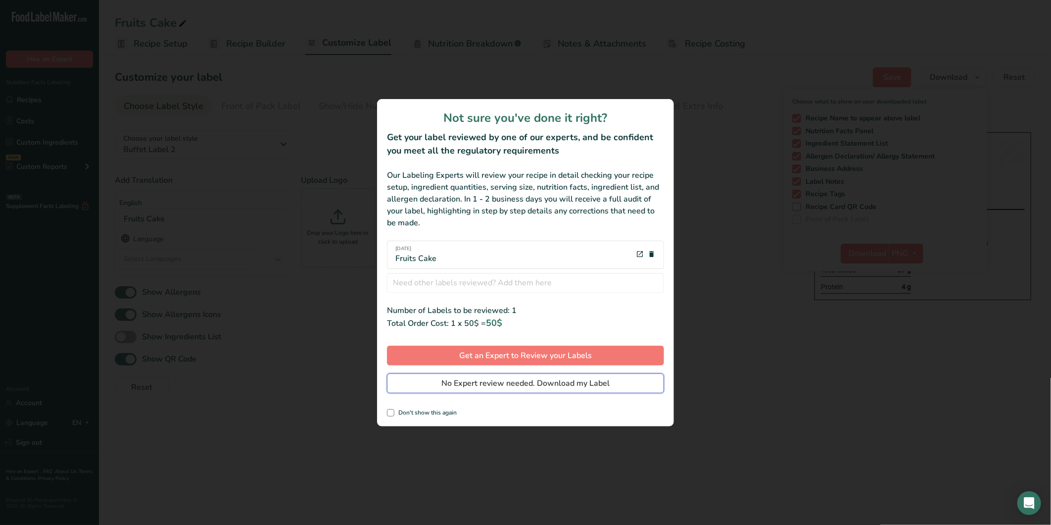
click at [586, 380] on button "No Expert review needed. Download my Label" at bounding box center [525, 383] width 277 height 20
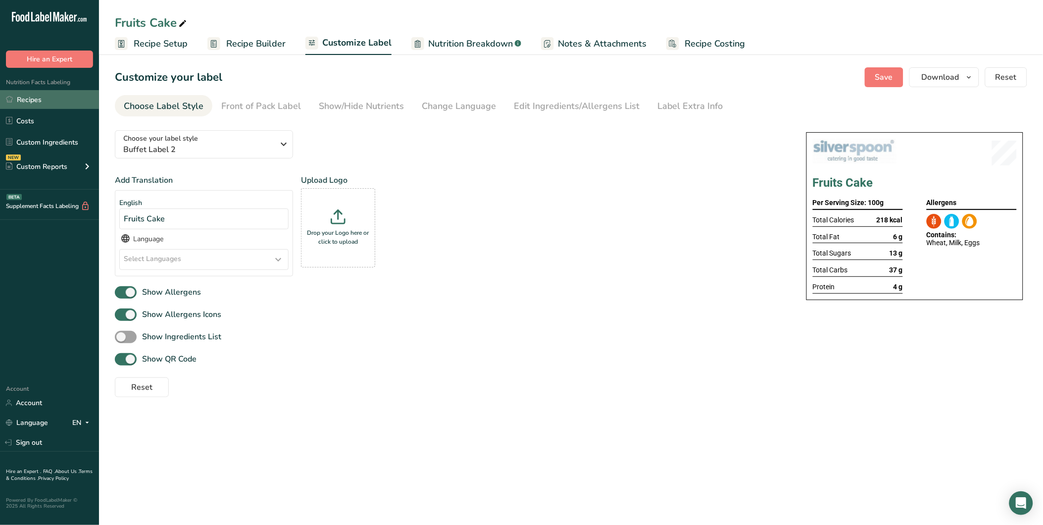
click at [43, 98] on link "Recipes" at bounding box center [49, 99] width 99 height 19
